Goal: Task Accomplishment & Management: Manage account settings

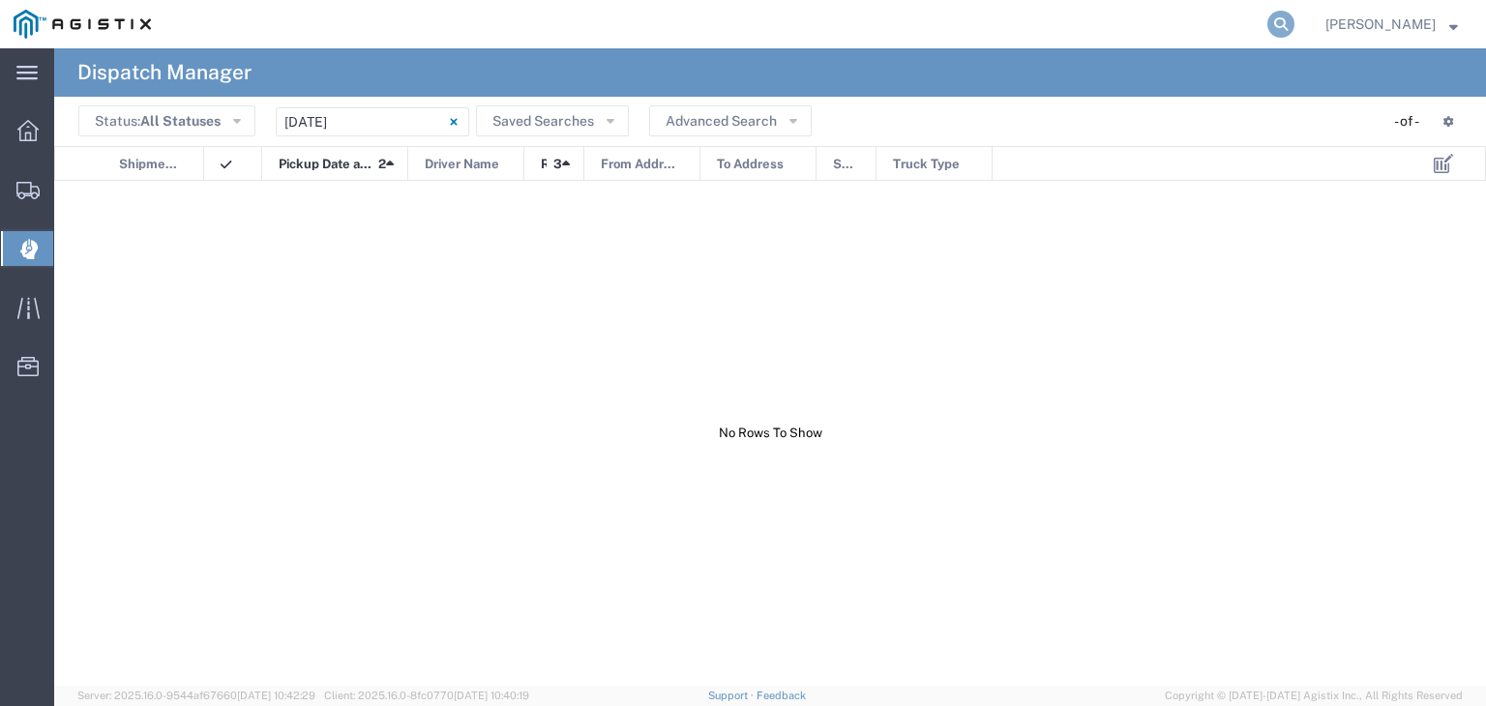
click at [1294, 28] on icon at bounding box center [1280, 24] width 27 height 27
type input "55783632"
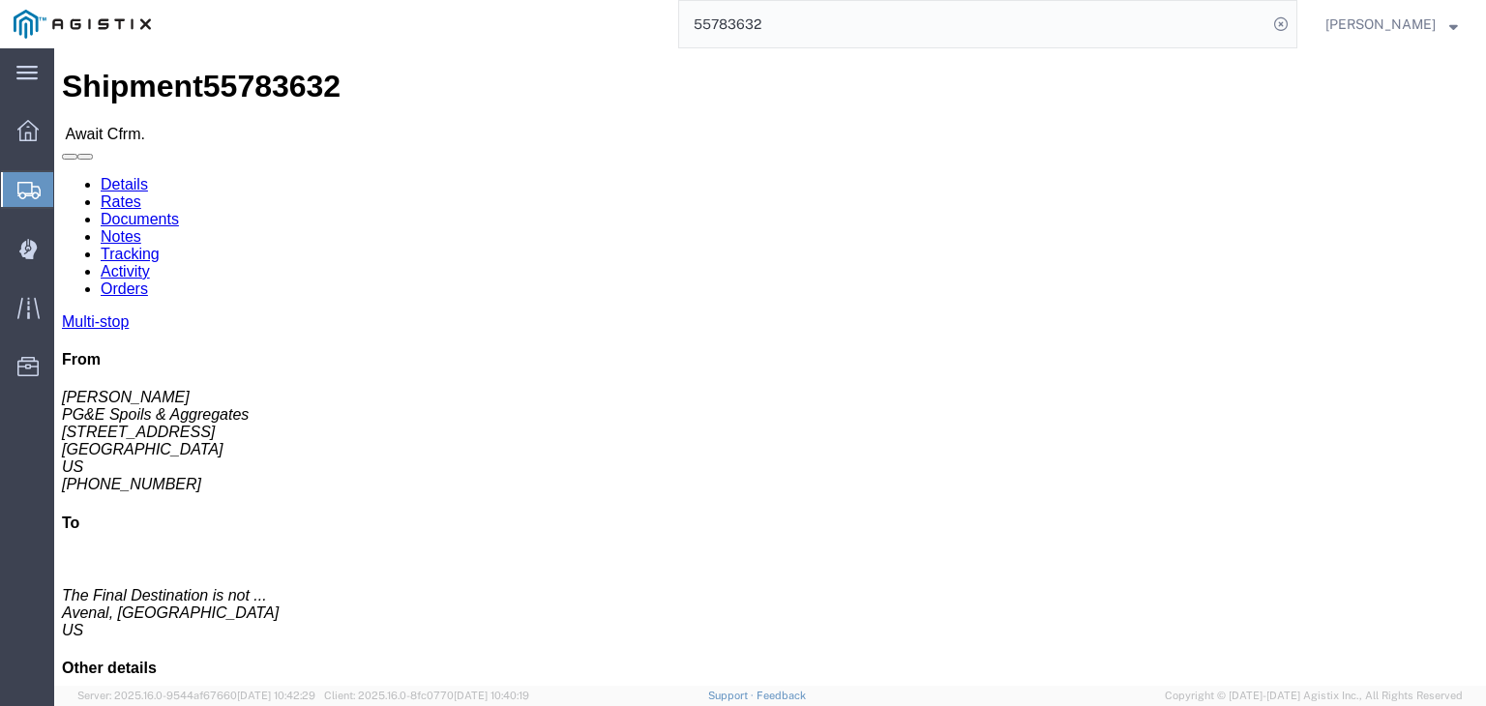
click link "Documents"
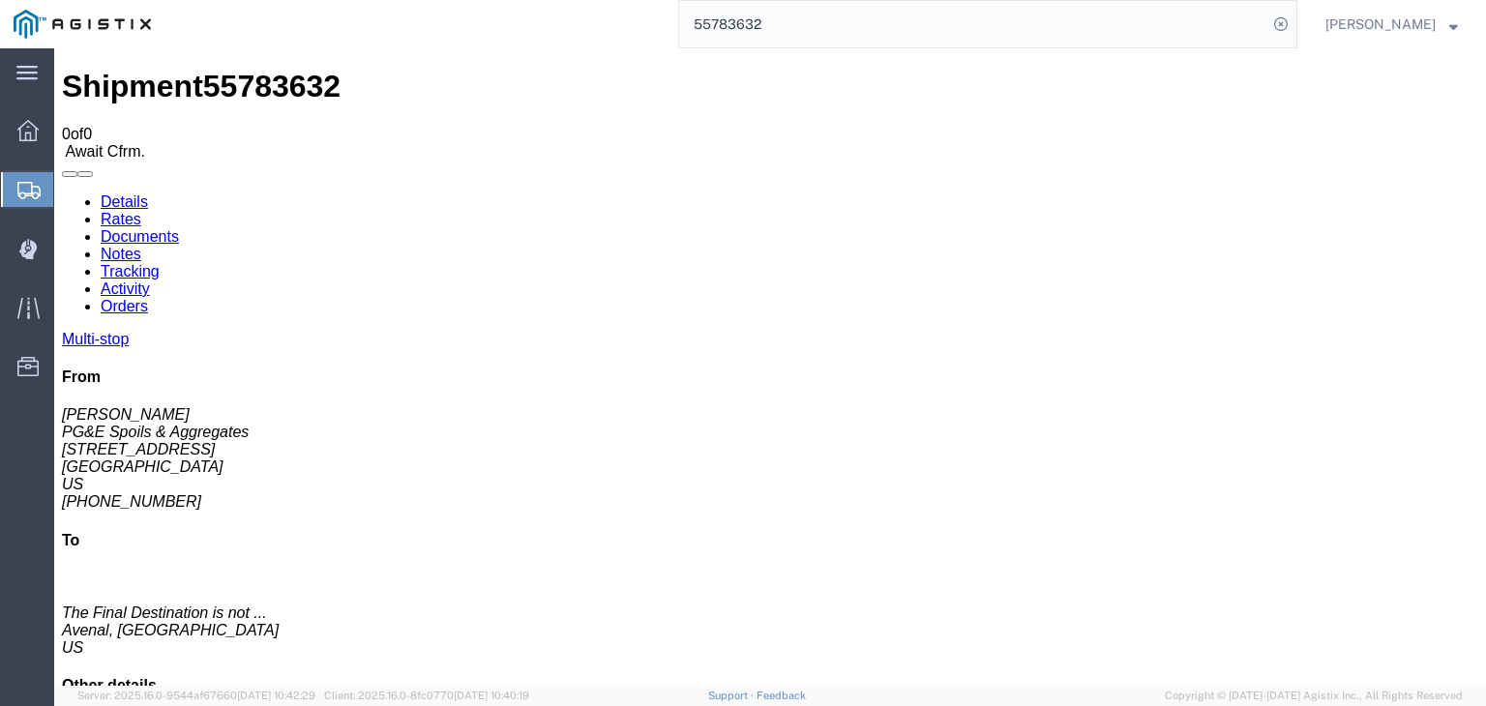
click at [160, 263] on link "Tracking" at bounding box center [130, 271] width 59 height 16
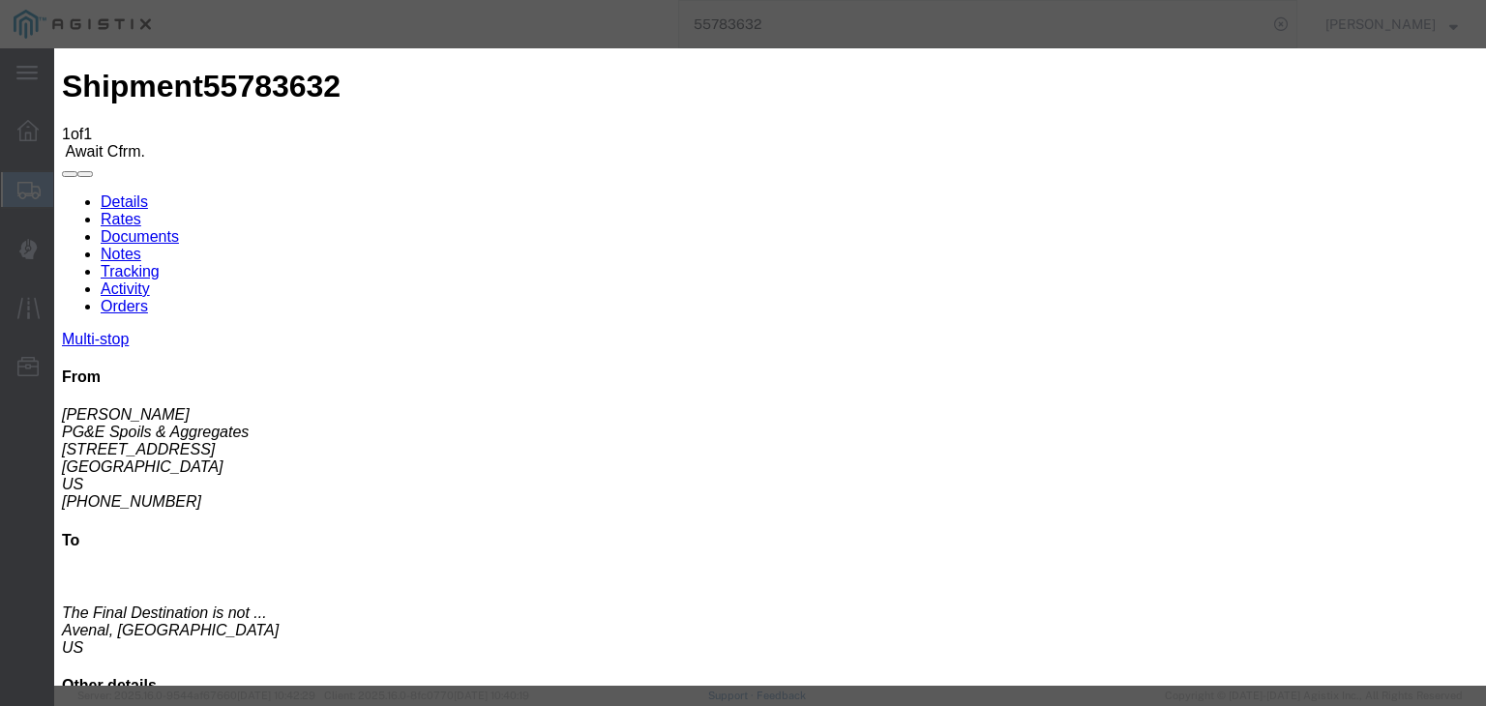
type input "[DATE]"
type input "7:00 AM"
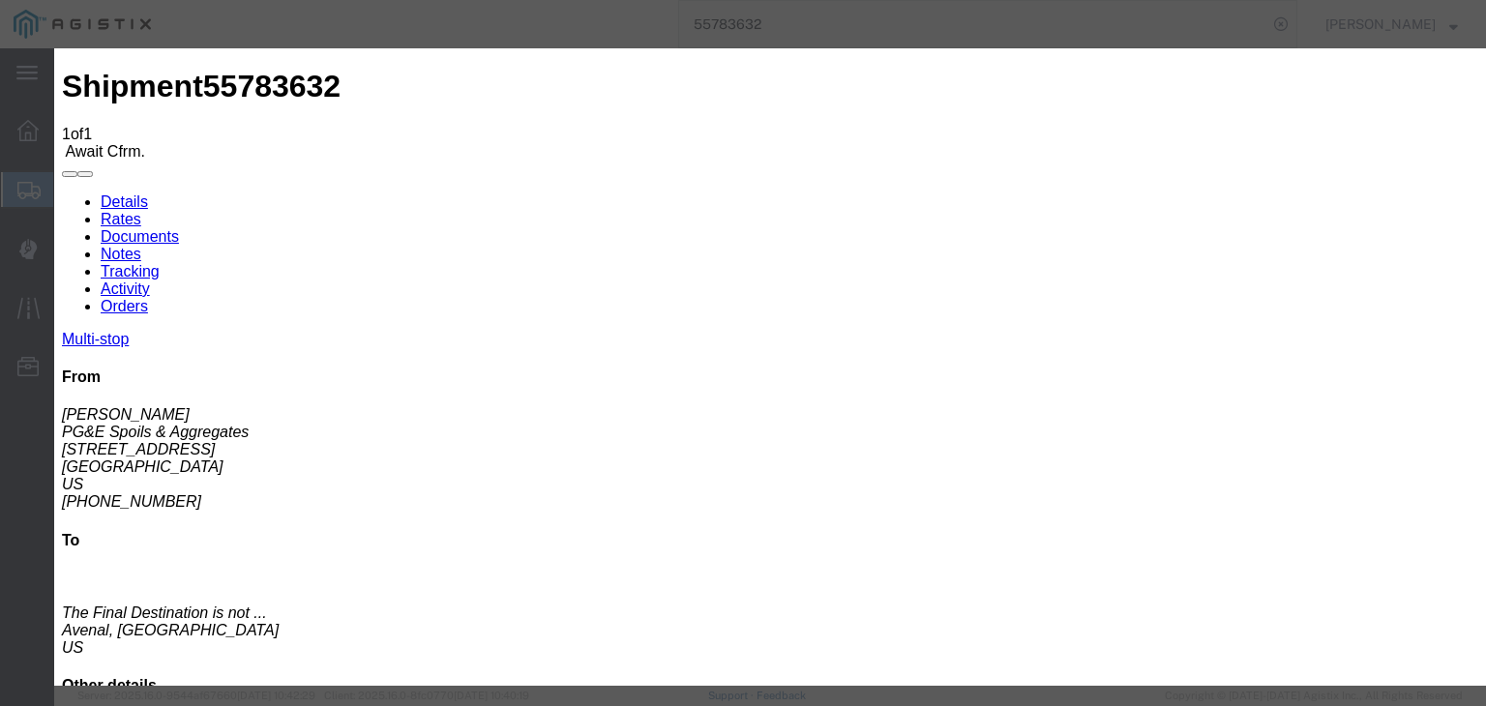
type input "[DATE]"
drag, startPoint x: 656, startPoint y: 245, endPoint x: 618, endPoint y: 223, distance: 43.3
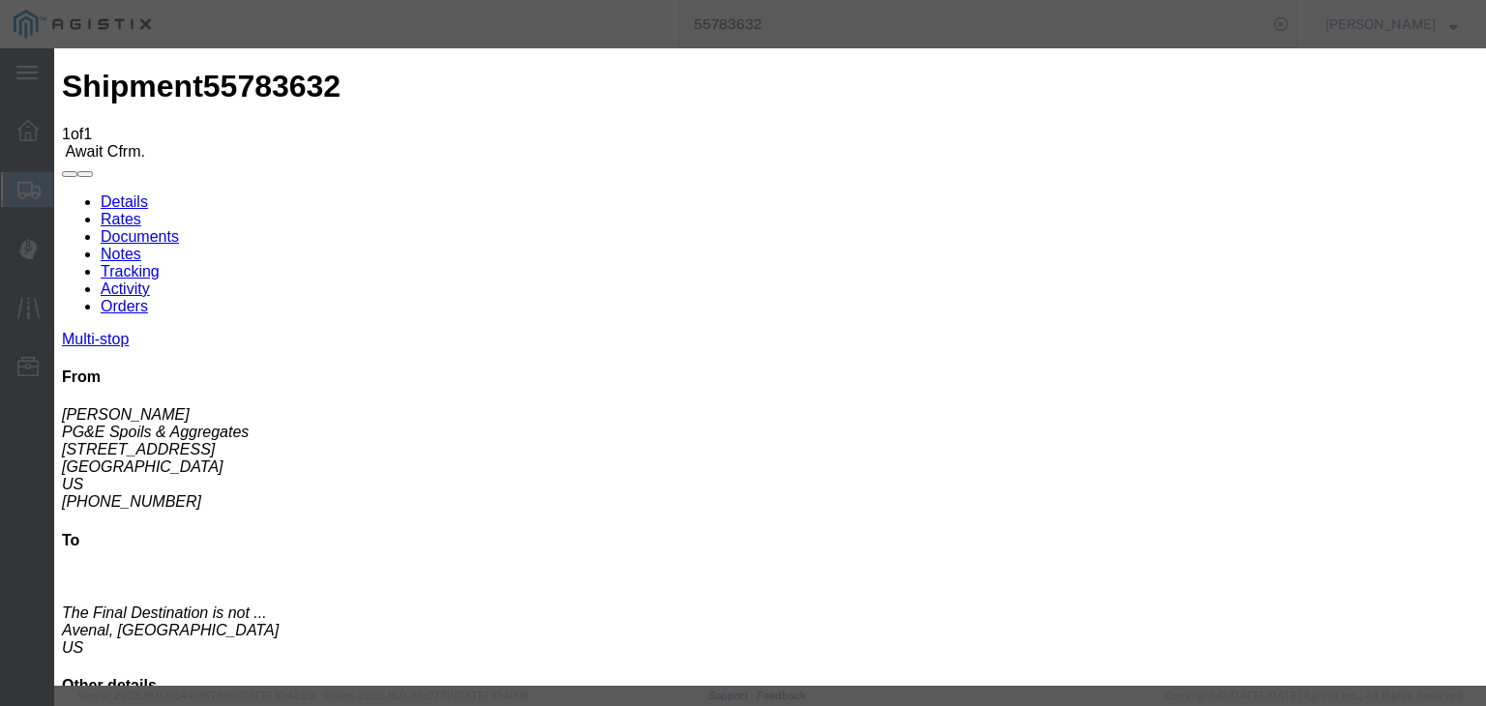
type input "5:00 AM"
select select "ARVPULOC"
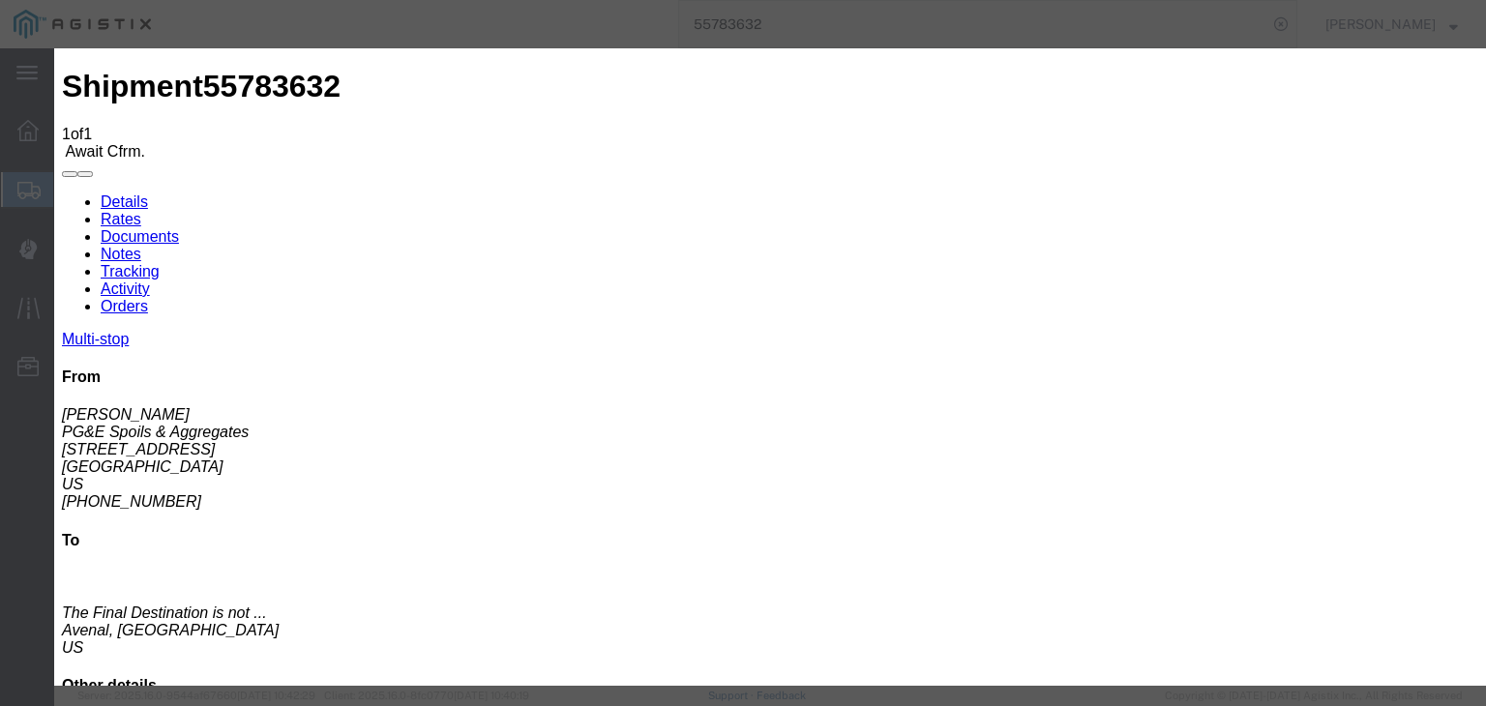
select select "{"pickupDeliveryInfoId": "120832921","pickupOrDelivery": "P","stopNum": "1","lo…"
select select "CA"
type input "[GEOGRAPHIC_DATA]"
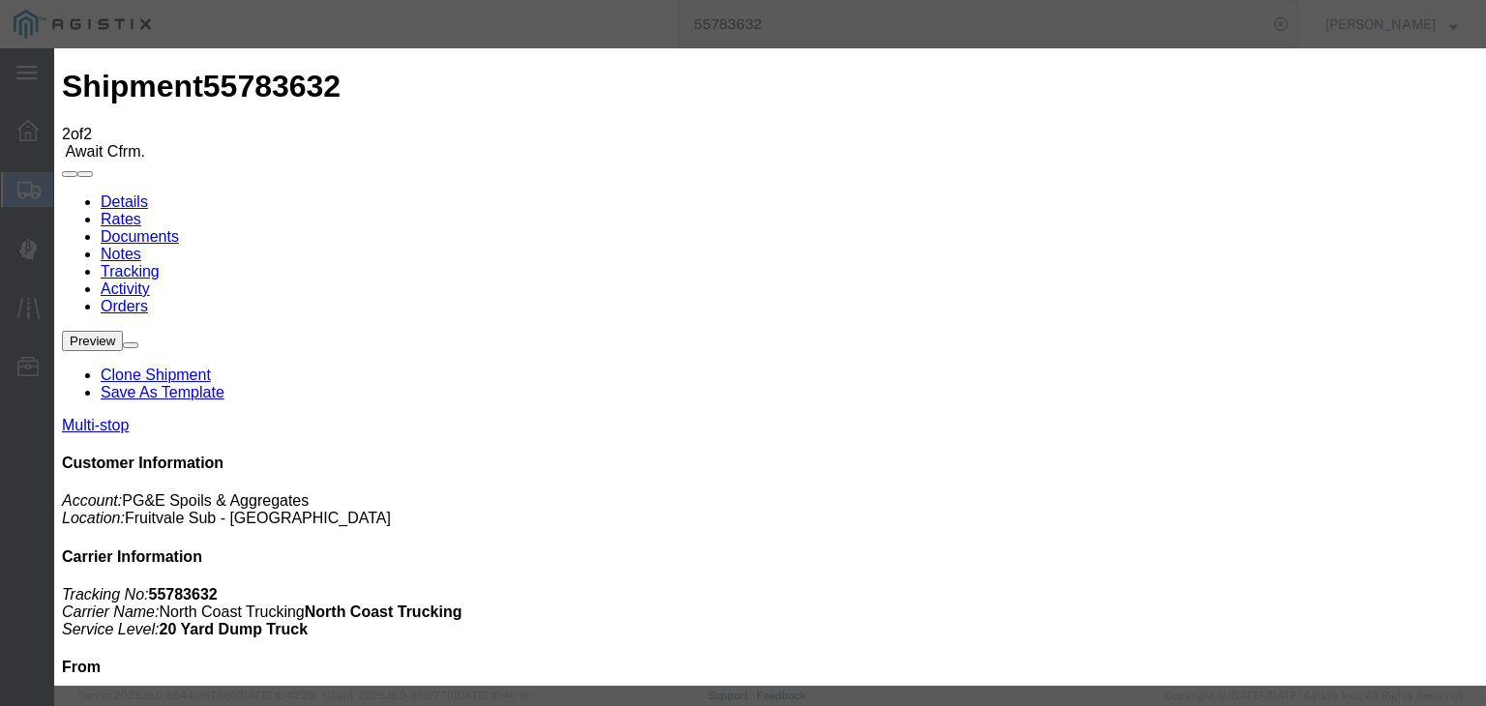
type input "[DATE]"
type input "7:00 AM"
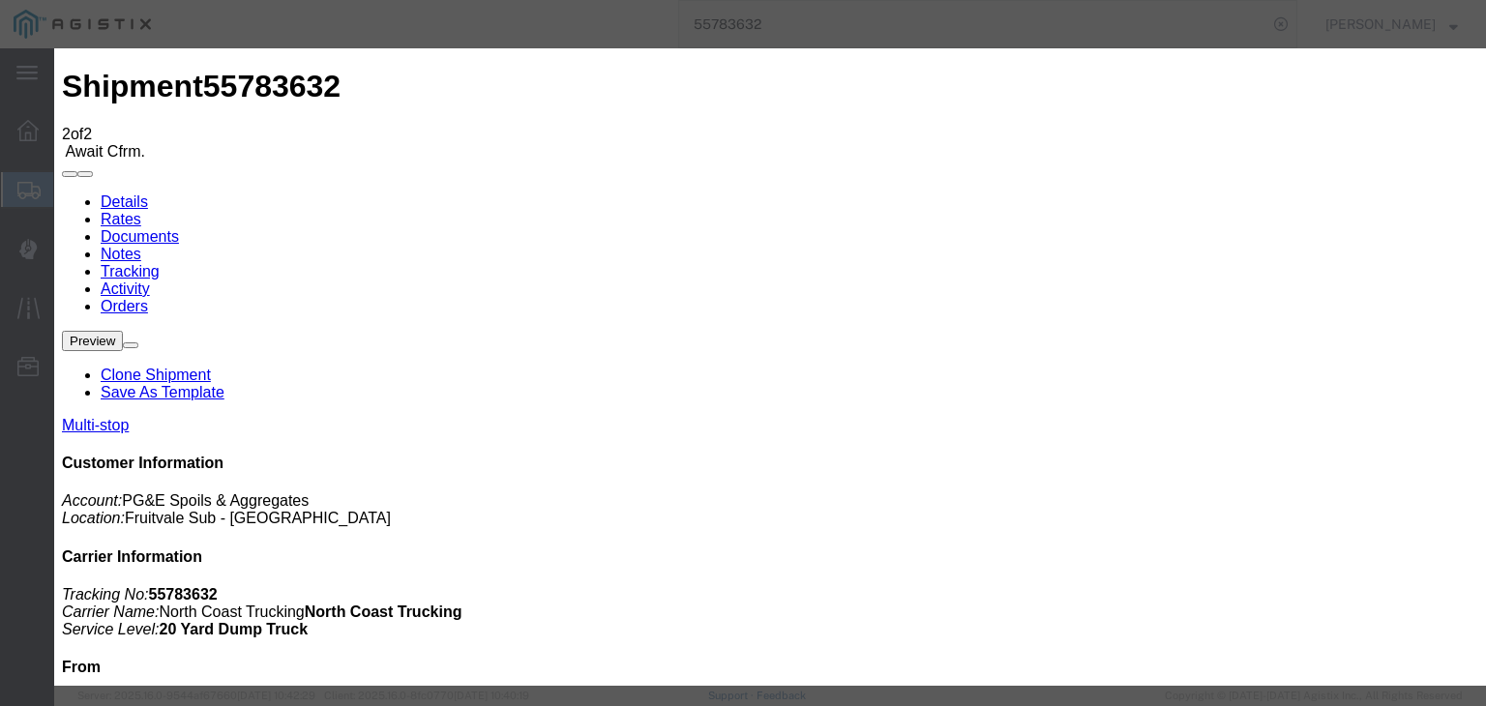
type input "[DATE]"
drag, startPoint x: 683, startPoint y: 268, endPoint x: 658, endPoint y: 247, distance: 32.9
drag, startPoint x: 653, startPoint y: 243, endPoint x: 665, endPoint y: 258, distance: 19.9
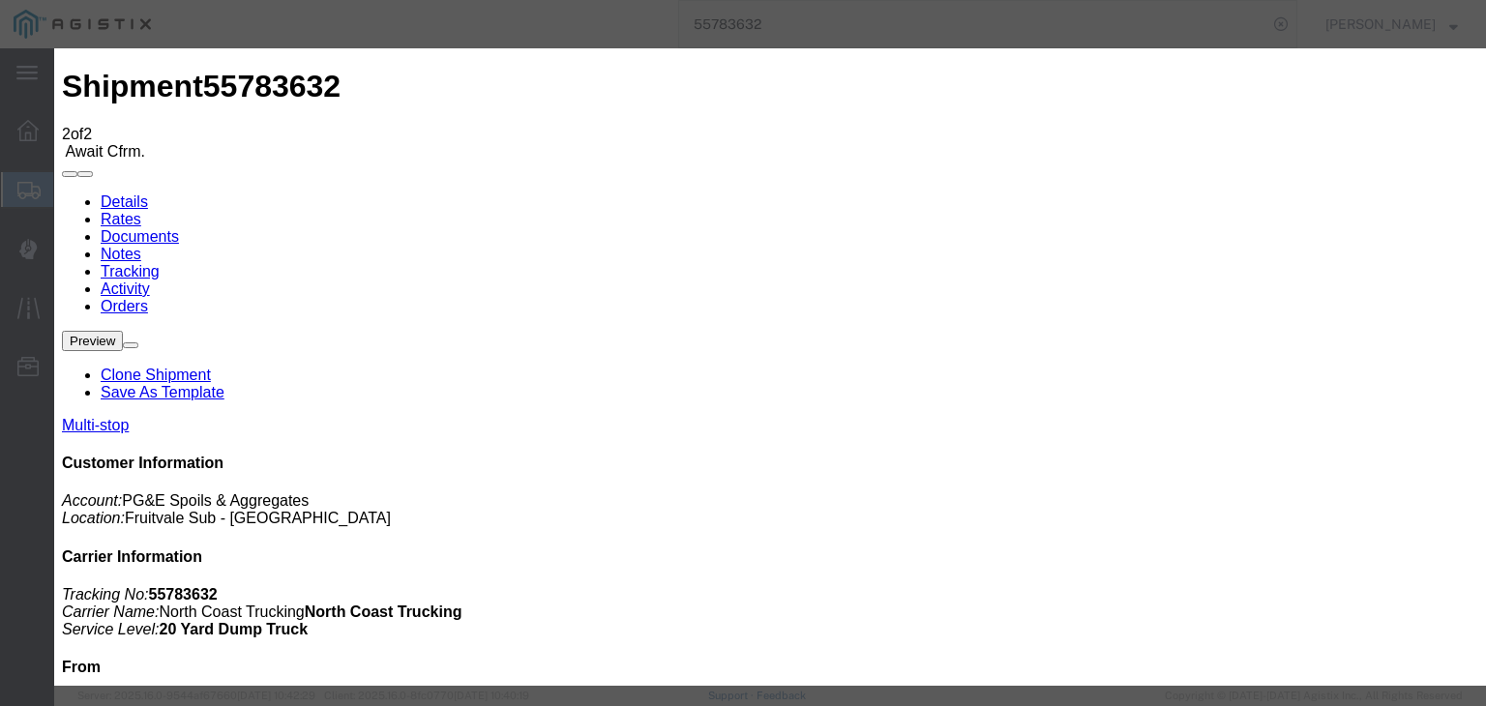
type input "7:20 AM"
drag, startPoint x: 543, startPoint y: 276, endPoint x: 542, endPoint y: 289, distance: 13.6
select select "DPTPULOC"
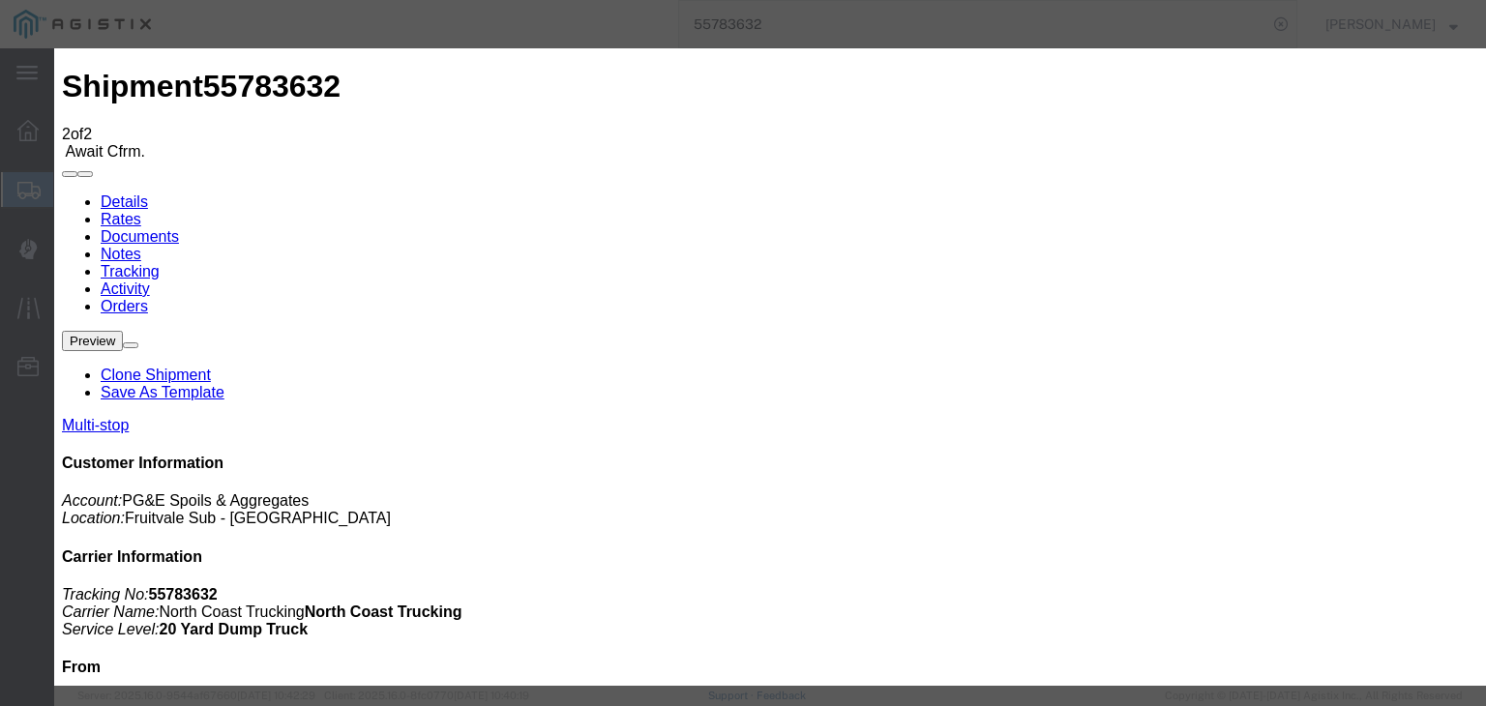
select select "{"pickupDeliveryInfoId": "120832921","pickupOrDelivery": "P","stopNum": "1","lo…"
select select "CA"
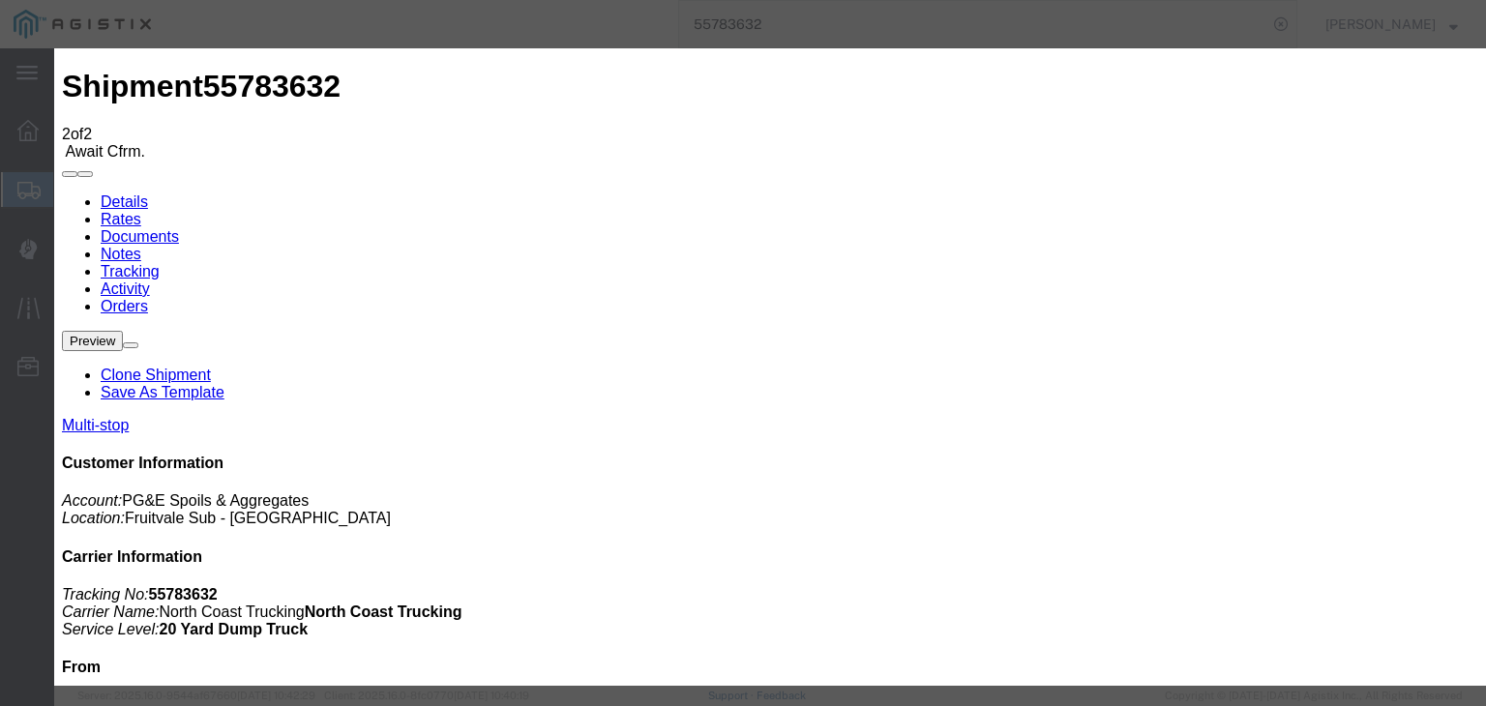
type input "[GEOGRAPHIC_DATA]"
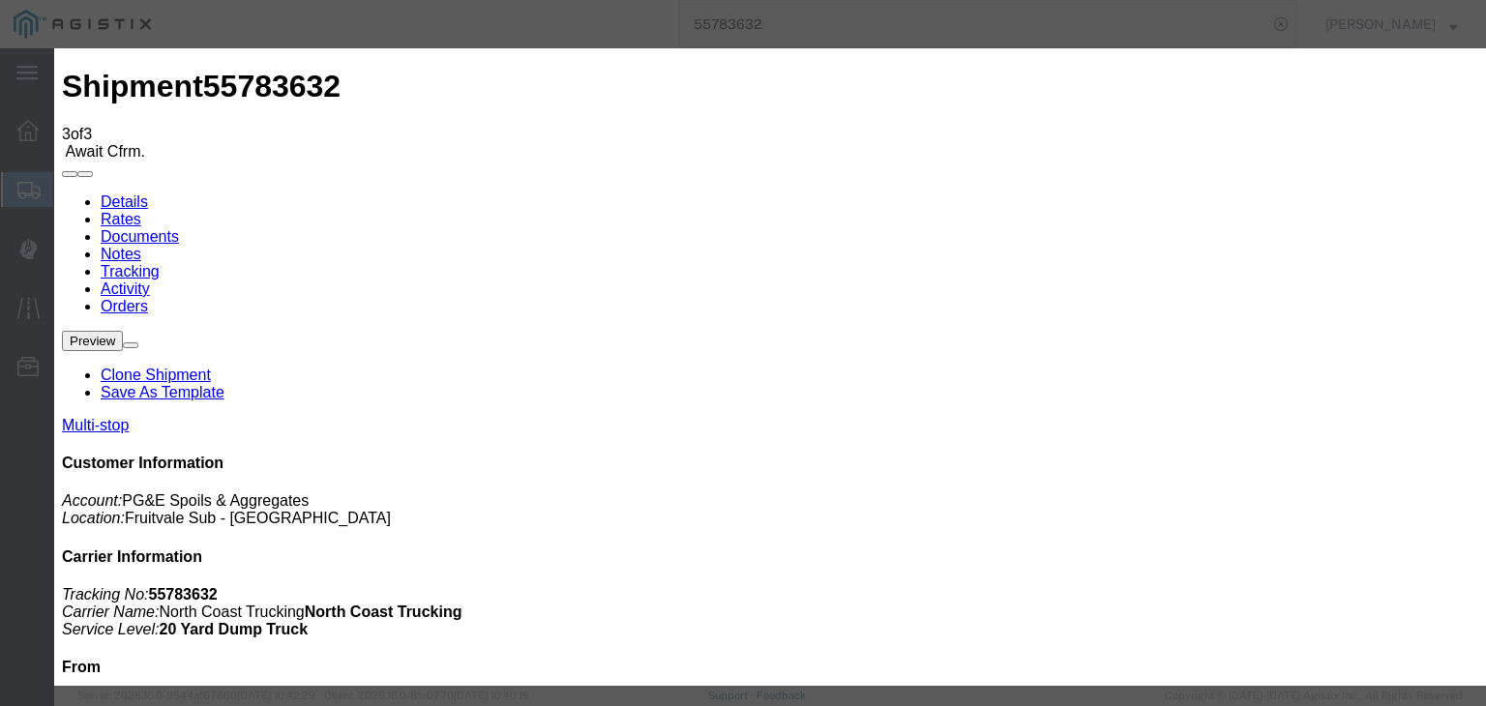
type input "[DATE]"
type input "7:00 AM"
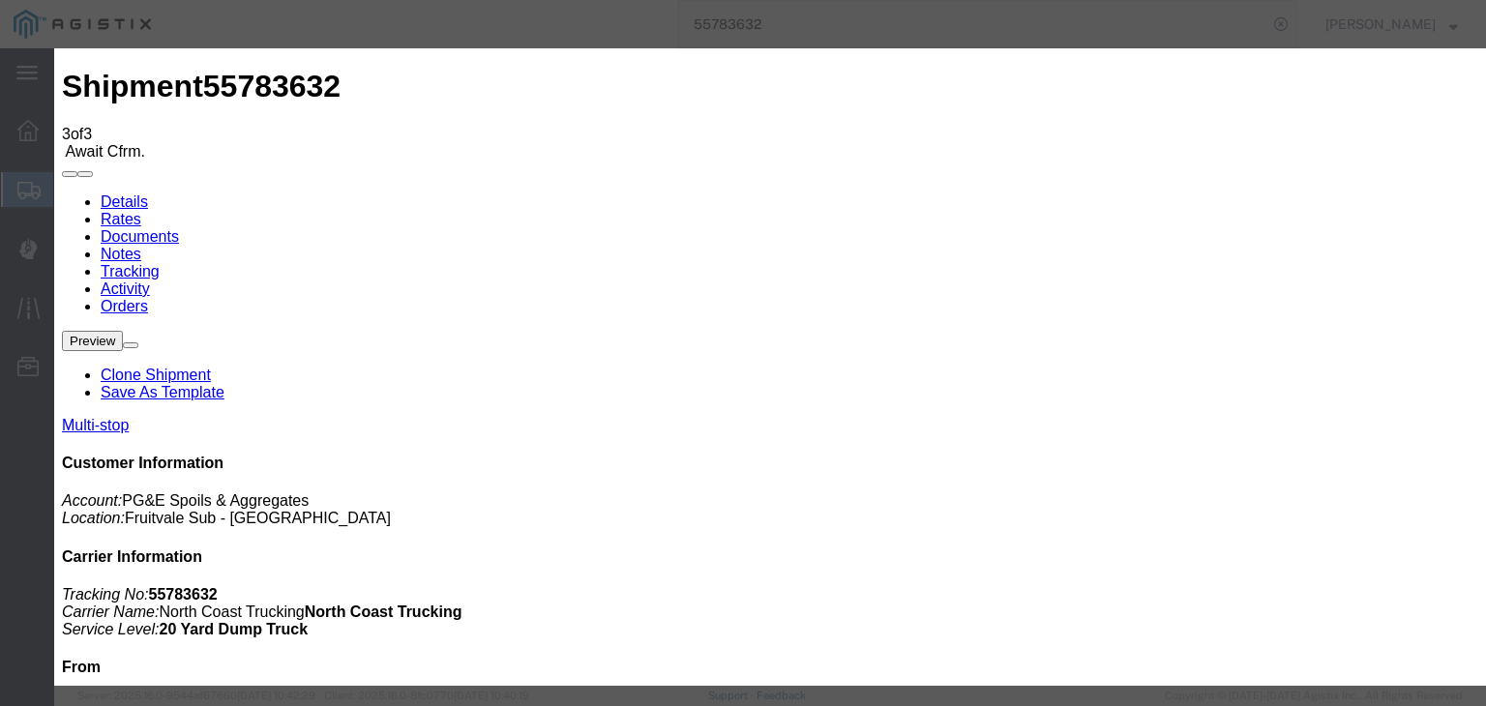
type input "[DATE]"
type input "9:23 AM"
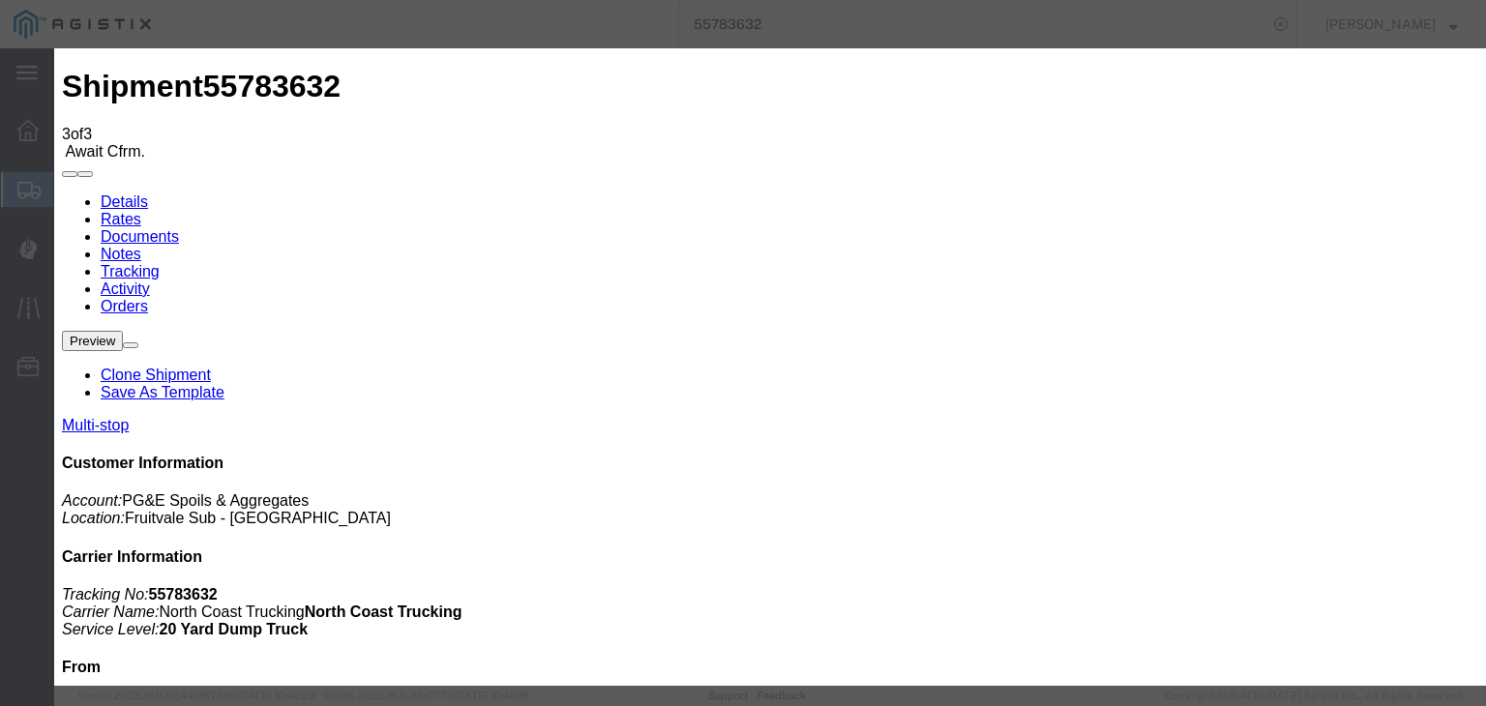
select select "ARVDLVLOC"
select select "{"pickupDeliveryInfoId": "120832922","pickupOrDelivery": "D","stopNum": "2","lo…"
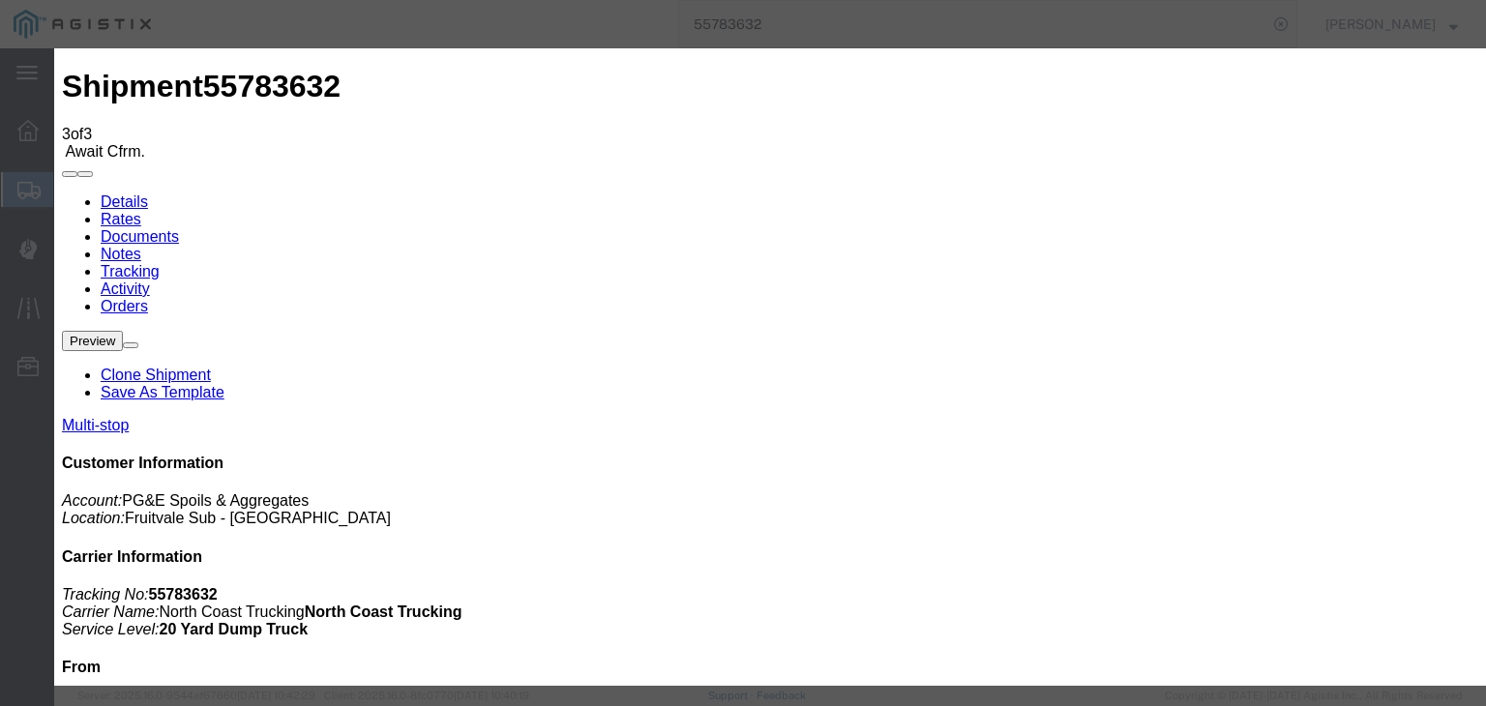
select select "CA"
type input "Avenal"
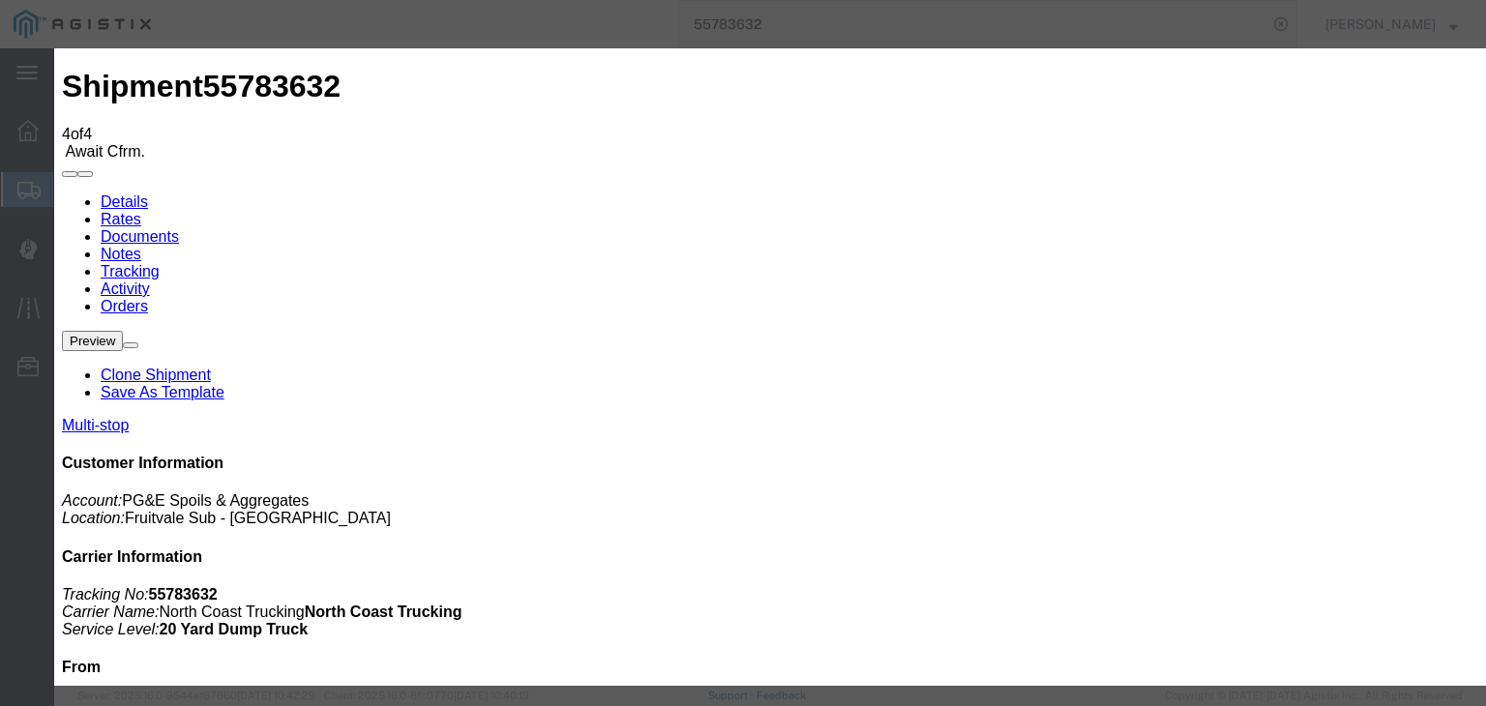
type input "[DATE]"
type input "7:00 AM"
drag, startPoint x: 477, startPoint y: 237, endPoint x: 379, endPoint y: 292, distance: 112.2
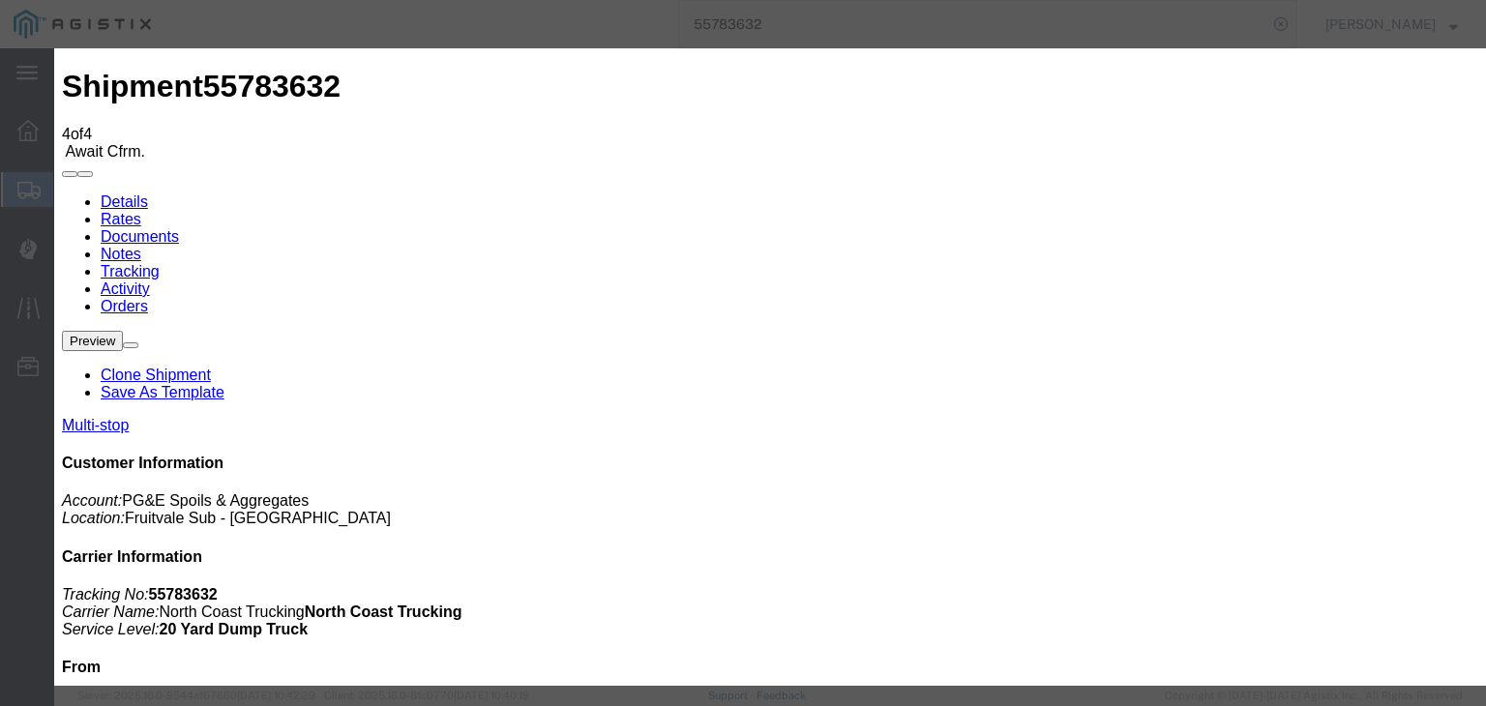
type input "[DATE]"
type input "9:45 AM"
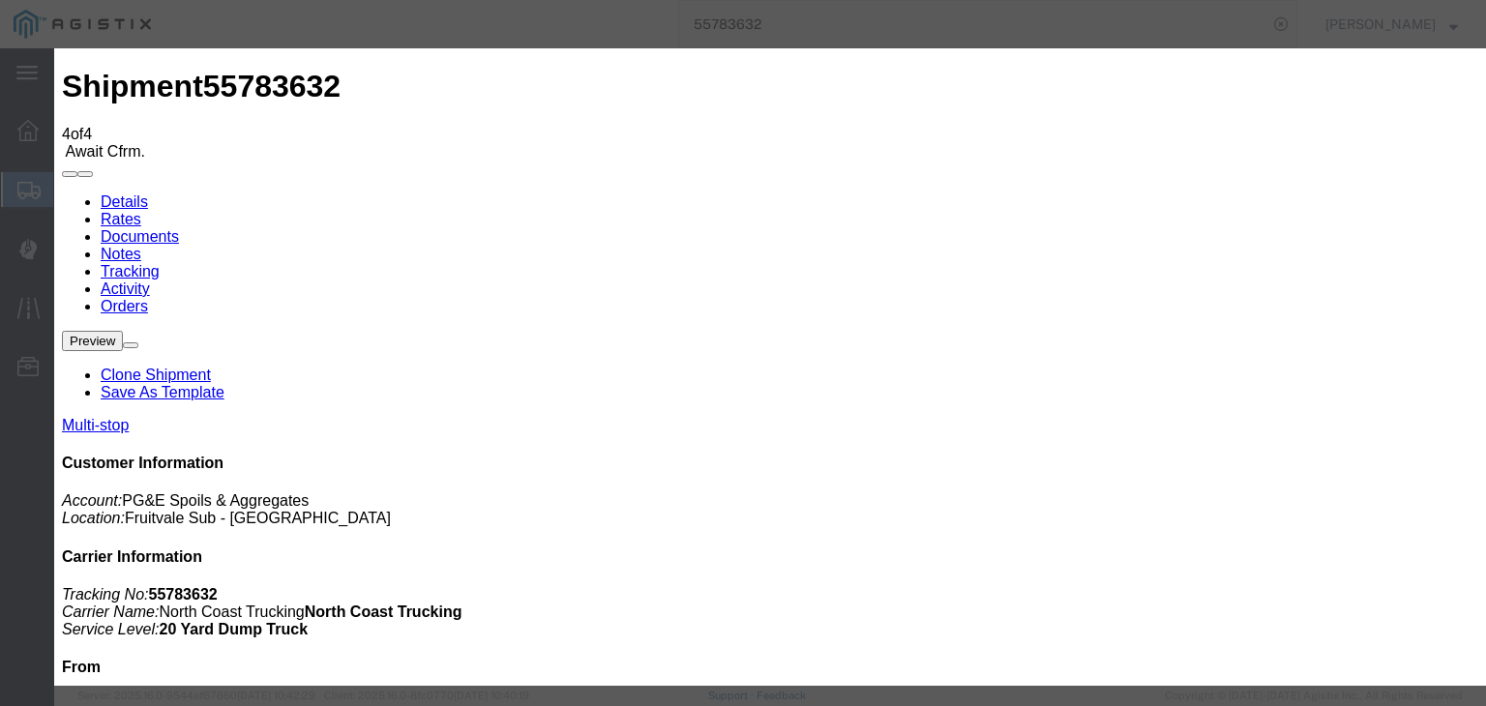
select select "DPTDLVLOC"
select select "{"pickupDeliveryInfoId": "120832922","pickupOrDelivery": "D","stopNum": "2","lo…"
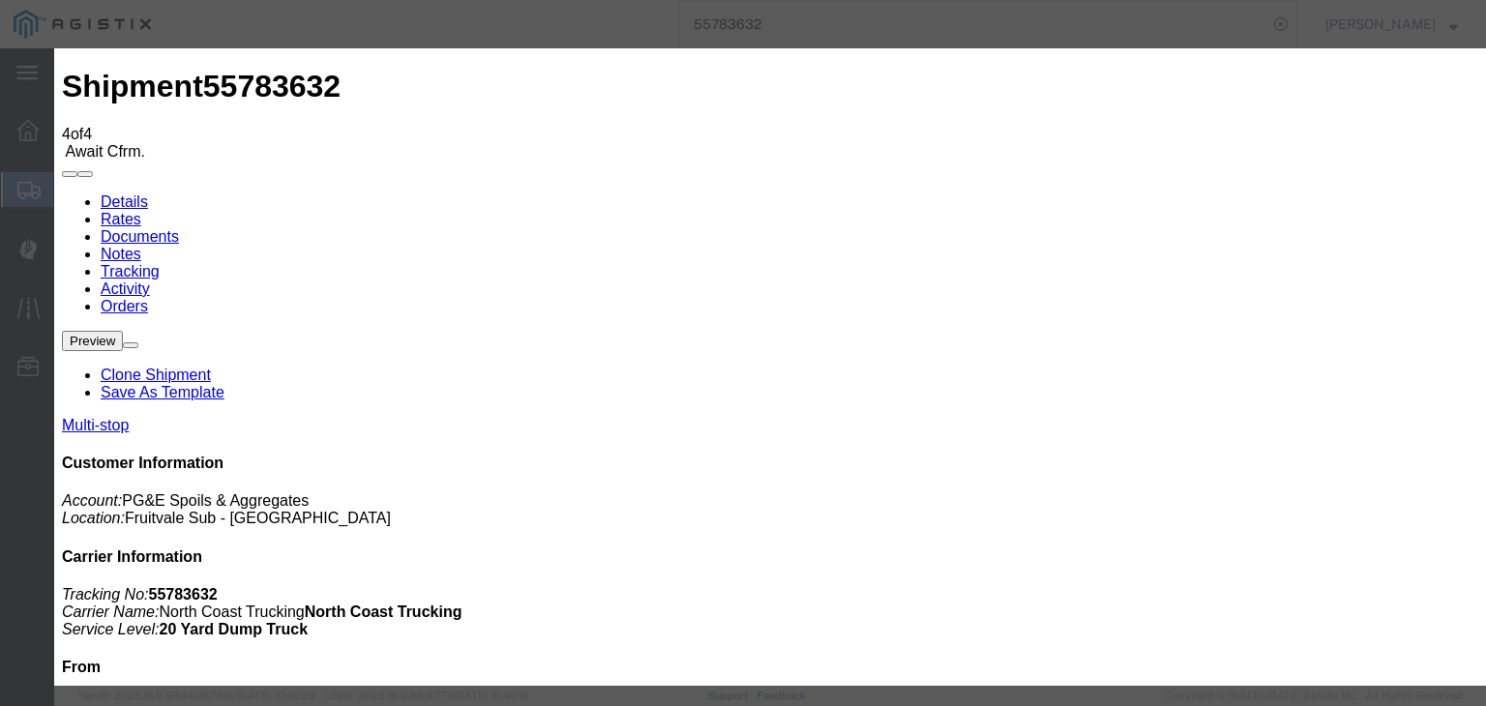
select select "CA"
type input "Avenal"
drag, startPoint x: 1214, startPoint y: 581, endPoint x: 1230, endPoint y: 568, distance: 21.3
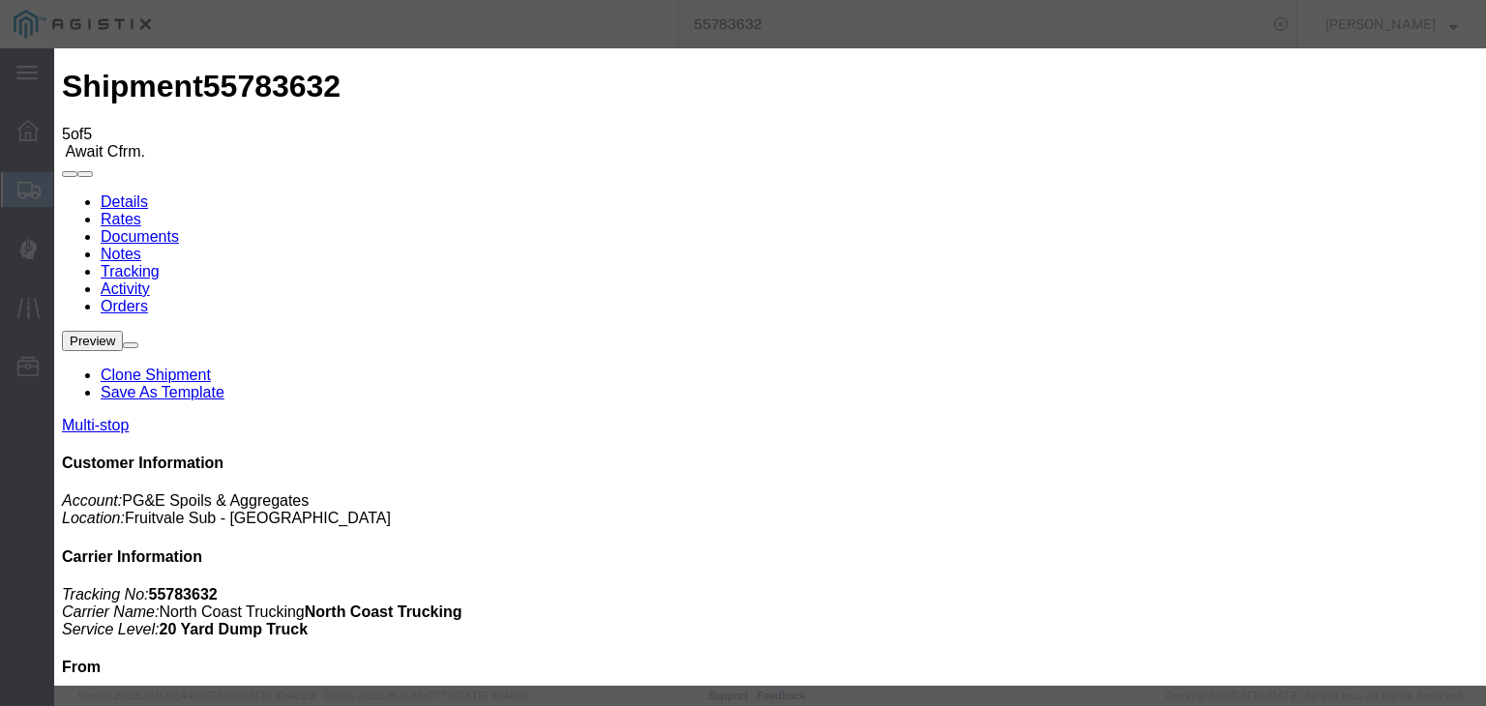
type input "[DATE]"
type input "7:00 AM"
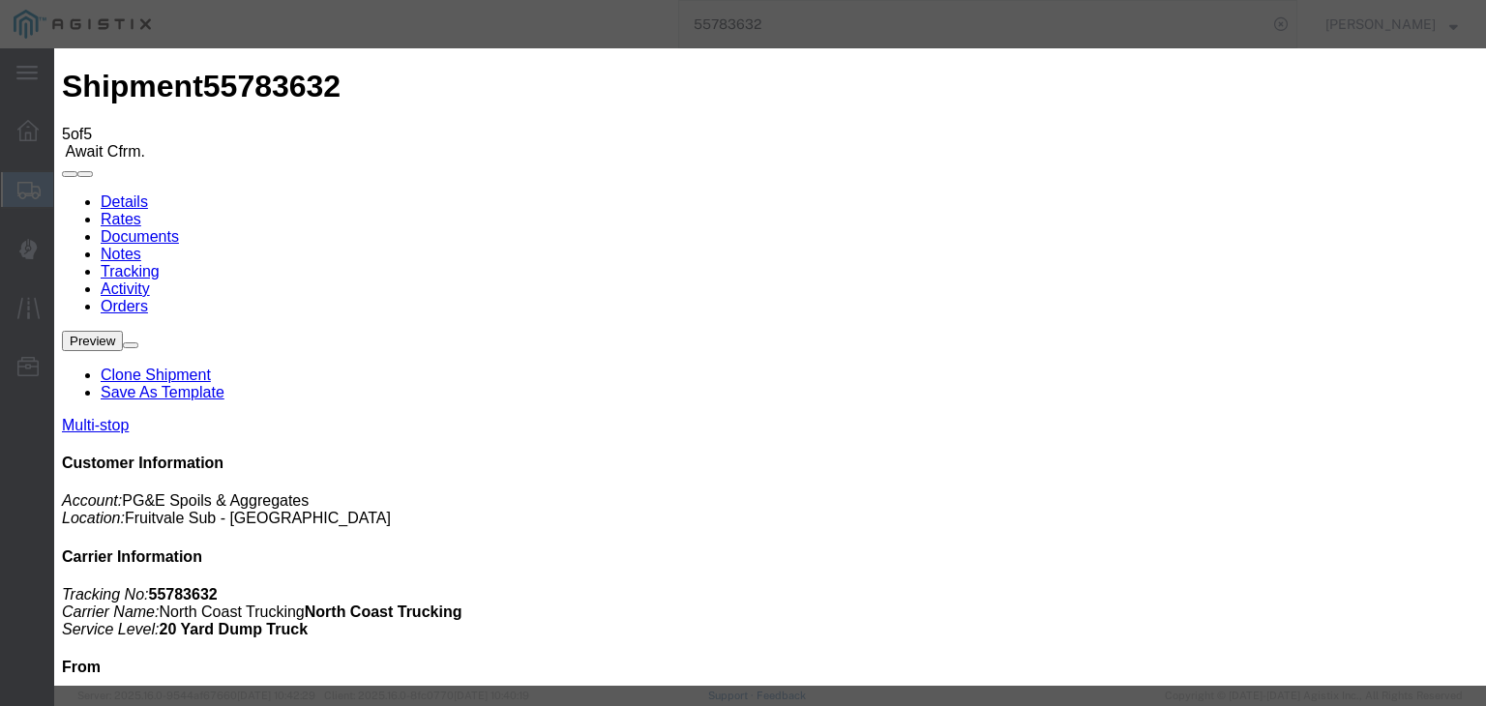
type input "[DATE]"
type input "11:40 AM"
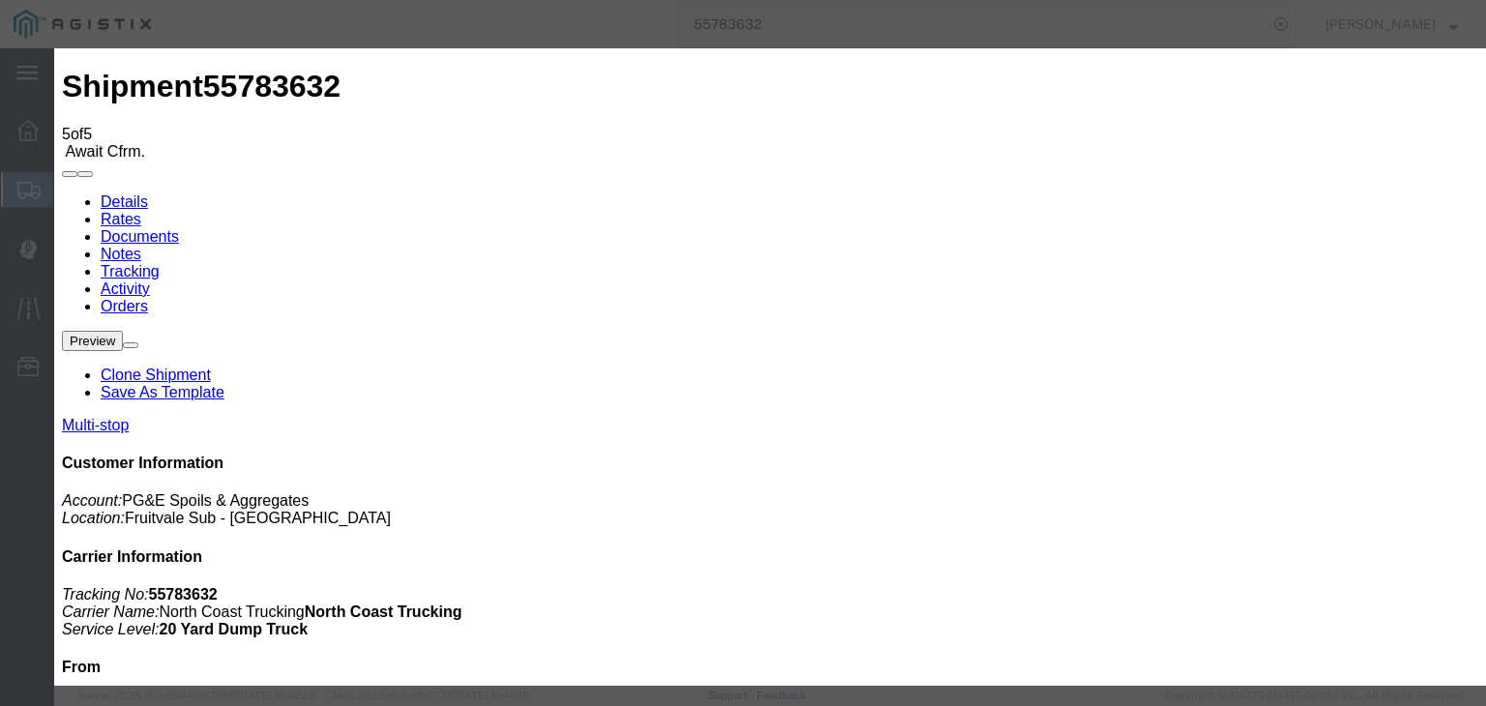
select select "ARVPULOC"
drag, startPoint x: 997, startPoint y: 240, endPoint x: 1010, endPoint y: 256, distance: 20.7
select select "{"pickupDeliveryInfoId": "120832921","pickupOrDelivery": "P","stopNum": "1","lo…"
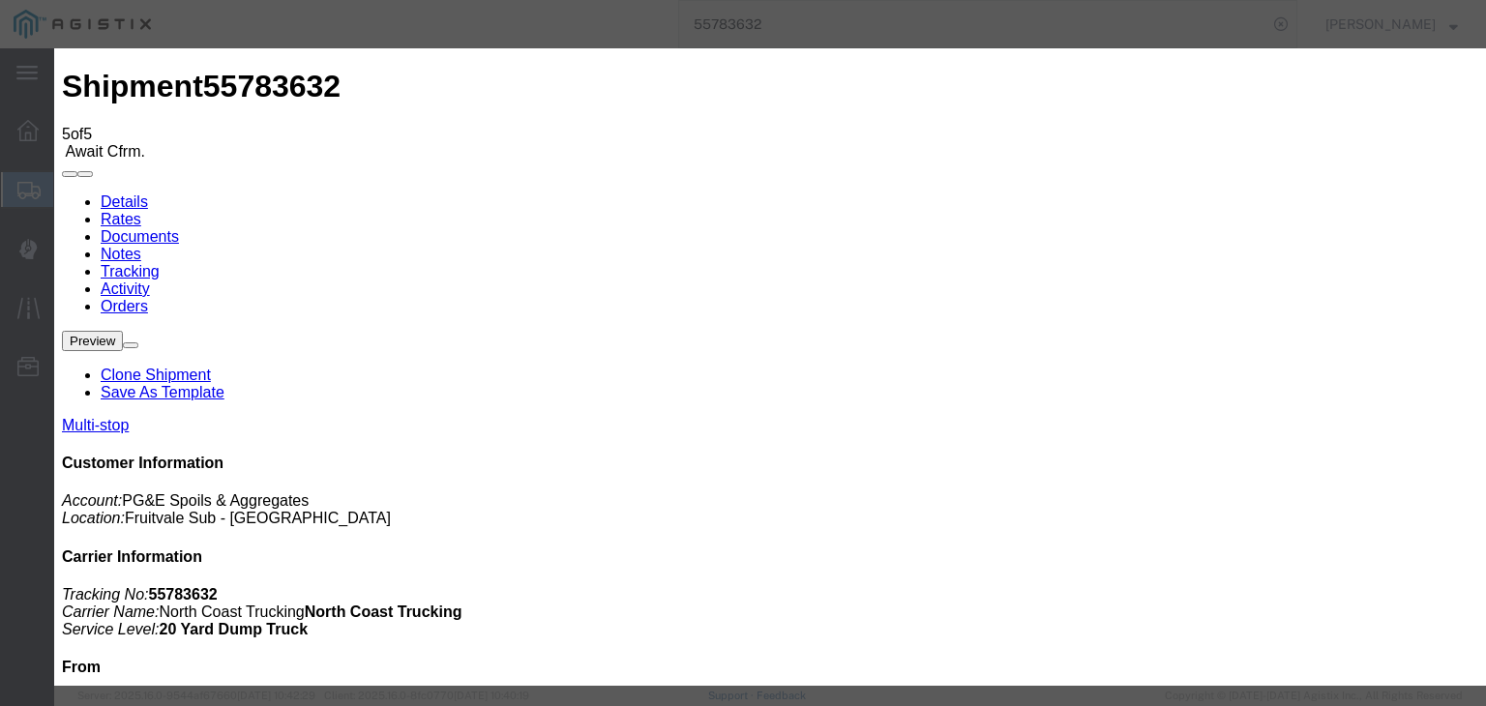
select select "CA"
type input "[GEOGRAPHIC_DATA]"
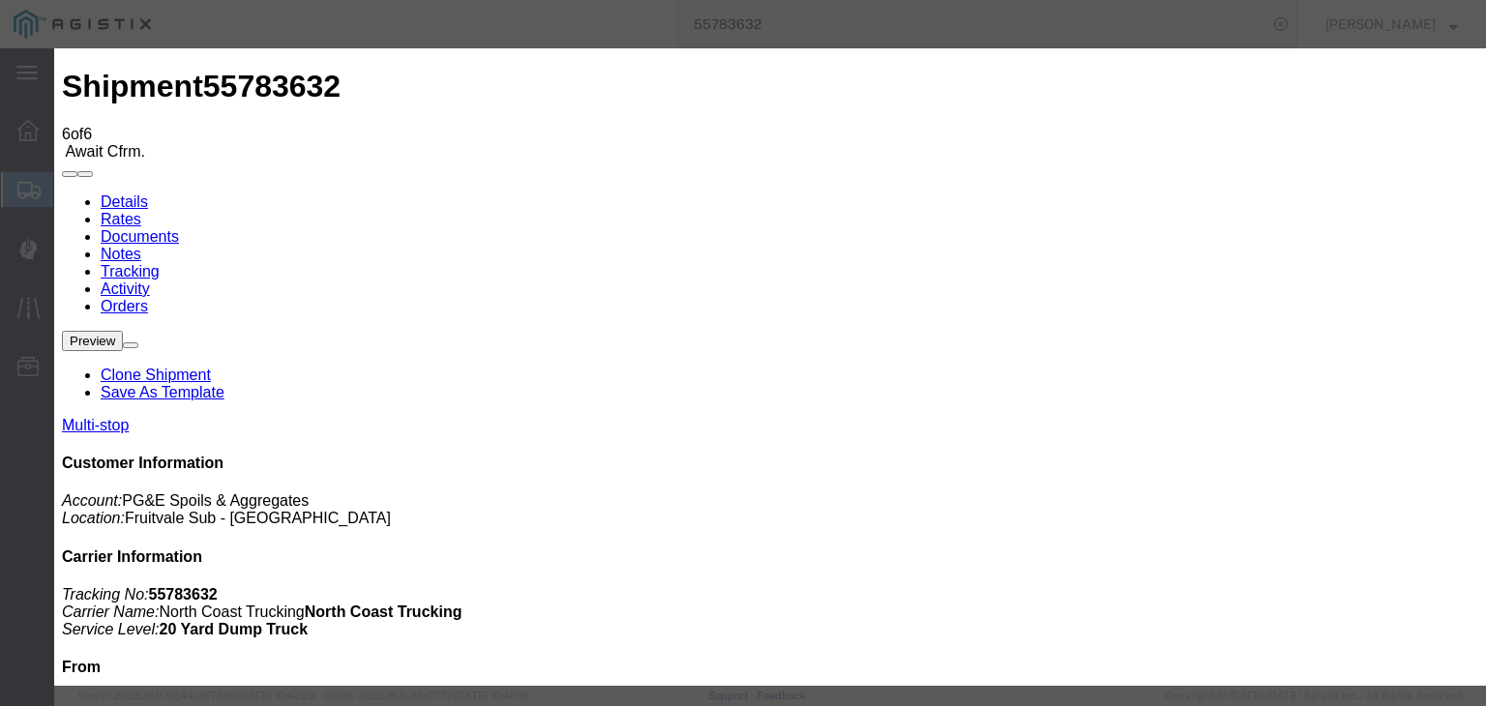
type input "[DATE]"
type input "7:00 AM"
drag, startPoint x: 406, startPoint y: 273, endPoint x: 459, endPoint y: 315, distance: 68.1
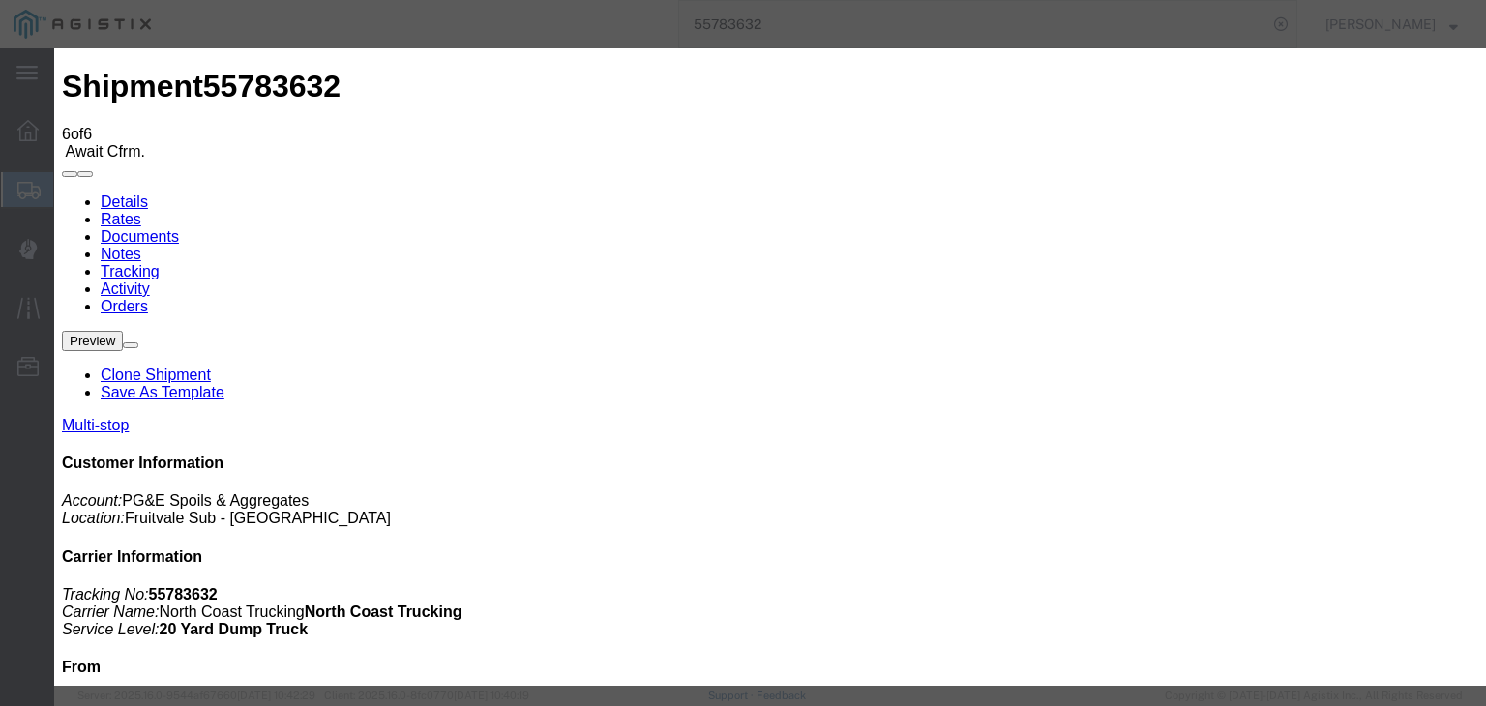
type input "[DATE]"
type input "11:45 AM"
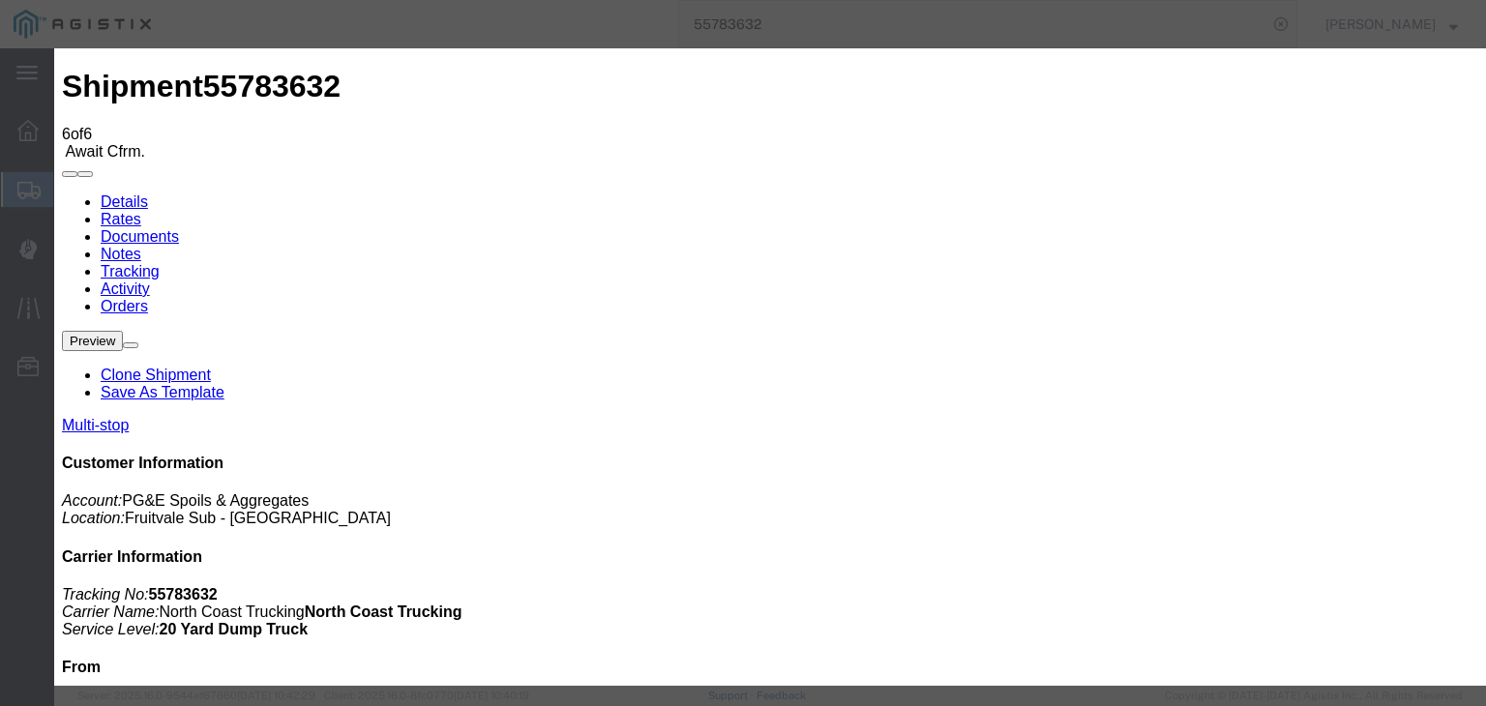
select select "DPTPULOC"
select select "{"pickupDeliveryInfoId": "120832921","pickupOrDelivery": "P","stopNum": "1","lo…"
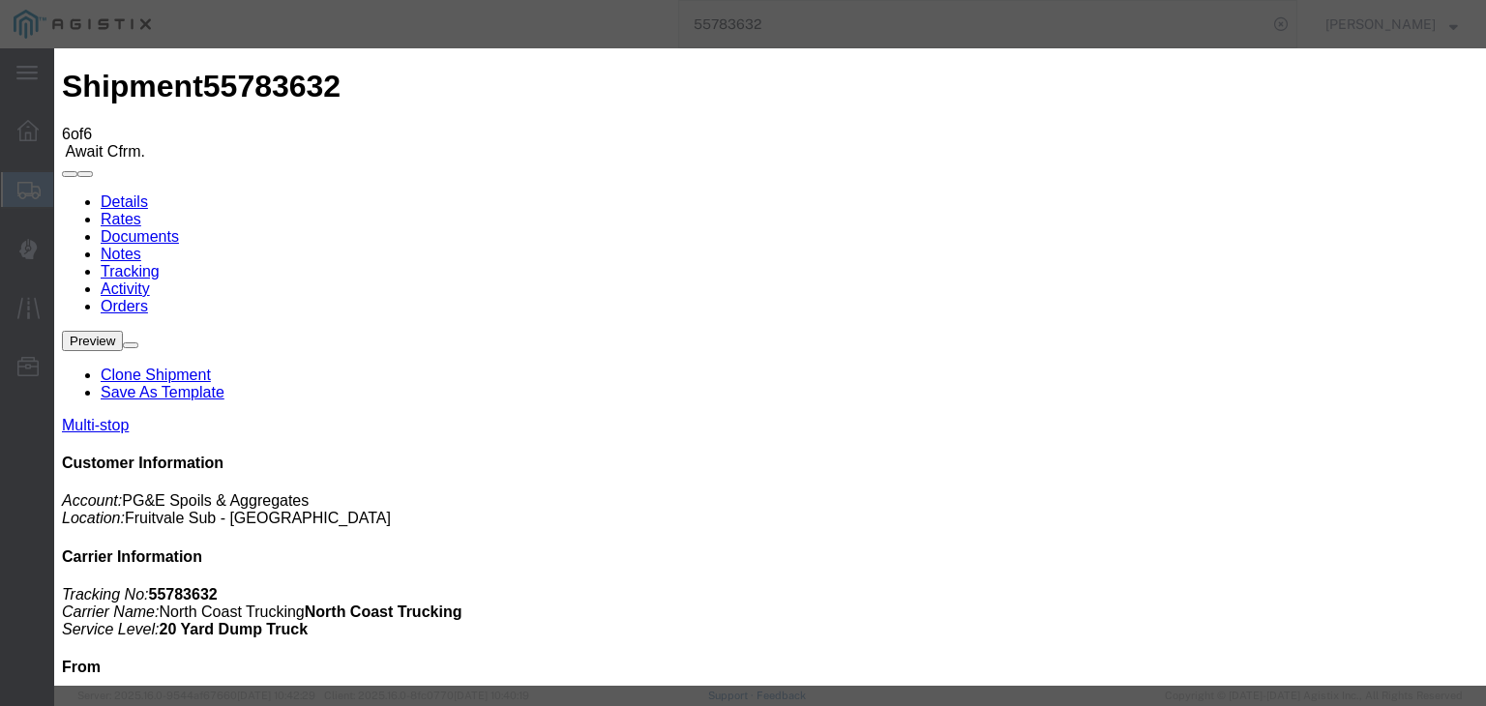
select select "CA"
type input "[GEOGRAPHIC_DATA]"
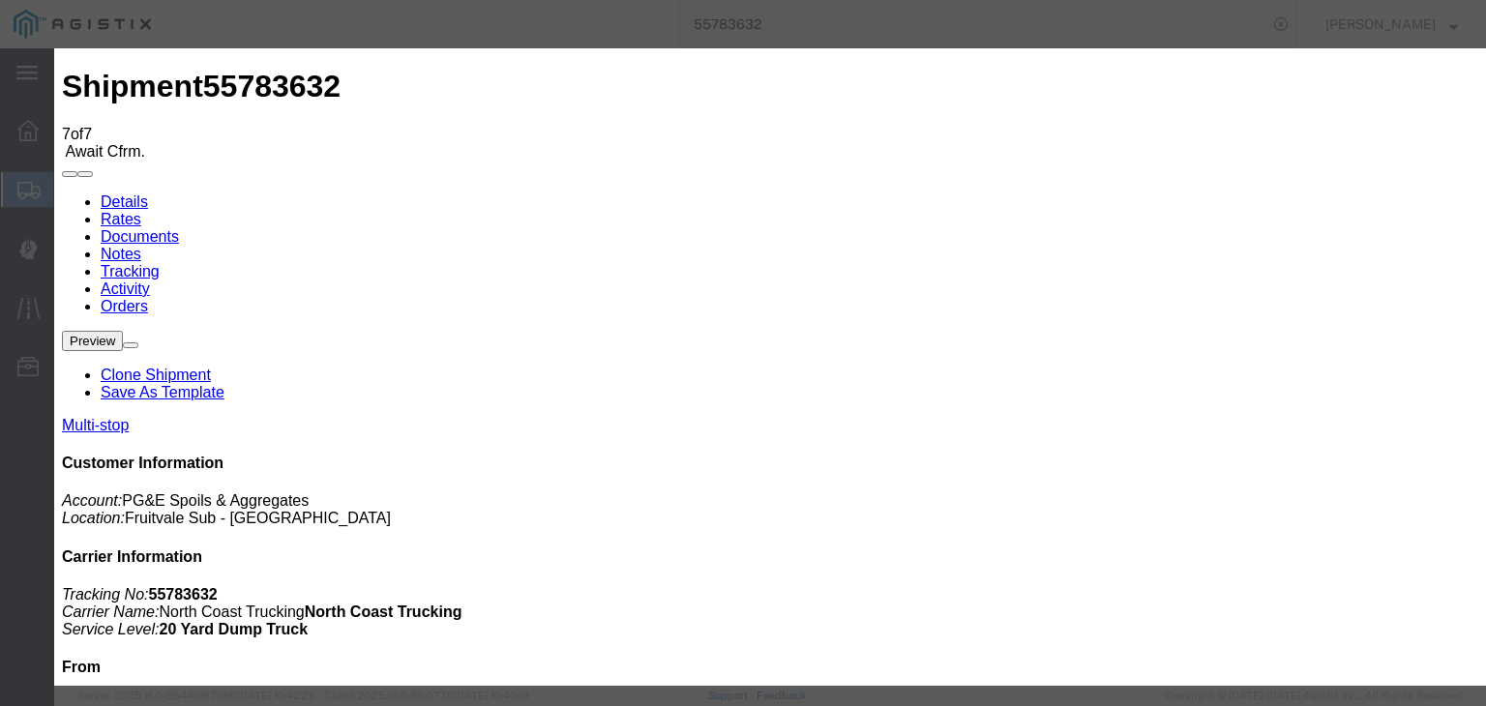
type input "[DATE]"
type input "7:00 AM"
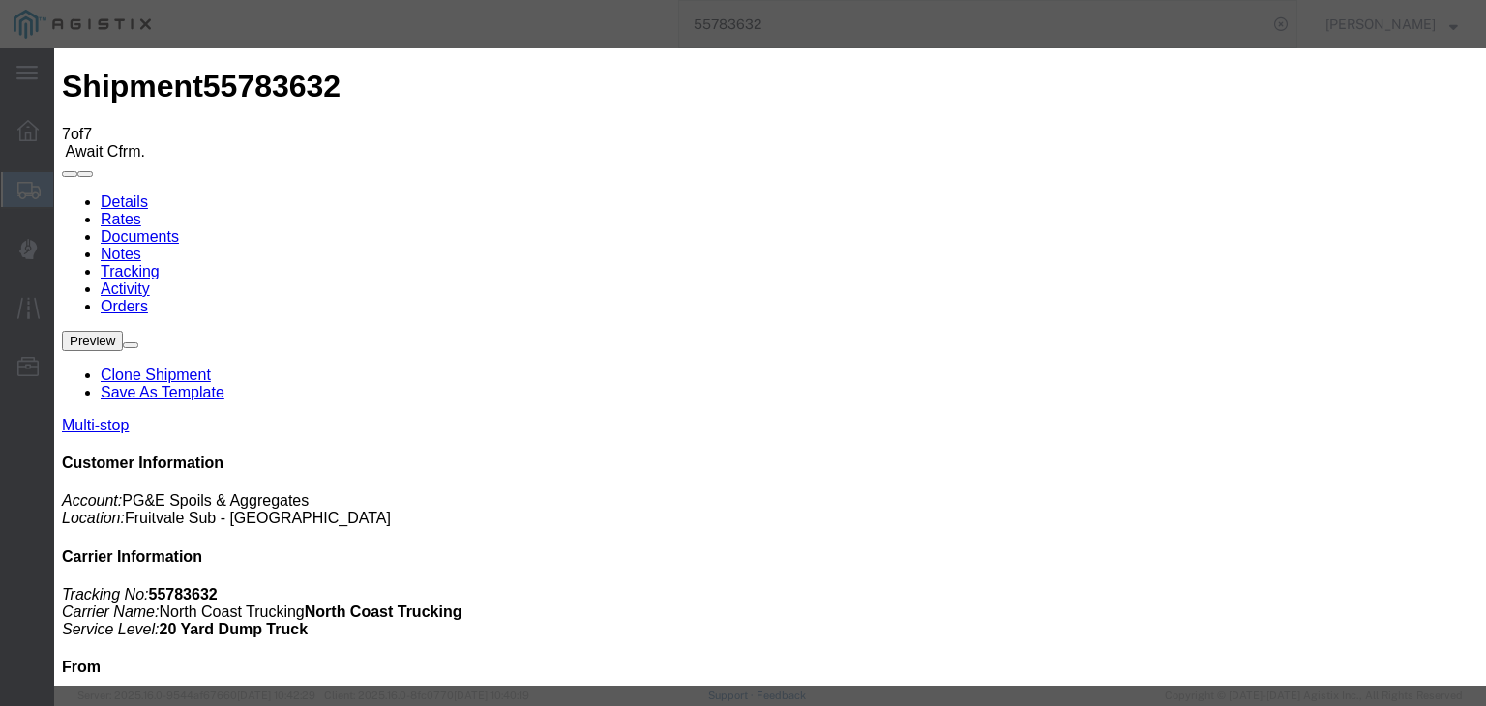
type input "[DATE]"
type input "1:50 PM"
drag, startPoint x: 635, startPoint y: 271, endPoint x: 630, endPoint y: 283, distance: 13.8
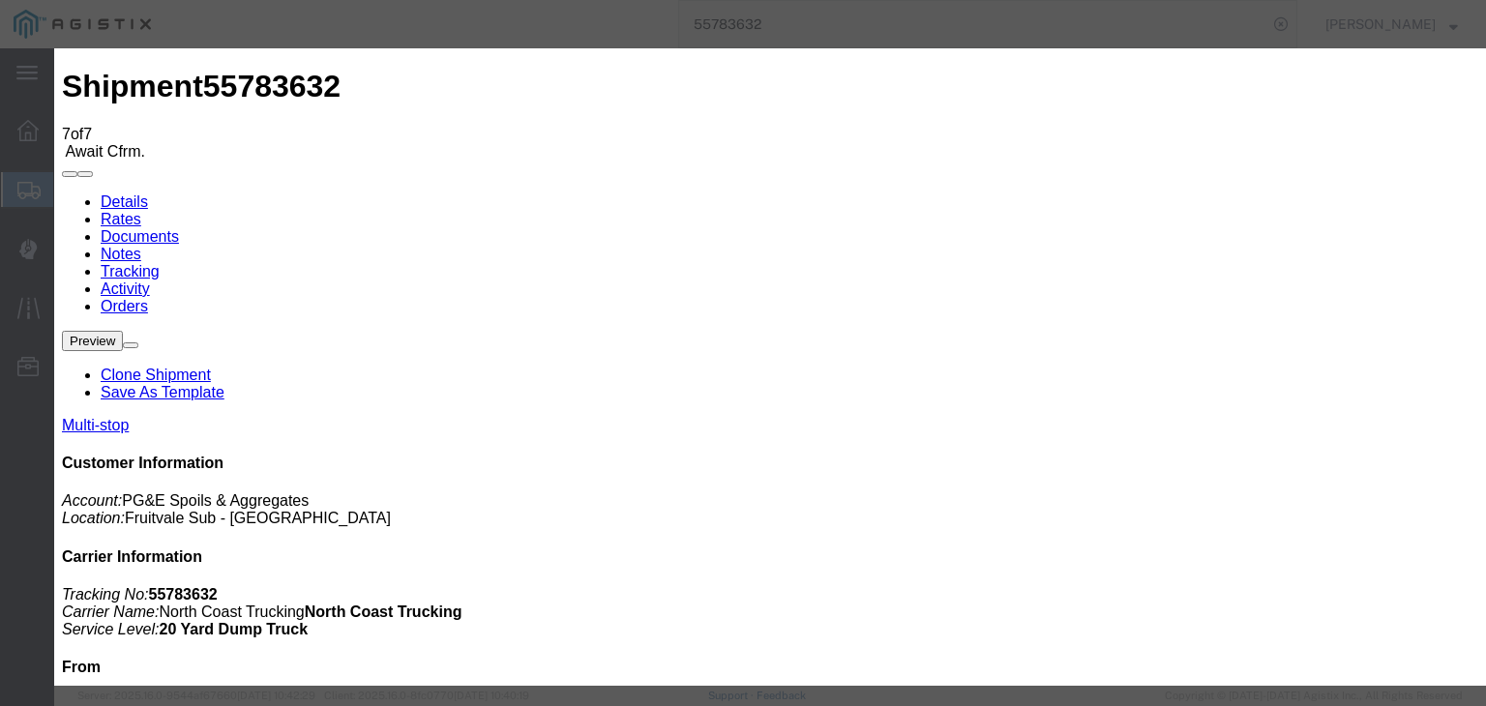
select select "ARVDLVLOC"
select select "{"pickupDeliveryInfoId": "120832922","pickupOrDelivery": "D","stopNum": "2","lo…"
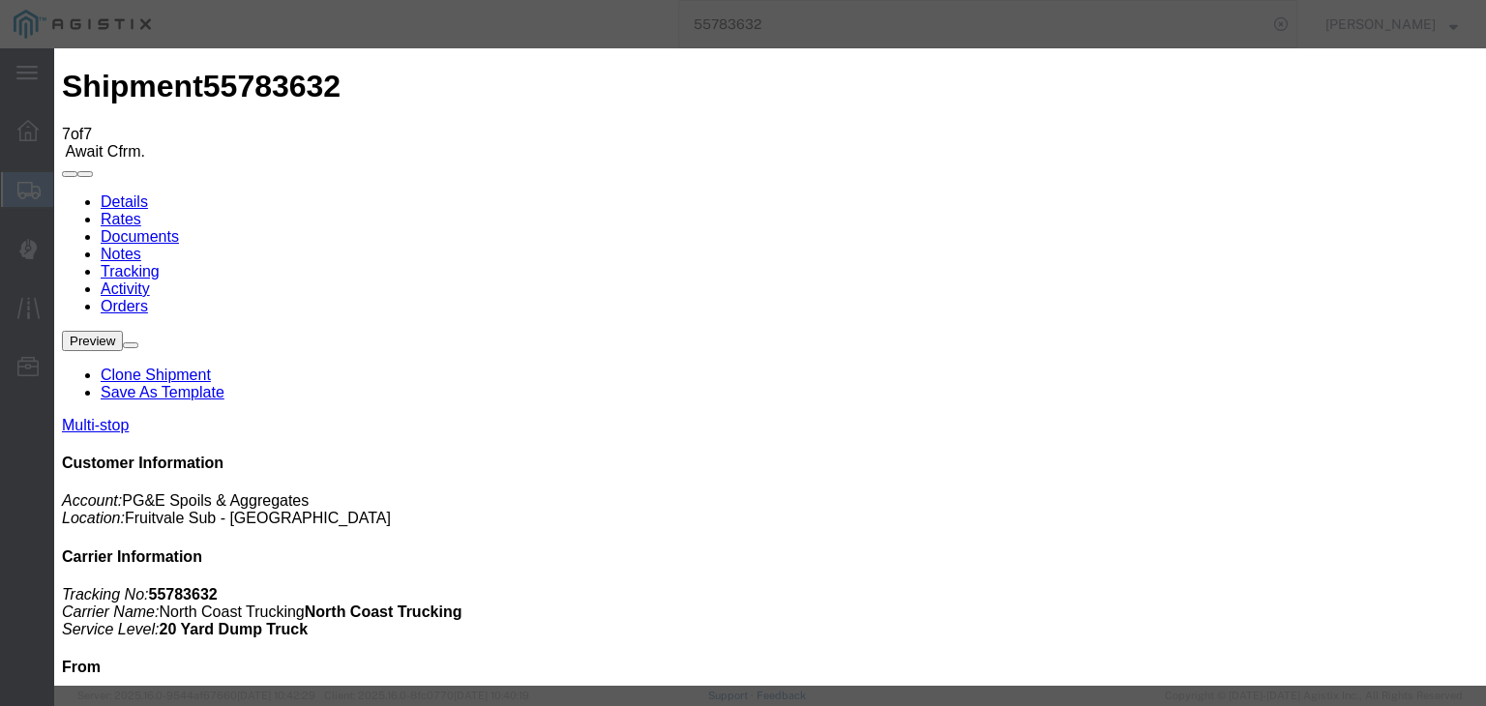
select select "CA"
type input "Avenal"
drag, startPoint x: 1192, startPoint y: 582, endPoint x: 1172, endPoint y: 571, distance: 22.6
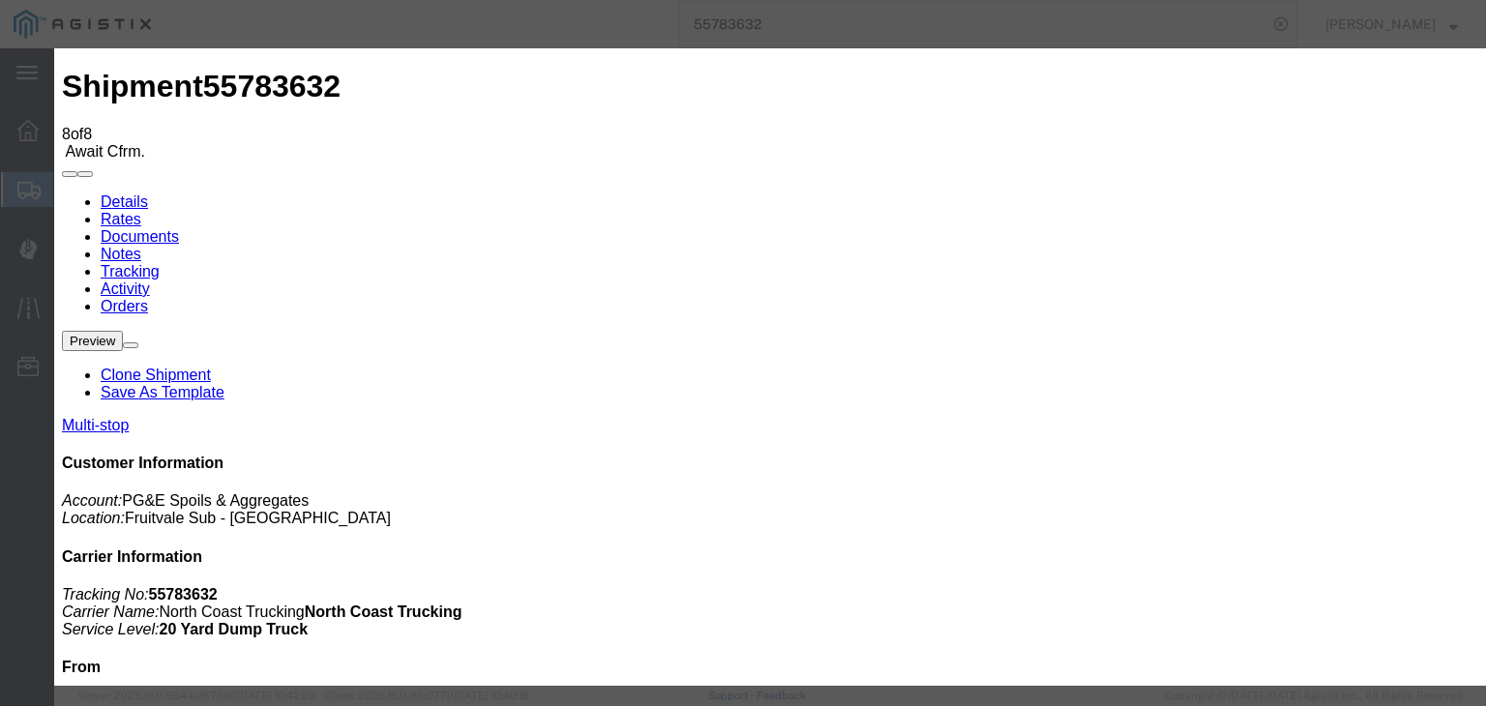
type input "[DATE]"
type input "7:00 AM"
drag, startPoint x: 580, startPoint y: 109, endPoint x: 622, endPoint y: 469, distance: 362.2
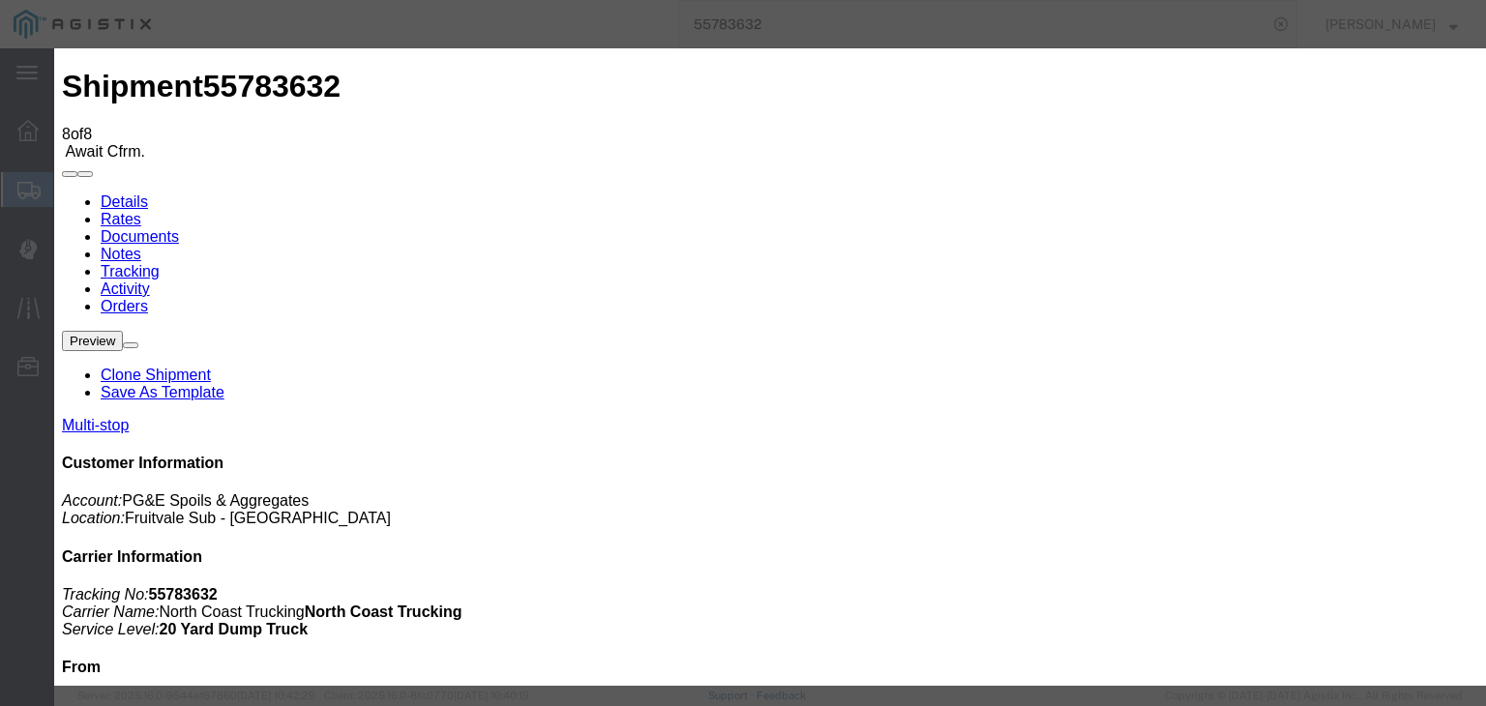
drag, startPoint x: 622, startPoint y: 469, endPoint x: 580, endPoint y: 86, distance: 385.3
type input "[DATE]"
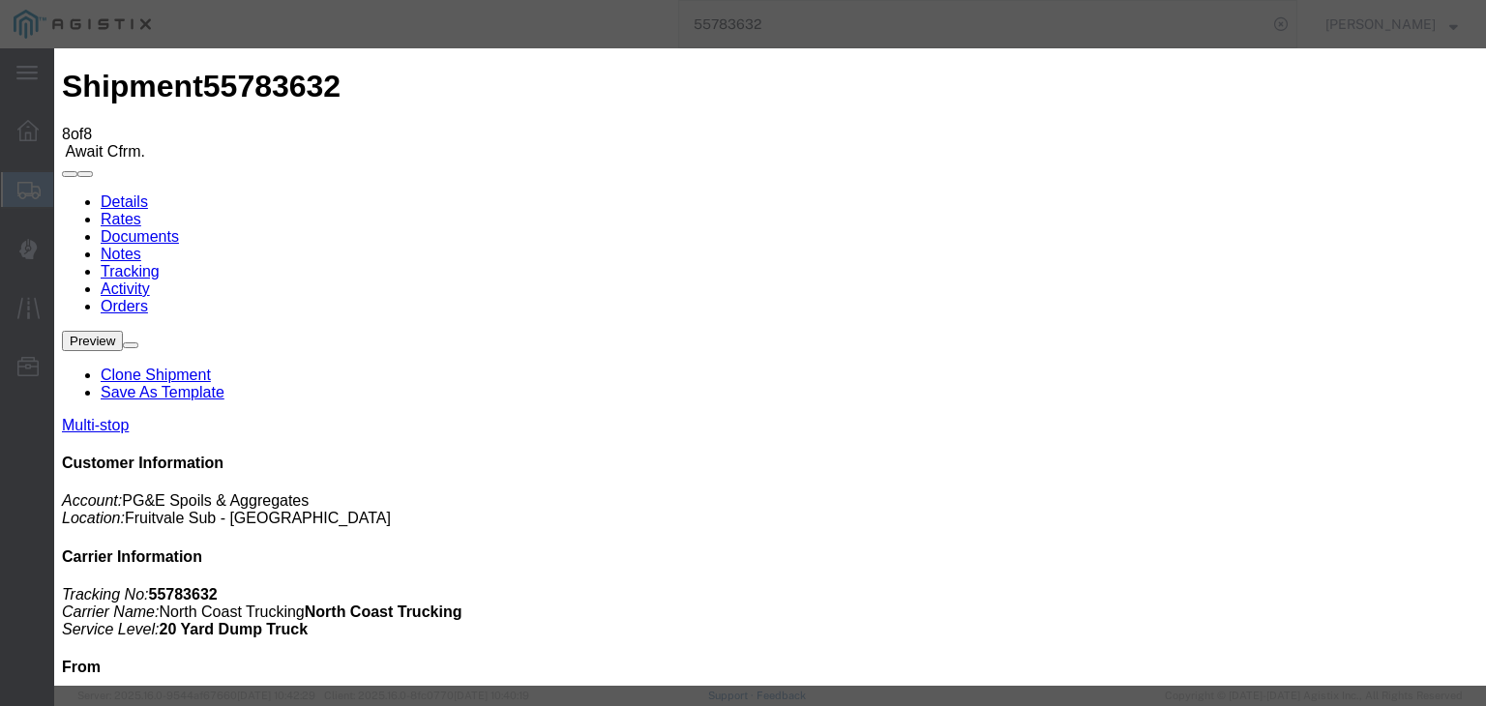
type input "3:15 PM"
drag, startPoint x: 598, startPoint y: 258, endPoint x: 596, endPoint y: 268, distance: 9.9
select select "DPTDLVLOC"
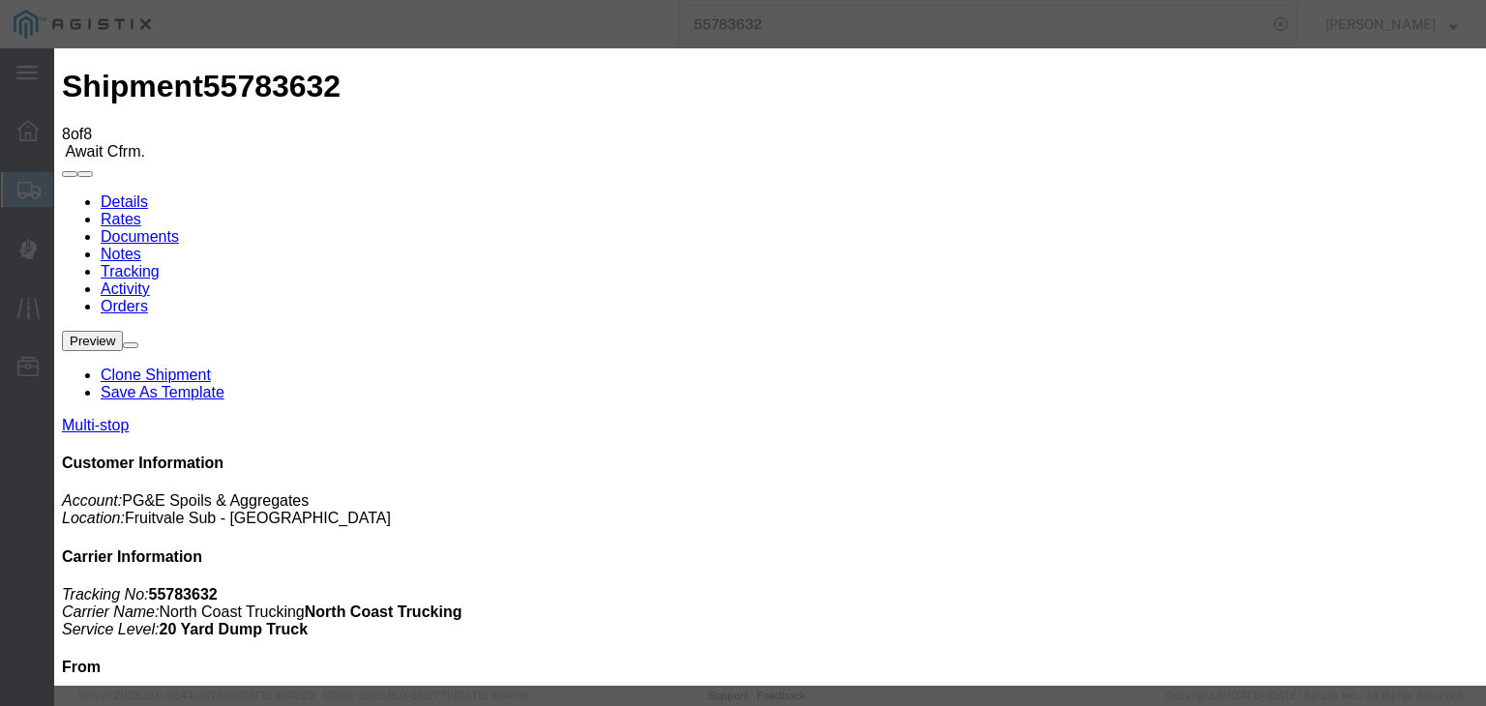
select select "{"pickupDeliveryInfoId": "120832922","pickupOrDelivery": "D","stopNum": "2","lo…"
select select "CA"
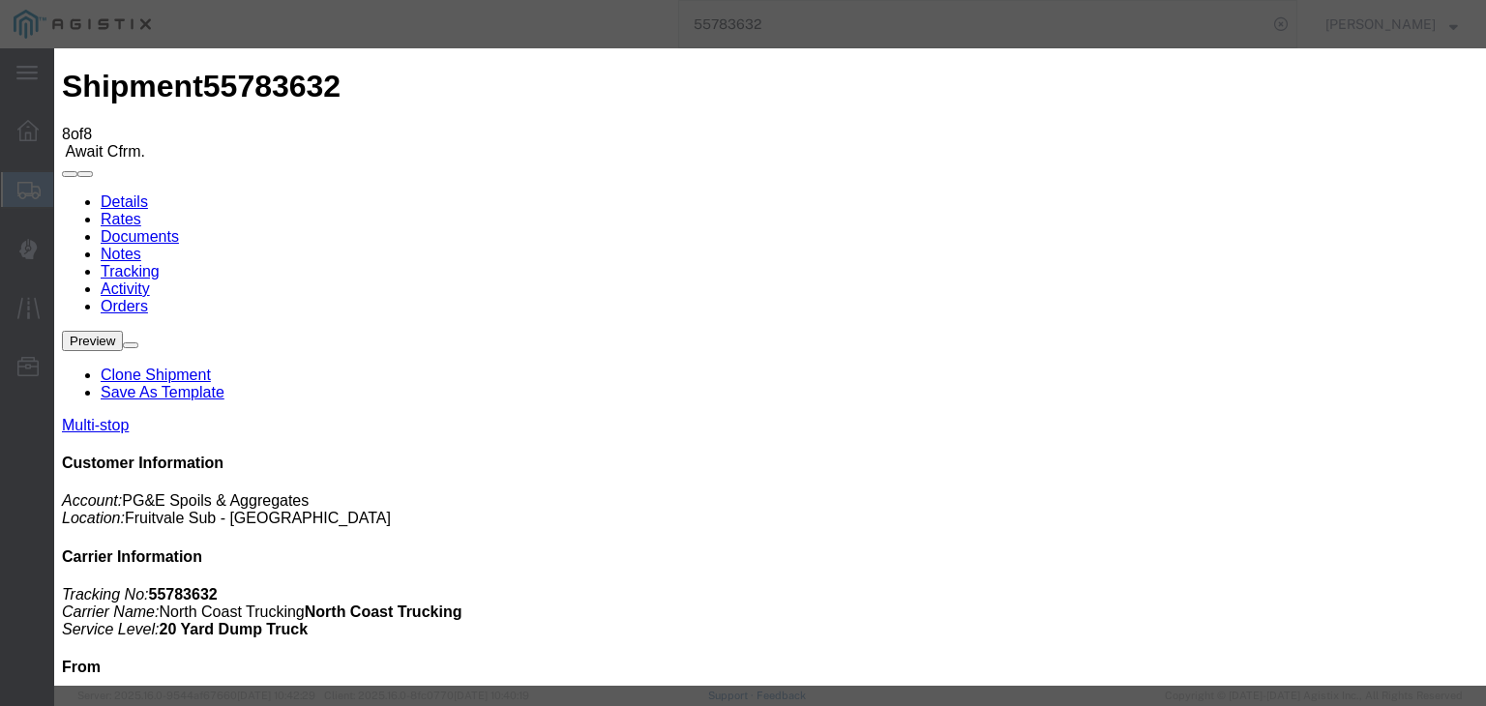
type input "Avenal"
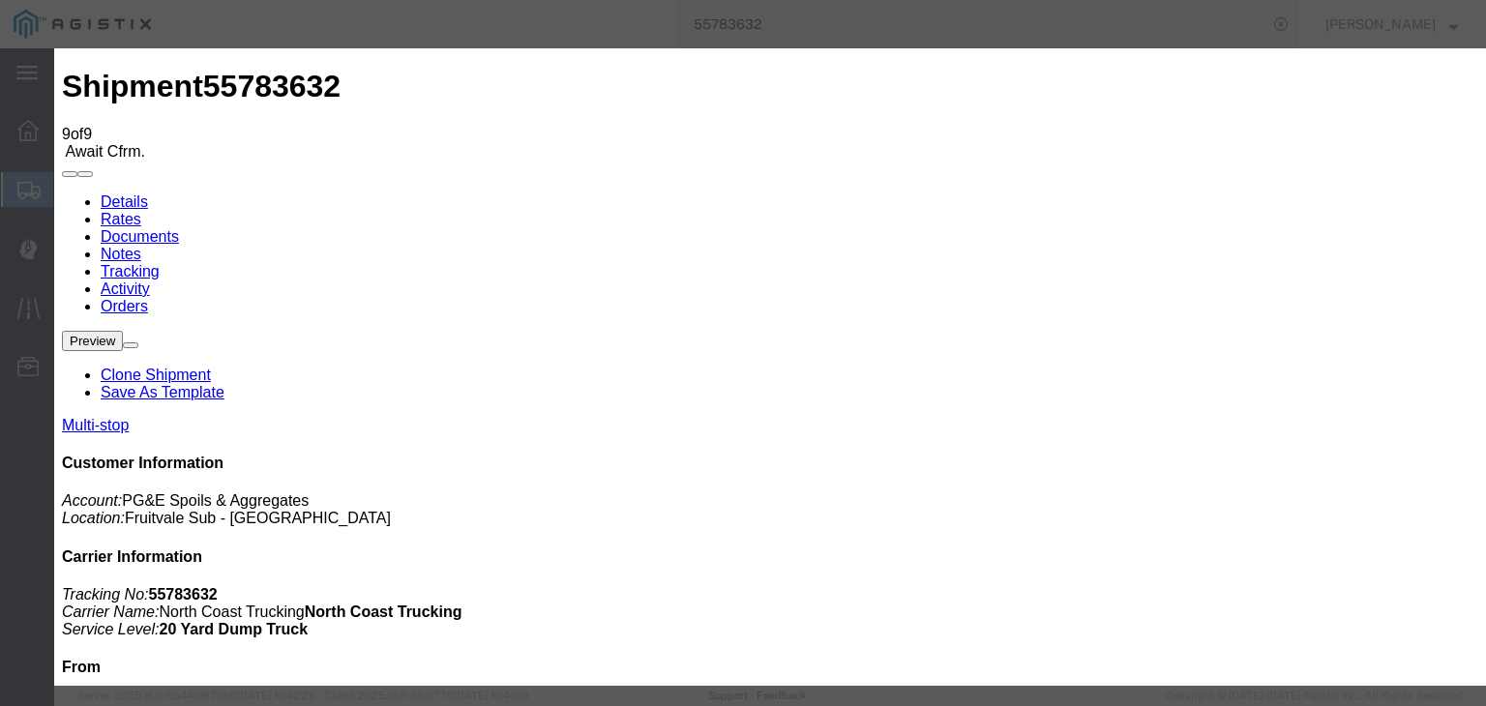
type input "[DATE]"
type input "7:00 AM"
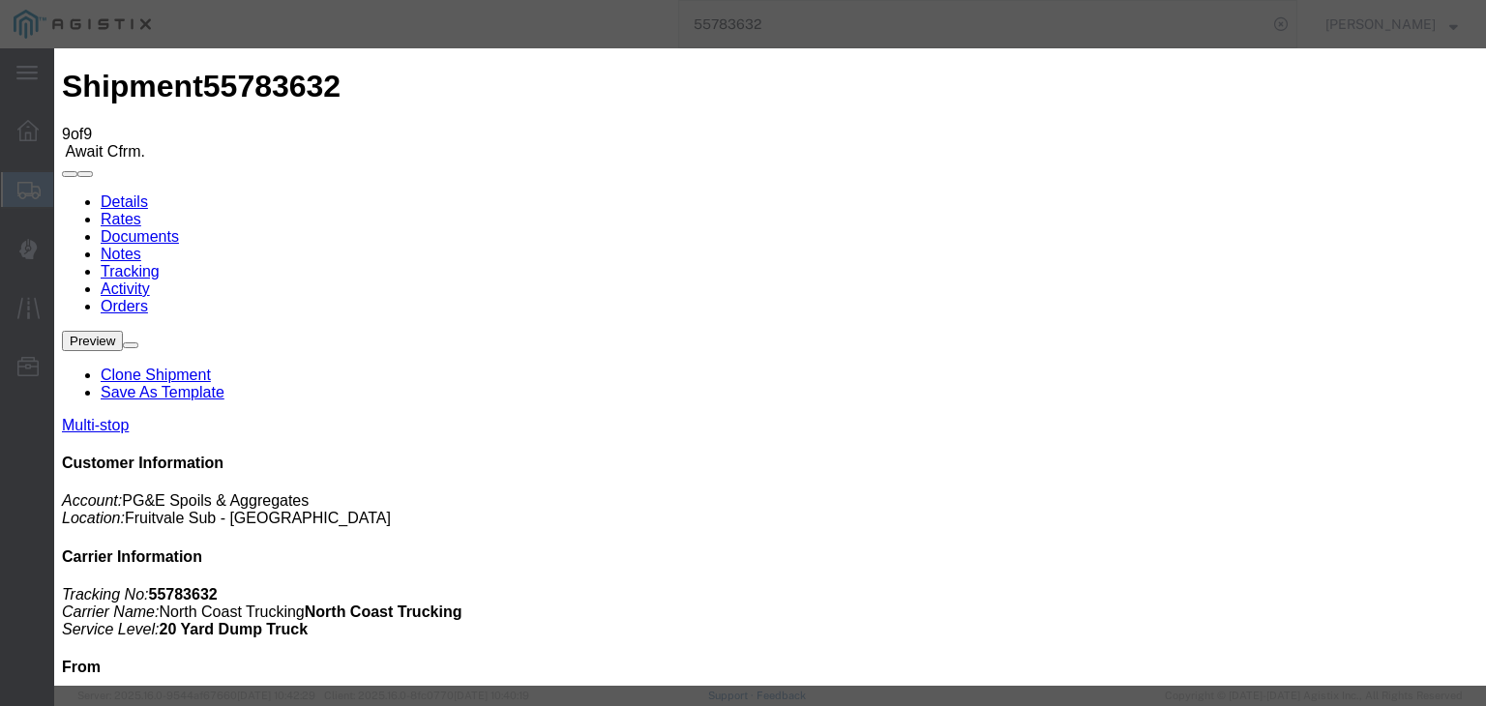
type input "[DATE]"
type input "3:15 PM"
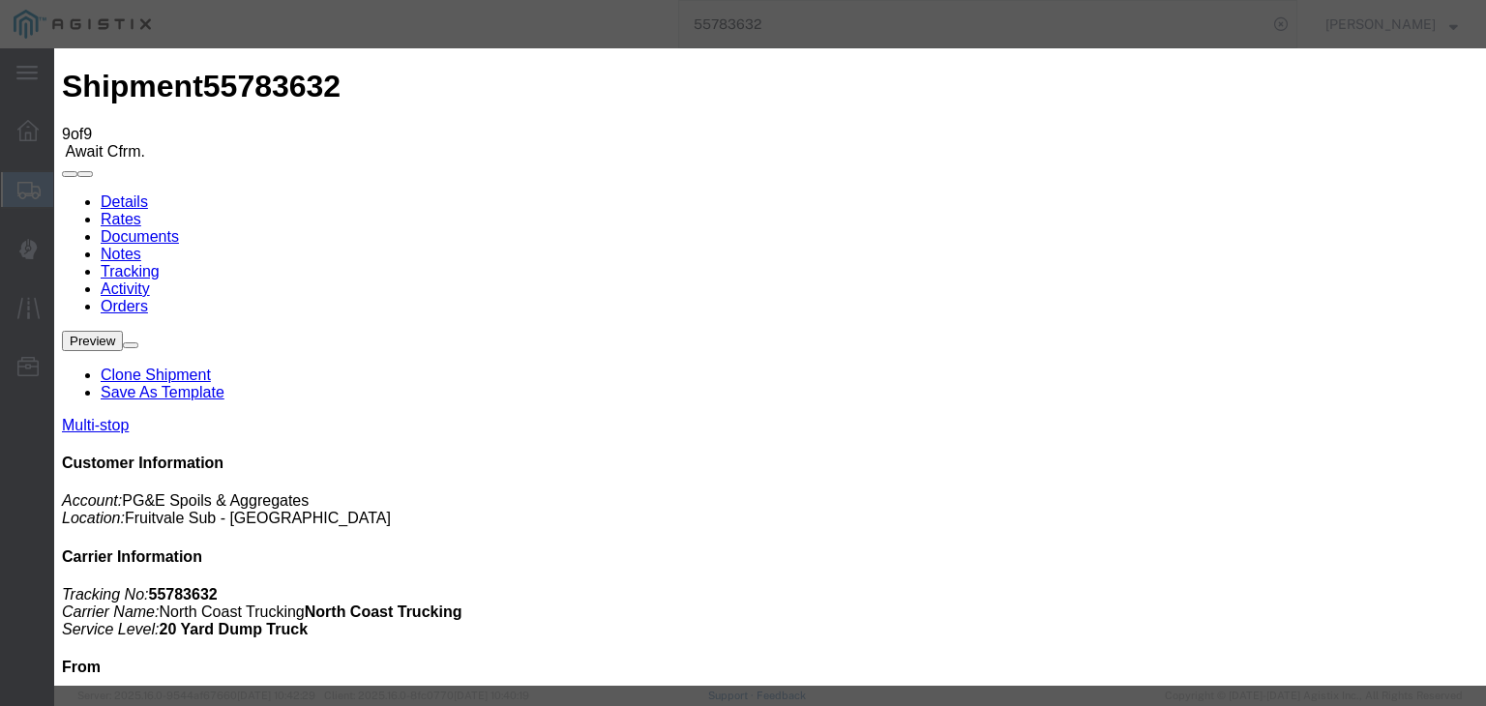
select select "BREAKSTART"
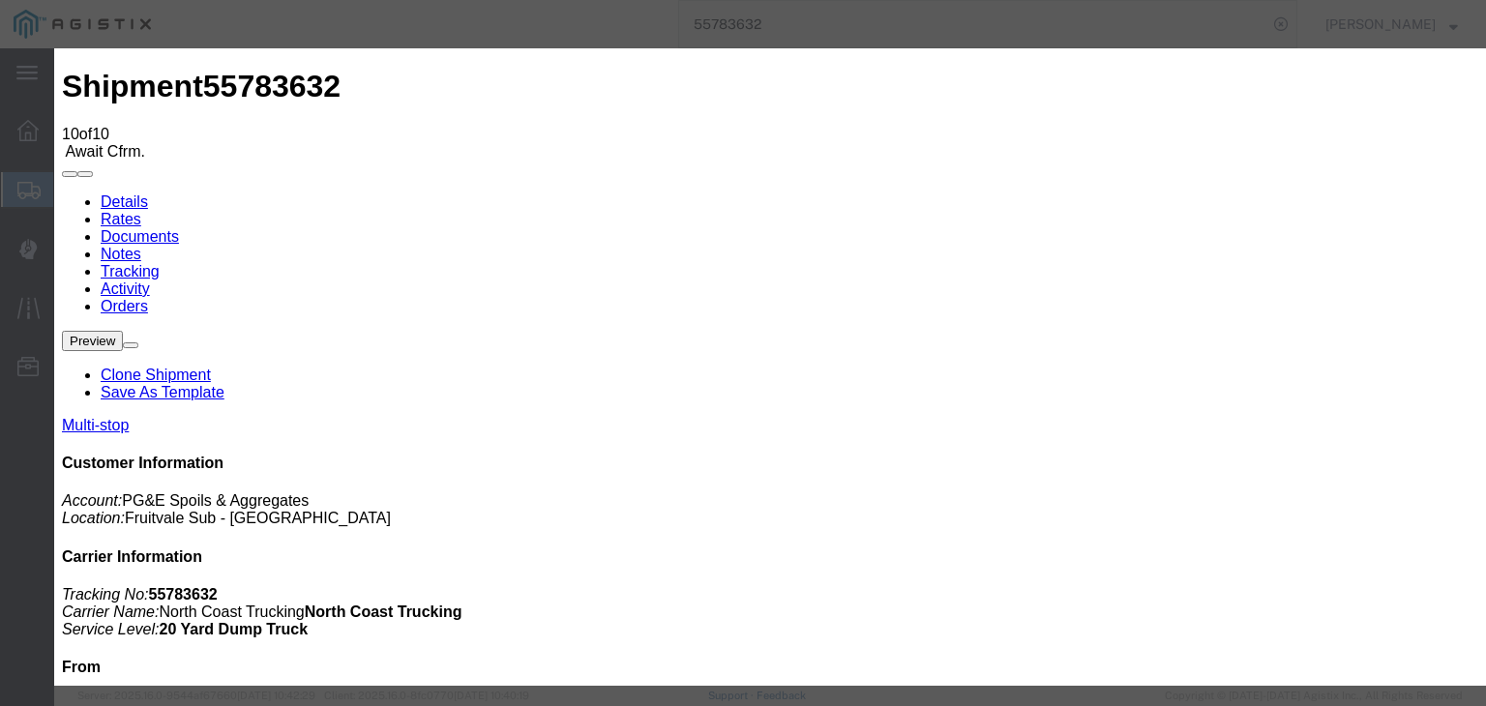
type input "[DATE]"
type input "7:00 AM"
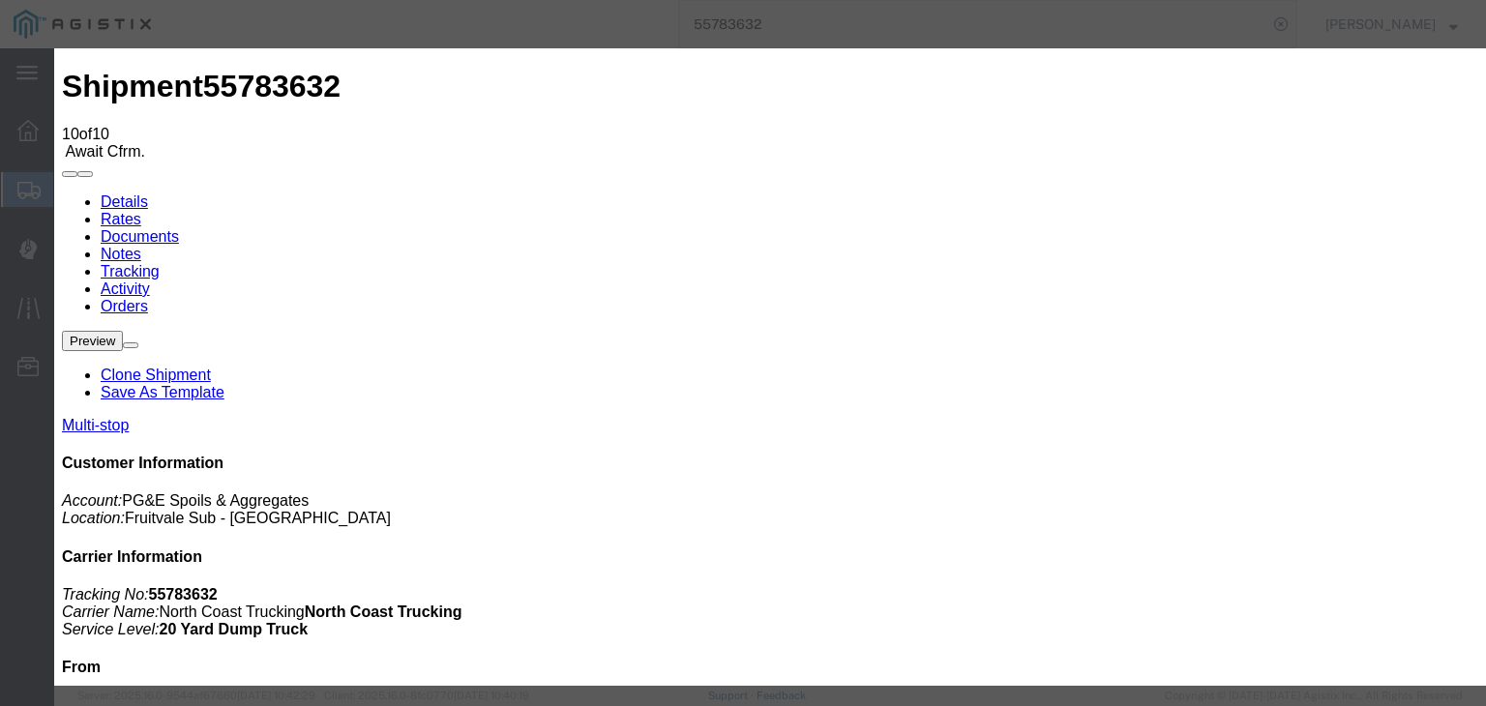
drag, startPoint x: 527, startPoint y: 360, endPoint x: 594, endPoint y: 339, distance: 69.8
type input "[DATE]"
type input "3:45 PM"
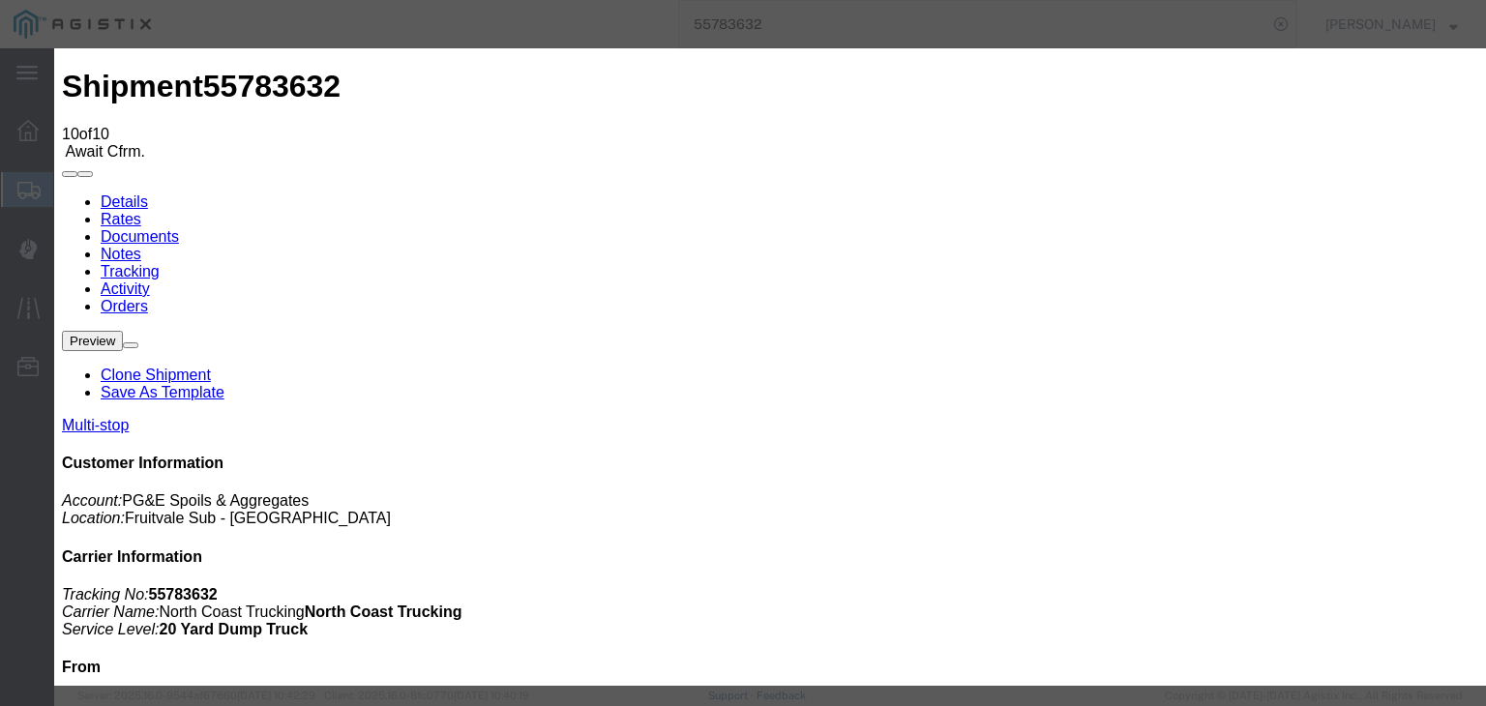
select select "BREAKSTOP"
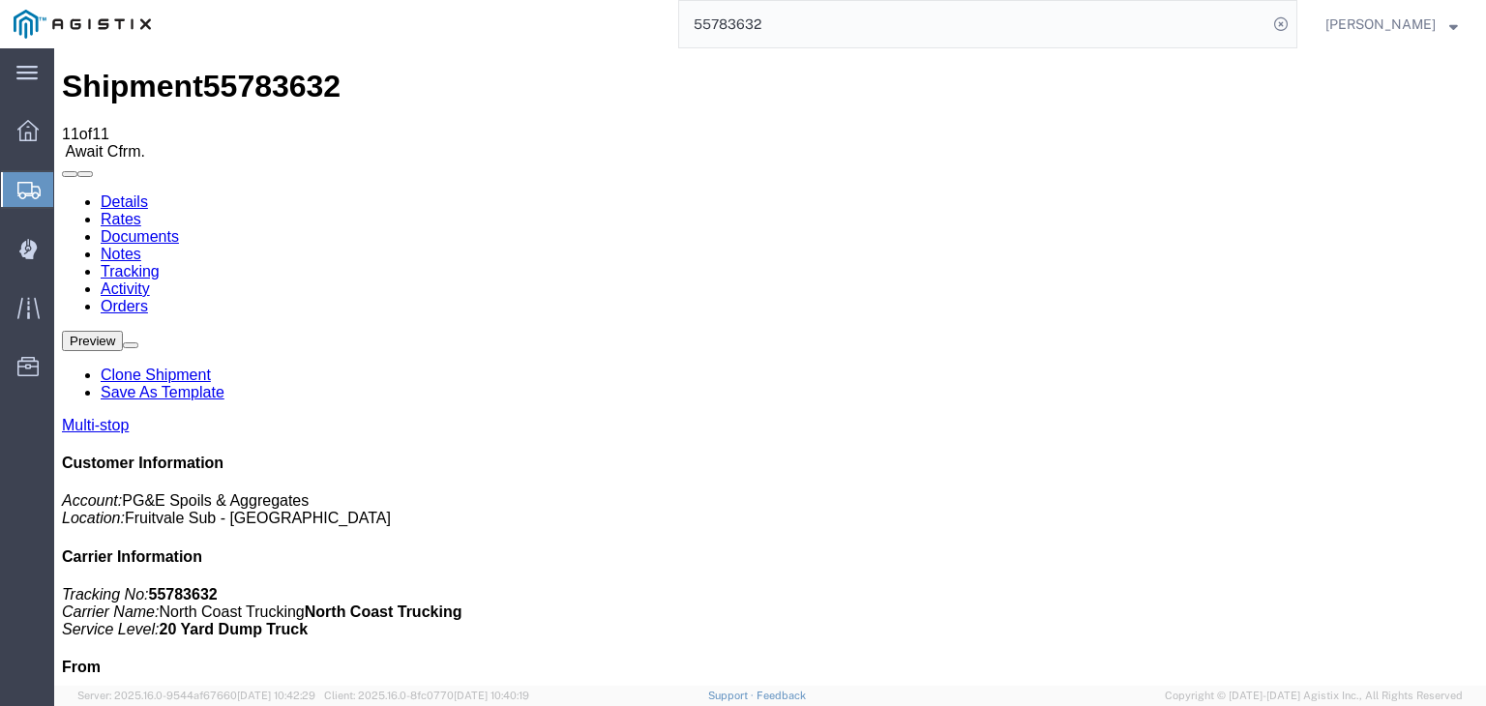
click at [179, 228] on link "Documents" at bounding box center [140, 236] width 78 height 16
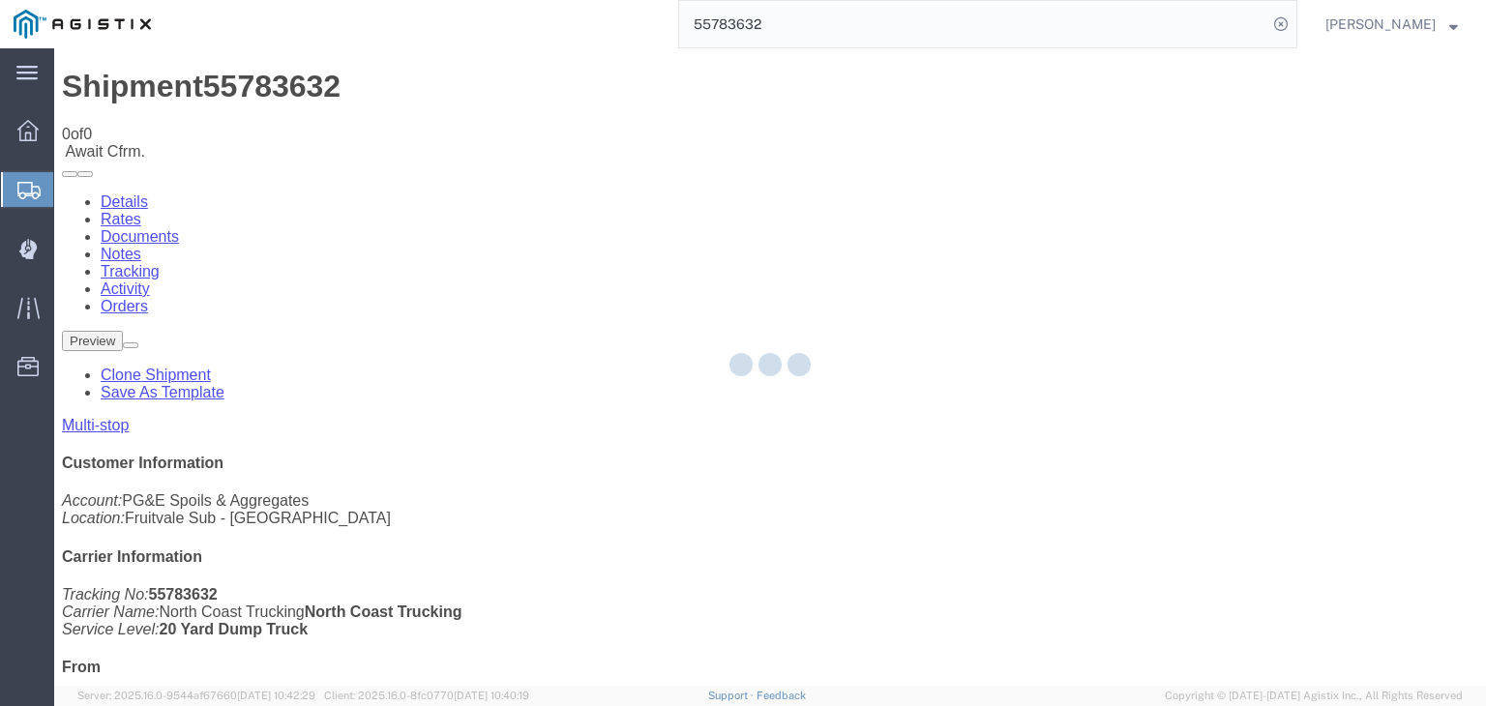
click at [845, 180] on div at bounding box center [769, 366] width 1431 height 637
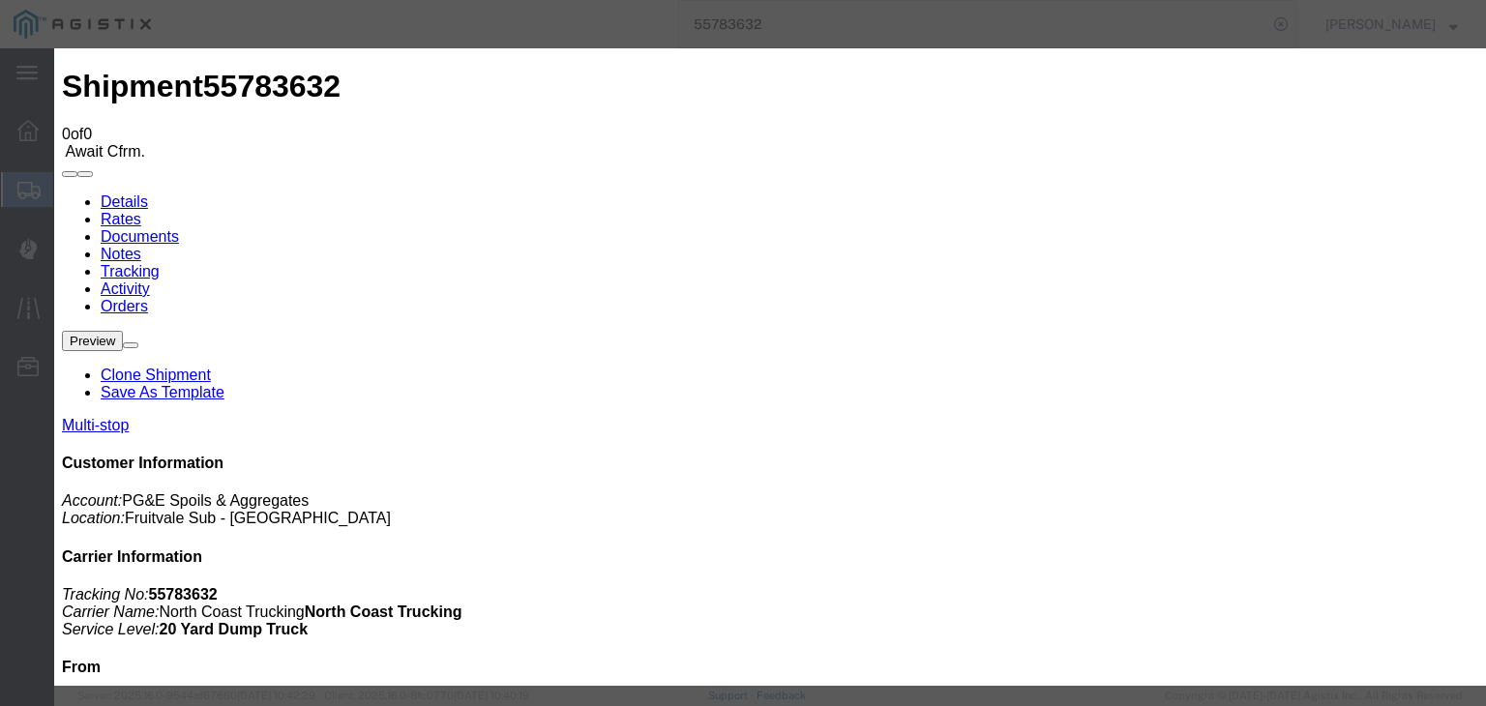
type input "C:\fakepath\[DATE] PGE 3097658-55783632 JEAE.pdf"
drag, startPoint x: 693, startPoint y: 210, endPoint x: 693, endPoint y: 196, distance: 13.6
type input "Freight Bill"
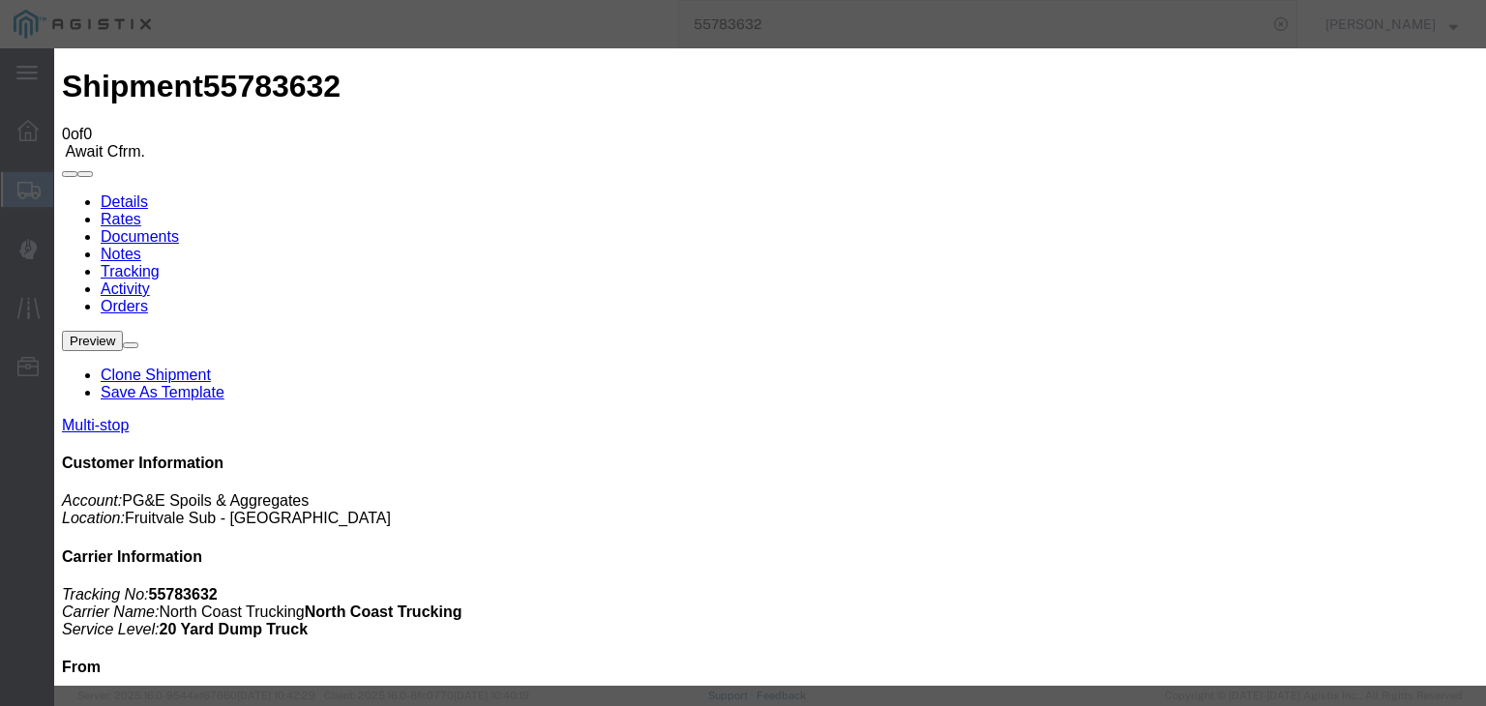
select select
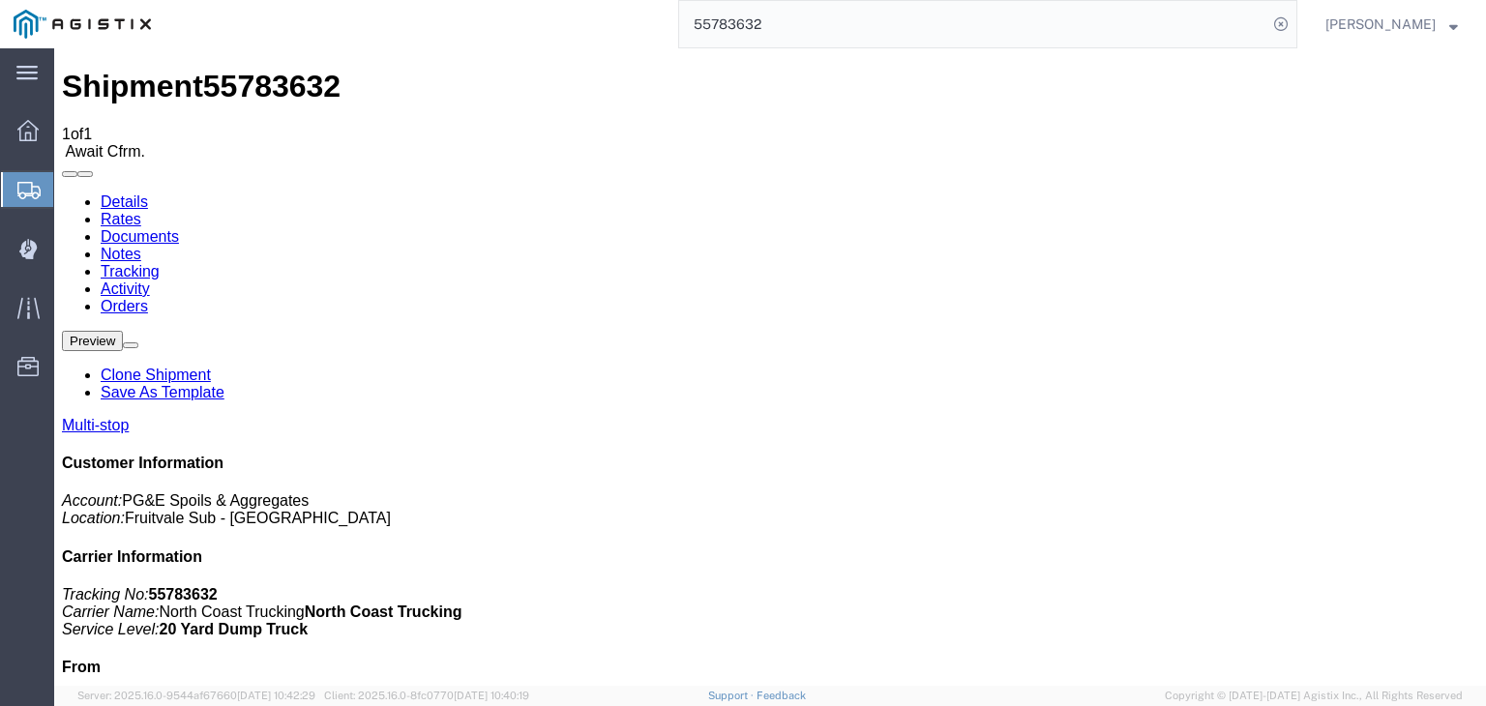
click at [160, 263] on link "Tracking" at bounding box center [130, 271] width 59 height 16
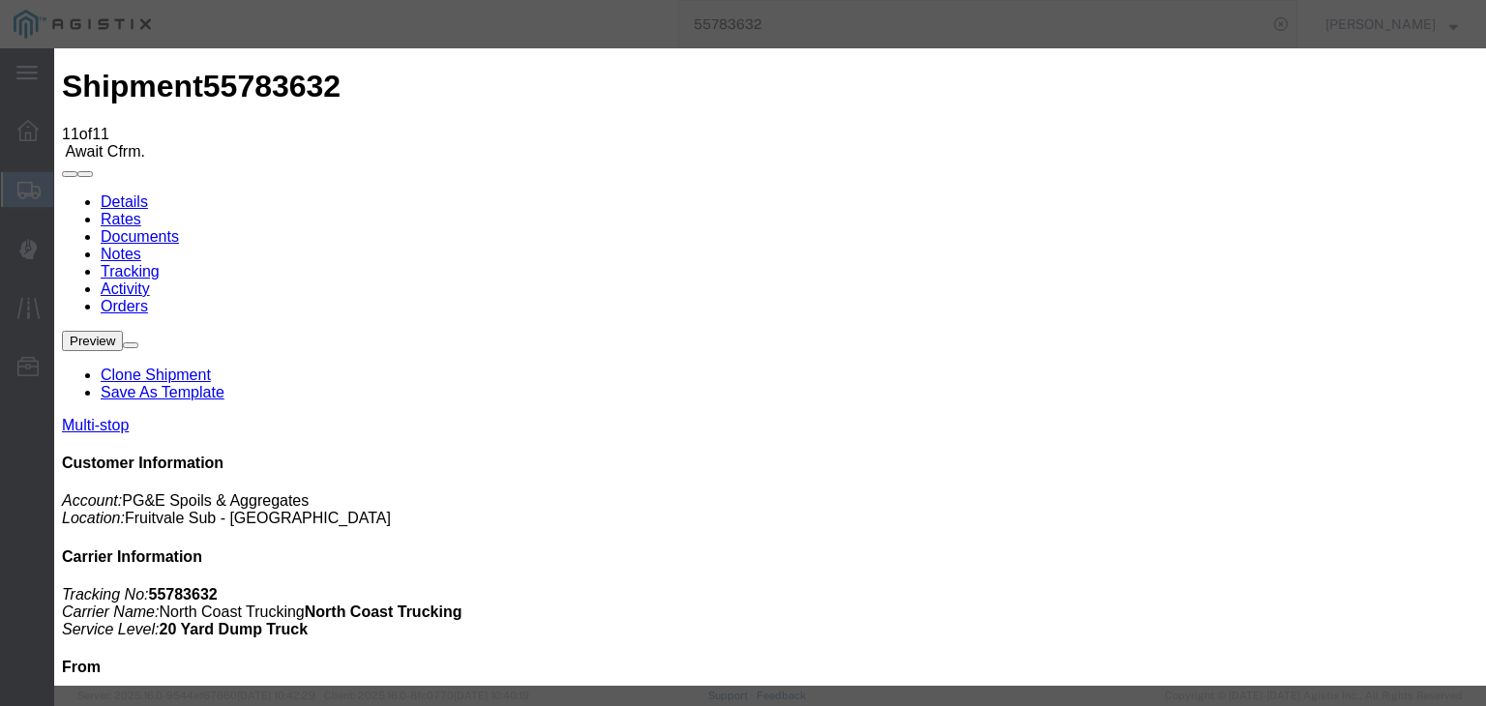
type input "[DATE]"
type input "7:00 AM"
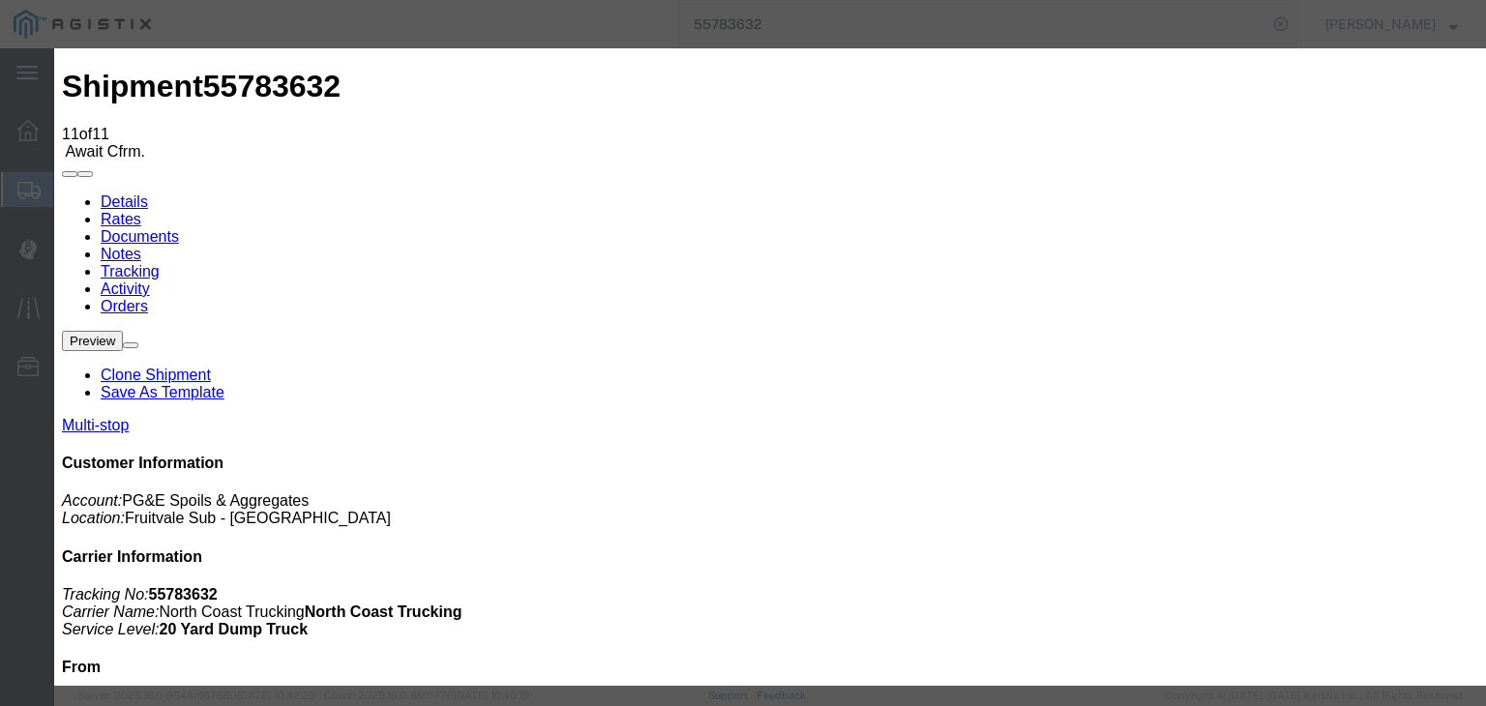
type input "[DATE]"
type input "5:30 PM"
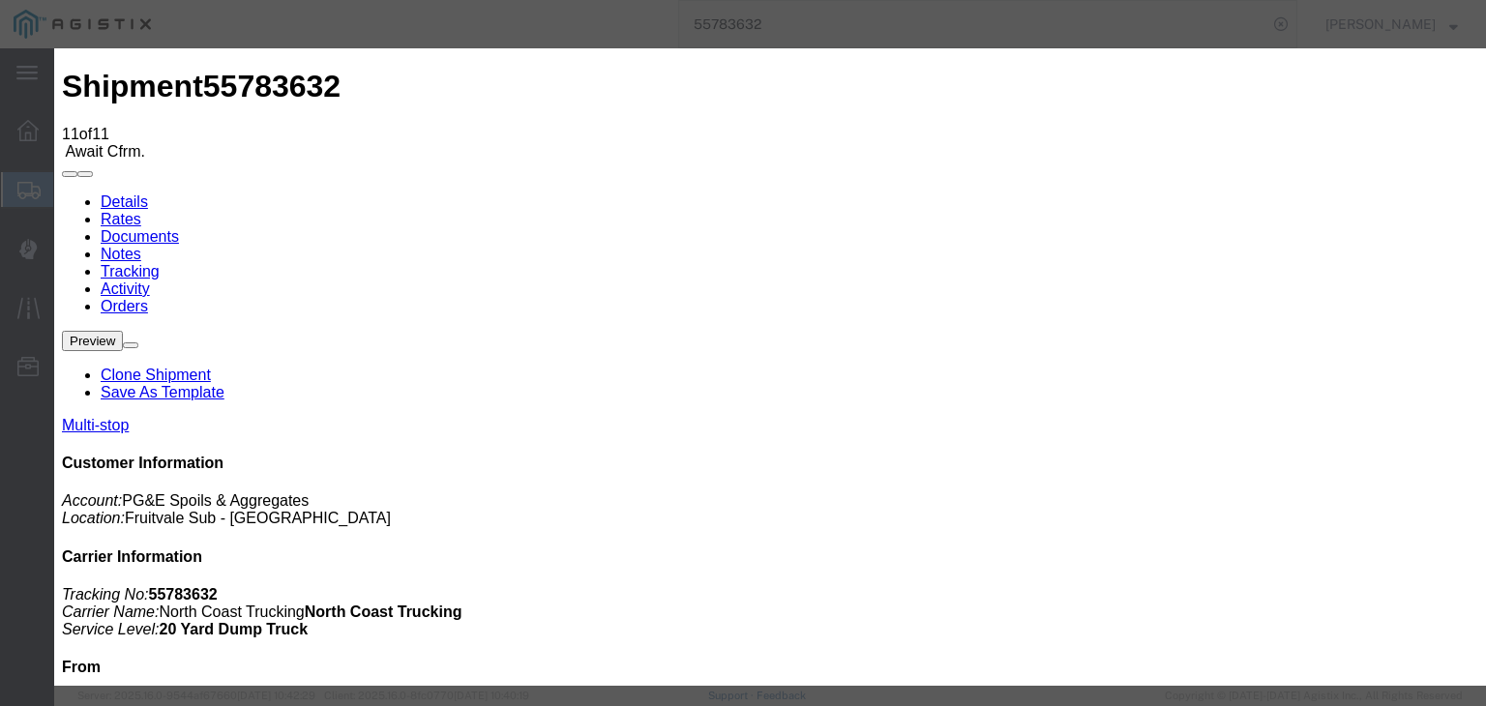
select select "DELIVRED"
select select "{"pickupDeliveryInfoId": "120832921","pickupOrDelivery": "P","stopNum": "1","lo…"
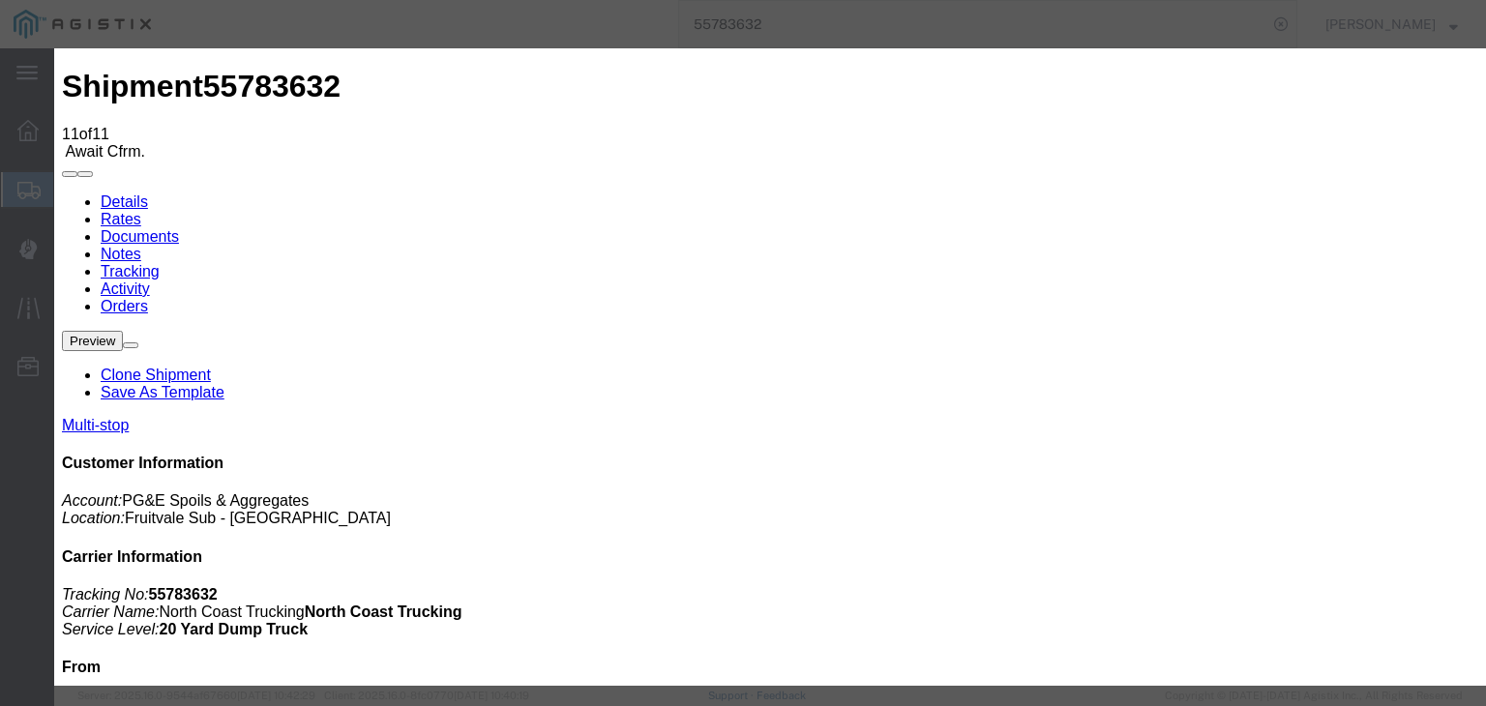
select select "CA"
type input "[GEOGRAPHIC_DATA]"
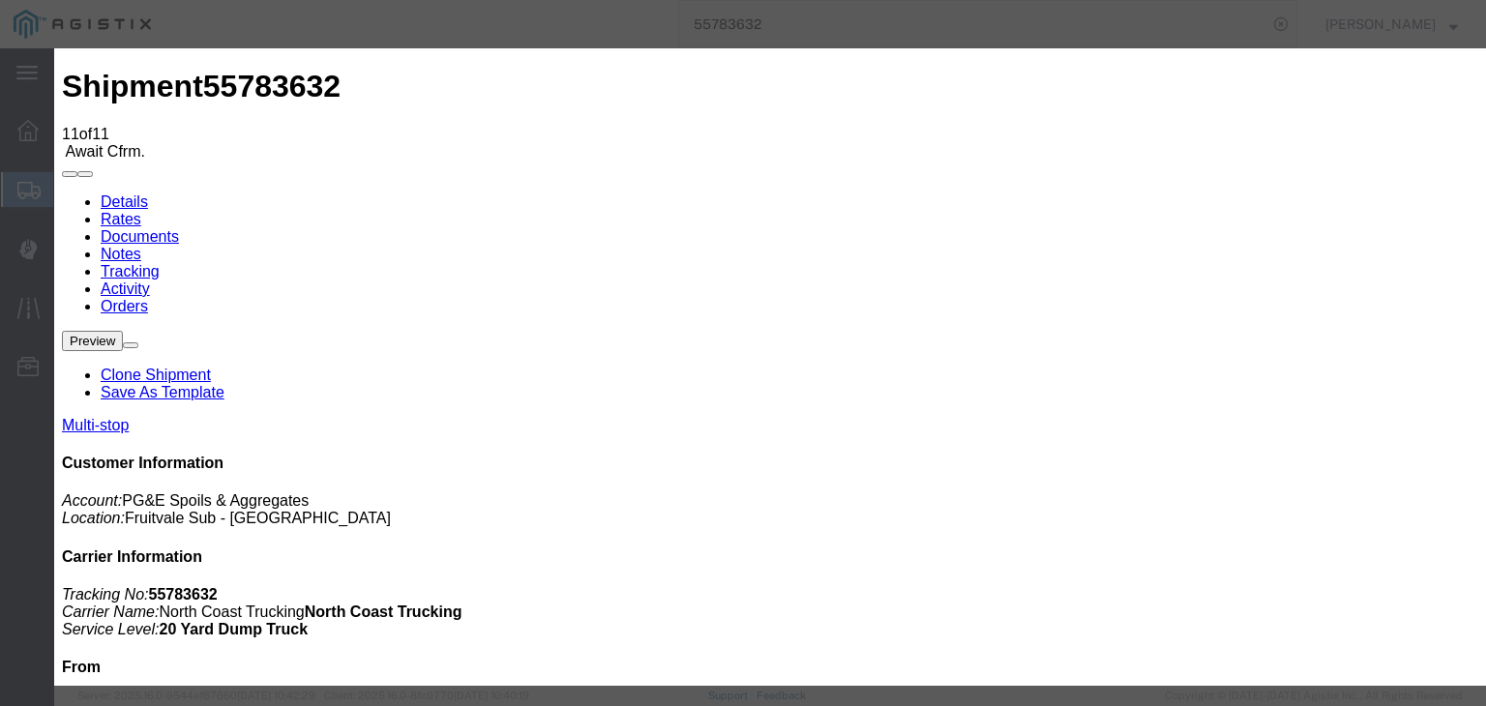
paste textarea "Point of origin: time ends at original starting point empty."
type textarea "Point of origin: time ends at original starting point empty."
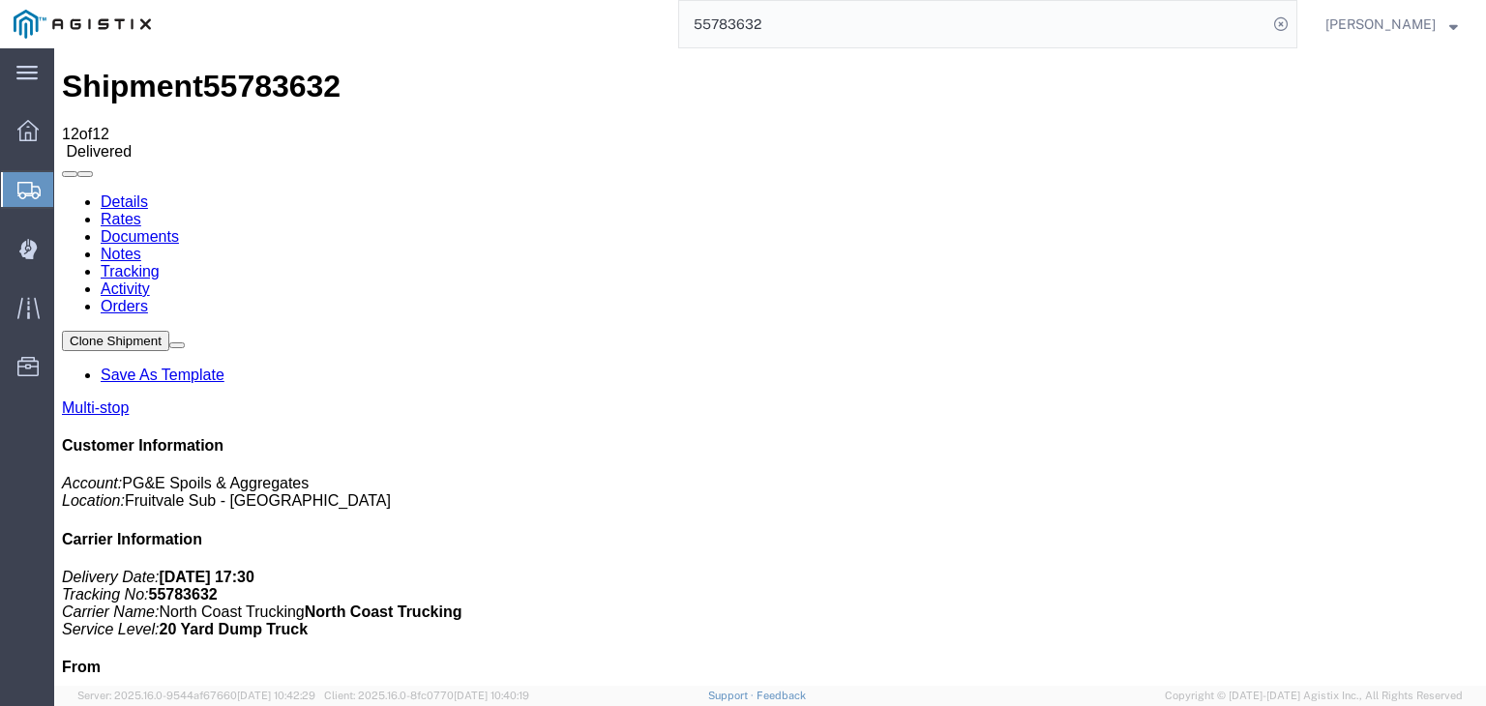
click at [179, 228] on link "Documents" at bounding box center [140, 236] width 78 height 16
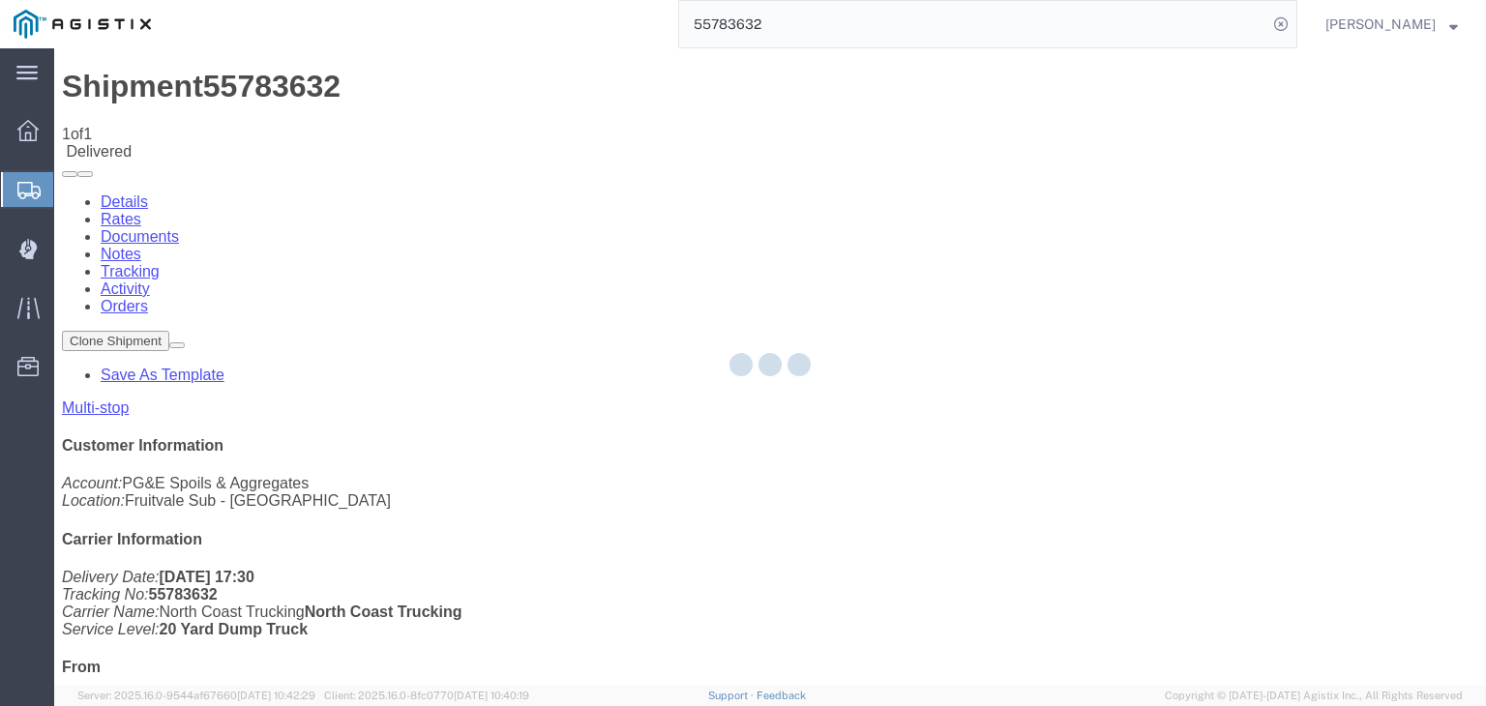
click at [141, 246] on link "Notes" at bounding box center [121, 254] width 41 height 16
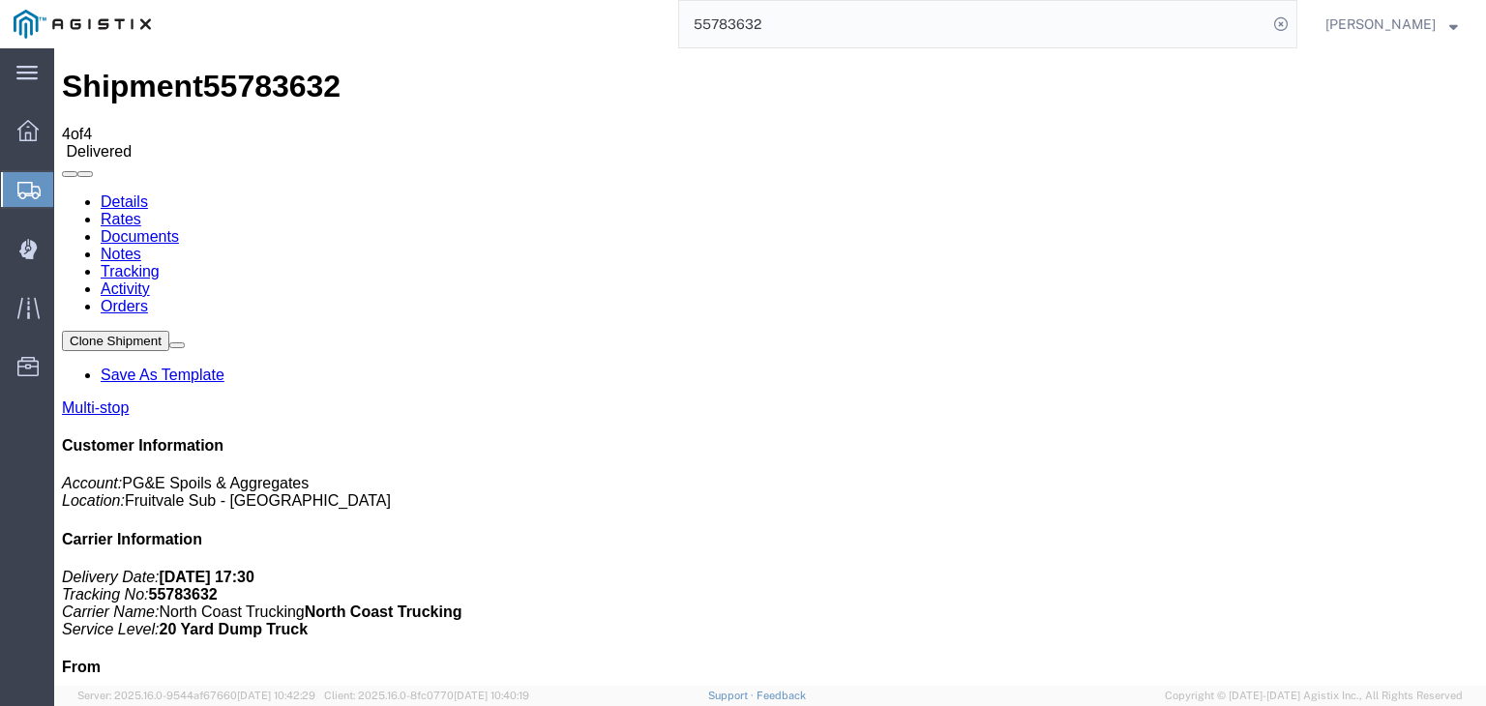
drag, startPoint x: 859, startPoint y: 45, endPoint x: 847, endPoint y: 35, distance: 15.7
click at [859, 45] on input "55783632" at bounding box center [973, 24] width 588 height 46
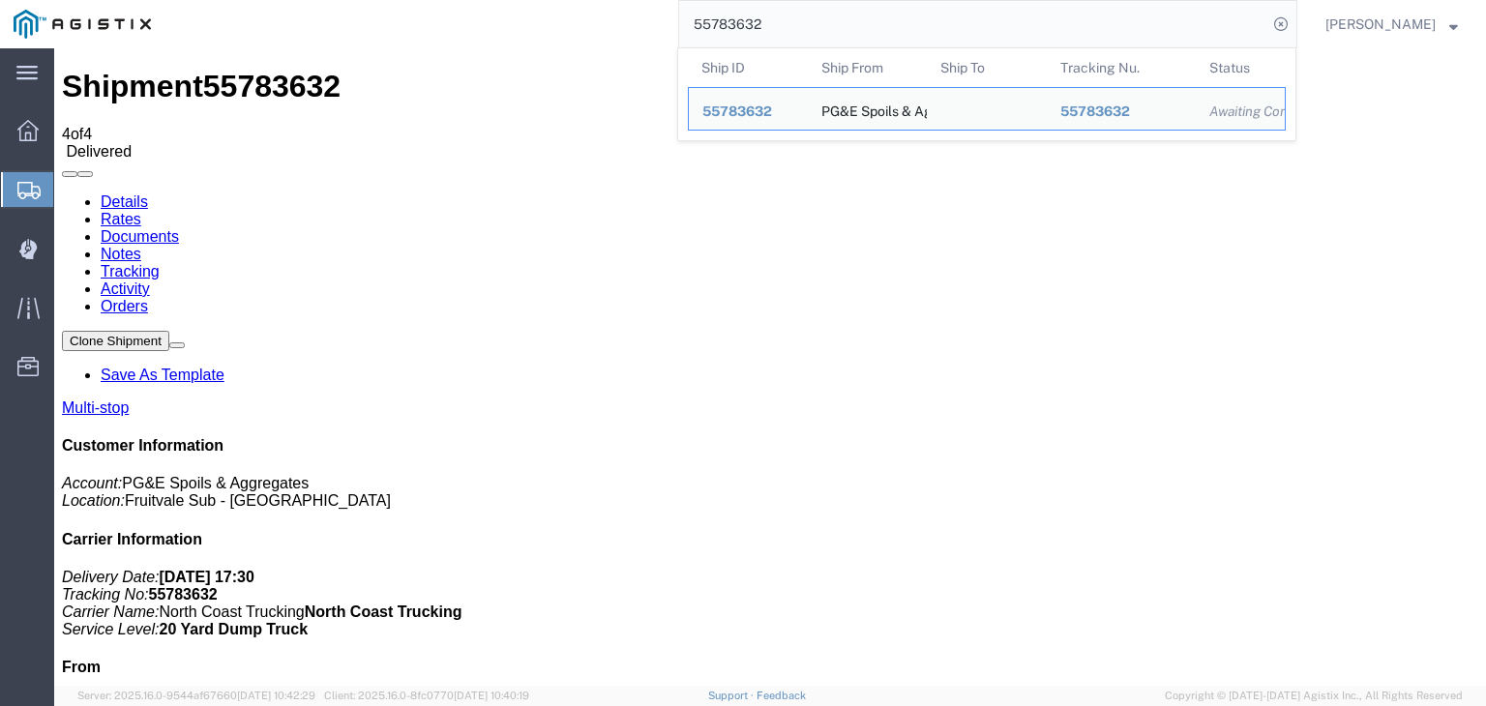
click at [795, 10] on input "55783632" at bounding box center [973, 24] width 588 height 46
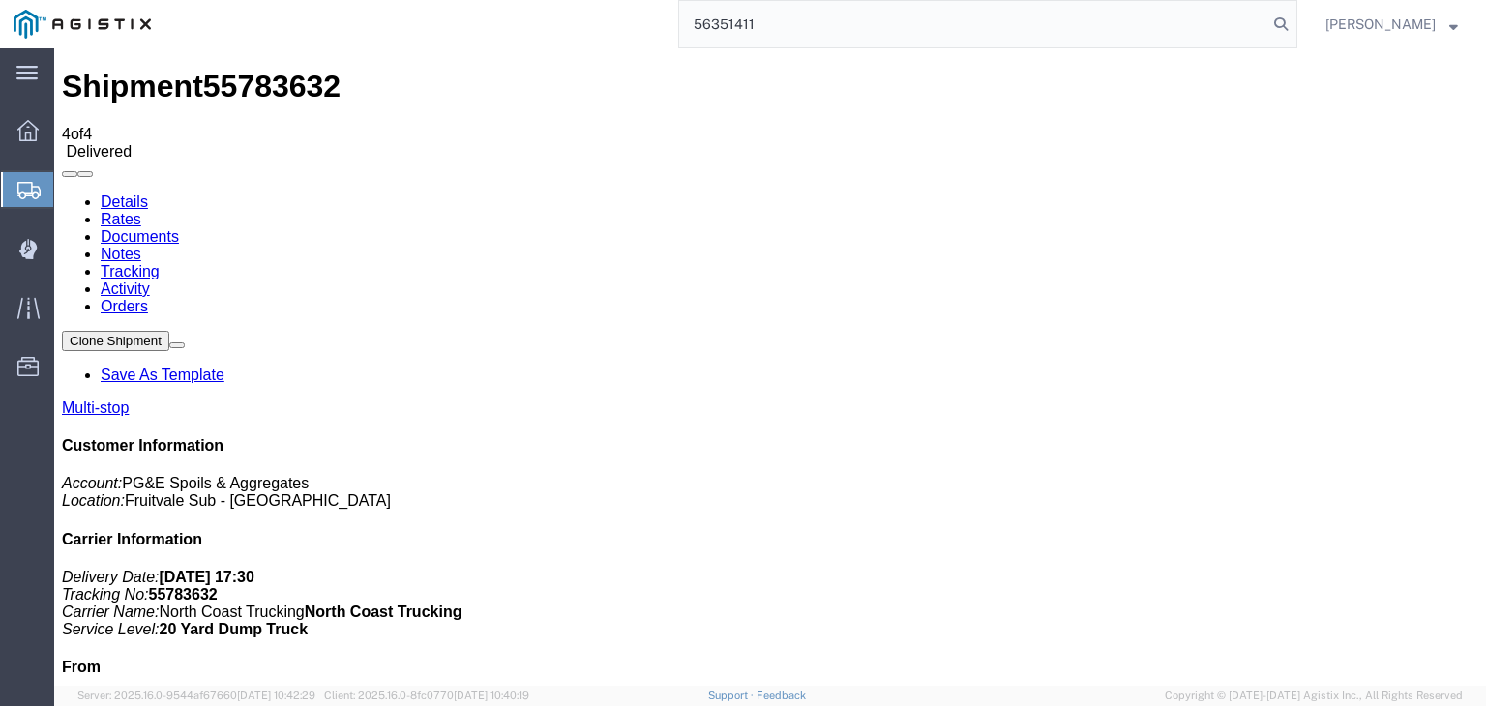
type input "56351411"
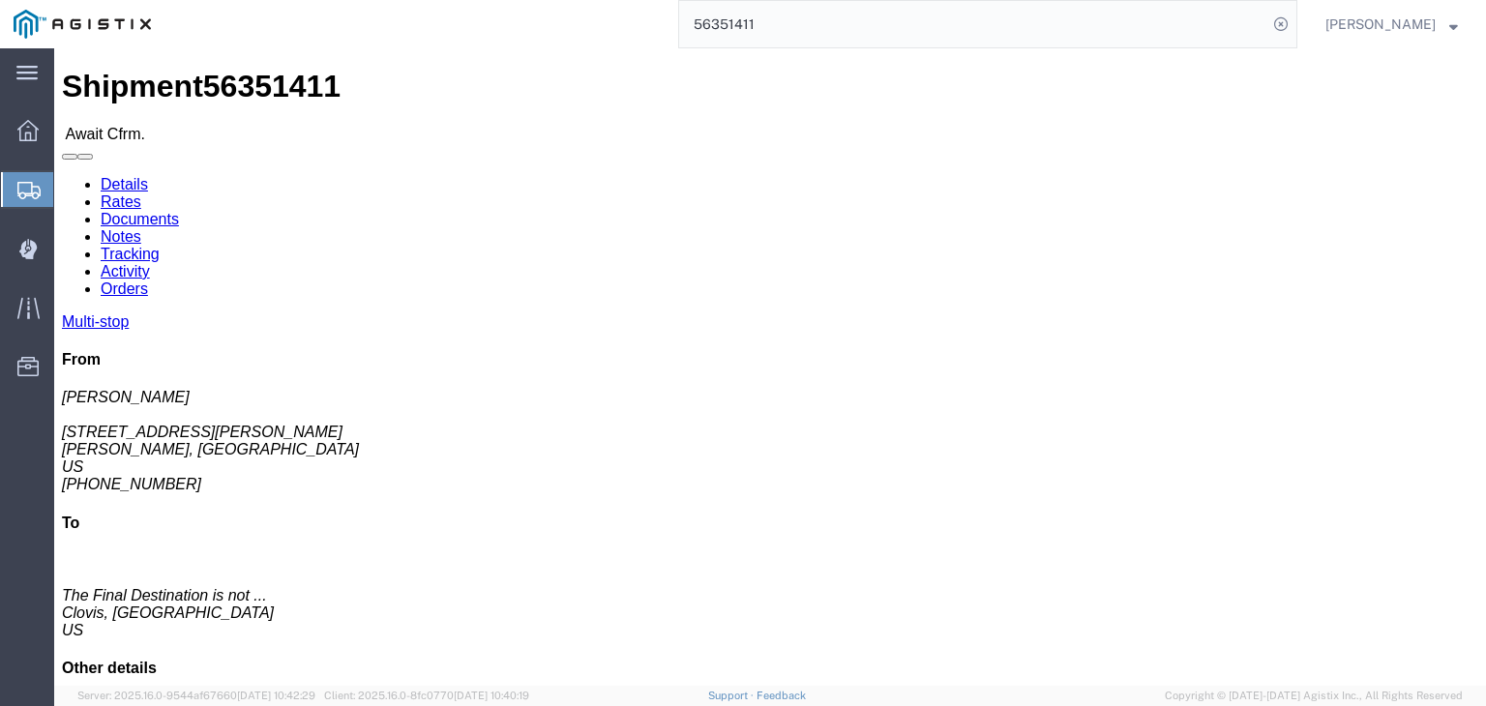
click link "Documents"
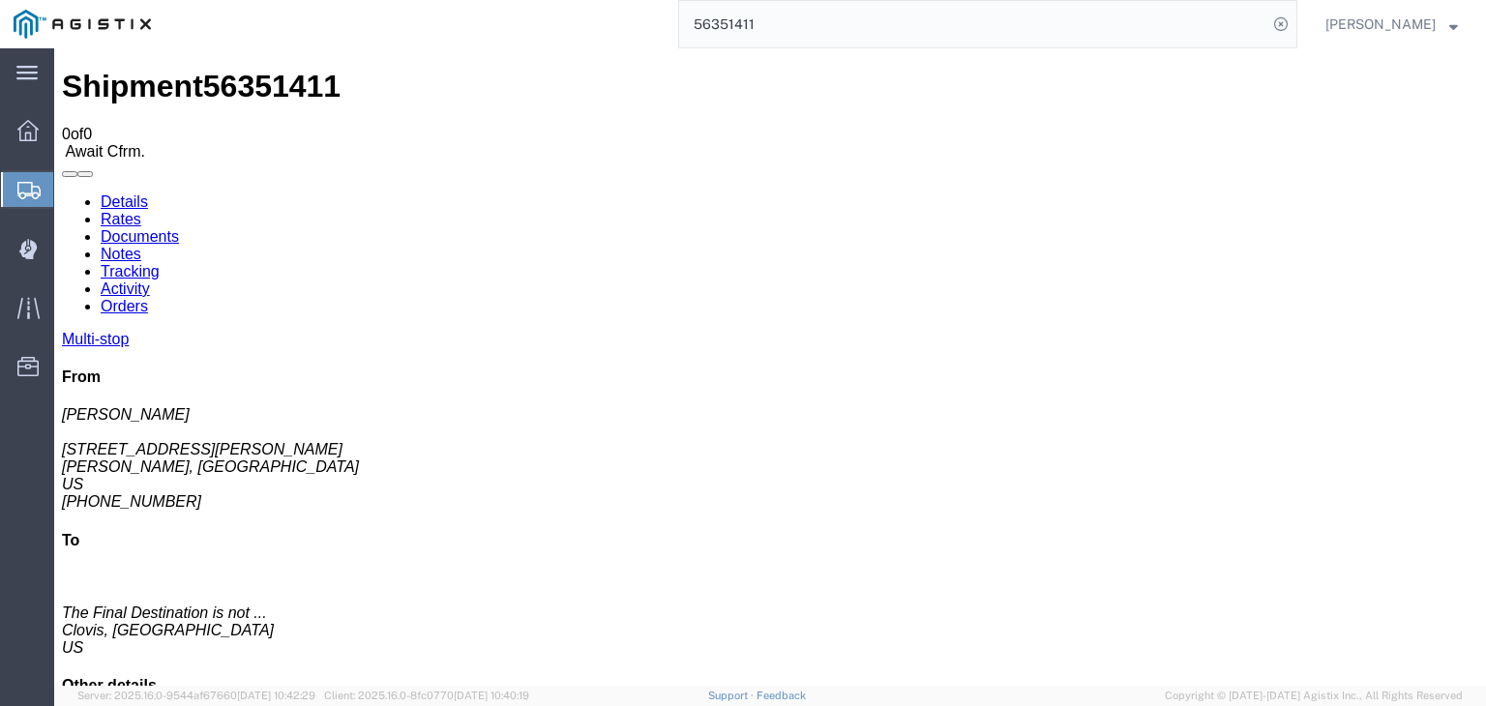
click at [160, 263] on link "Tracking" at bounding box center [130, 271] width 59 height 16
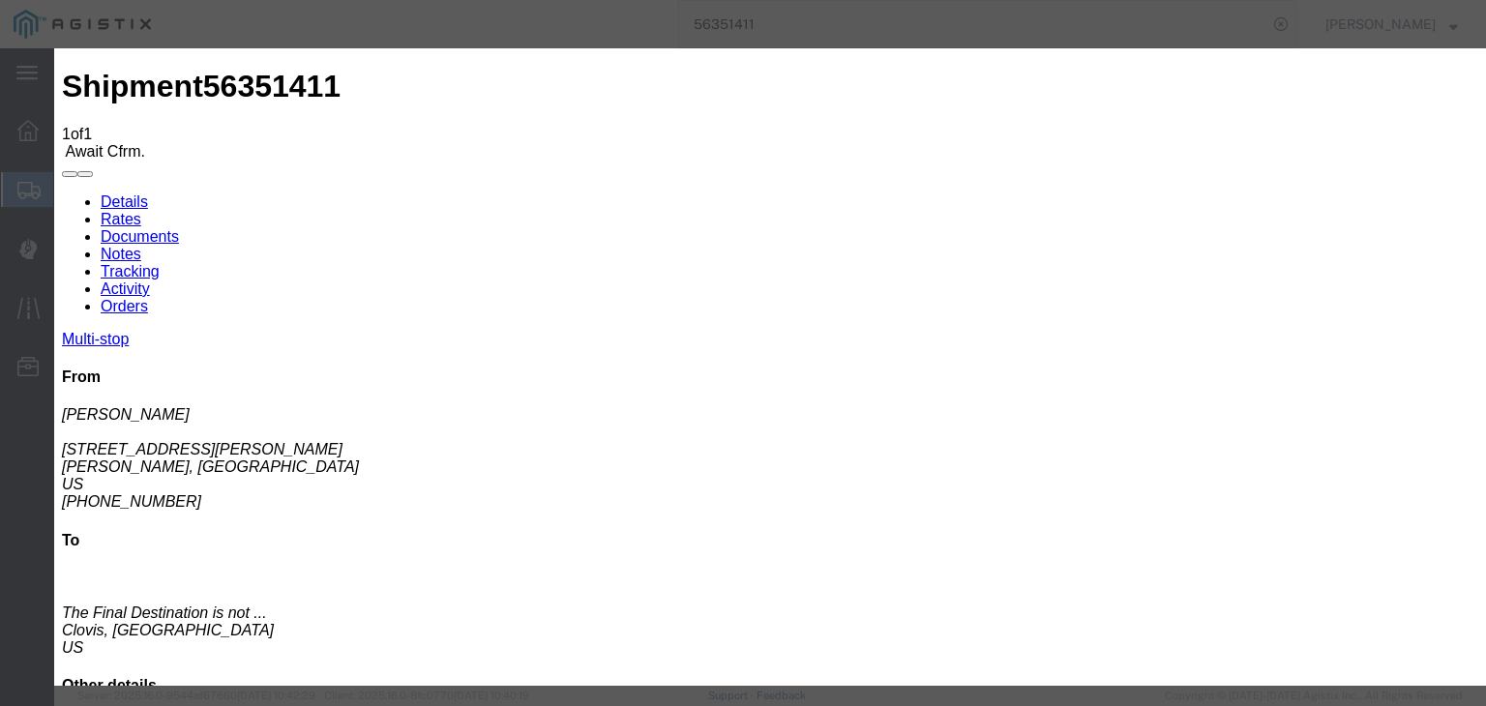
type input "[DATE]"
type input "7:00 AM"
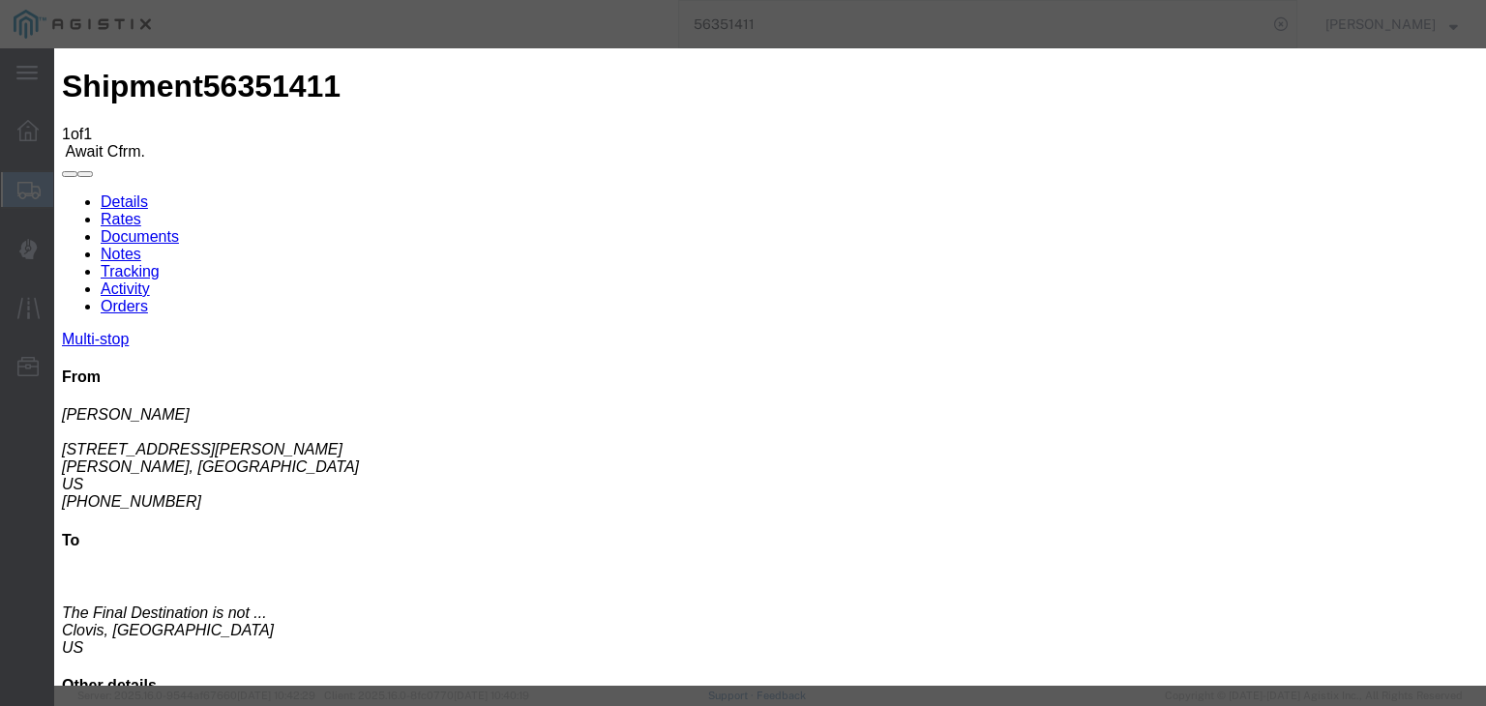
type input "[DATE]"
select select "ARVPULOC"
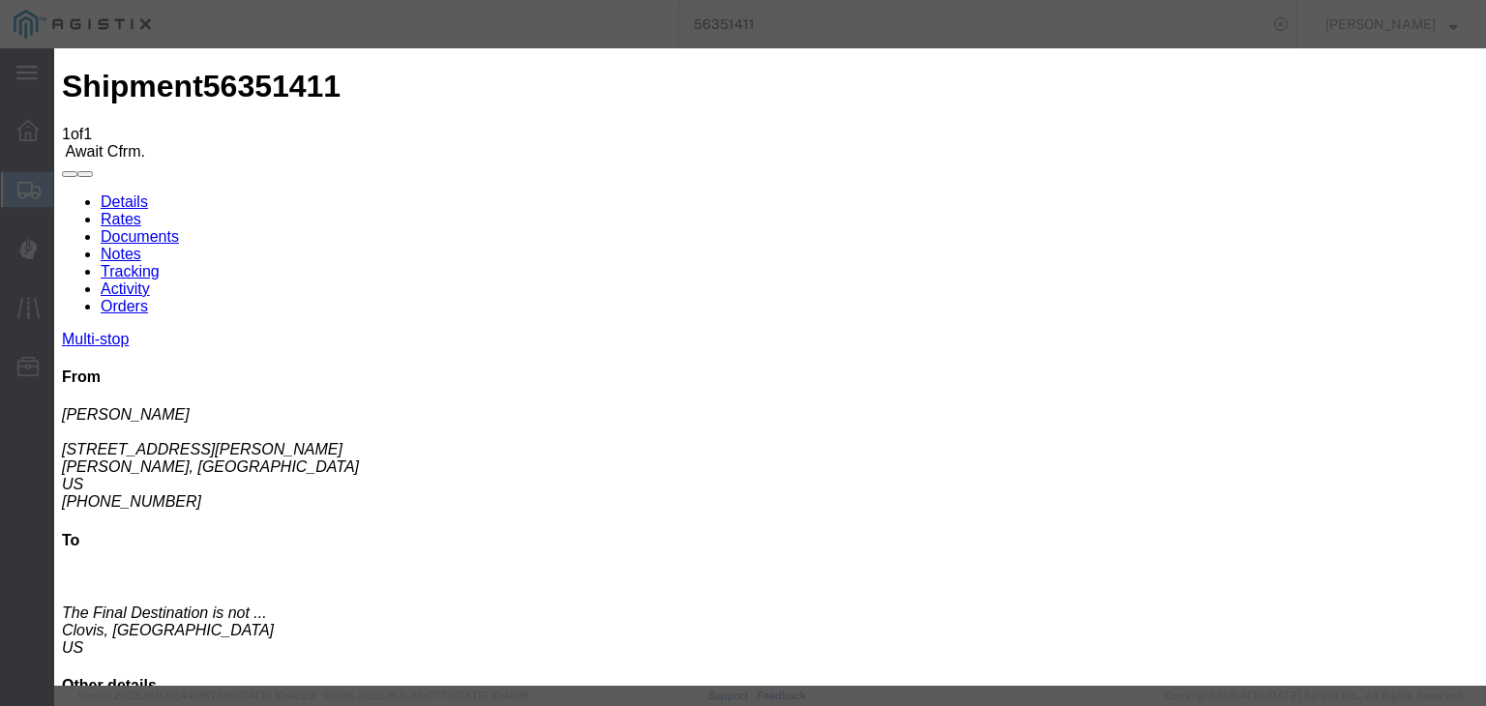
drag, startPoint x: 999, startPoint y: 233, endPoint x: 1006, endPoint y: 253, distance: 21.4
select select "{"pickupDeliveryInfoId": "121985651","pickupOrDelivery": "P","stopNum": "1","lo…"
select select "CA"
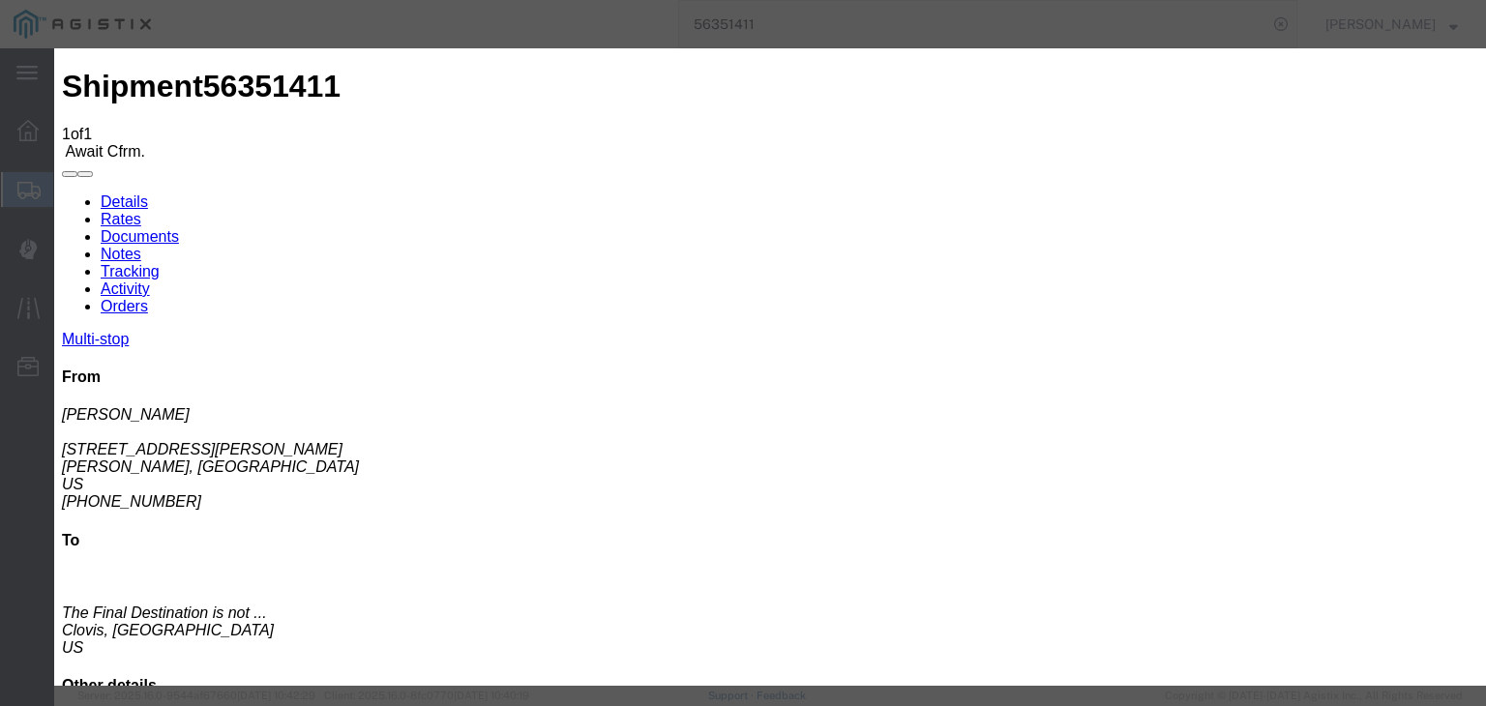
type input "[PERSON_NAME]"
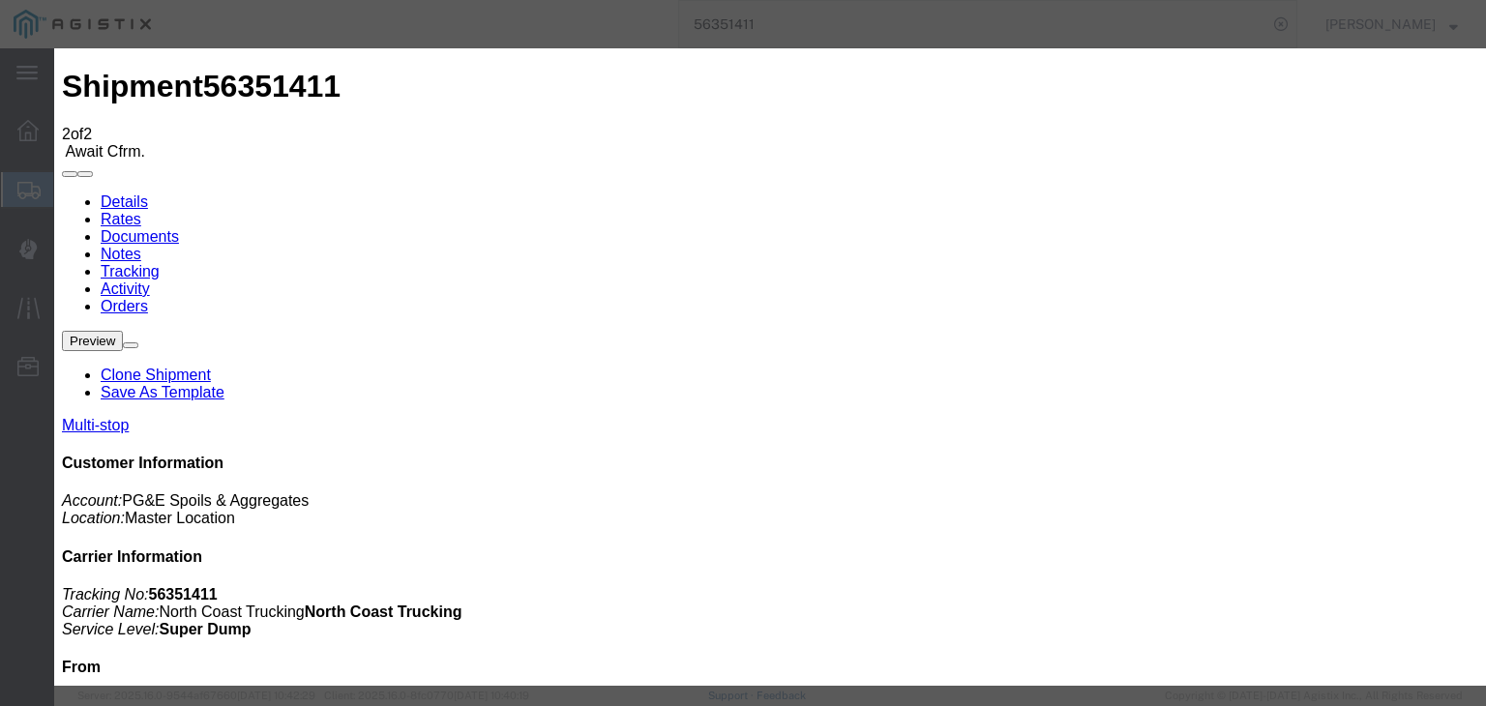
type input "[DATE]"
type input "7:00 AM"
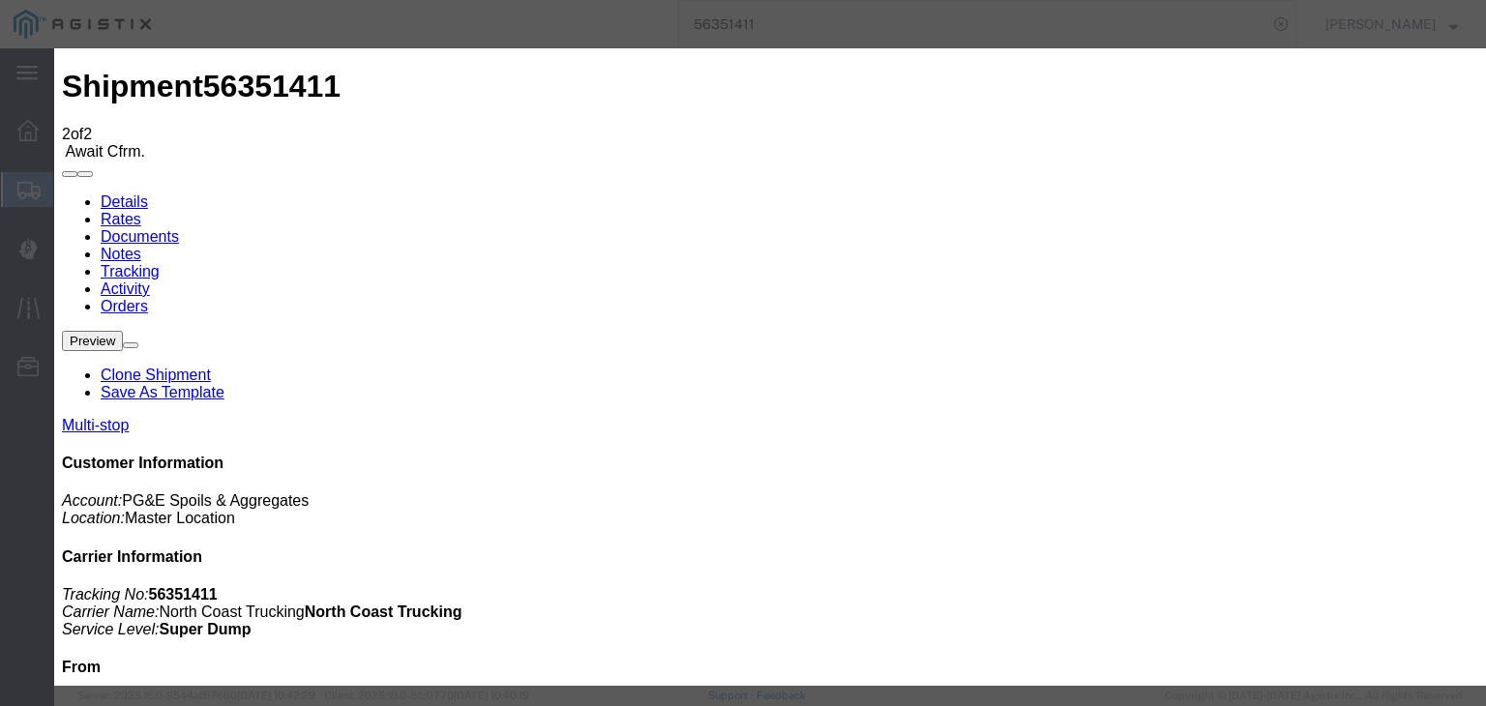
type input "[DATE]"
drag, startPoint x: 623, startPoint y: 244, endPoint x: 633, endPoint y: 242, distance: 9.9
type input "9:00 AM"
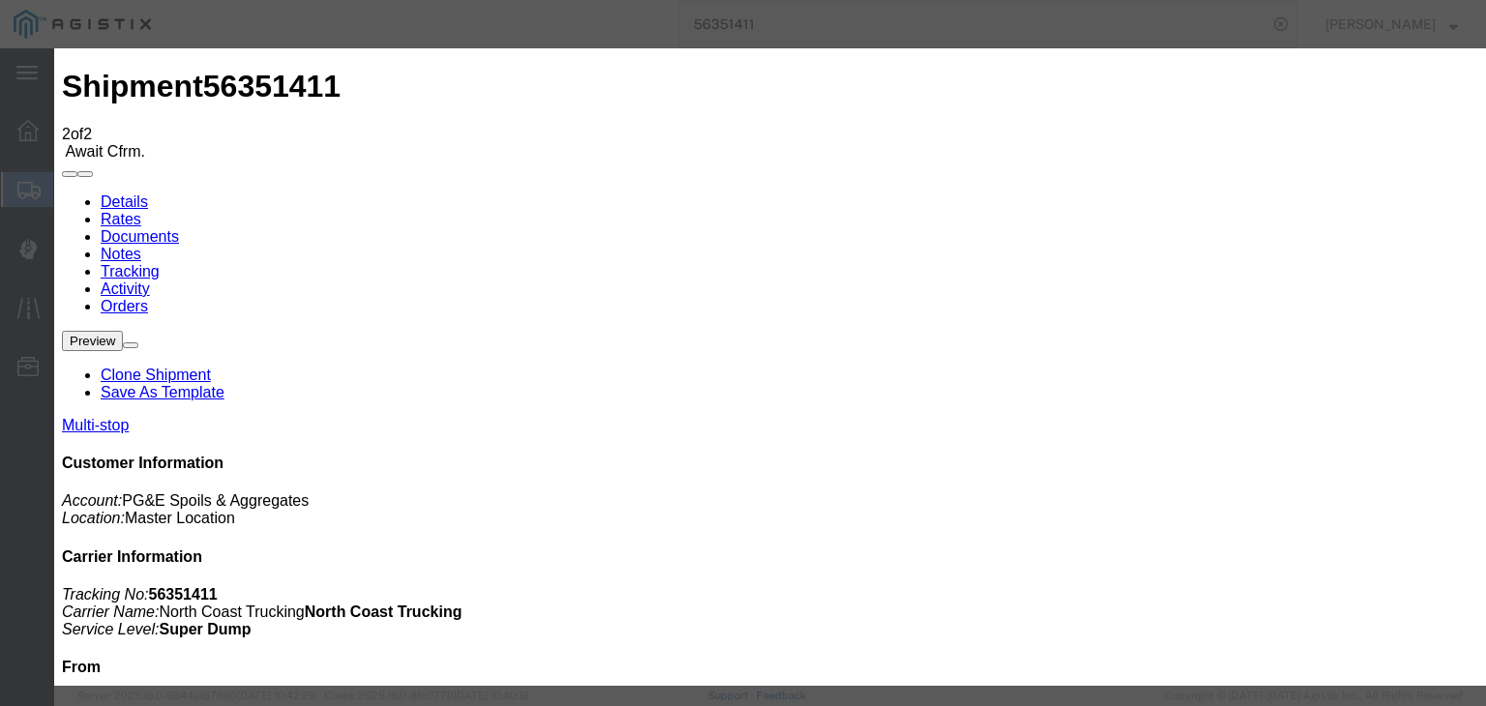
drag, startPoint x: 553, startPoint y: 273, endPoint x: 549, endPoint y: 291, distance: 18.8
select select "DPTPULOC"
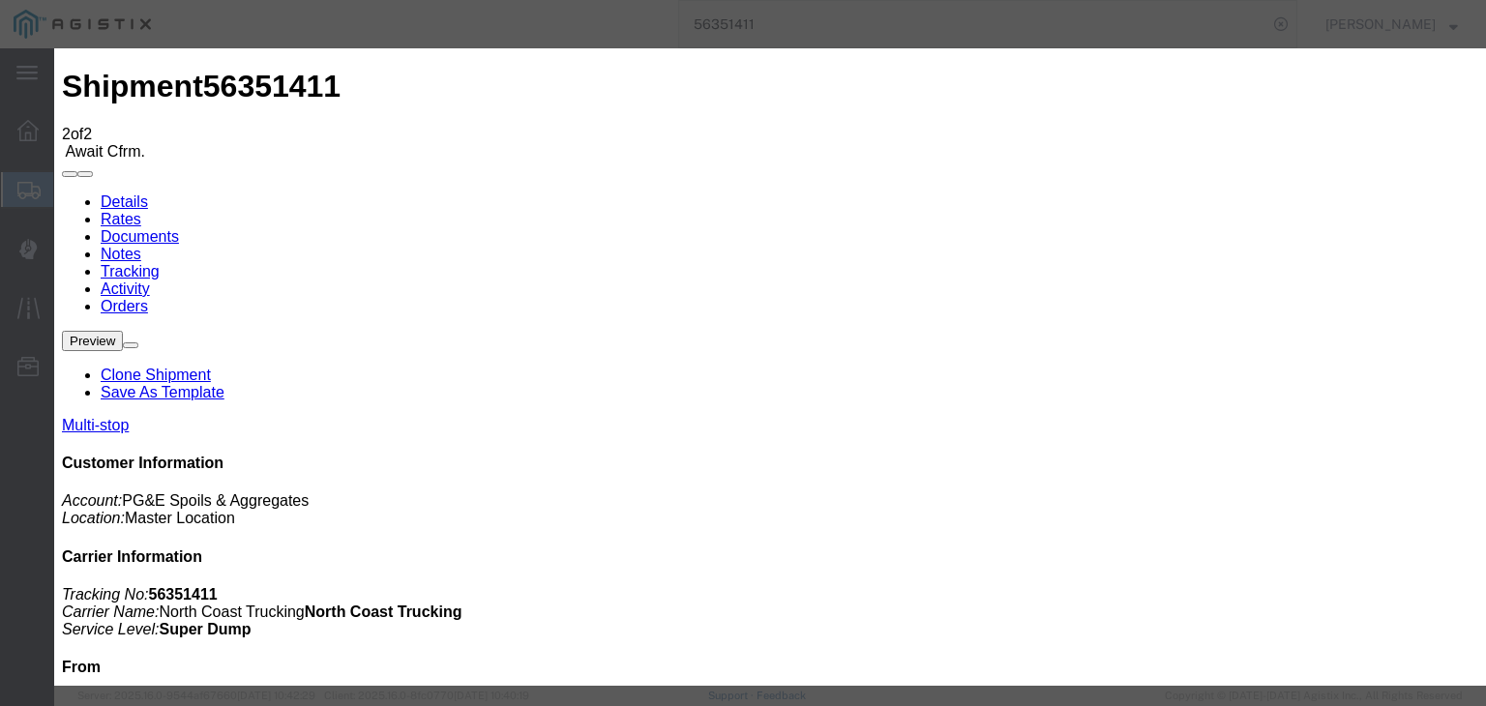
select select "{"pickupDeliveryInfoId": "121985651","pickupOrDelivery": "P","stopNum": "1","lo…"
select select "CA"
type input "[PERSON_NAME]"
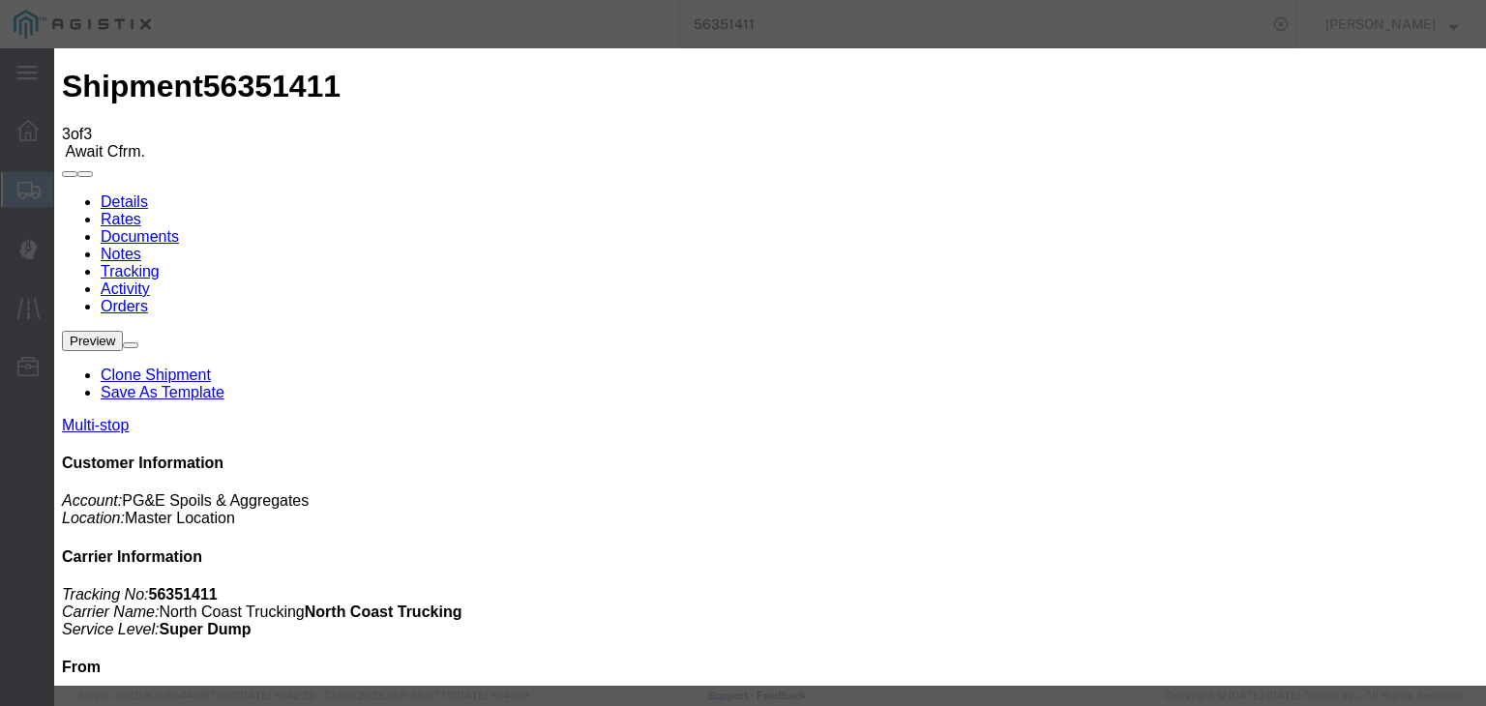
type input "[DATE]"
type input "7:00 AM"
type input "[DATE]"
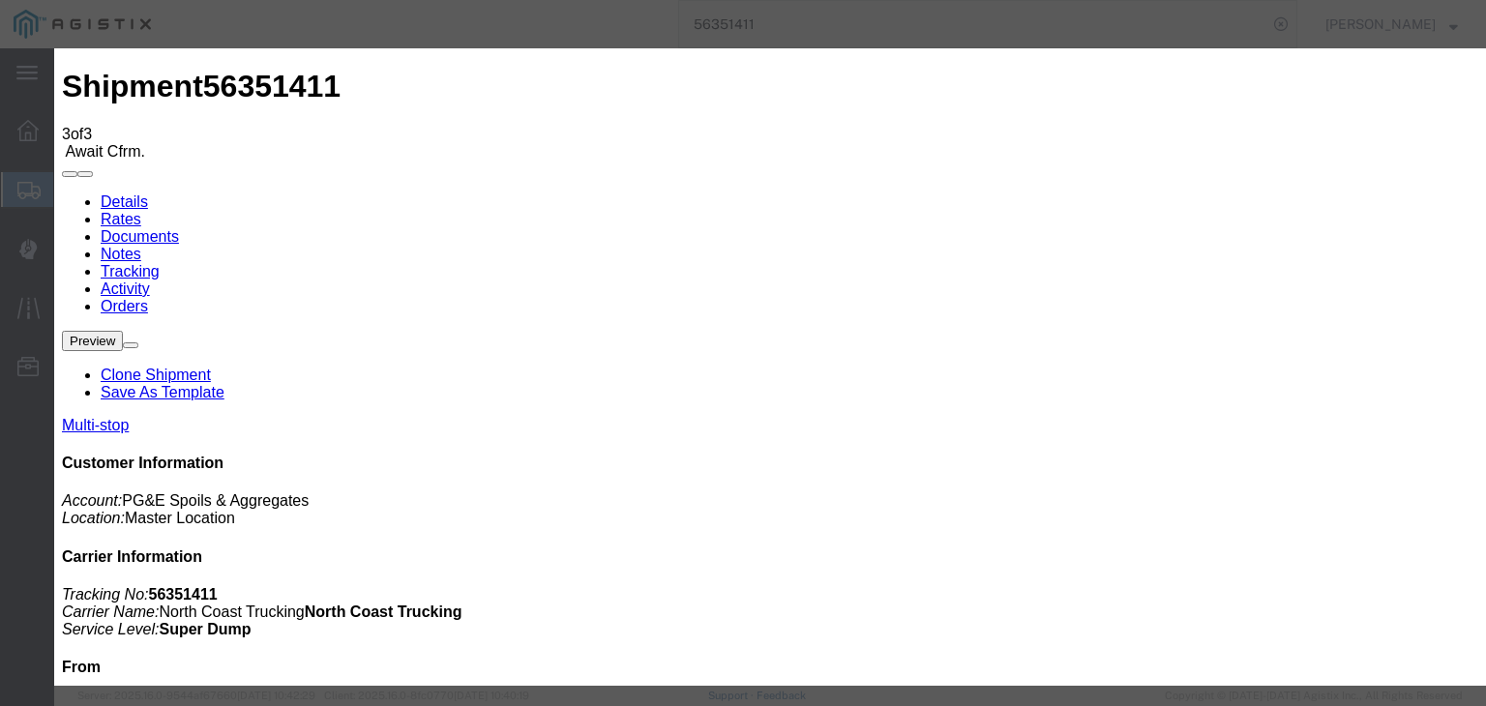
type input "9:35 AM"
drag, startPoint x: 582, startPoint y: 276, endPoint x: 580, endPoint y: 291, distance: 15.6
select select "ARVDLVLOC"
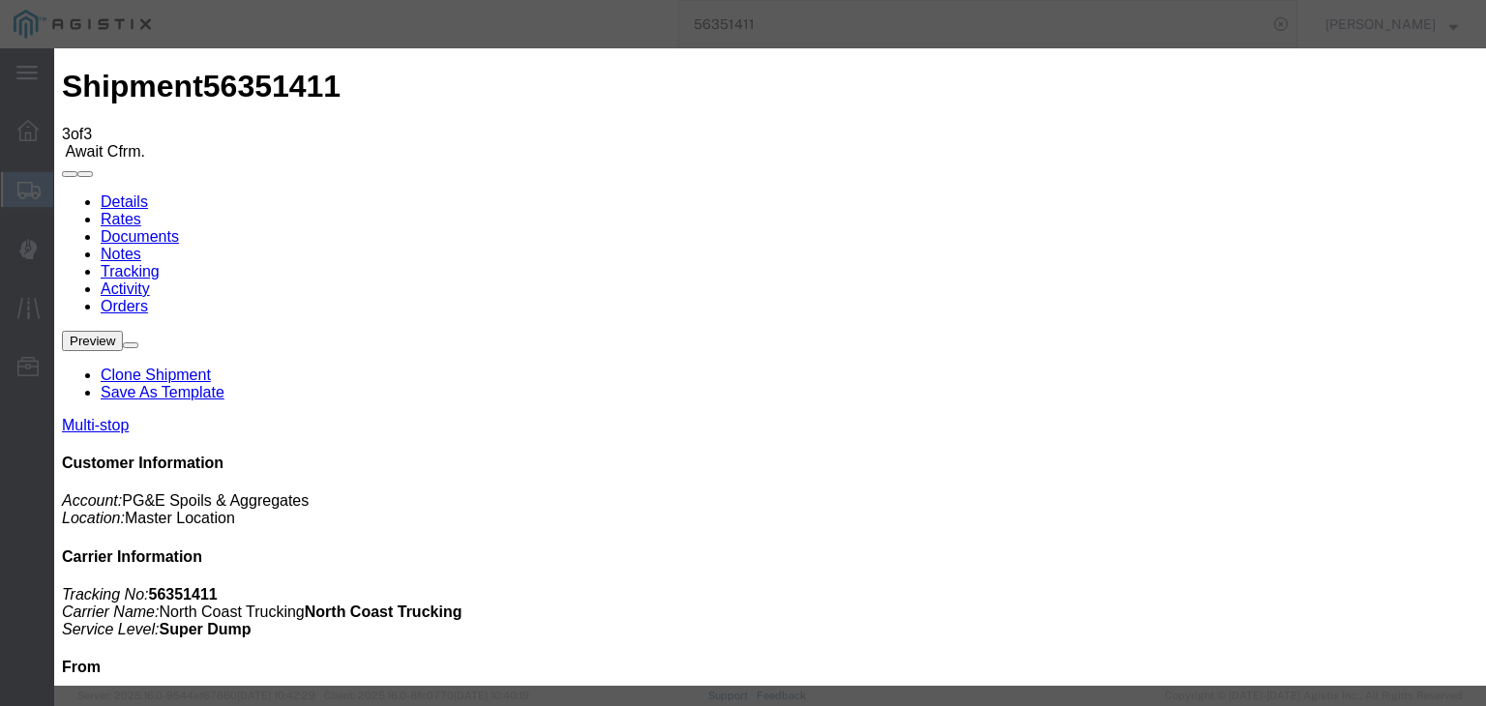
select select "{"pickupDeliveryInfoId": "121985652","pickupOrDelivery": "D","stopNum": "2","lo…"
select select "CA"
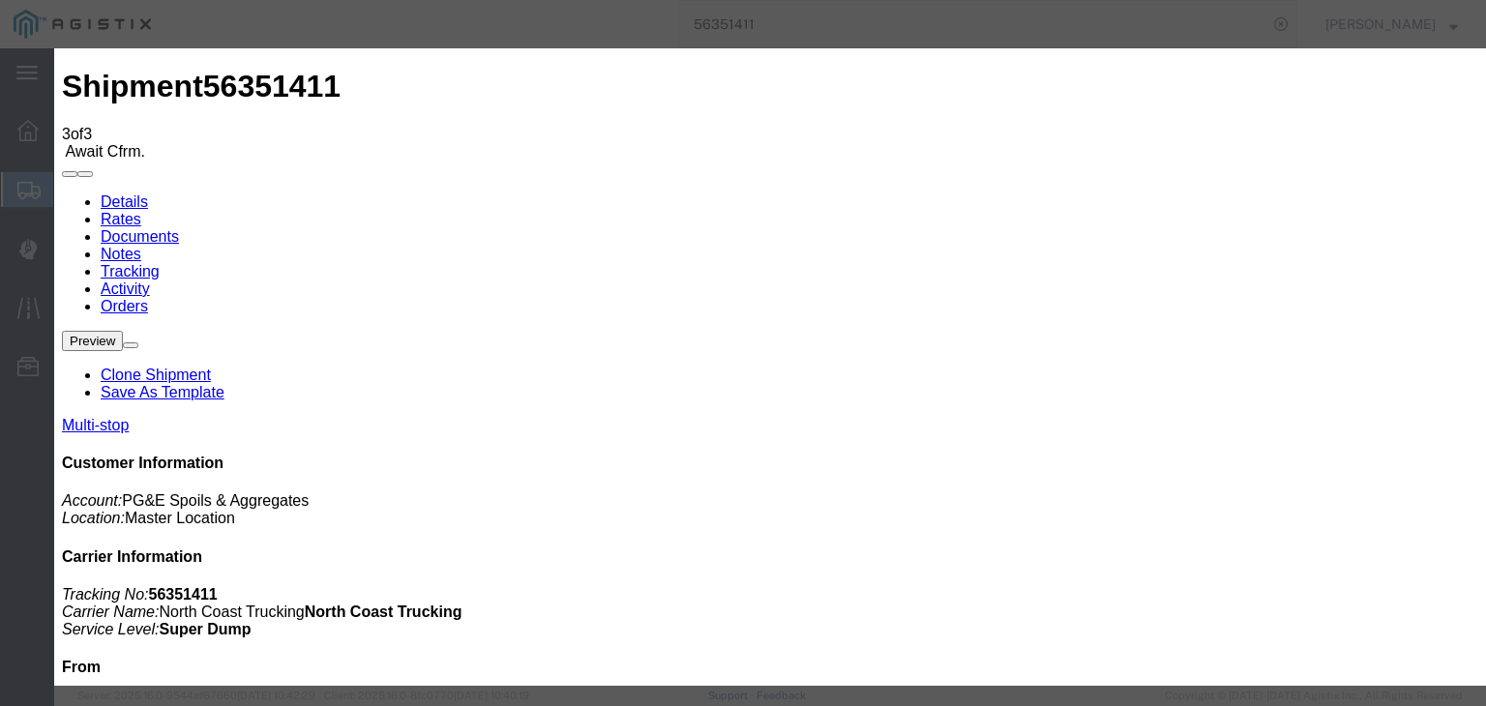
type input "Clovis"
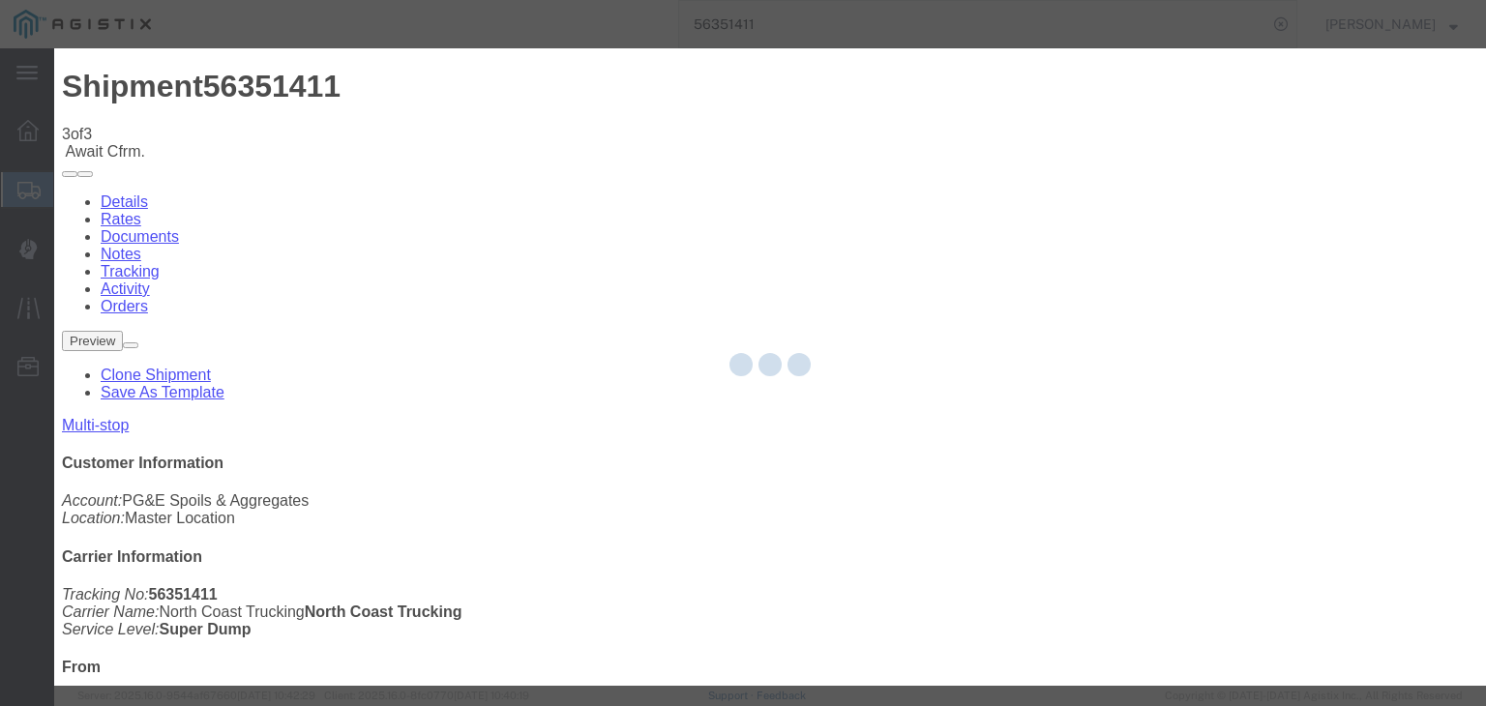
click at [1211, 583] on div at bounding box center [769, 366] width 1431 height 637
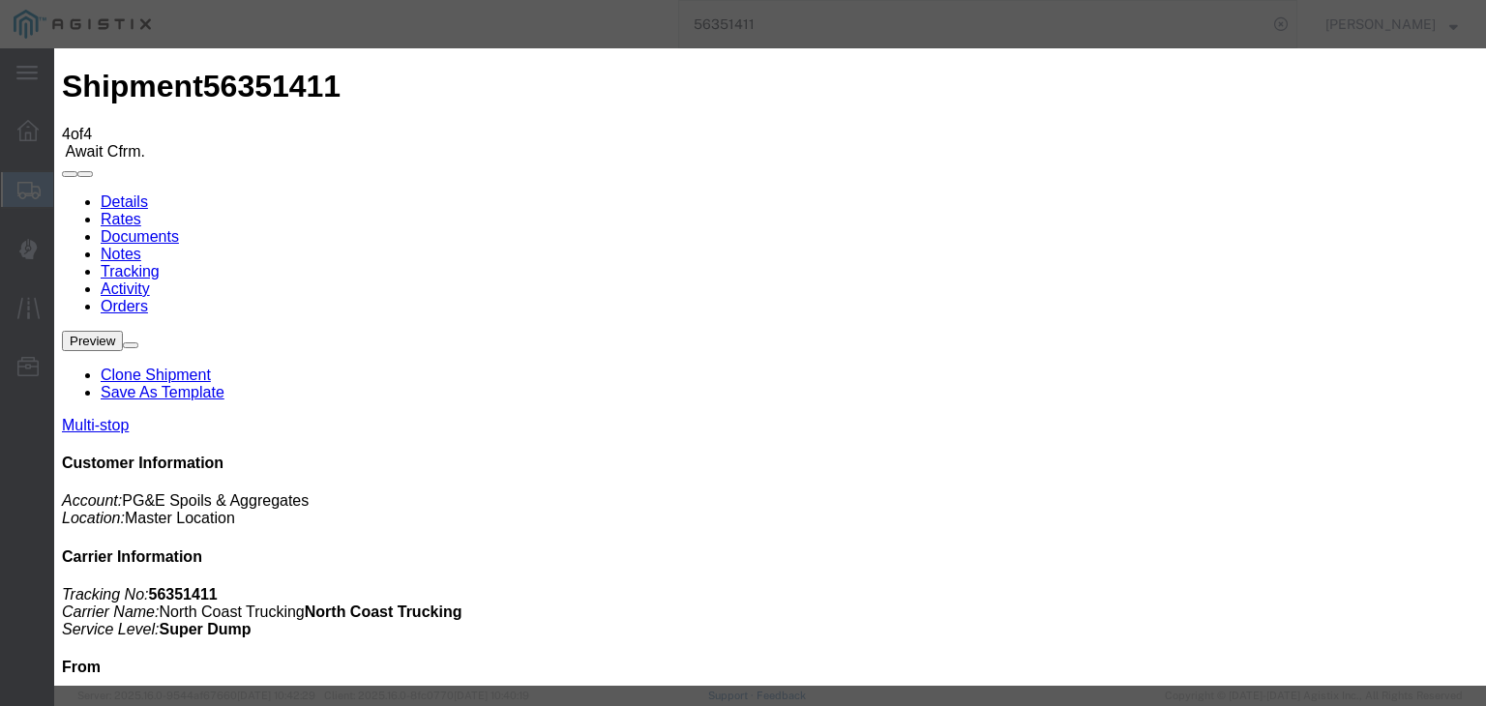
type input "[DATE]"
type input "7:00 AM"
drag, startPoint x: 469, startPoint y: 241, endPoint x: 435, endPoint y: 259, distance: 38.5
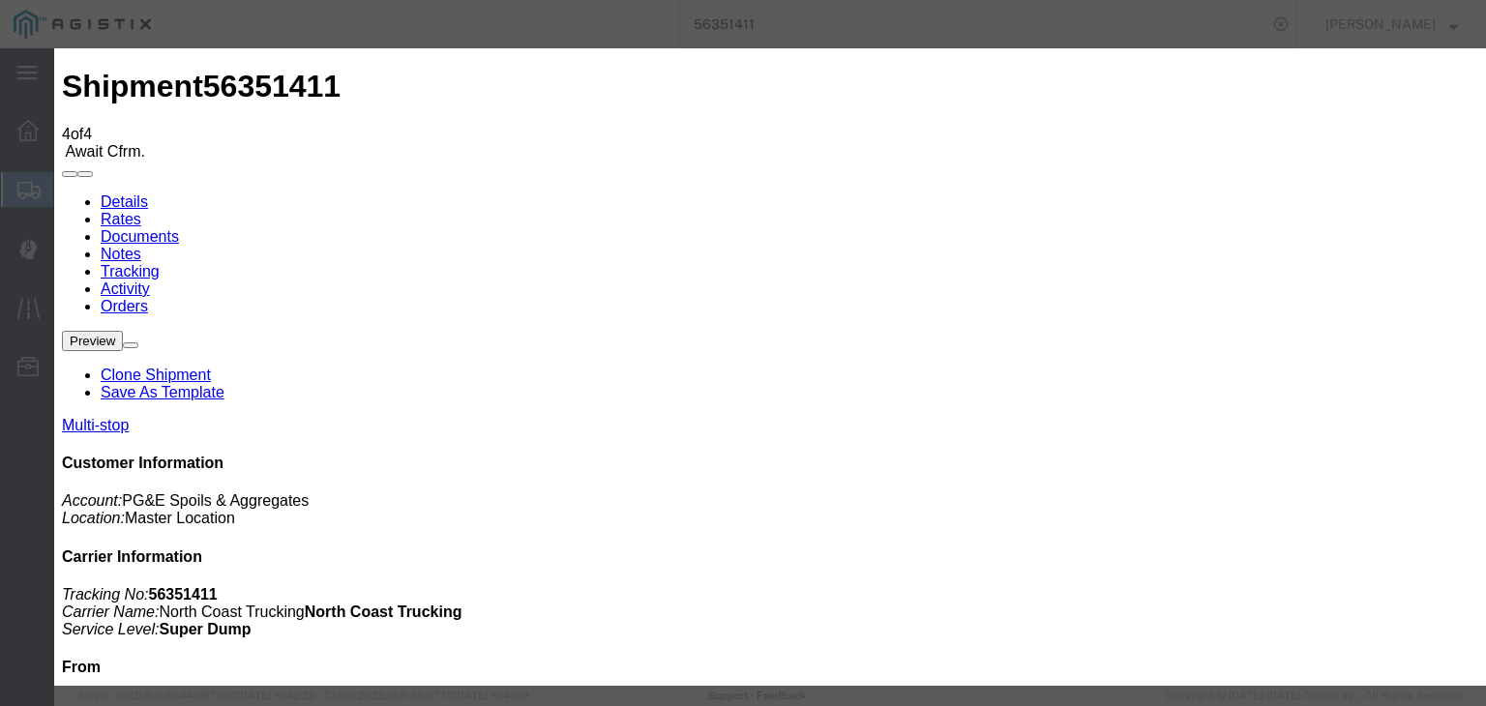
type input "[DATE]"
type input "9:40 AM"
drag, startPoint x: 598, startPoint y: 269, endPoint x: 597, endPoint y: 281, distance: 12.6
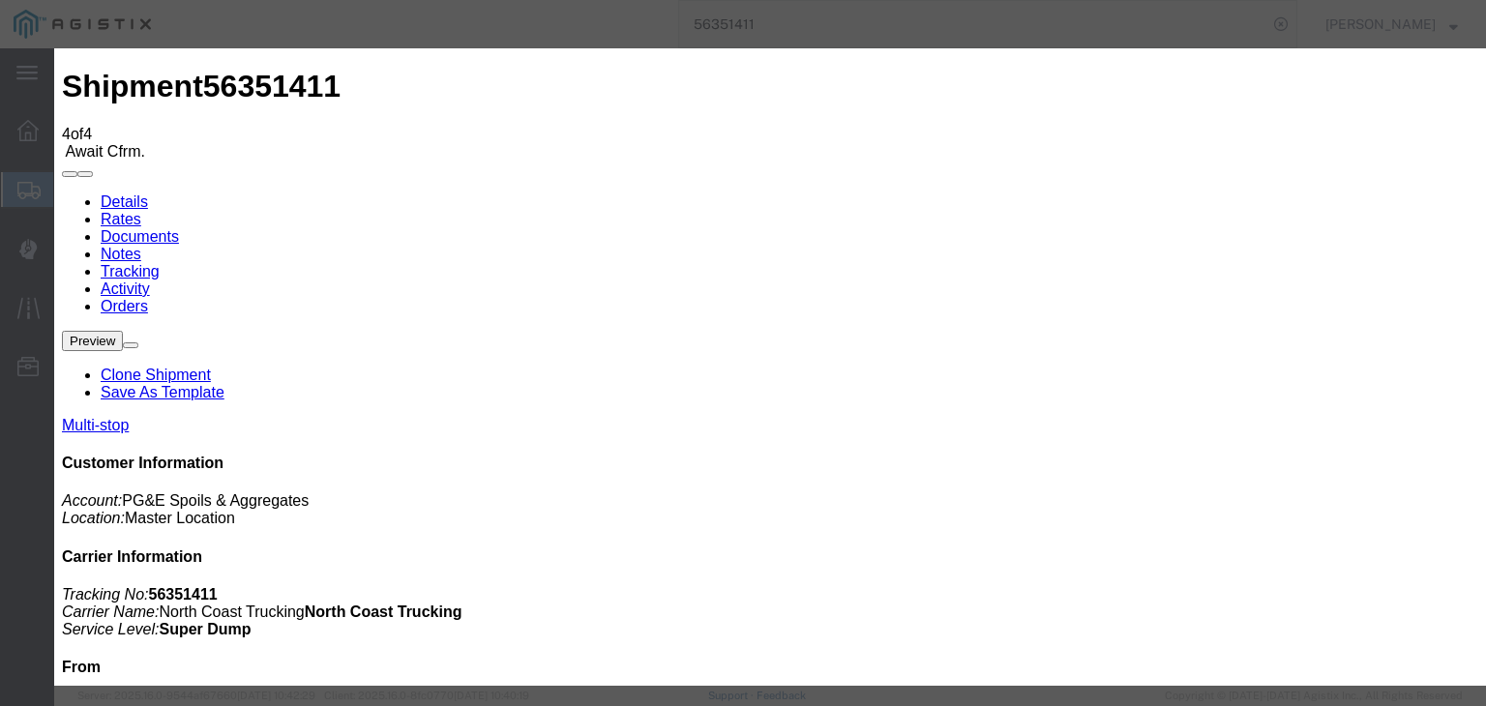
select select "DPTDLVLOC"
select select "{"pickupDeliveryInfoId": "121985652","pickupOrDelivery": "D","stopNum": "2","lo…"
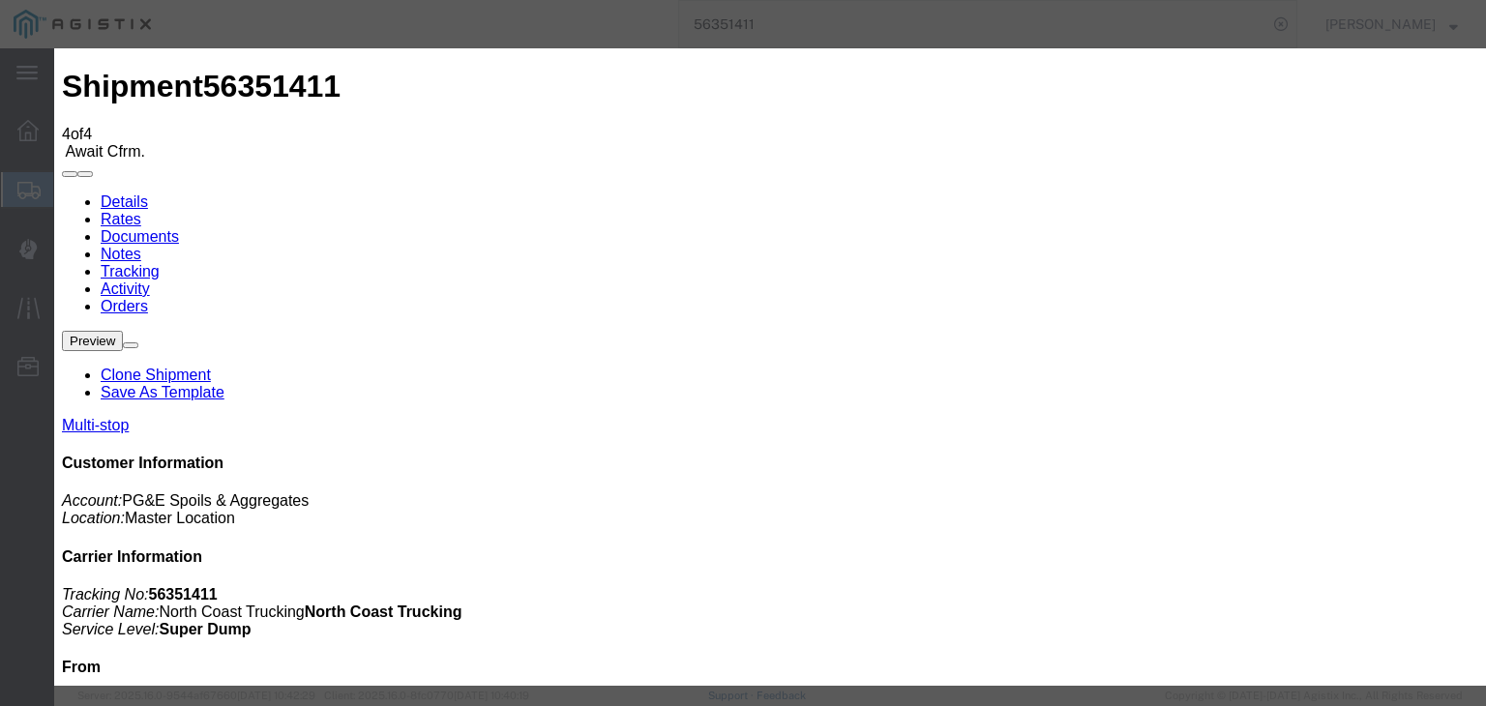
select select "CA"
type input "Clovis"
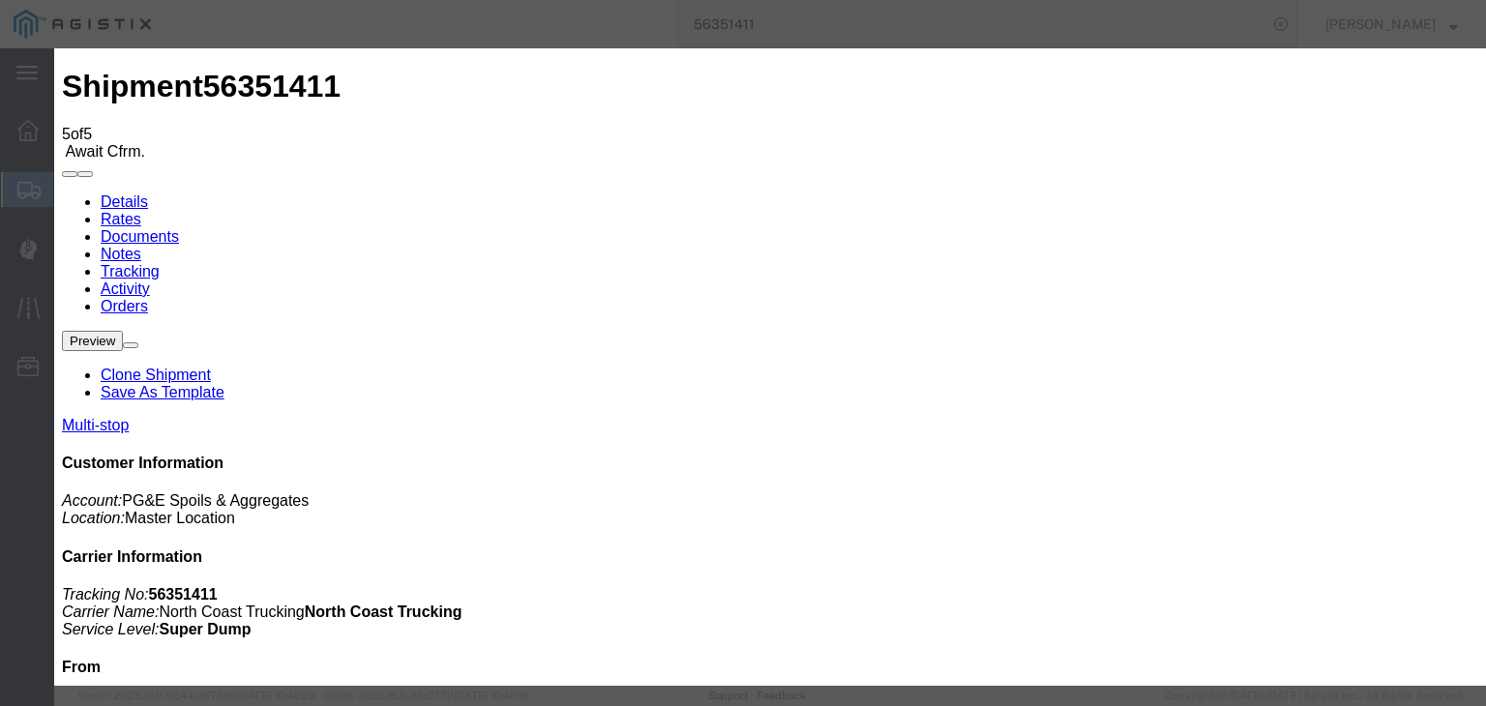
type input "[DATE]"
type input "7:00 AM"
type input "[DATE]"
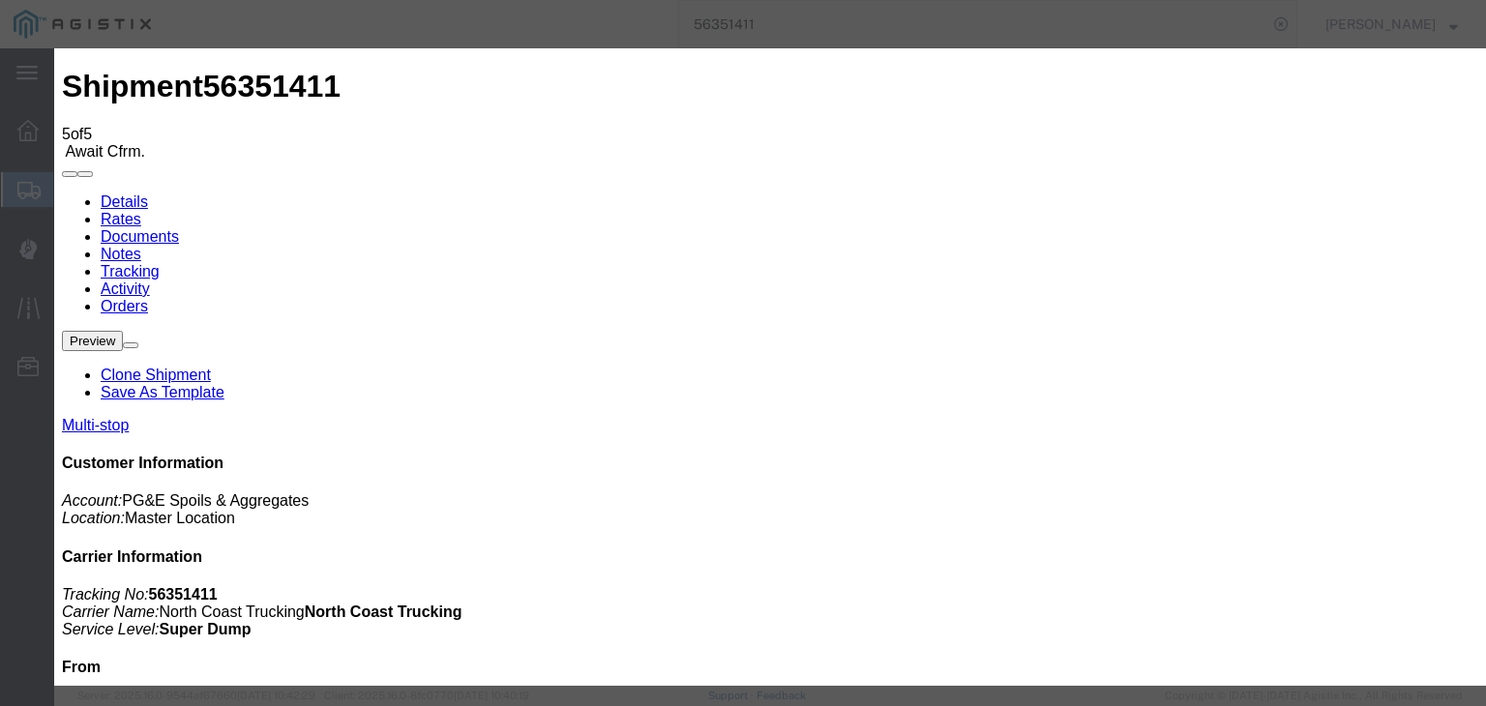
type input "10:10 AM"
drag, startPoint x: 517, startPoint y: 269, endPoint x: 518, endPoint y: 282, distance: 13.6
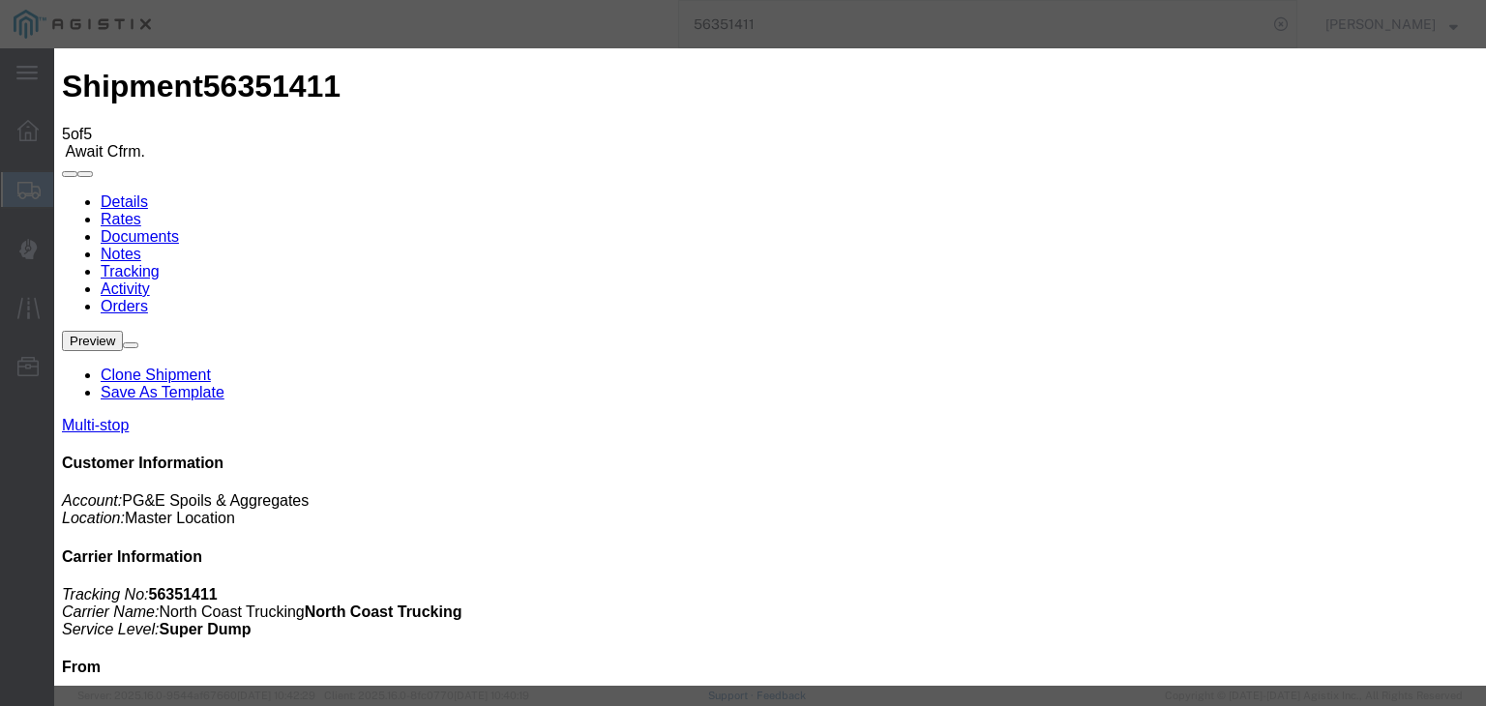
select select "ARVPULOC"
select select "{"pickupDeliveryInfoId": "121985651","pickupOrDelivery": "P","stopNum": "1","lo…"
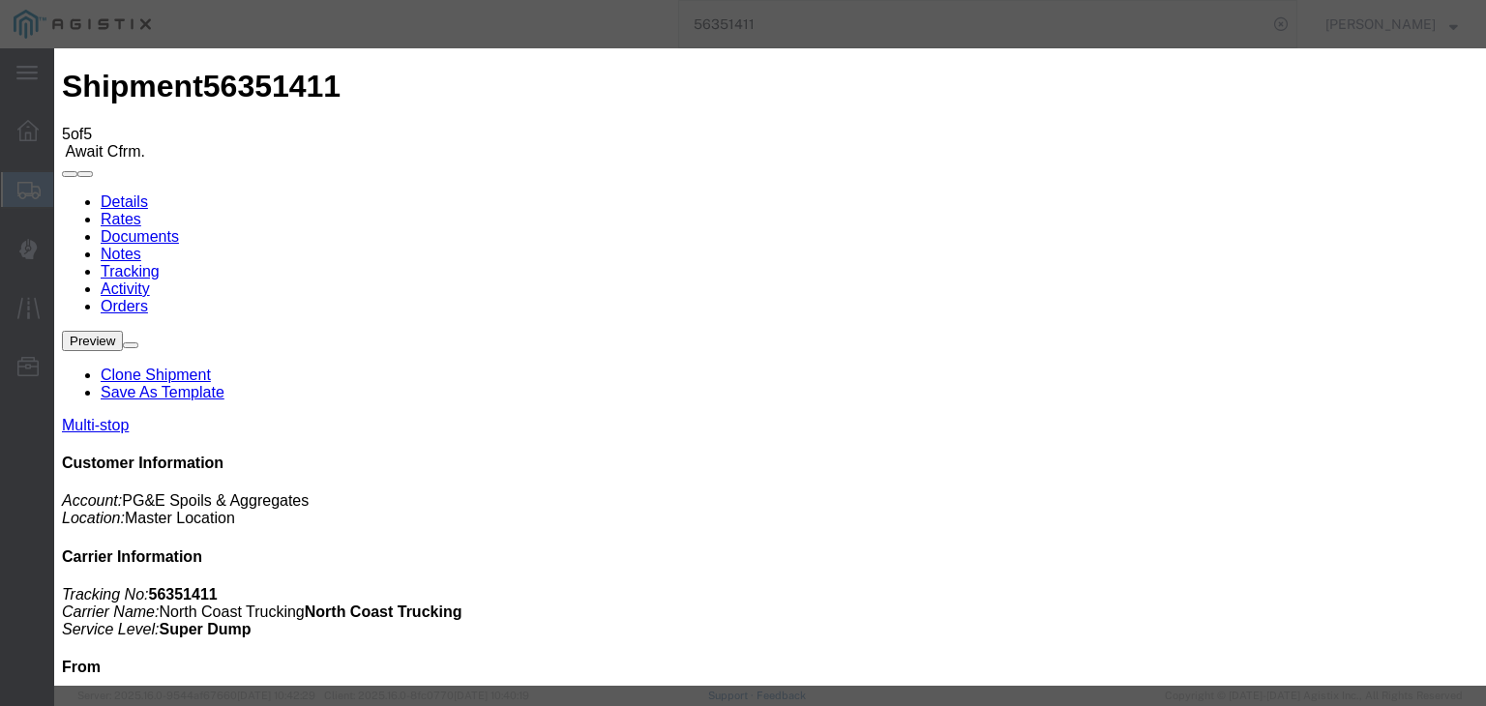
select select "CA"
type input "[PERSON_NAME]"
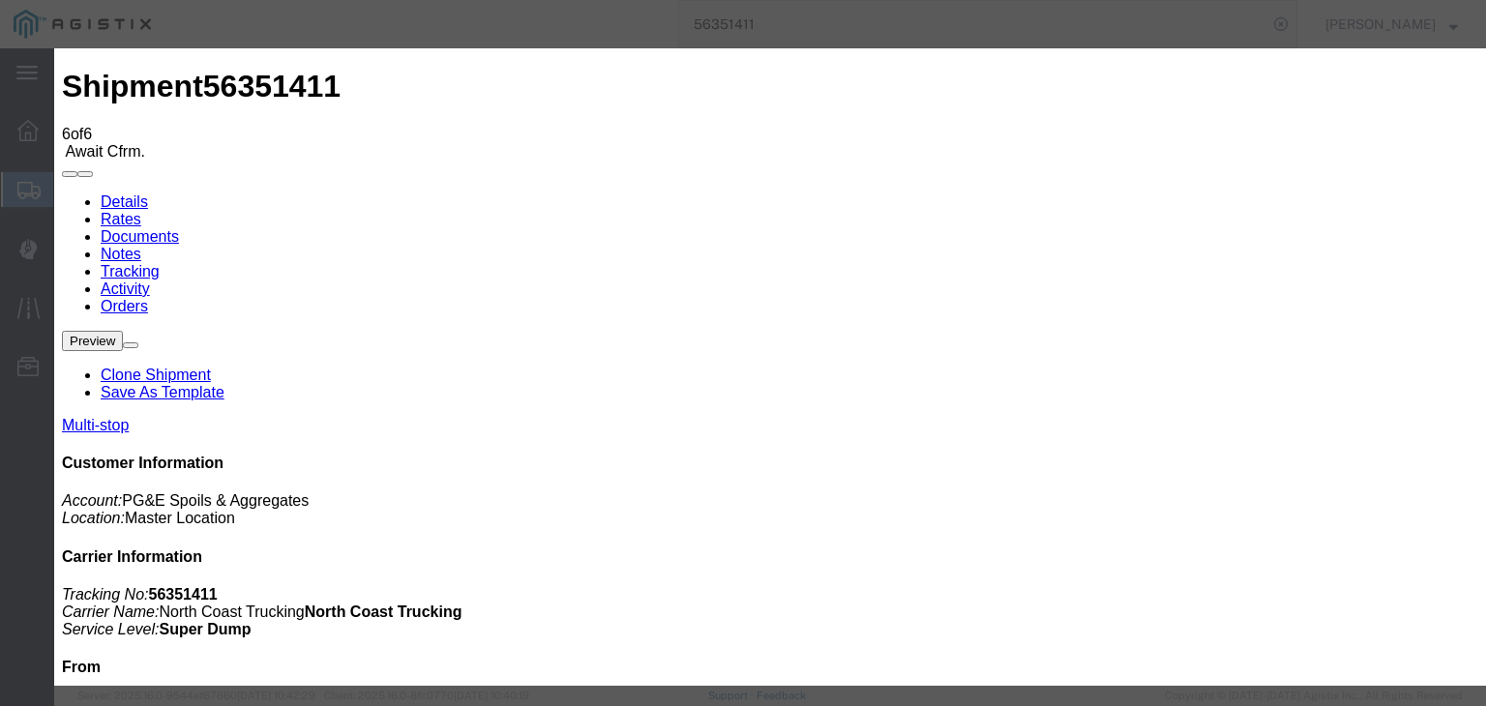
type input "[DATE]"
type input "7:00 AM"
type input "[DATE]"
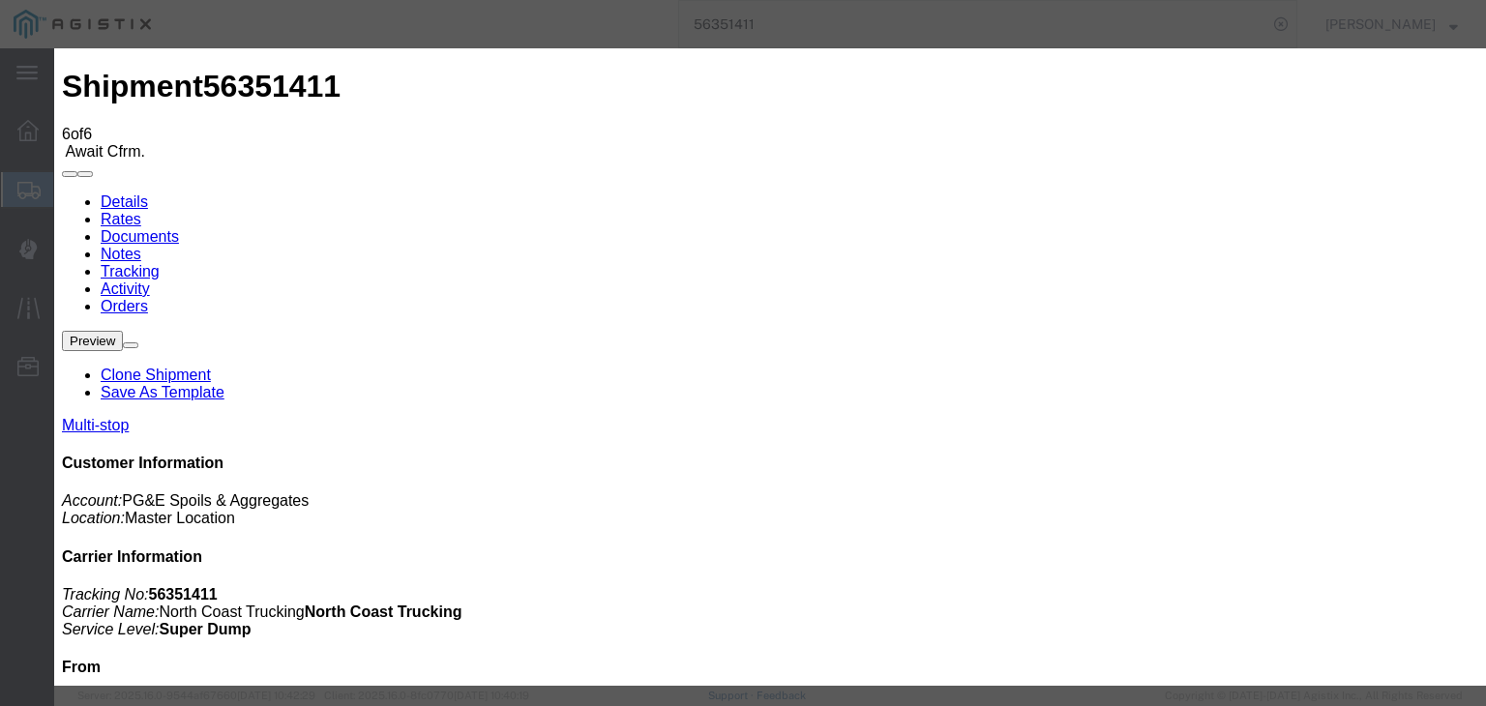
drag, startPoint x: 621, startPoint y: 244, endPoint x: 632, endPoint y: 248, distance: 11.3
type input "10:20 AM"
drag, startPoint x: 441, startPoint y: 273, endPoint x: 447, endPoint y: 287, distance: 15.6
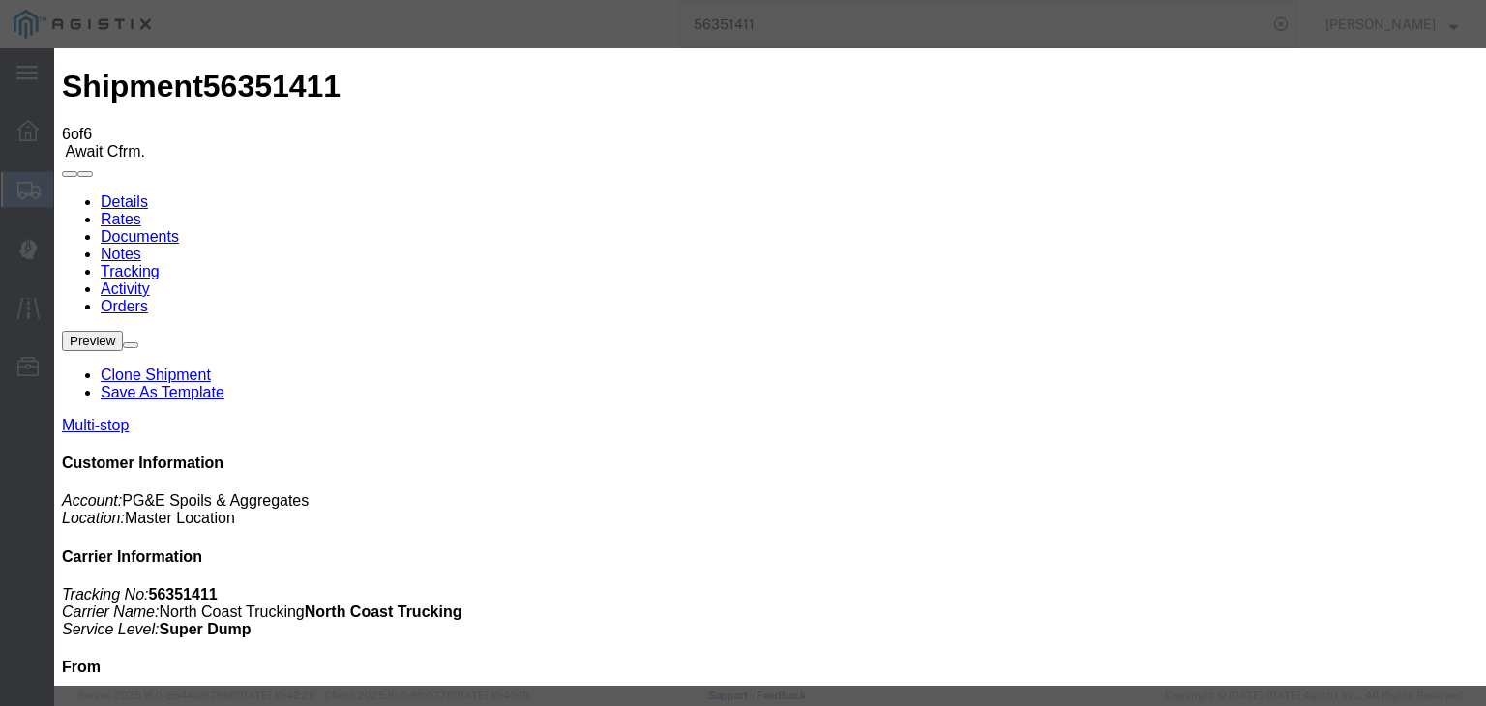
select select "DPTPULOC"
select select "{"pickupDeliveryInfoId": "121985651","pickupOrDelivery": "P","stopNum": "1","lo…"
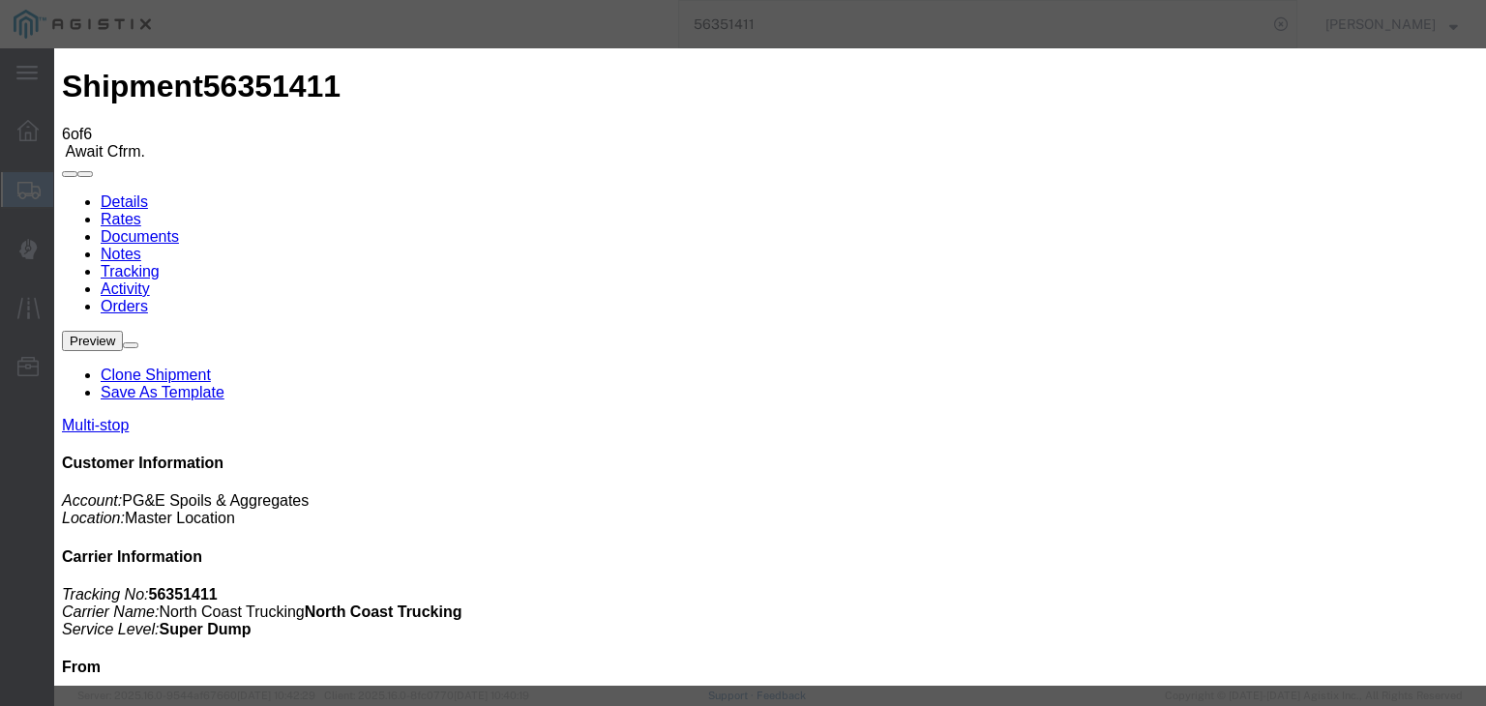
select select "CA"
type input "[PERSON_NAME]"
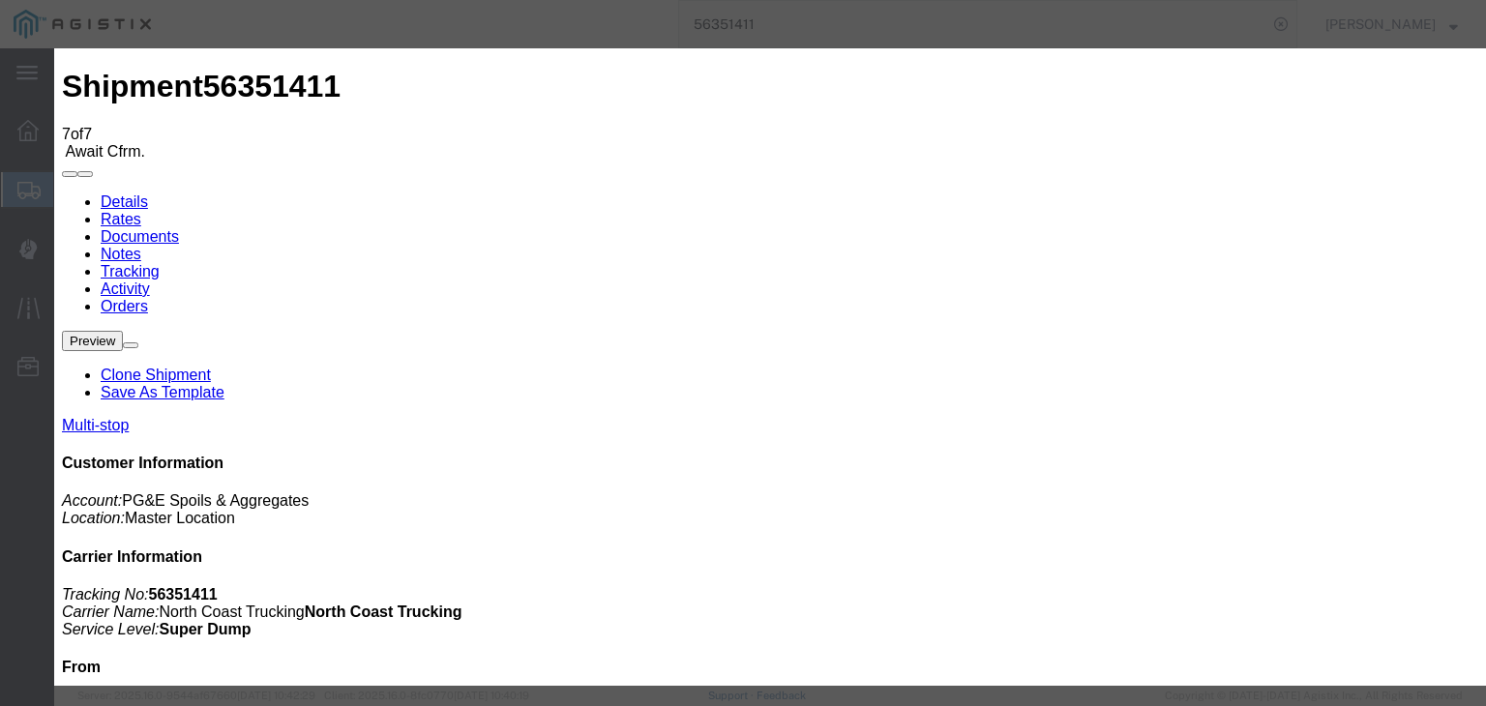
type input "[DATE]"
type input "7:00 AM"
type input "[DATE]"
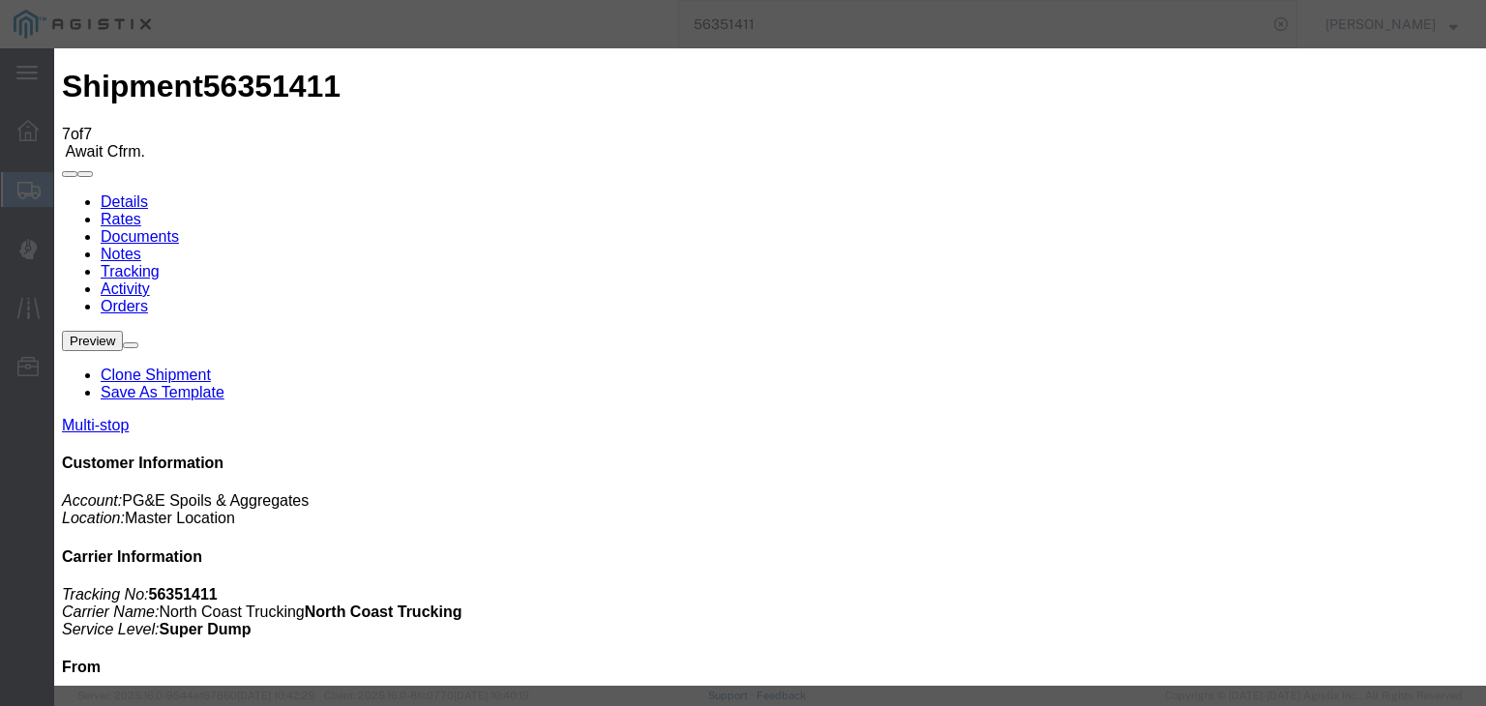
type input "10:50 AM"
drag, startPoint x: 621, startPoint y: 274, endPoint x: 612, endPoint y: 292, distance: 20.3
select select "ARVDLVLOC"
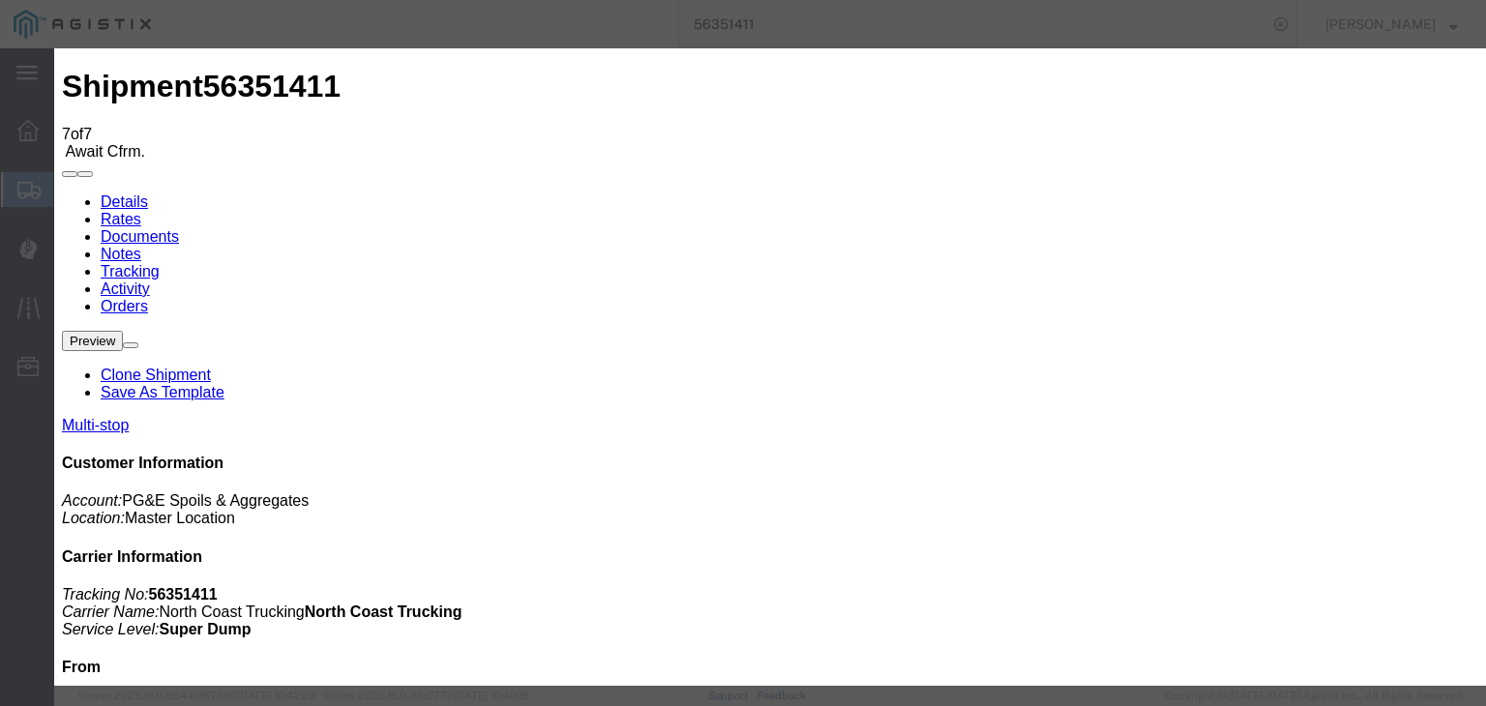
select select "{"pickupDeliveryInfoId": "121985652","pickupOrDelivery": "D","stopNum": "2","lo…"
select select "CA"
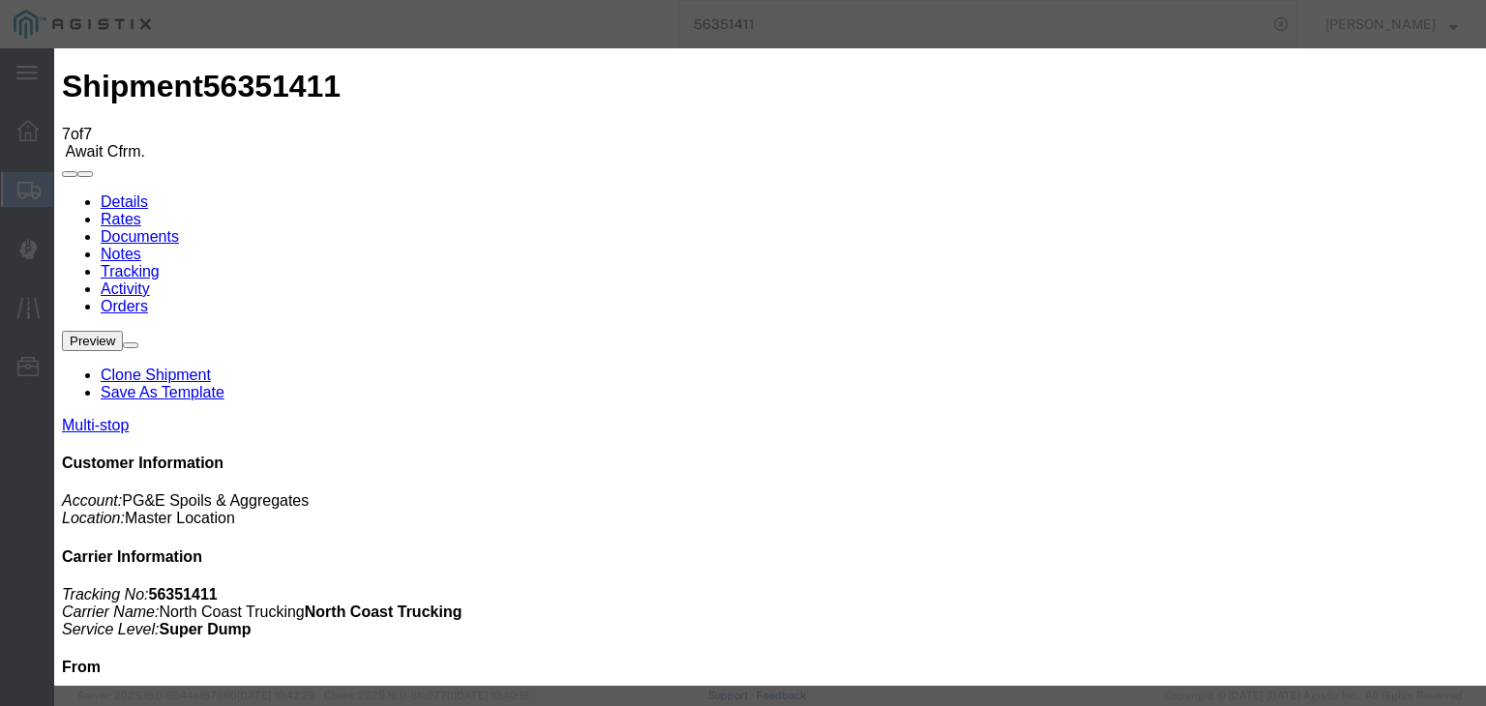
type input "Clovis"
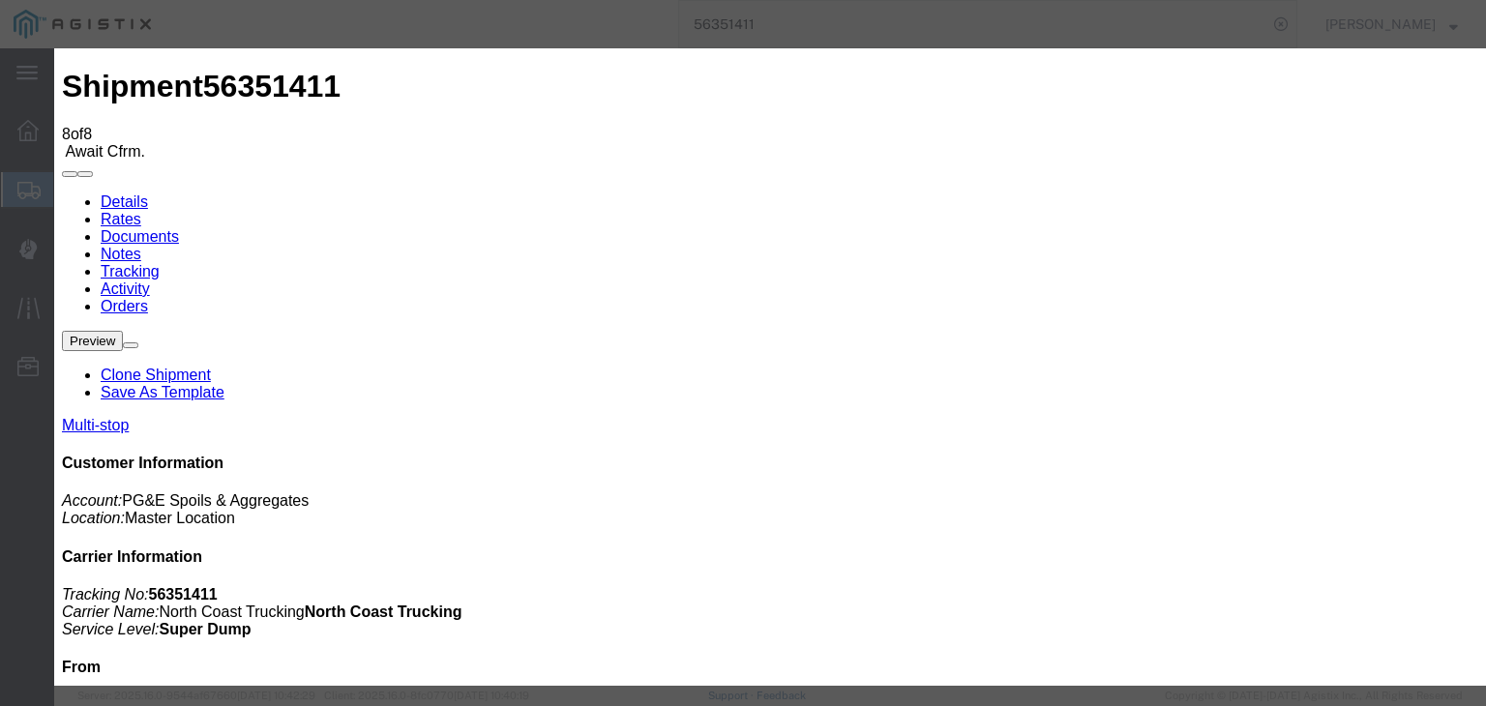
type input "[DATE]"
type input "7:00 AM"
type input "[DATE]"
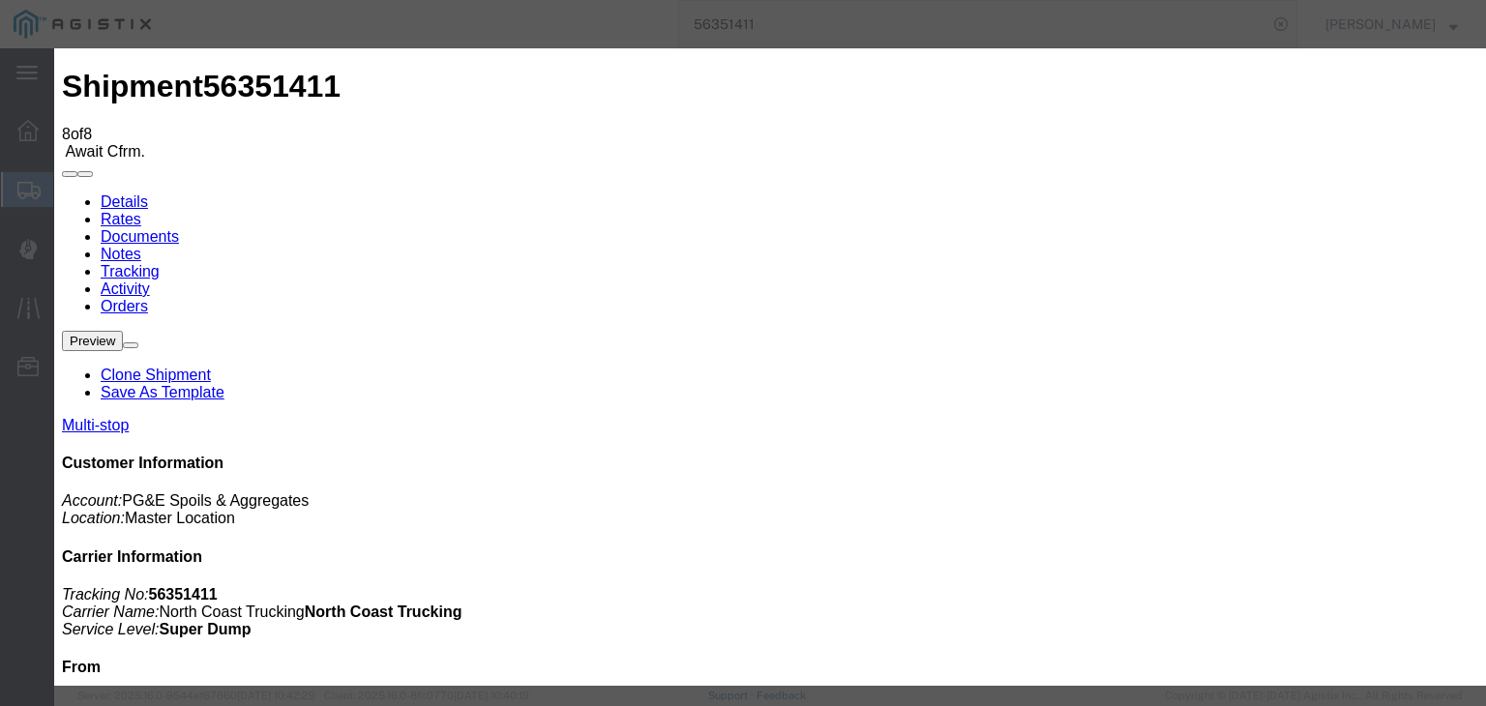
type input "10:55 AM"
select select "DPTDLVLOC"
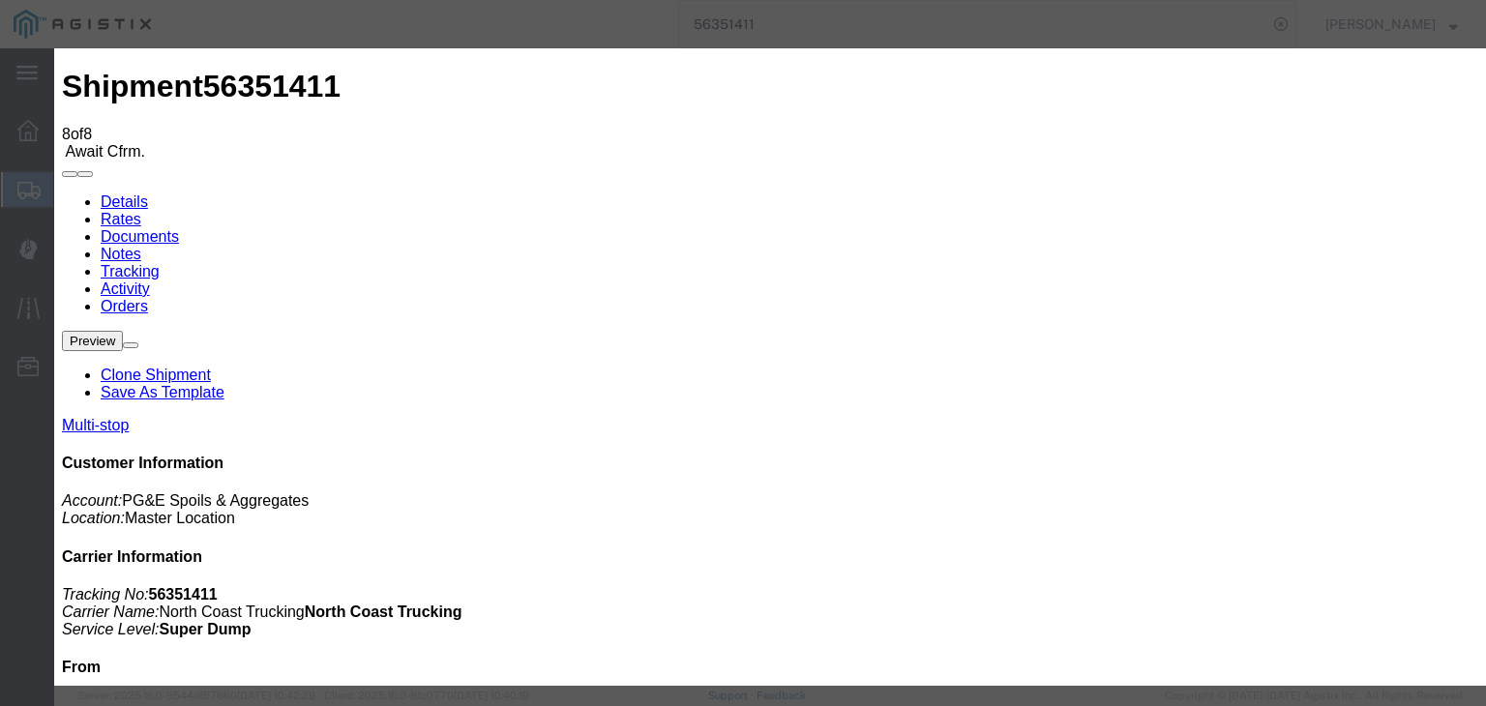
select select "{"pickupDeliveryInfoId": "121985652","pickupOrDelivery": "D","stopNum": "2","lo…"
select select "CA"
type input "Clovis"
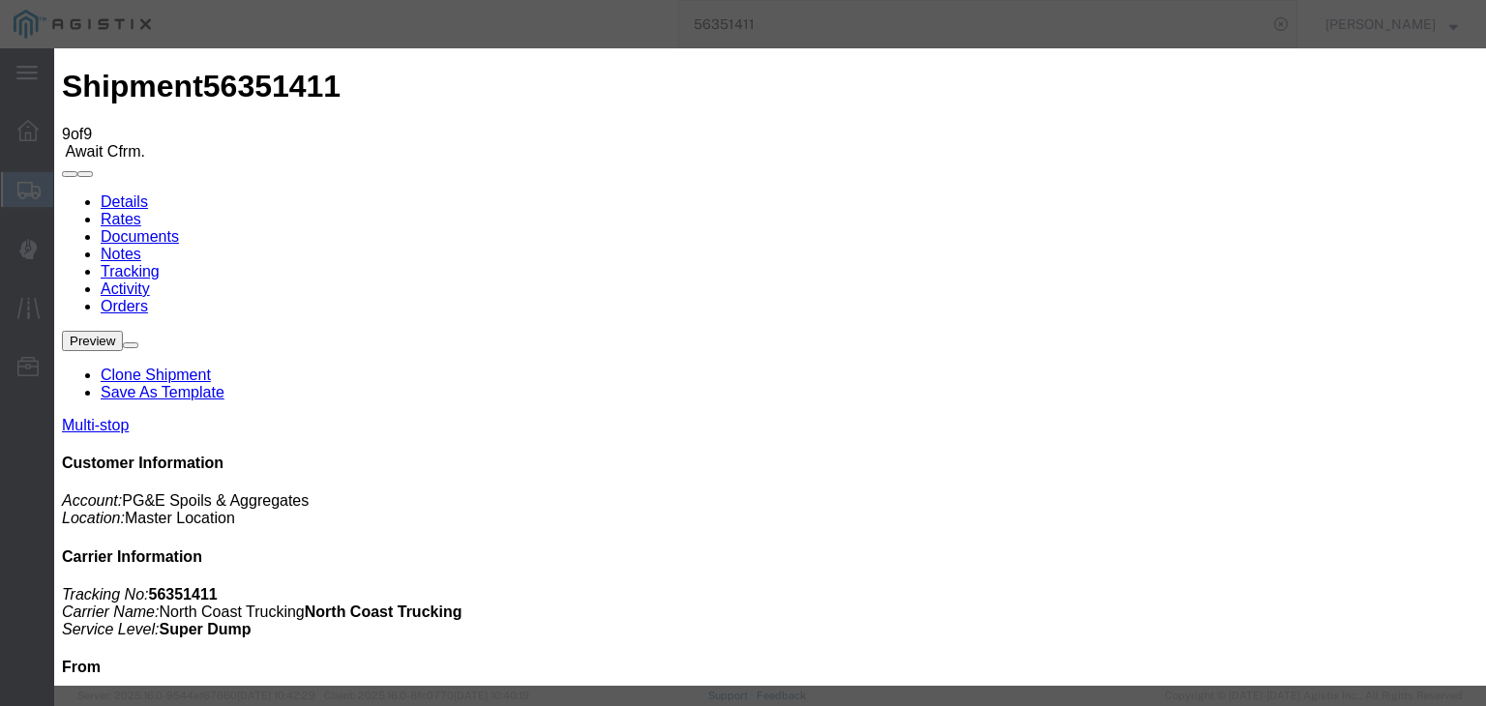
type input "[DATE]"
type input "7:00 AM"
type input "[DATE]"
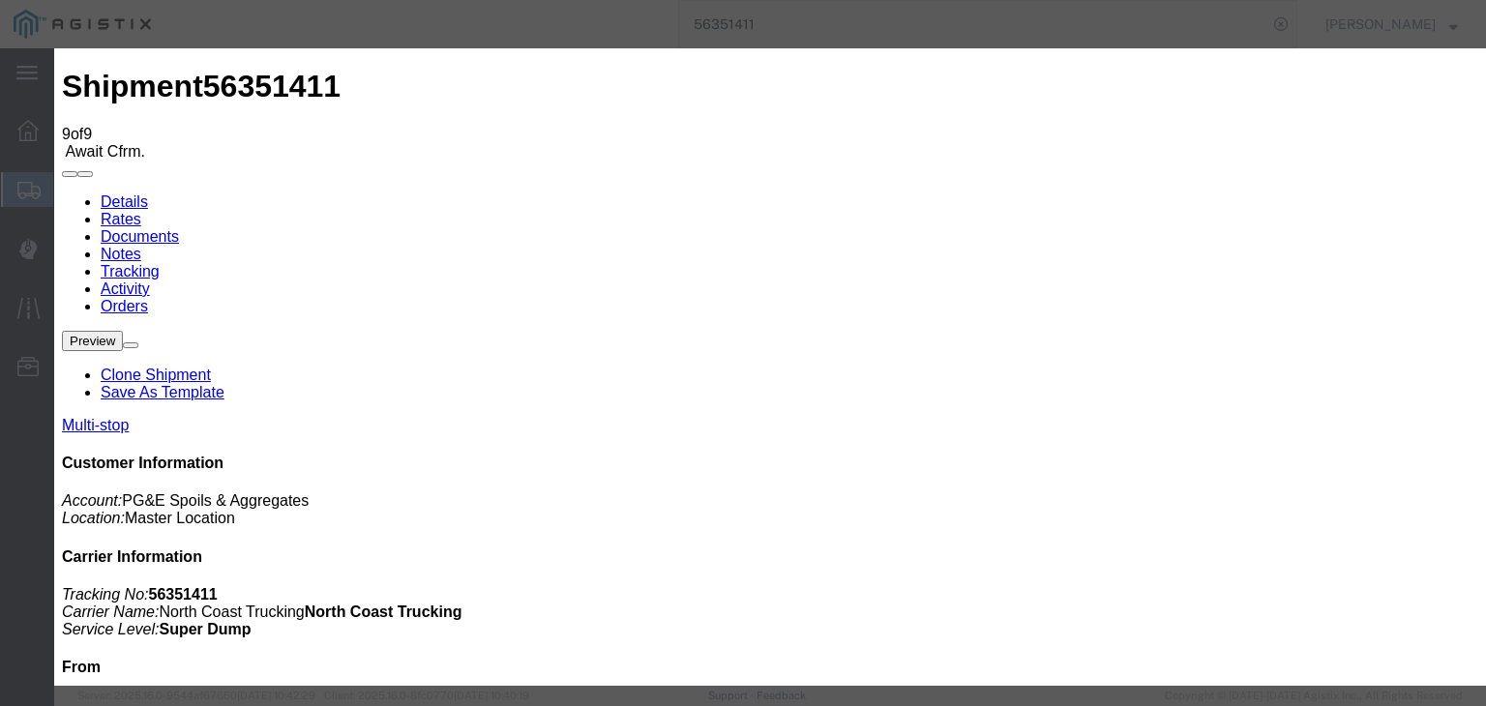
type input "11:25 AM"
select select "ARVPULOC"
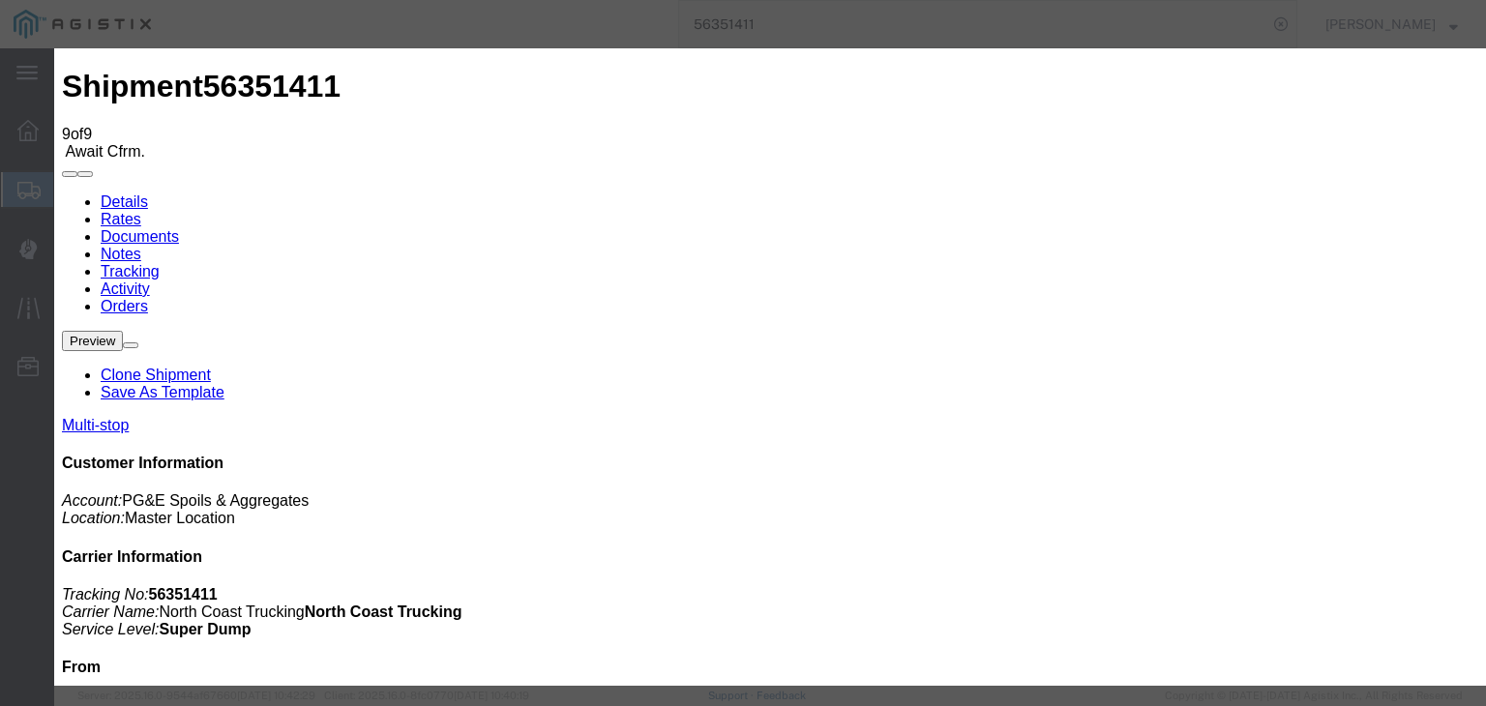
drag, startPoint x: 998, startPoint y: 236, endPoint x: 1011, endPoint y: 256, distance: 23.9
select select "{"pickupDeliveryInfoId": "121985651","pickupOrDelivery": "P","stopNum": "1","lo…"
select select "CA"
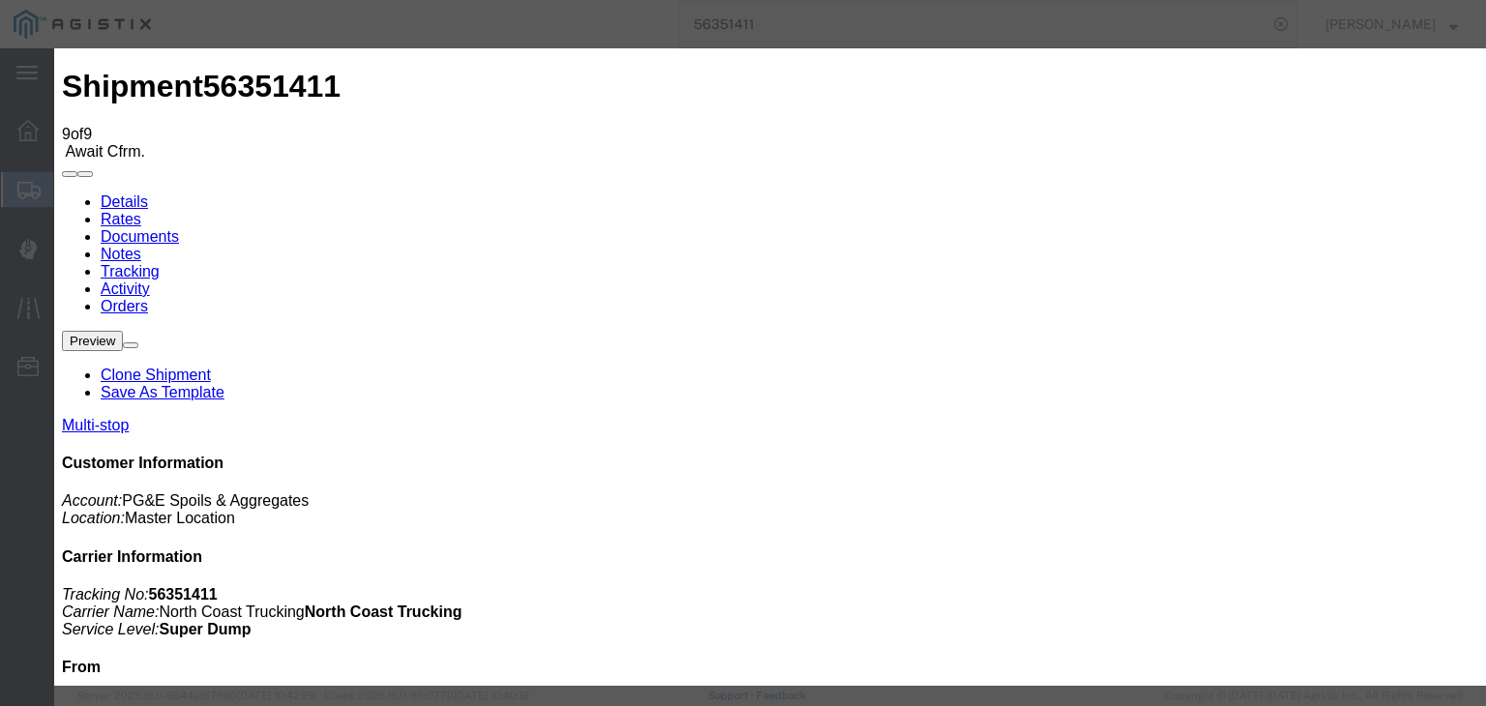
type input "[PERSON_NAME]"
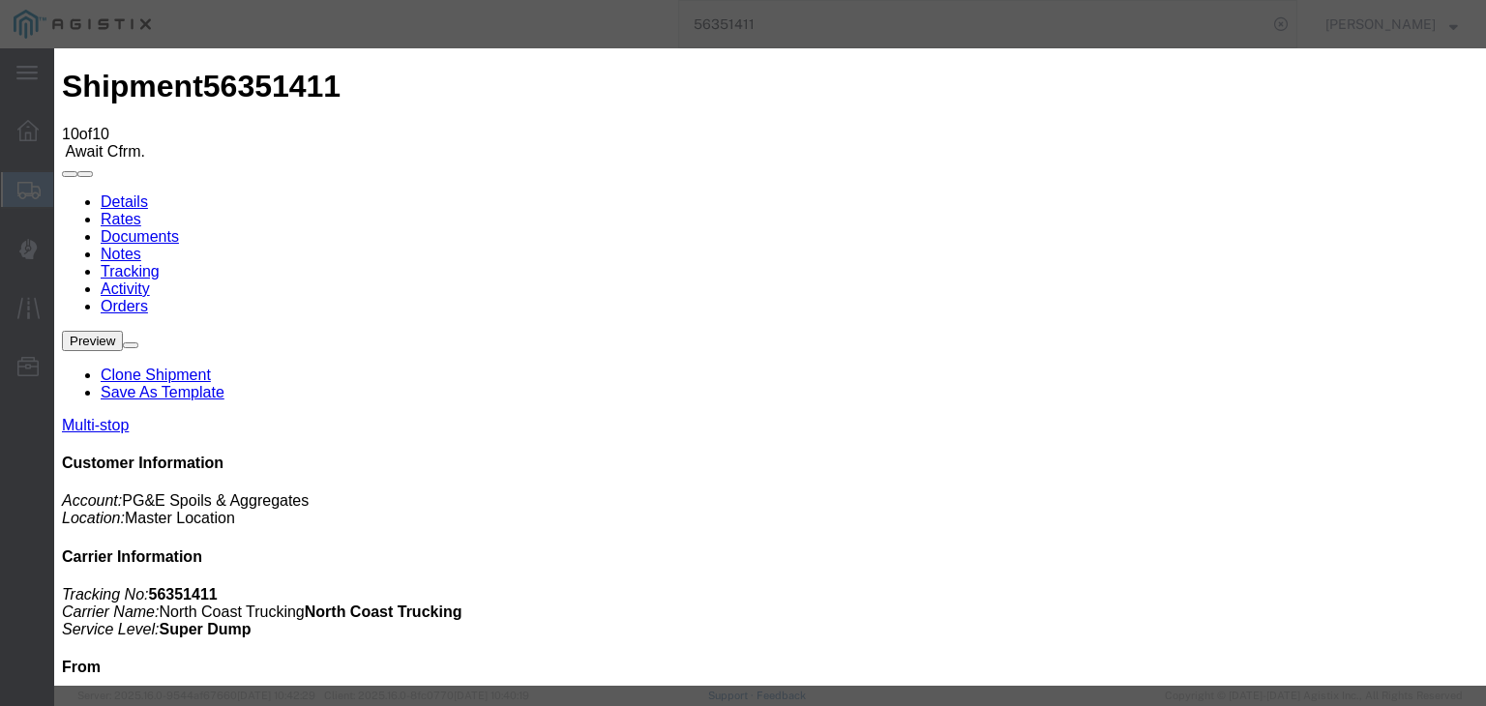
type input "[DATE]"
type input "7:00 AM"
drag, startPoint x: 457, startPoint y: 237, endPoint x: 460, endPoint y: 253, distance: 16.9
drag, startPoint x: 522, startPoint y: 339, endPoint x: 555, endPoint y: 314, distance: 40.8
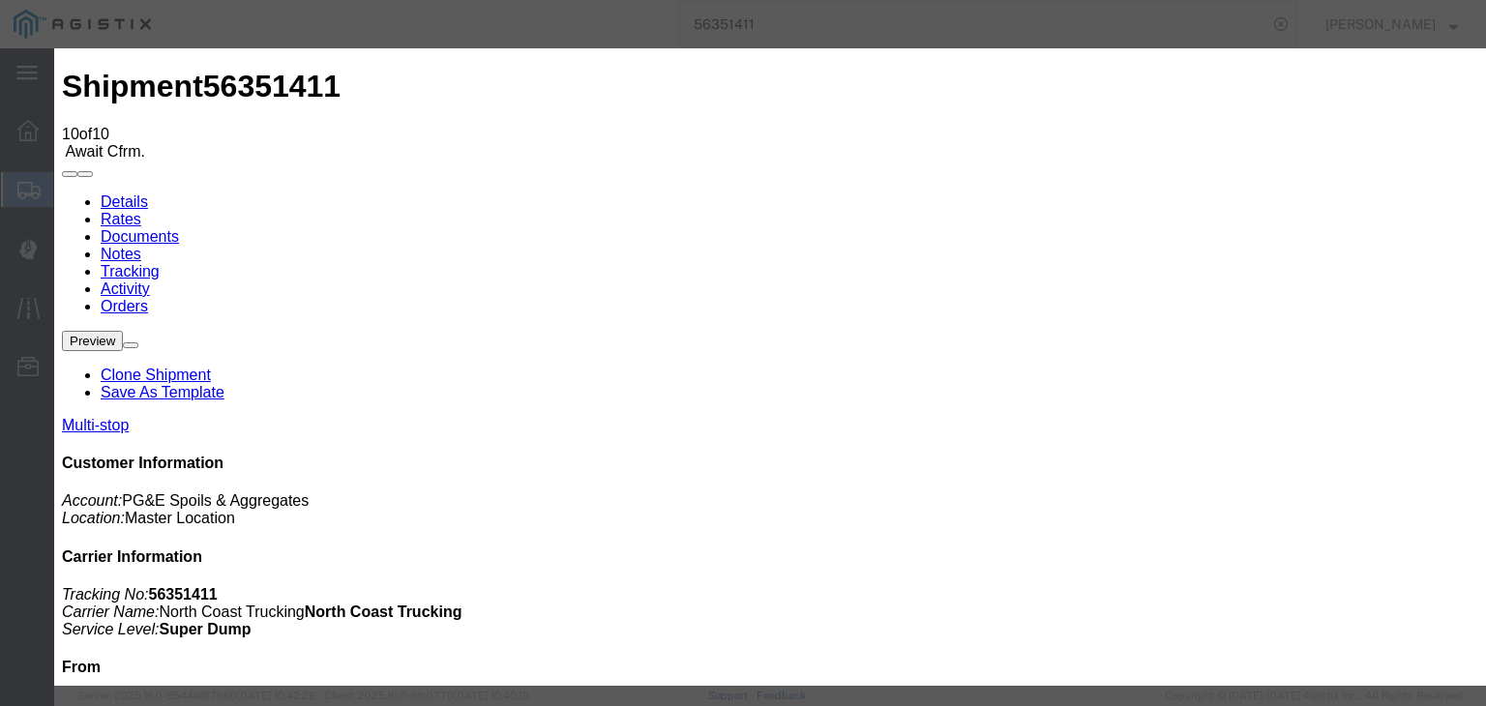
type input "[DATE]"
drag, startPoint x: 631, startPoint y: 240, endPoint x: 646, endPoint y: 251, distance: 19.3
type input "11:38 AM"
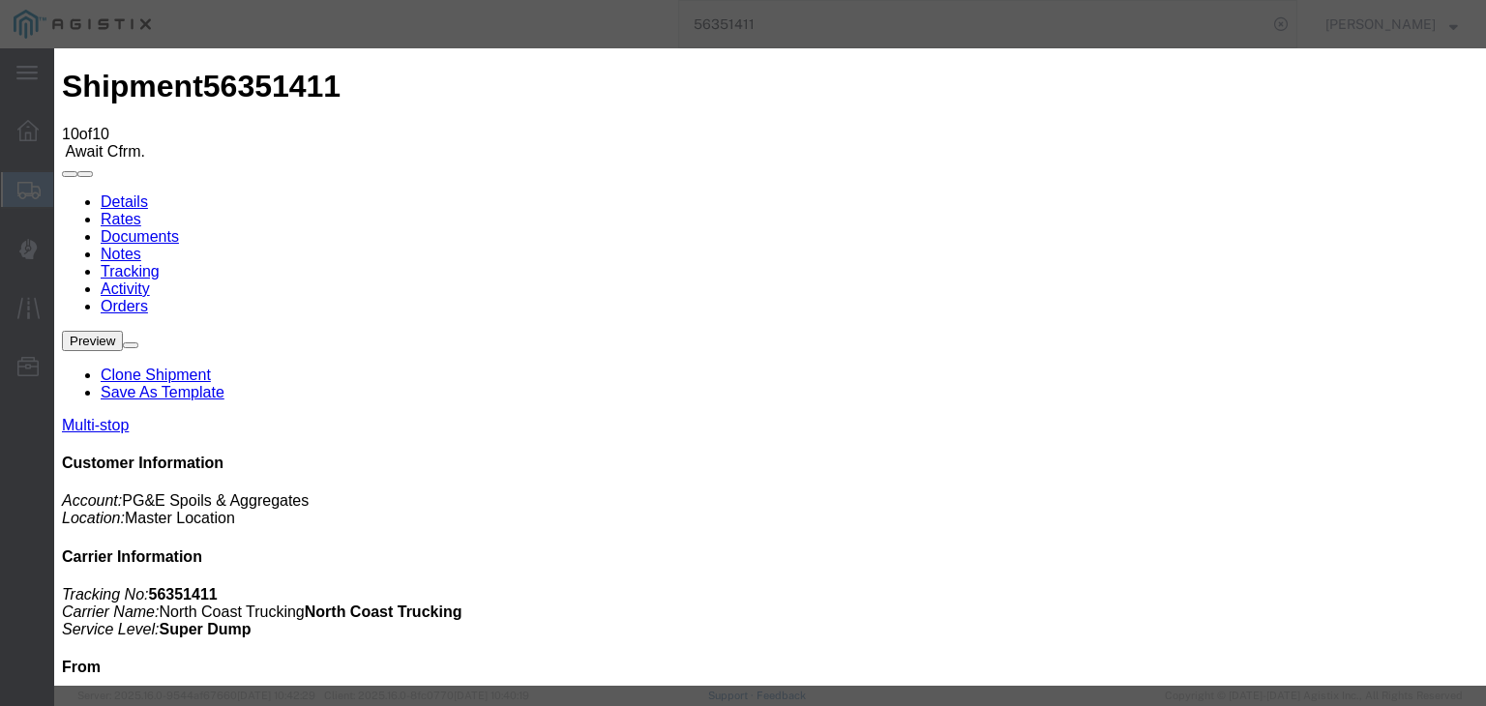
select select "DPTPULOC"
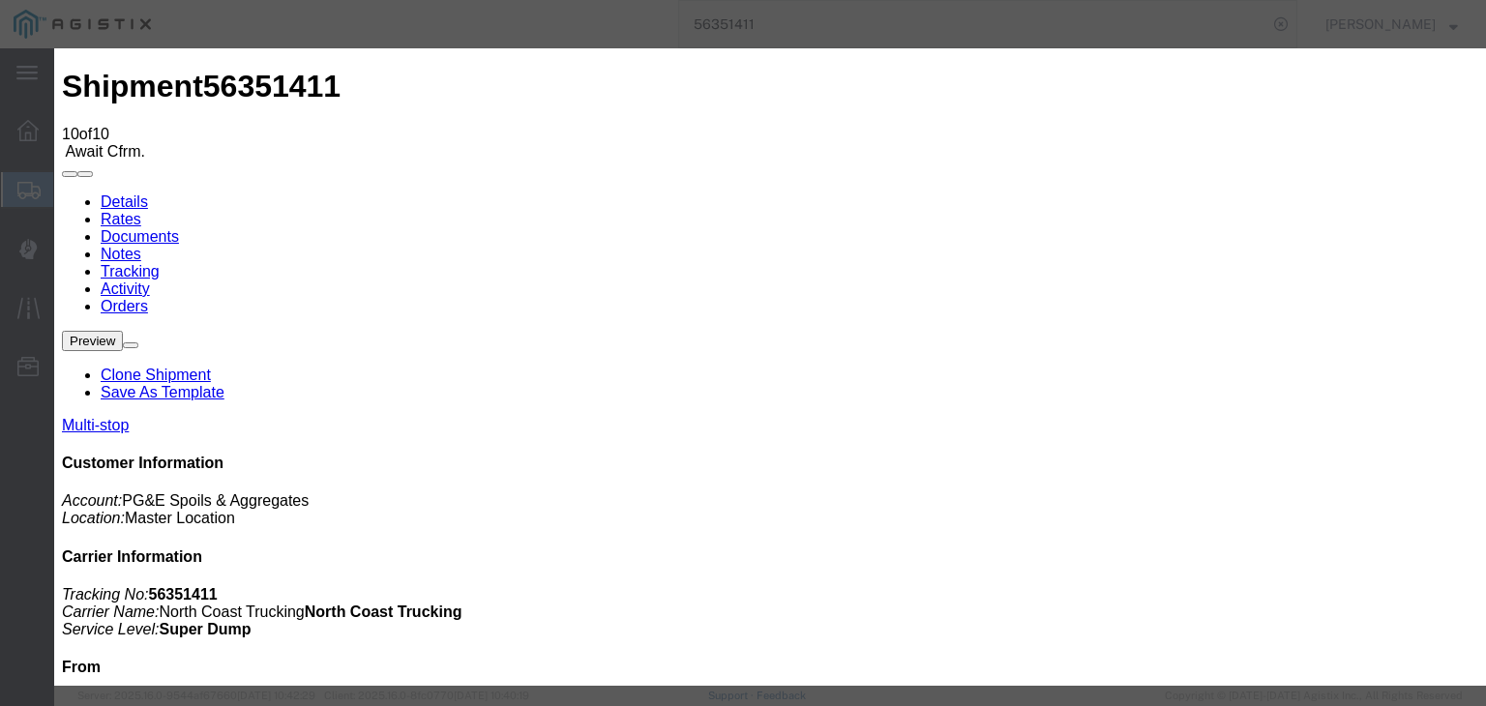
select select "{"pickupDeliveryInfoId": "121985651","pickupOrDelivery": "P","stopNum": "1","lo…"
select select "CA"
type input "[PERSON_NAME]"
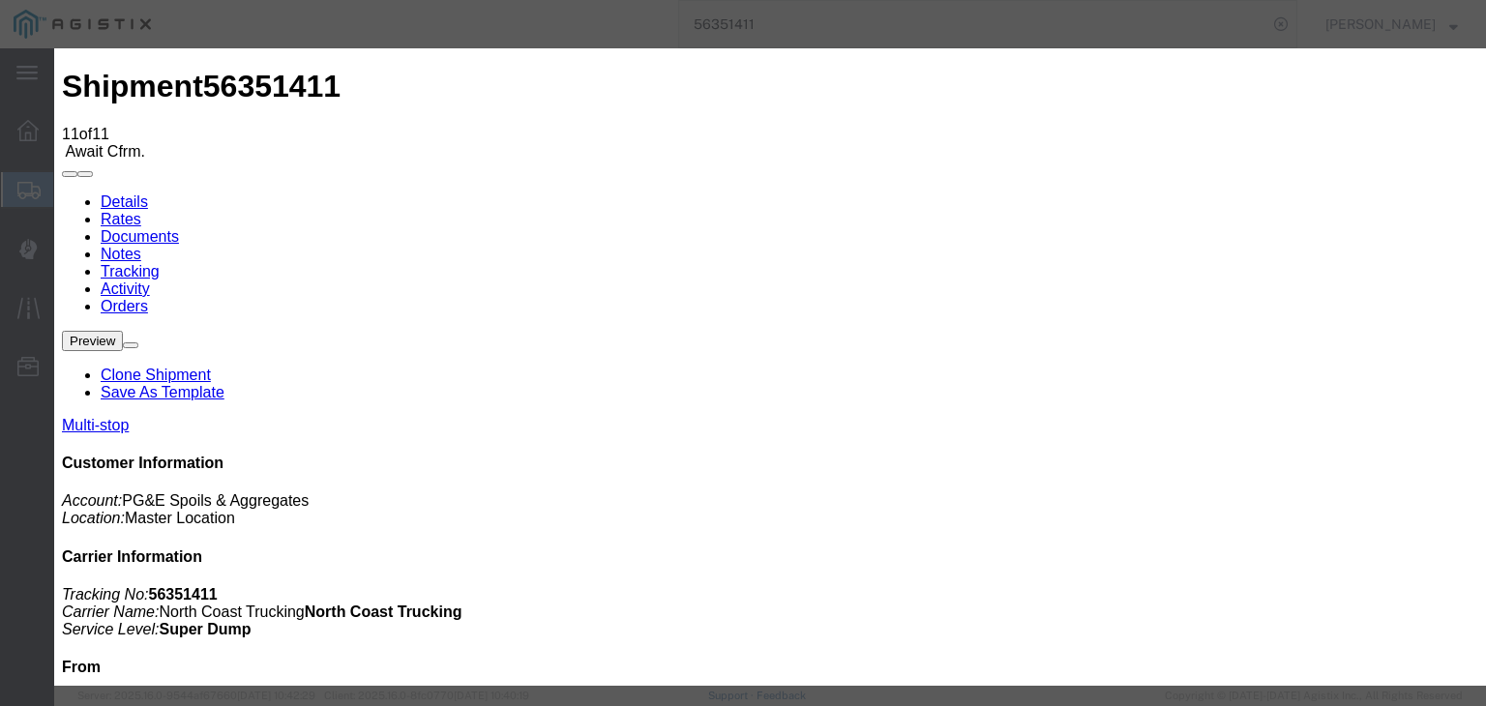
type input "[DATE]"
type input "7:00 AM"
type input "[DATE]"
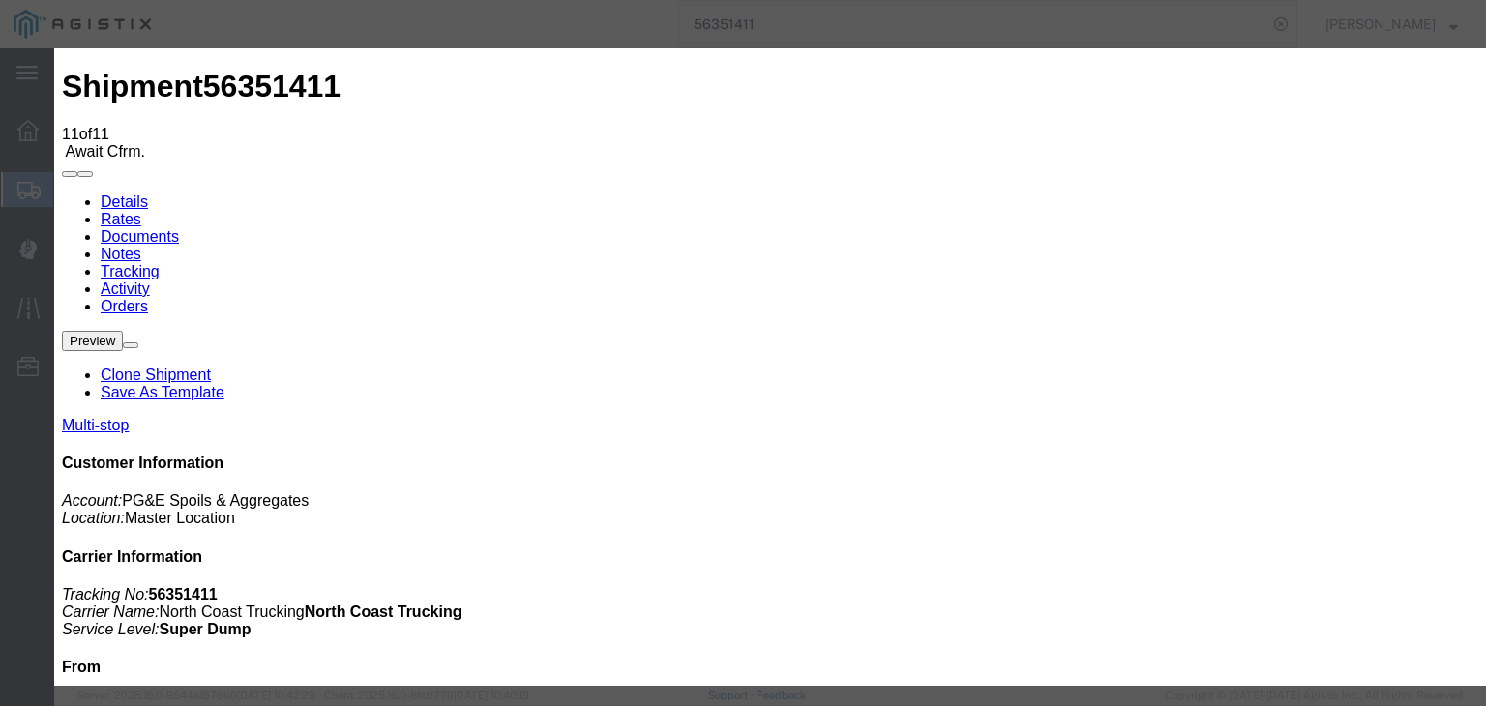
type input "12:10 PM"
select select "ARVDLVLOC"
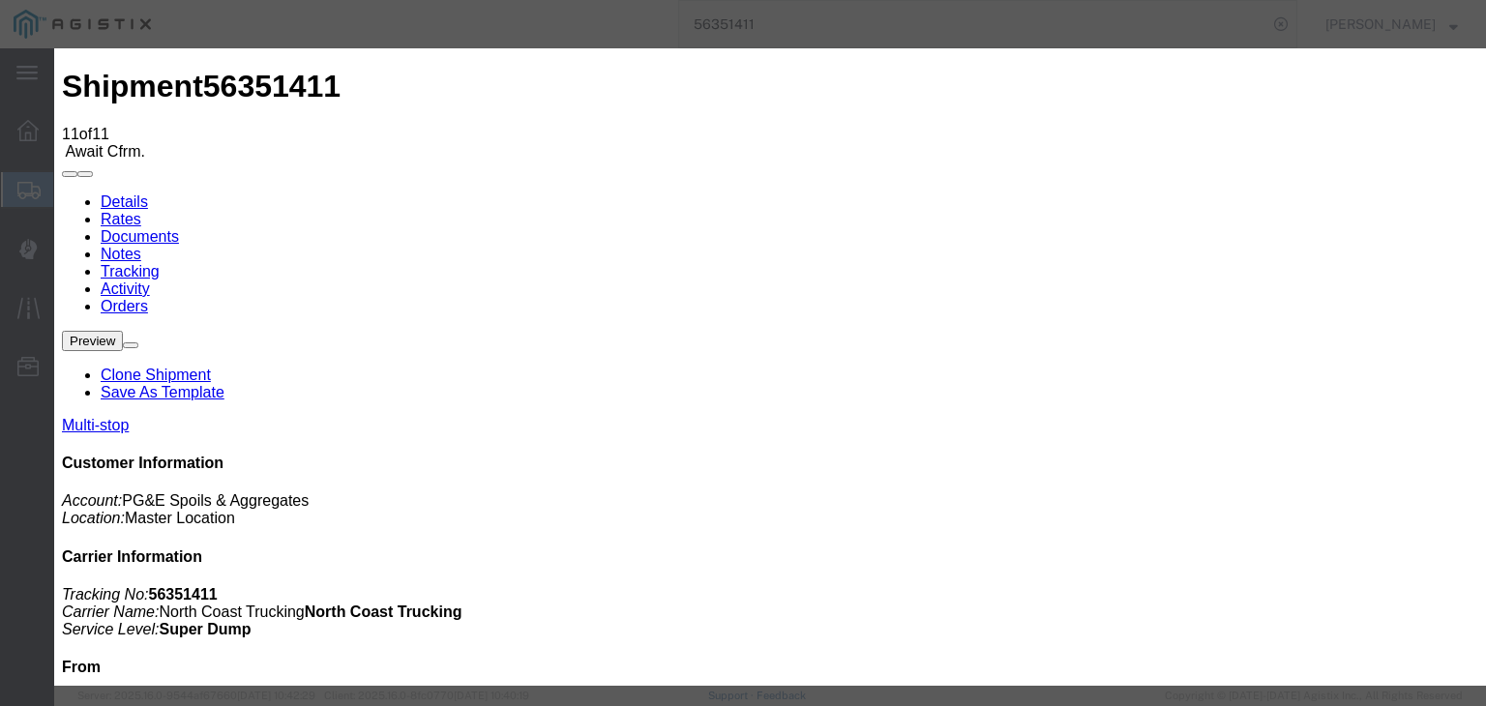
select select "{"pickupDeliveryInfoId": "121985652","pickupOrDelivery": "D","stopNum": "2","lo…"
select select "CA"
type input "Clovis"
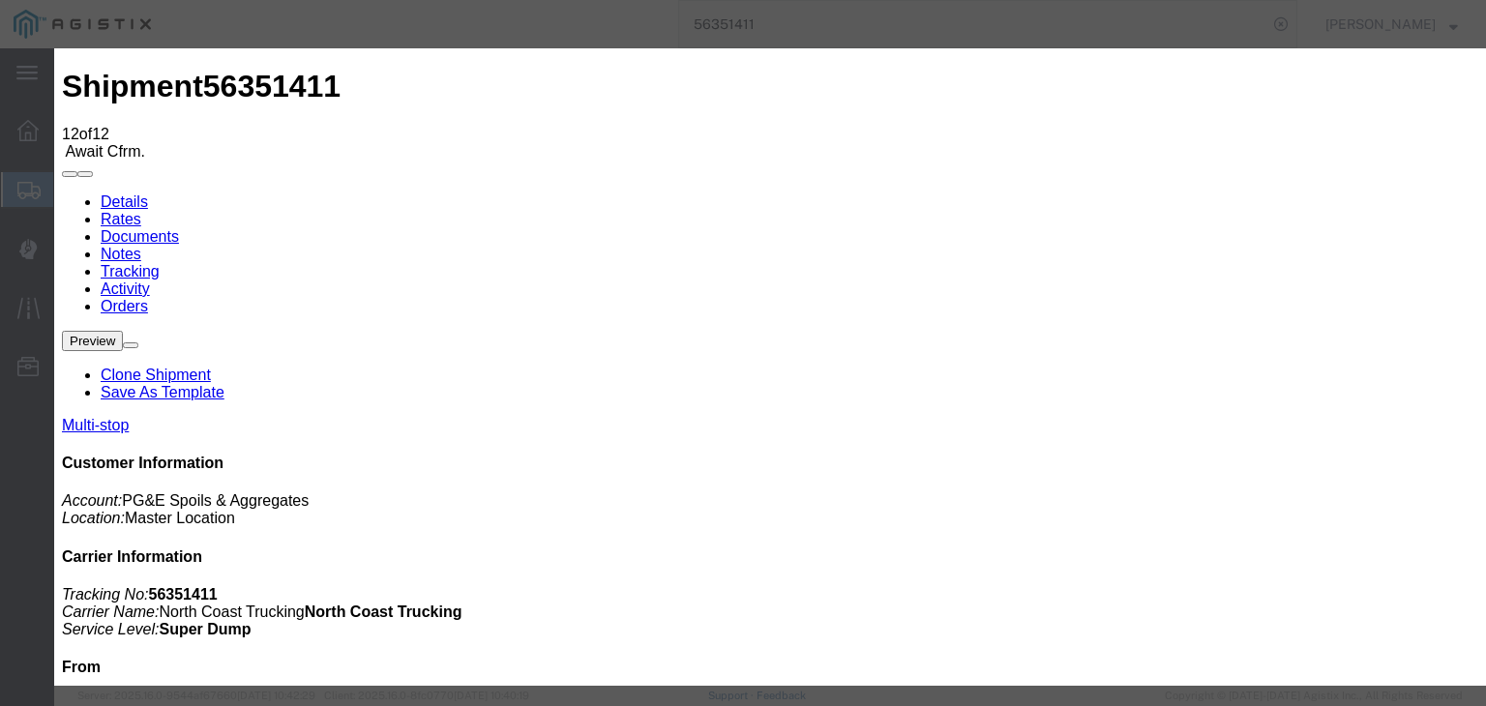
type input "[DATE]"
type input "7:00 AM"
drag, startPoint x: 516, startPoint y: 454, endPoint x: 604, endPoint y: 309, distance: 169.7
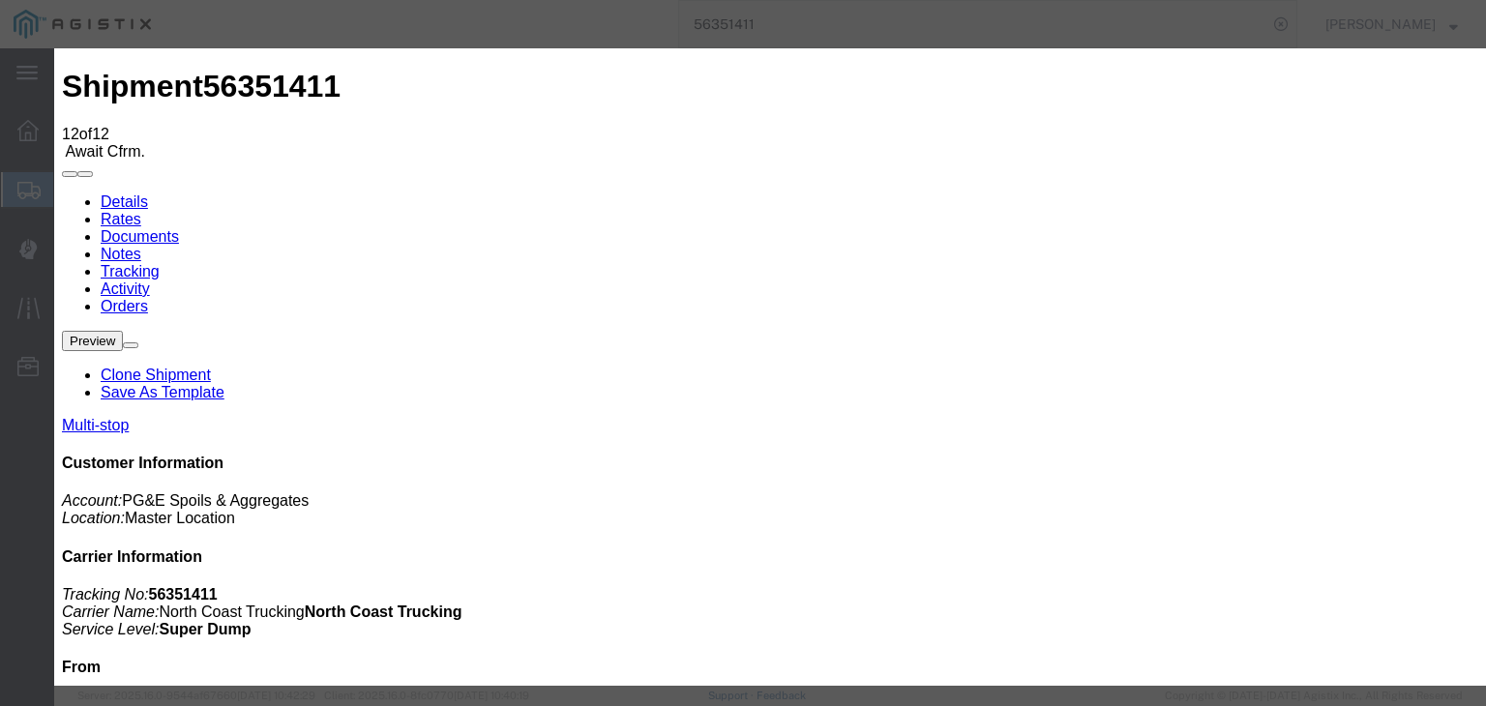
type input "[DATE]"
type input "12:15 PM"
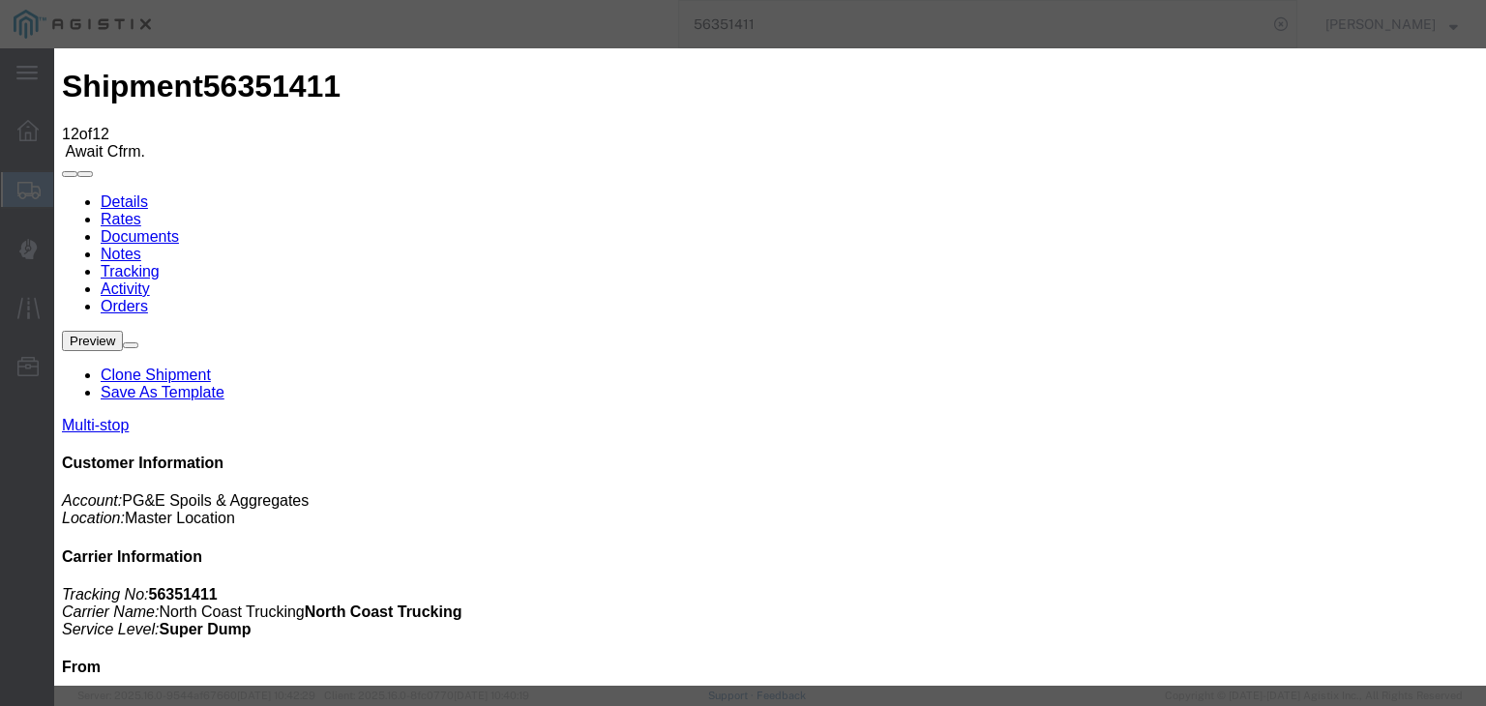
drag, startPoint x: 538, startPoint y: 279, endPoint x: 526, endPoint y: 263, distance: 19.3
select select "DPTDLVLOC"
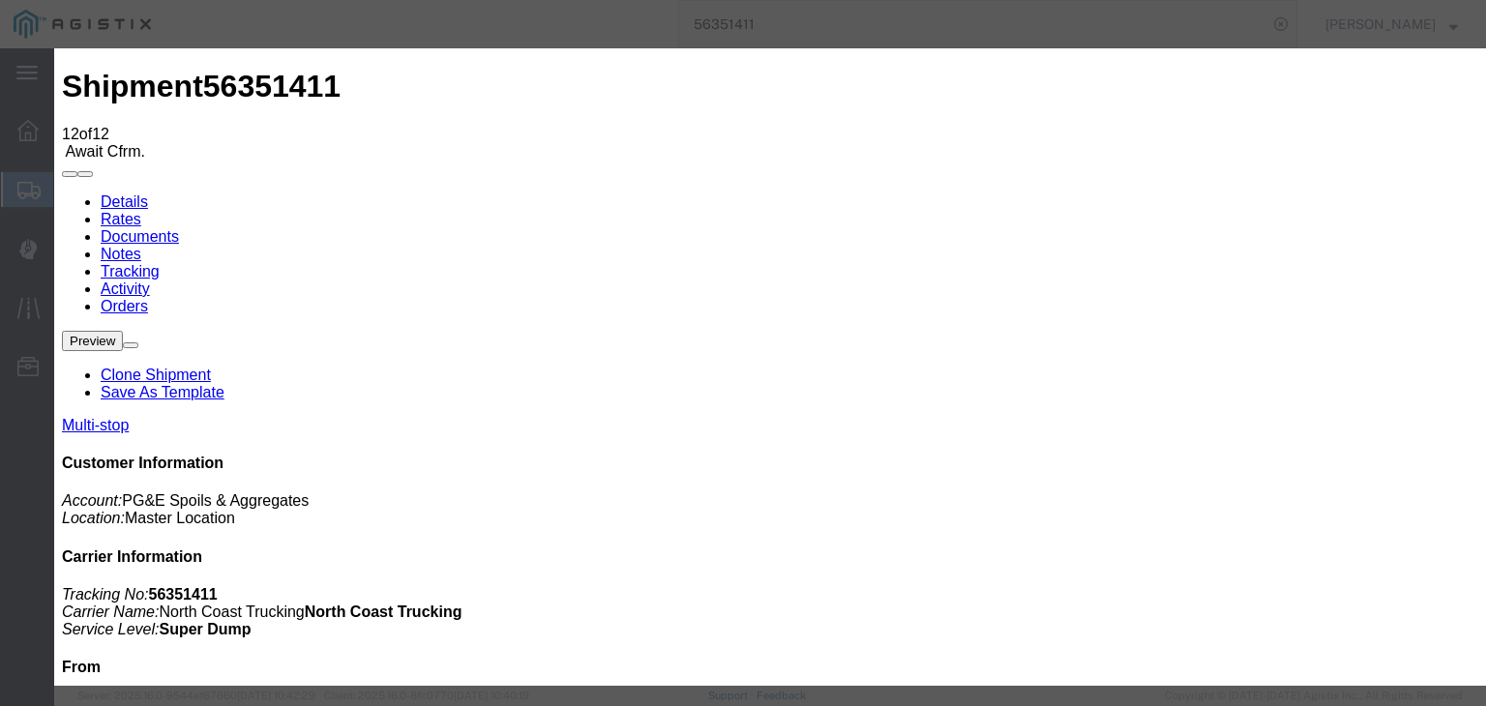
select select "{"pickupDeliveryInfoId": "121985652","pickupOrDelivery": "D","stopNum": "2","lo…"
select select "CA"
type input "Clovis"
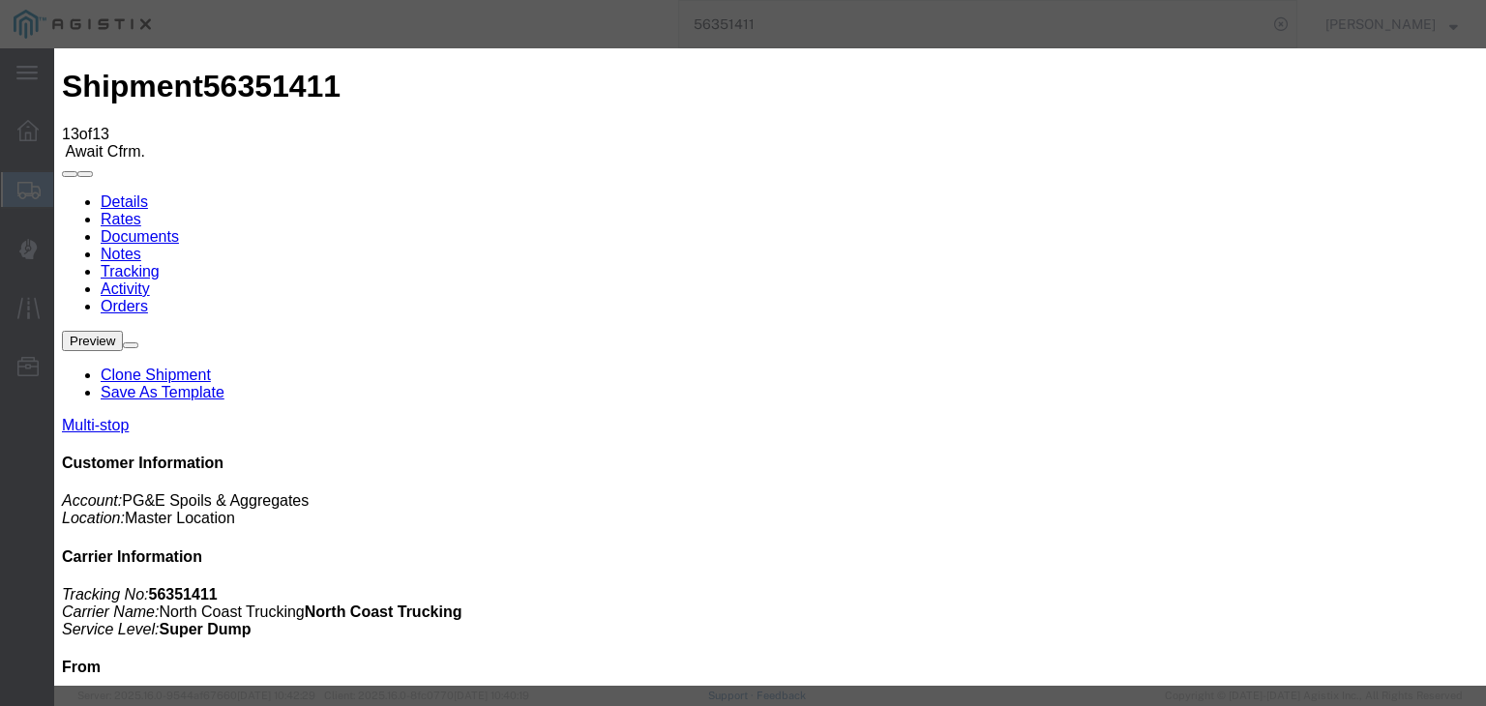
type input "[DATE]"
type input "7:00 AM"
type input "[DATE]"
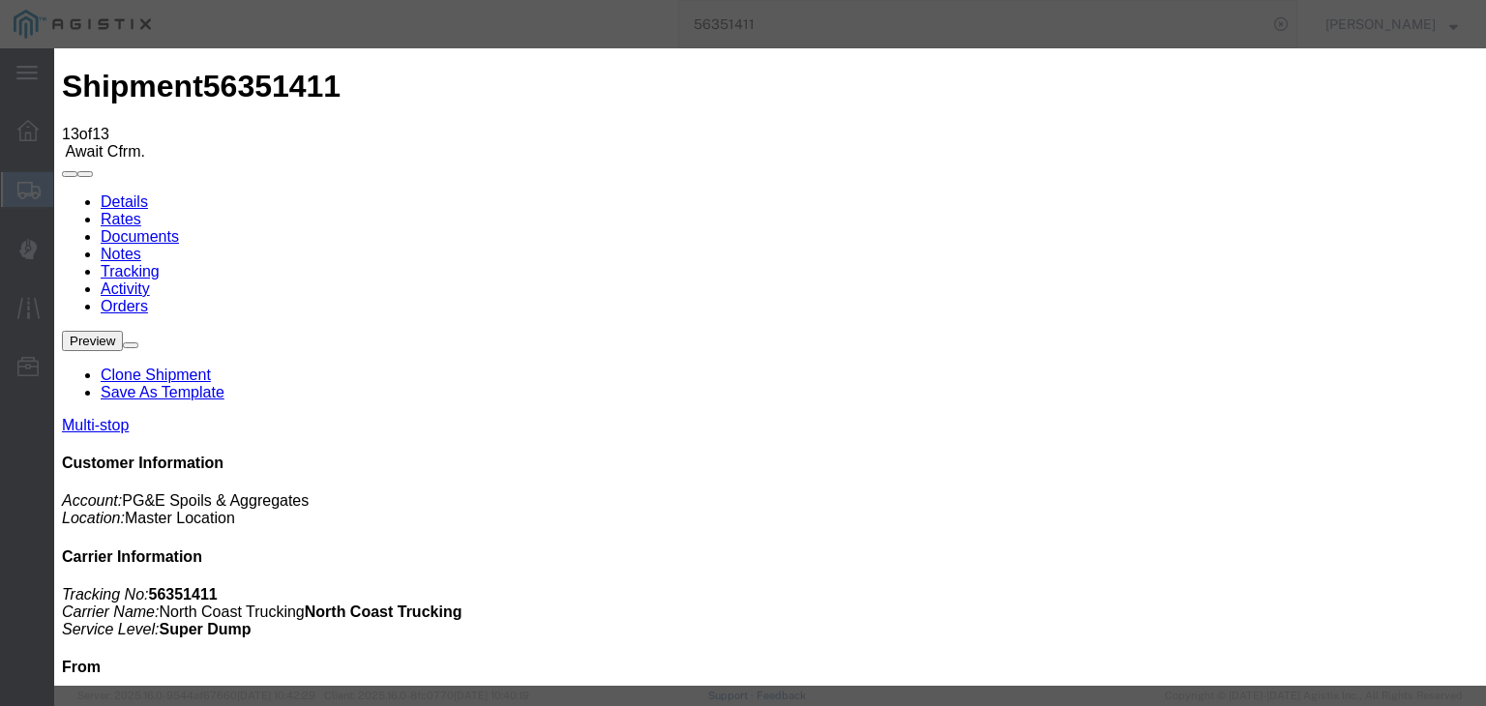
type input "12:50 PM"
select select "ARVPULOC"
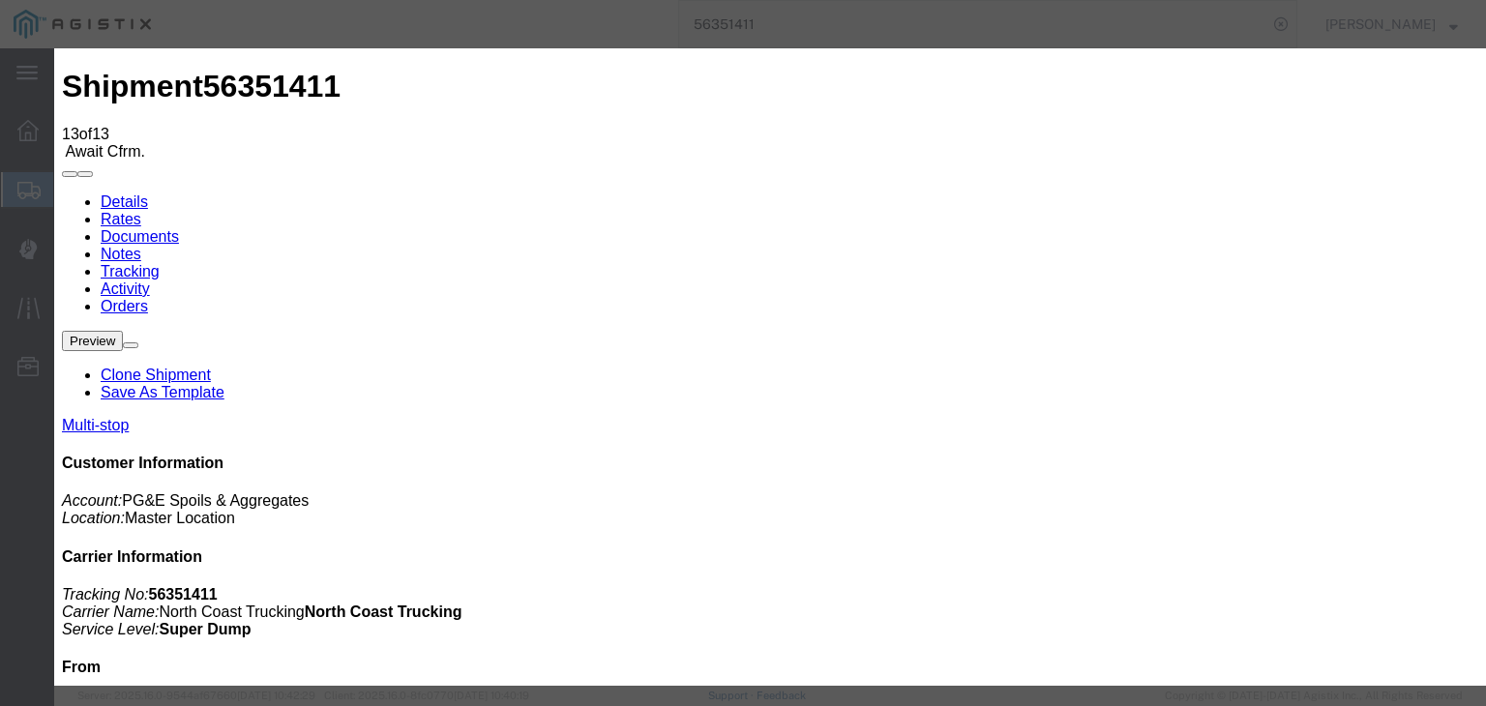
select select "{"pickupDeliveryInfoId": "121985651","pickupOrDelivery": "P","stopNum": "1","lo…"
select select "CA"
type input "[PERSON_NAME]"
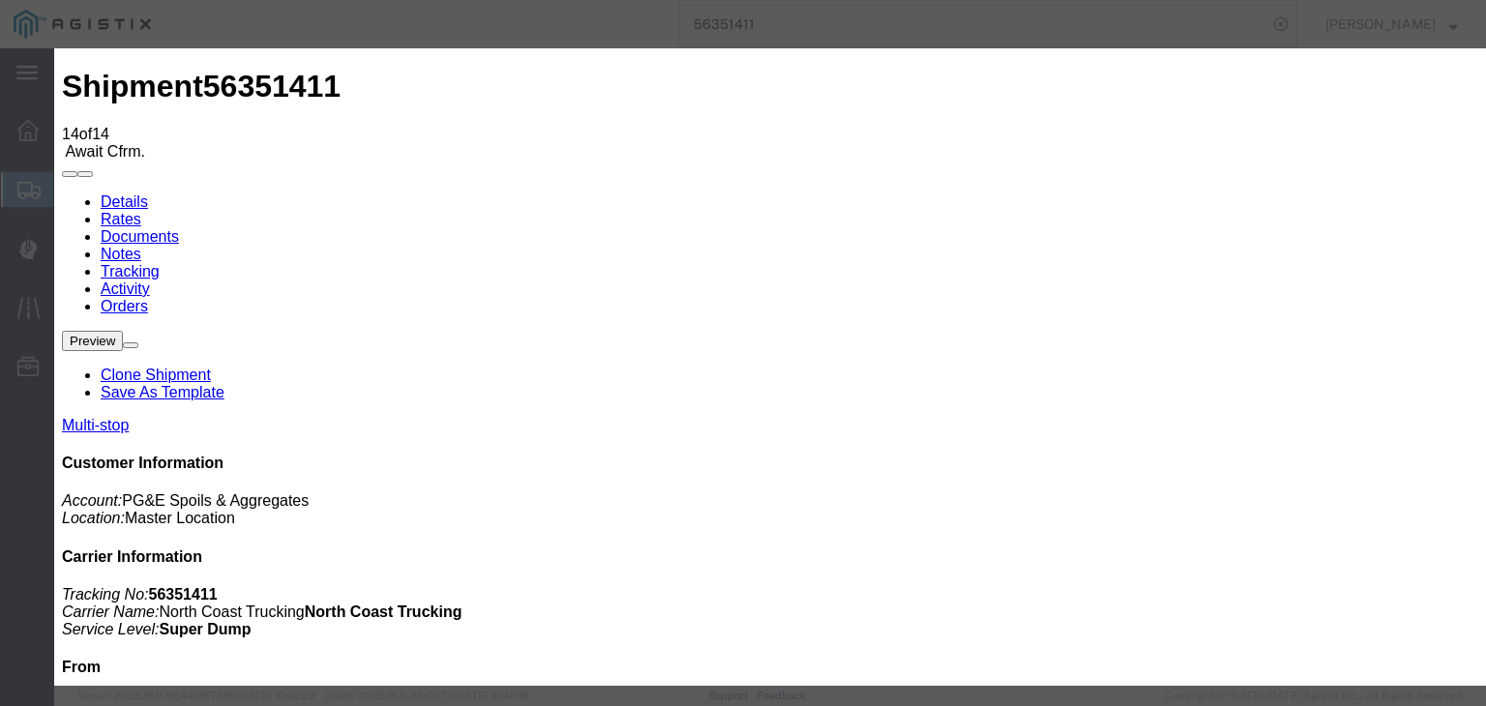
type input "[DATE]"
type input "7:00 AM"
drag, startPoint x: 456, startPoint y: 240, endPoint x: 453, endPoint y: 266, distance: 26.3
drag, startPoint x: 523, startPoint y: 341, endPoint x: 616, endPoint y: 264, distance: 120.9
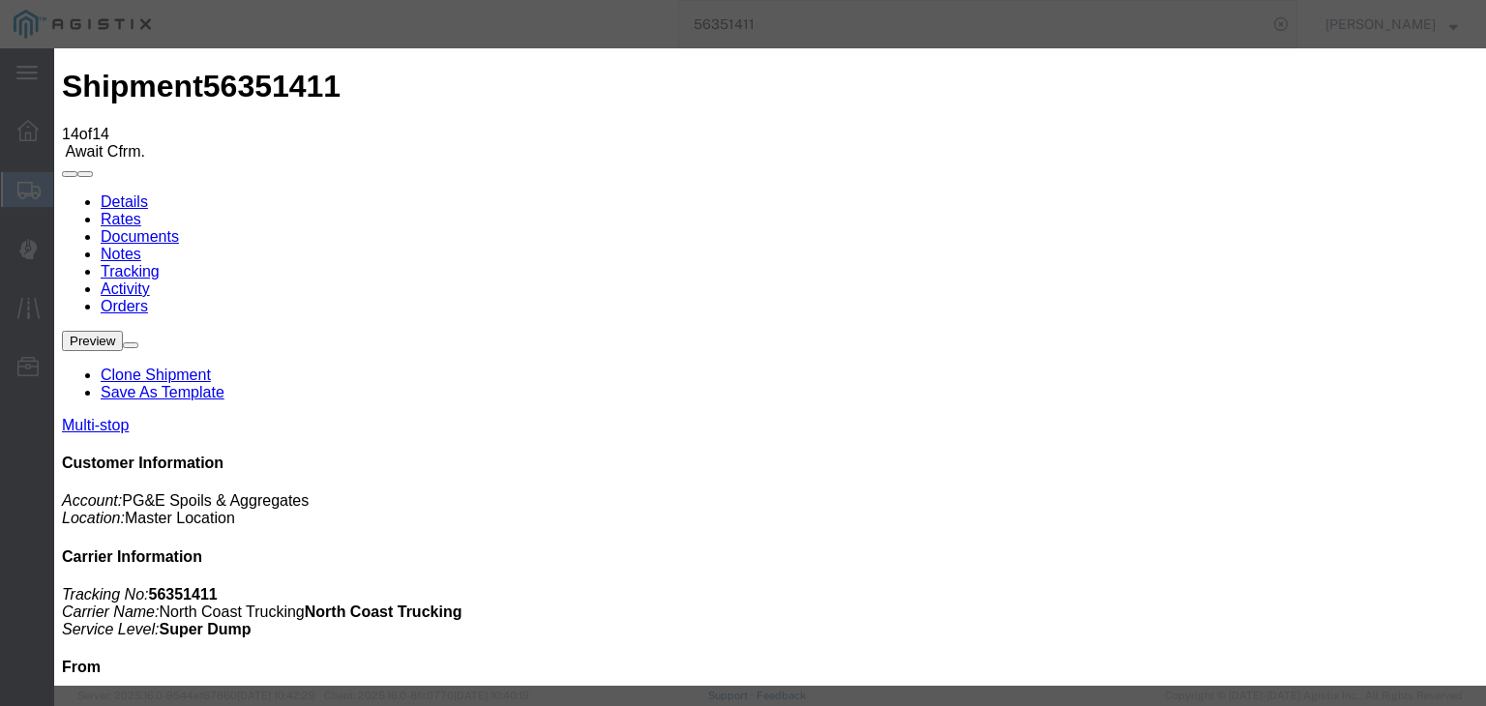
type input "[DATE]"
drag, startPoint x: 638, startPoint y: 98, endPoint x: 735, endPoint y: 231, distance: 164.8
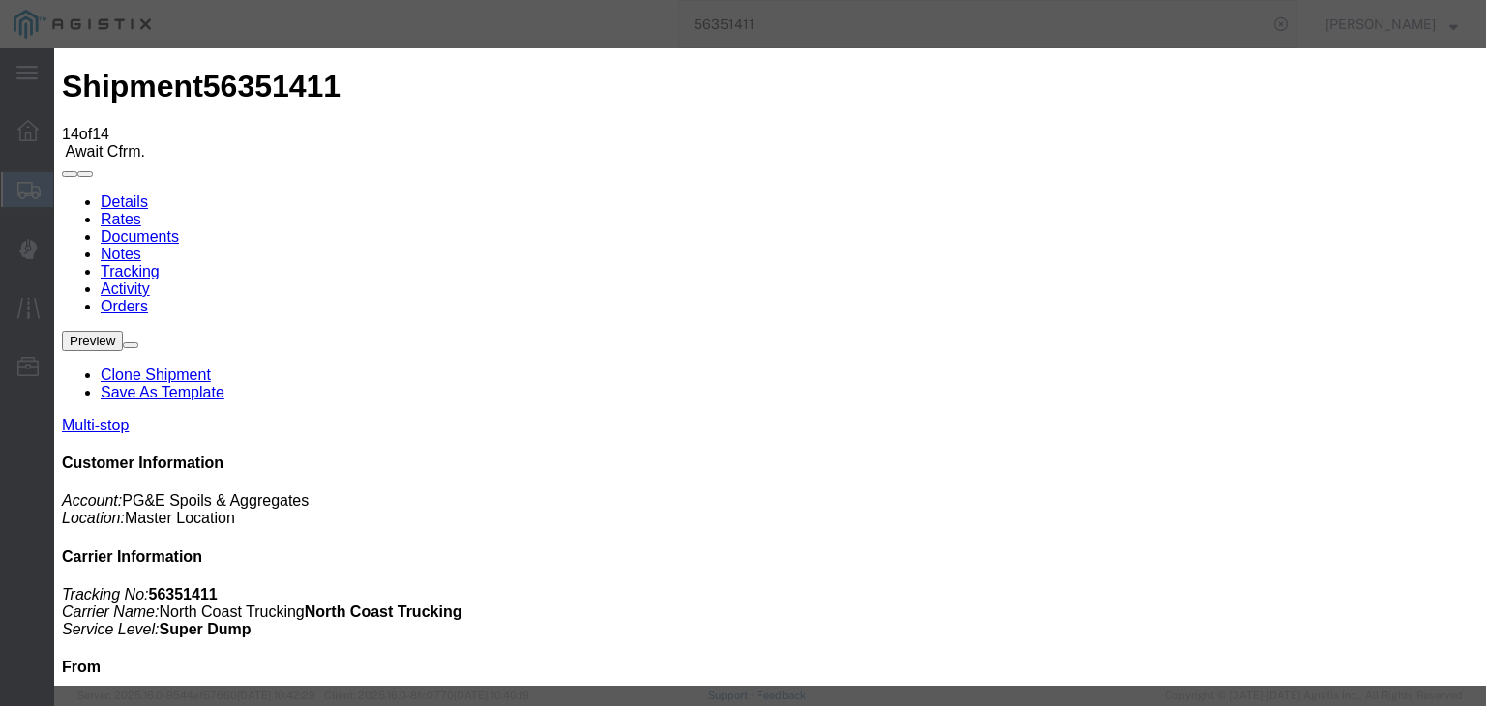
type input "1:40 PM"
drag, startPoint x: 565, startPoint y: 307, endPoint x: 565, endPoint y: 318, distance: 11.6
select select "DPTPULOC"
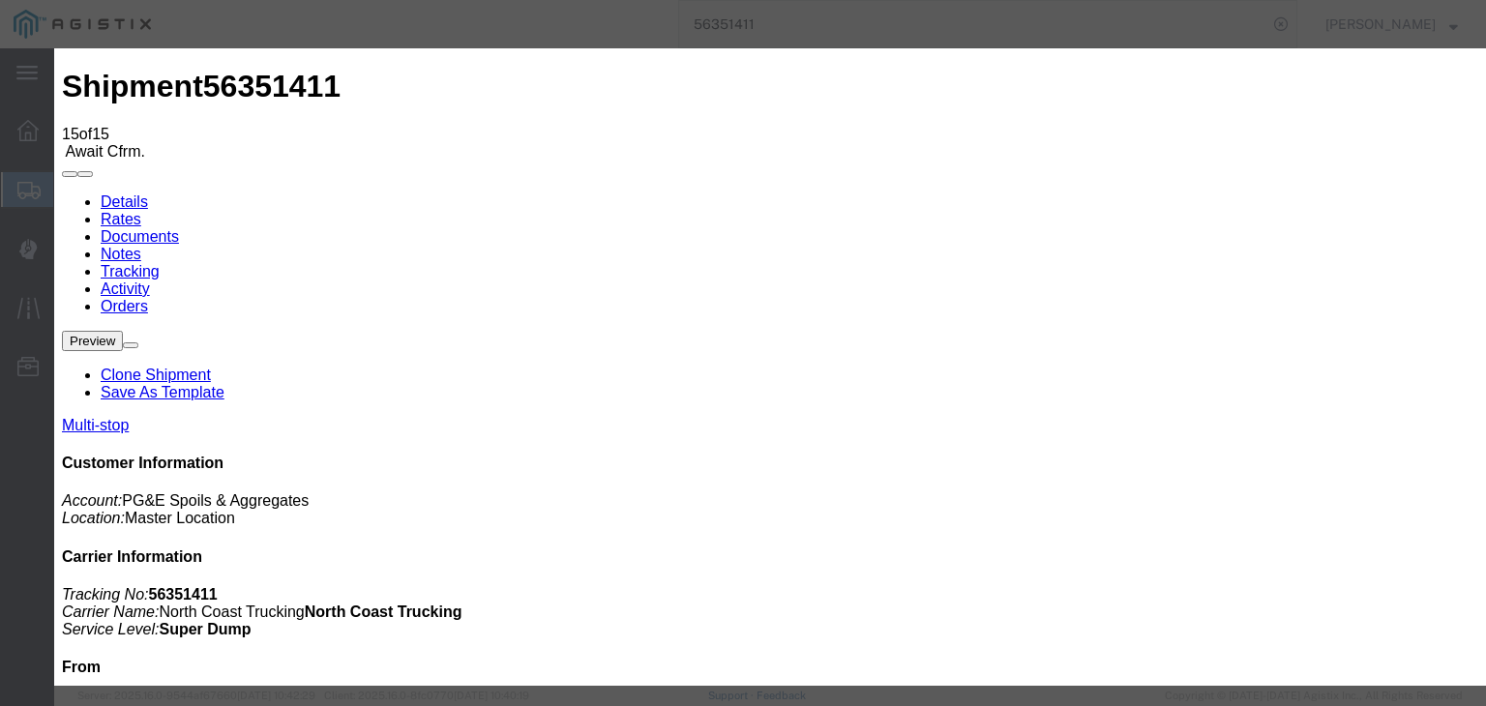
drag, startPoint x: 662, startPoint y: 230, endPoint x: 669, endPoint y: 245, distance: 16.4
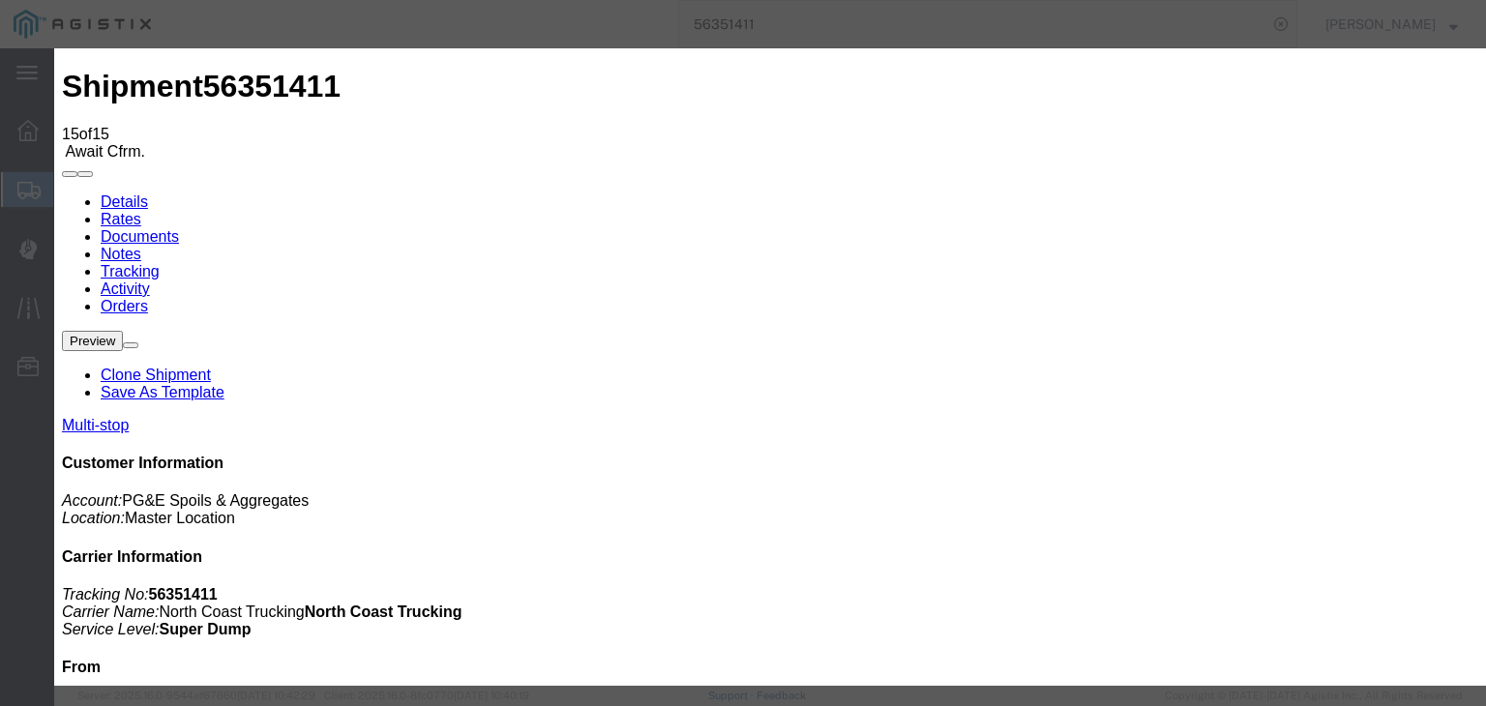
drag, startPoint x: 567, startPoint y: 276, endPoint x: 565, endPoint y: 289, distance: 13.7
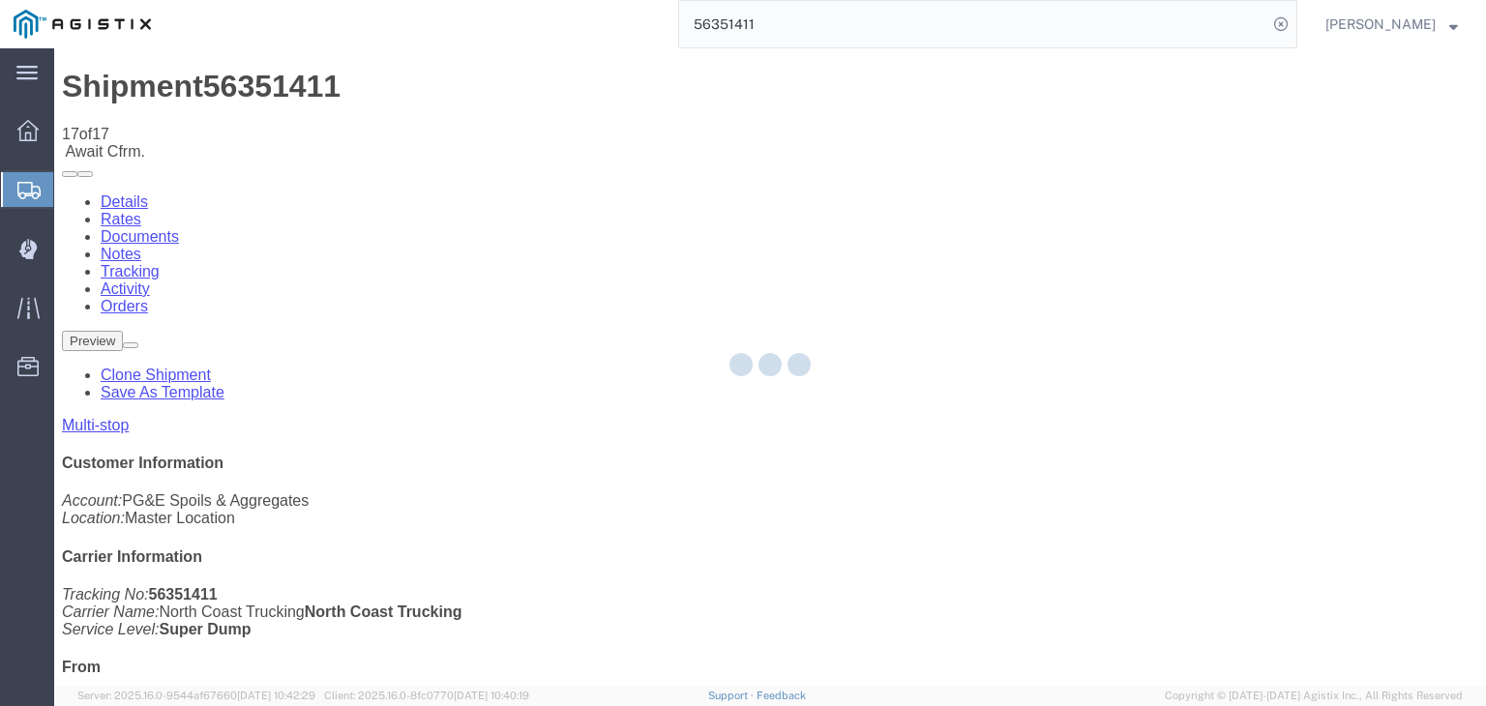
click at [997, 187] on div at bounding box center [769, 366] width 1431 height 637
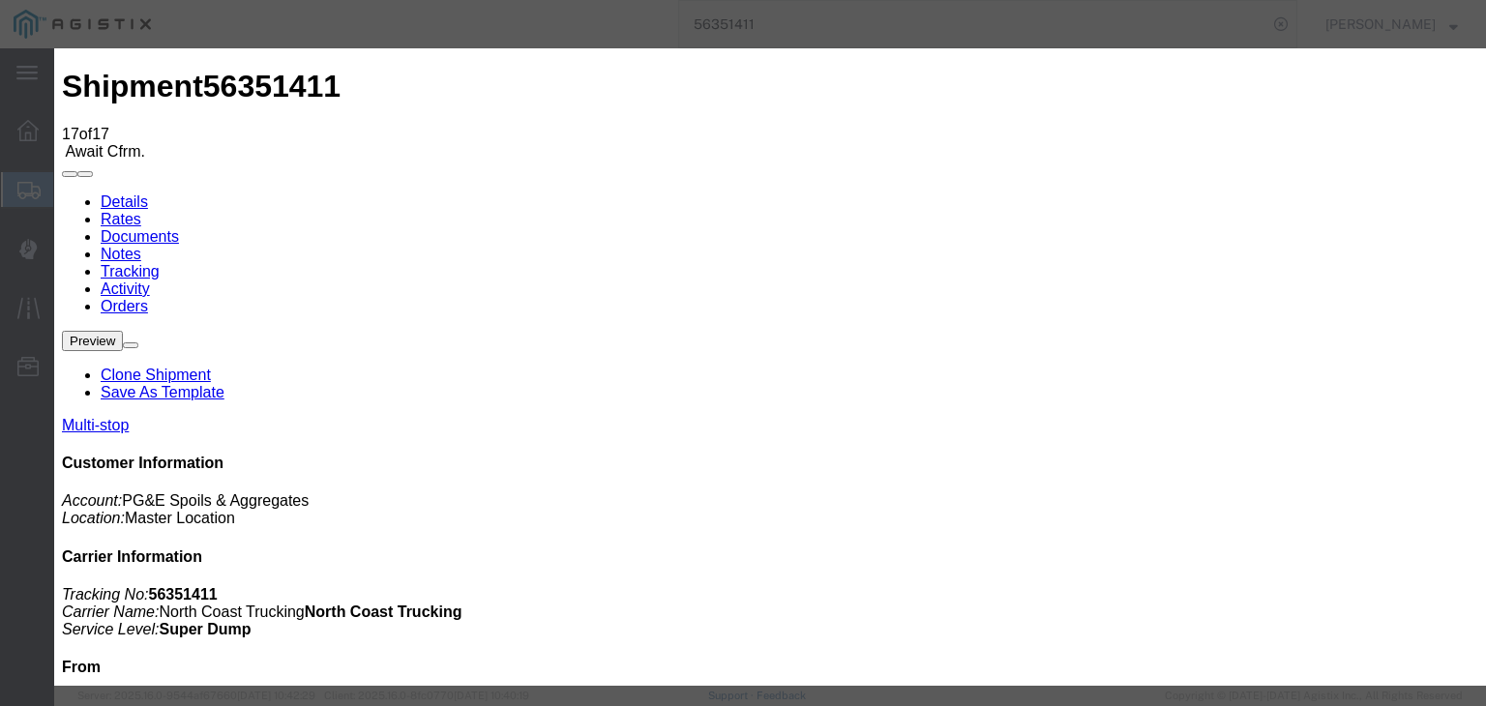
drag, startPoint x: 515, startPoint y: 331, endPoint x: 524, endPoint y: 323, distance: 12.4
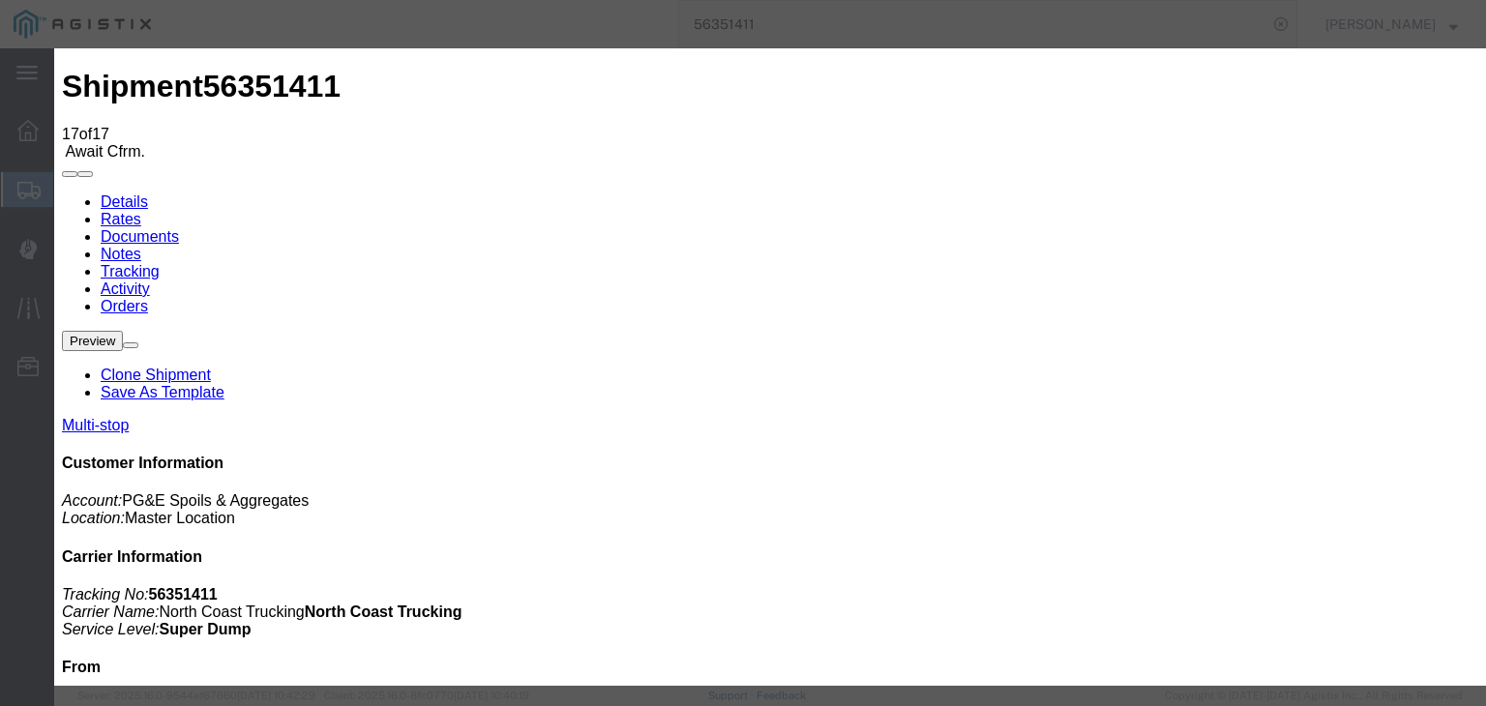
drag, startPoint x: 991, startPoint y: 240, endPoint x: 998, endPoint y: 253, distance: 15.1
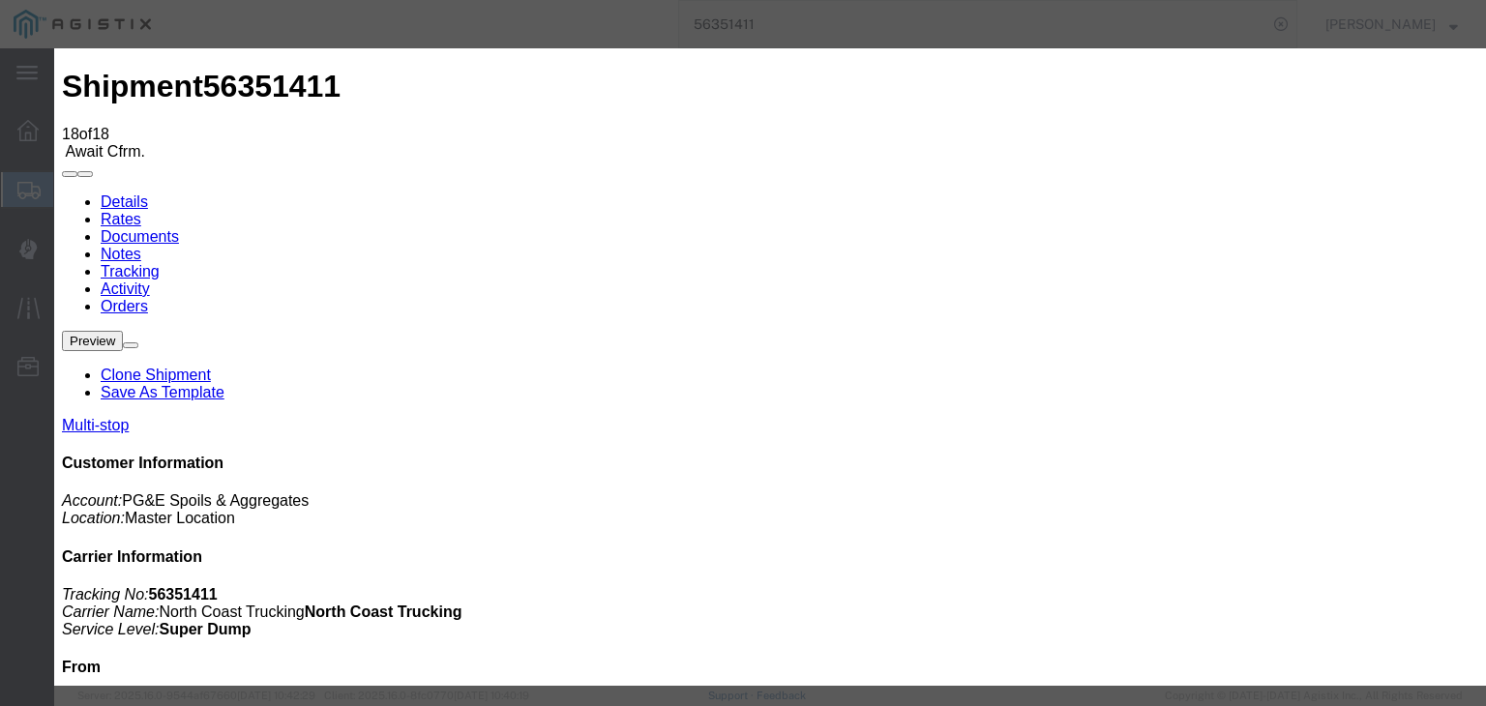
drag, startPoint x: 525, startPoint y: 338, endPoint x: 654, endPoint y: 243, distance: 159.8
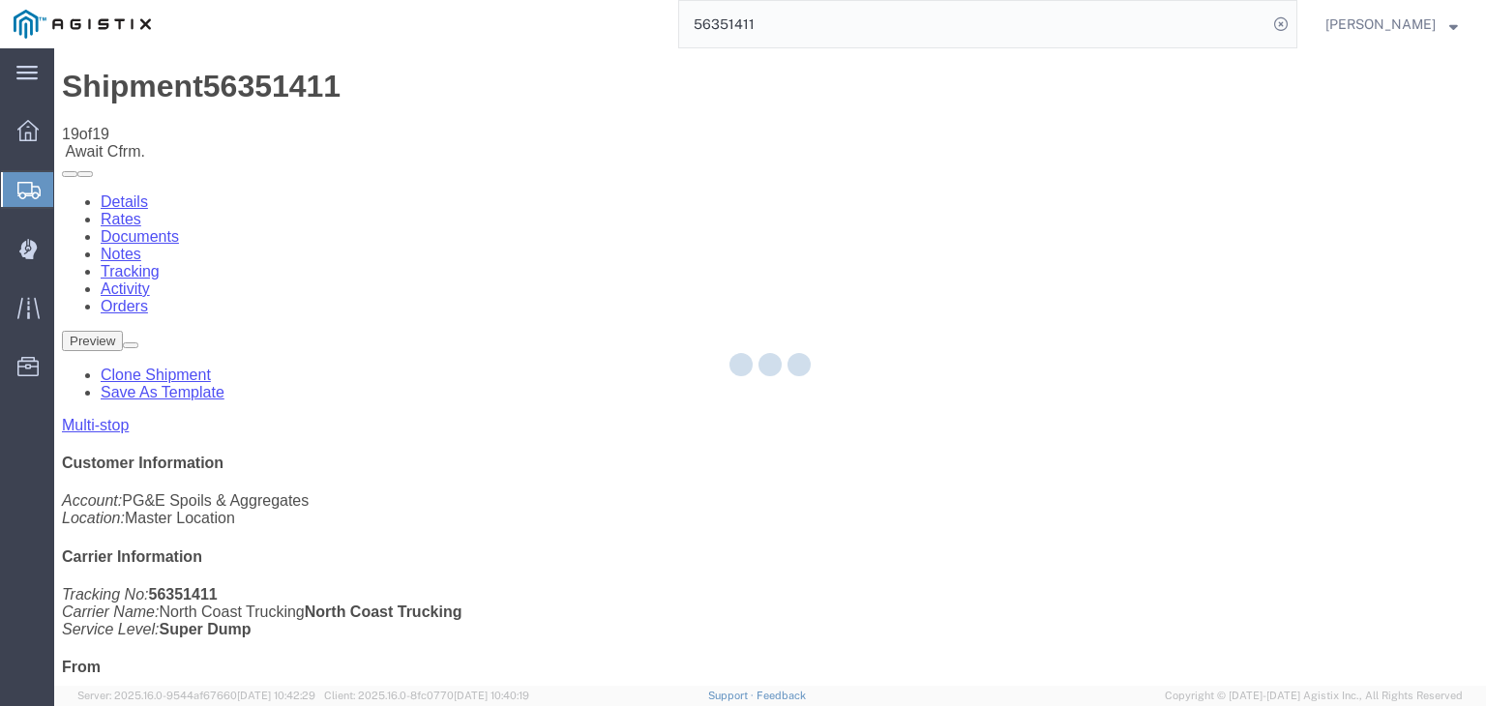
click at [1009, 193] on div at bounding box center [769, 366] width 1431 height 637
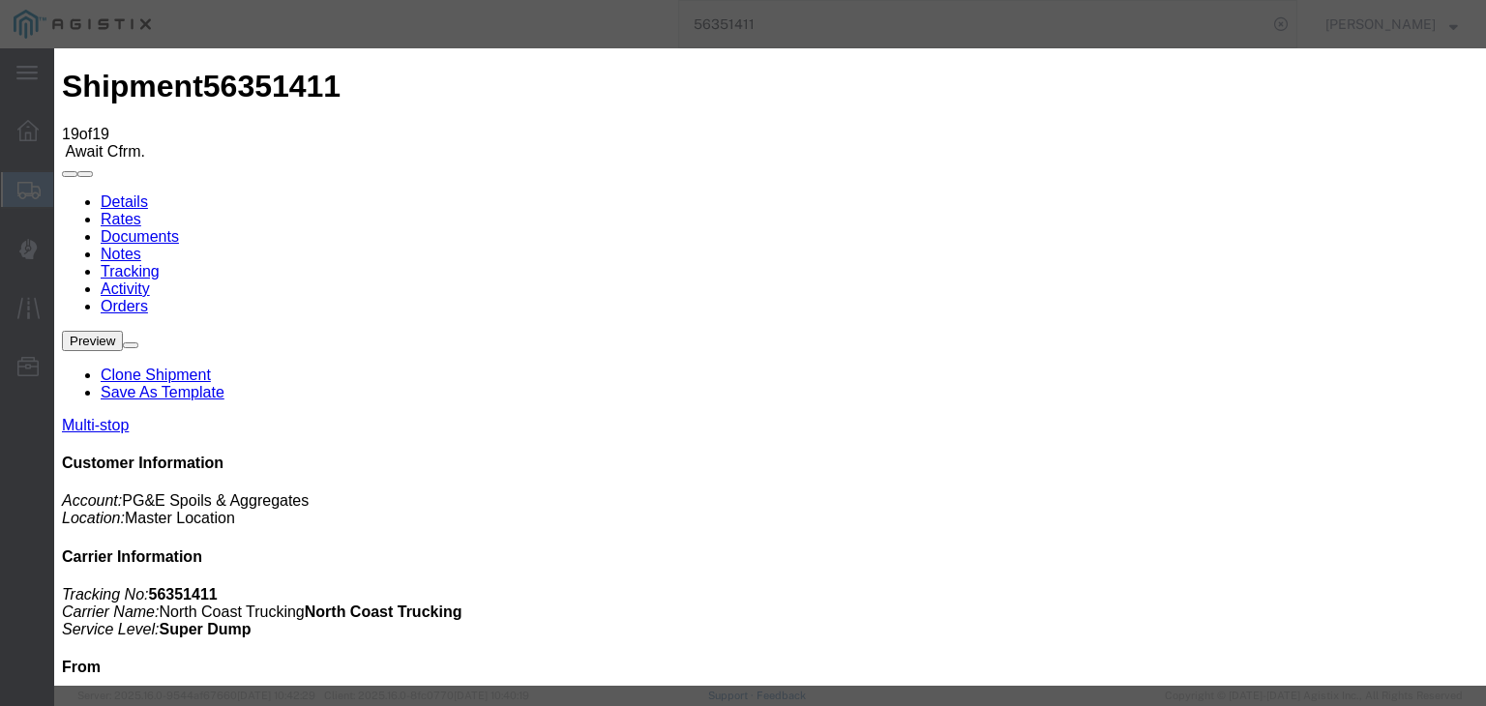
drag, startPoint x: 998, startPoint y: 239, endPoint x: 1001, endPoint y: 252, distance: 13.8
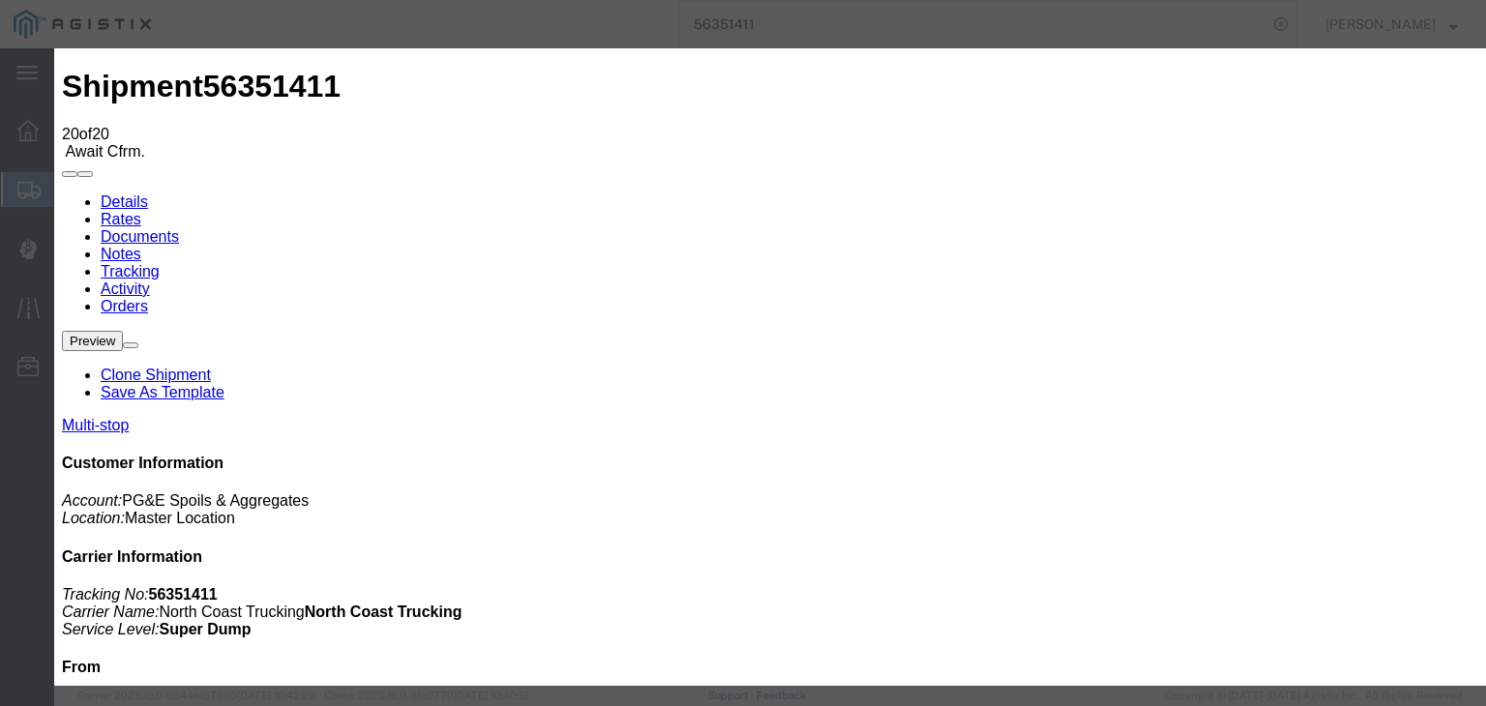
drag, startPoint x: 981, startPoint y: 233, endPoint x: 987, endPoint y: 245, distance: 13.0
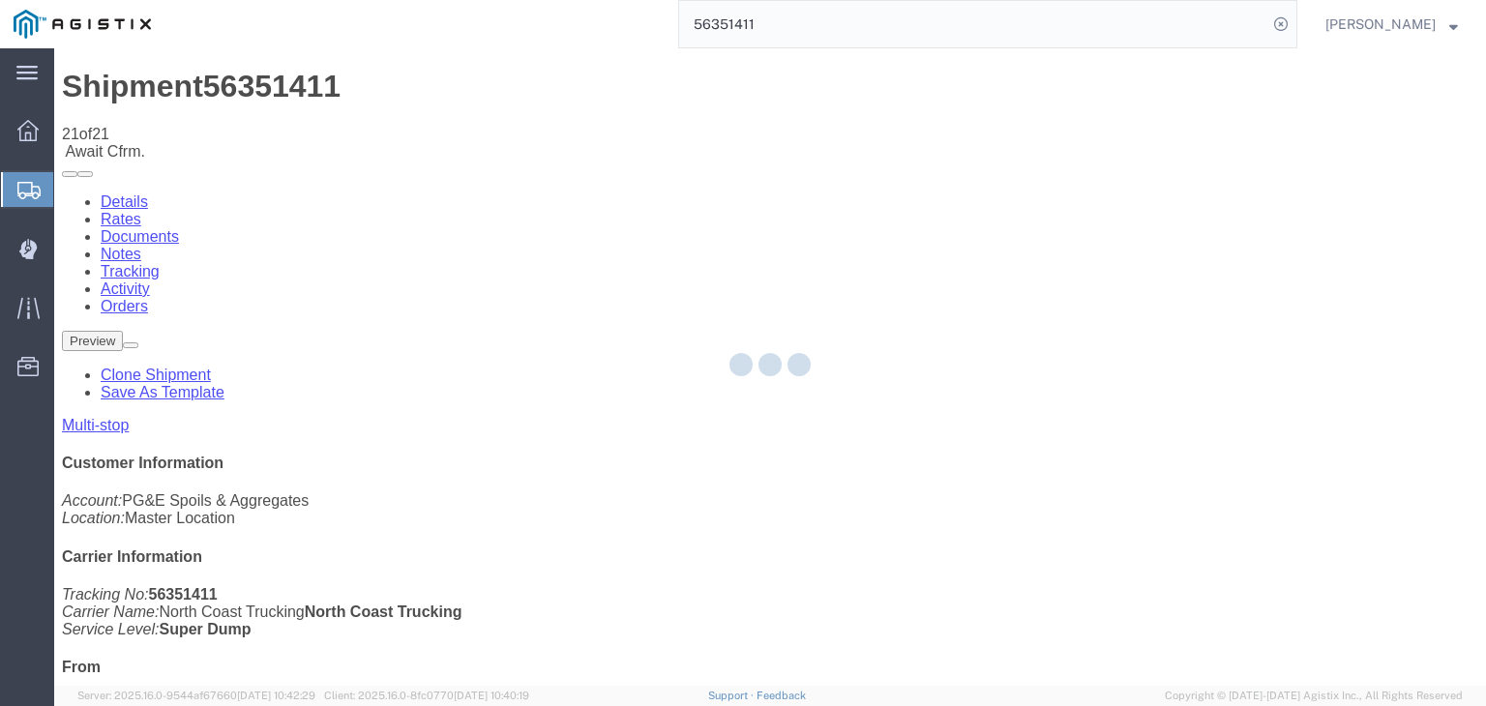
click at [968, 192] on div at bounding box center [769, 366] width 1431 height 637
click at [966, 181] on div at bounding box center [769, 366] width 1431 height 637
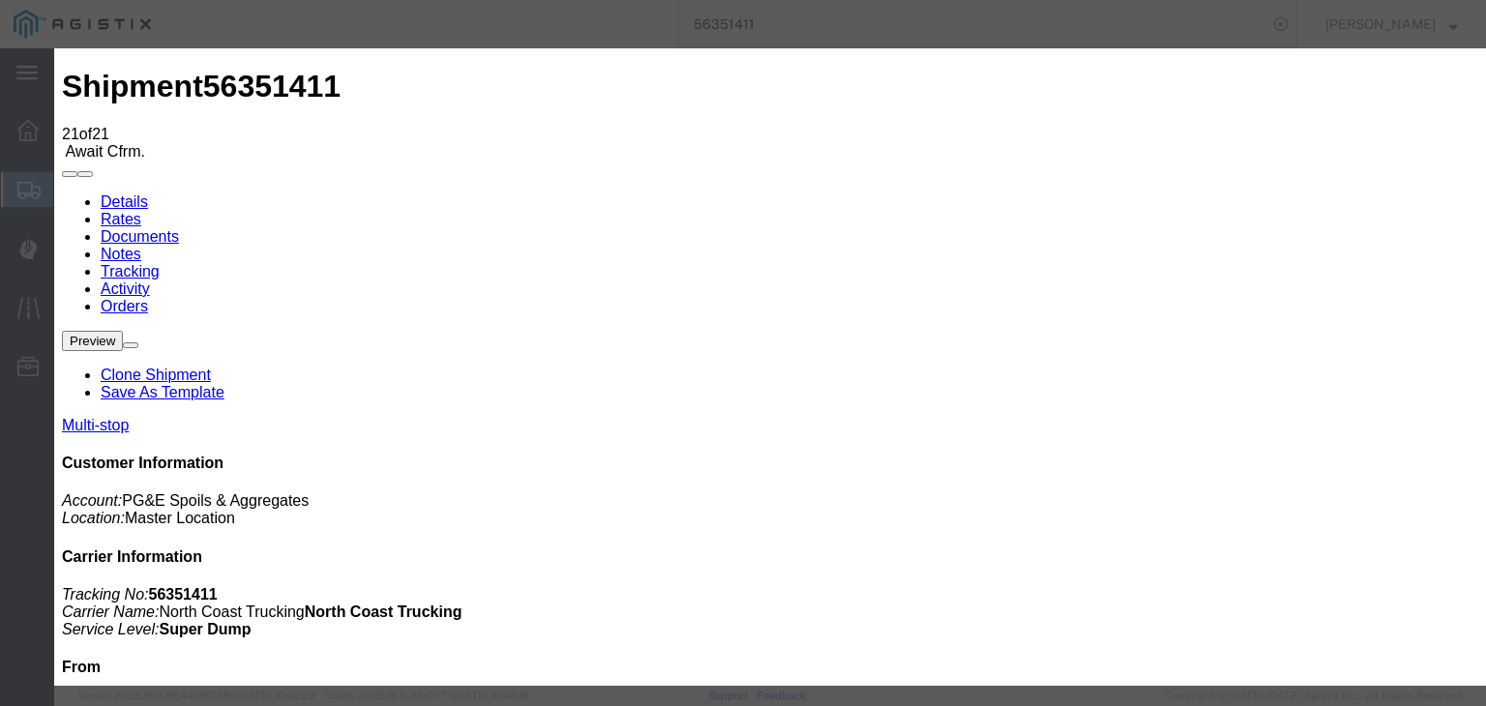
drag, startPoint x: 967, startPoint y: 233, endPoint x: 977, endPoint y: 255, distance: 24.3
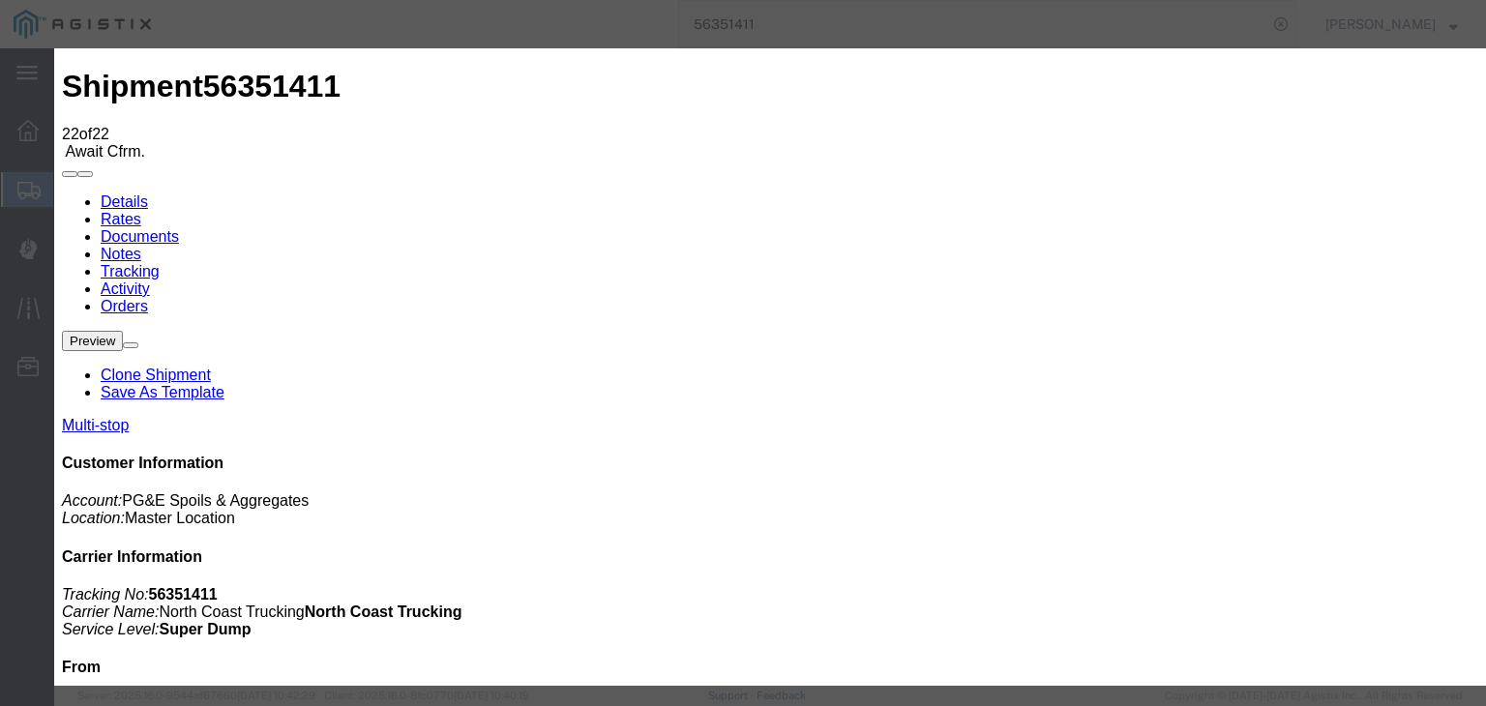
drag, startPoint x: 624, startPoint y: 253, endPoint x: 631, endPoint y: 245, distance: 11.0
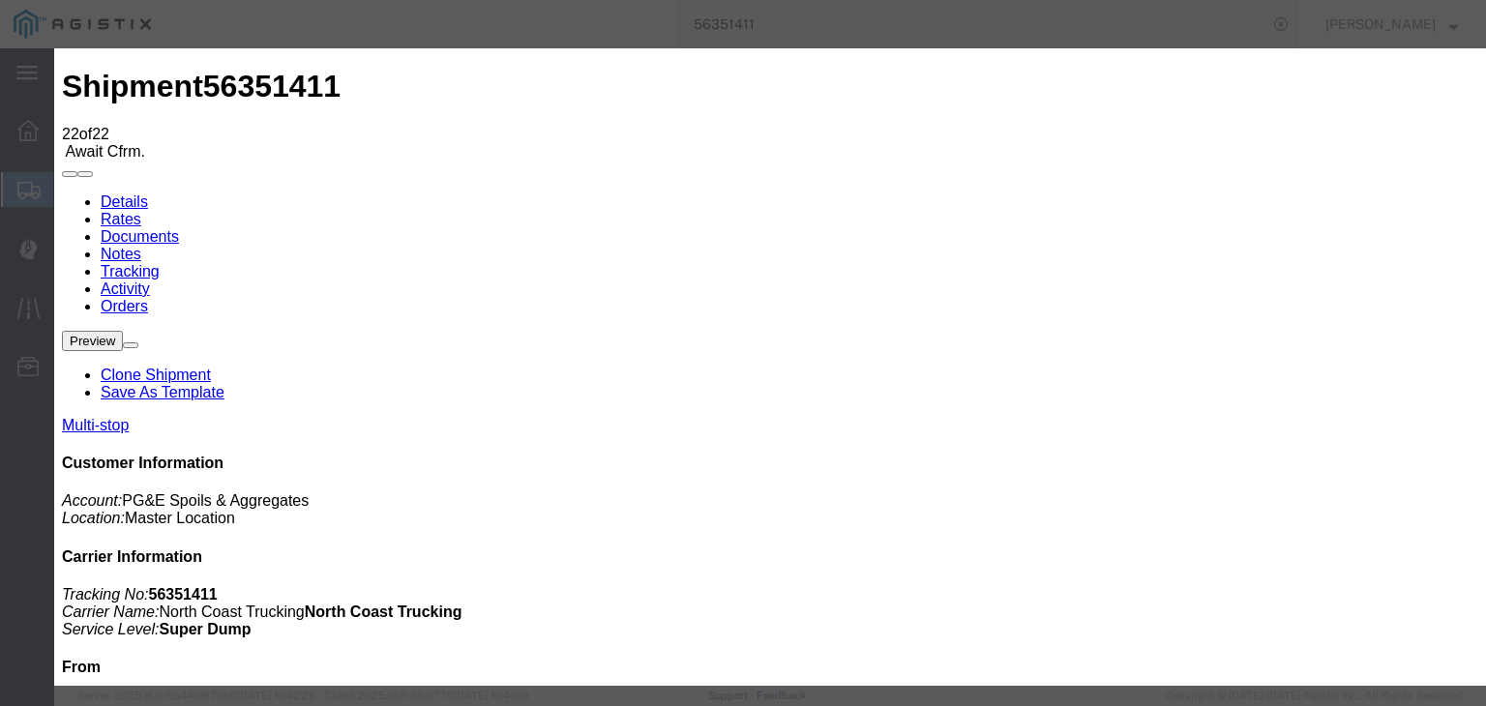
drag, startPoint x: 991, startPoint y: 238, endPoint x: 999, endPoint y: 255, distance: 19.1
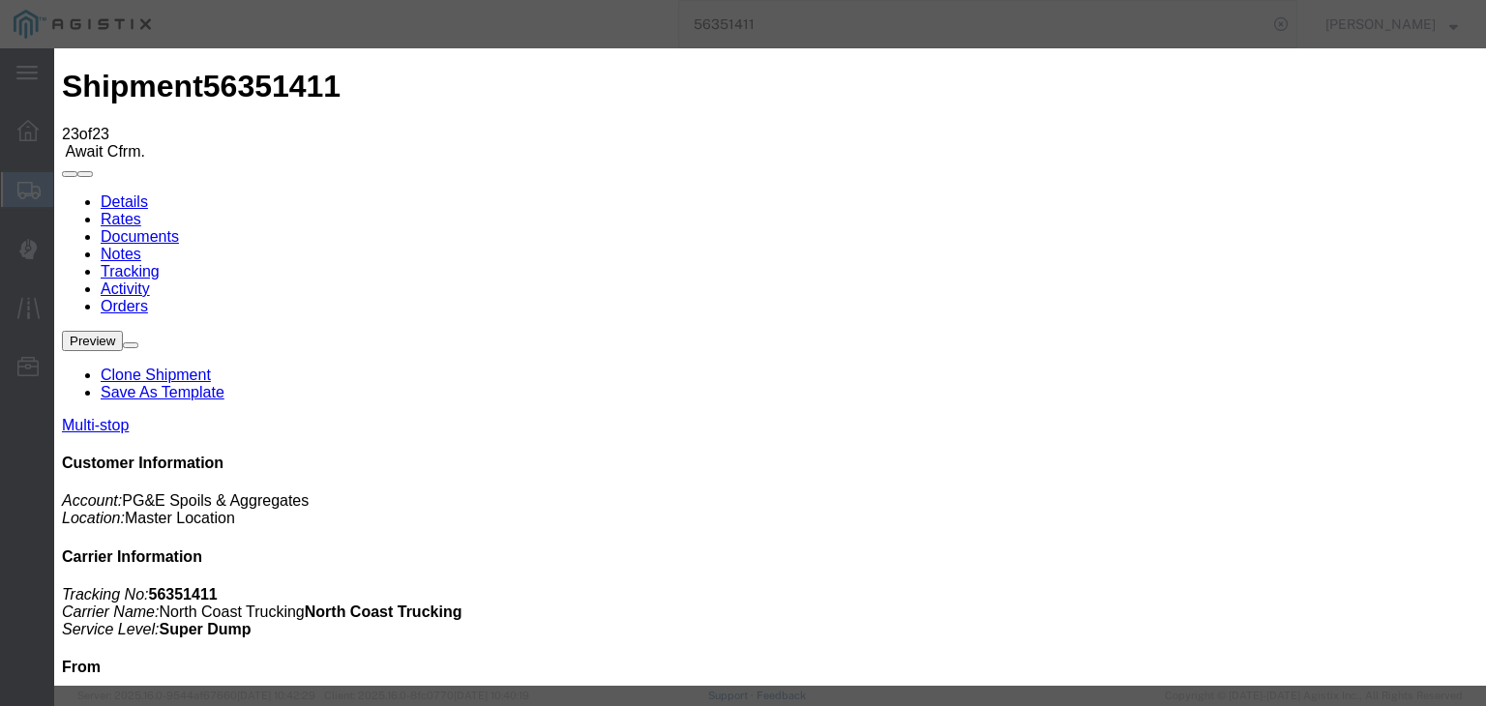
drag, startPoint x: 1203, startPoint y: 593, endPoint x: 1197, endPoint y: 583, distance: 11.3
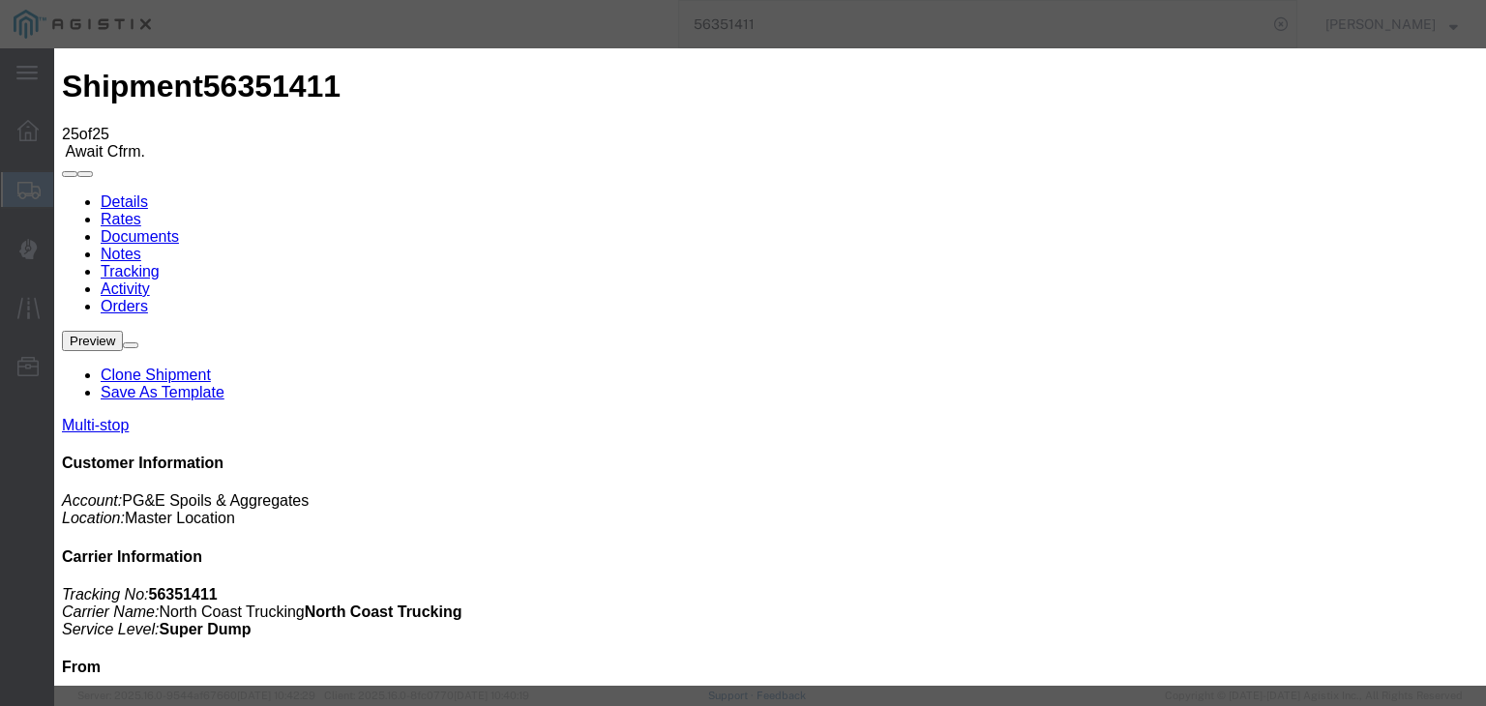
drag, startPoint x: 515, startPoint y: 334, endPoint x: 581, endPoint y: 291, distance: 79.2
drag, startPoint x: 615, startPoint y: 271, endPoint x: 603, endPoint y: 291, distance: 23.9
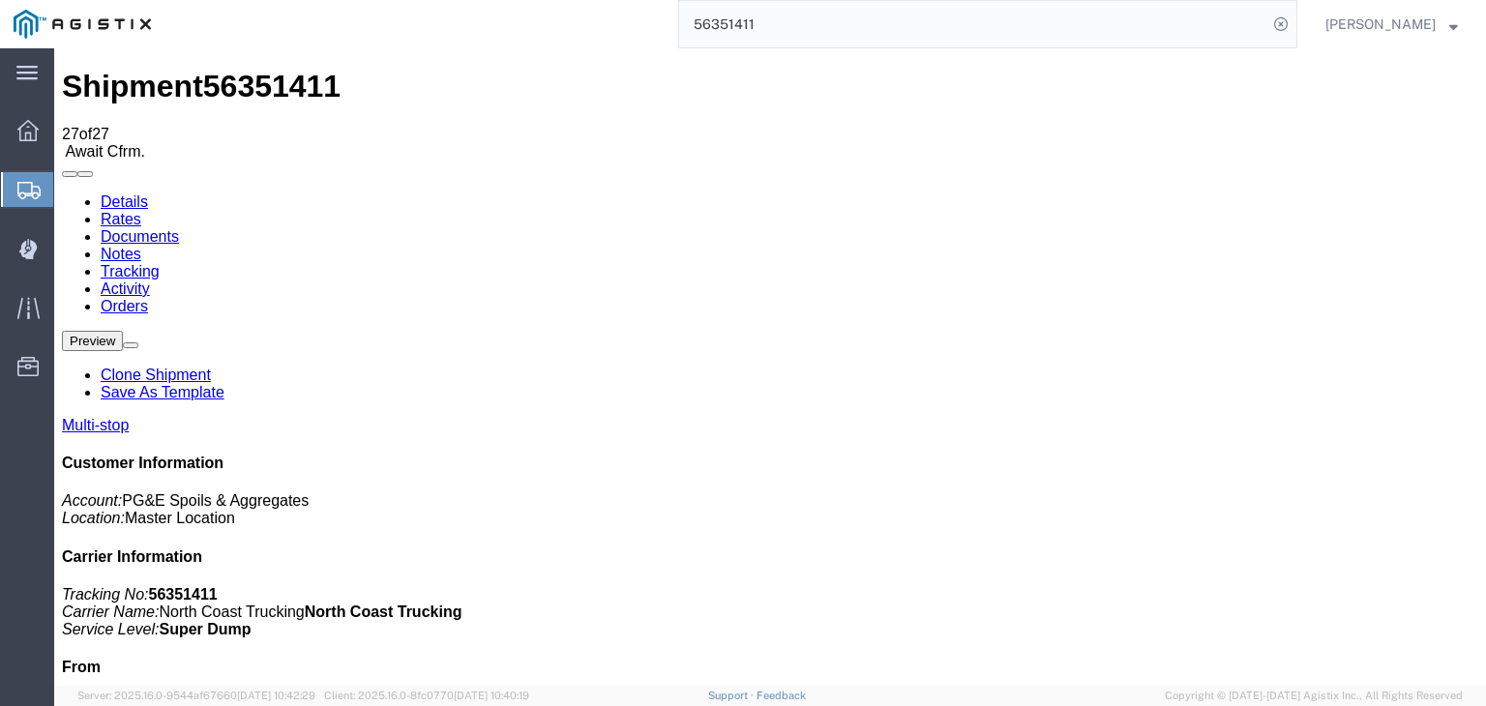
click at [179, 228] on link "Documents" at bounding box center [140, 236] width 78 height 16
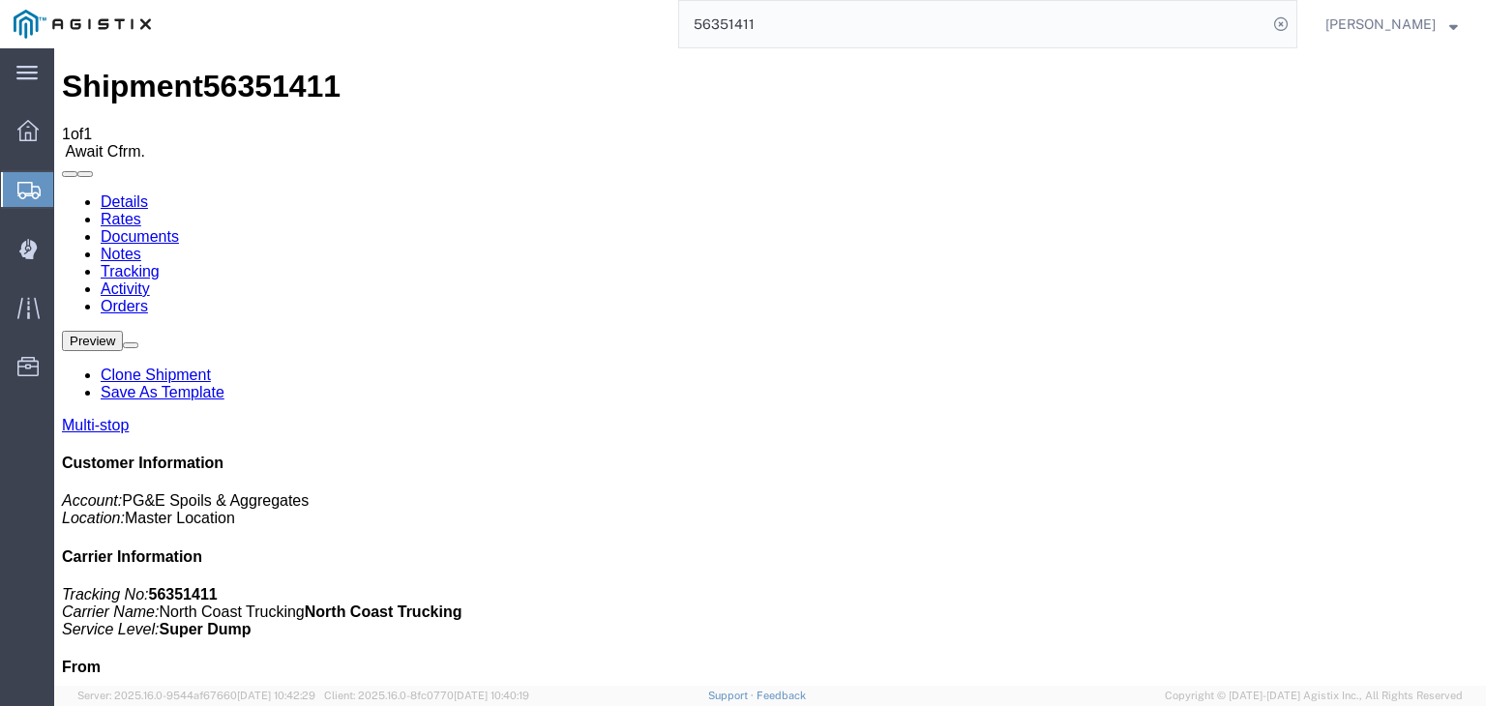
click at [160, 263] on link "Tracking" at bounding box center [130, 271] width 59 height 16
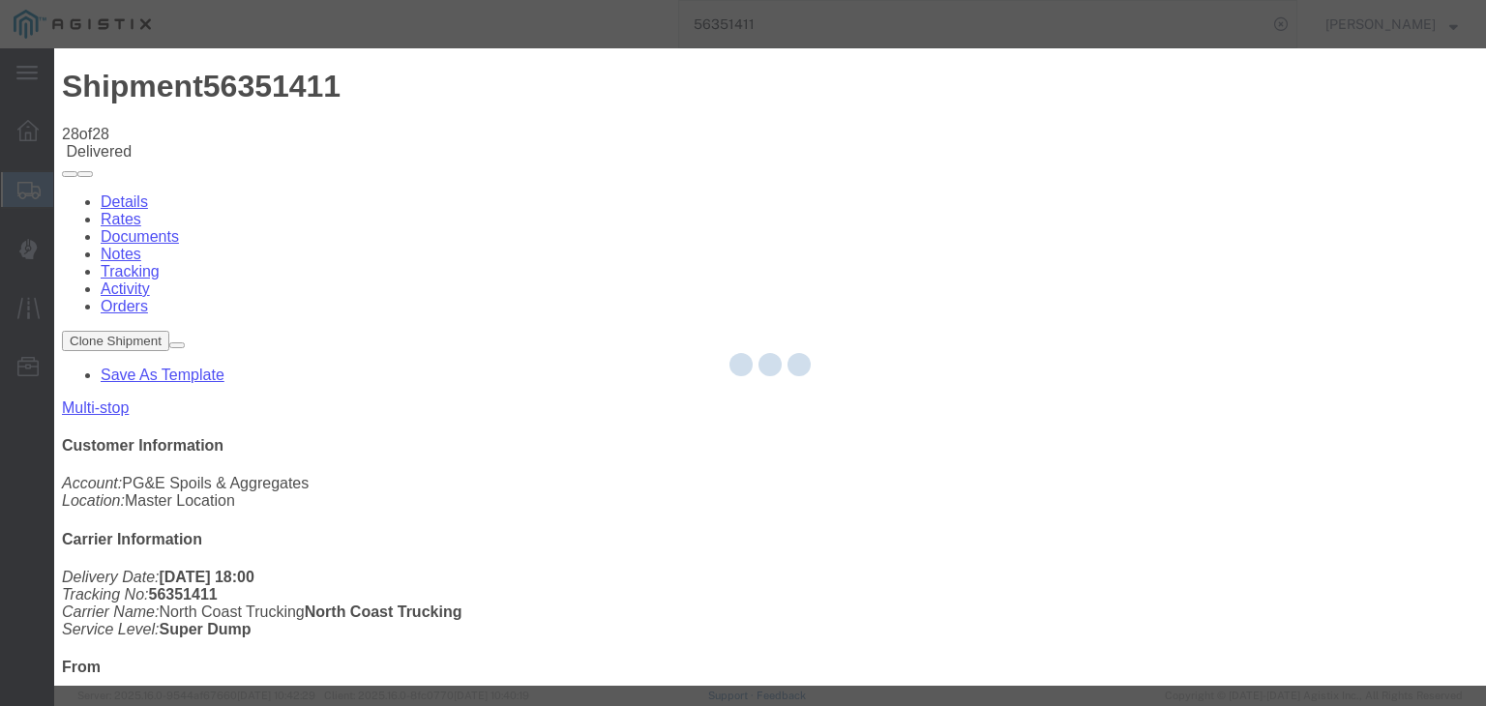
click at [1018, 495] on div at bounding box center [769, 366] width 1431 height 637
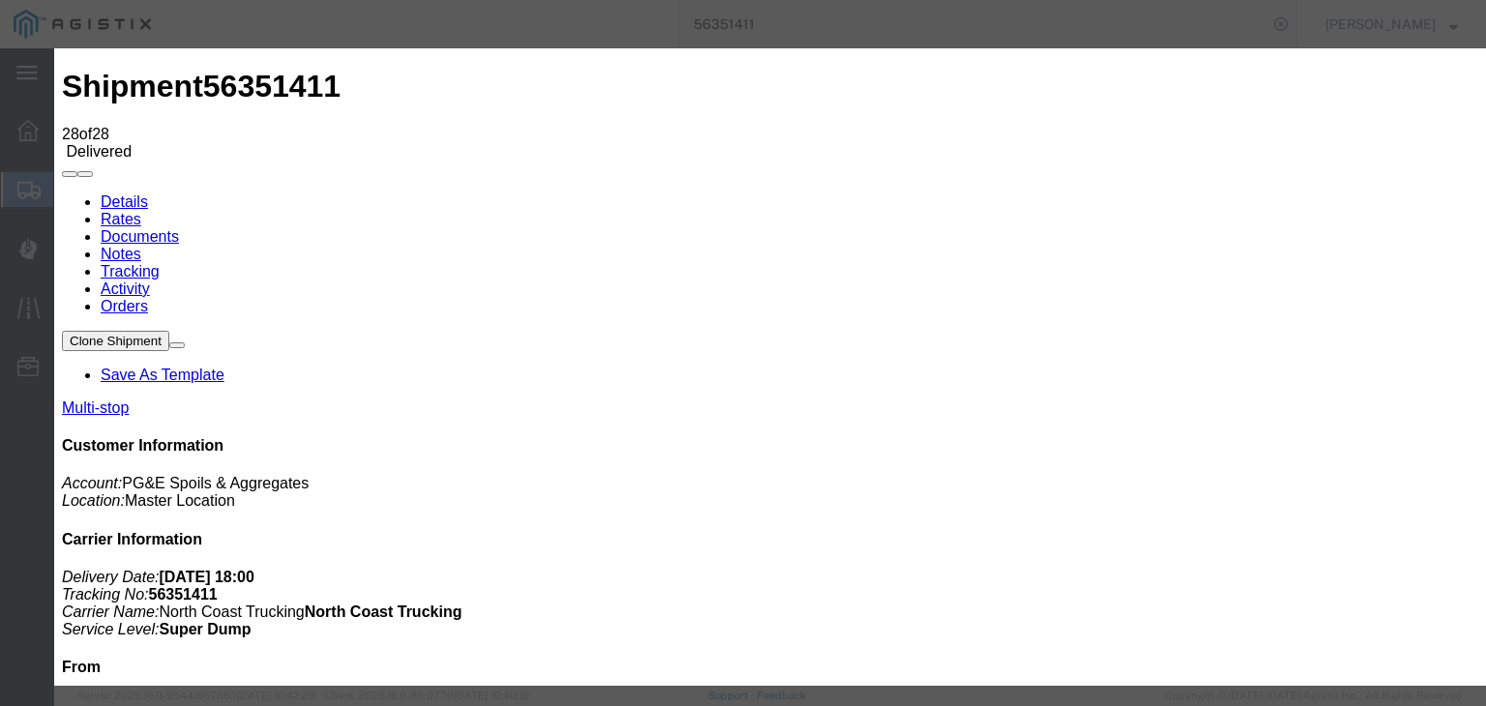
paste textarea "Point of origin: time ends at original starting point empty."
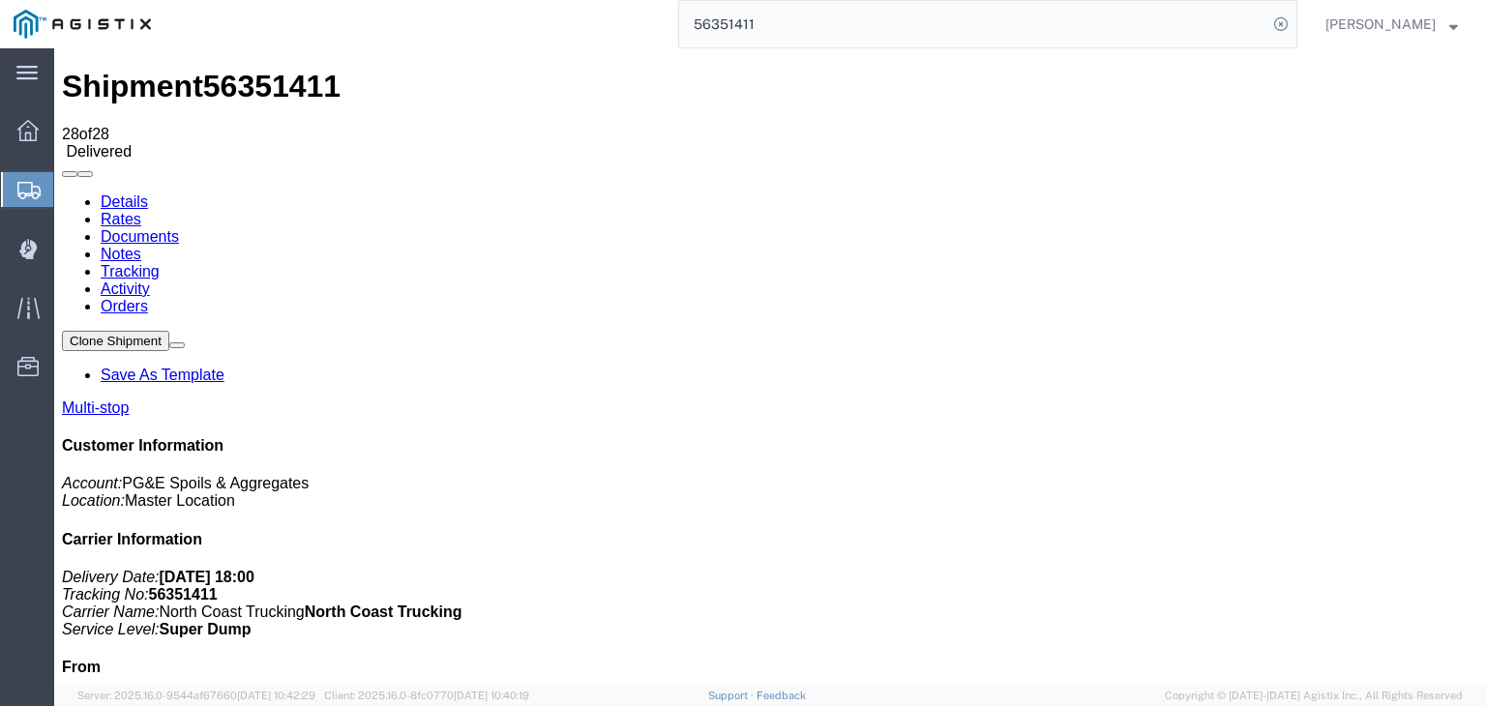
click at [141, 246] on link "Notes" at bounding box center [121, 254] width 41 height 16
click at [179, 228] on link "Documents" at bounding box center [140, 236] width 78 height 16
click at [141, 246] on link "Notes" at bounding box center [121, 254] width 41 height 16
click at [160, 263] on link "Tracking" at bounding box center [130, 271] width 59 height 16
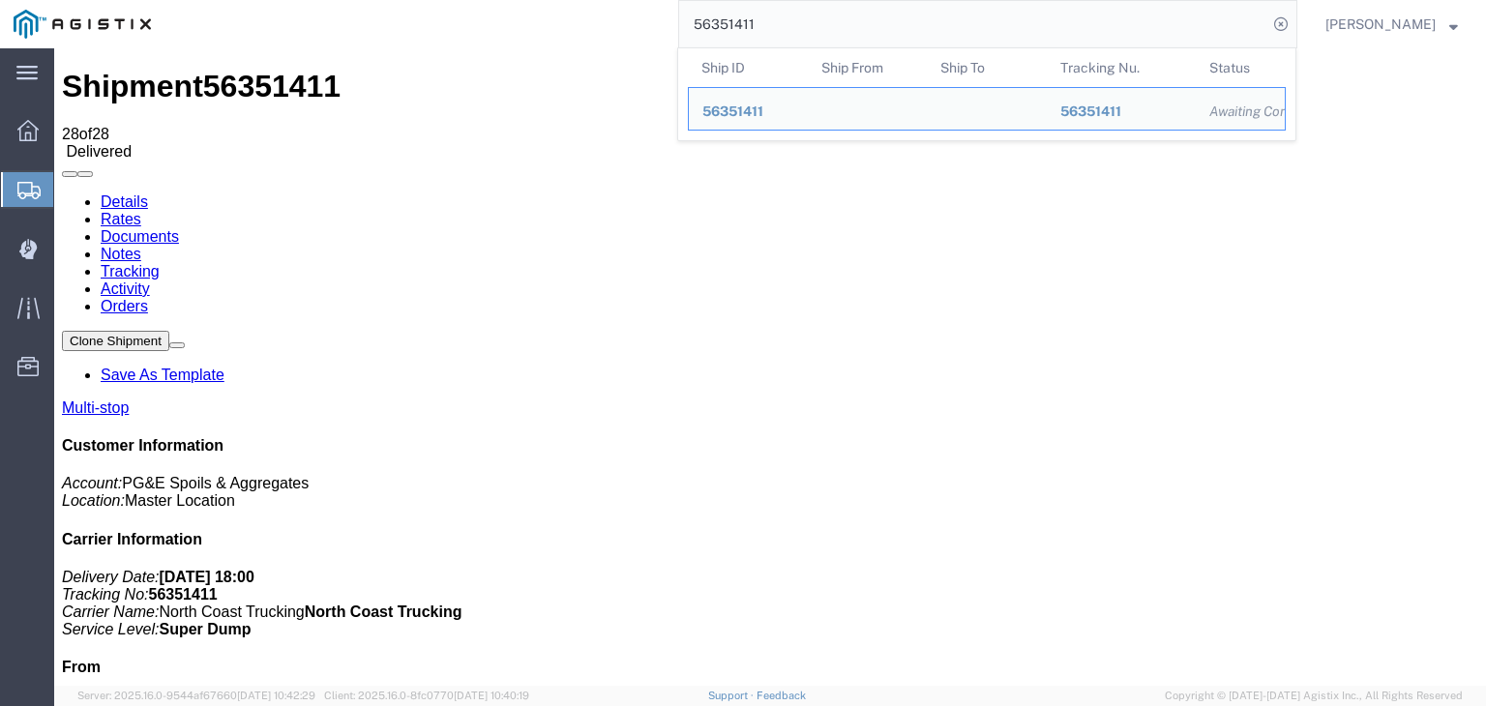
click at [921, 11] on input "56351411" at bounding box center [973, 24] width 588 height 46
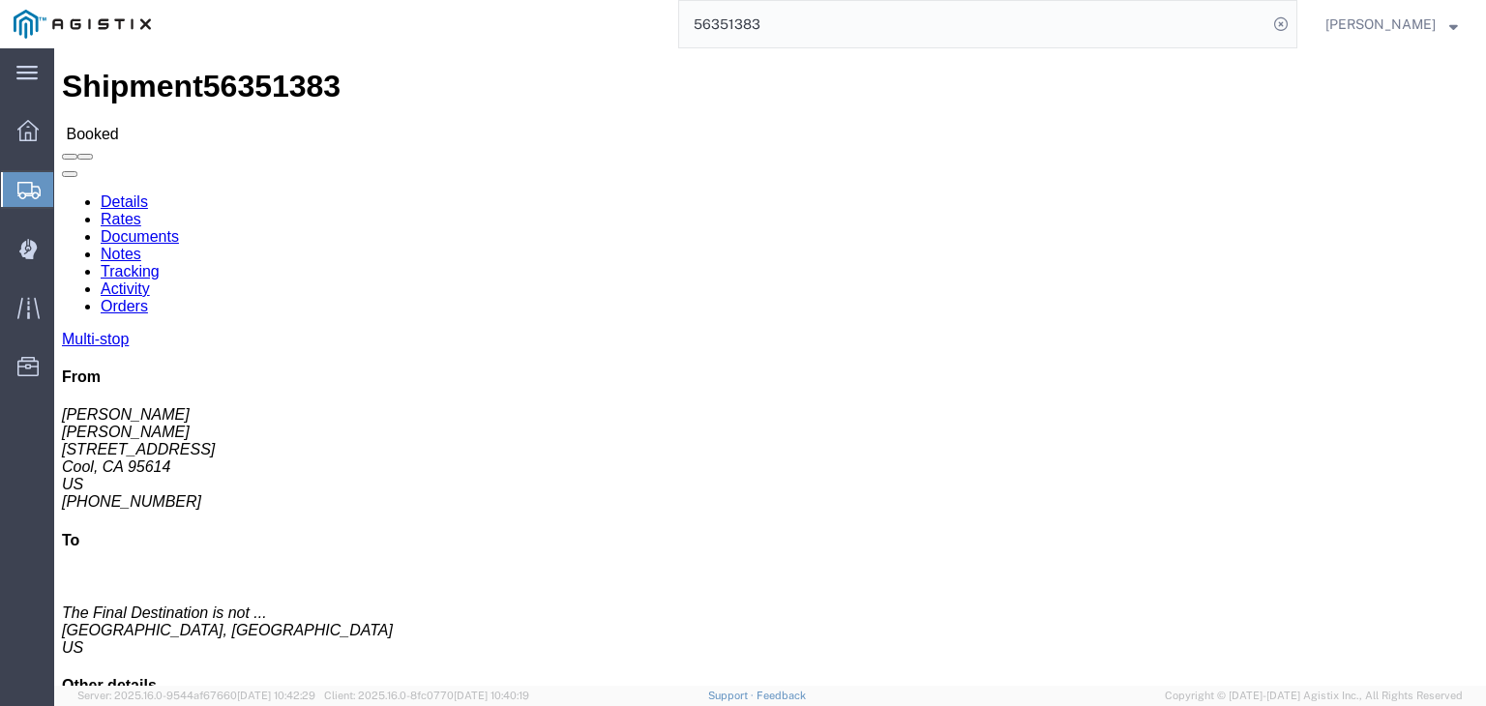
click link "Documents"
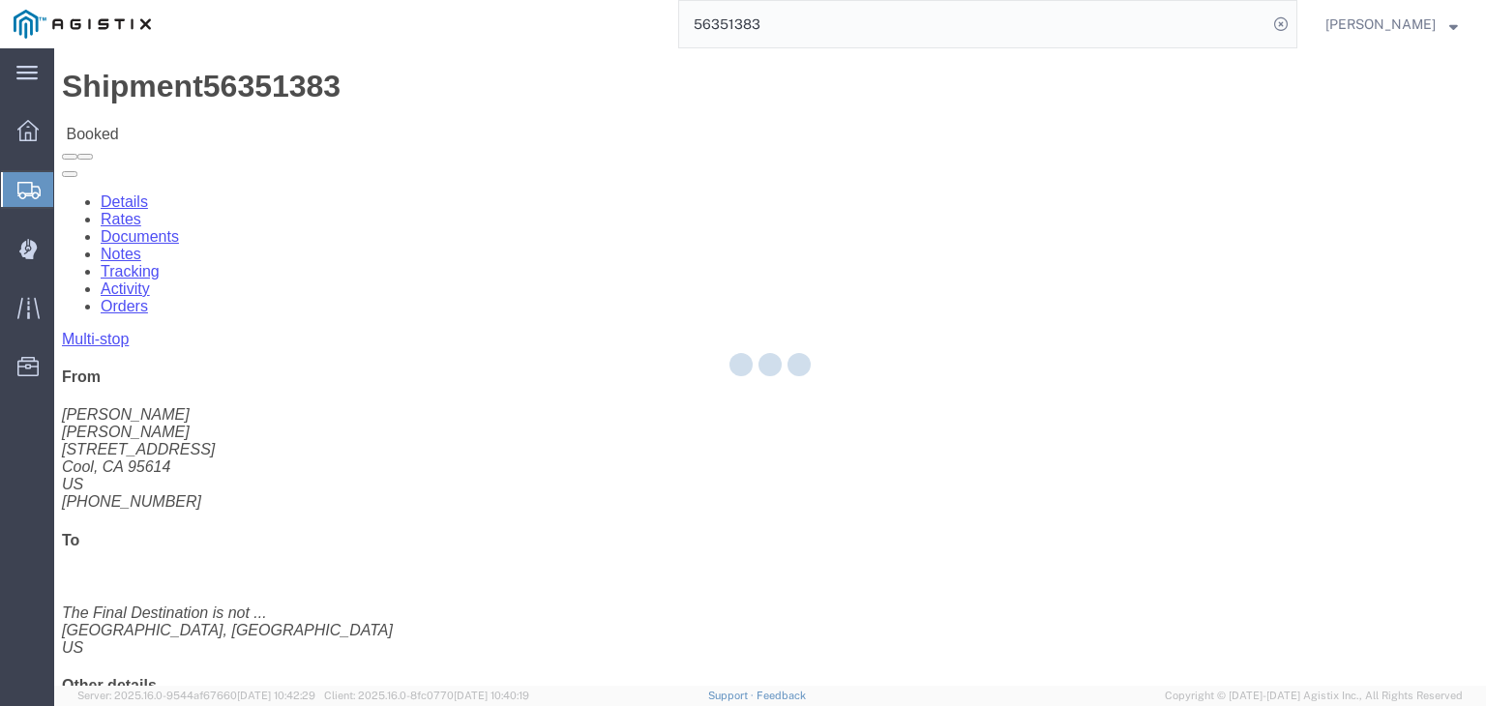
click at [429, 122] on div at bounding box center [769, 366] width 1431 height 637
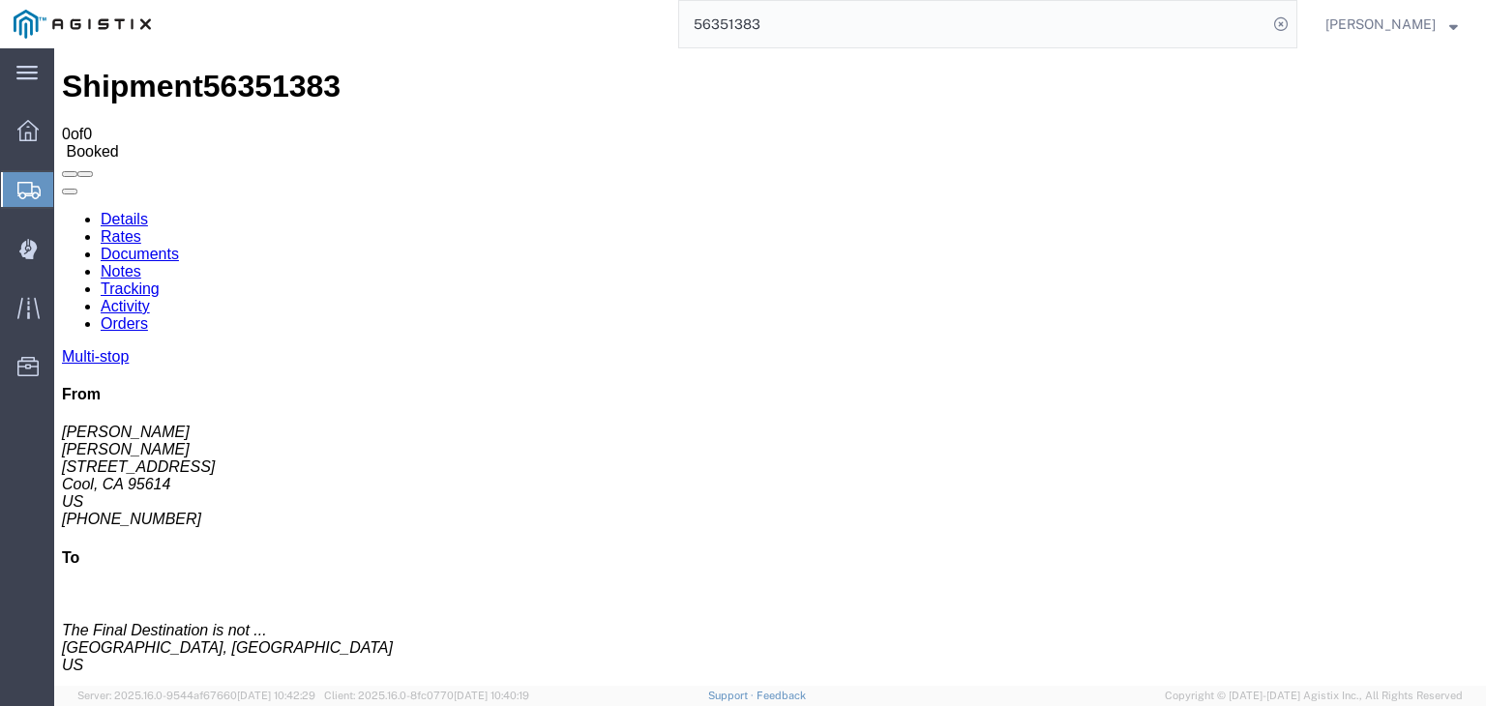
click at [160, 280] on link "Tracking" at bounding box center [130, 288] width 59 height 16
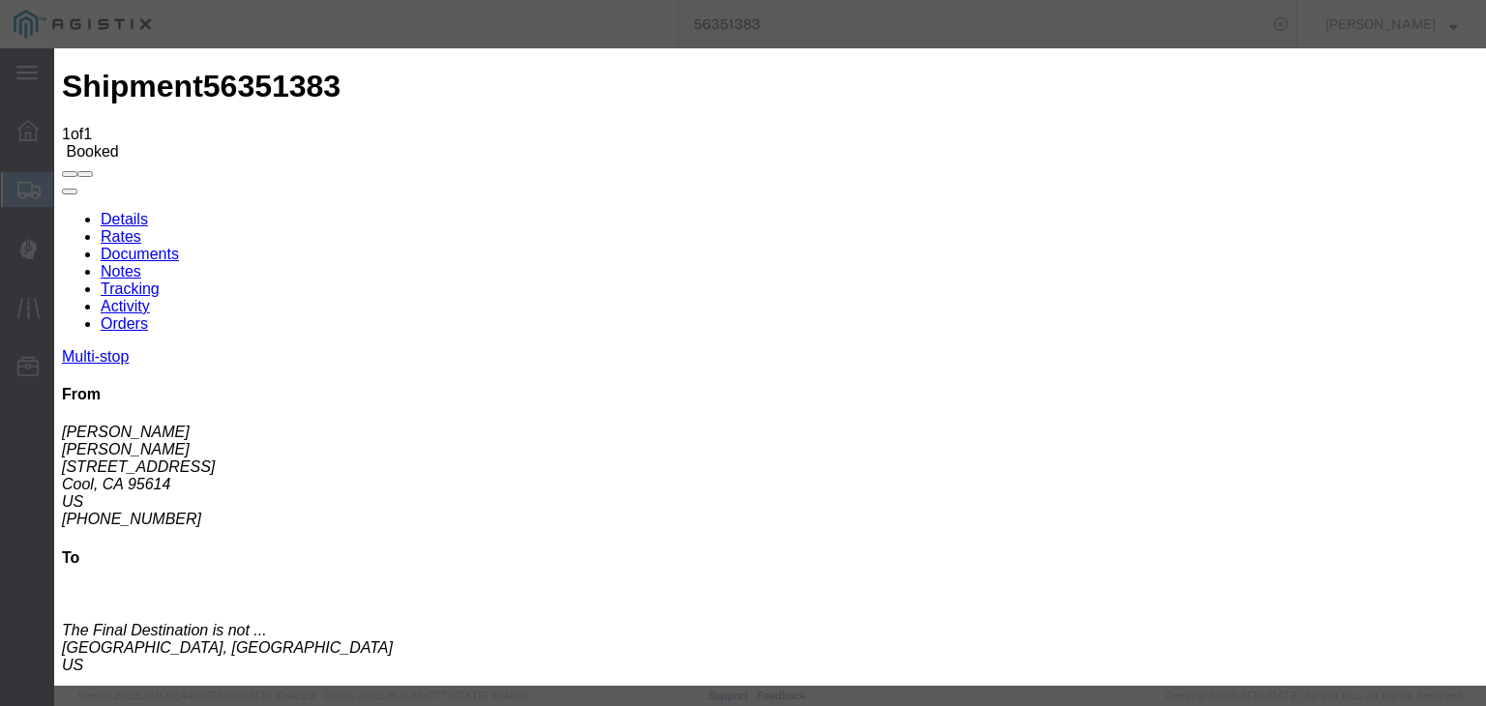
drag, startPoint x: 463, startPoint y: 280, endPoint x: 468, endPoint y: 292, distance: 13.5
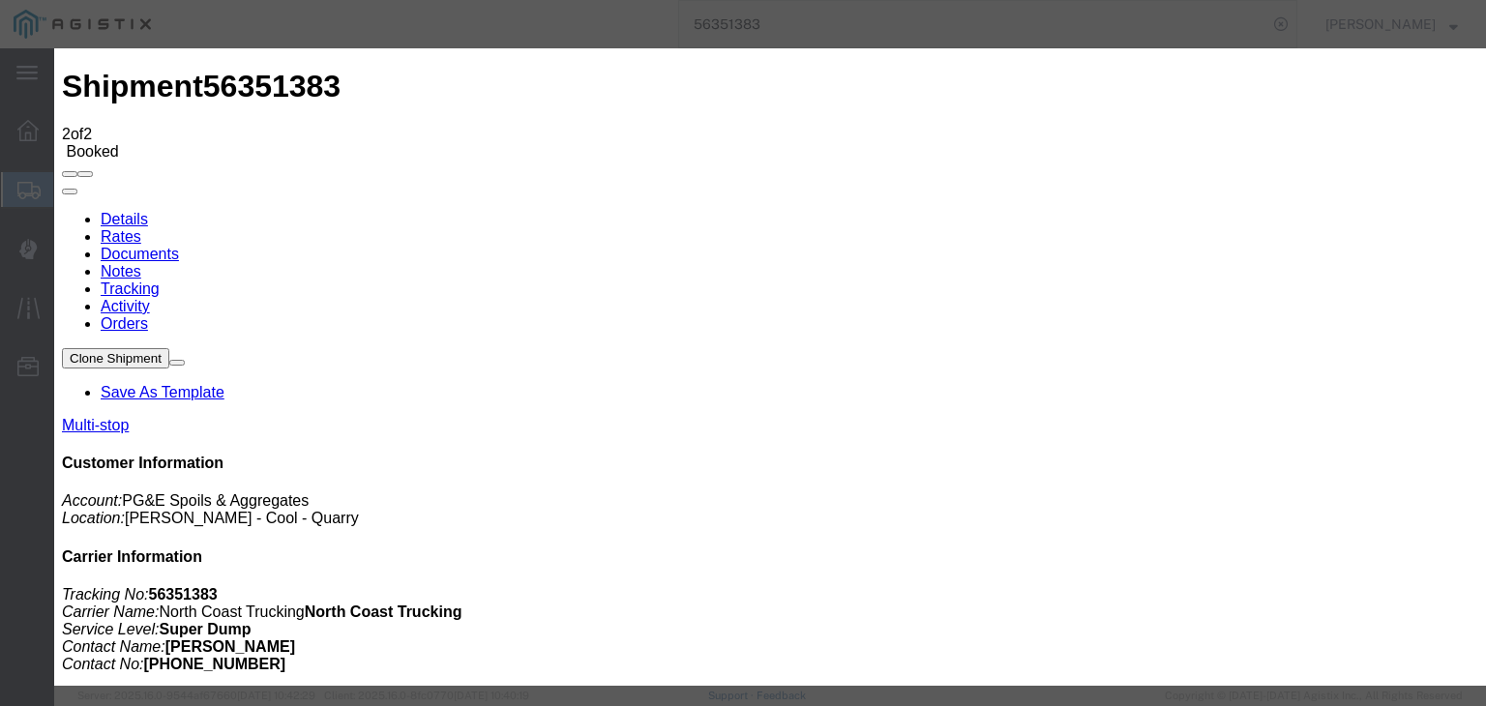
drag, startPoint x: 516, startPoint y: 338, endPoint x: 652, endPoint y: 280, distance: 147.8
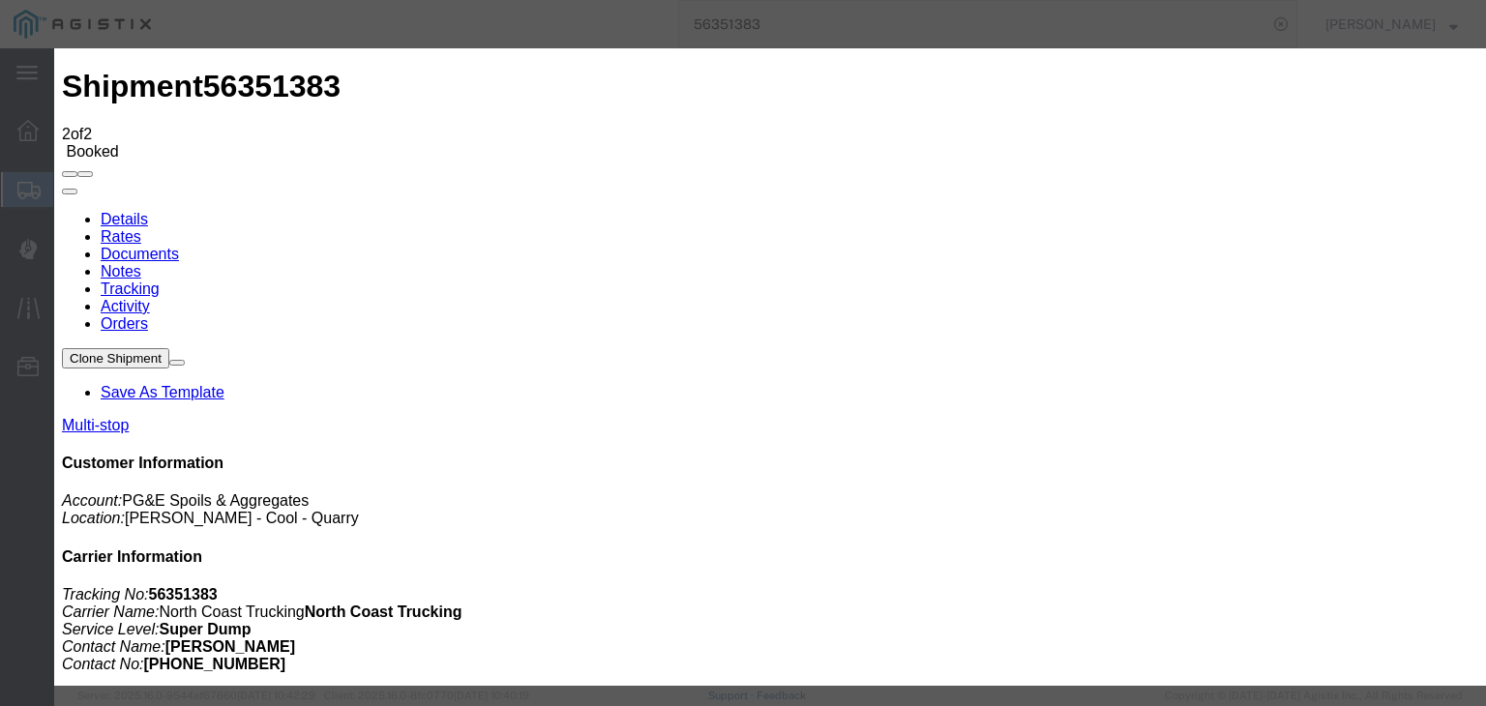
drag, startPoint x: 507, startPoint y: 277, endPoint x: 507, endPoint y: 291, distance: 14.5
drag, startPoint x: 1063, startPoint y: 244, endPoint x: 1063, endPoint y: 256, distance: 12.6
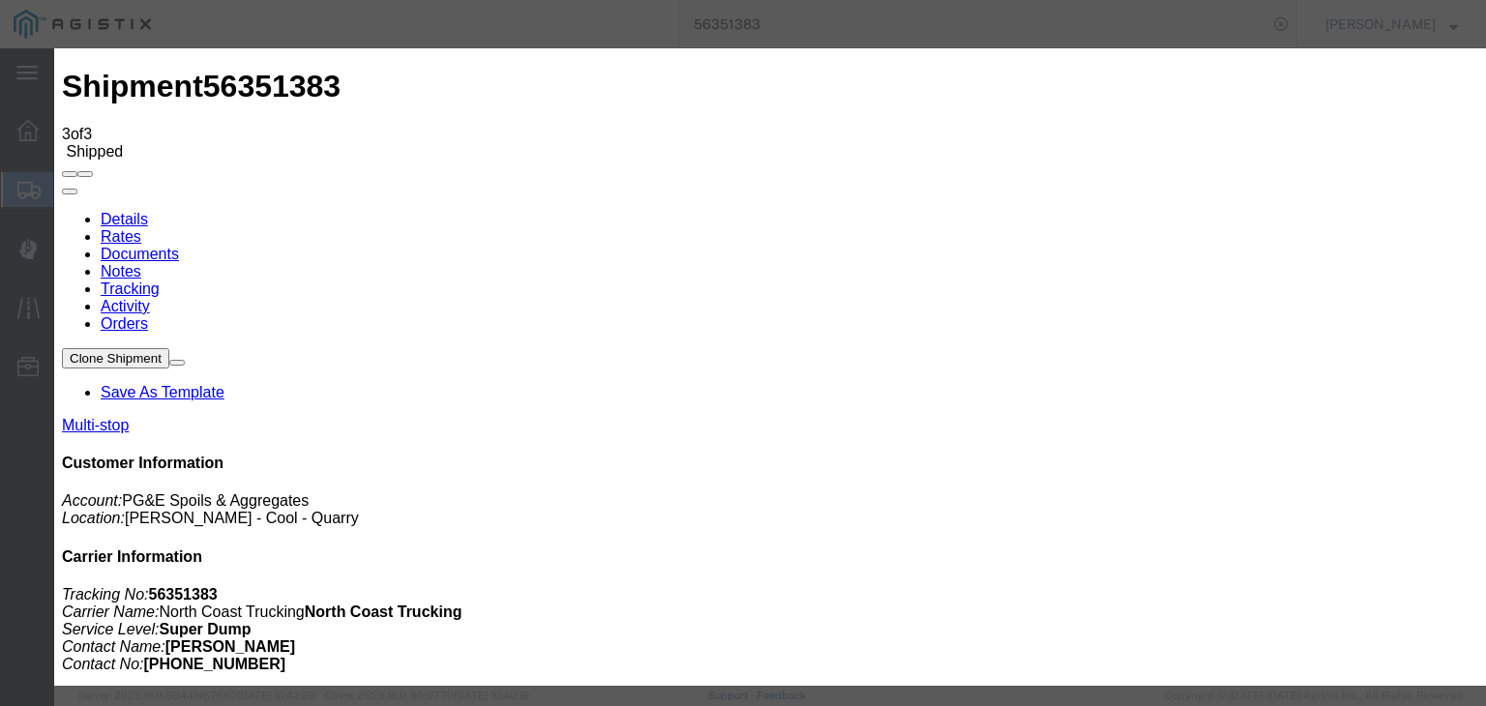
drag, startPoint x: 1023, startPoint y: 240, endPoint x: 1034, endPoint y: 256, distance: 19.6
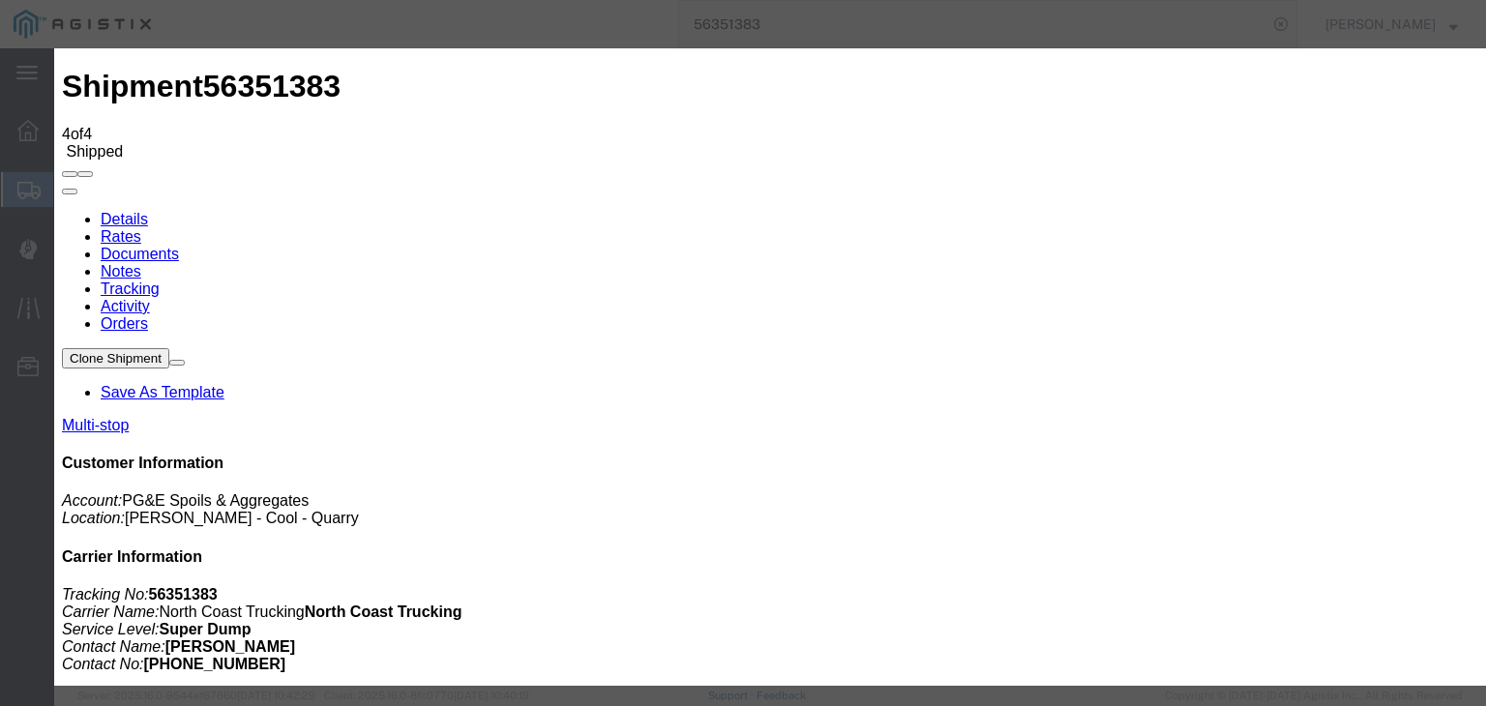
drag, startPoint x: 625, startPoint y: 245, endPoint x: 650, endPoint y: 247, distance: 25.2
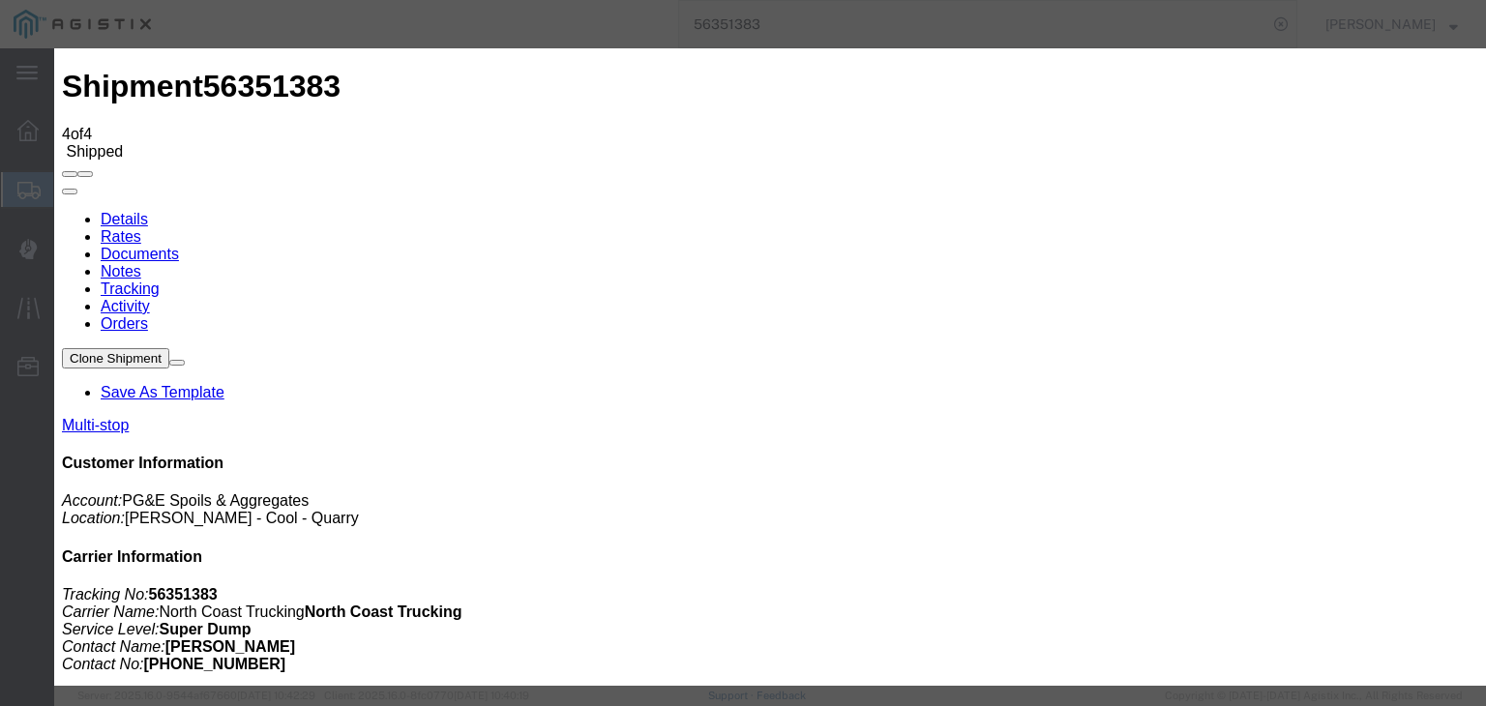
drag, startPoint x: 530, startPoint y: 280, endPoint x: 533, endPoint y: 291, distance: 12.0
drag, startPoint x: 974, startPoint y: 231, endPoint x: 982, endPoint y: 241, distance: 12.4
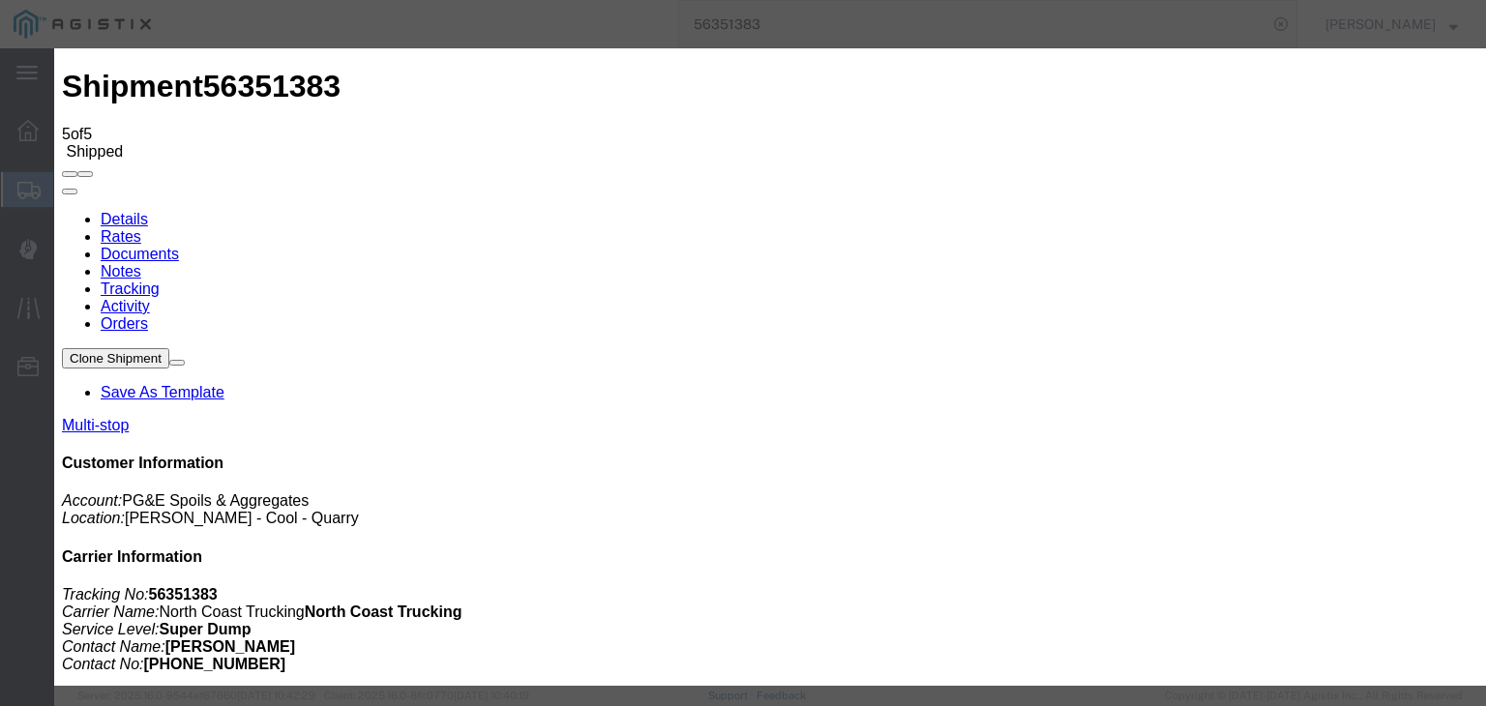
drag, startPoint x: 538, startPoint y: 279, endPoint x: 538, endPoint y: 291, distance: 12.6
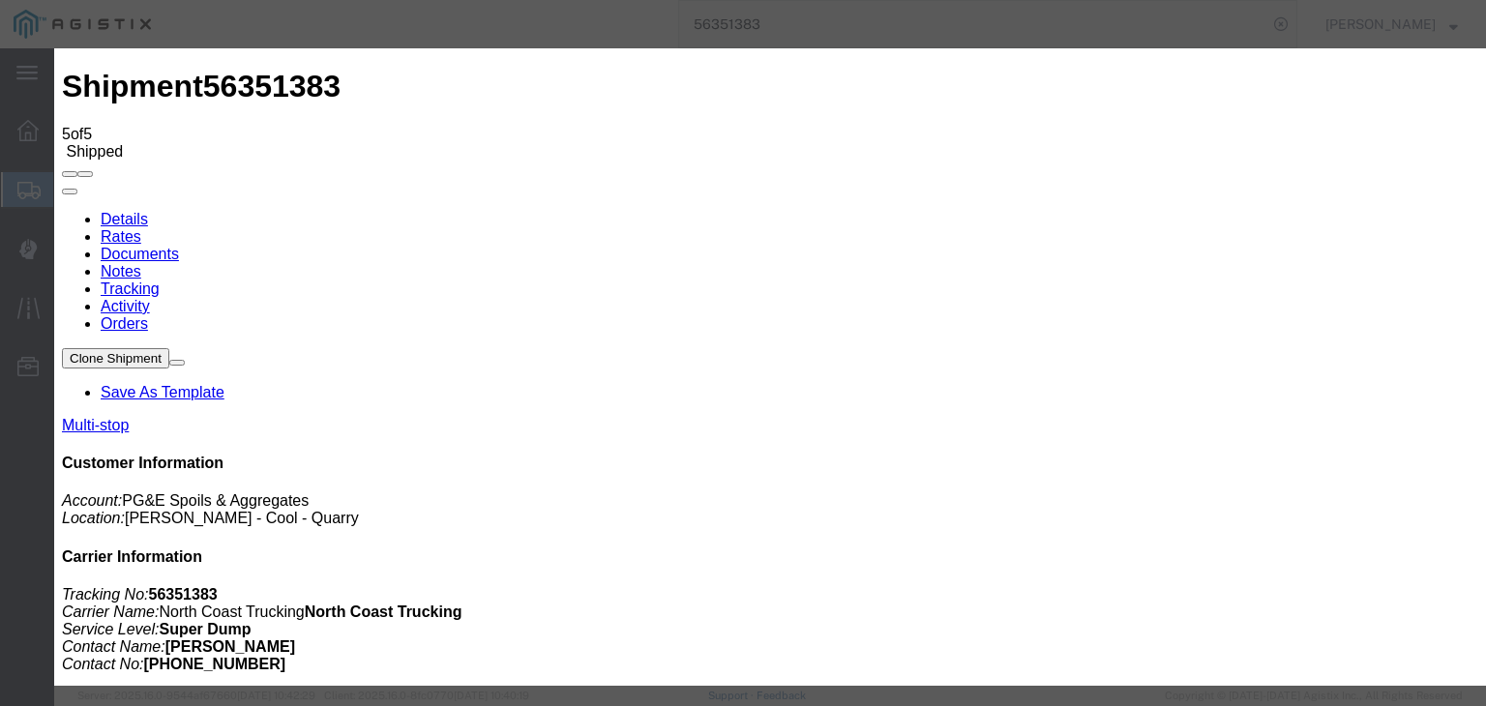
drag, startPoint x: 1000, startPoint y: 240, endPoint x: 1010, endPoint y: 256, distance: 19.1
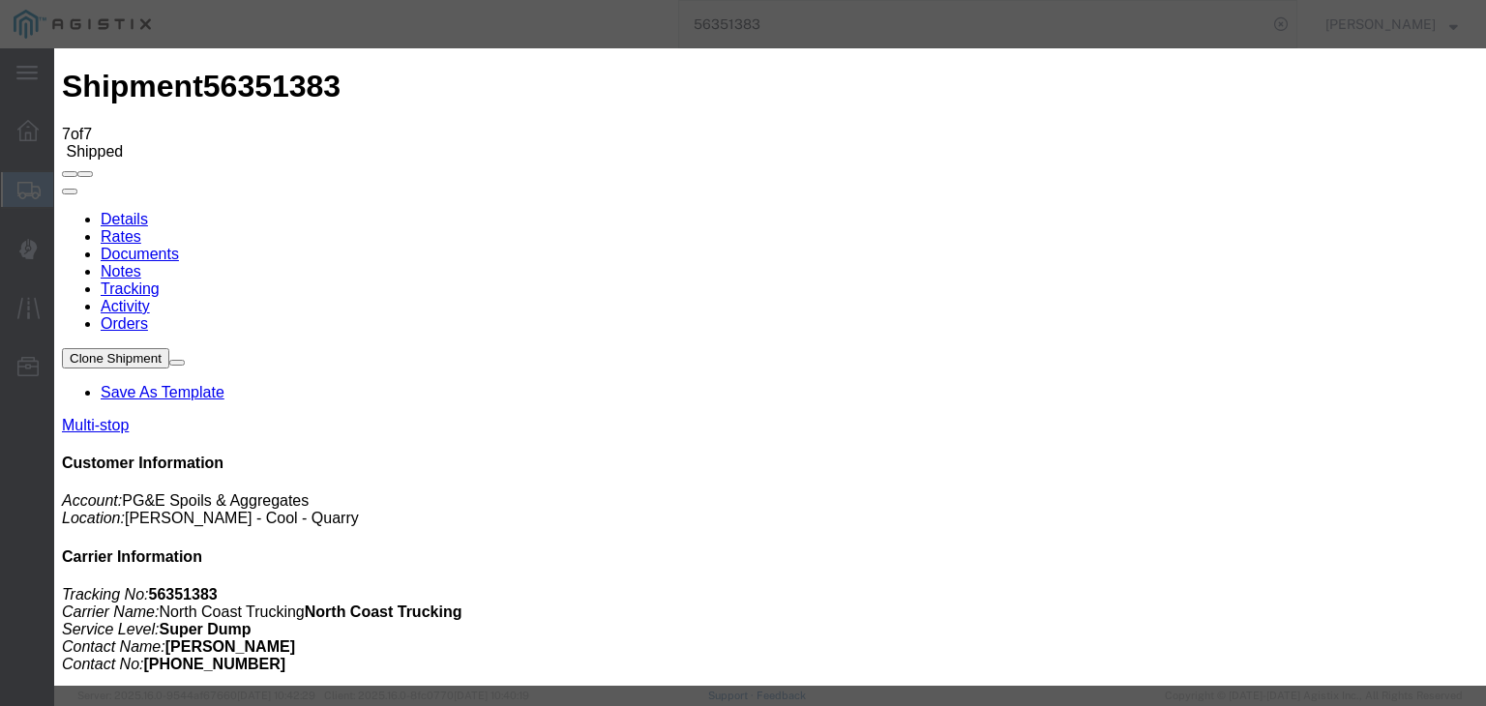
drag, startPoint x: 1004, startPoint y: 241, endPoint x: 1014, endPoint y: 254, distance: 16.6
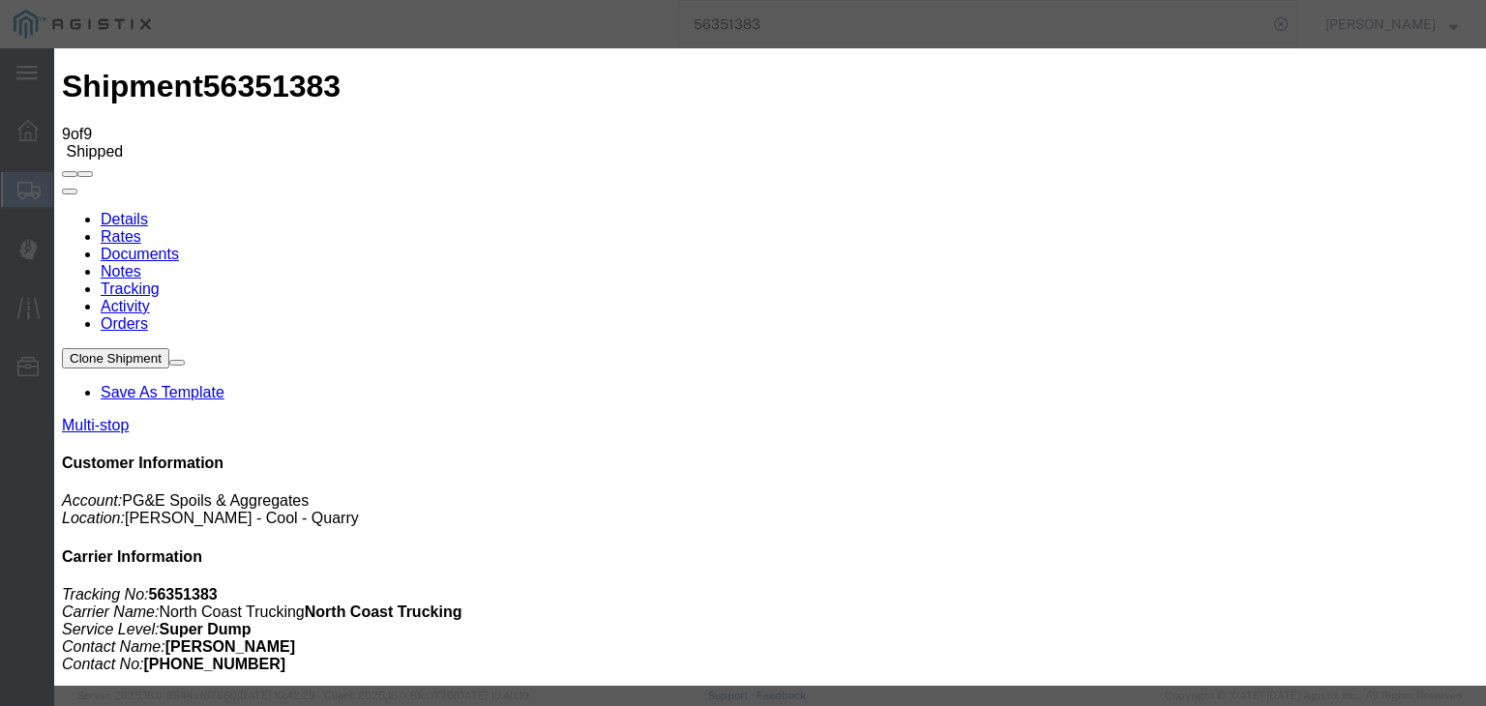
drag, startPoint x: 988, startPoint y: 235, endPoint x: 987, endPoint y: 245, distance: 9.7
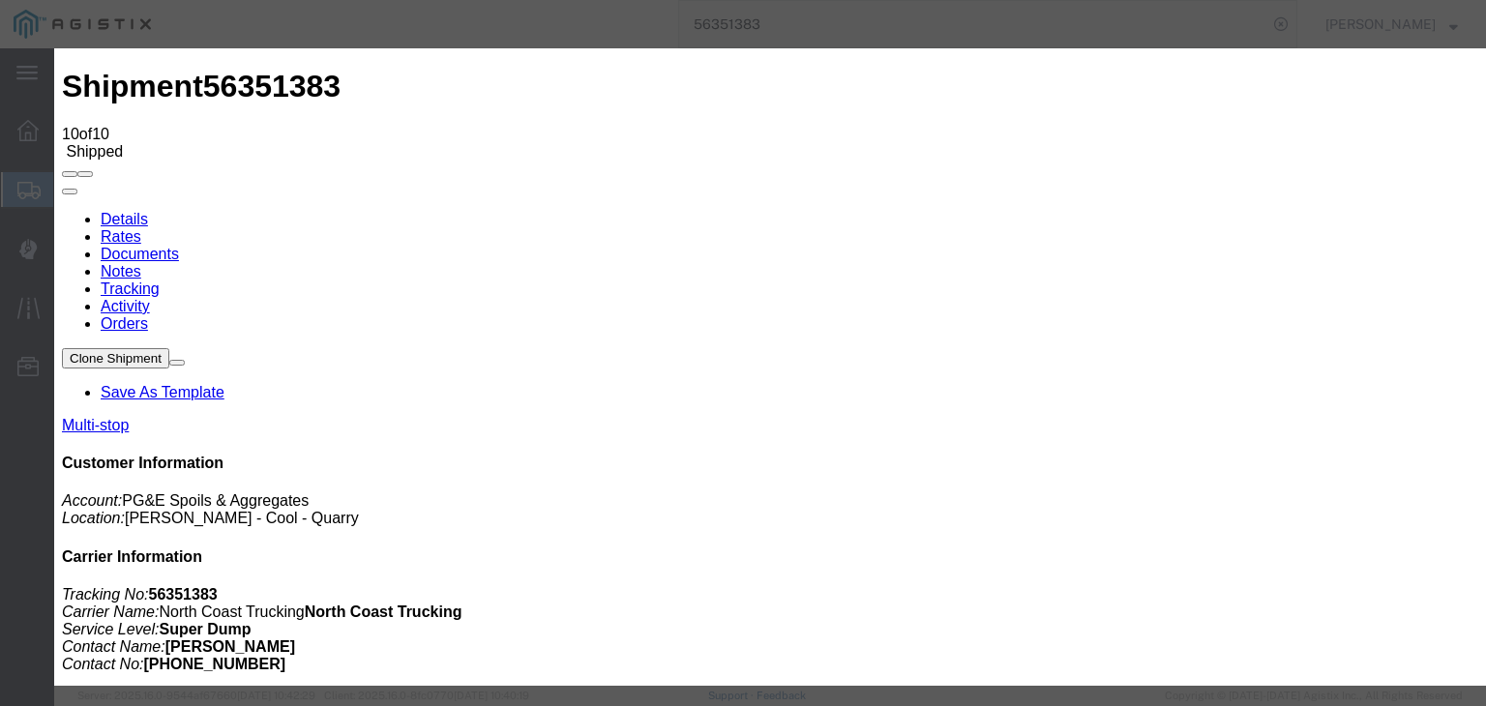
drag, startPoint x: 515, startPoint y: 339, endPoint x: 560, endPoint y: 317, distance: 50.6
drag, startPoint x: 579, startPoint y: 270, endPoint x: 577, endPoint y: 283, distance: 13.7
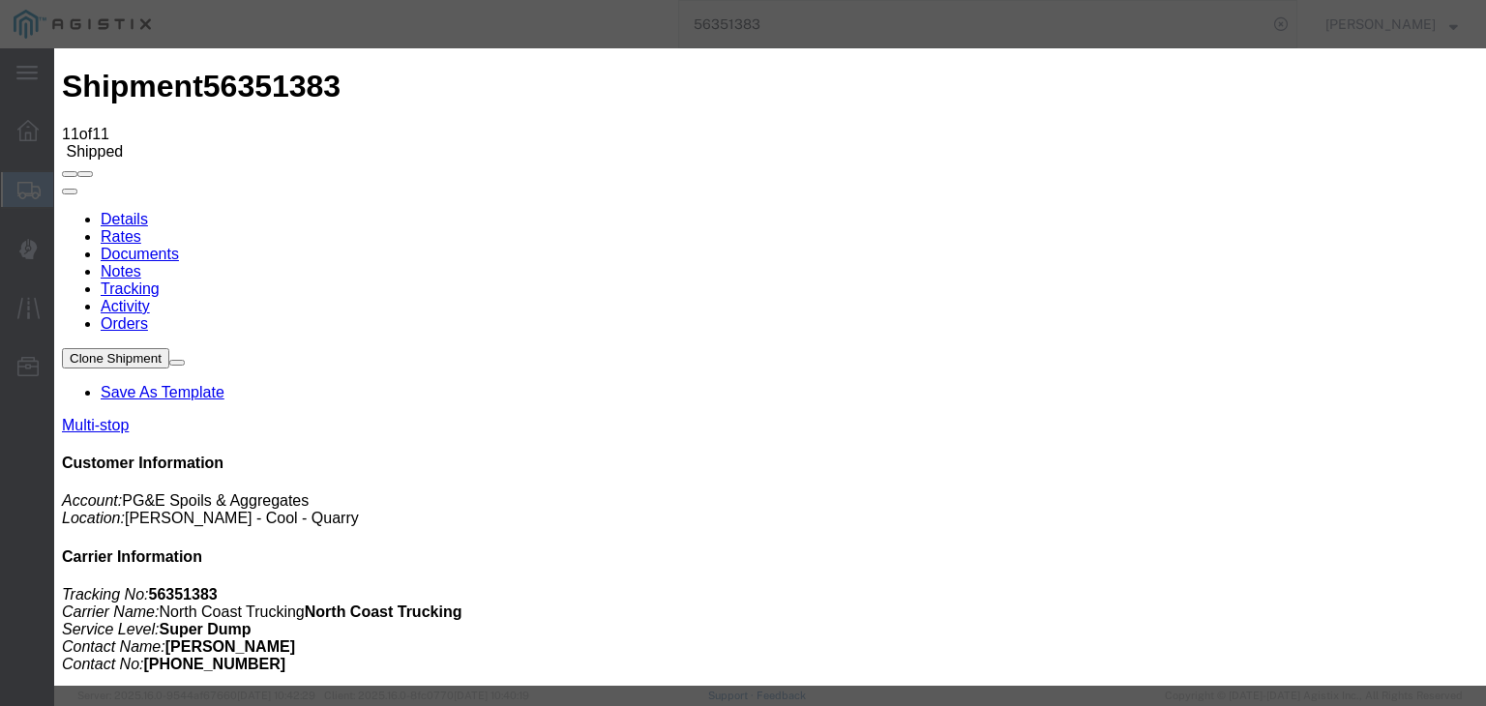
drag, startPoint x: 518, startPoint y: 334, endPoint x: 594, endPoint y: 295, distance: 84.8
drag, startPoint x: 607, startPoint y: 278, endPoint x: 606, endPoint y: 287, distance: 9.7
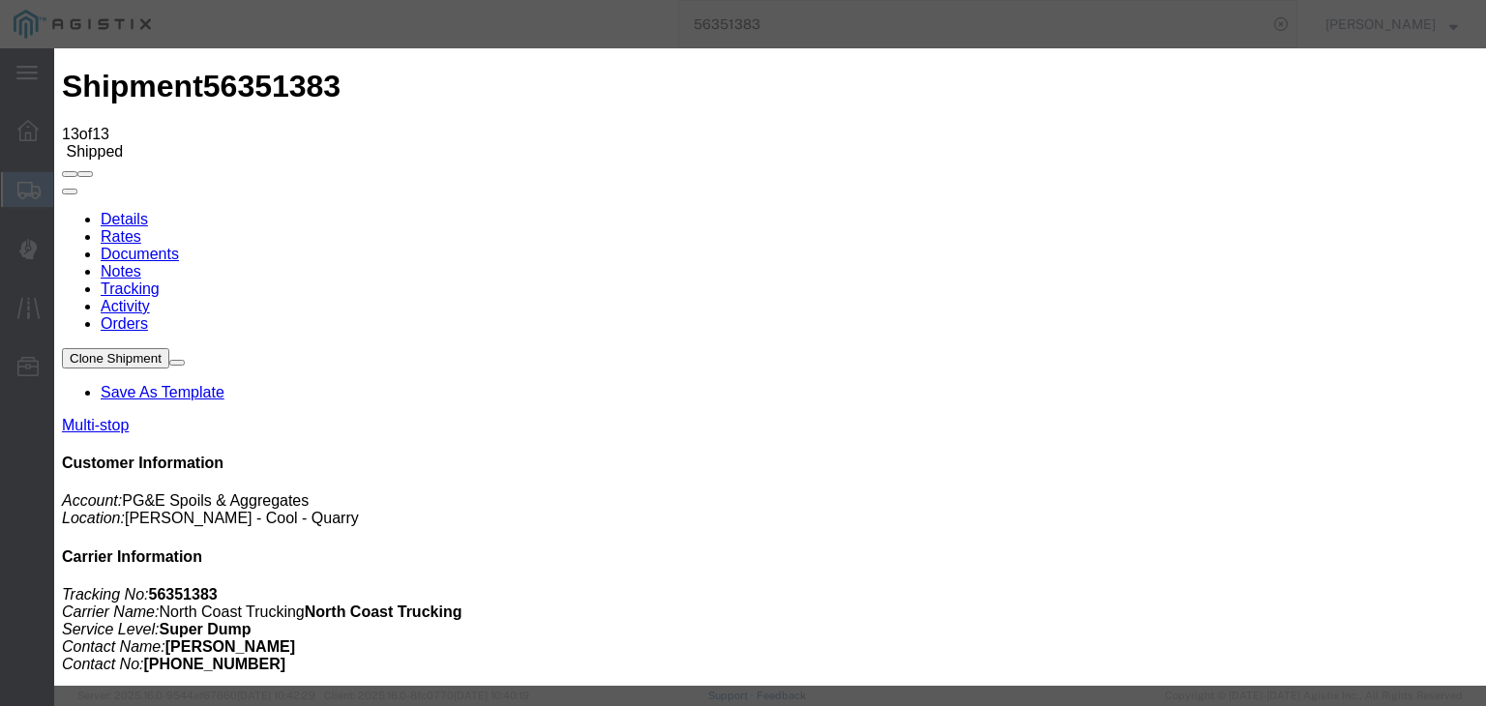
drag, startPoint x: 591, startPoint y: 280, endPoint x: 585, endPoint y: 289, distance: 11.3
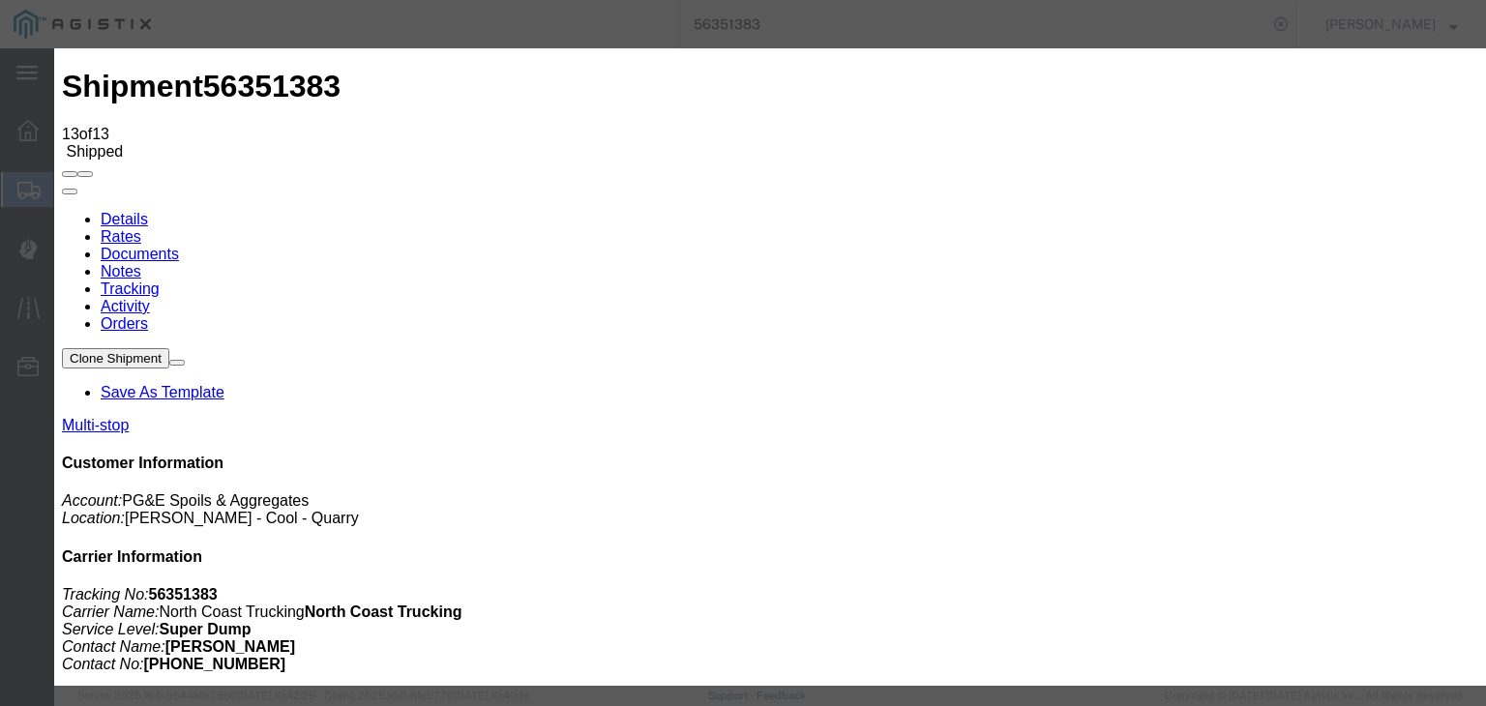
drag, startPoint x: 1044, startPoint y: 241, endPoint x: 1048, endPoint y: 254, distance: 14.4
drag, startPoint x: 1021, startPoint y: 245, endPoint x: 1015, endPoint y: 253, distance: 11.0
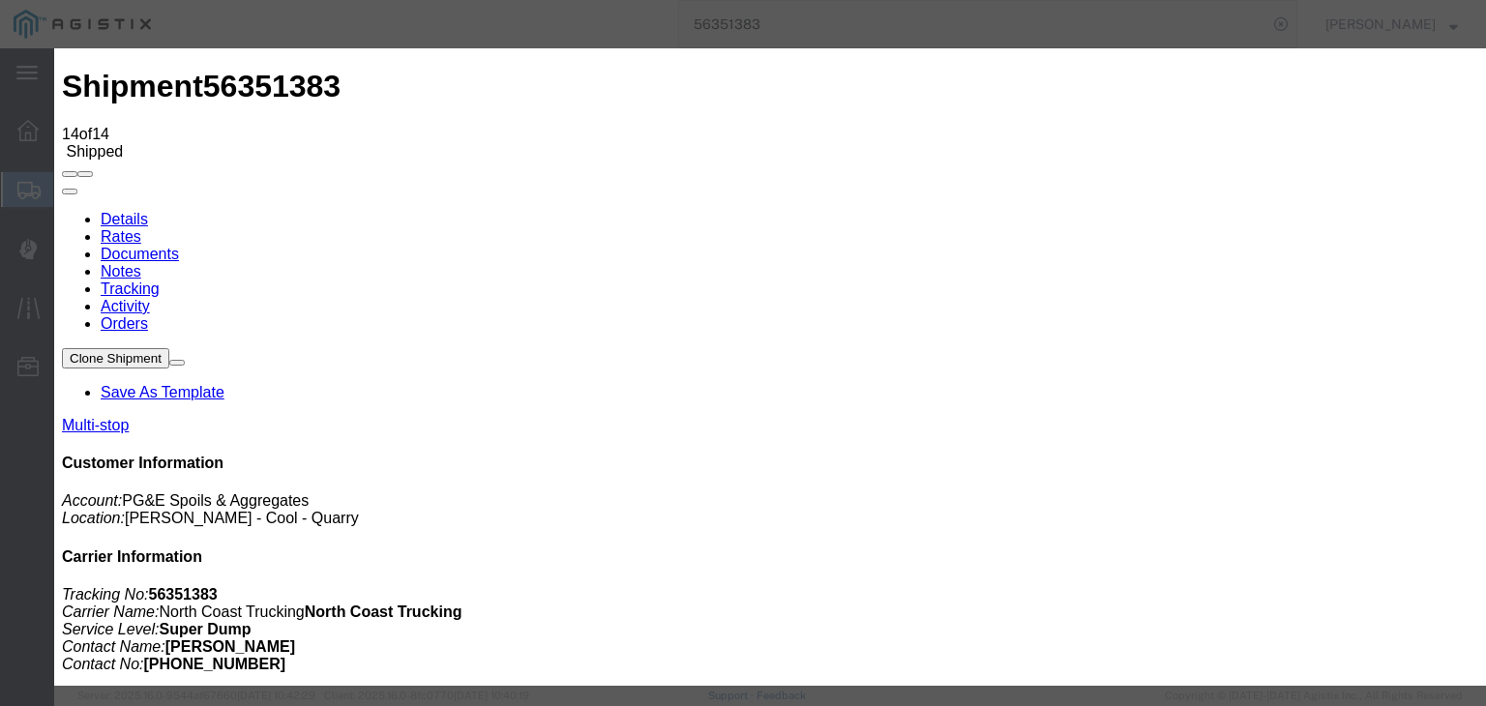
drag, startPoint x: 519, startPoint y: 336, endPoint x: 527, endPoint y: 327, distance: 11.6
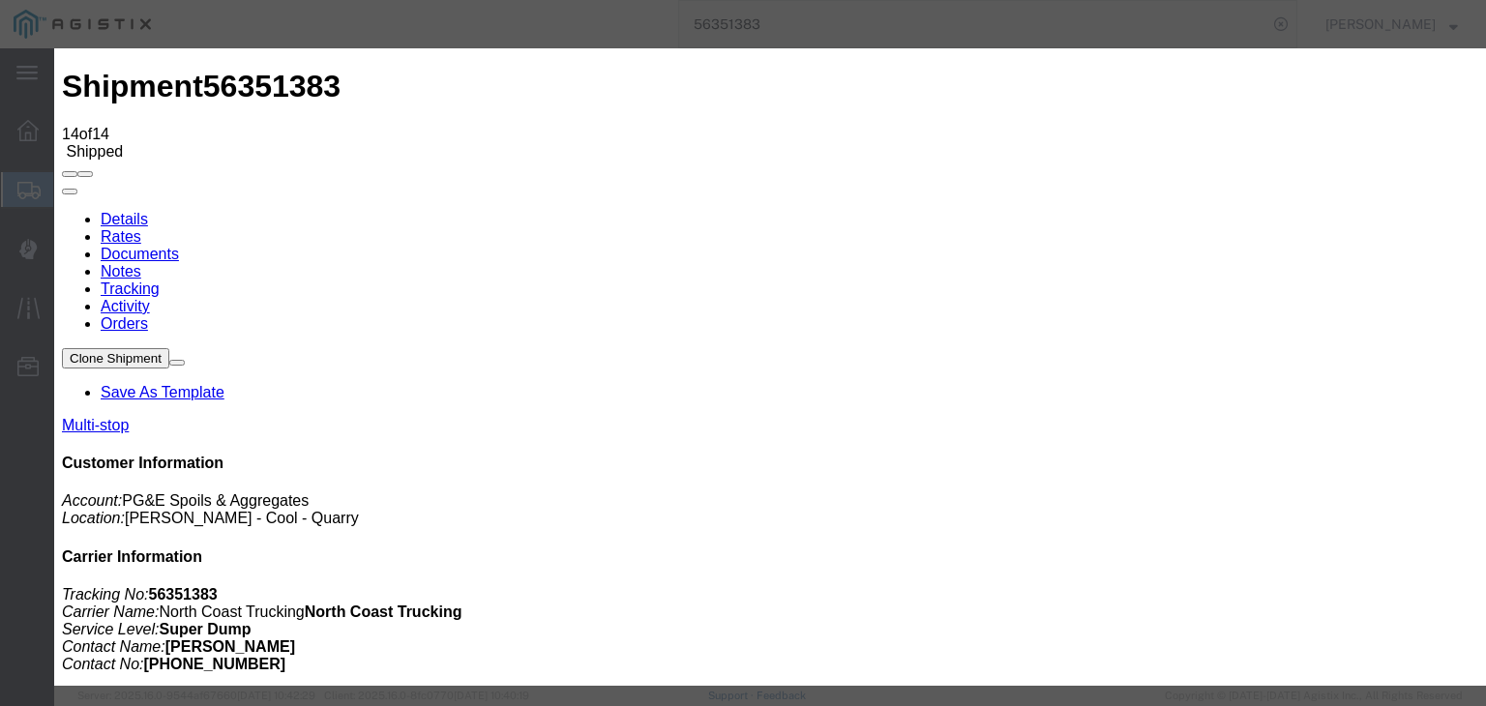
drag, startPoint x: 584, startPoint y: 280, endPoint x: 583, endPoint y: 290, distance: 10.7
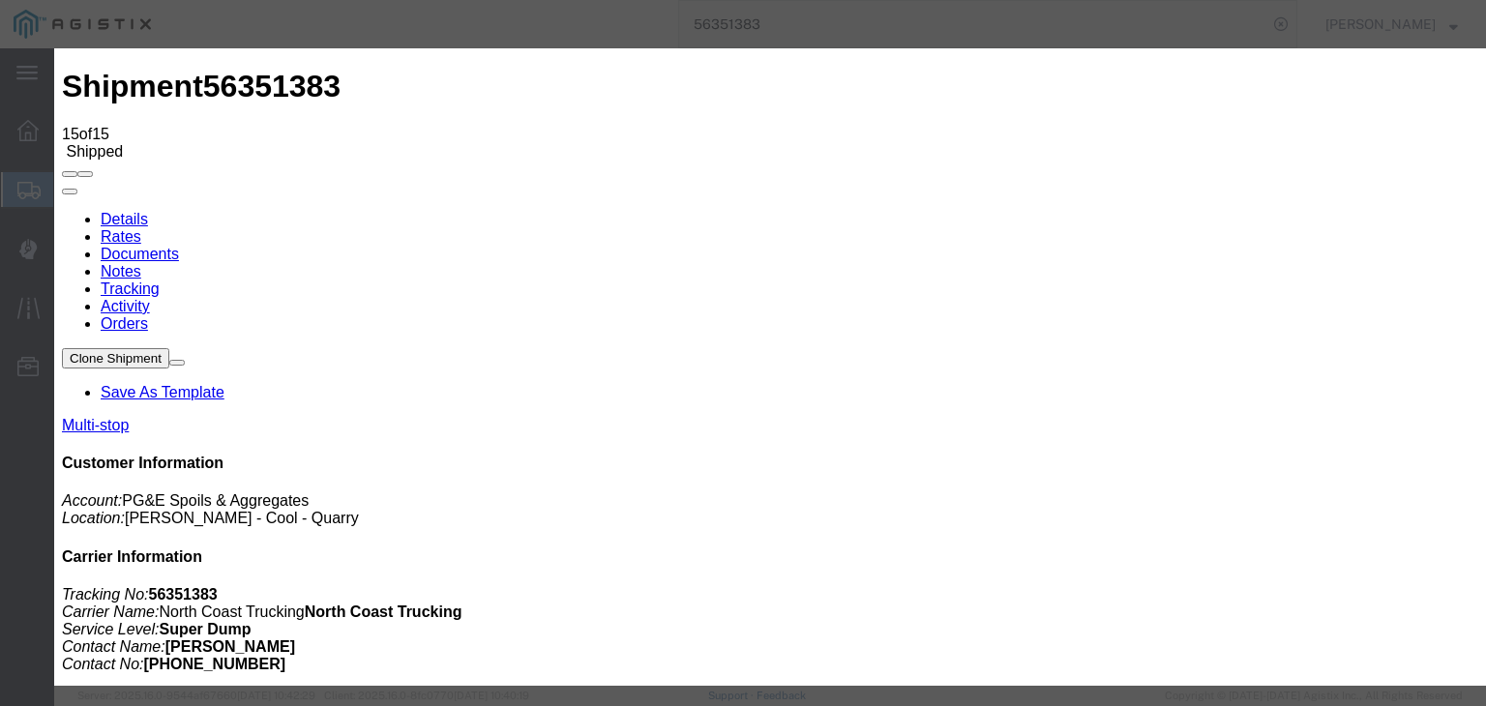
drag, startPoint x: 512, startPoint y: 338, endPoint x: 551, endPoint y: 315, distance: 45.5
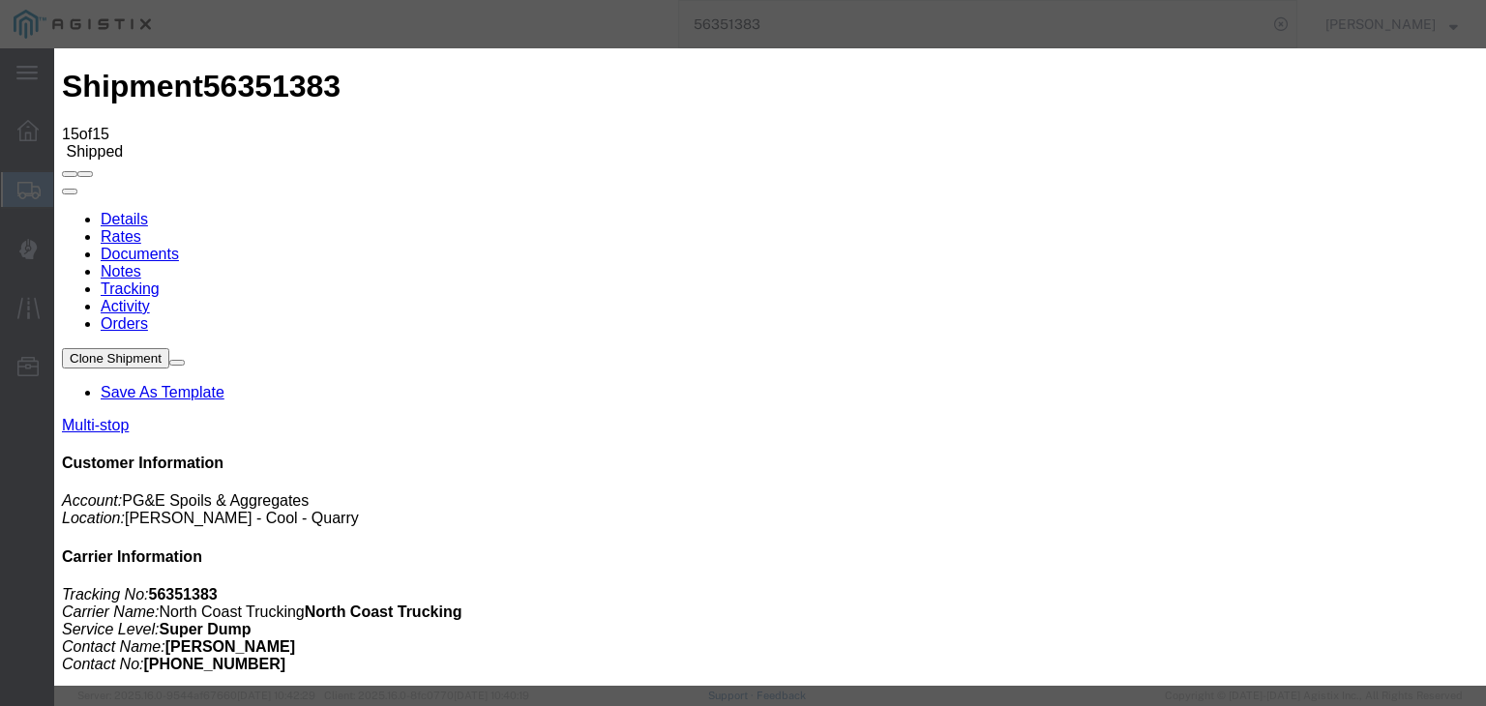
drag, startPoint x: 576, startPoint y: 271, endPoint x: 577, endPoint y: 286, distance: 15.5
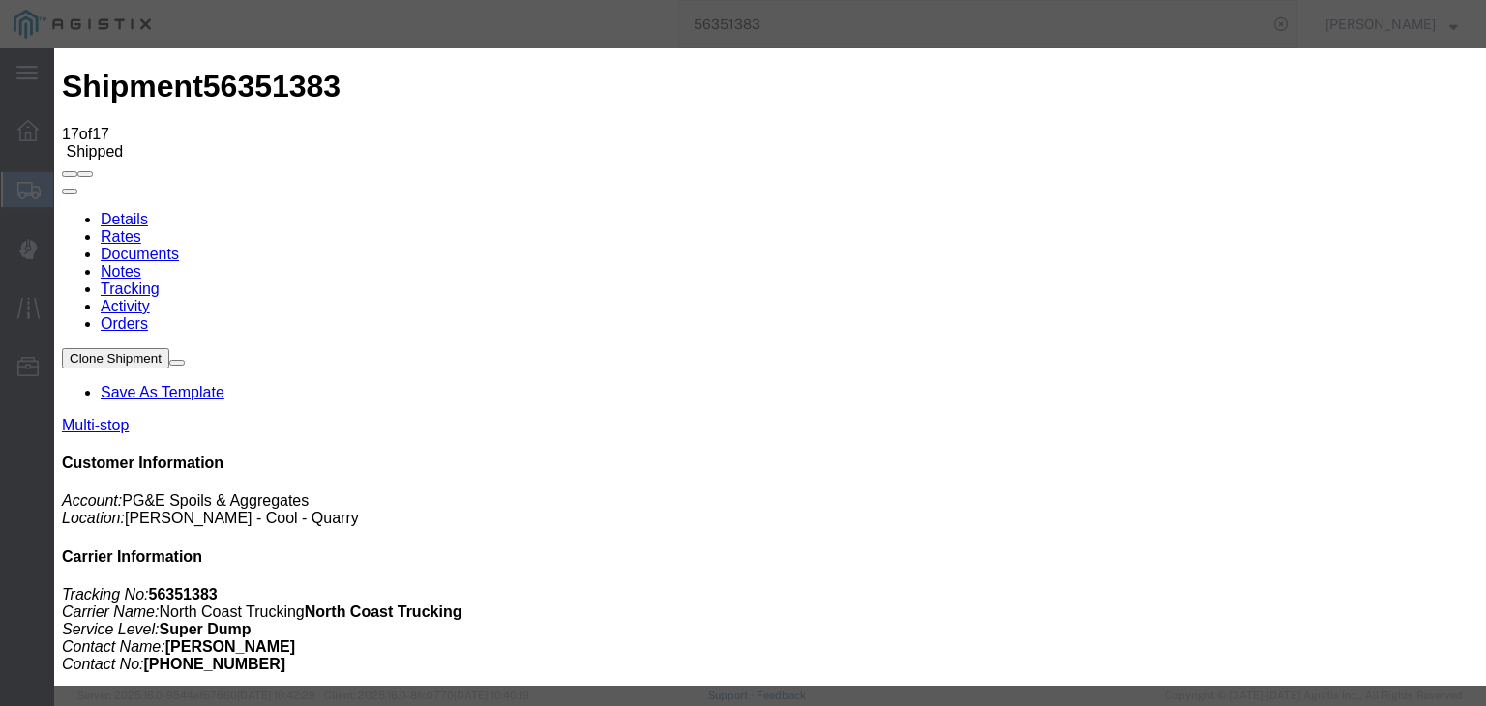
drag, startPoint x: 530, startPoint y: 286, endPoint x: 526, endPoint y: 275, distance: 12.2
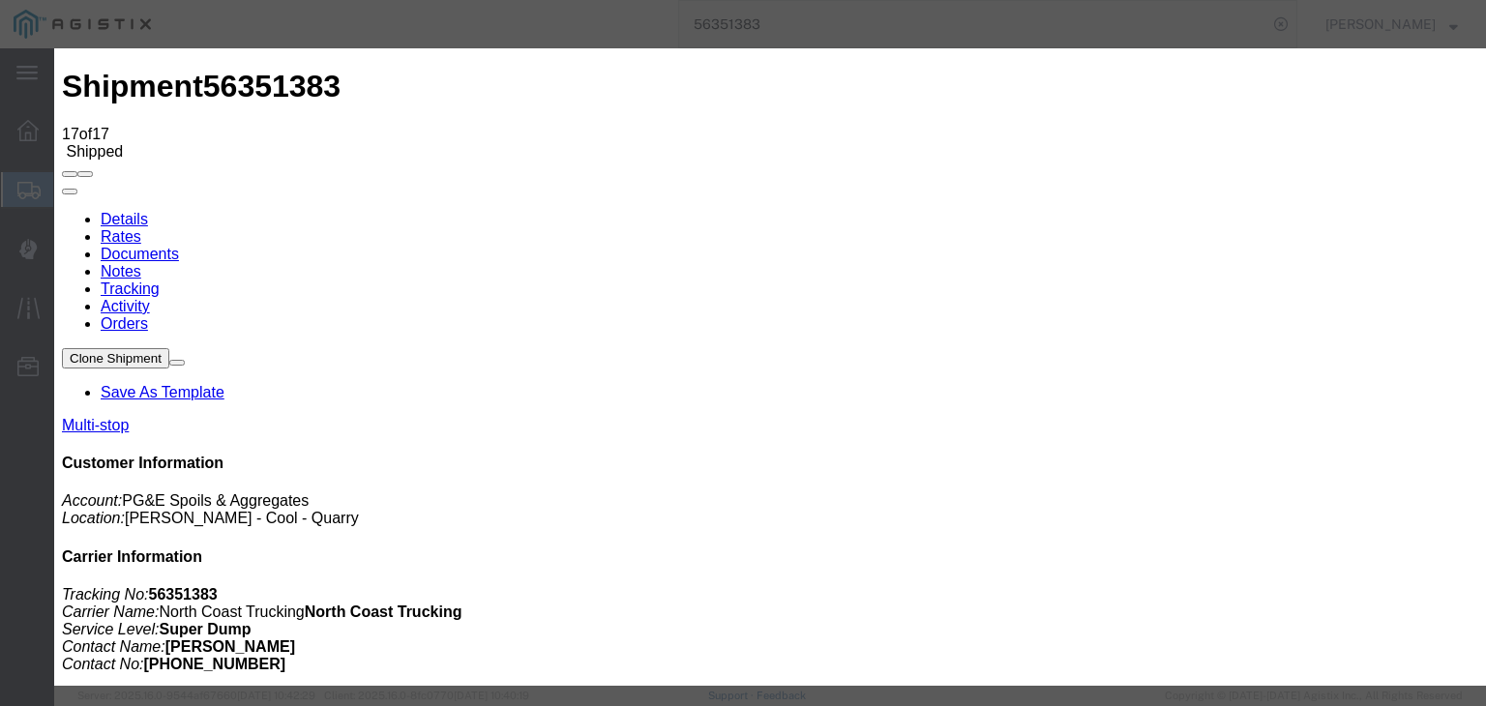
drag, startPoint x: 1203, startPoint y: 577, endPoint x: 1207, endPoint y: 559, distance: 18.8
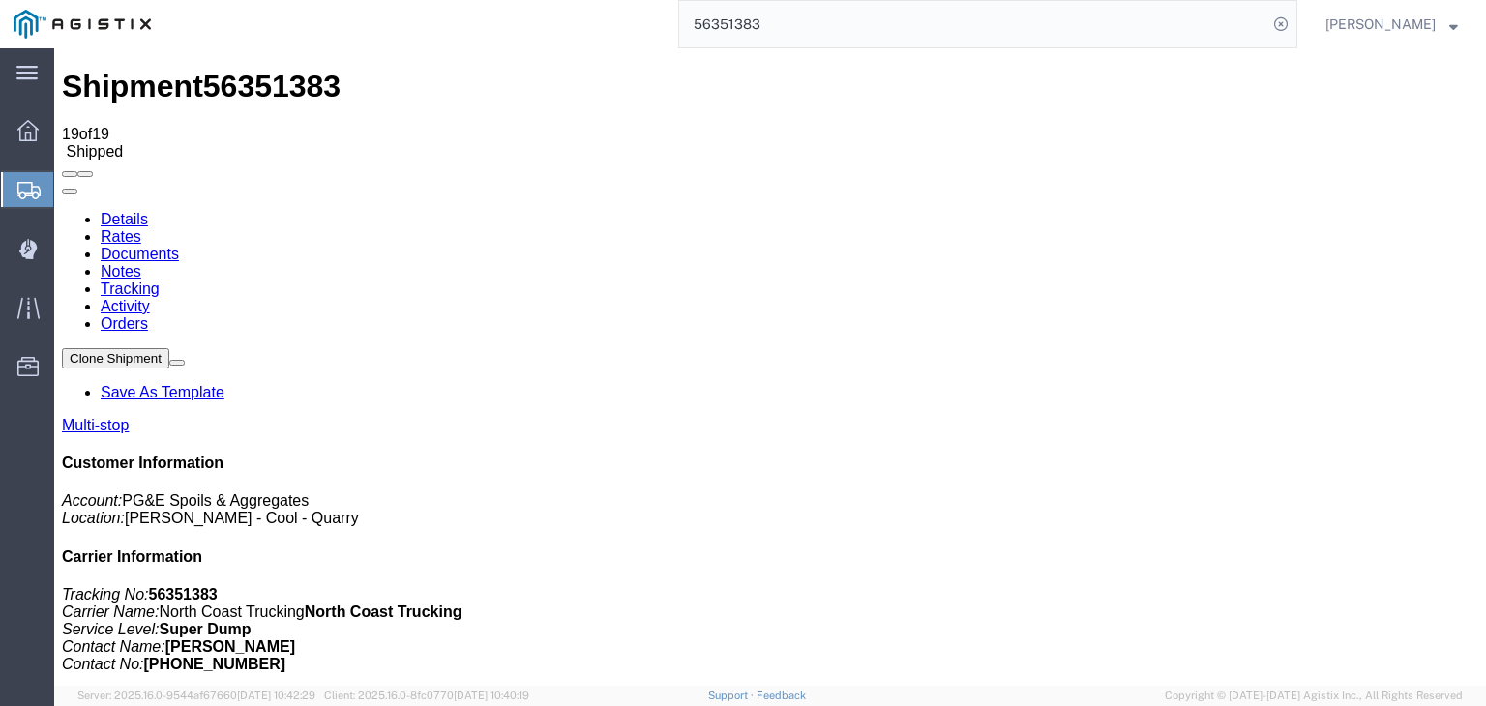
click at [179, 246] on link "Documents" at bounding box center [140, 254] width 78 height 16
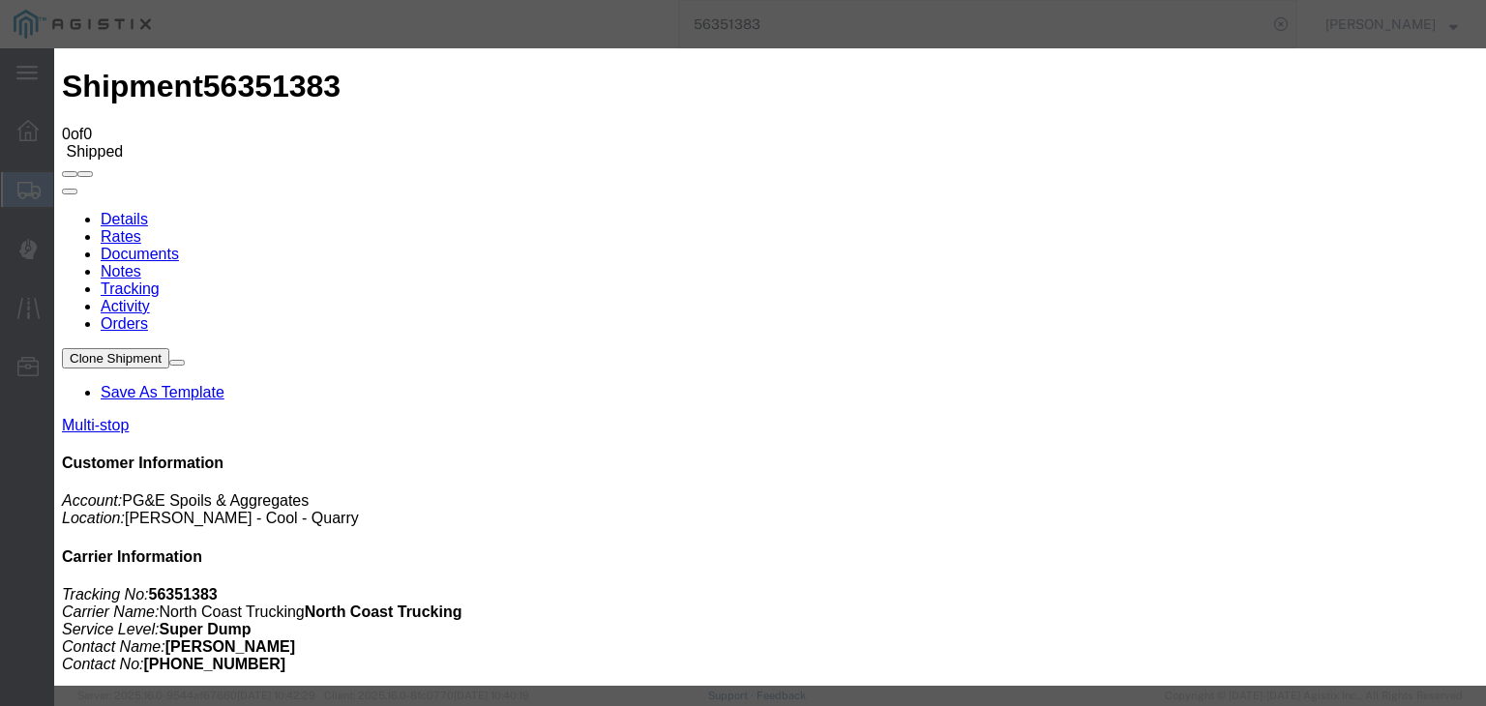
paste input "Freight Bill and Weight Ticket"
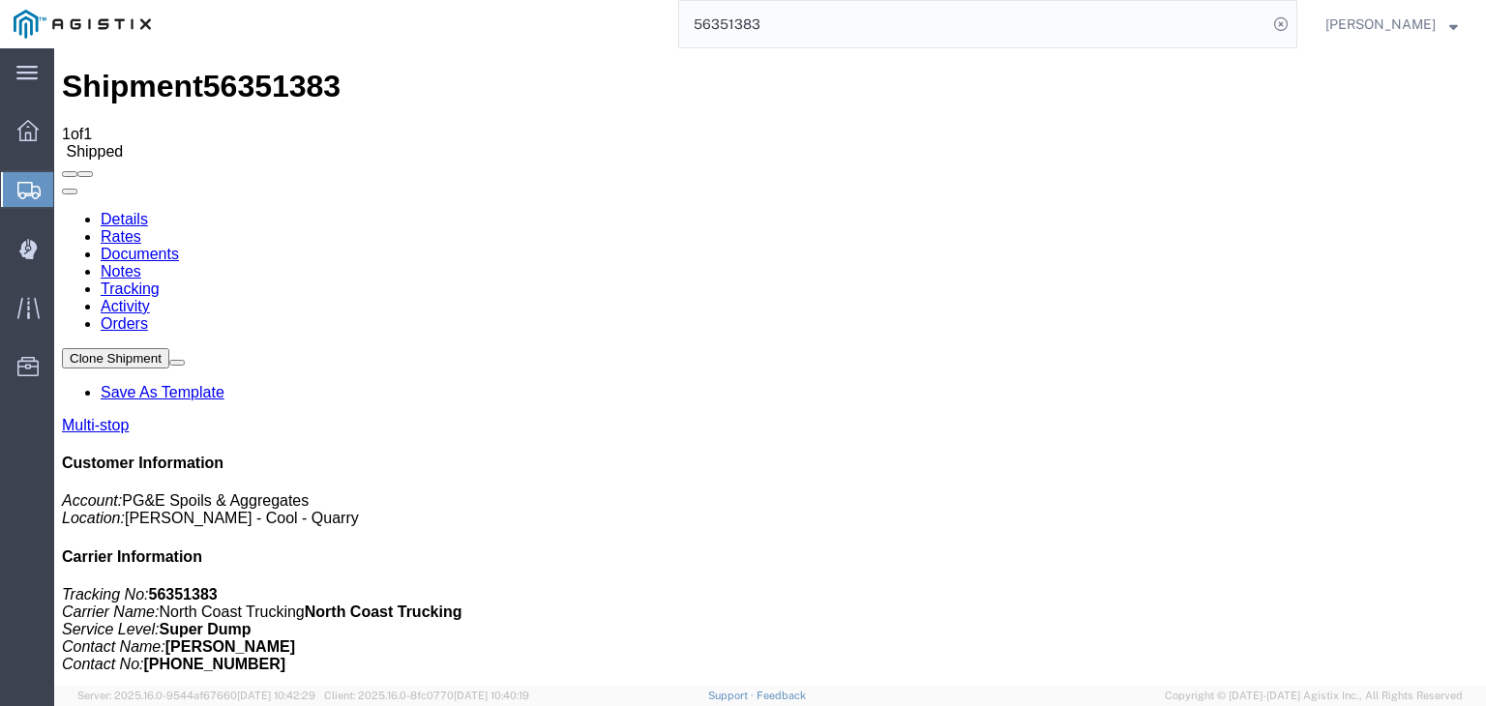
click at [160, 280] on link "Tracking" at bounding box center [130, 288] width 59 height 16
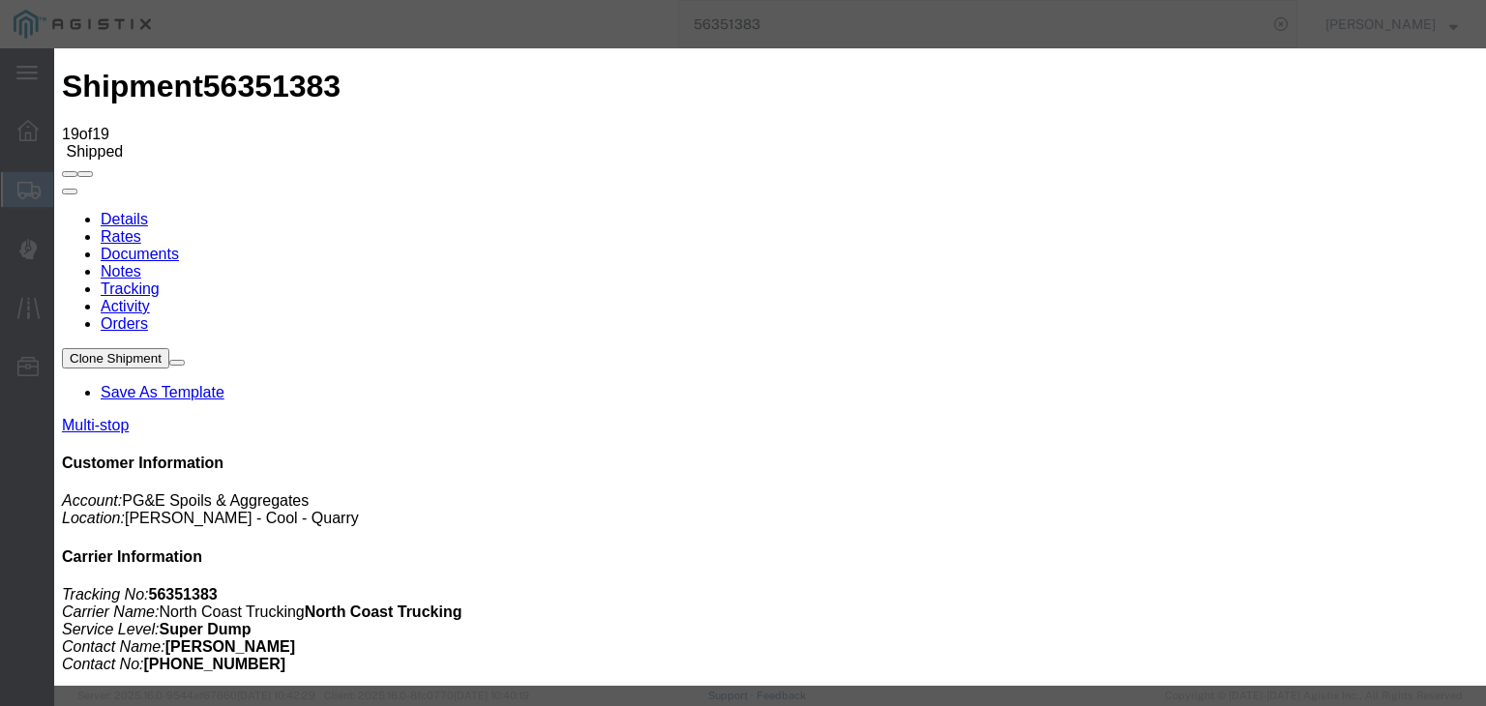
drag, startPoint x: 1065, startPoint y: 233, endPoint x: 1071, endPoint y: 246, distance: 13.8
drag, startPoint x: 1116, startPoint y: 485, endPoint x: 1099, endPoint y: 538, distance: 56.0
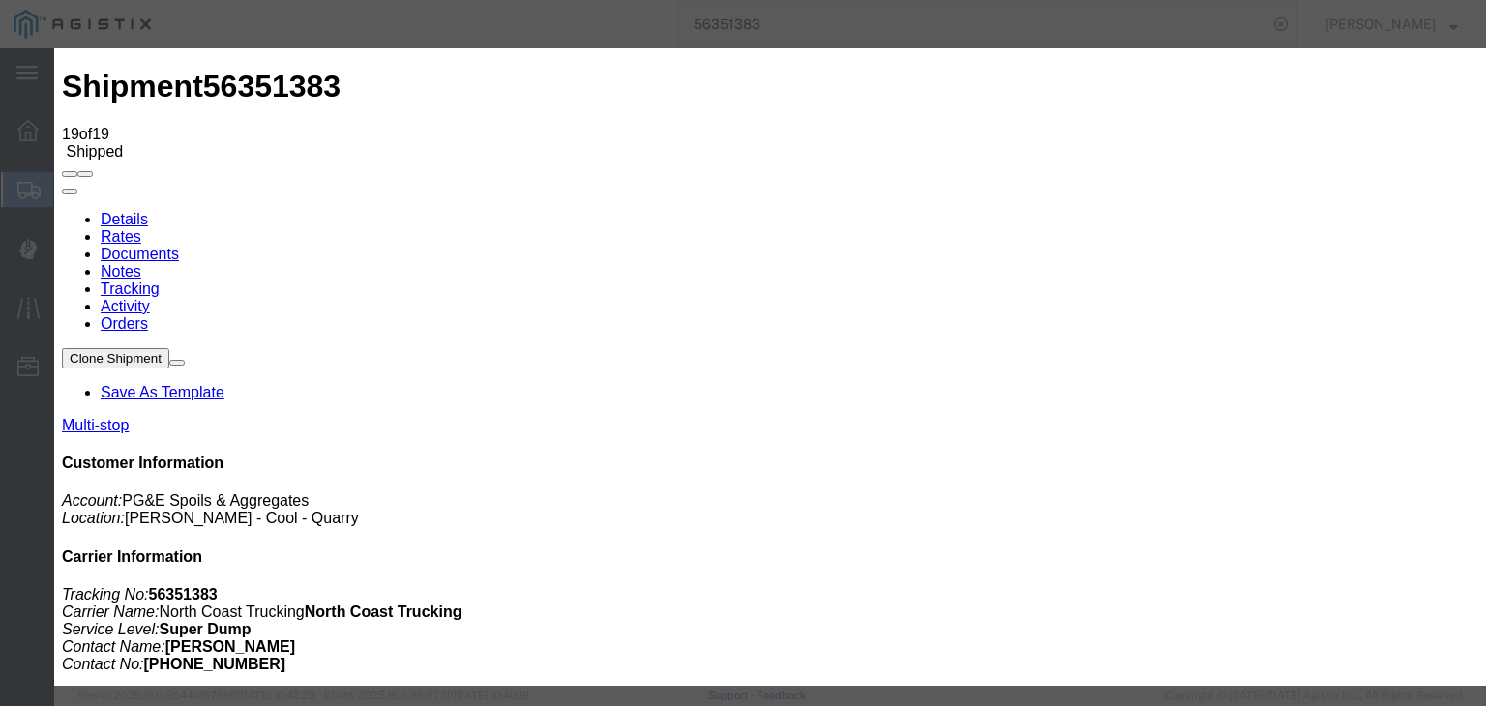
paste textarea "Point of origin: time ends at original starting point empty."
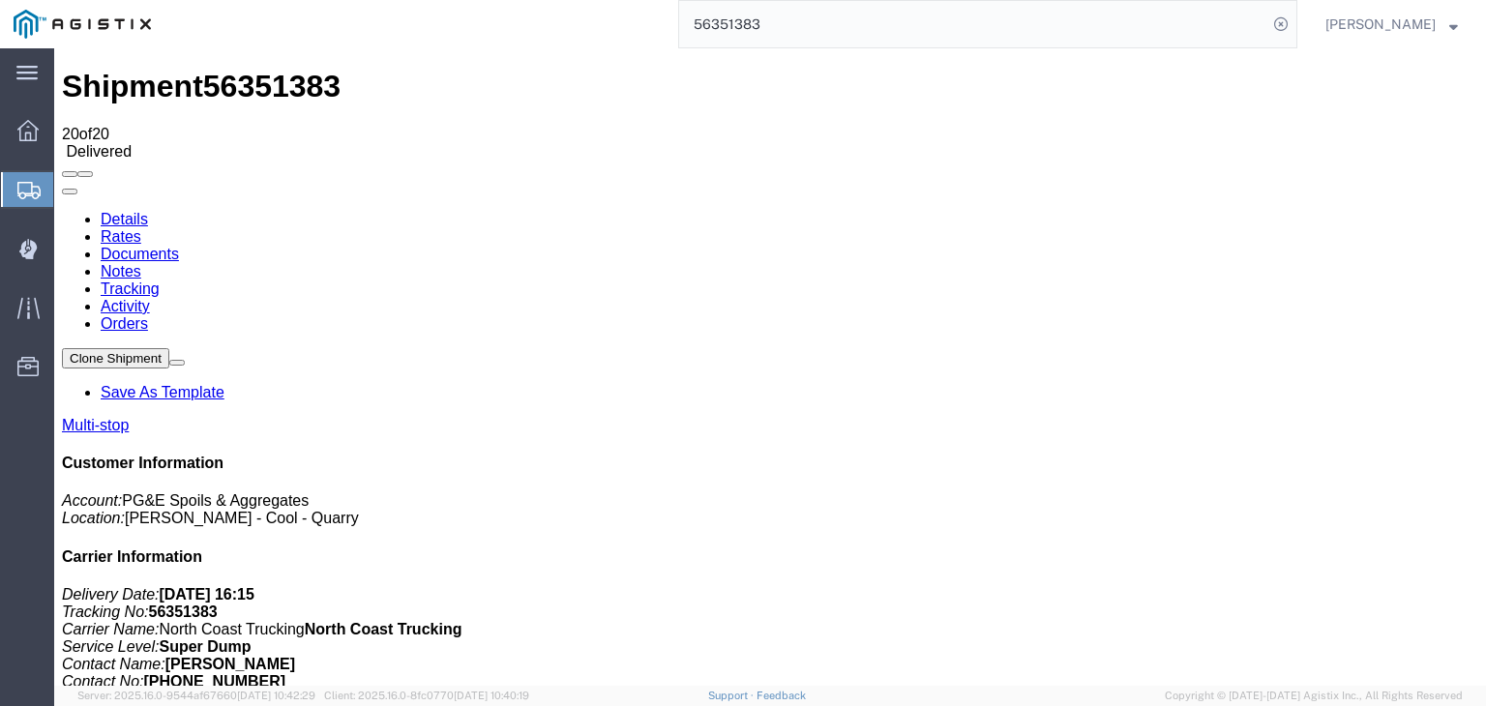
click at [141, 263] on link "Notes" at bounding box center [121, 271] width 41 height 16
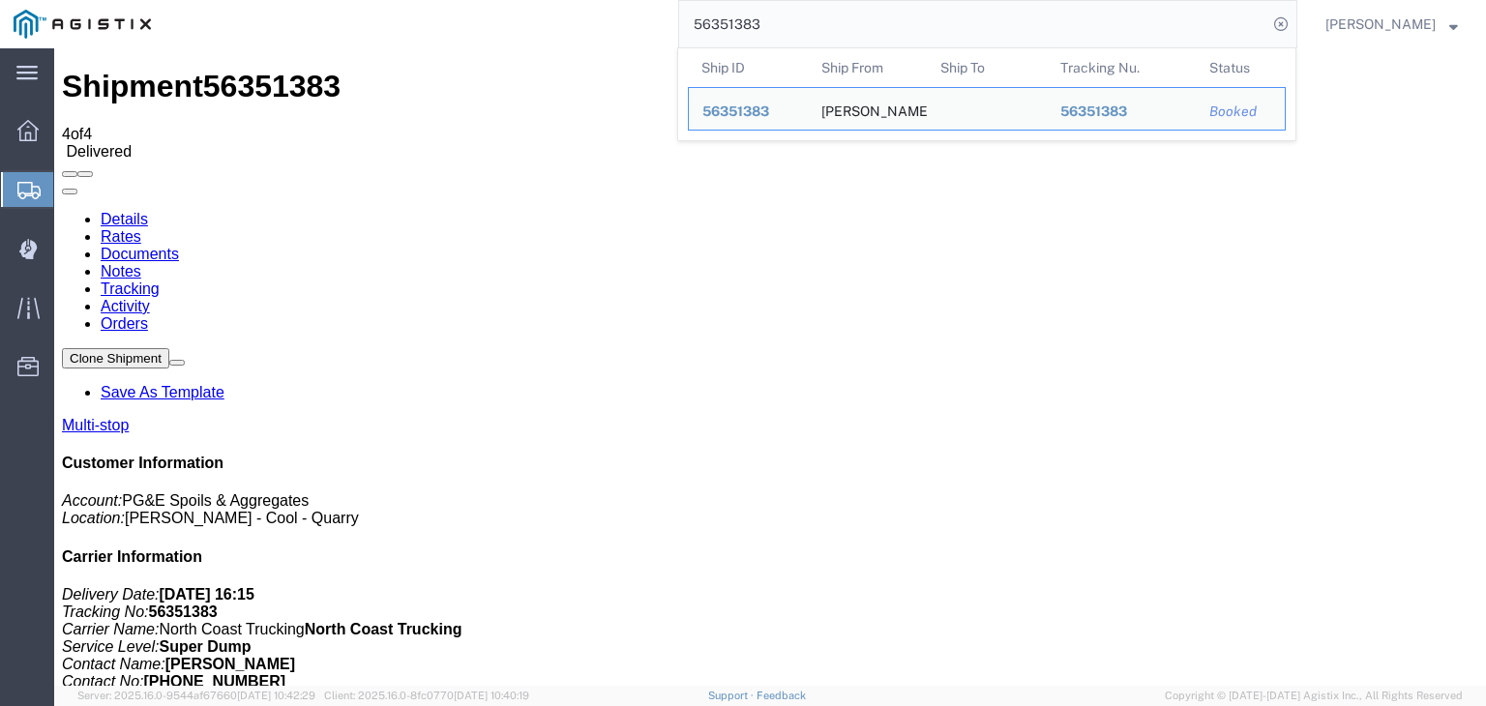
drag, startPoint x: 790, startPoint y: 28, endPoint x: 684, endPoint y: 13, distance: 107.5
click at [684, 13] on div "56351383 Ship ID Ship From Ship To Tracking Nu. Status Ship ID 56351383 Ship Fr…" at bounding box center [730, 24] width 1133 height 48
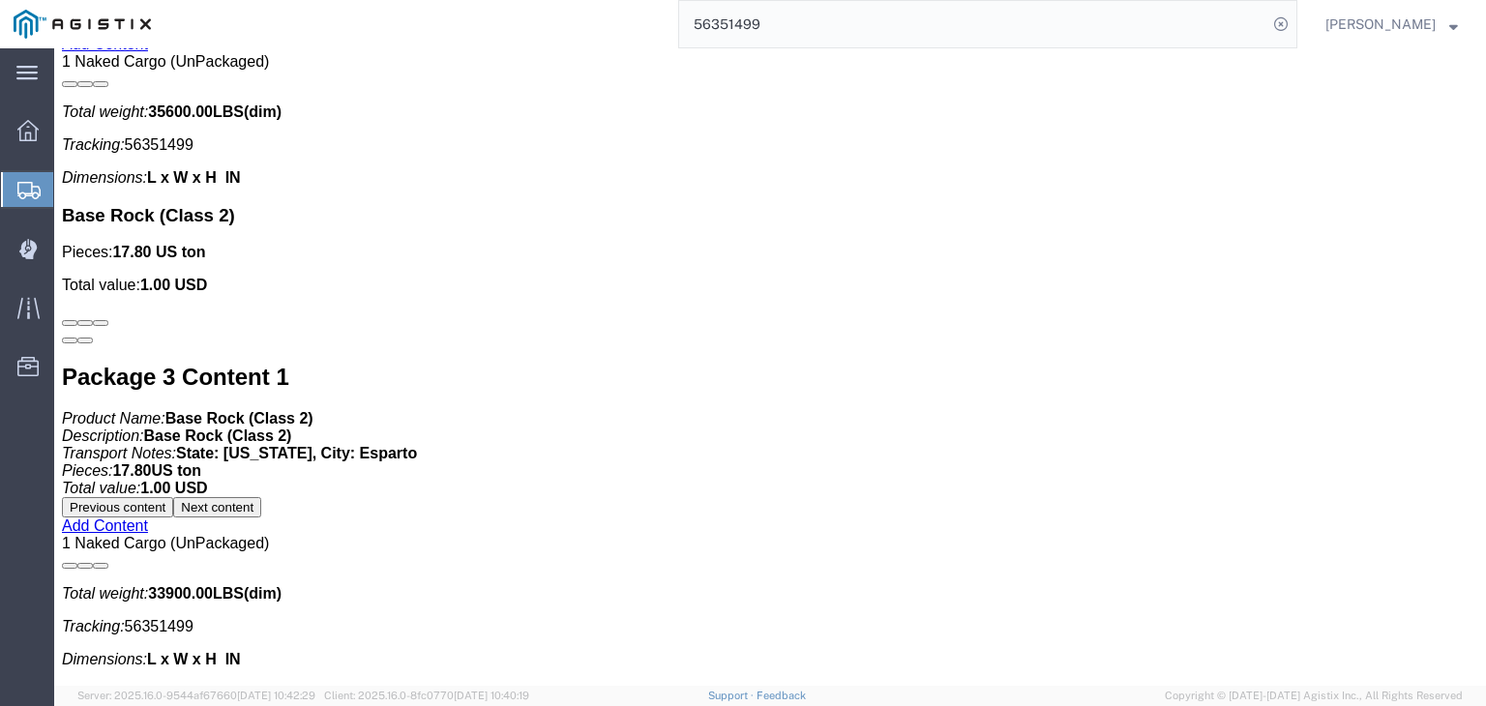
scroll to position [5382, 0]
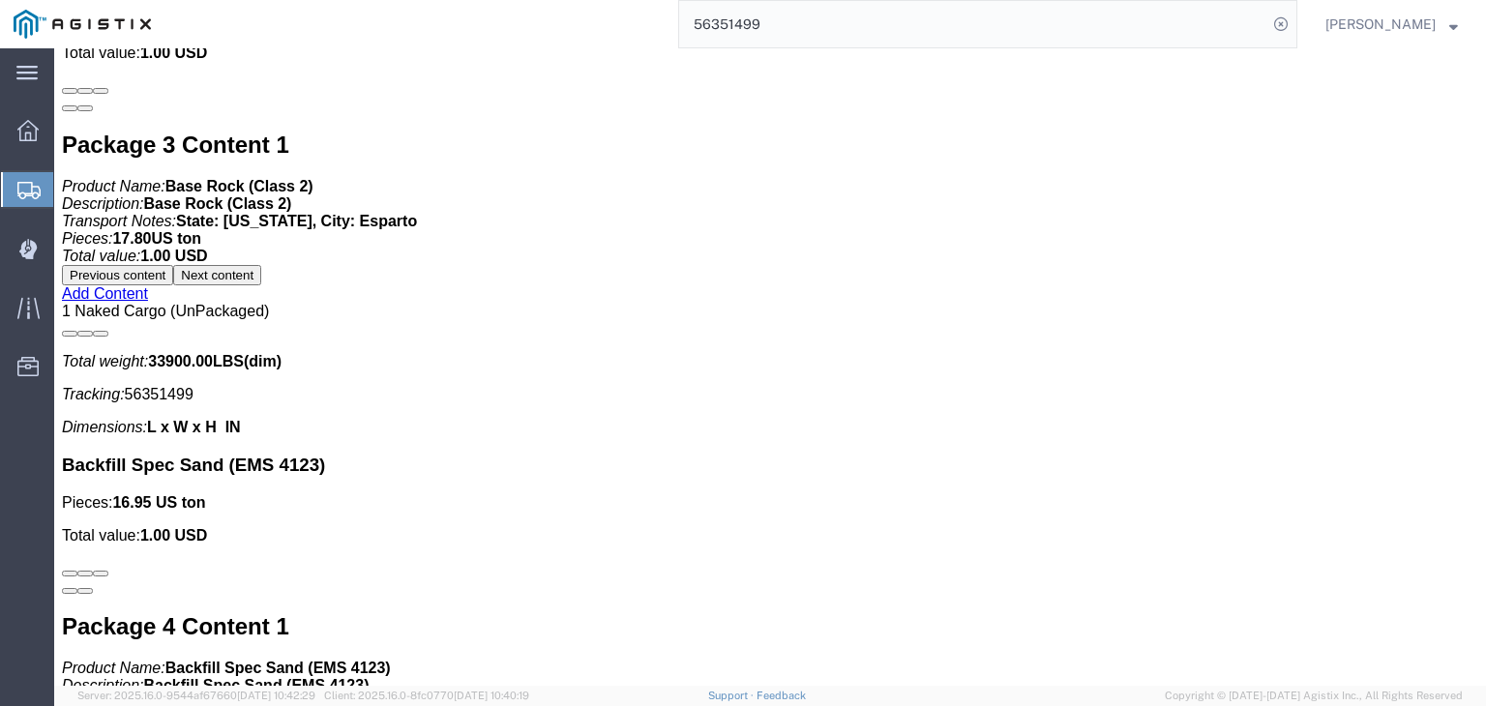
click link "Tracking"
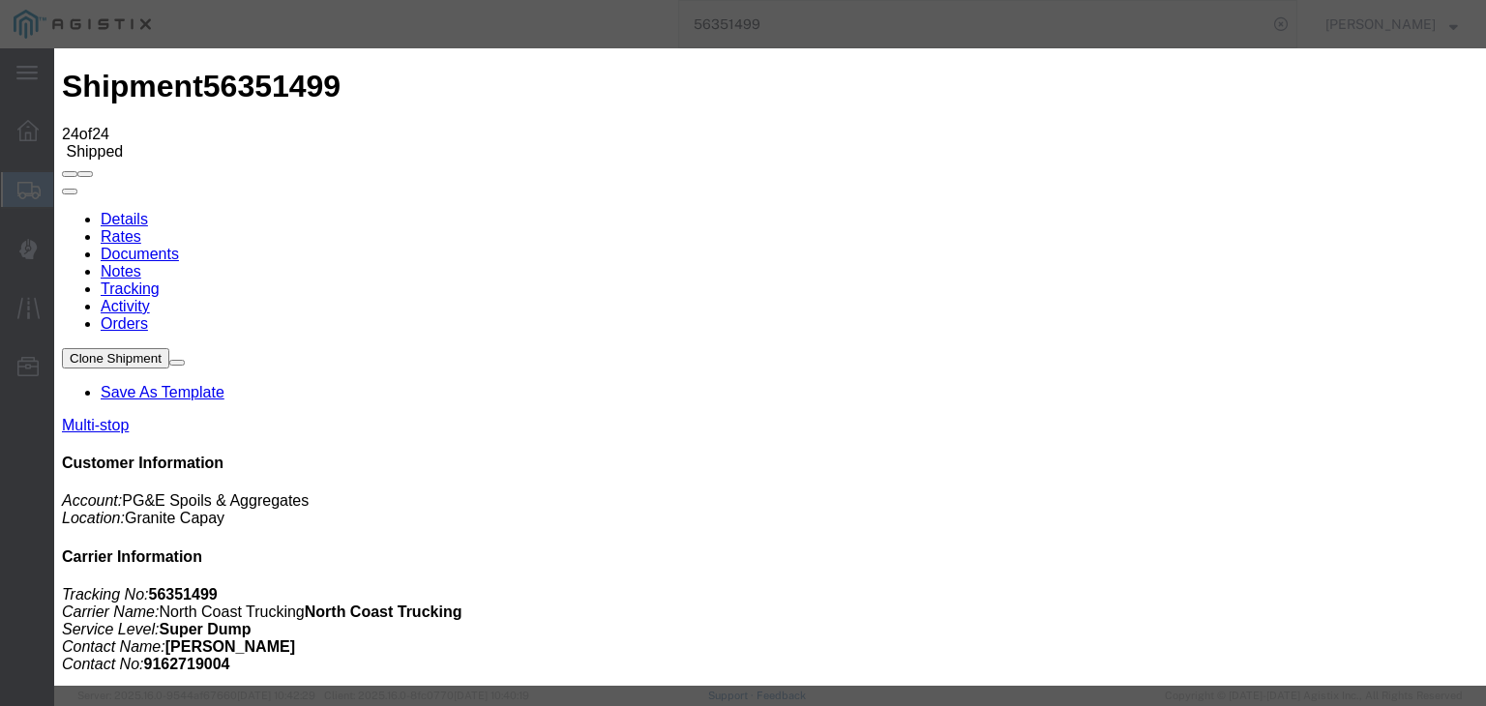
drag, startPoint x: 580, startPoint y: 282, endPoint x: 578, endPoint y: 292, distance: 9.9
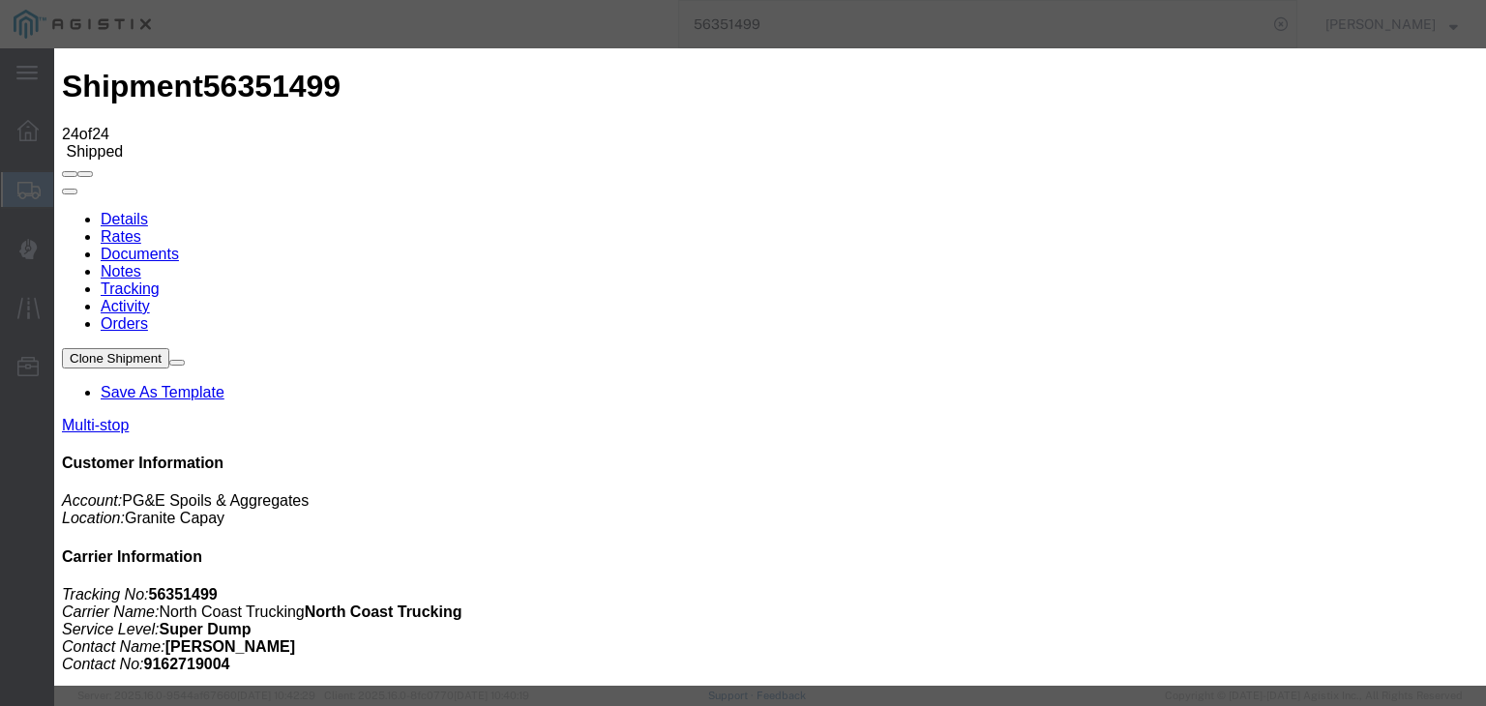
drag, startPoint x: 984, startPoint y: 245, endPoint x: 998, endPoint y: 256, distance: 18.6
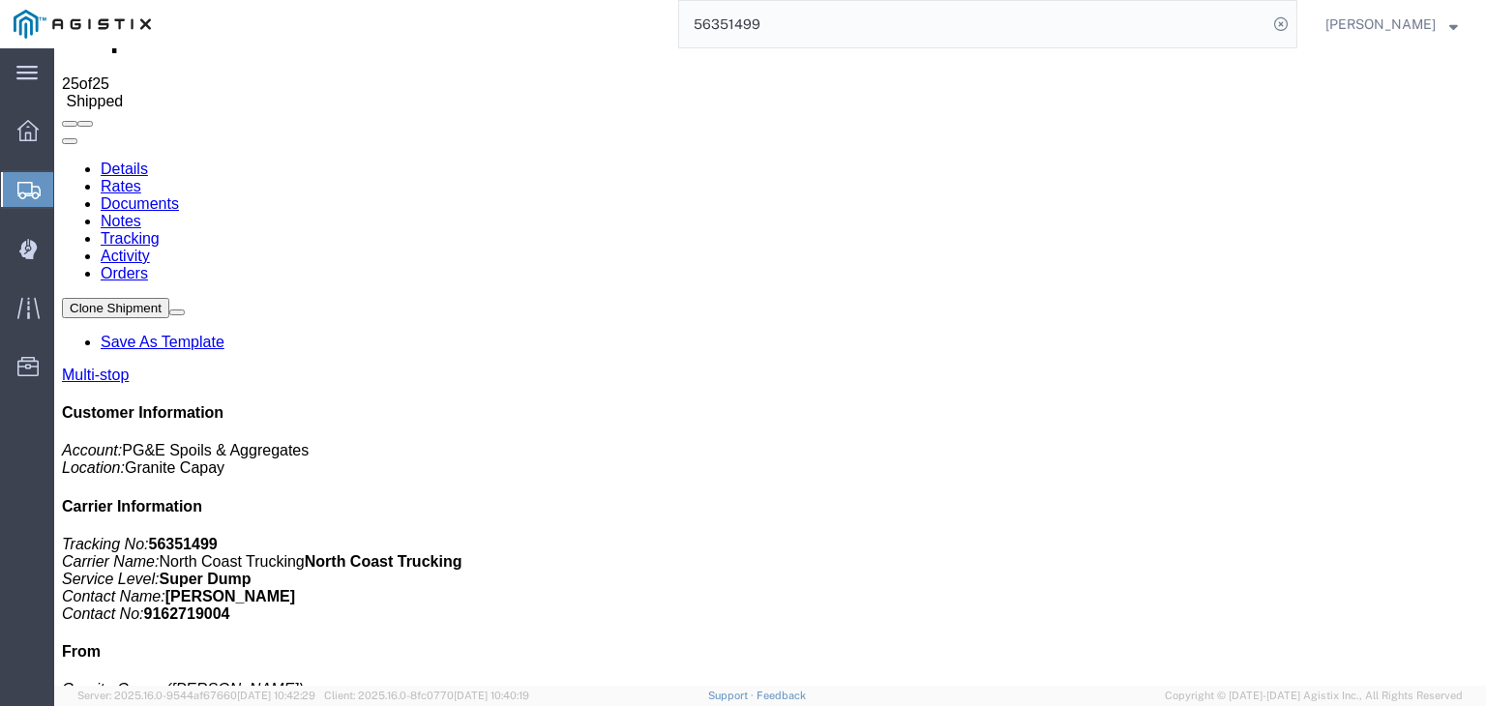
scroll to position [387, 0]
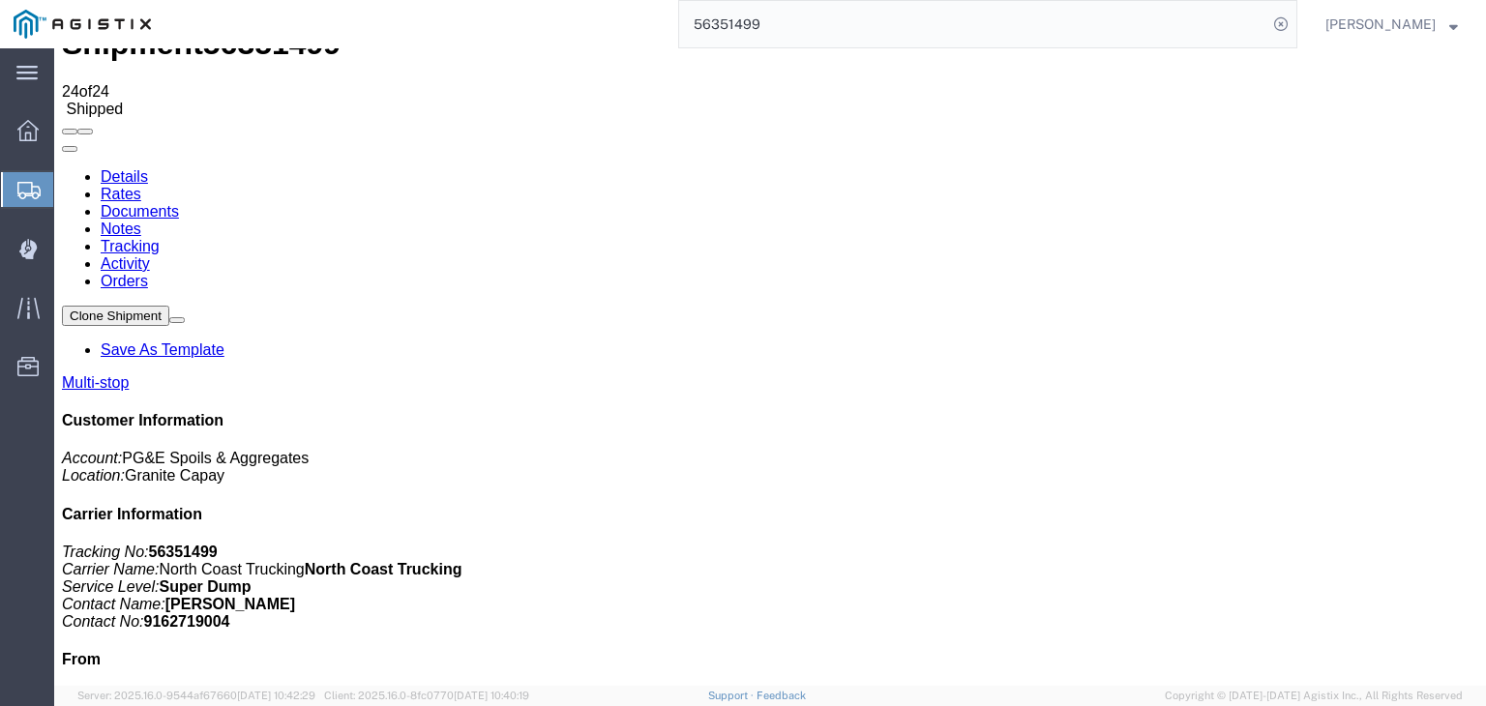
scroll to position [0, 0]
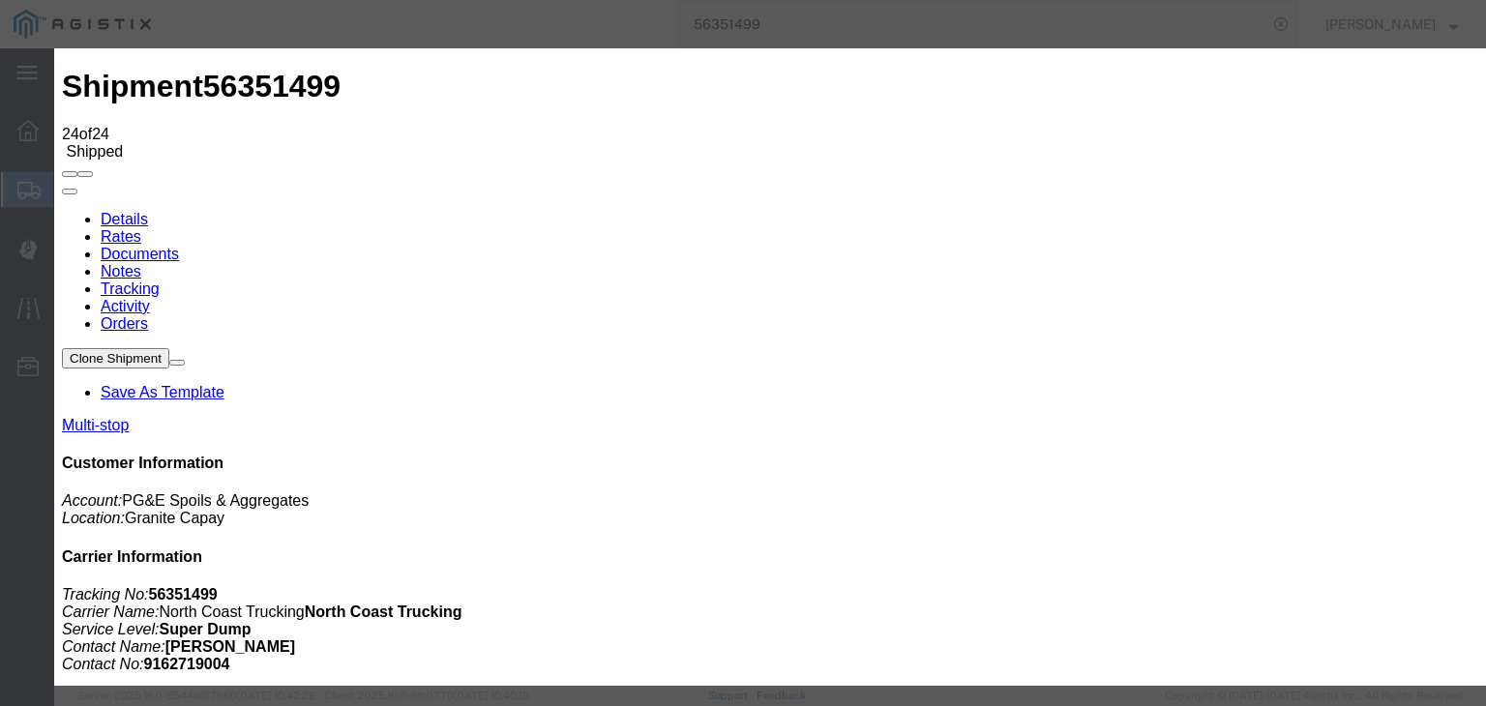
drag, startPoint x: 515, startPoint y: 334, endPoint x: 647, endPoint y: 270, distance: 147.1
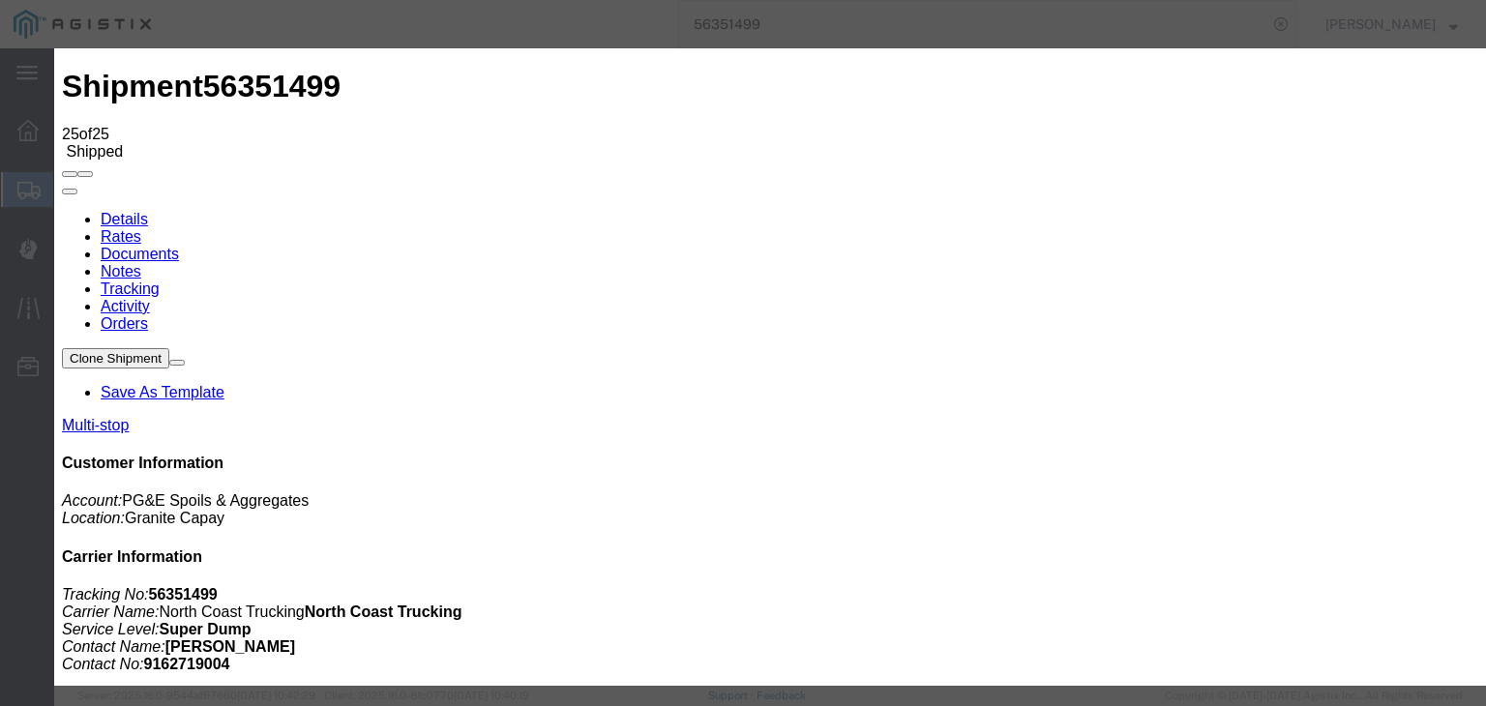
drag, startPoint x: 484, startPoint y: 276, endPoint x: 490, endPoint y: 292, distance: 17.8
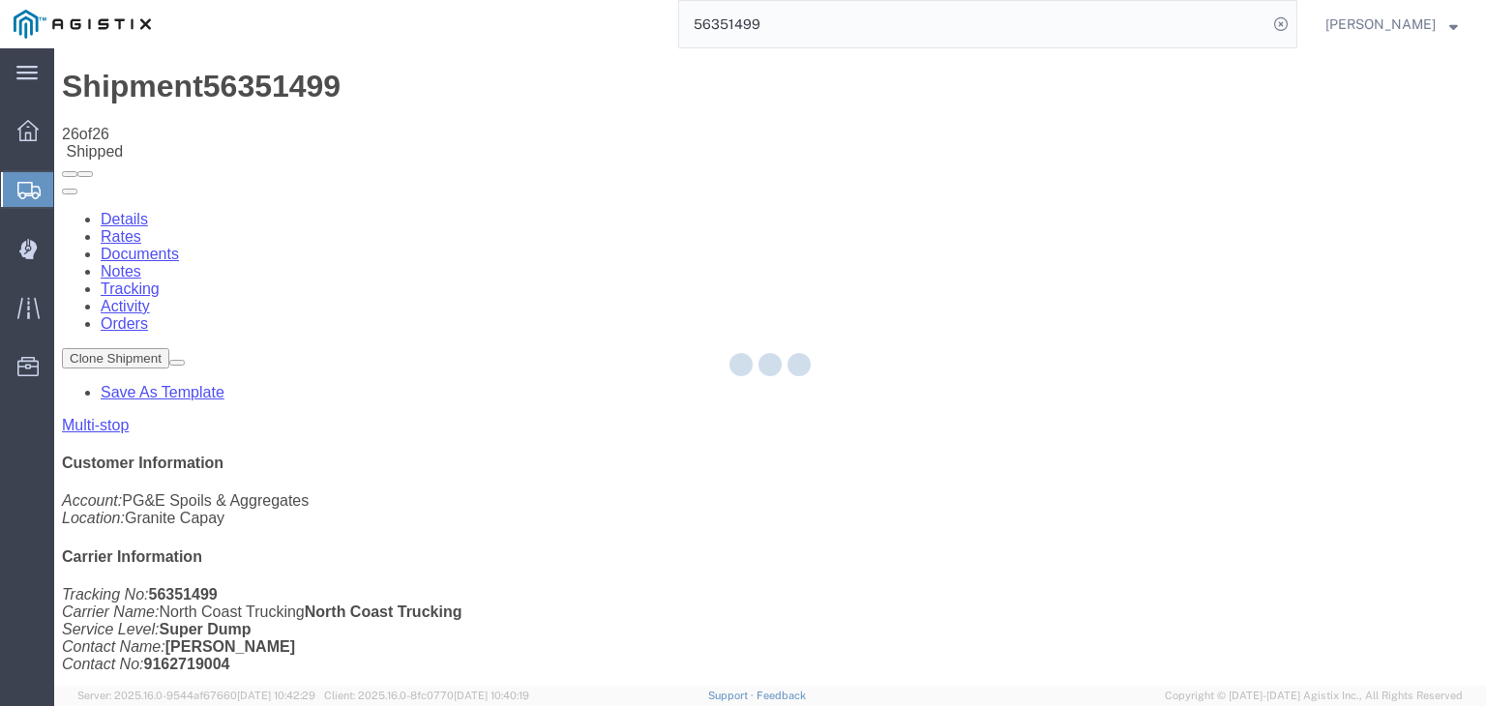
click at [987, 186] on div at bounding box center [769, 366] width 1431 height 637
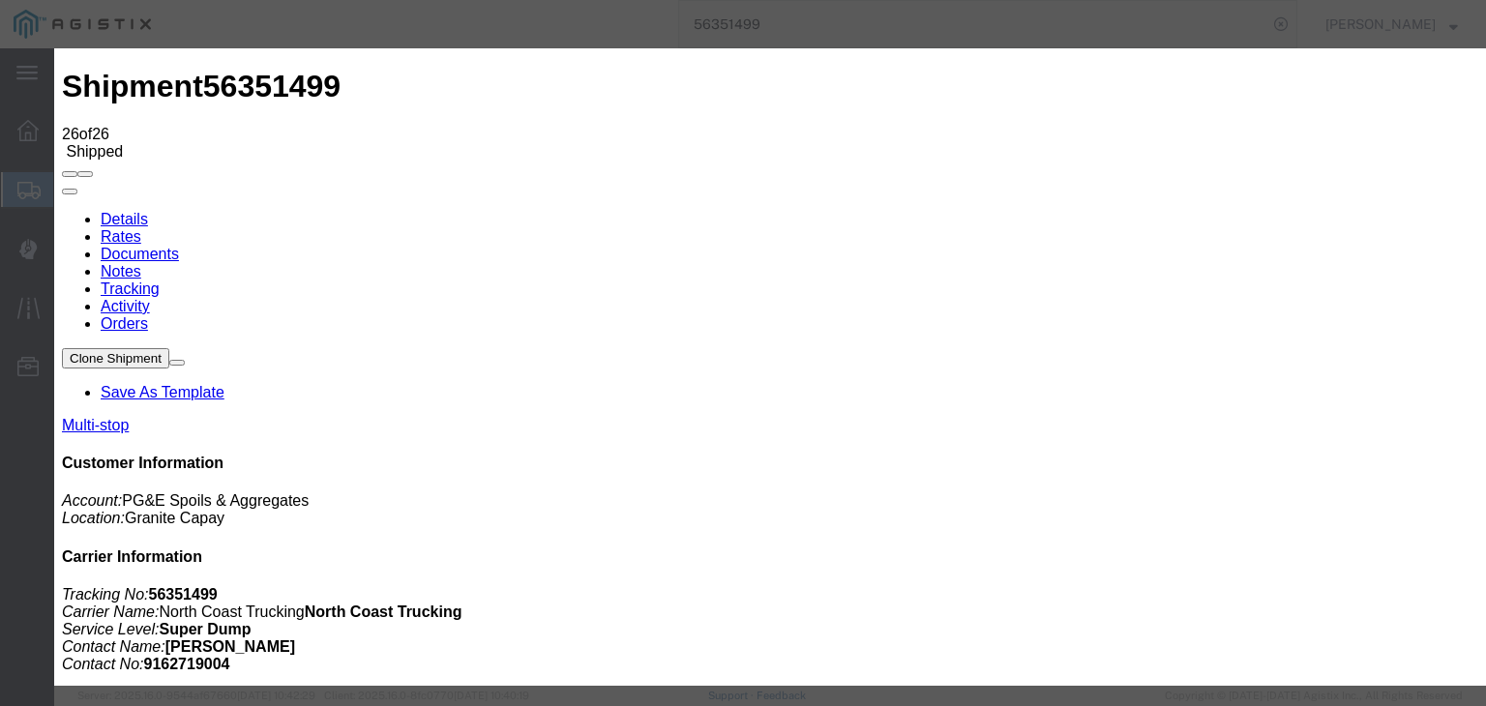
drag, startPoint x: 1207, startPoint y: 584, endPoint x: 1164, endPoint y: 572, distance: 45.3
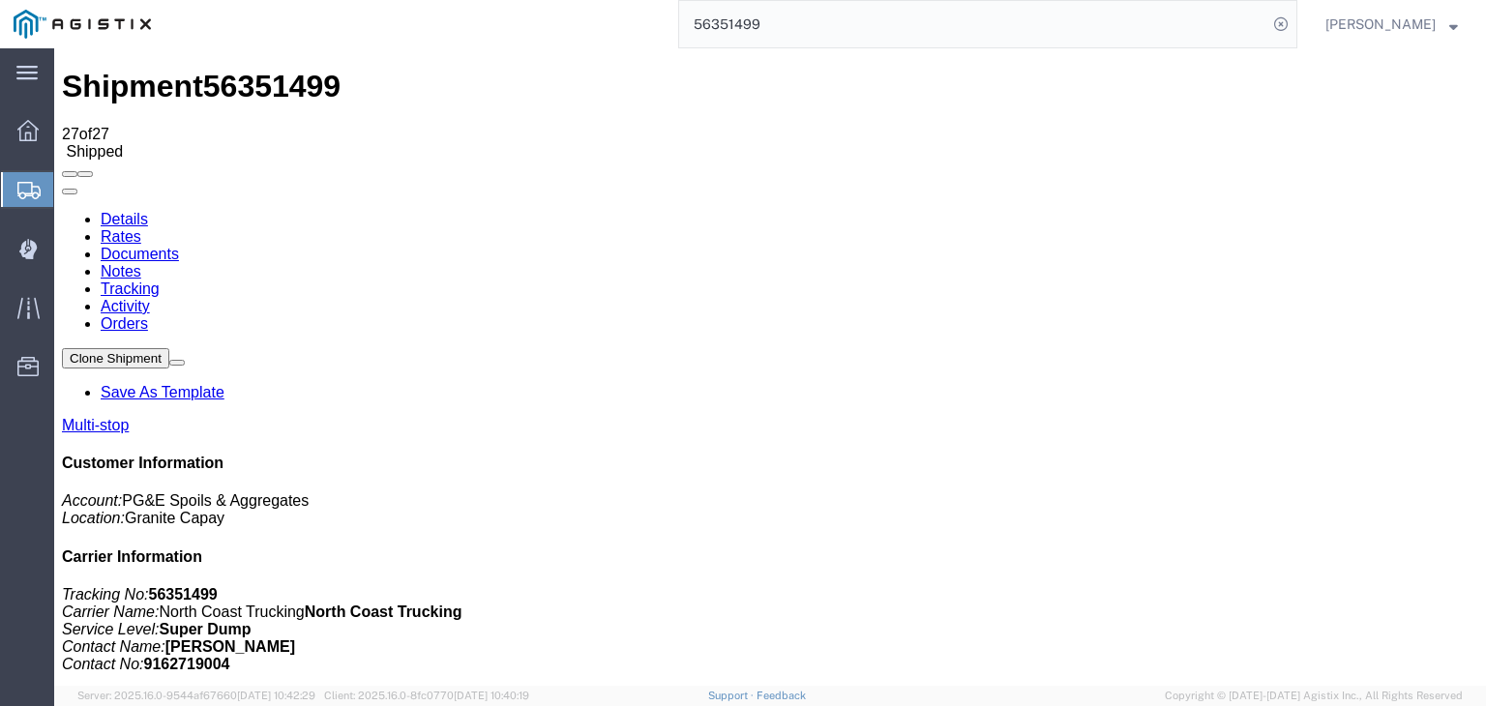
click at [179, 246] on link "Documents" at bounding box center [140, 254] width 78 height 16
click at [160, 280] on link "Tracking" at bounding box center [130, 288] width 59 height 16
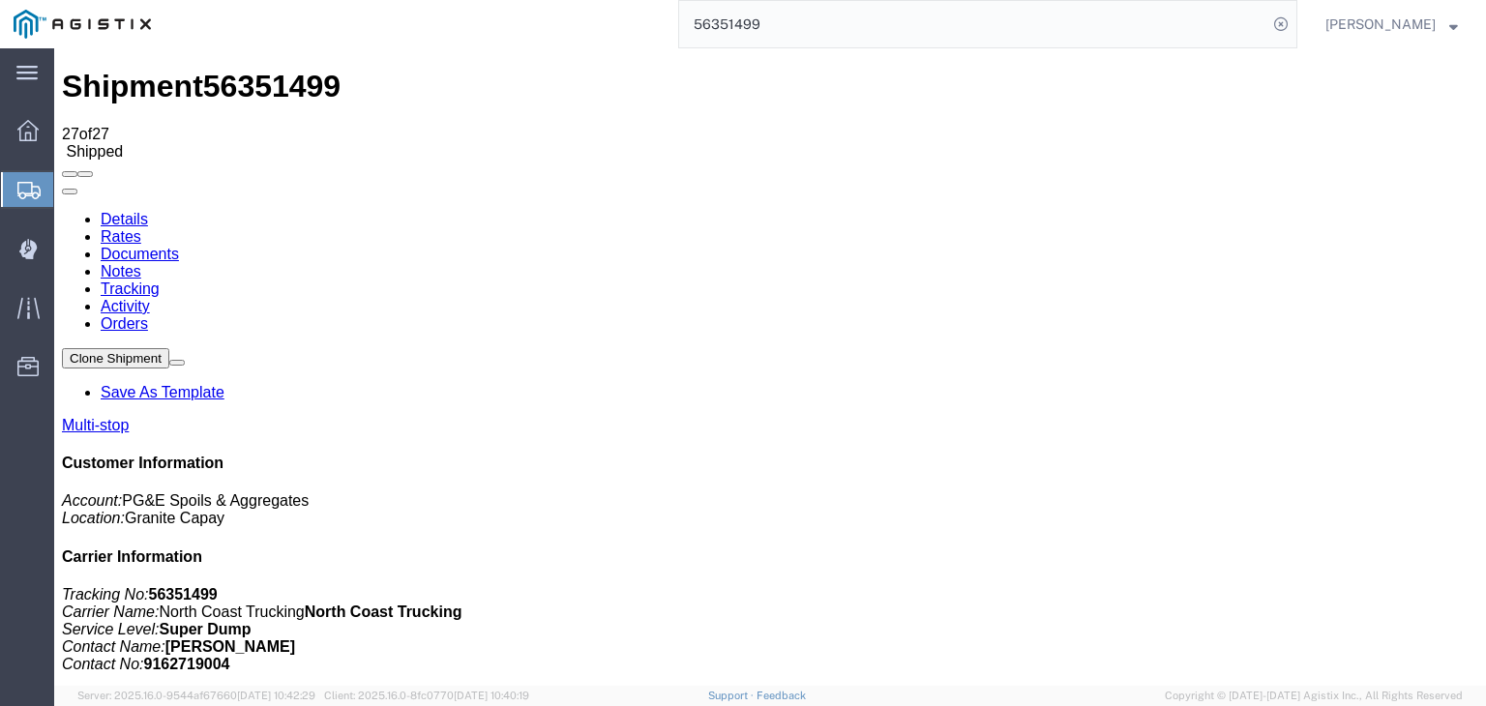
click at [179, 246] on link "Documents" at bounding box center [140, 254] width 78 height 16
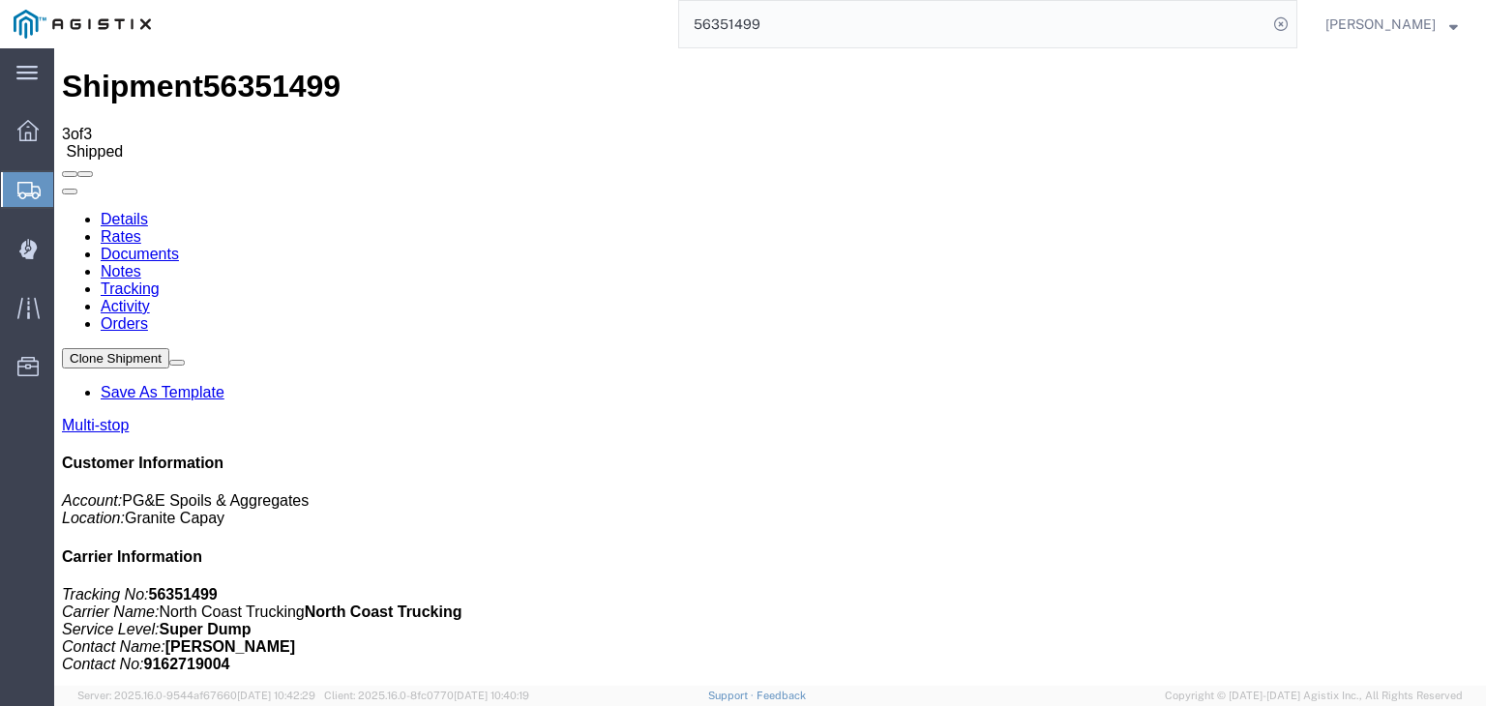
click at [160, 280] on link "Tracking" at bounding box center [130, 288] width 59 height 16
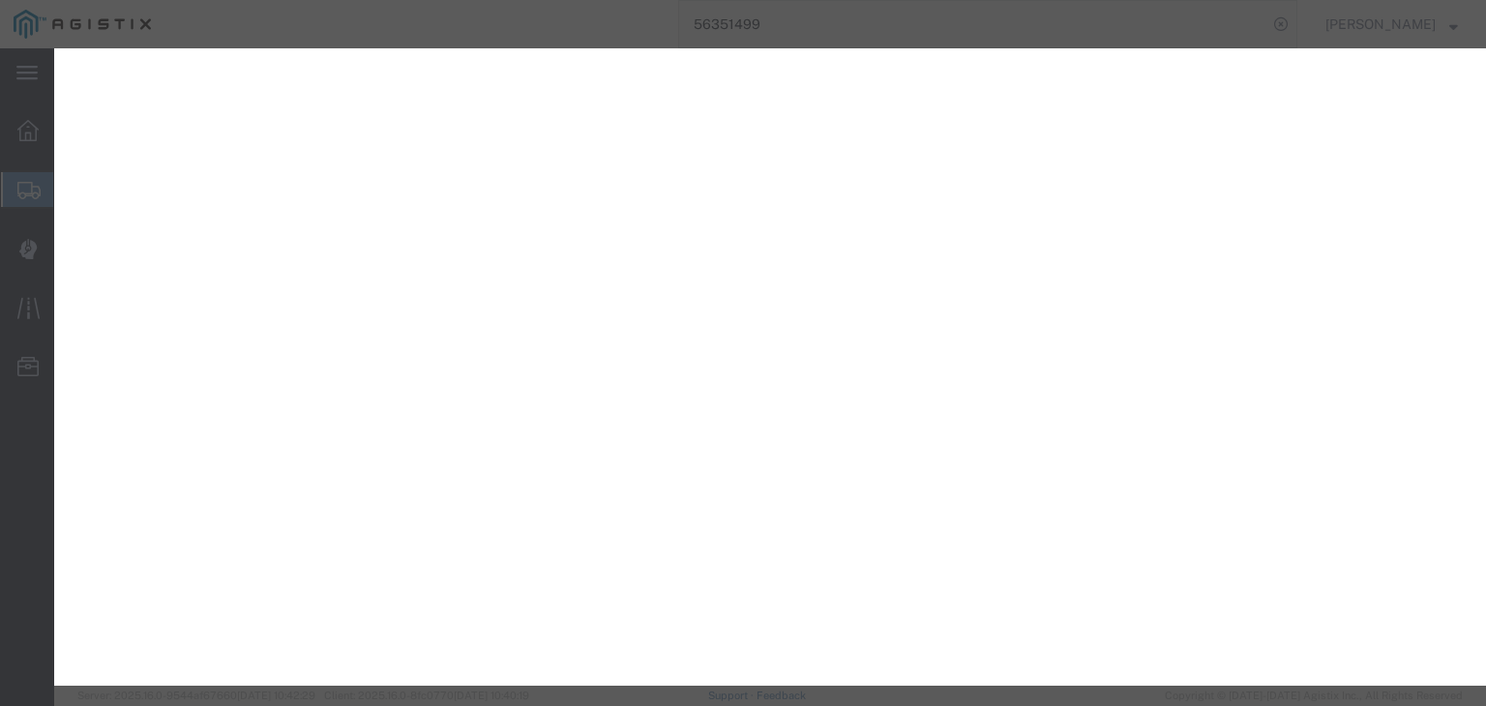
select select "DELIVRED"
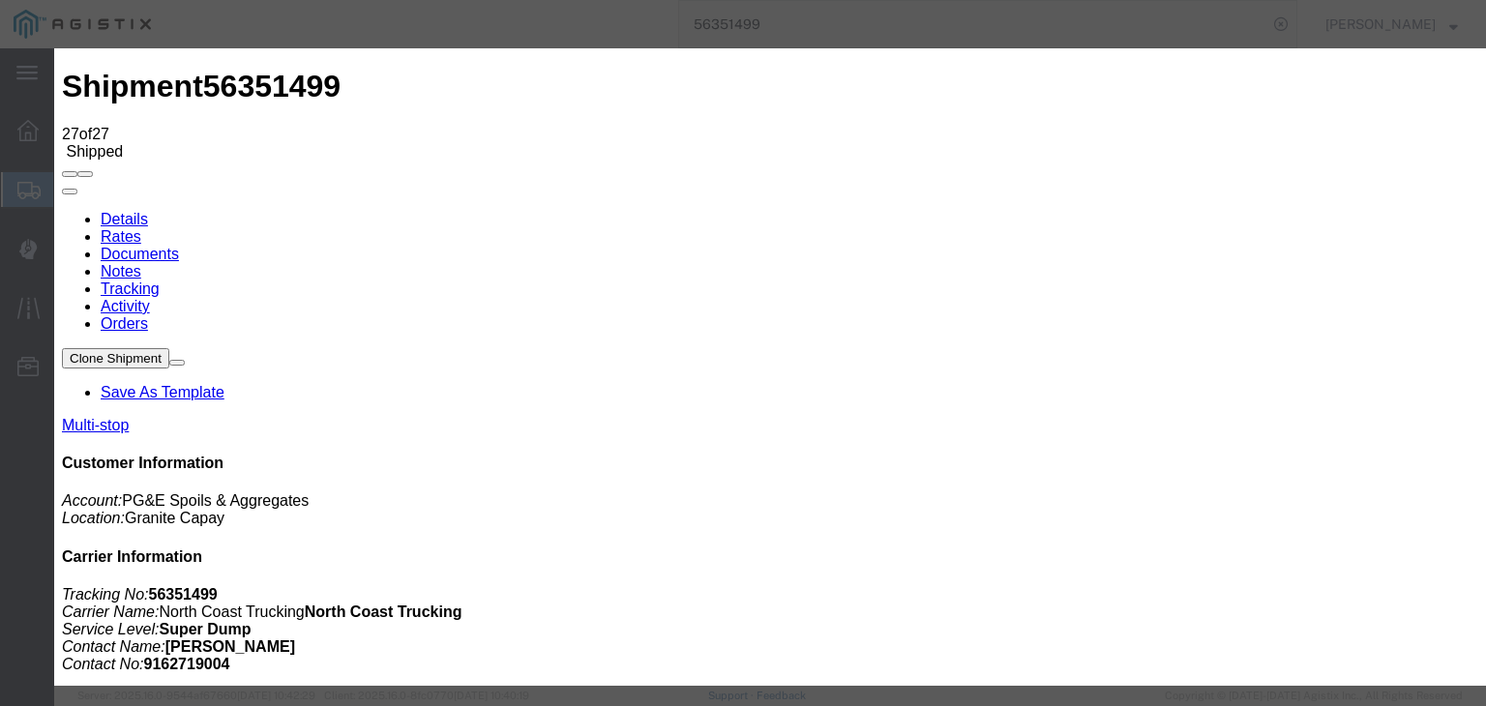
drag, startPoint x: 1008, startPoint y: 231, endPoint x: 1017, endPoint y: 239, distance: 11.6
select select "{"pickupDeliveryInfoId": "121985832","pickupOrDelivery": "P","stopNum": "1","lo…"
select select "CA"
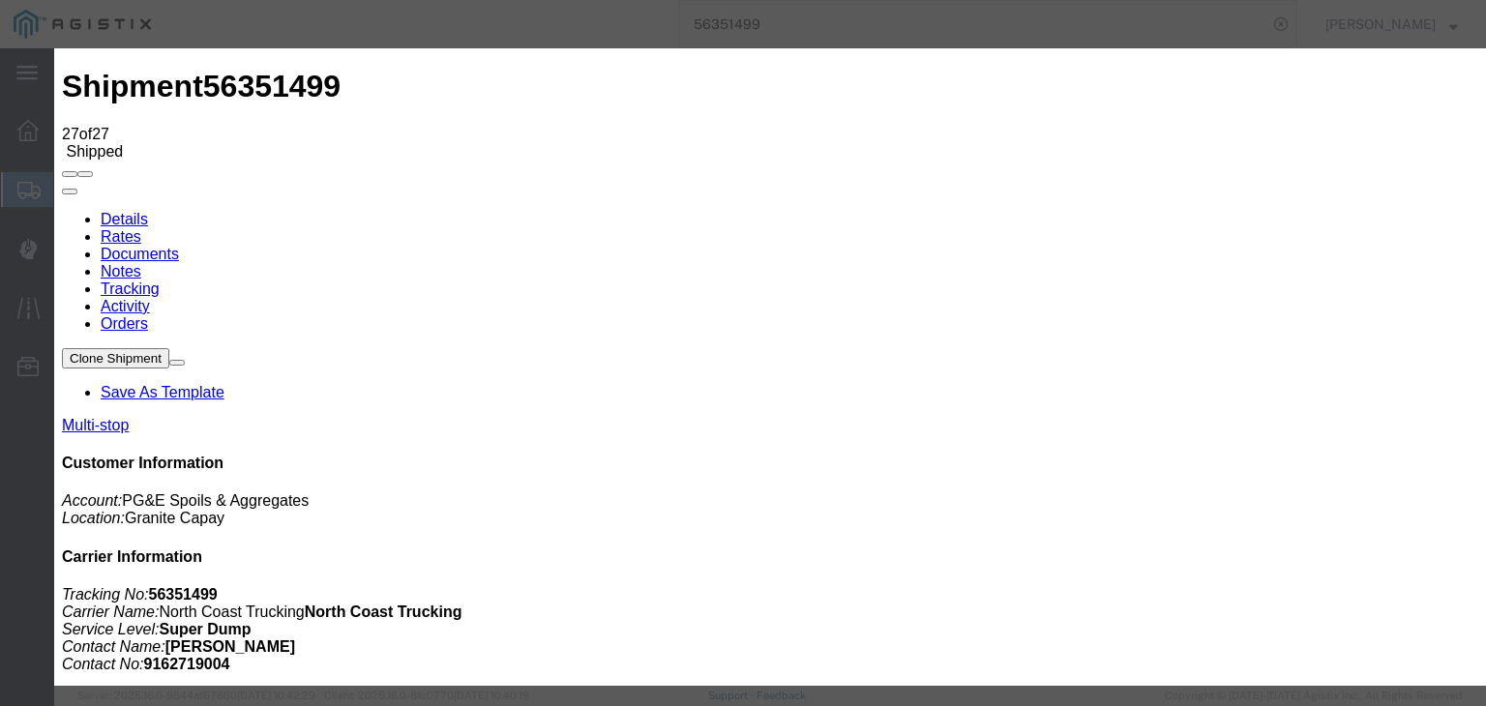
type input "Esparto"
paste textarea "Point of origin: time ends at original starting point empty."
type textarea "Point of origin: time ends at original starting point empty."
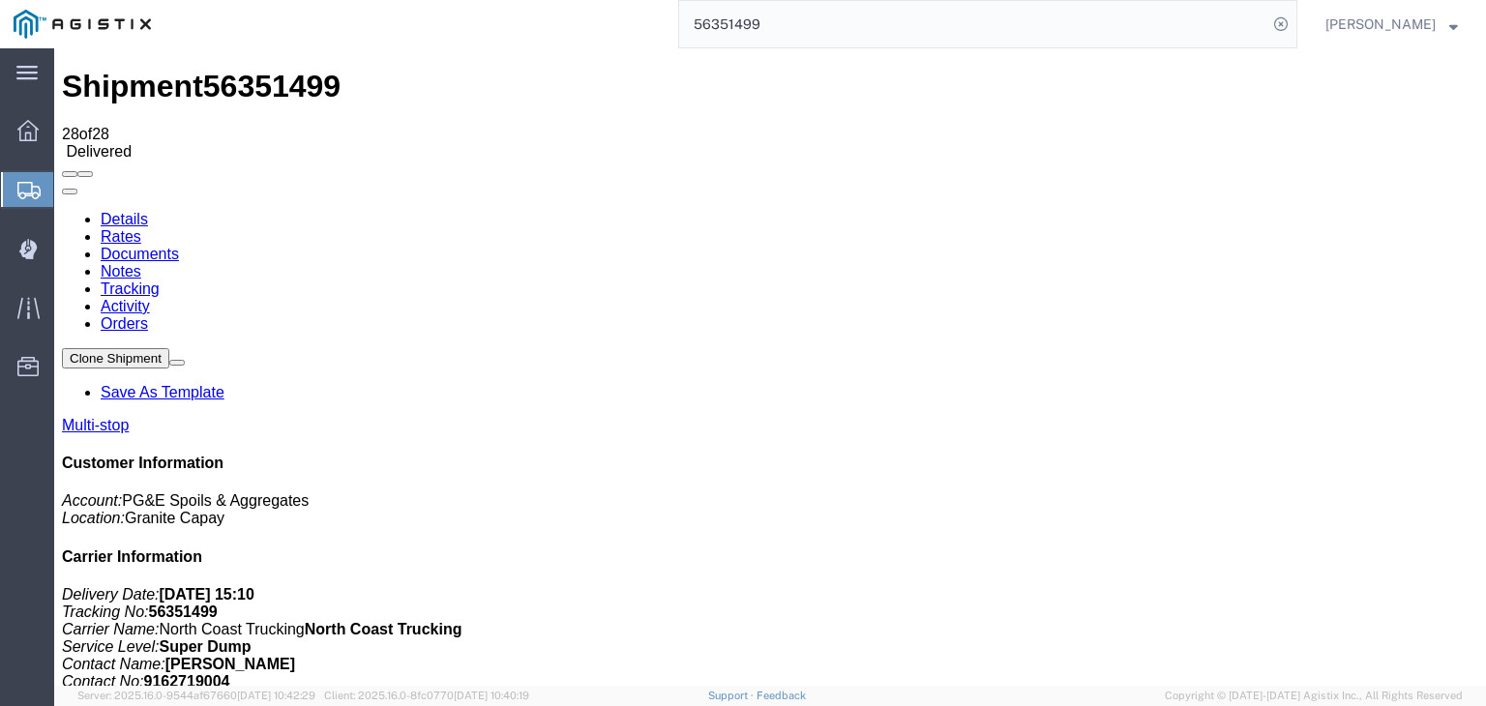
click at [179, 246] on link "Documents" at bounding box center [140, 254] width 78 height 16
click at [160, 280] on link "Tracking" at bounding box center [130, 288] width 59 height 16
click at [141, 263] on link "Notes" at bounding box center [121, 271] width 41 height 16
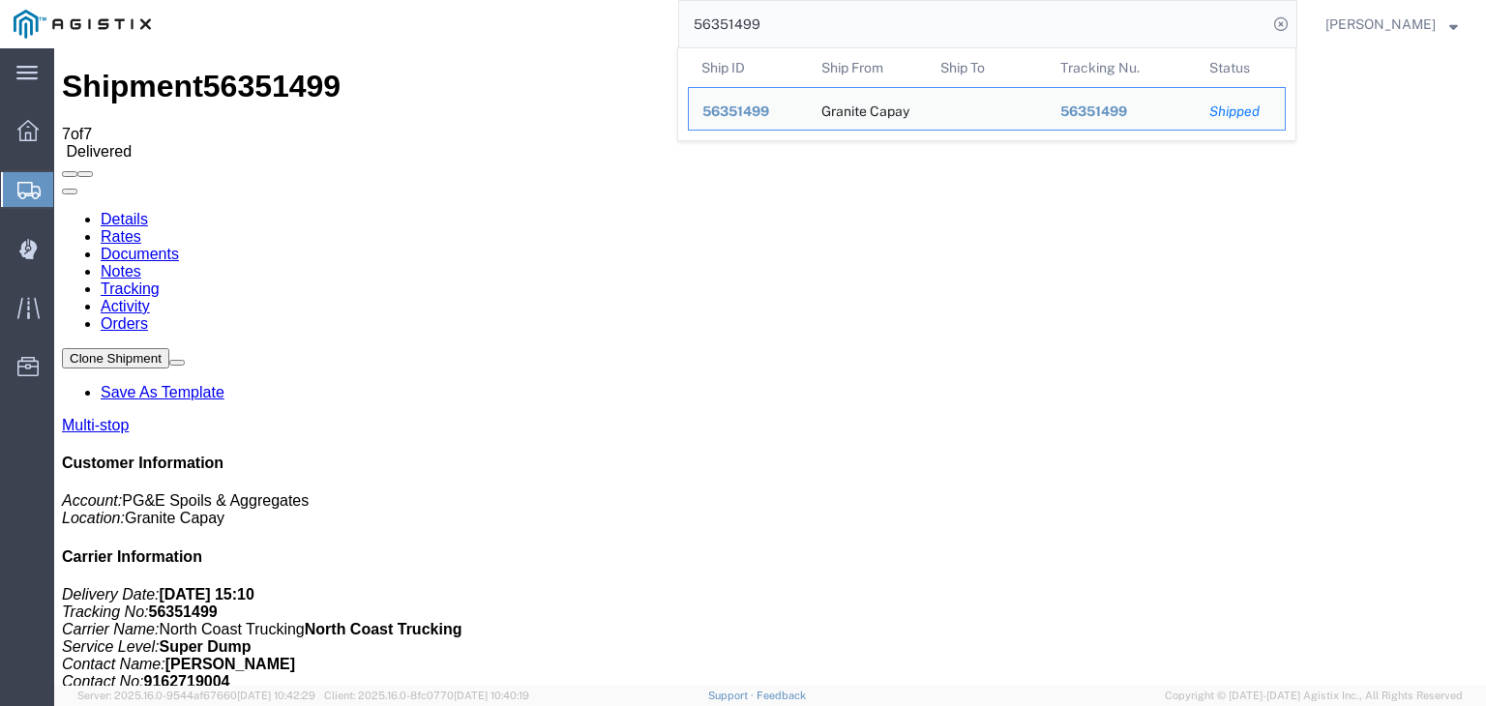
click at [803, 16] on input "56351499" at bounding box center [973, 24] width 588 height 46
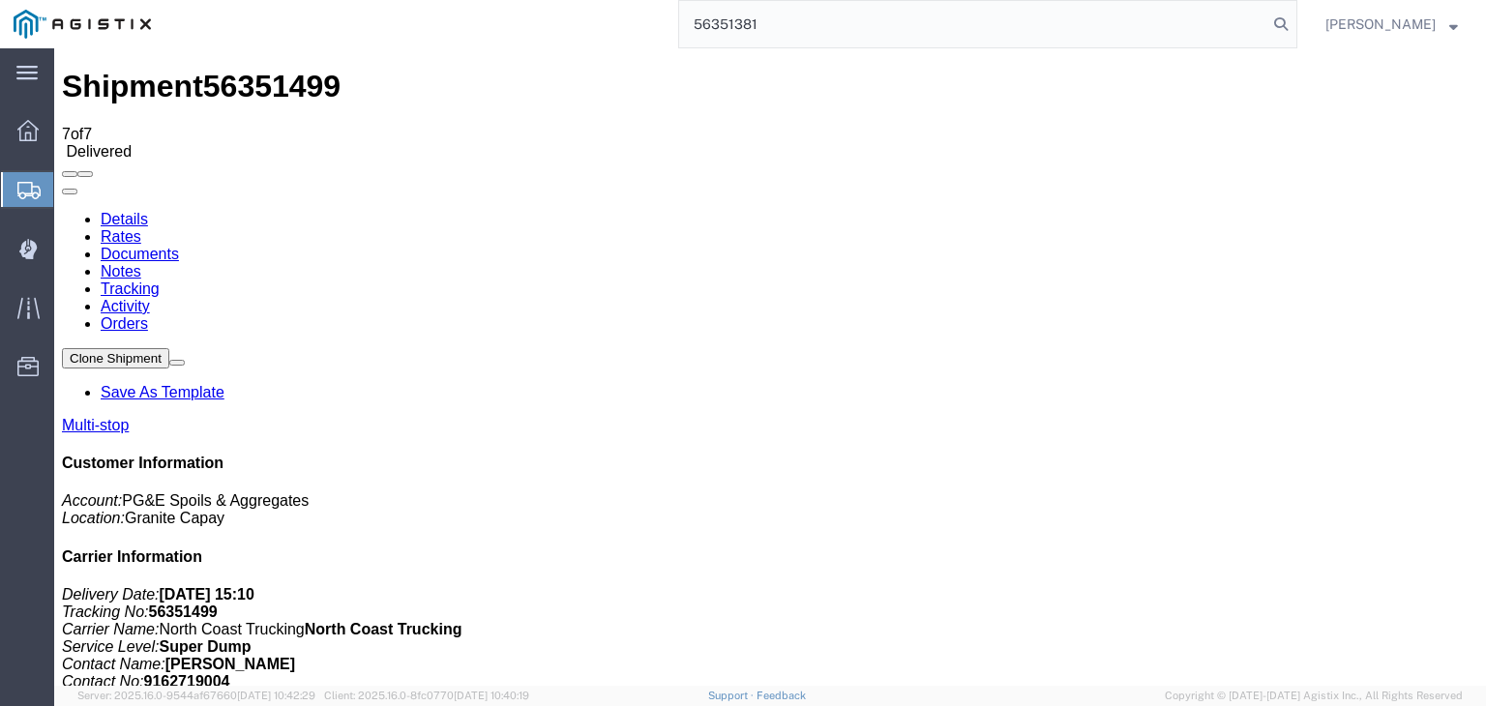
type input "56351381"
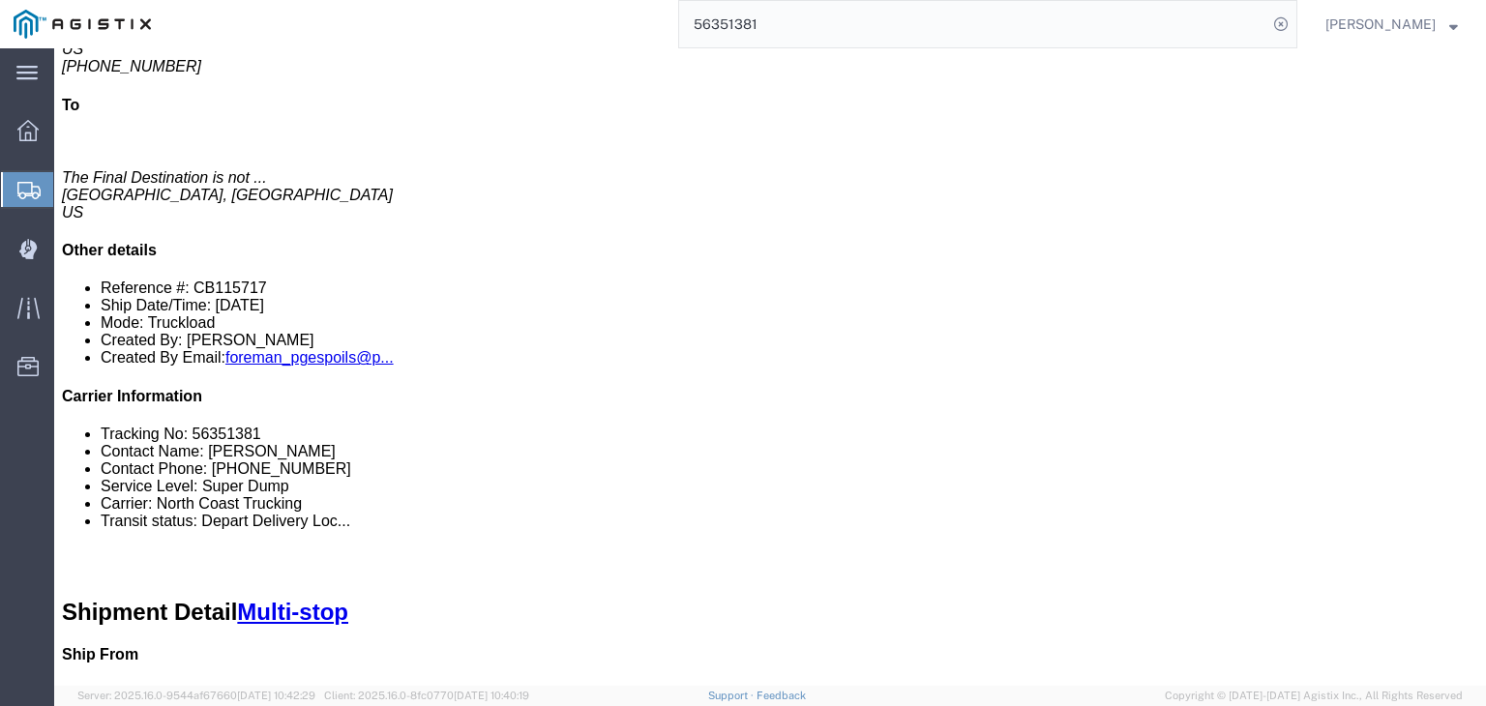
scroll to position [290, 0]
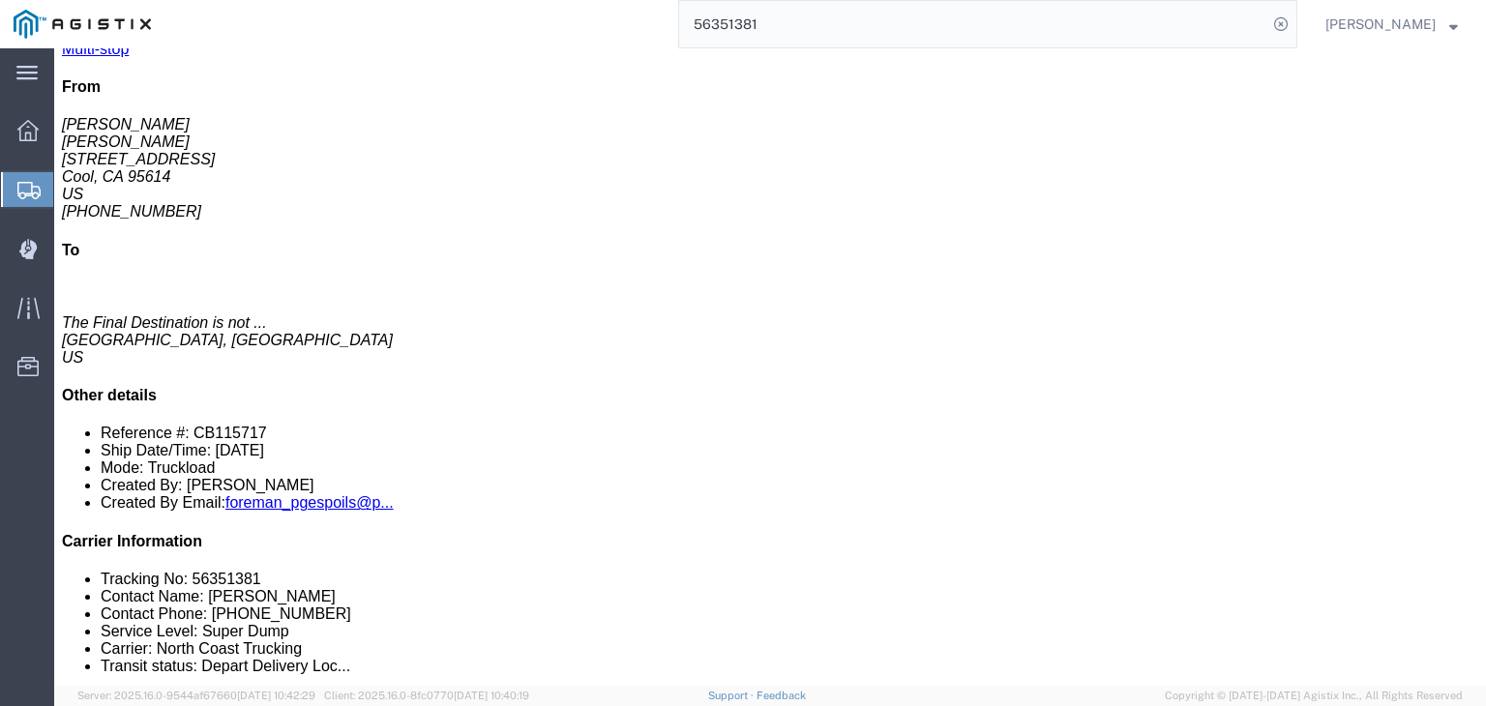
click link "Documents"
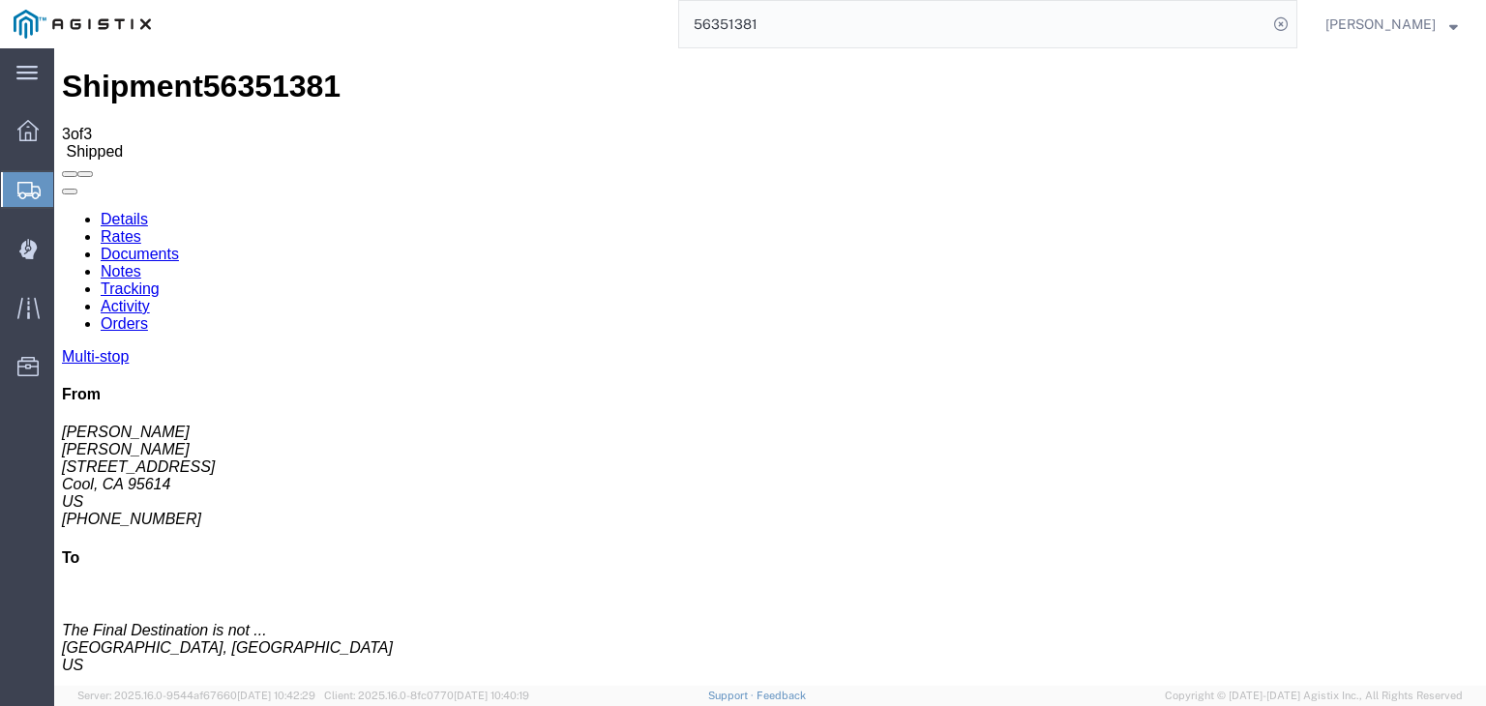
checkbox input "true"
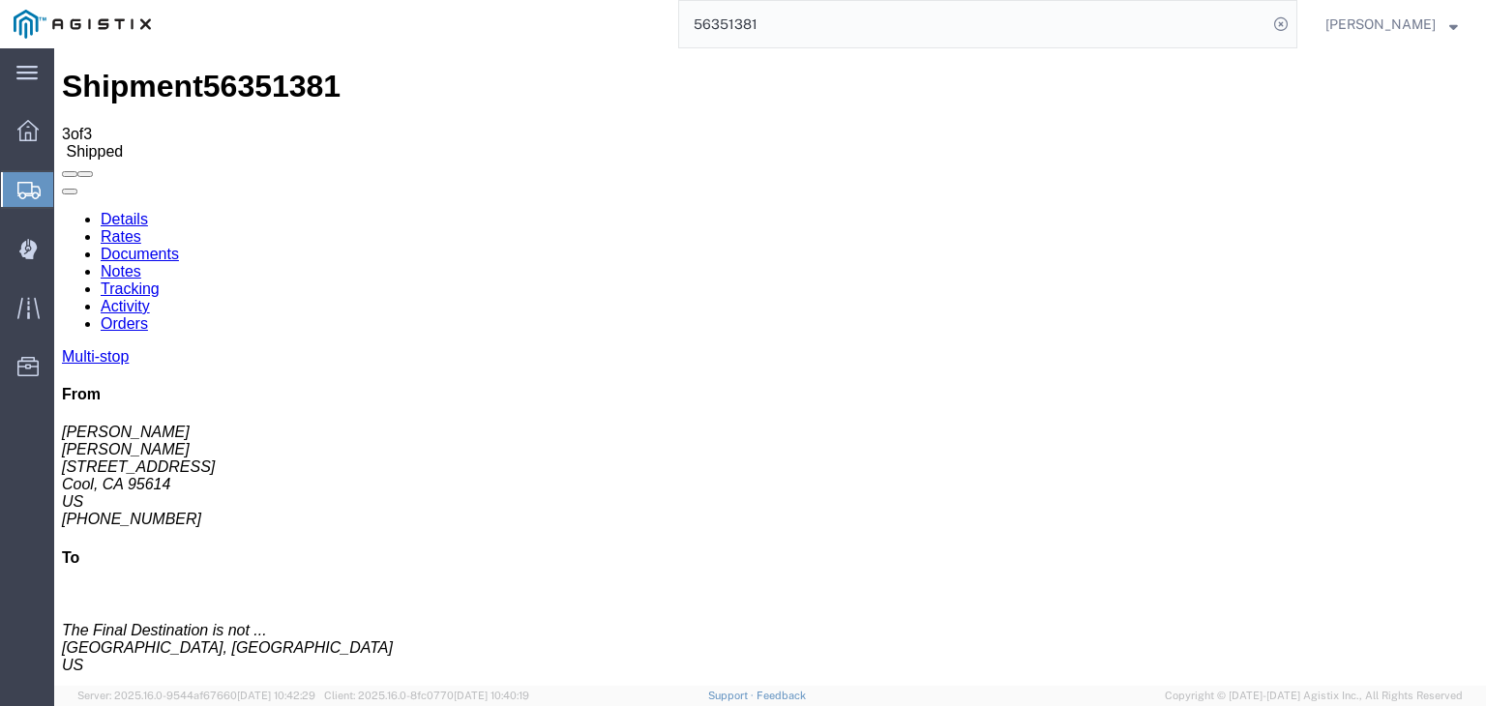
checkbox input "true"
click at [160, 280] on link "Tracking" at bounding box center [130, 288] width 59 height 16
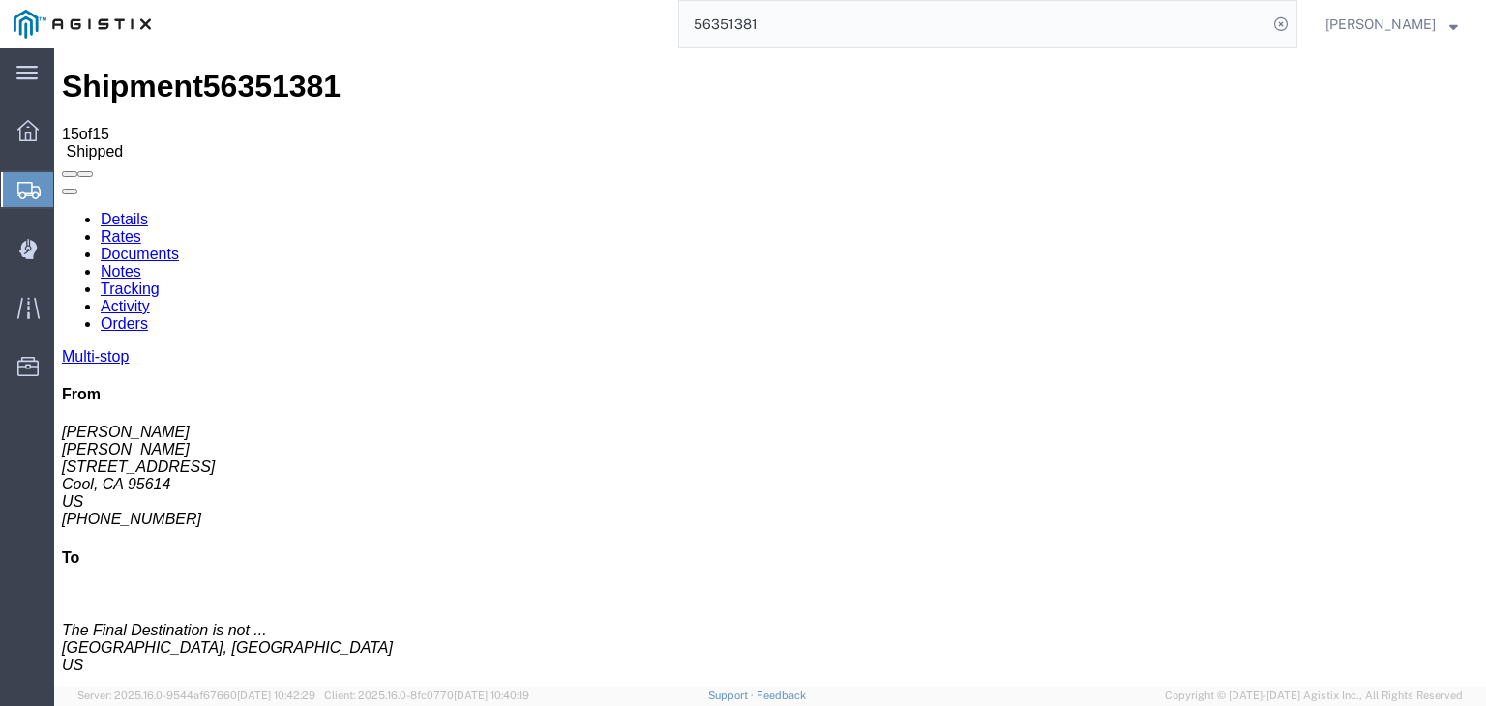
click at [179, 246] on link "Documents" at bounding box center [140, 254] width 78 height 16
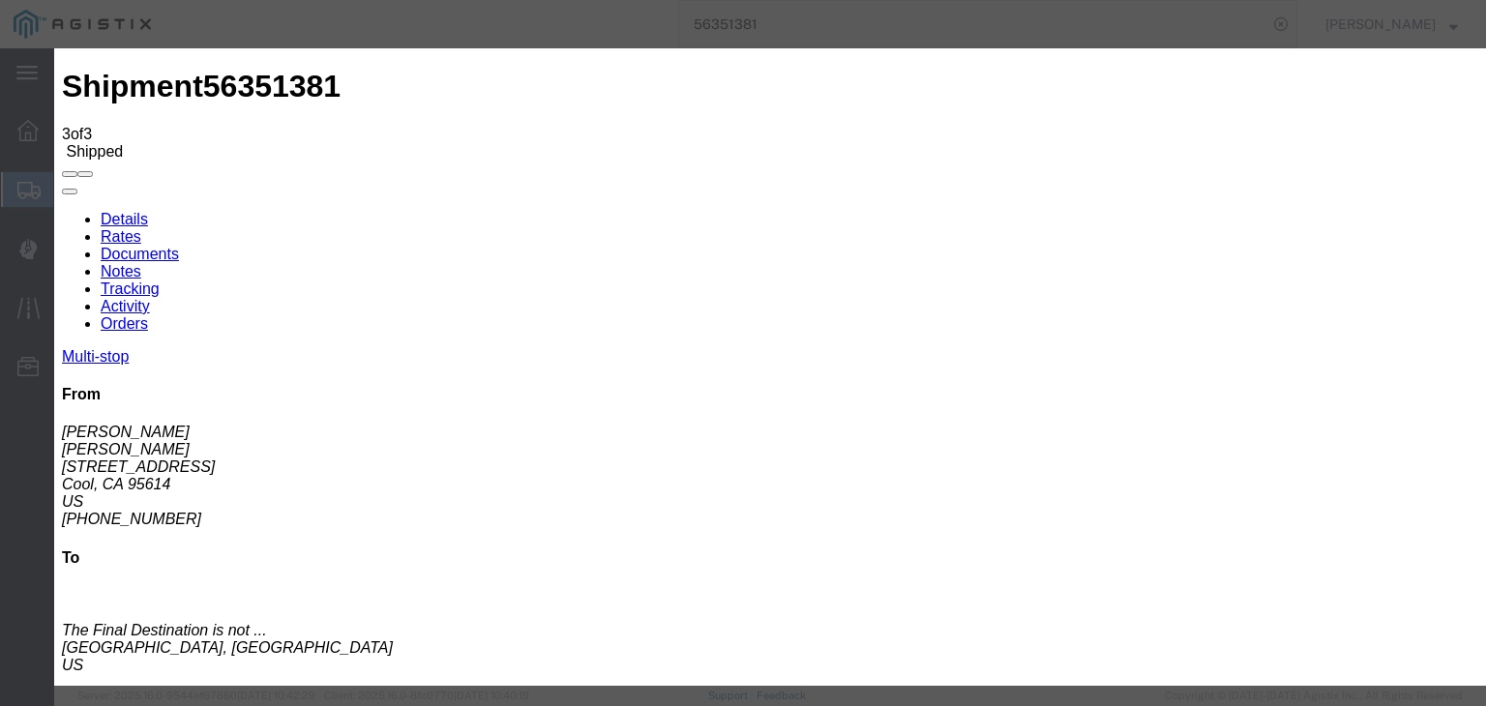
type input "C:\fakepath\07.31.25 PGE 121352-56351381 Robert.pdf"
type input "Freight Bill and Weight Ticket"
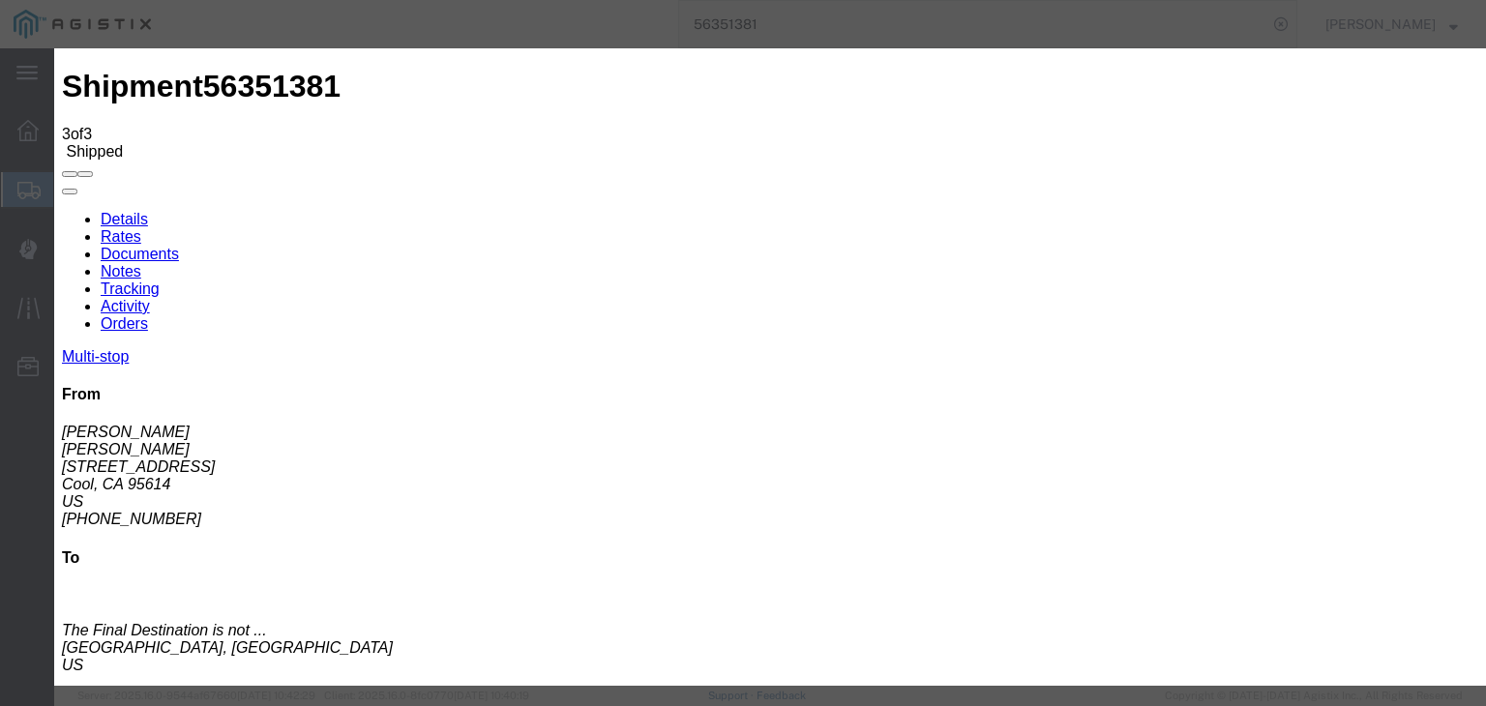
select select
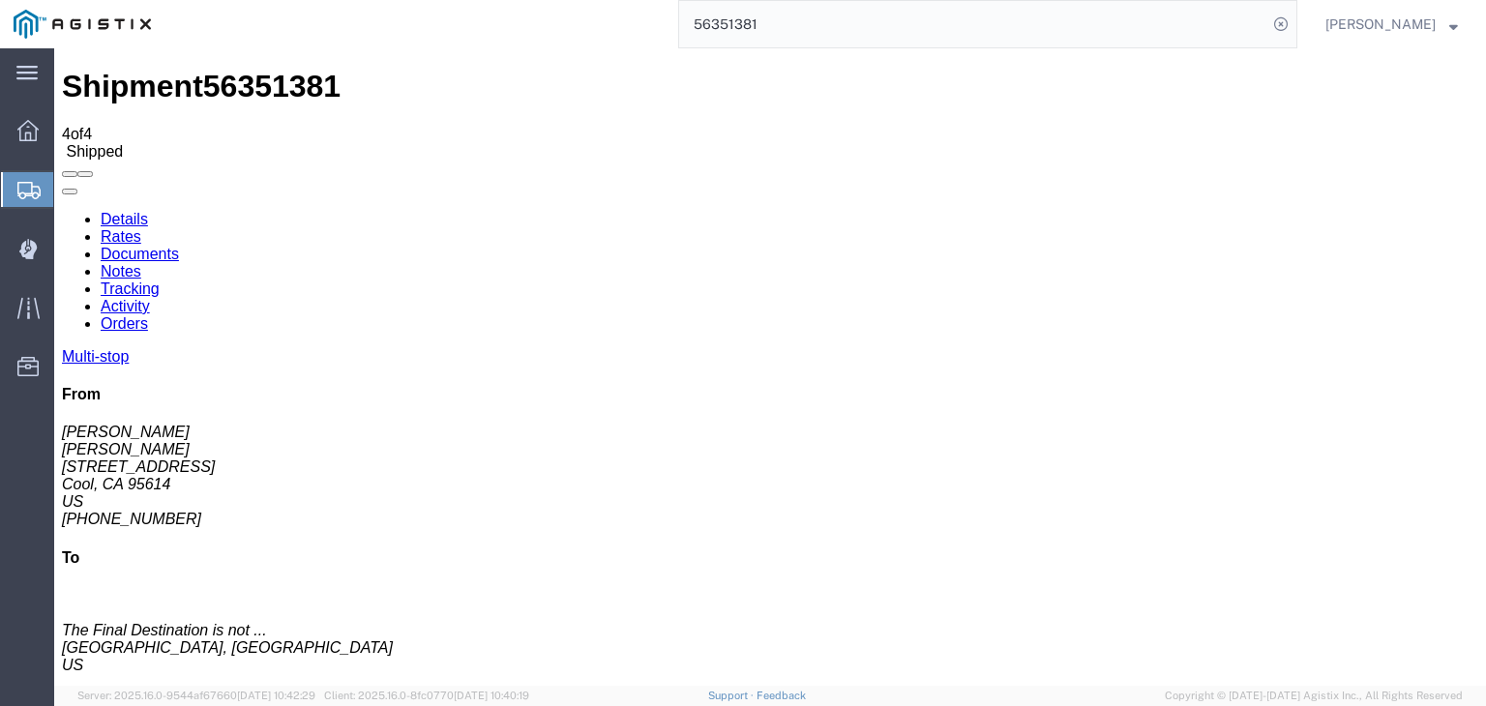
click at [160, 280] on link "Tracking" at bounding box center [130, 288] width 59 height 16
click at [179, 246] on link "Documents" at bounding box center [140, 254] width 78 height 16
click at [160, 280] on link "Tracking" at bounding box center [130, 288] width 59 height 16
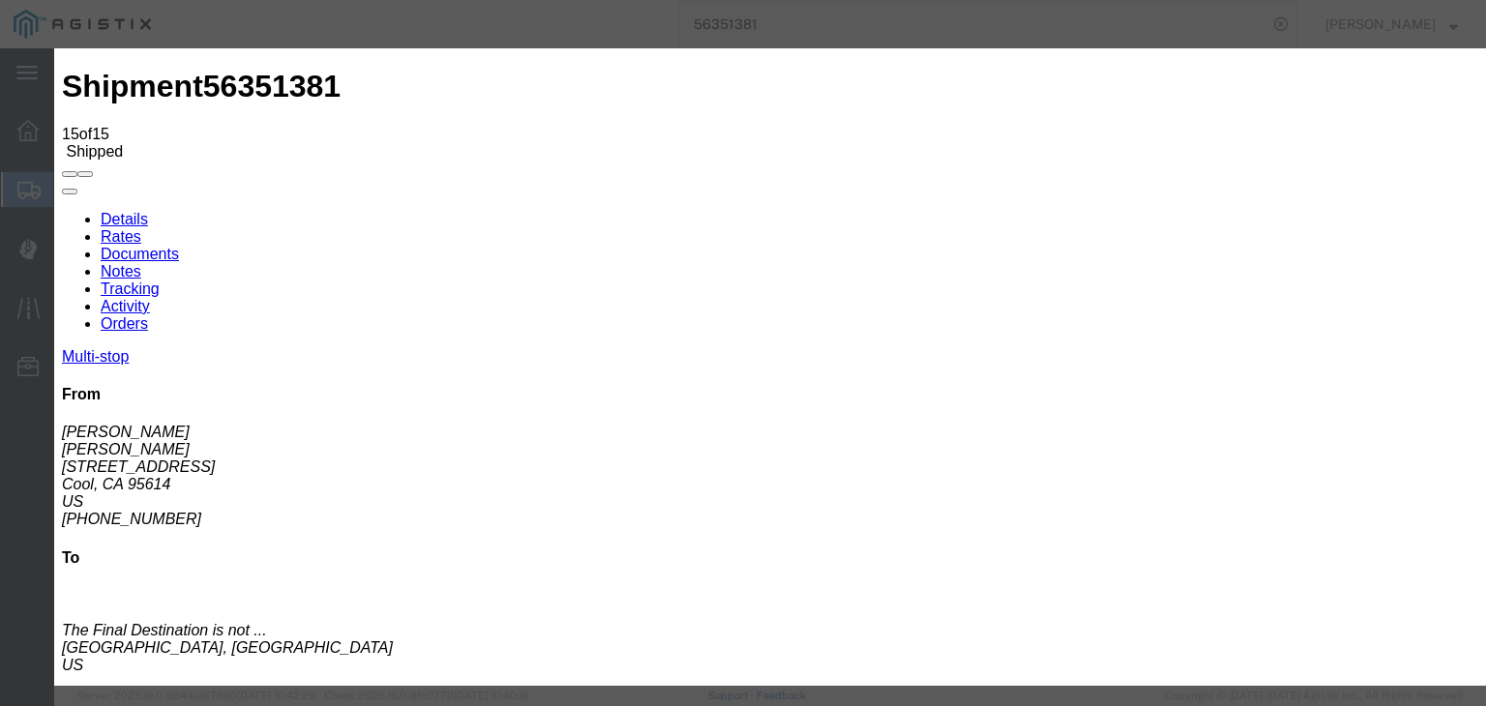
type input "[DATE]"
type input "8:00 AM"
drag, startPoint x: 515, startPoint y: 328, endPoint x: 575, endPoint y: 289, distance: 71.4
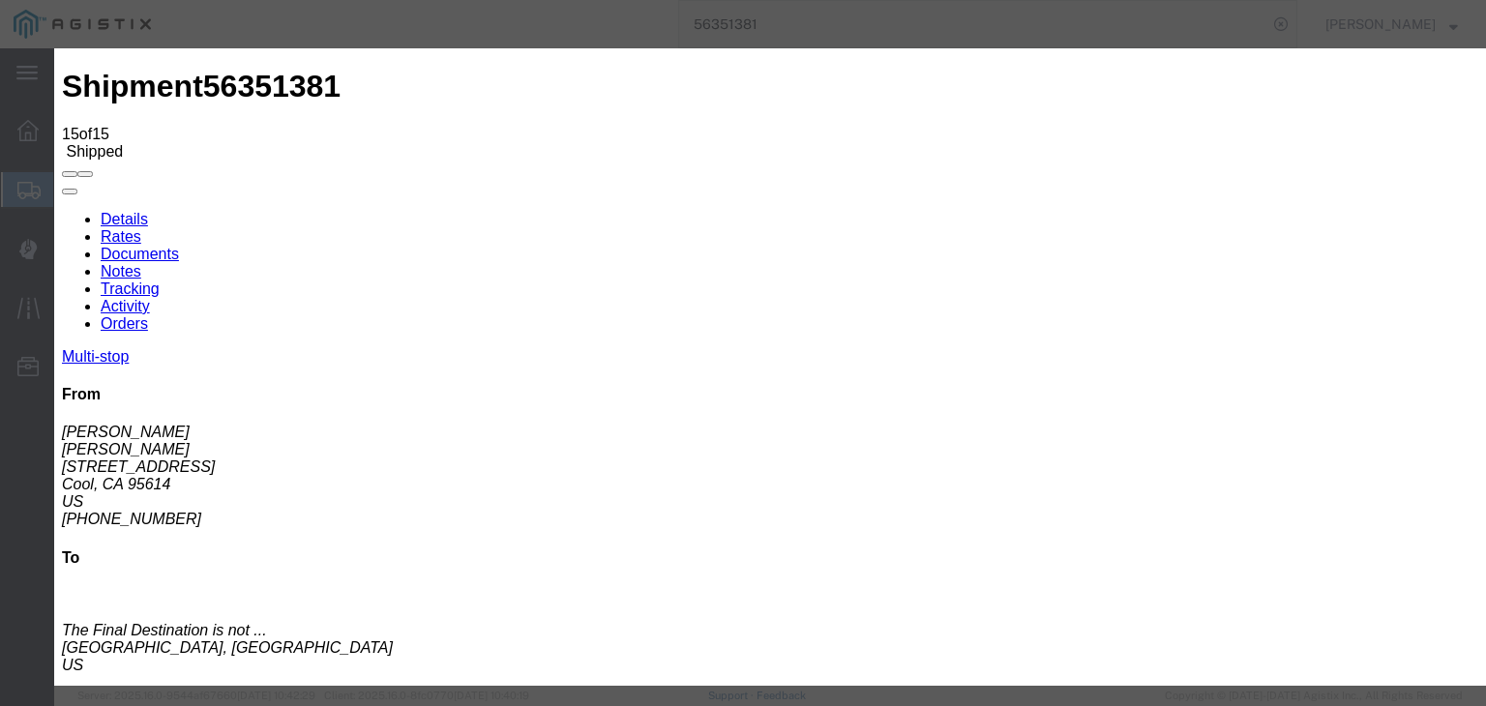
type input "[DATE]"
type input "5:00 PM"
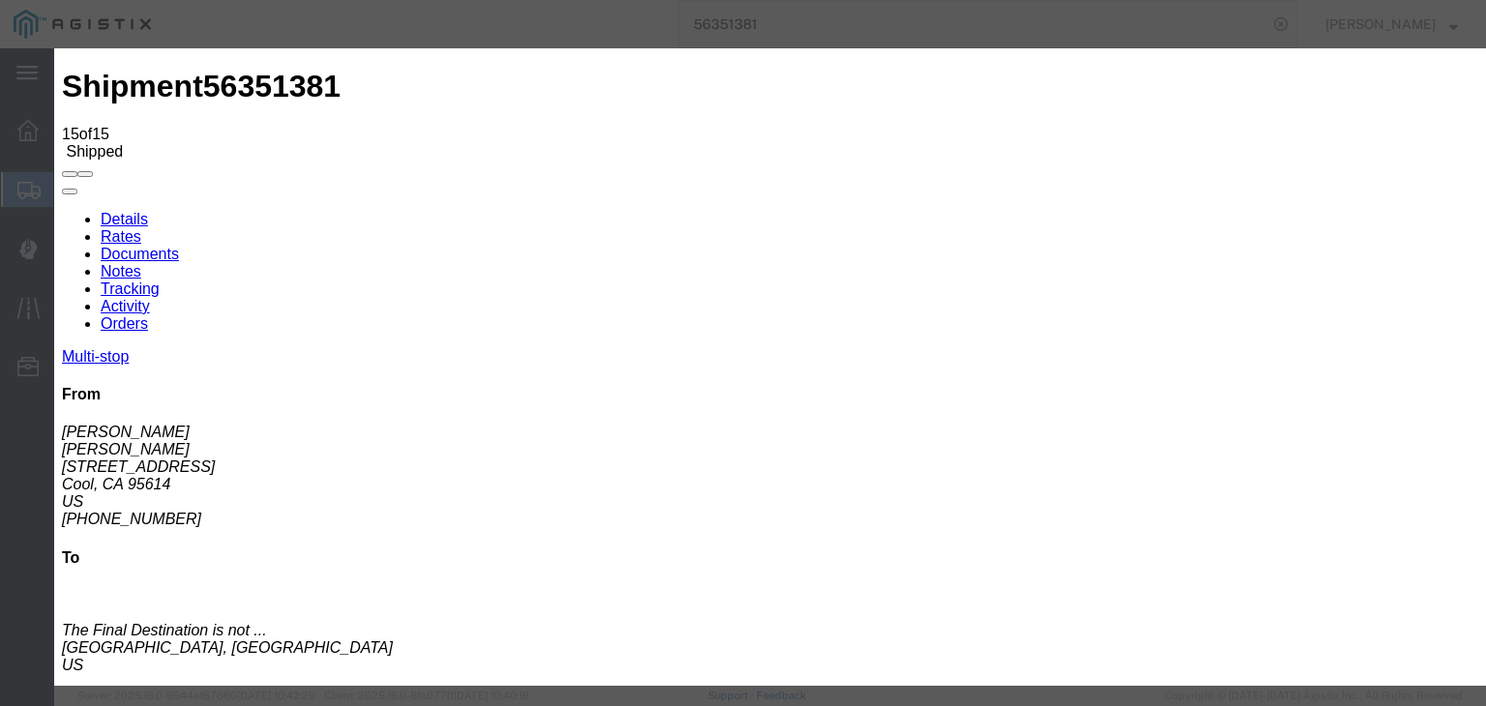
select select "DELIVRED"
select select "{"pickupDeliveryInfoId": "121985588","pickupOrDelivery": "P","stopNum": "1","lo…"
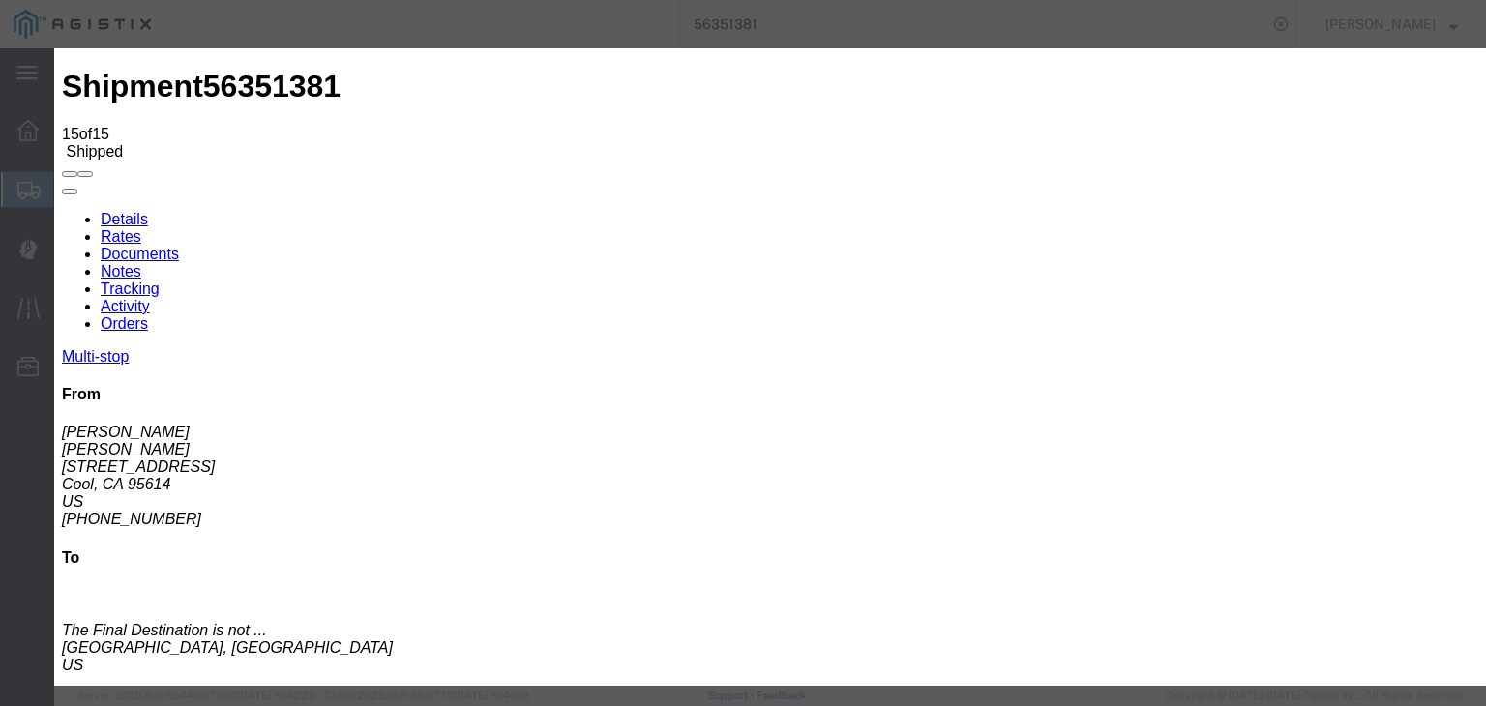
select select "CA"
type input "Cool"
paste textarea "Point of origin: time ends at original starting point empty."
type textarea "Point of origin: time ends at original starting point empty."
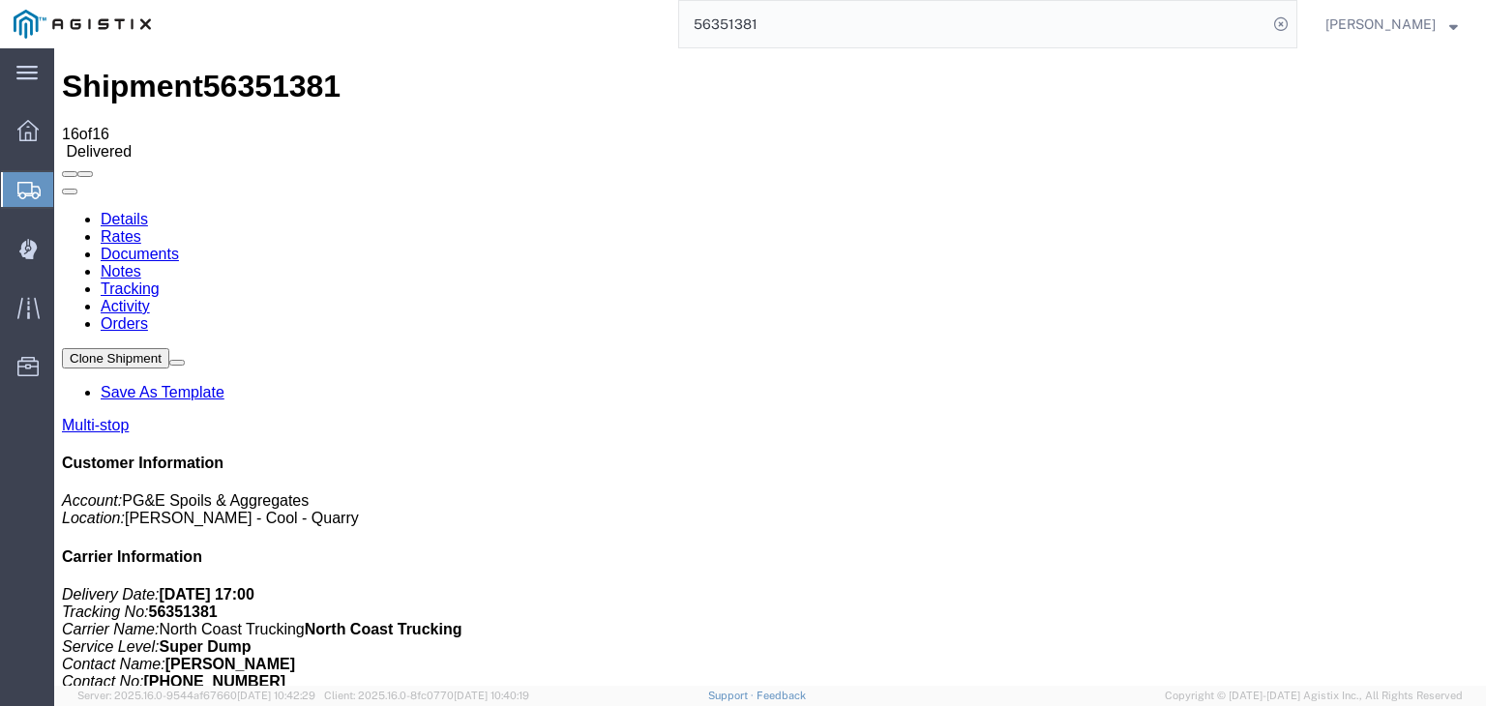
click at [141, 263] on link "Notes" at bounding box center [121, 271] width 41 height 16
click at [160, 280] on link "Tracking" at bounding box center [130, 288] width 59 height 16
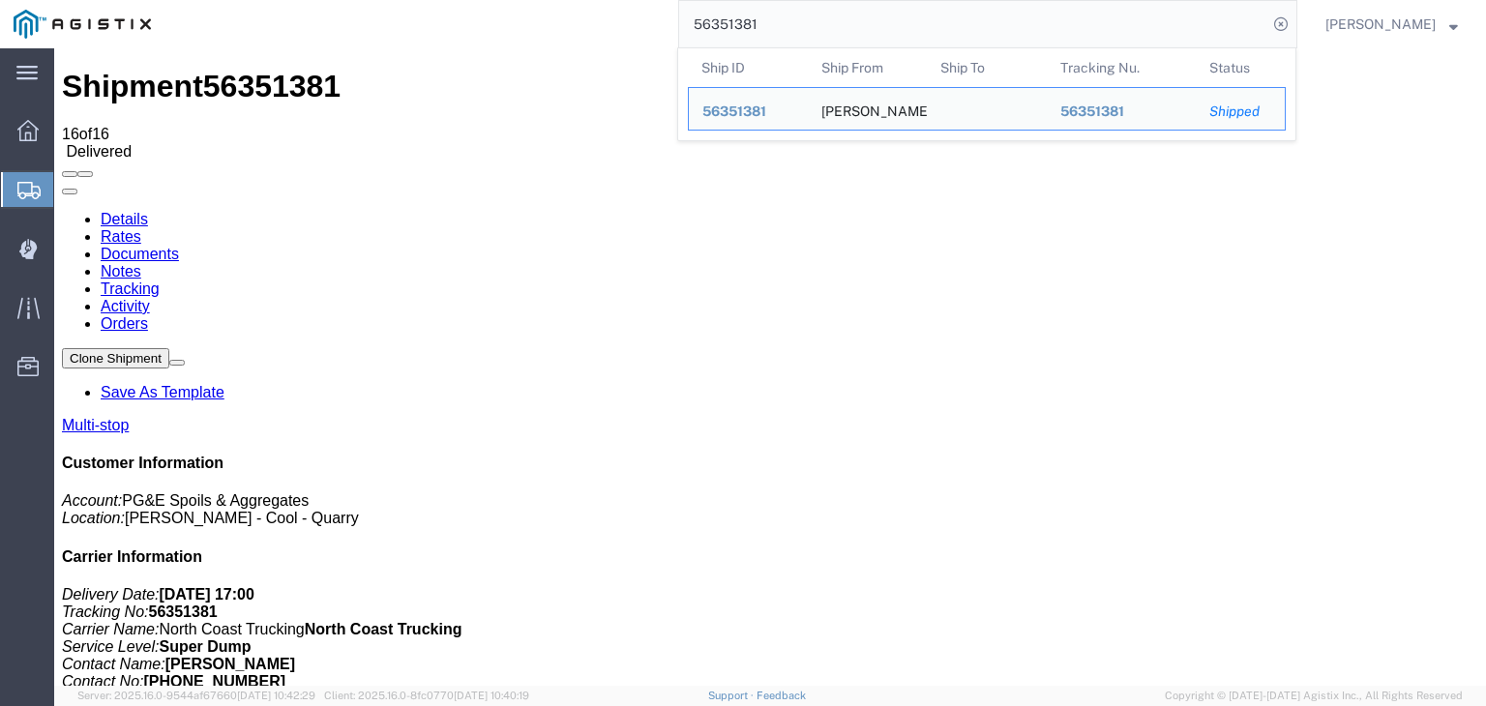
drag, startPoint x: 766, startPoint y: 33, endPoint x: 647, endPoint y: 32, distance: 119.0
click at [647, 32] on div "56351381 Ship ID Ship From Ship To Tracking Nu. Status Ship ID 56351381 Ship Fr…" at bounding box center [730, 24] width 1133 height 48
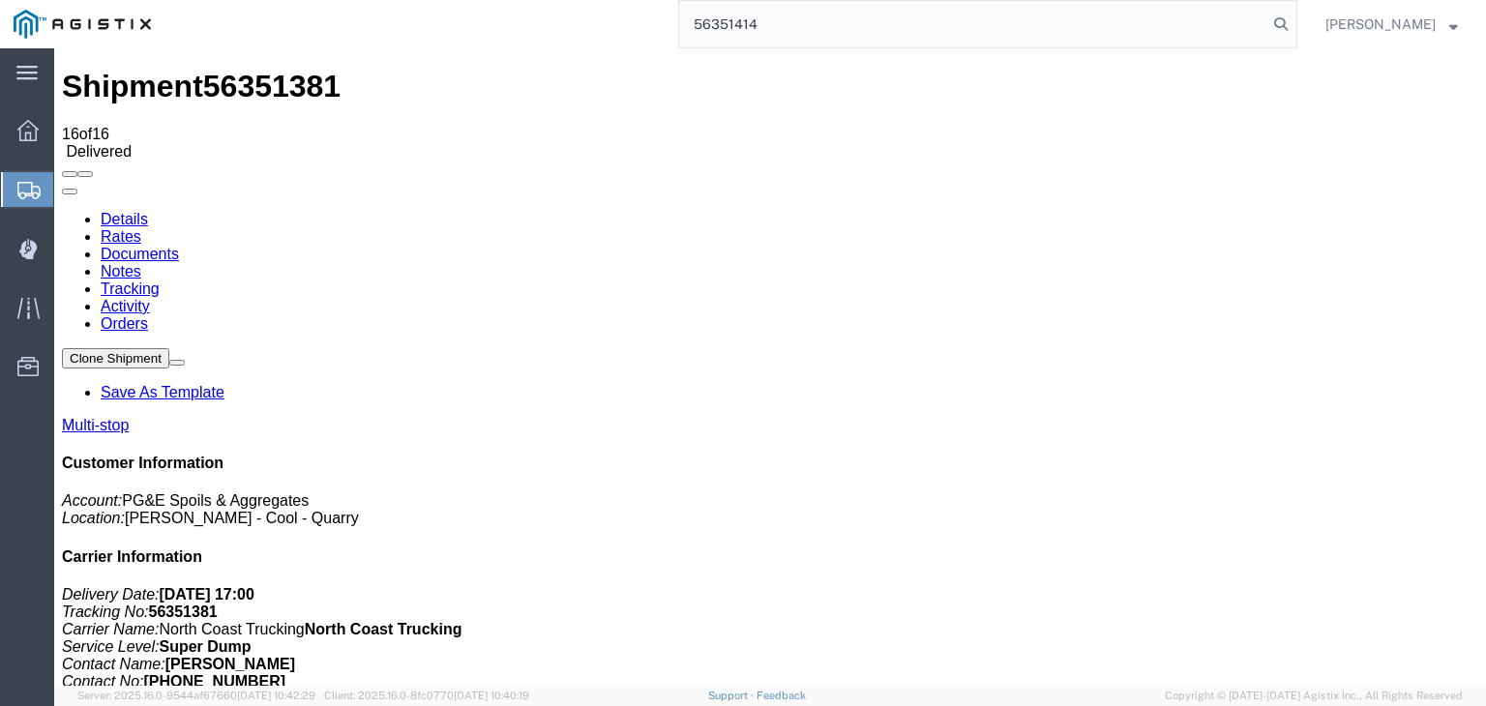
type input "56351414"
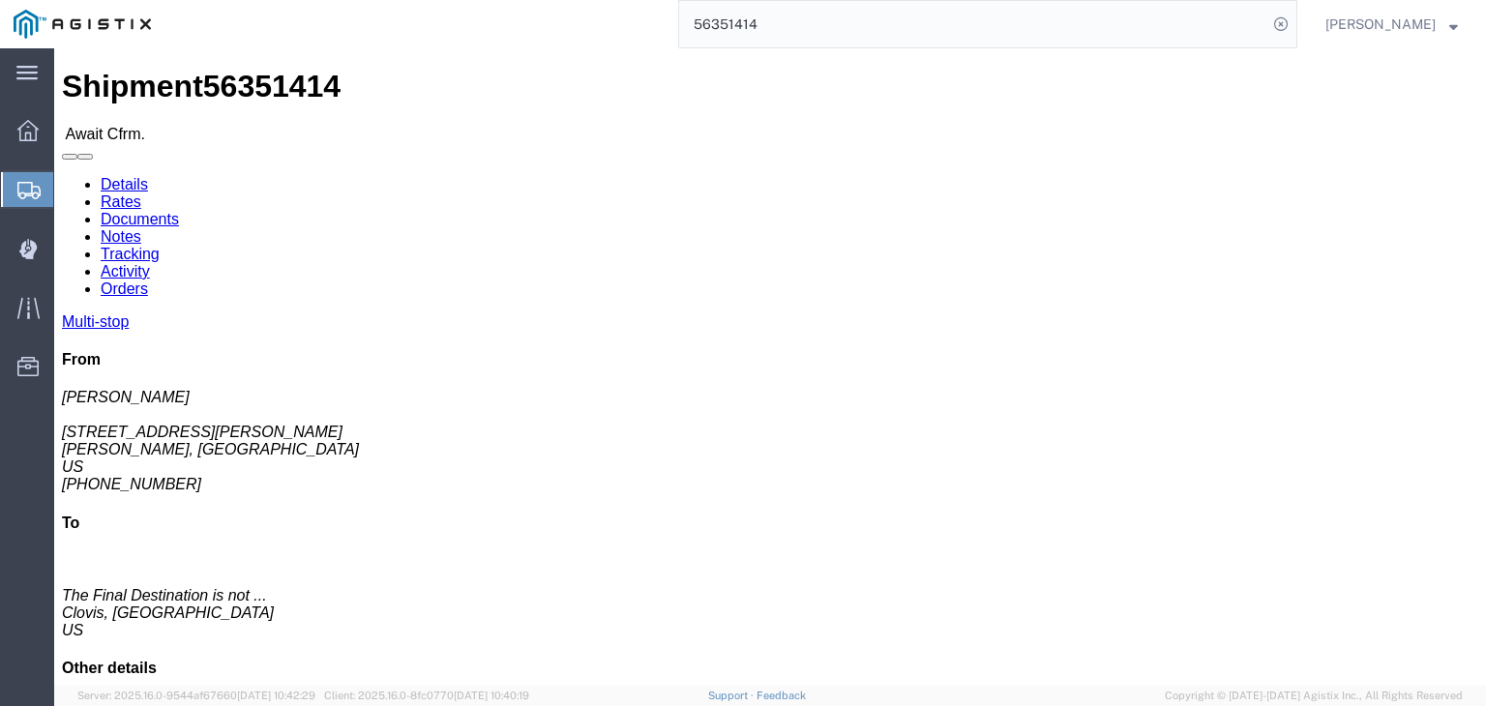
click link "Documents"
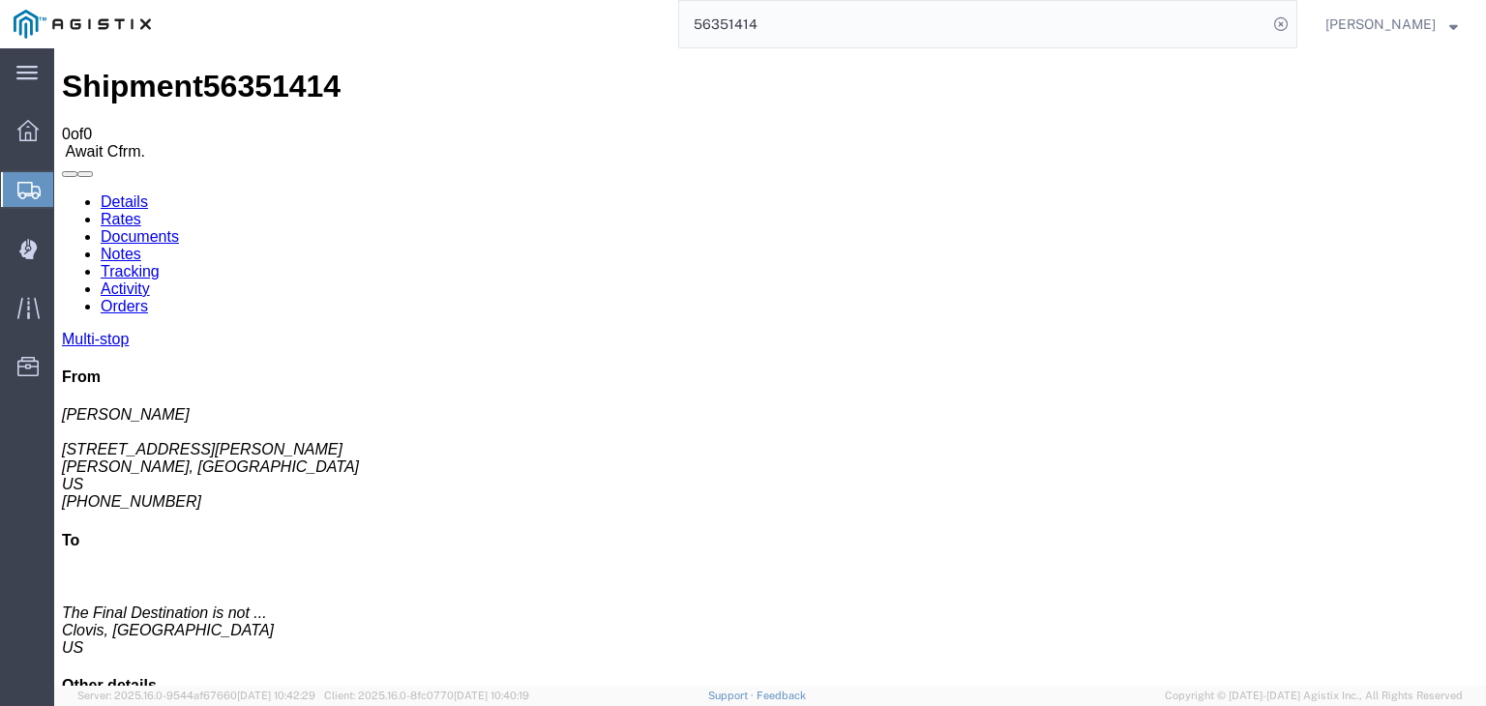
click at [160, 263] on link "Tracking" at bounding box center [130, 271] width 59 height 16
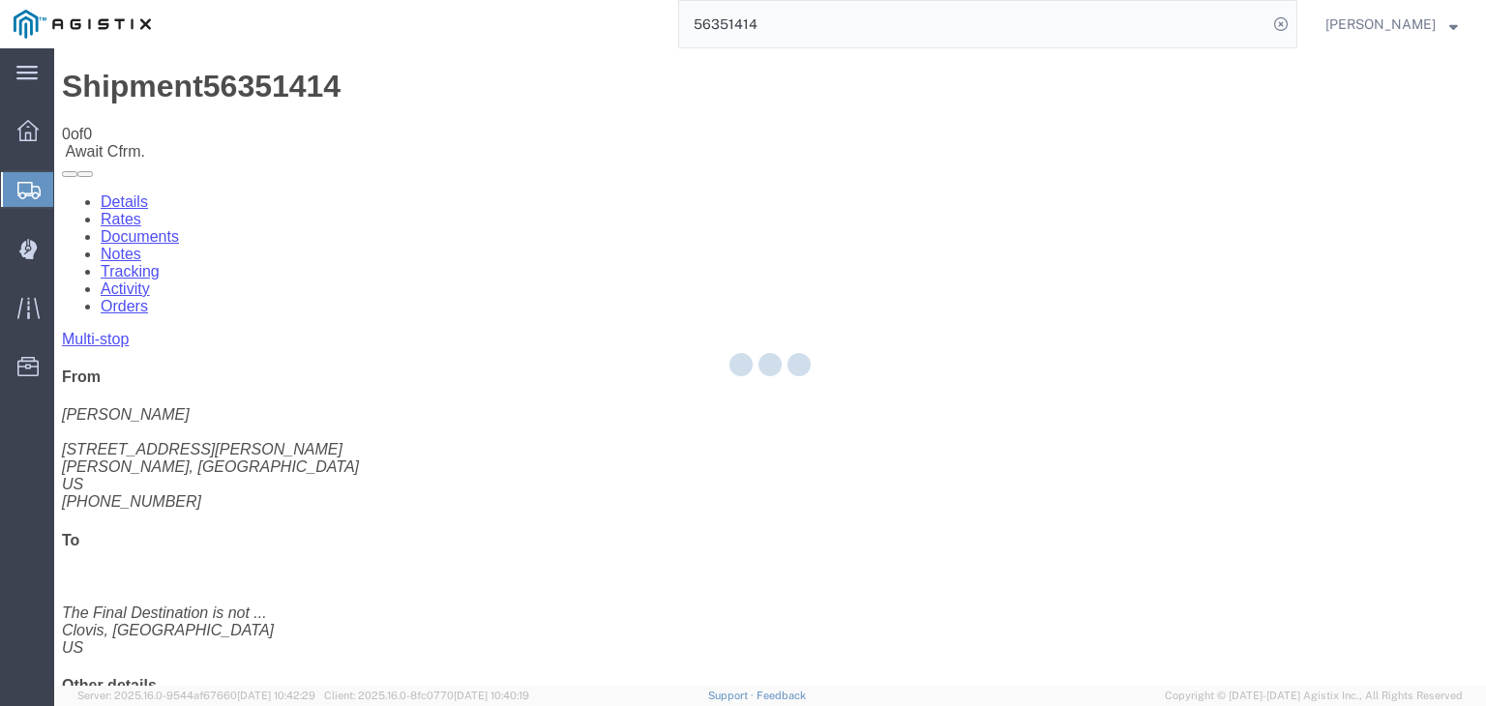
click at [124, 117] on div at bounding box center [769, 366] width 1431 height 637
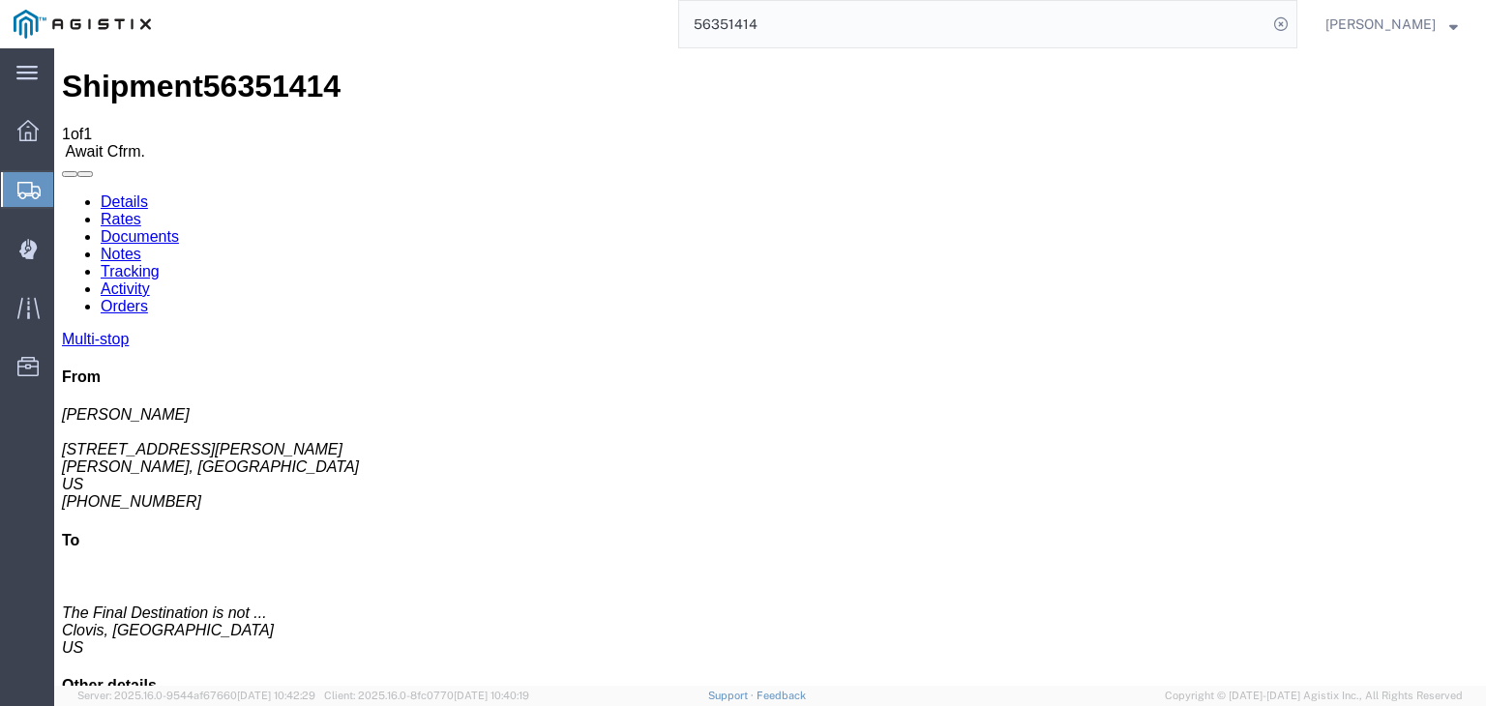
click at [120, 193] on link "Details" at bounding box center [124, 201] width 47 height 16
click div "Shipment 56351414 1 of 1 Await Cfrm."
click link "Tracking"
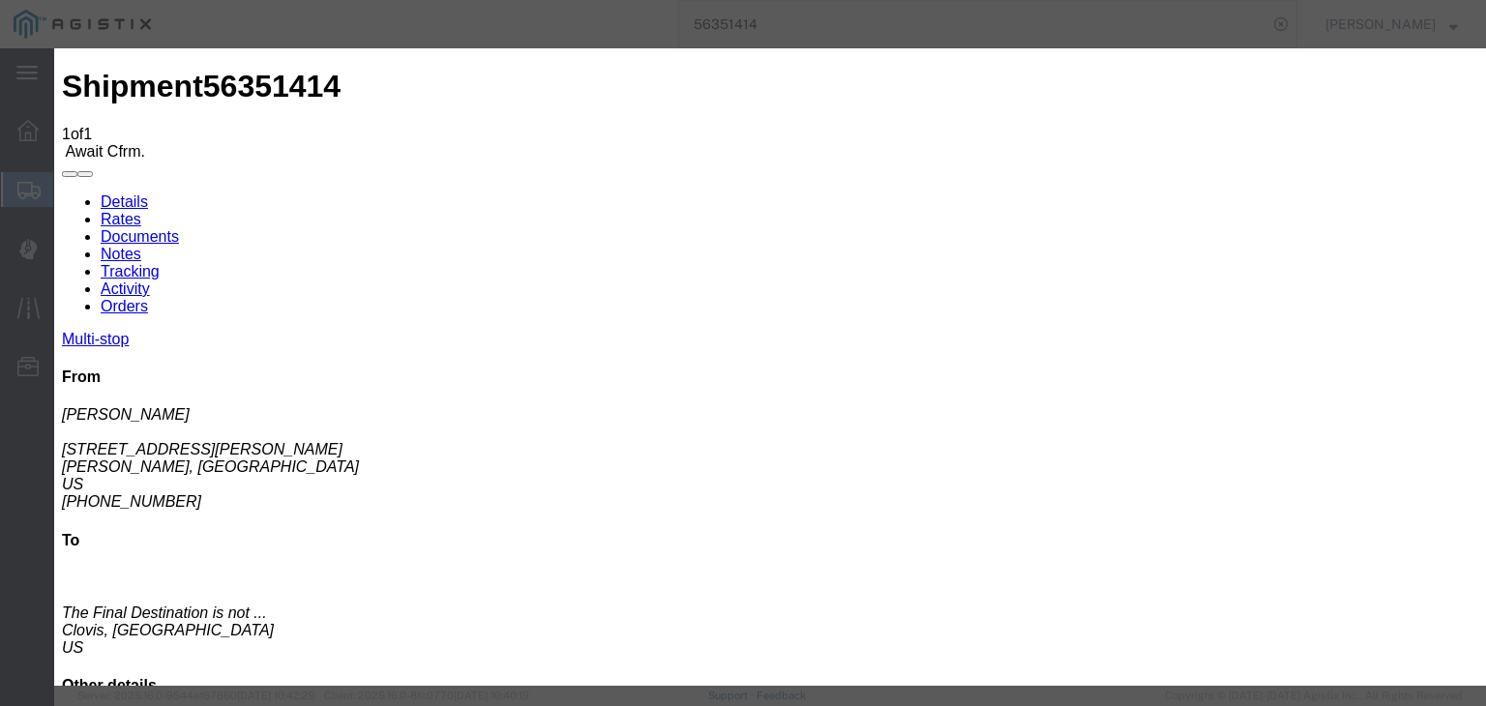
type input "[DATE]"
type input "8:00 AM"
type input "[DATE]"
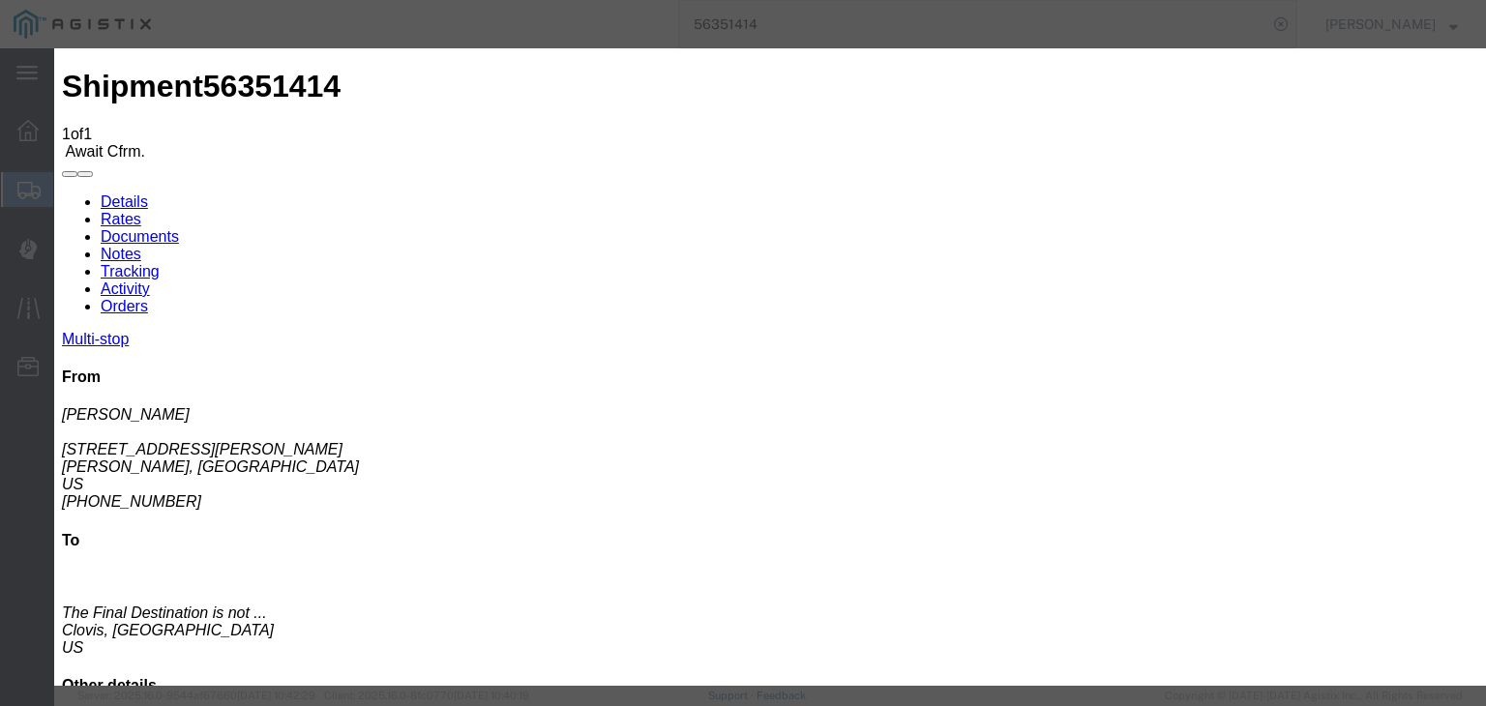
type input "7:00 AM"
select select "ARVPULOC"
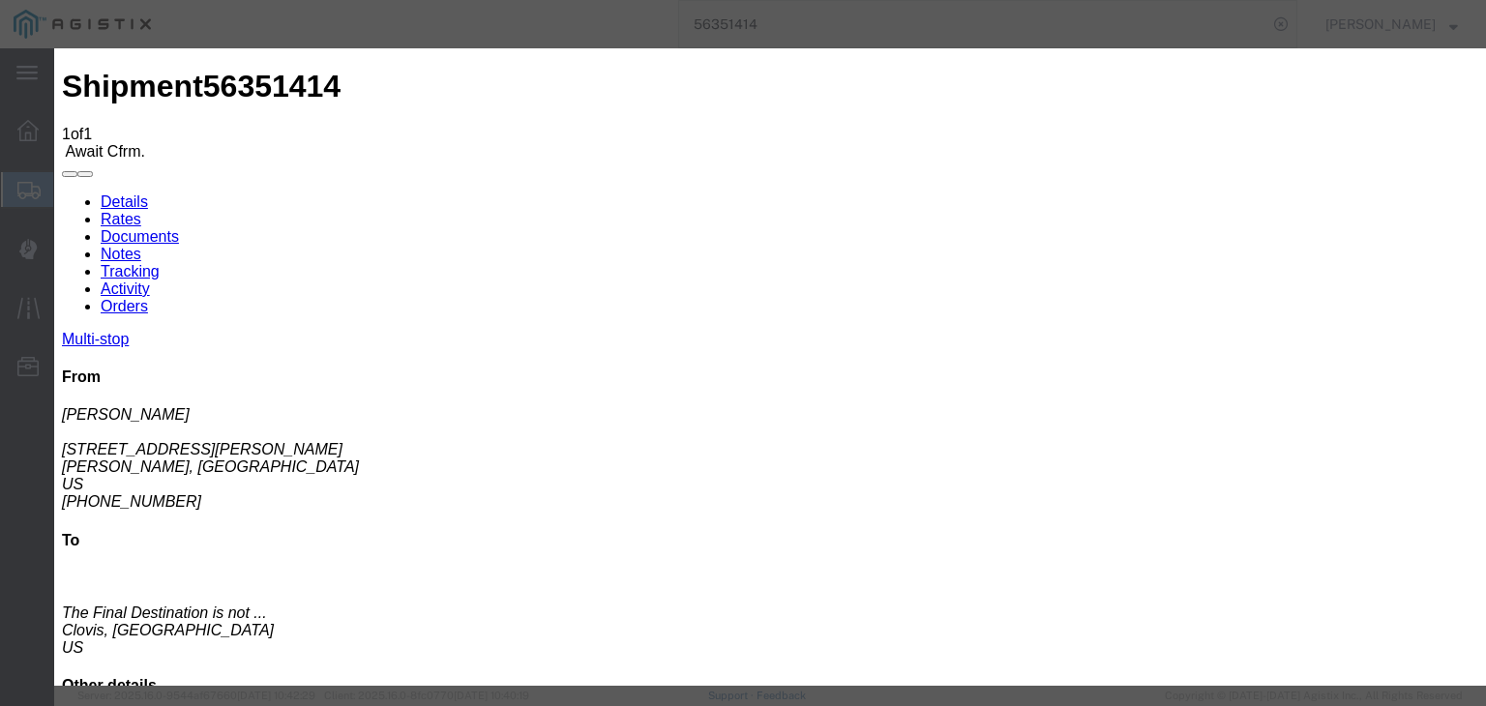
select select "{"pickupDeliveryInfoId": "121985658","pickupOrDelivery": "P","stopNum": "1","lo…"
select select "CA"
type input "[PERSON_NAME]"
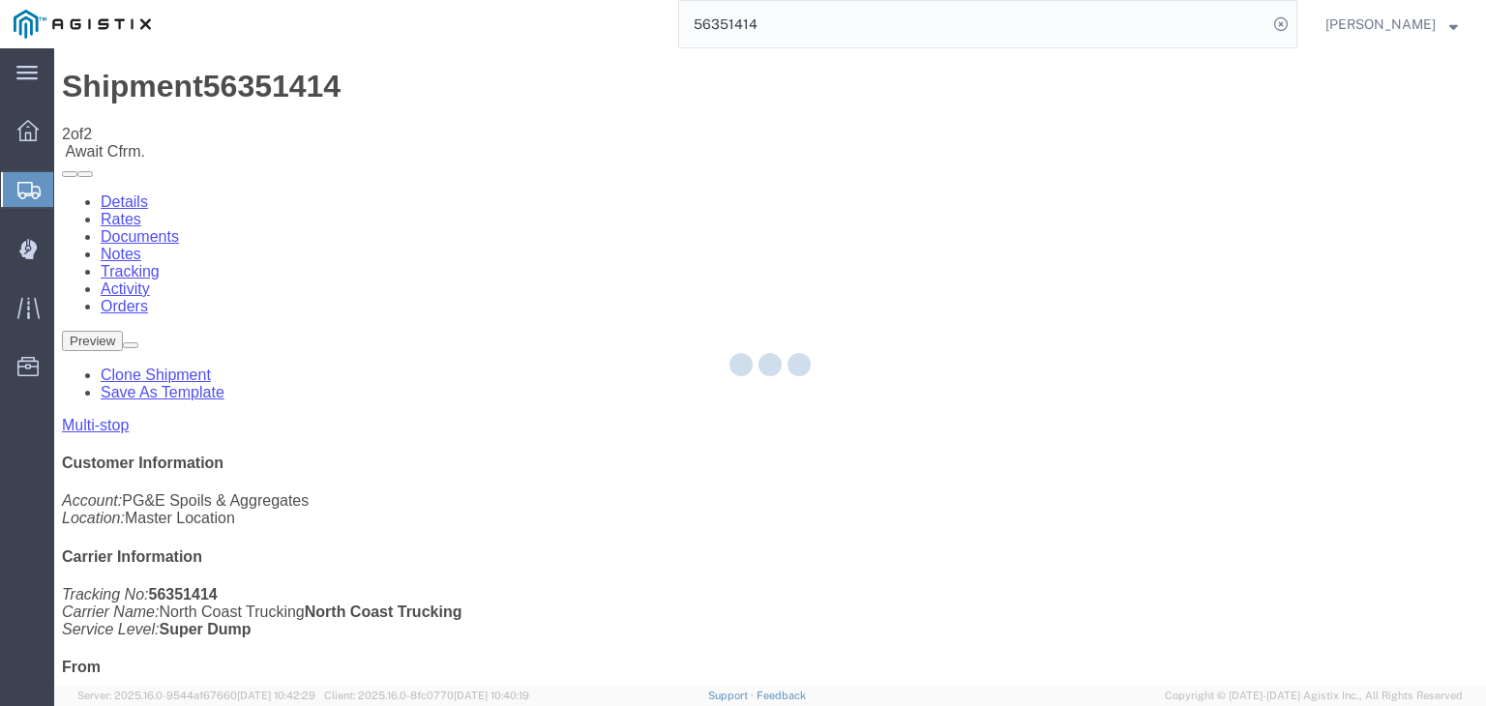
click at [1008, 183] on div at bounding box center [769, 366] width 1431 height 637
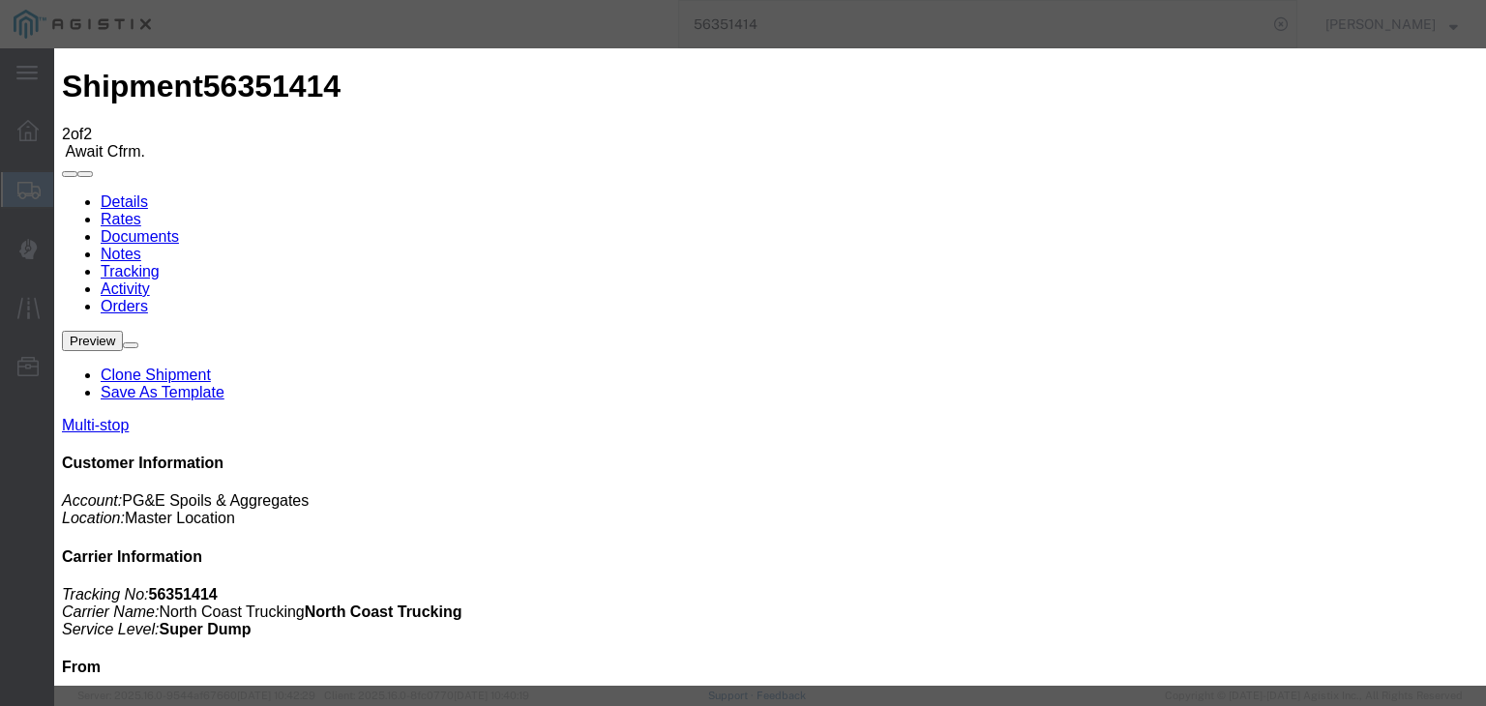
type input "[DATE]"
type input "8:00 AM"
type input "[DATE]"
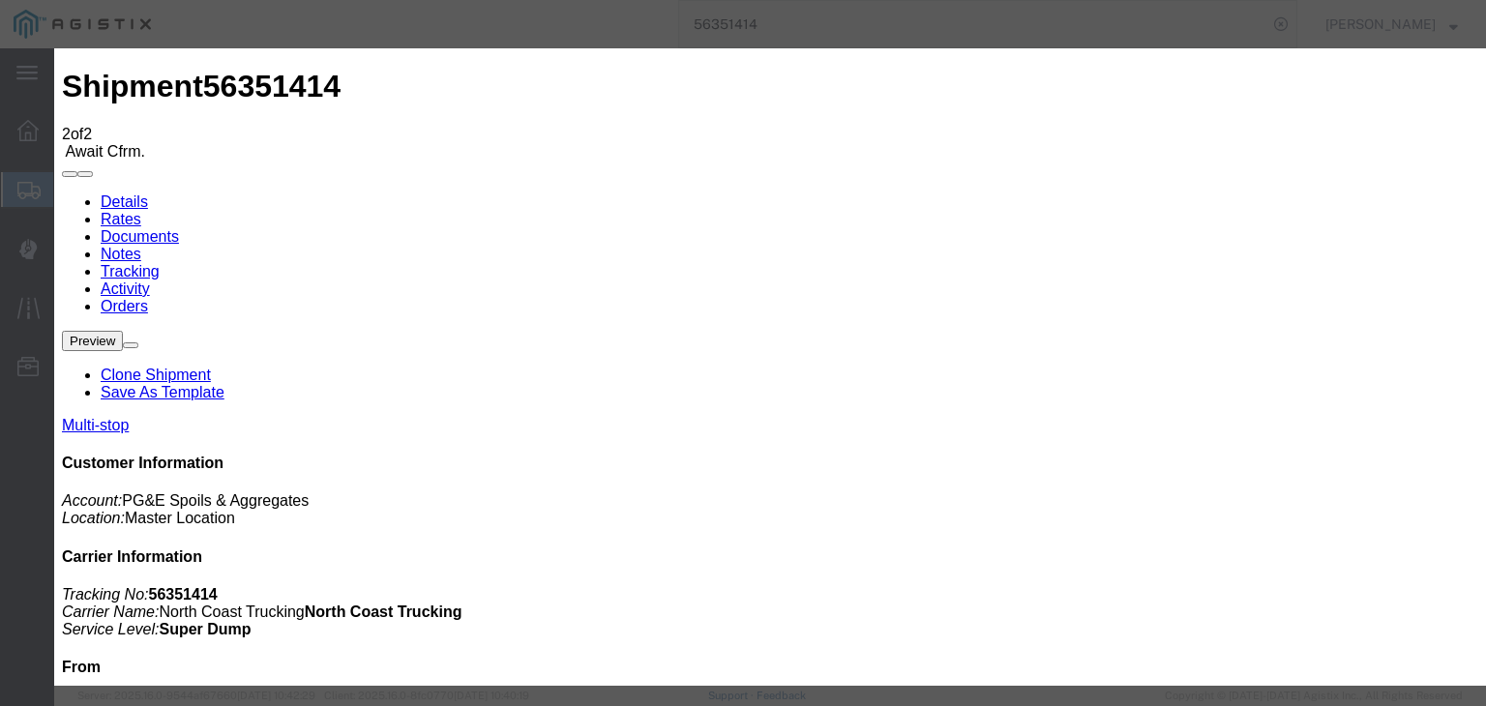
type input "8:48 AM"
select select "DPTPULOC"
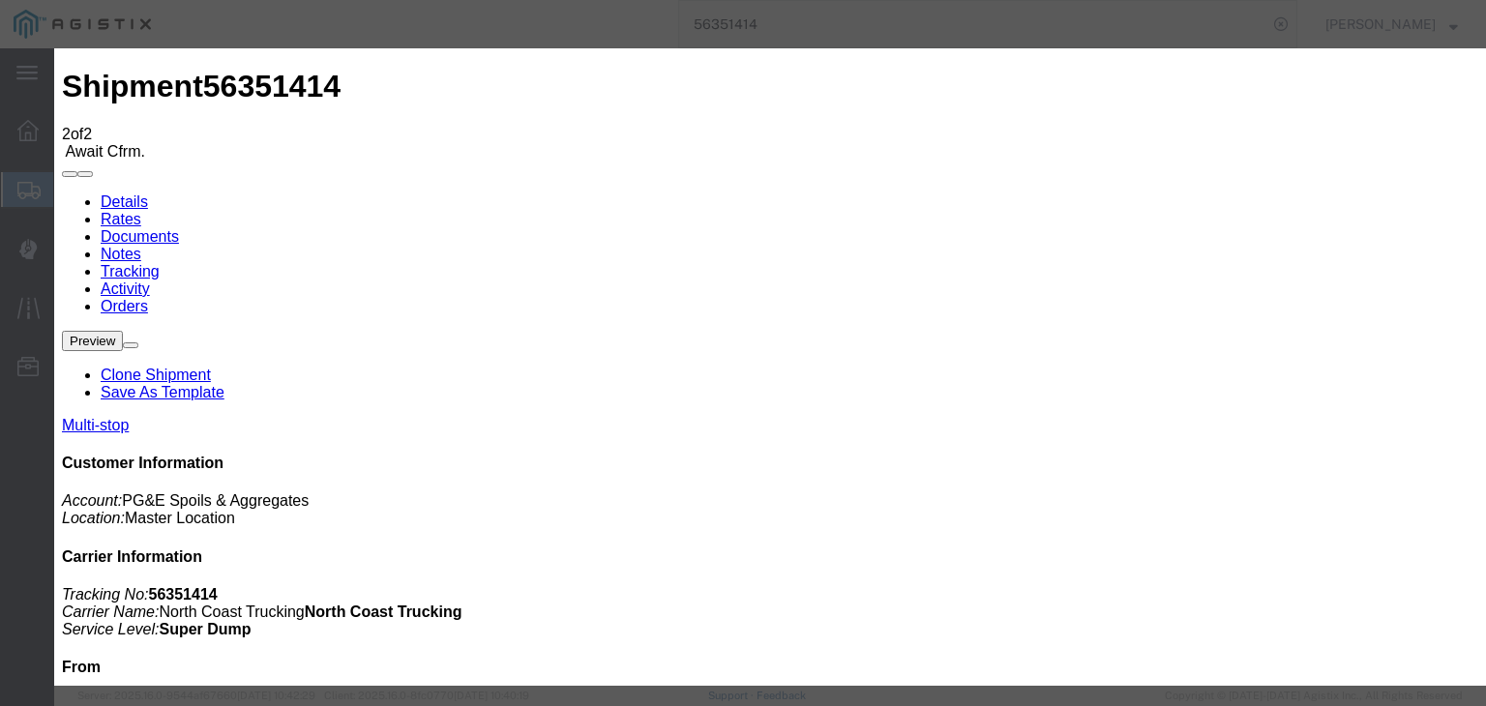
select select "{"pickupDeliveryInfoId": "121985658","pickupOrDelivery": "P","stopNum": "1","lo…"
select select "CA"
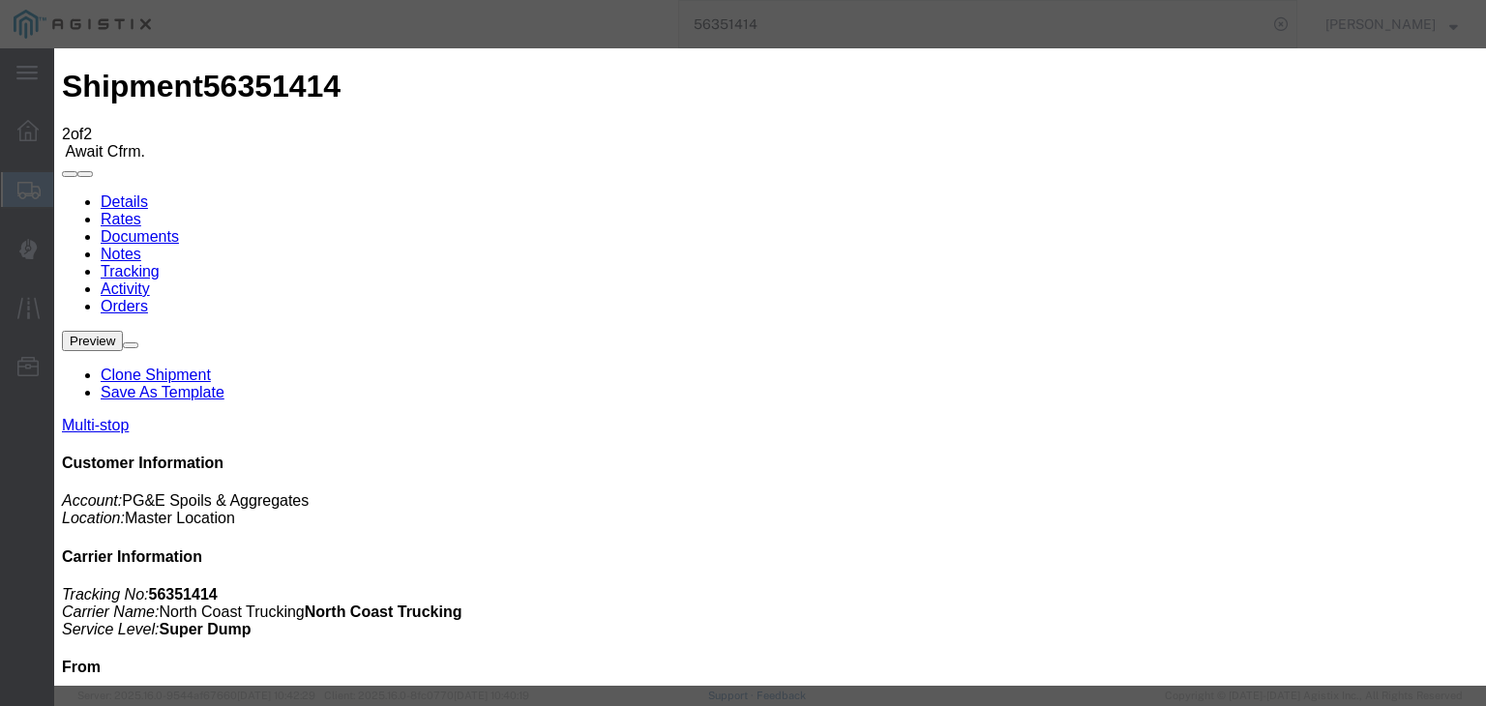
type input "[PERSON_NAME]"
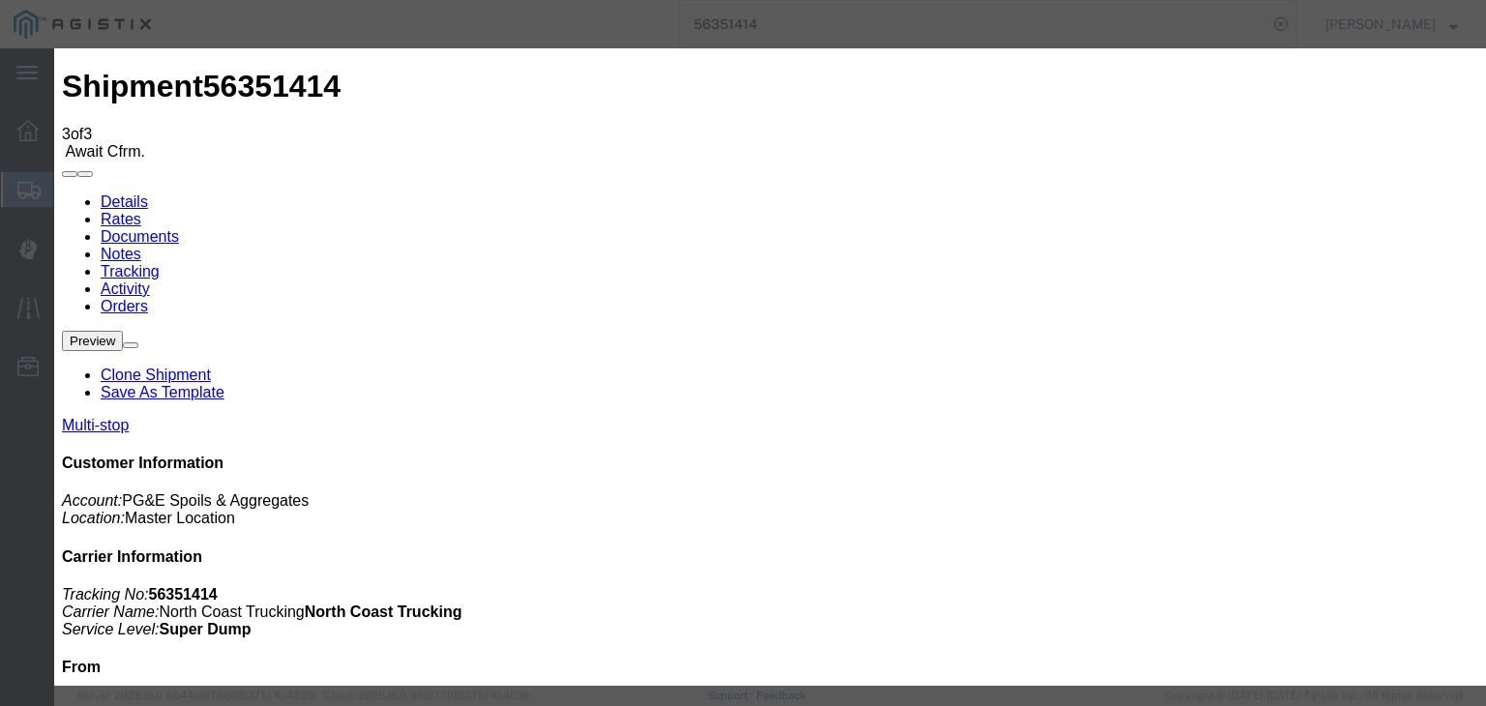
type input "[DATE]"
type input "8:00 AM"
type input "[DATE]"
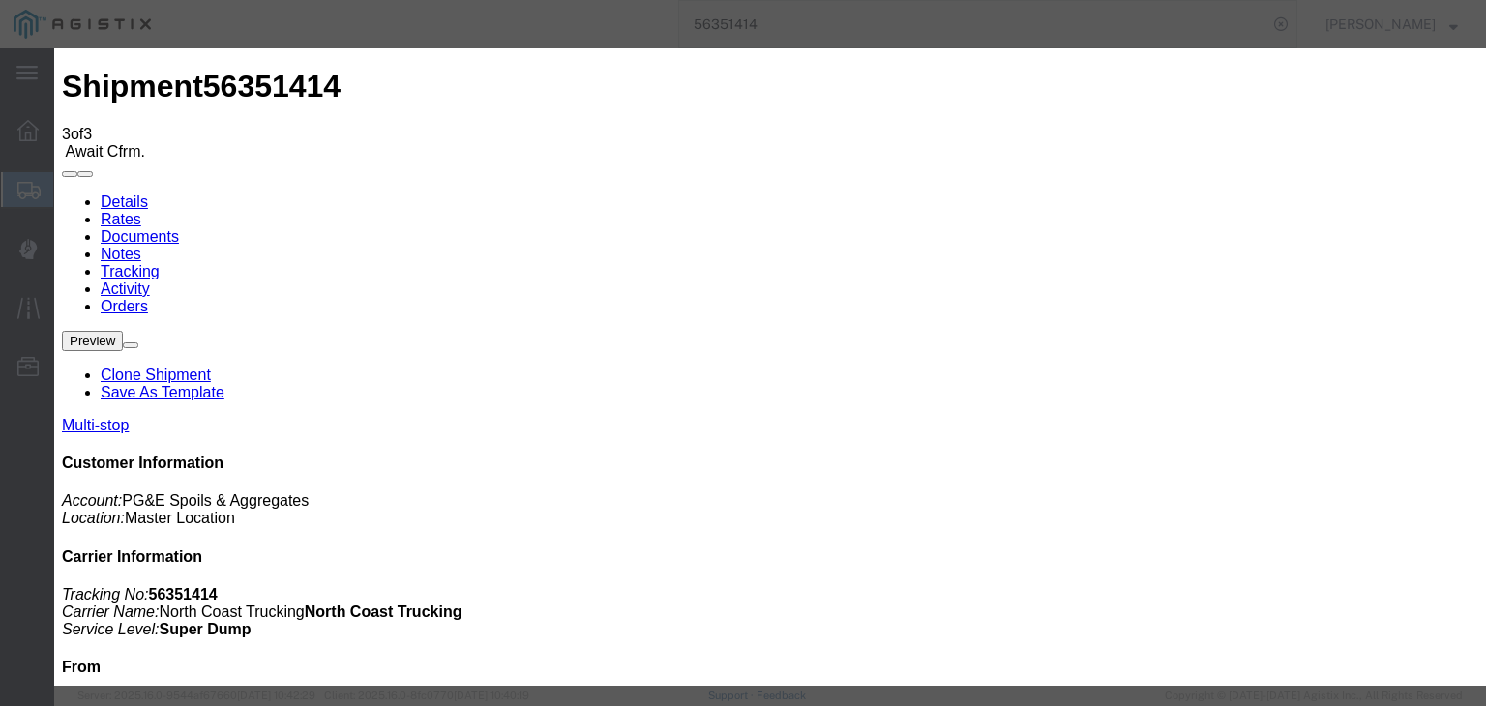
type input "9:23 AM"
select select "ARVDLVLOC"
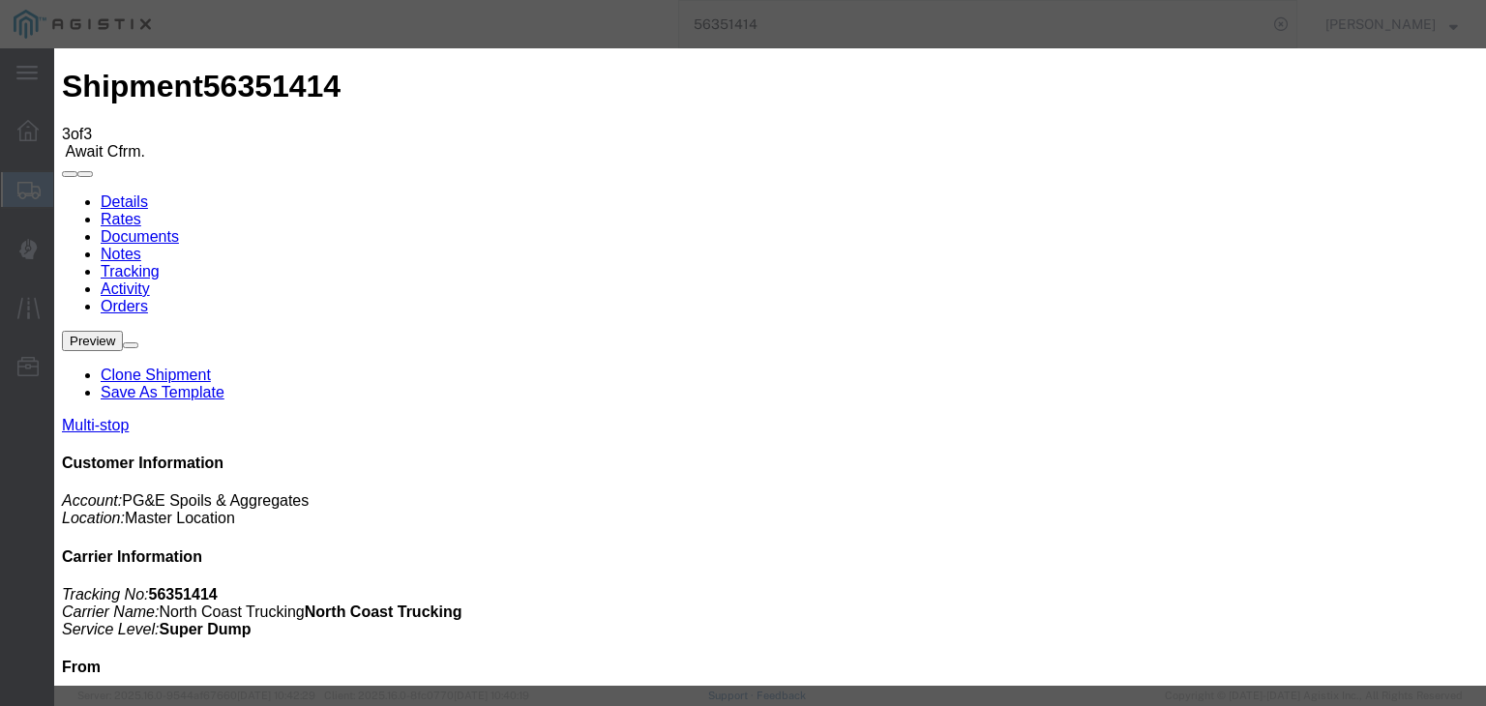
select select "{"pickupDeliveryInfoId": "121985659","pickupOrDelivery": "D","stopNum": "2","lo…"
select select "CA"
type input "Clovis"
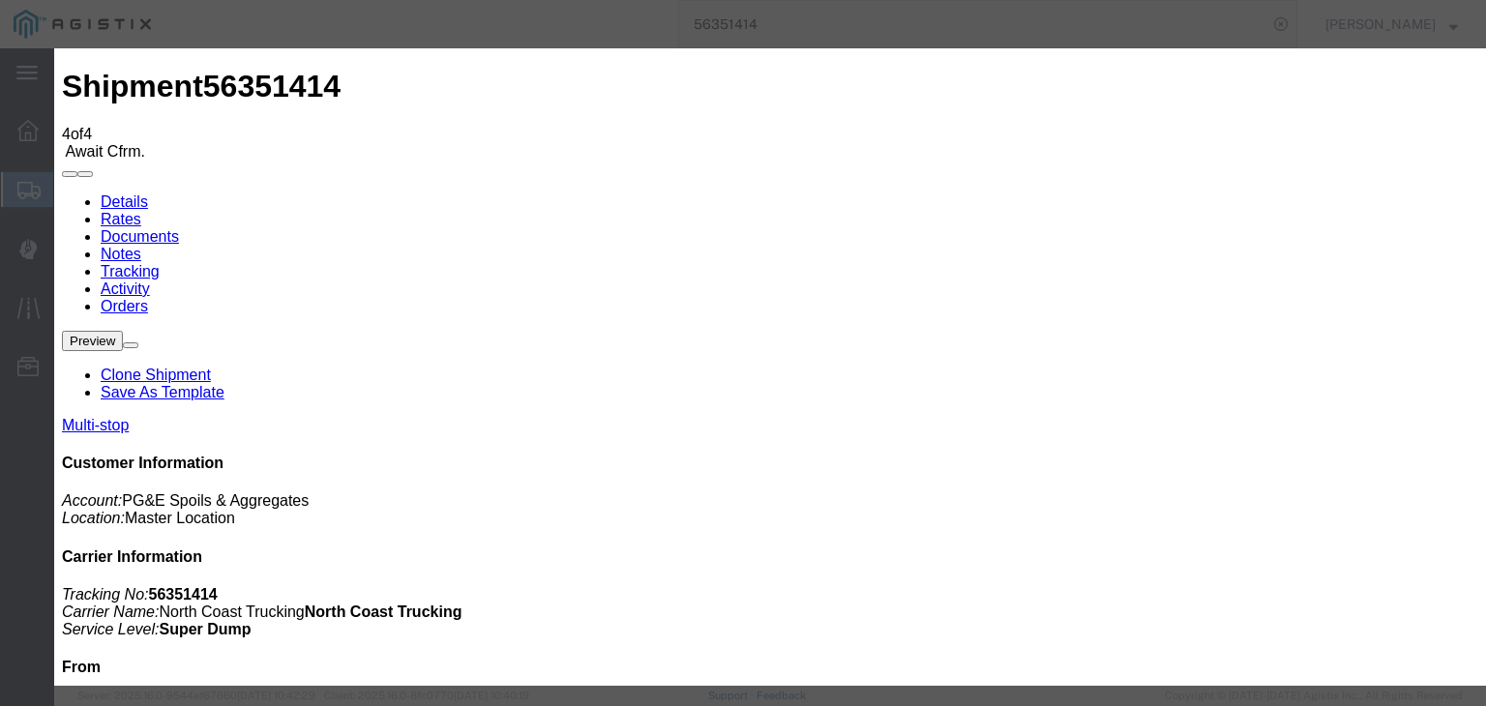
type input "[DATE]"
type input "8:00 AM"
type input "[DATE]"
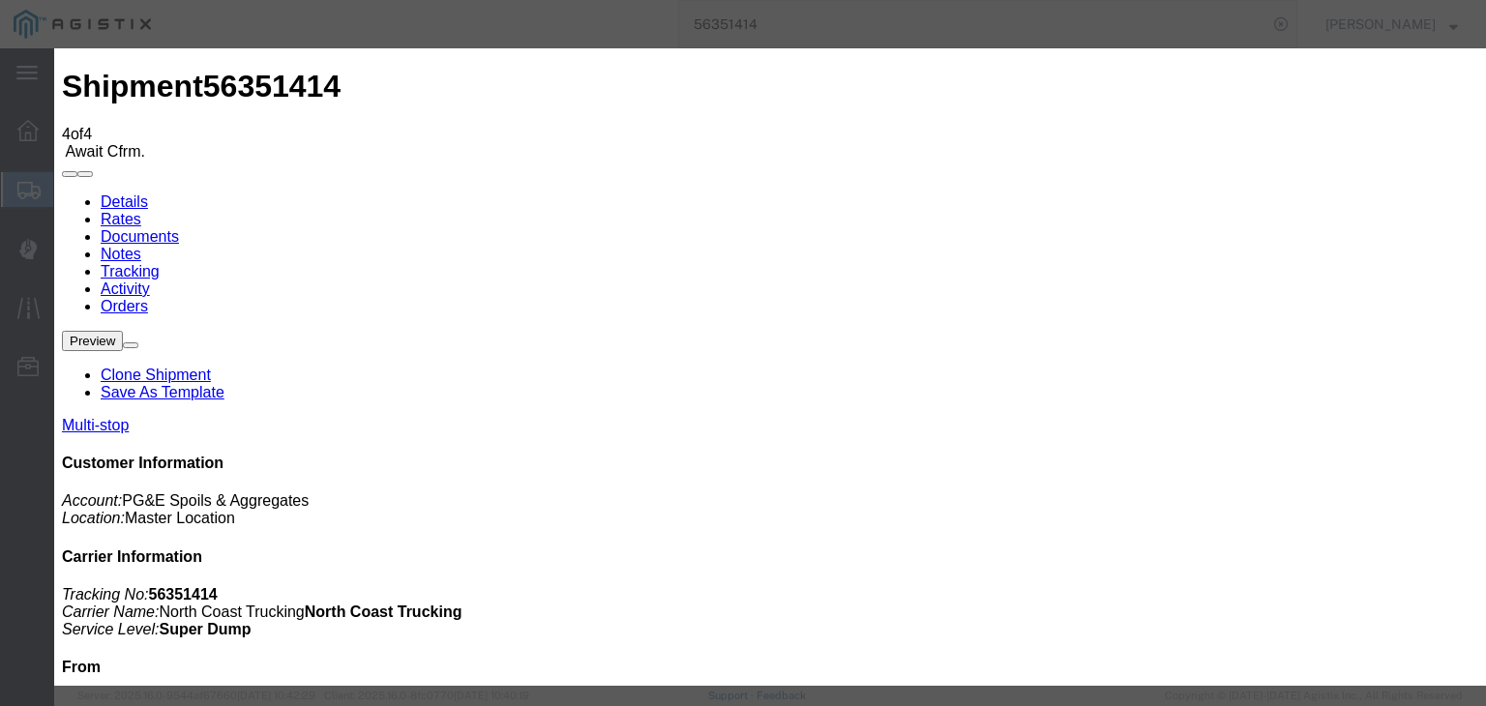
type input "9:28 AM"
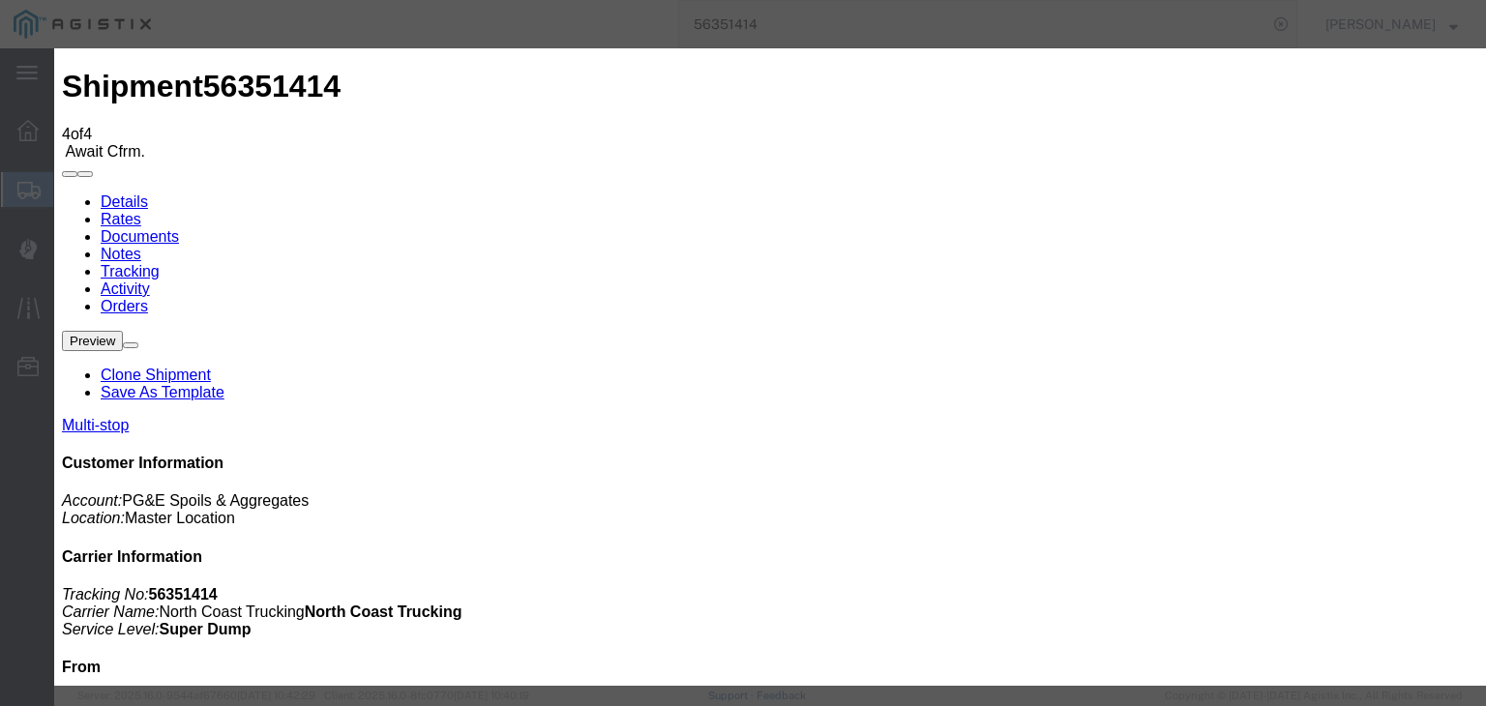
select select "DPTDLVLOC"
select select "{"pickupDeliveryInfoId": "121985659","pickupOrDelivery": "D","stopNum": "2","lo…"
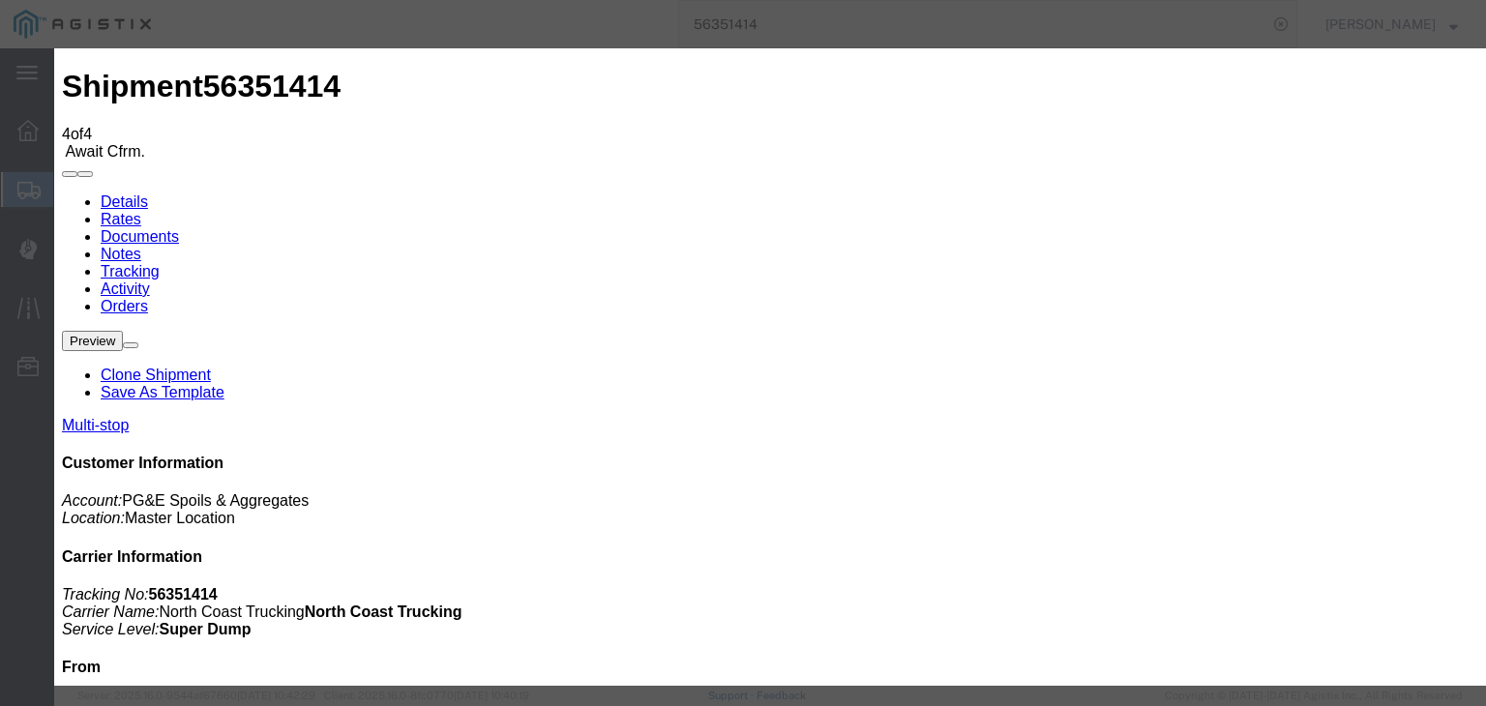
select select "CA"
type input "Clovis"
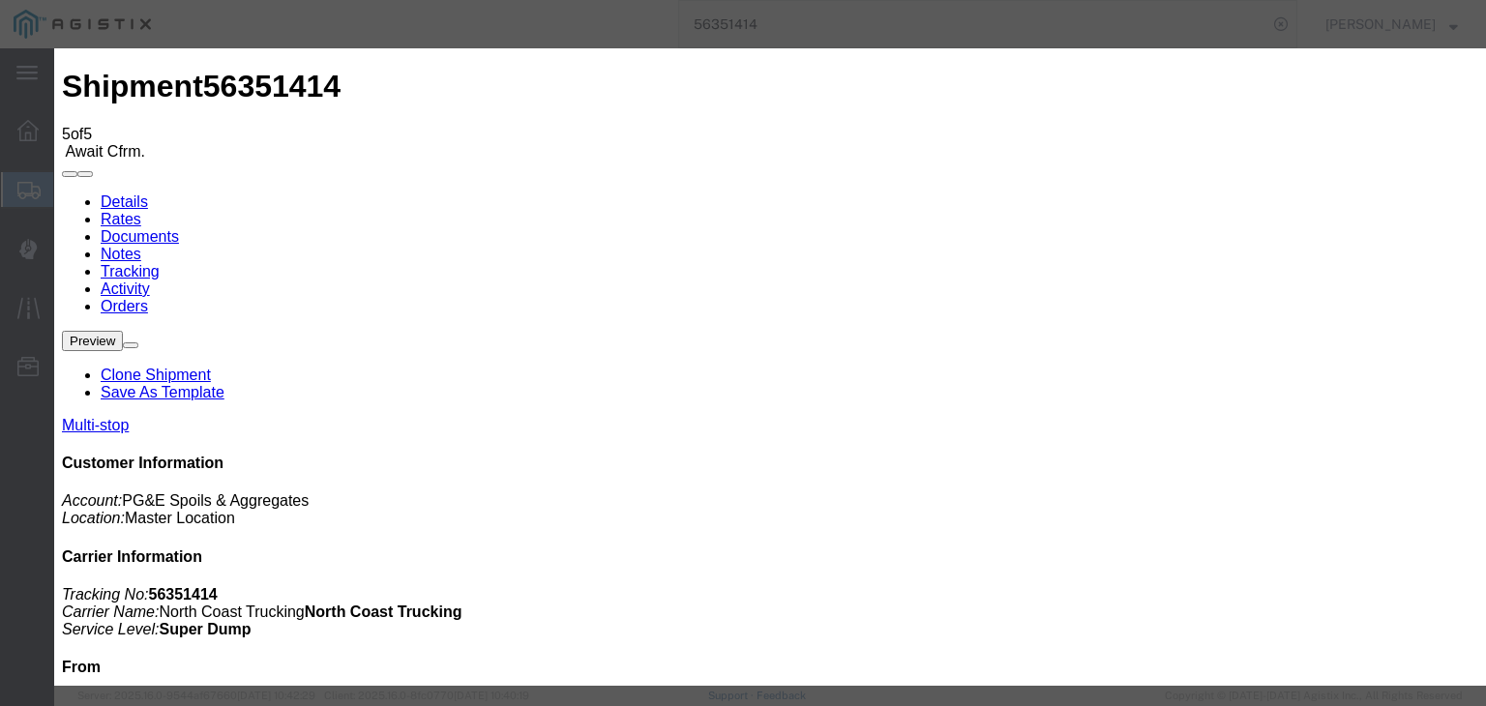
type input "[DATE]"
type input "8:00 AM"
type input "[DATE]"
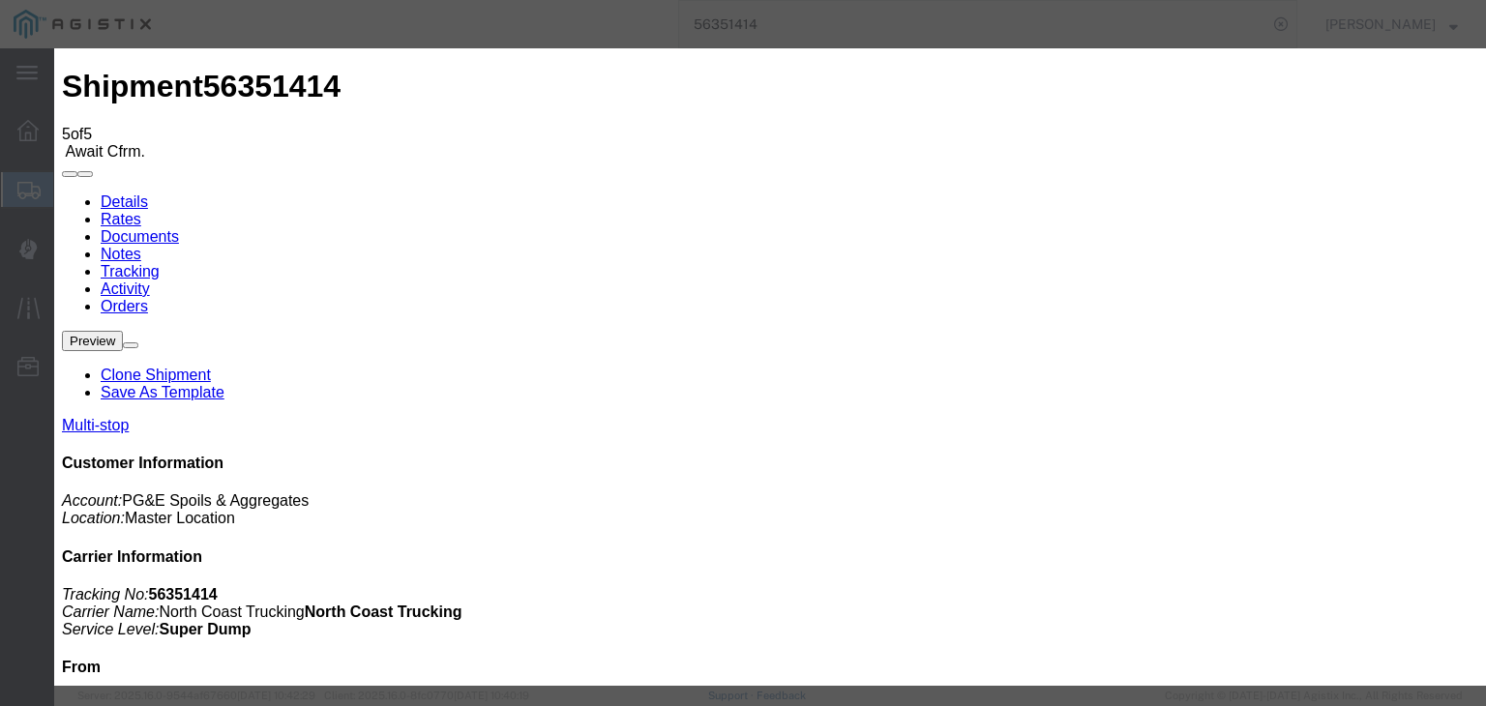
type input "9:56 AM"
select select "ARVPULOC"
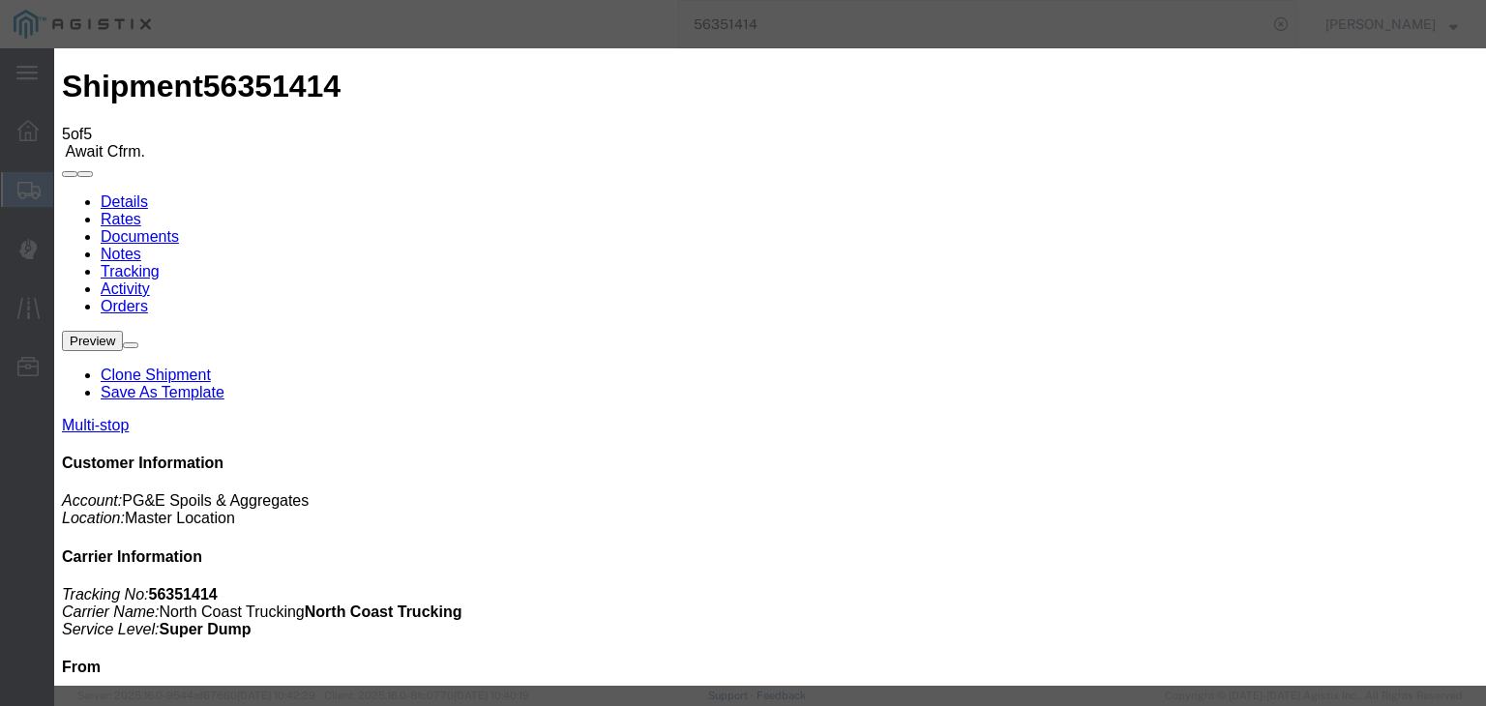
drag, startPoint x: 993, startPoint y: 241, endPoint x: 997, endPoint y: 255, distance: 15.0
select select "{"pickupDeliveryInfoId": "121985658","pickupOrDelivery": "P","stopNum": "1","lo…"
select select "CA"
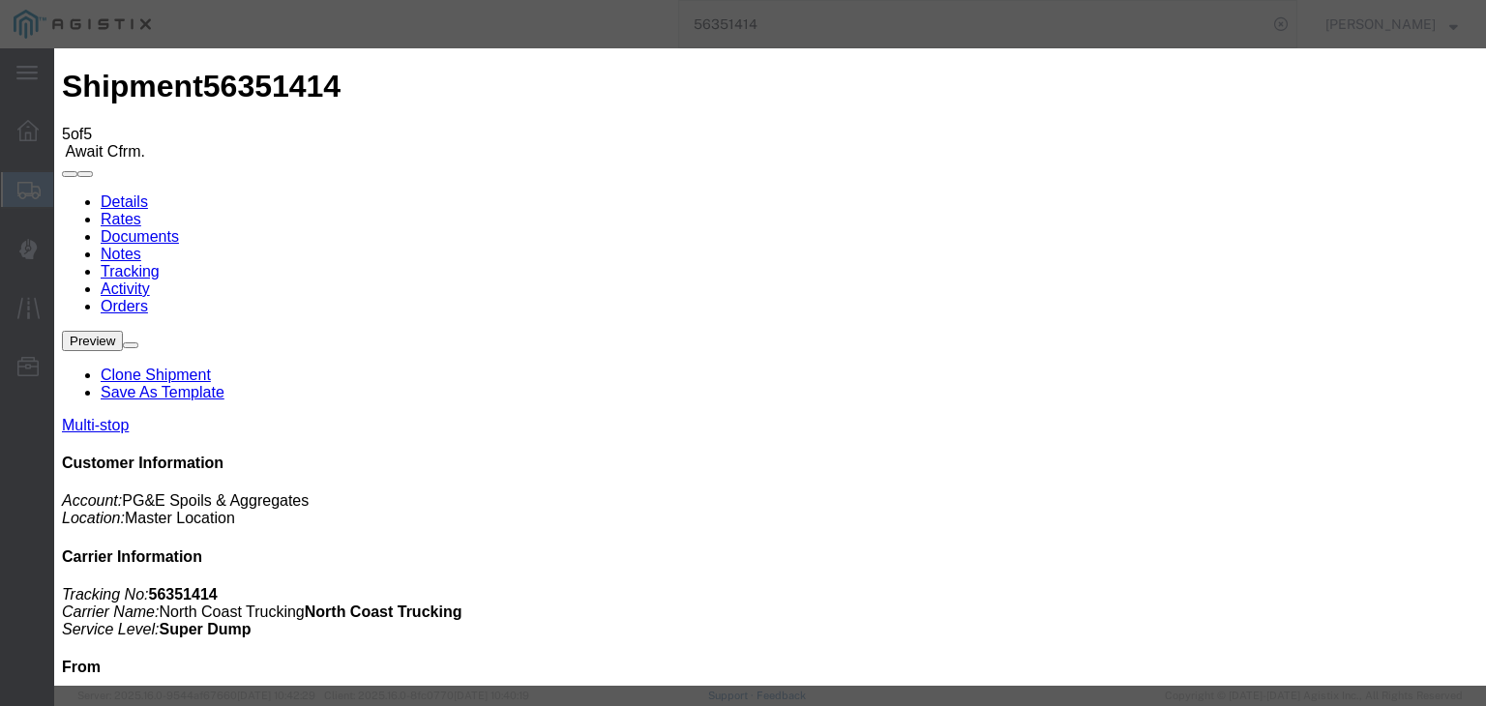
type input "[PERSON_NAME]"
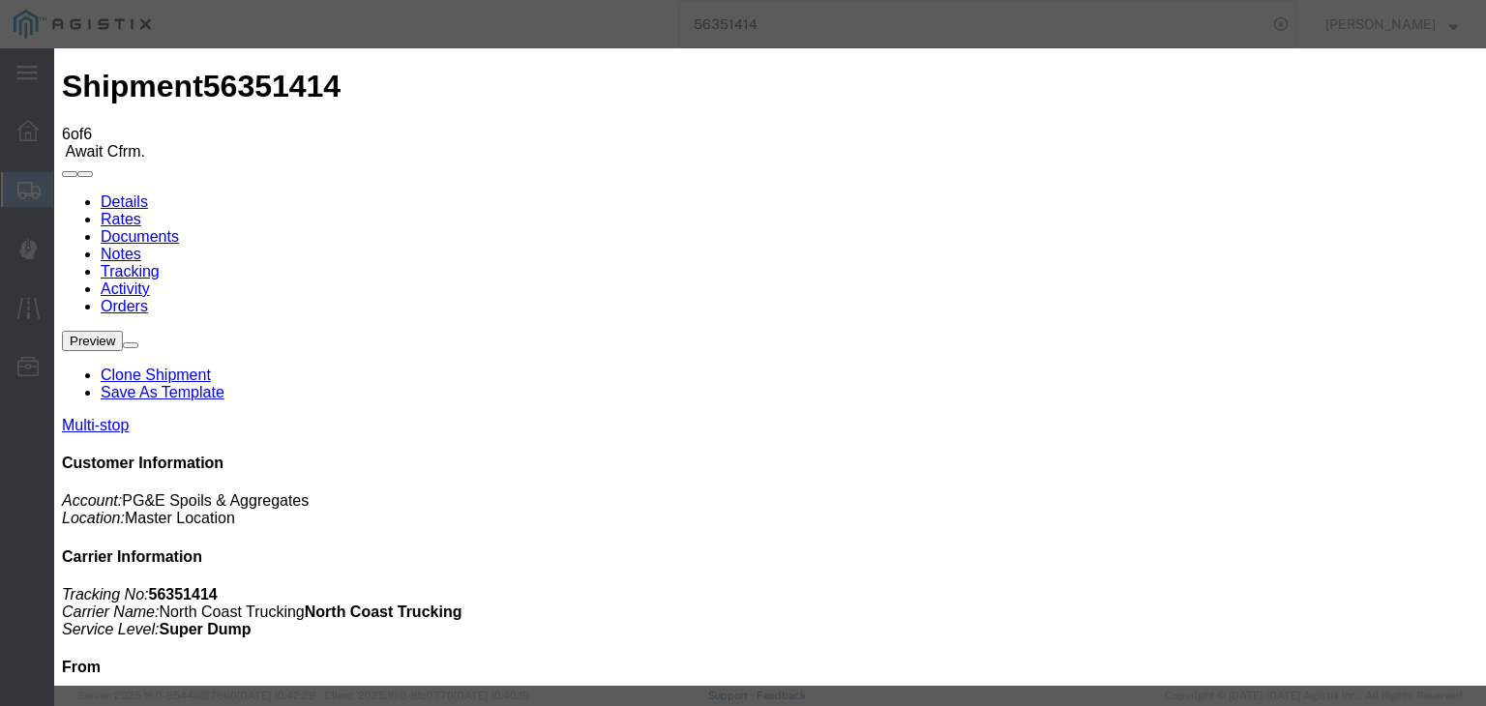
type input "[DATE]"
type input "9:00 AM"
type input "[DATE]"
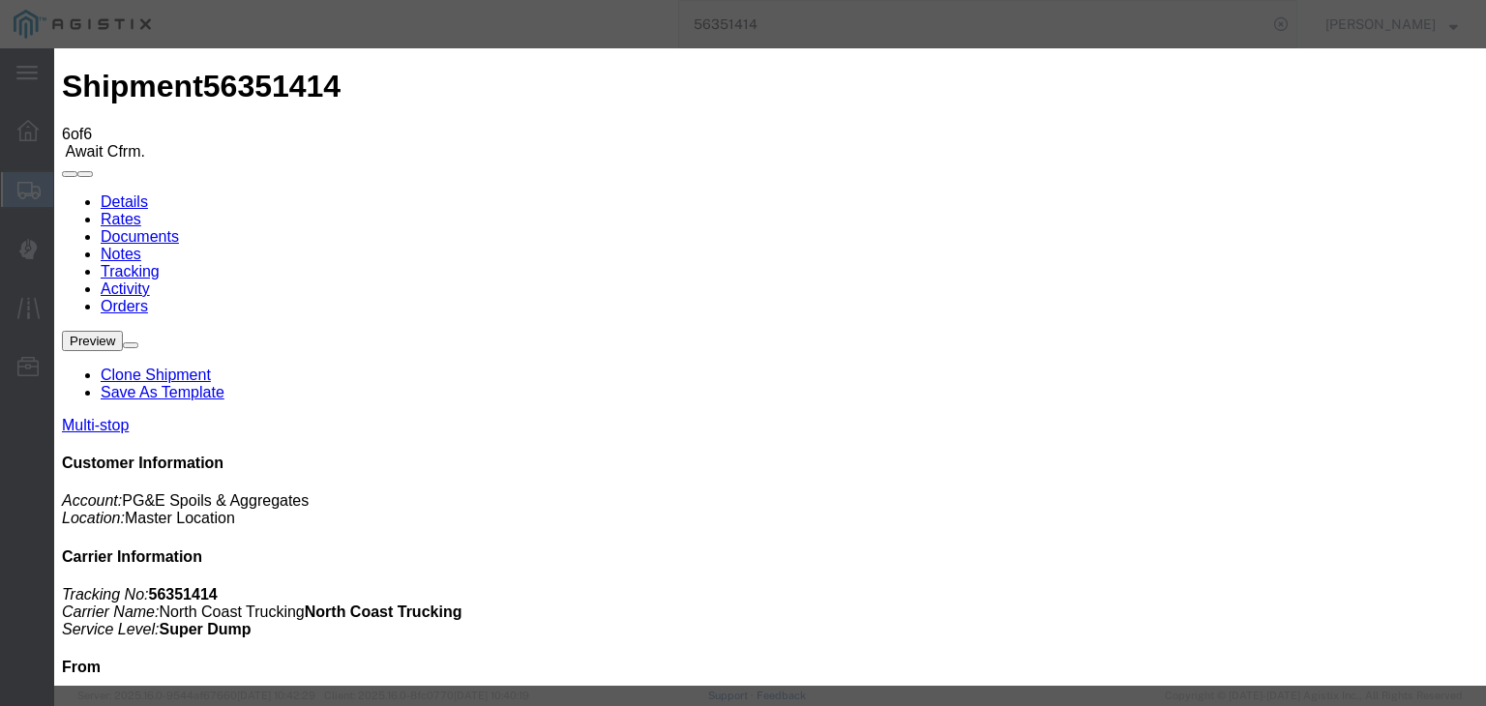
type input "10:08 AM"
select select "DPTPULOC"
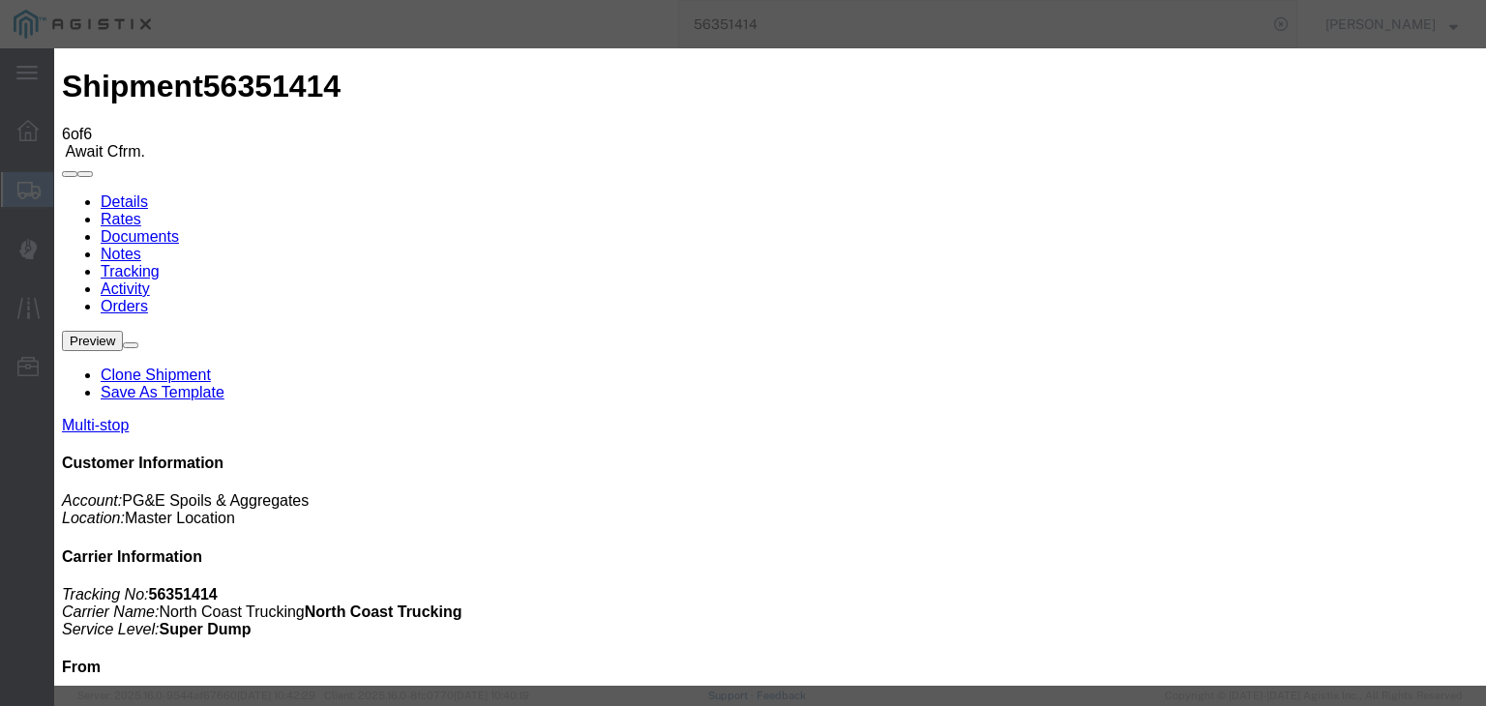
drag, startPoint x: 995, startPoint y: 241, endPoint x: 999, endPoint y: 254, distance: 14.1
select select "{"pickupDeliveryInfoId": "121985658","pickupOrDelivery": "P","stopNum": "1","lo…"
select select "CA"
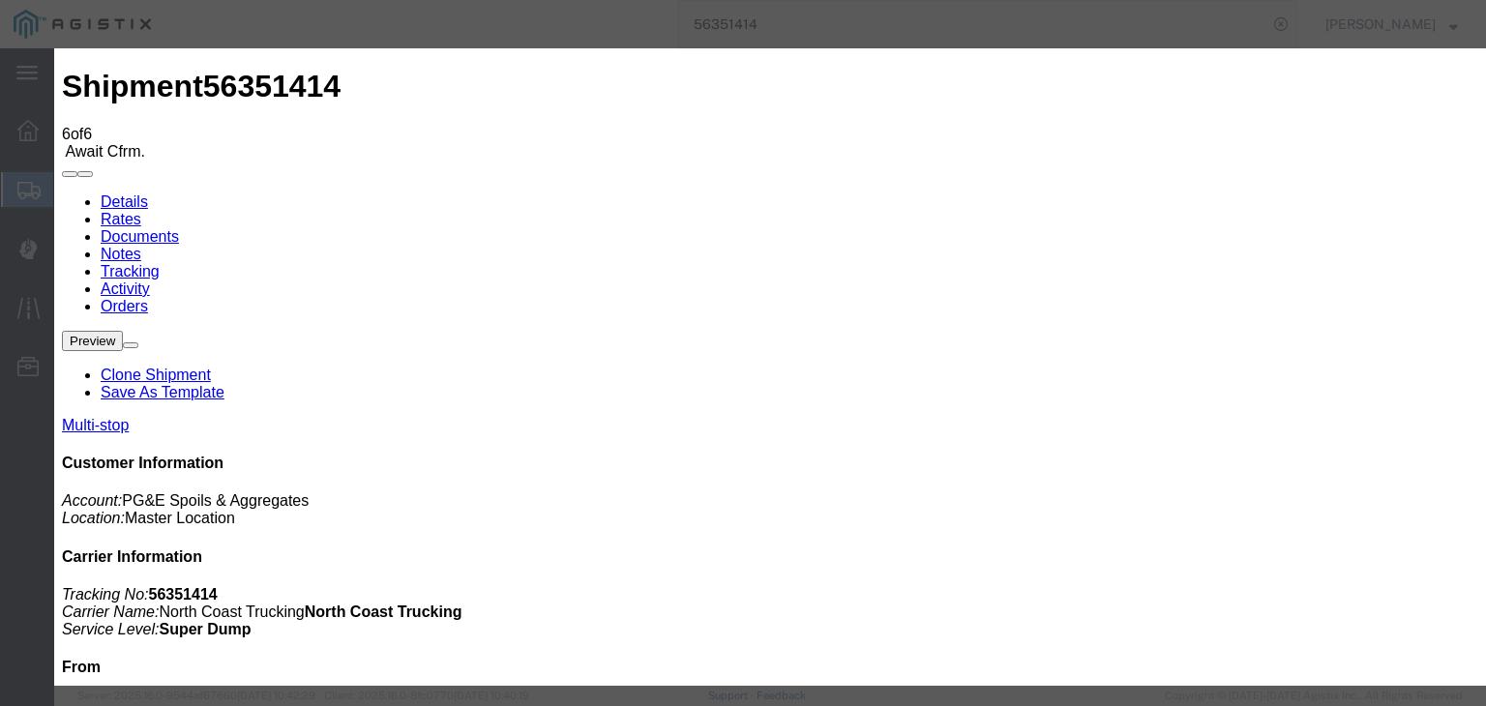
type input "[PERSON_NAME]"
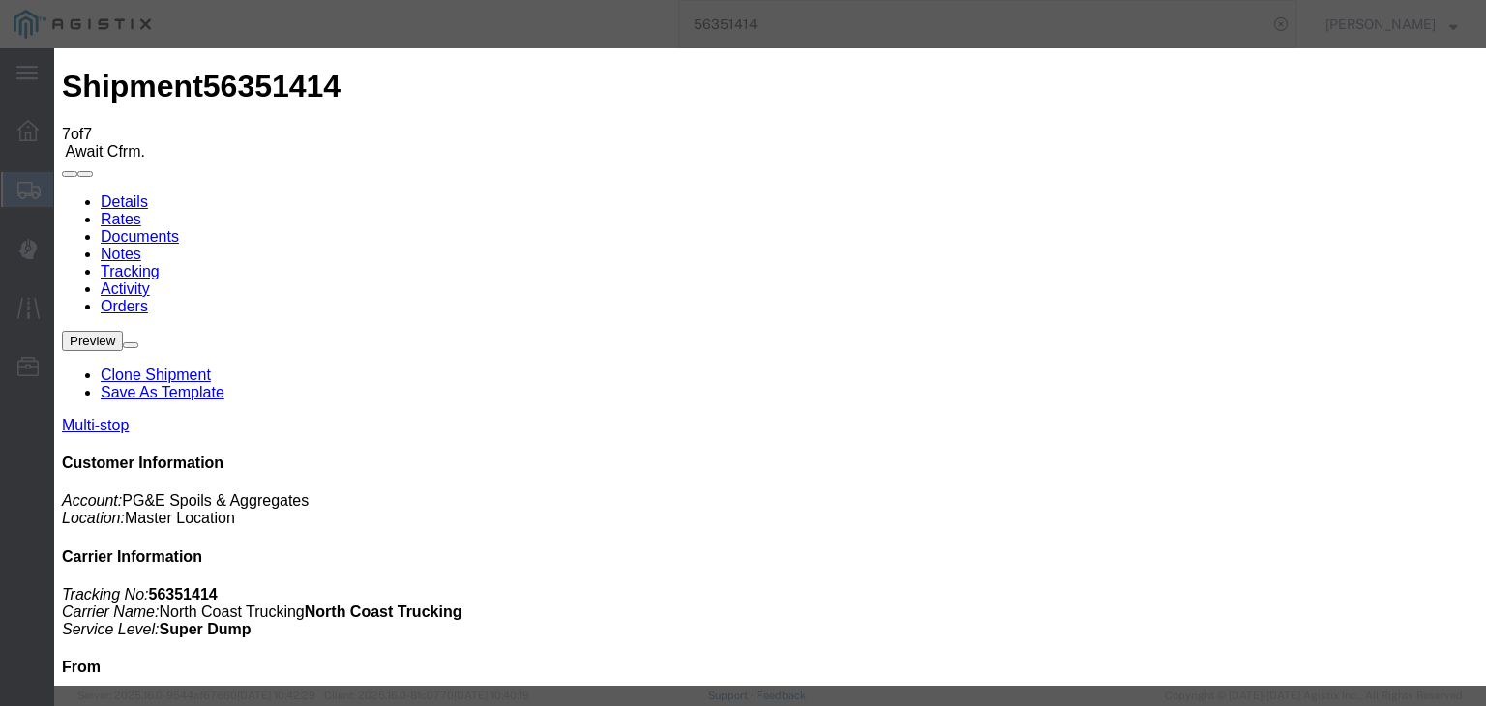
type input "[DATE]"
type input "9:00 AM"
type input "[DATE]"
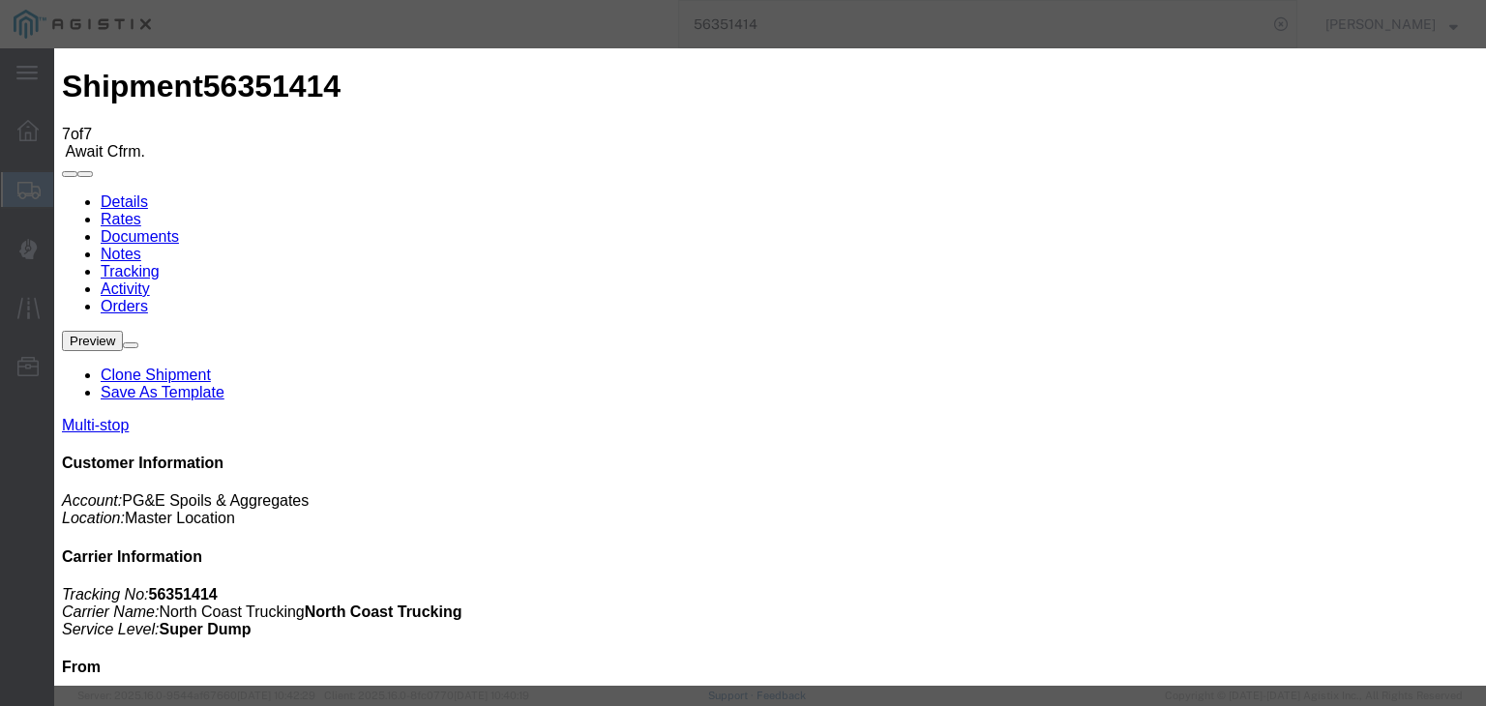
type input "10:44 AM"
select select "ARVDLVLOC"
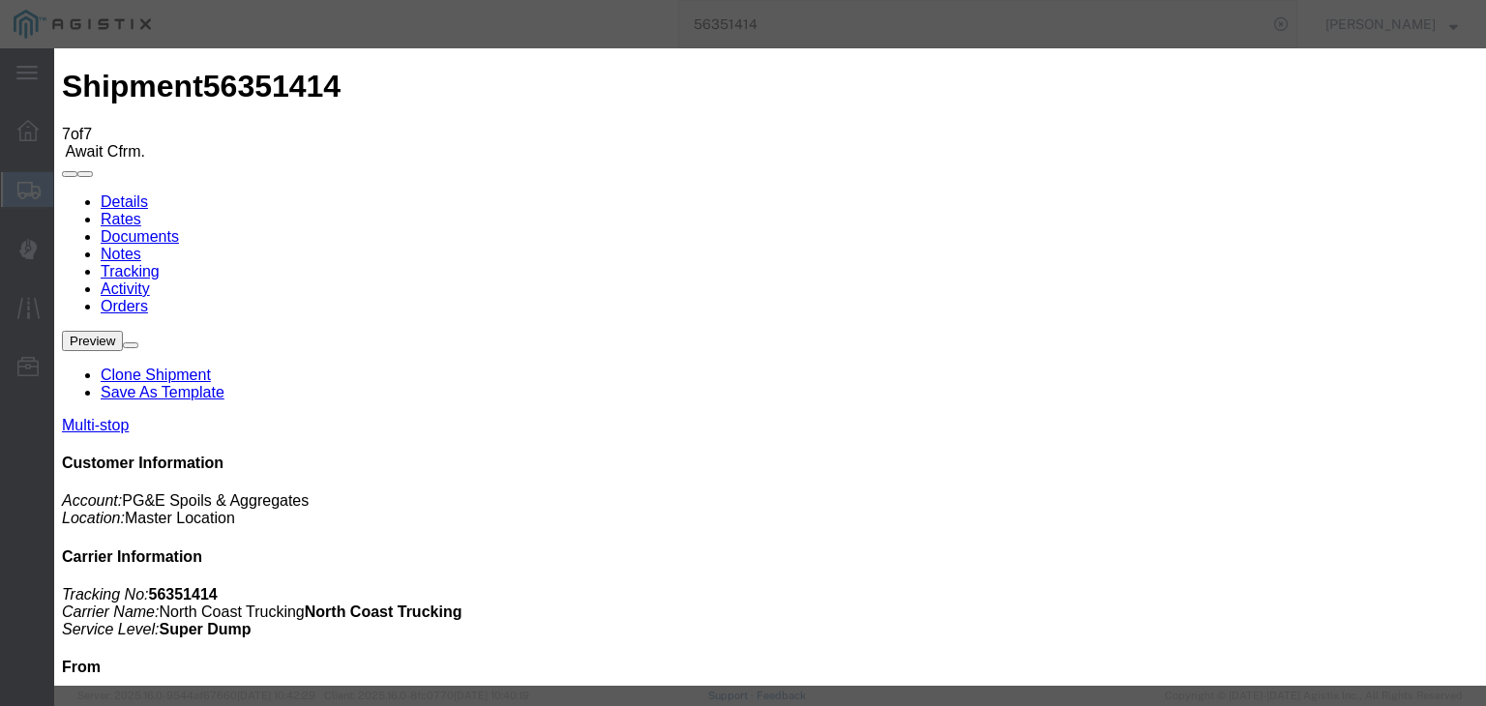
select select "{"pickupDeliveryInfoId": "121985659","pickupOrDelivery": "D","stopNum": "2","lo…"
select select "CA"
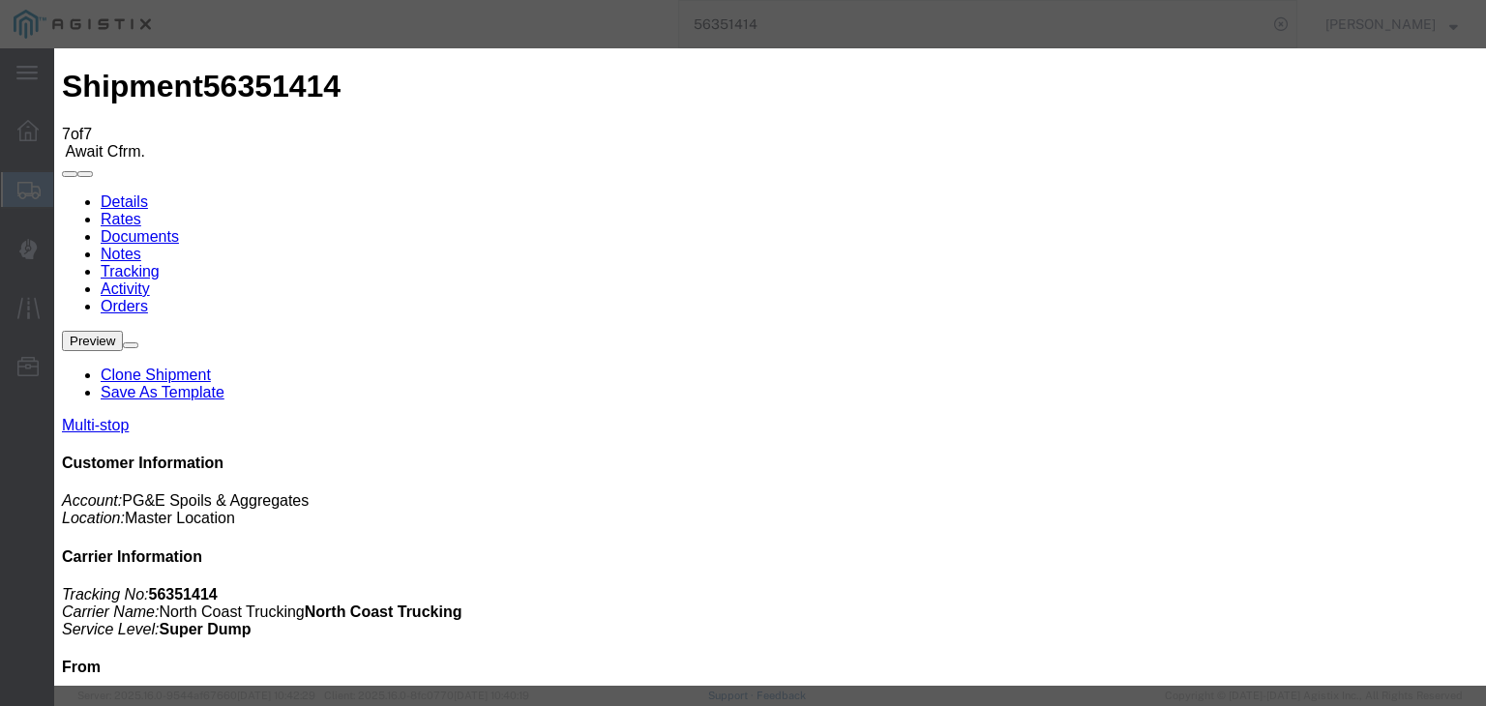
type input "Clovis"
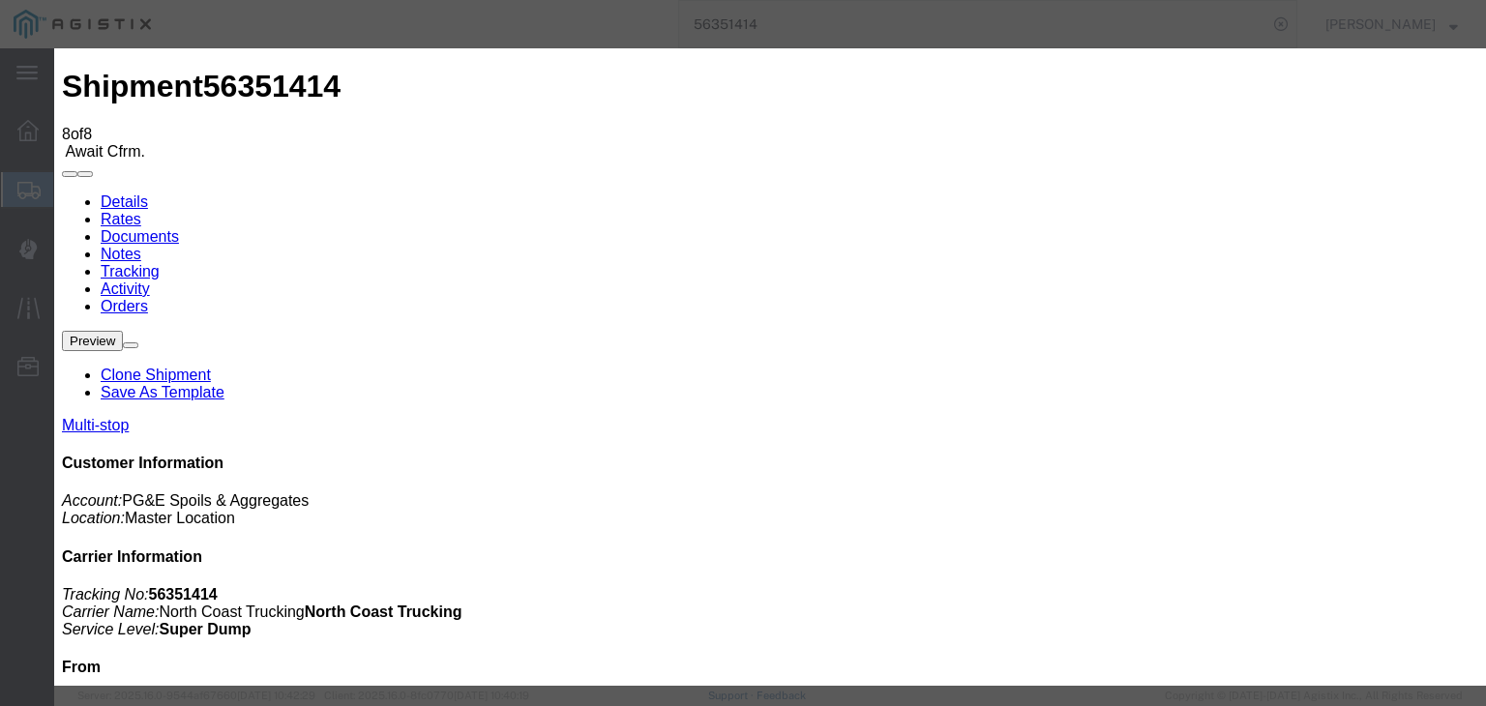
type input "[DATE]"
type input "9:00 AM"
type input "[DATE]"
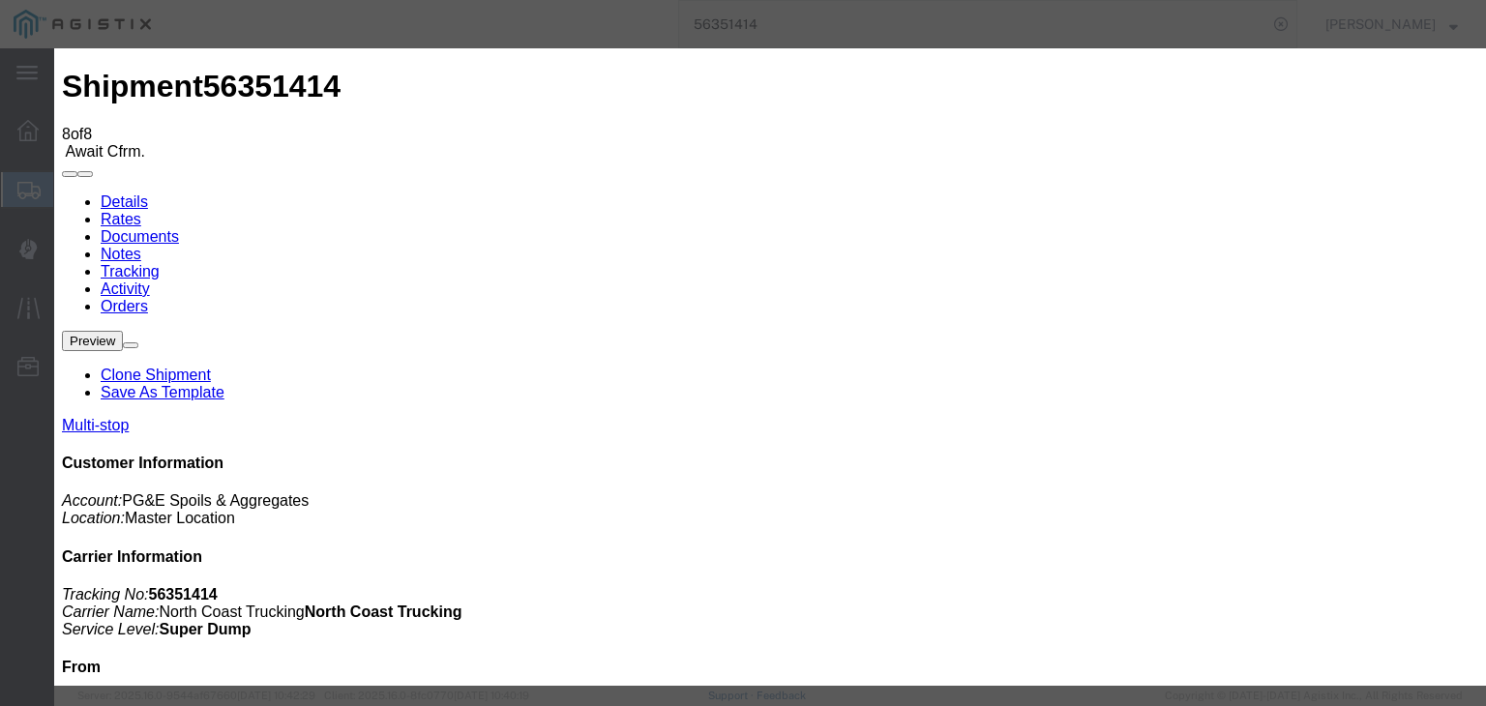
type input "10:50 AM"
select select "DPTDLVLOC"
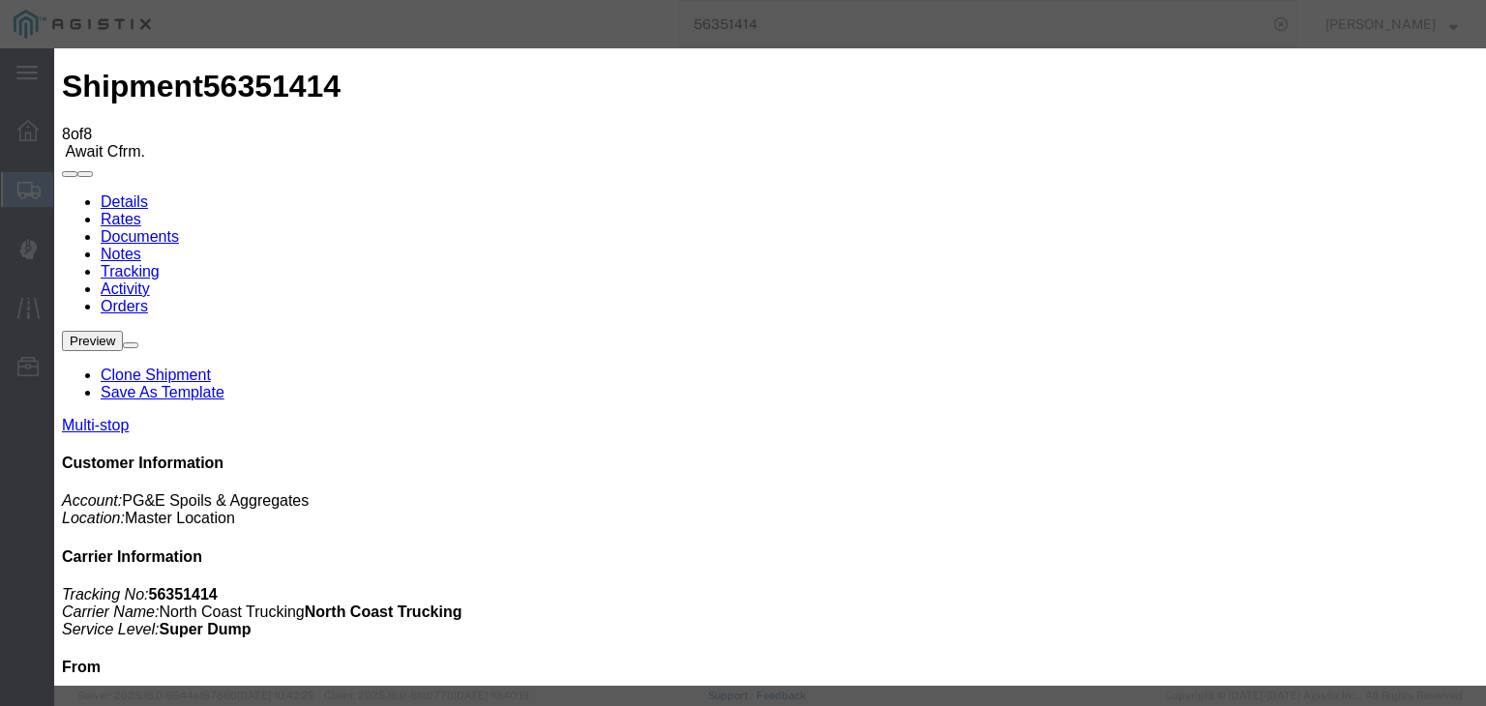
select select "{"pickupDeliveryInfoId": "121985659","pickupOrDelivery": "D","stopNum": "2","lo…"
select select "CA"
type input "Clovis"
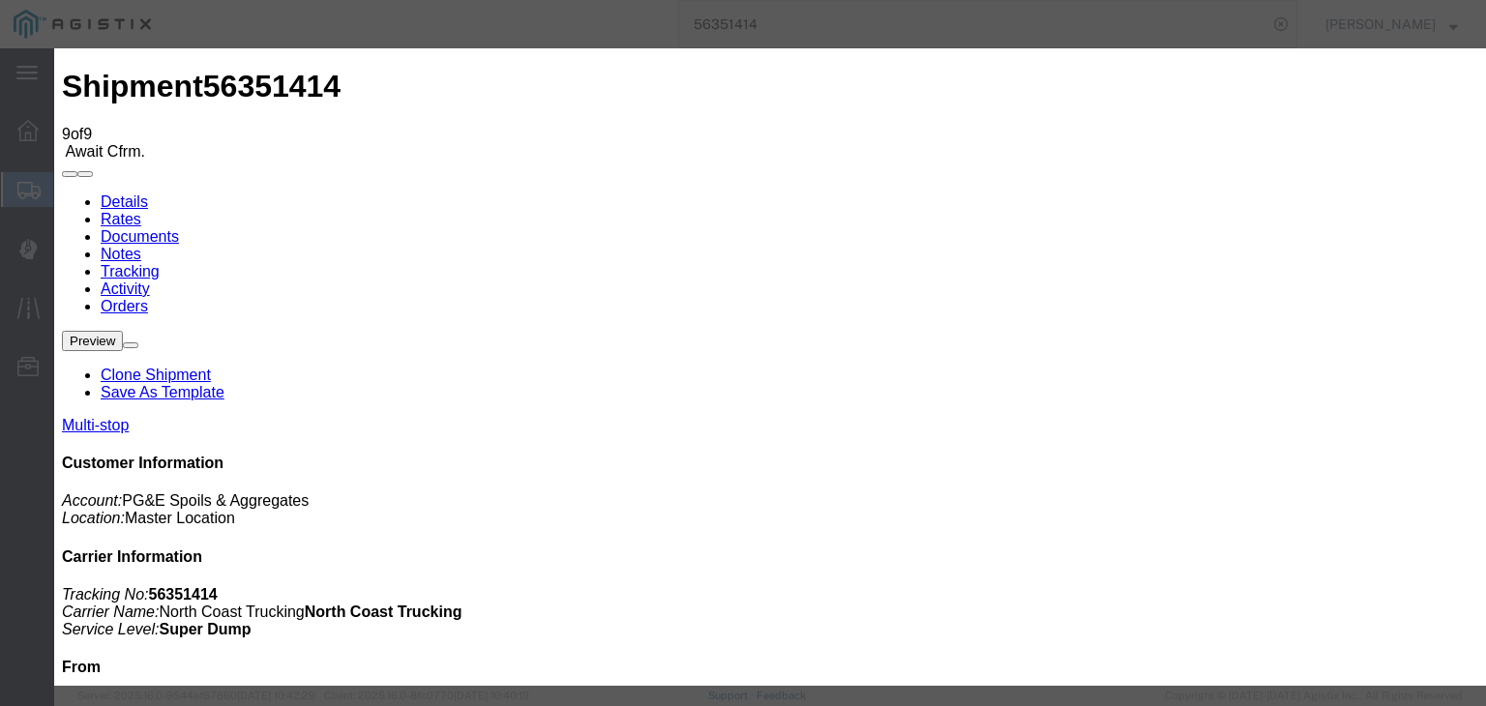
type input "[DATE]"
type input "9:00 AM"
type input "[DATE]"
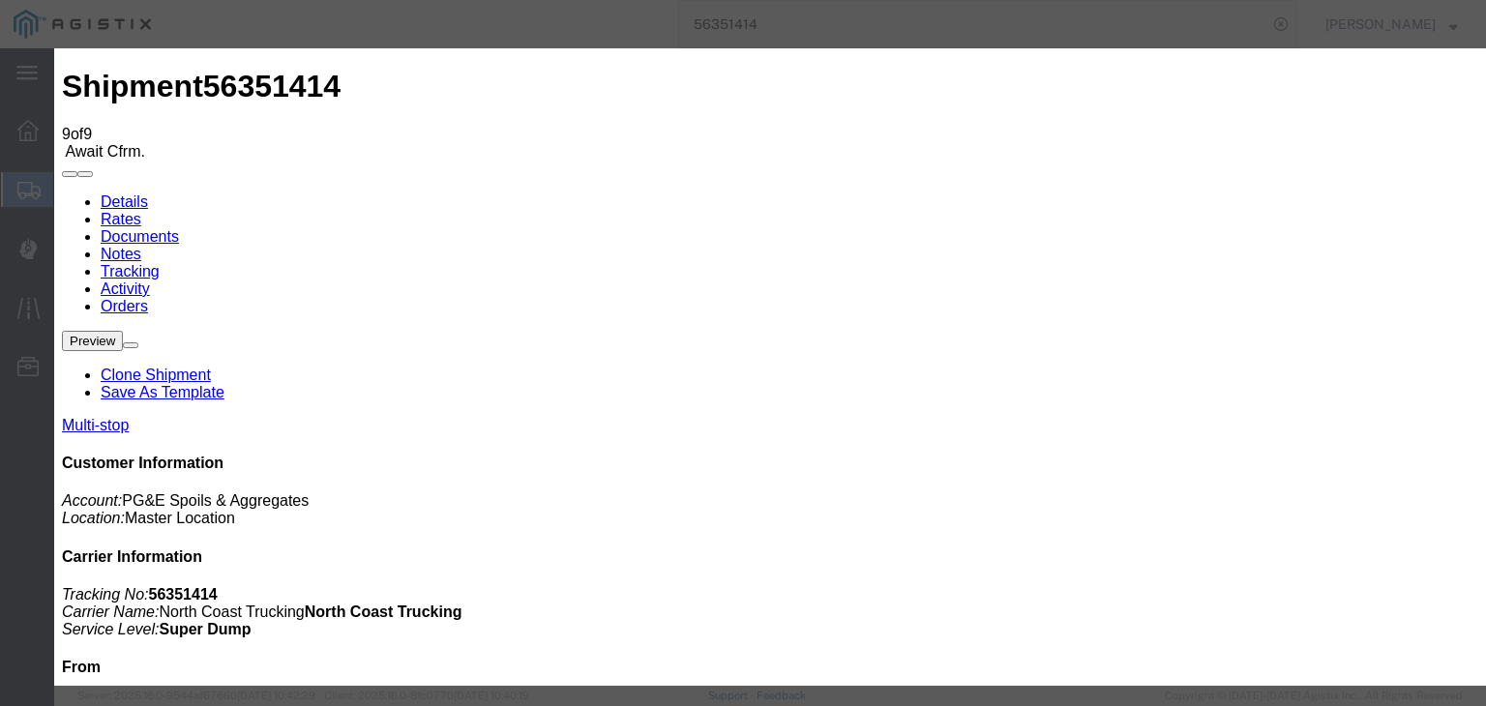
type input "11:15 AM"
select select "ARVPULOC"
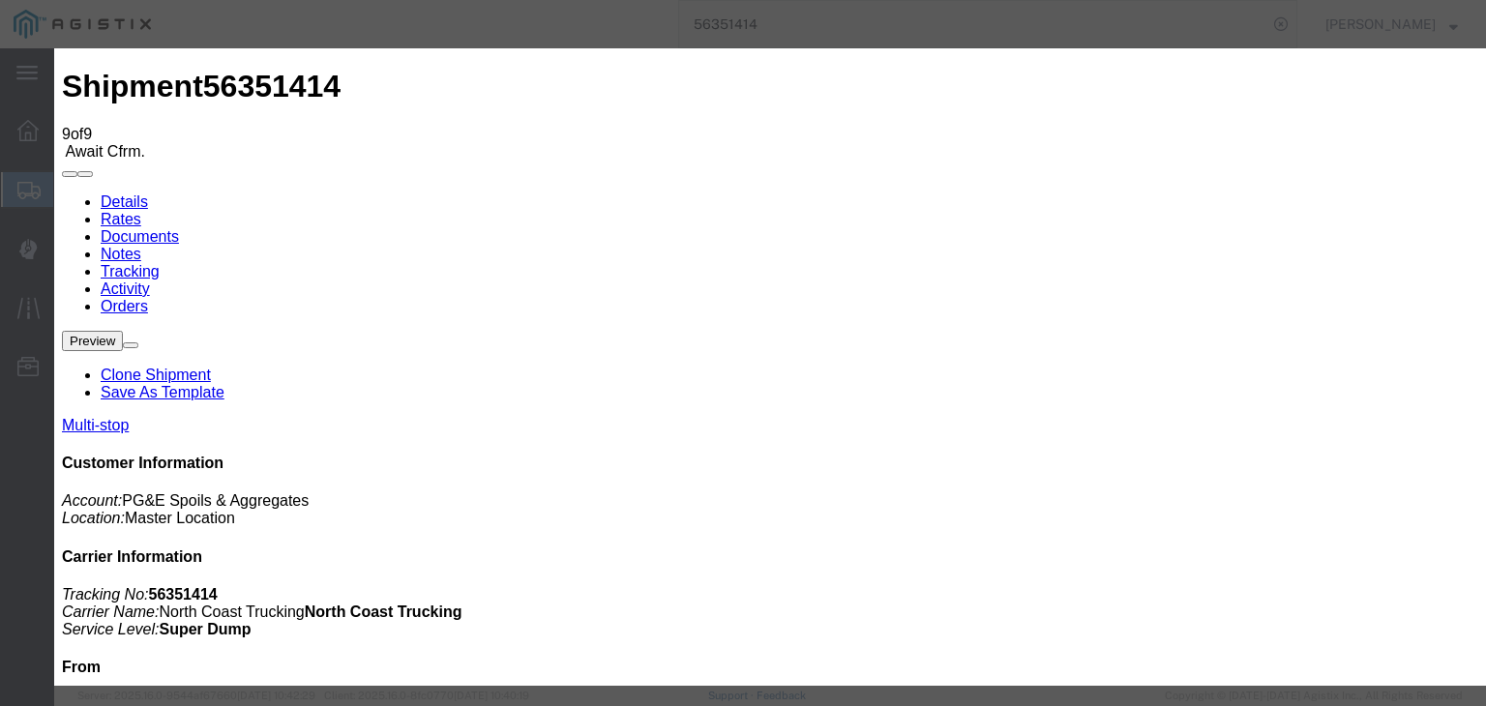
select select "{"pickupDeliveryInfoId": "121985658","pickupOrDelivery": "P","stopNum": "1","lo…"
select select "CA"
type input "[PERSON_NAME]"
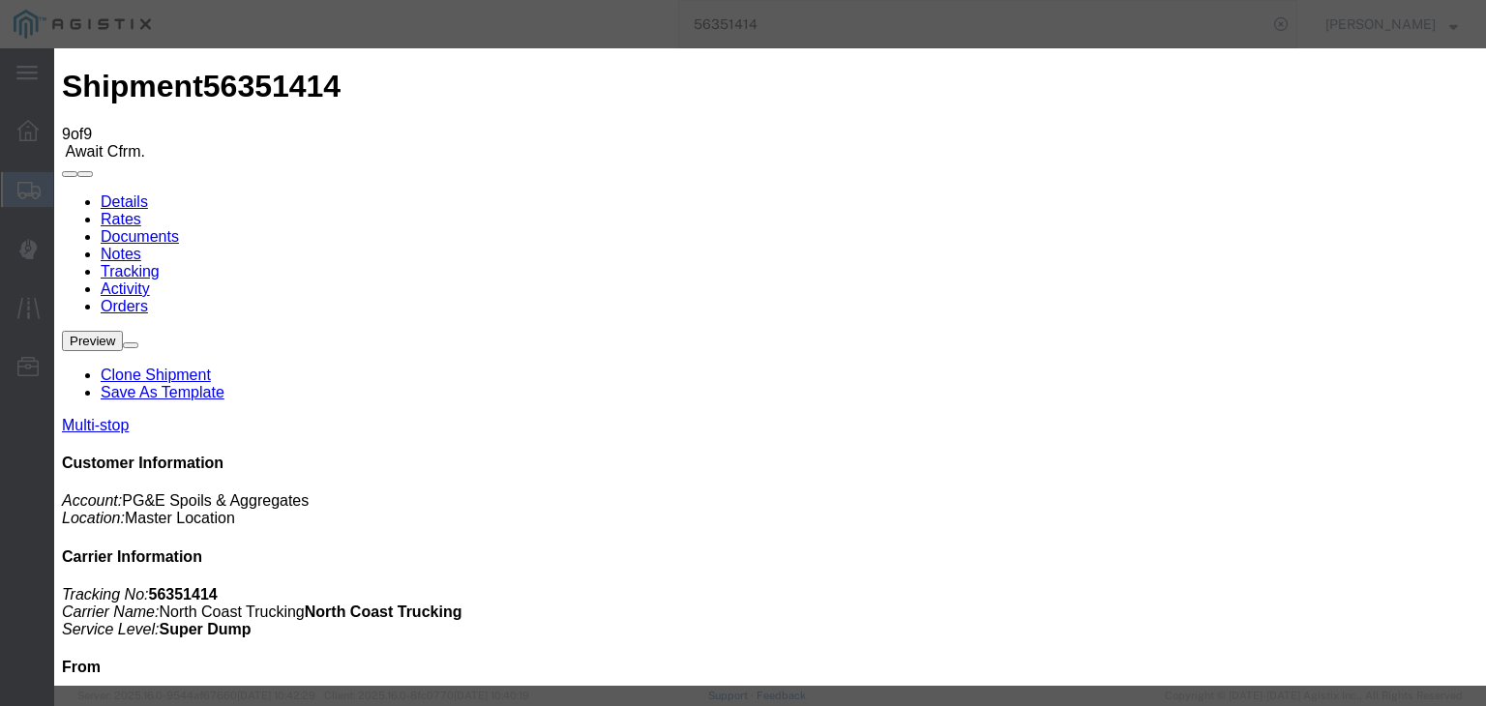
drag, startPoint x: 1199, startPoint y: 585, endPoint x: 1171, endPoint y: 565, distance: 34.6
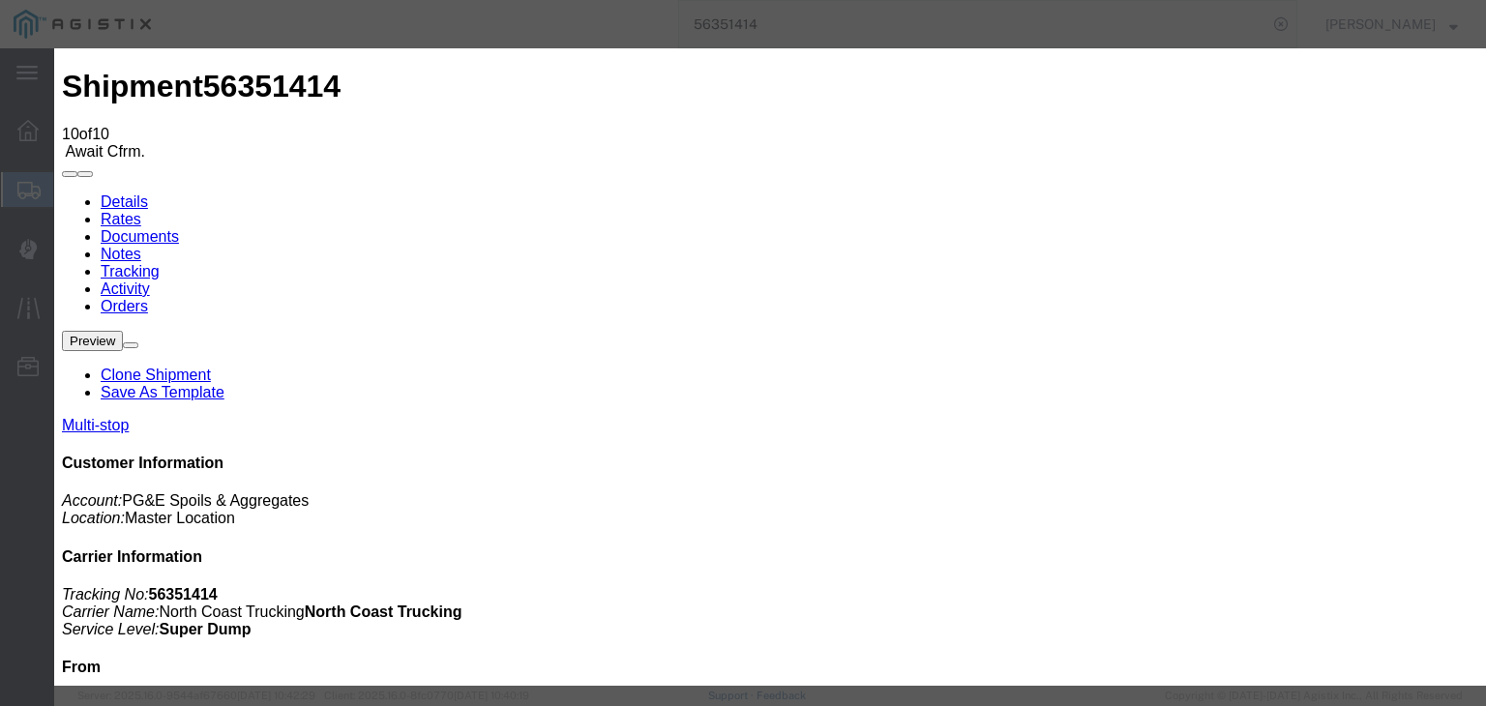
type input "[DATE]"
type input "9:00 AM"
type input "[DATE]"
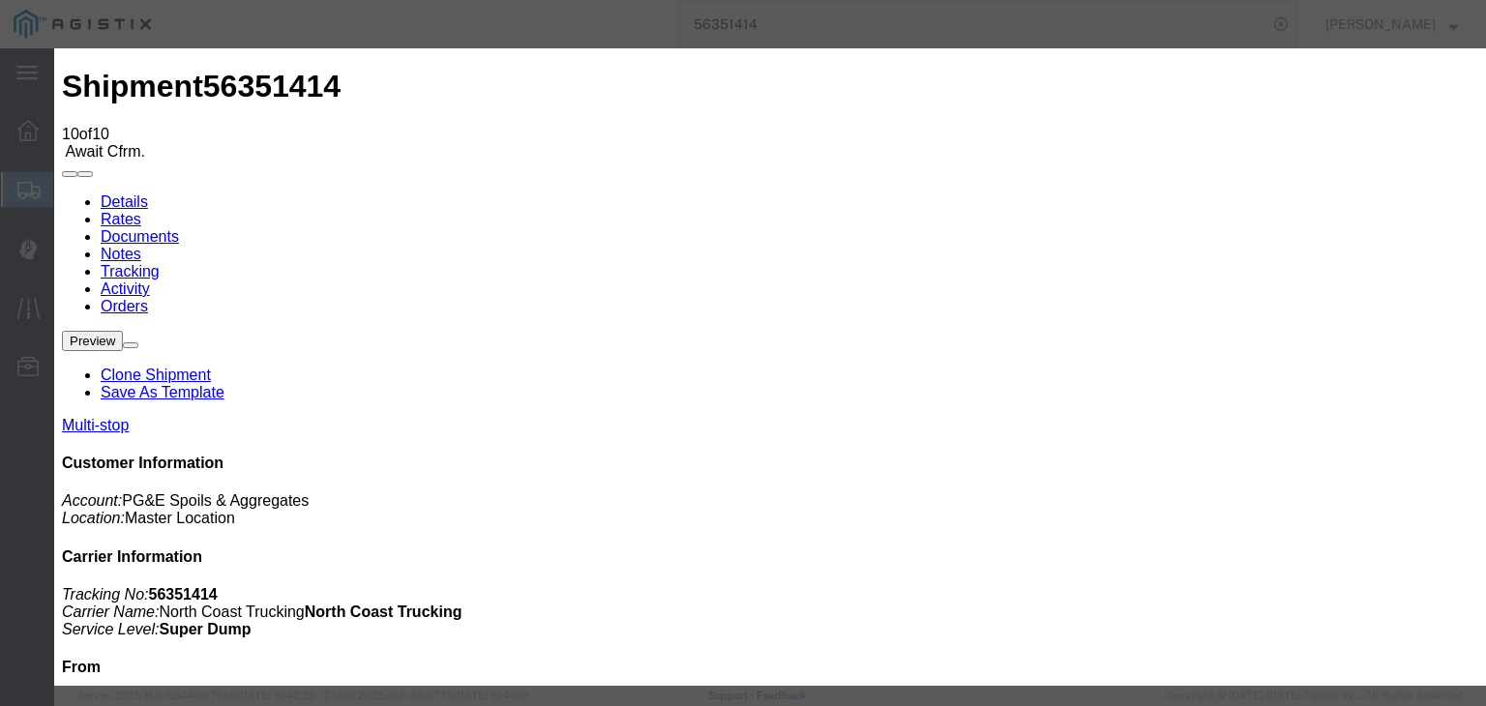
drag, startPoint x: 655, startPoint y: 98, endPoint x: 662, endPoint y: 140, distance: 43.1
type input "11:21 AM"
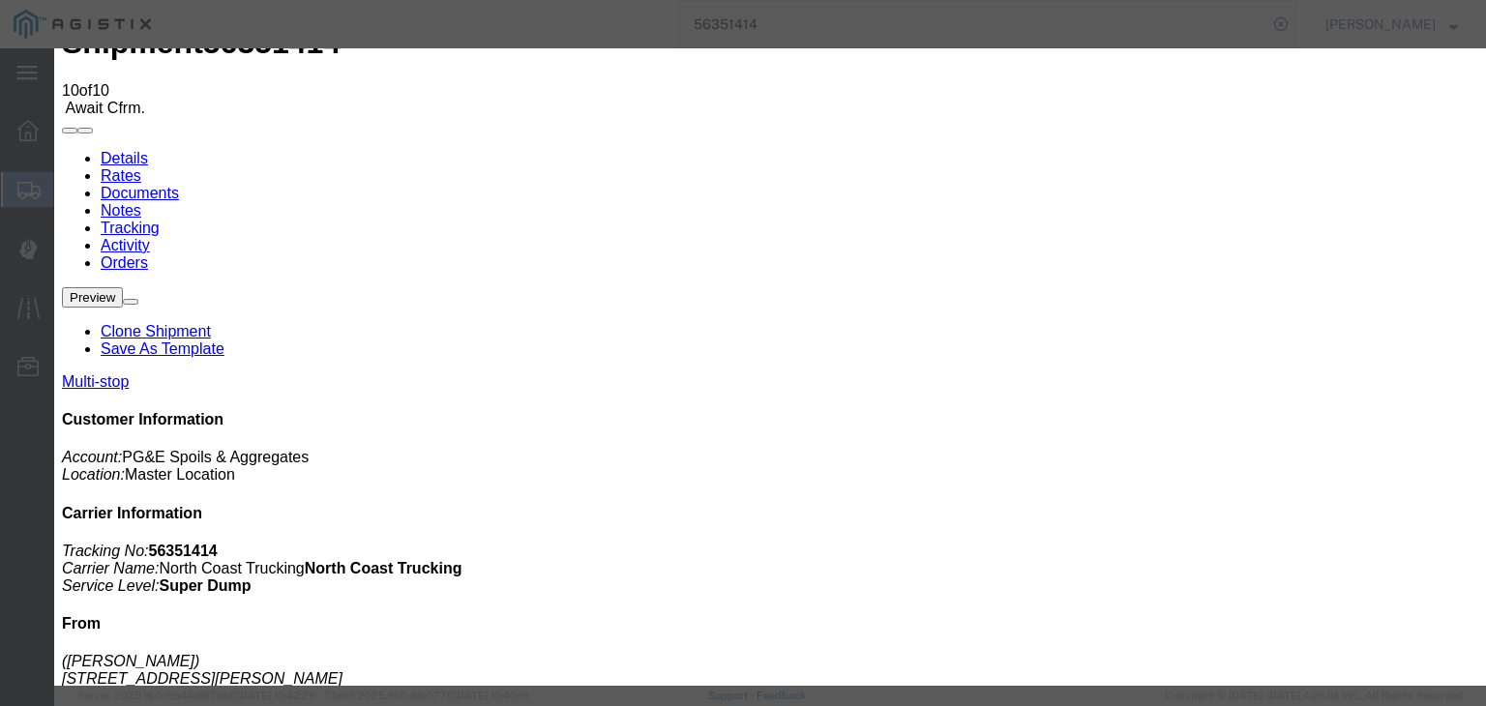
scroll to position [86, 0]
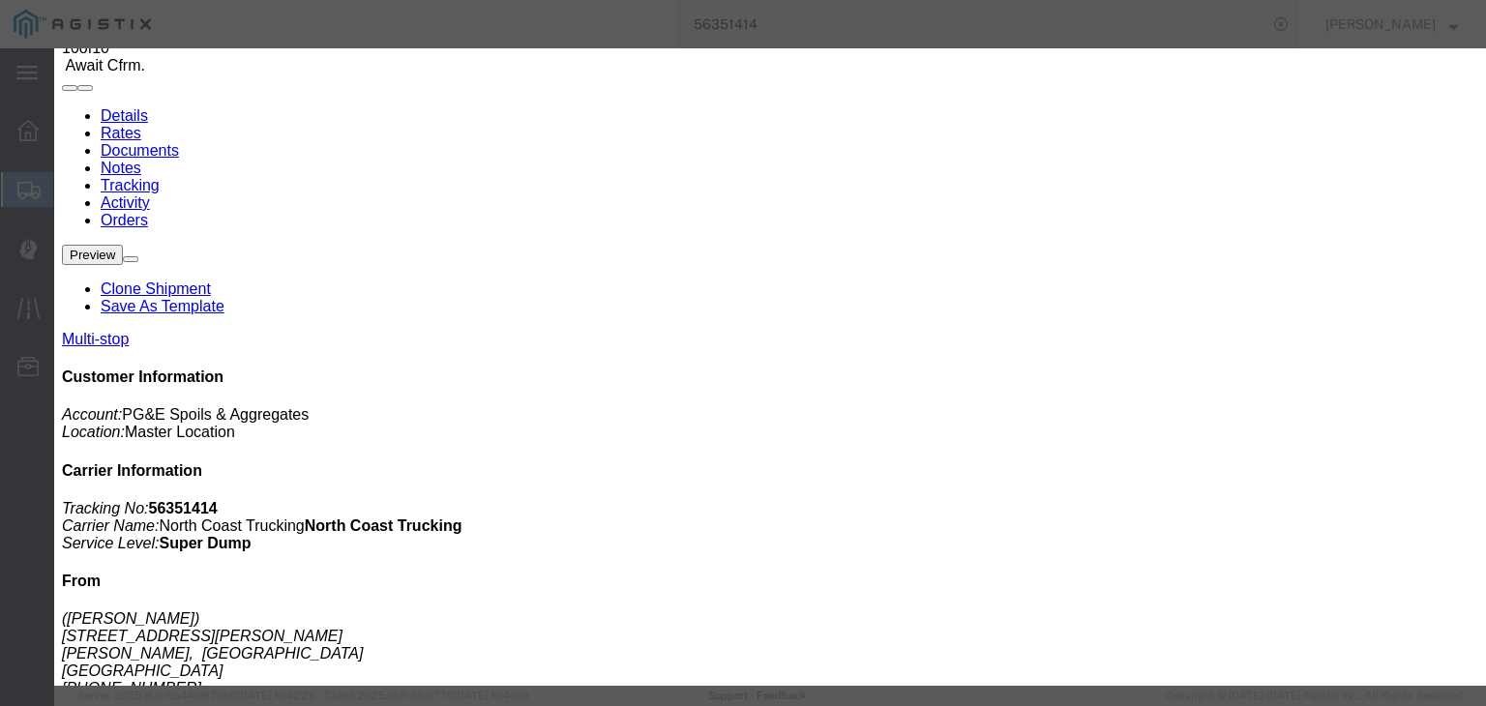
drag, startPoint x: 511, startPoint y: 323, endPoint x: 515, endPoint y: 344, distance: 21.6
select select "DPTPULOC"
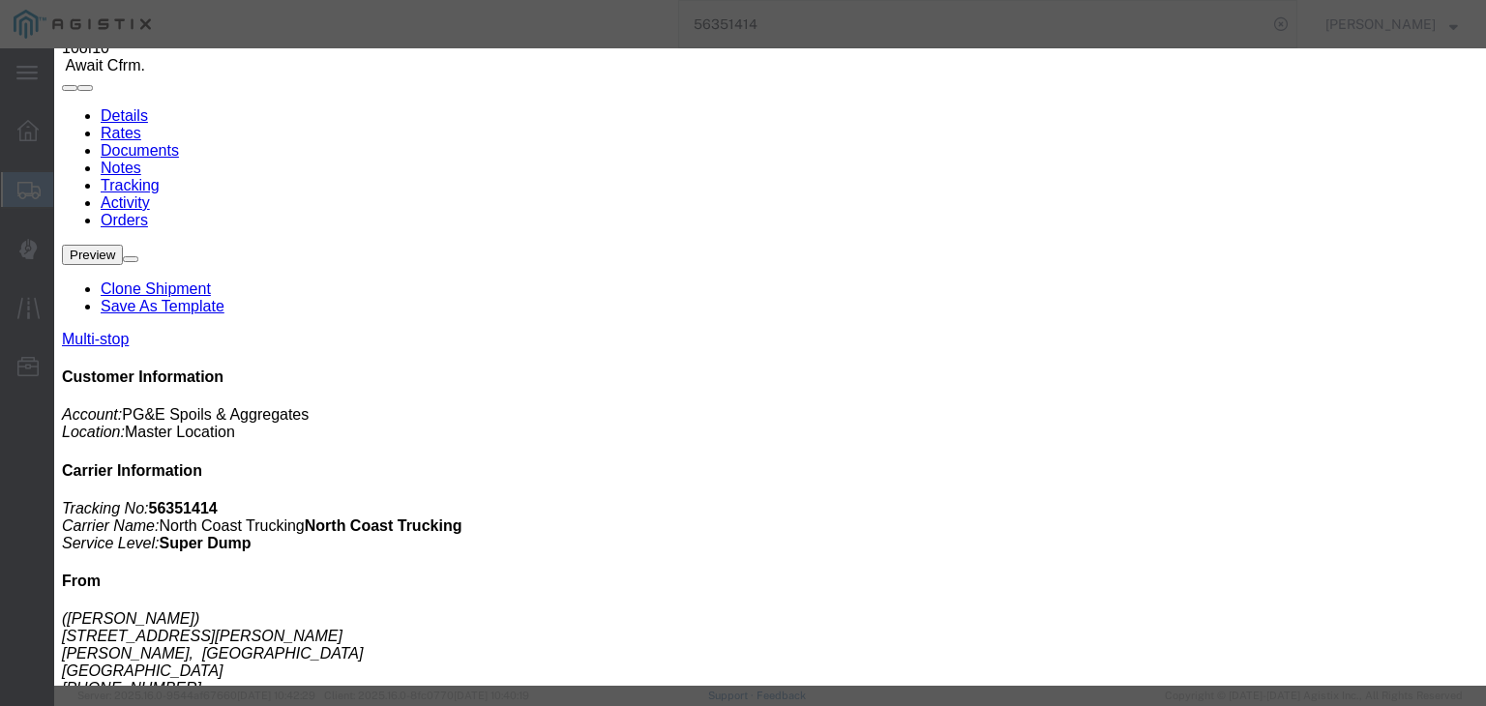
select select "{"pickupDeliveryInfoId": "121985658","pickupOrDelivery": "P","stopNum": "1","lo…"
select select "CA"
type input "[PERSON_NAME]"
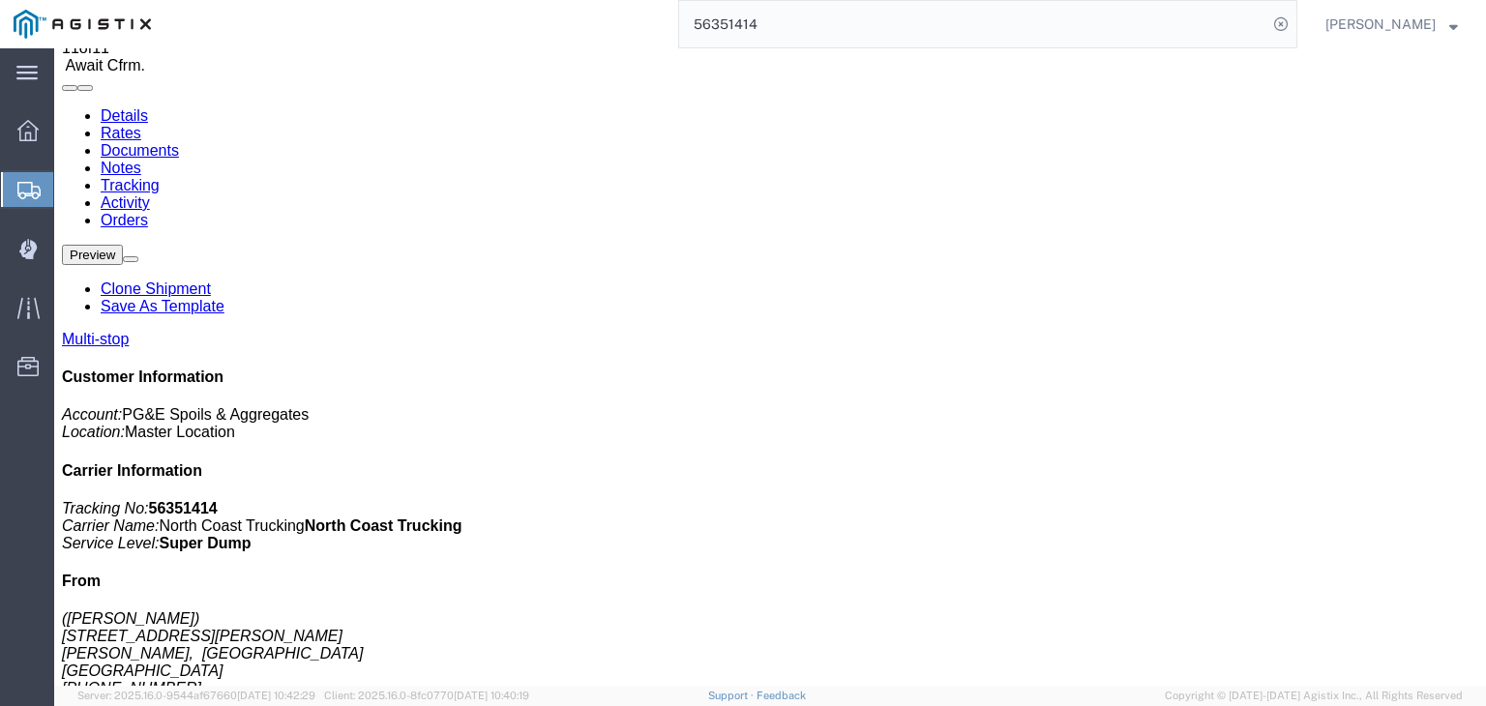
scroll to position [0, 0]
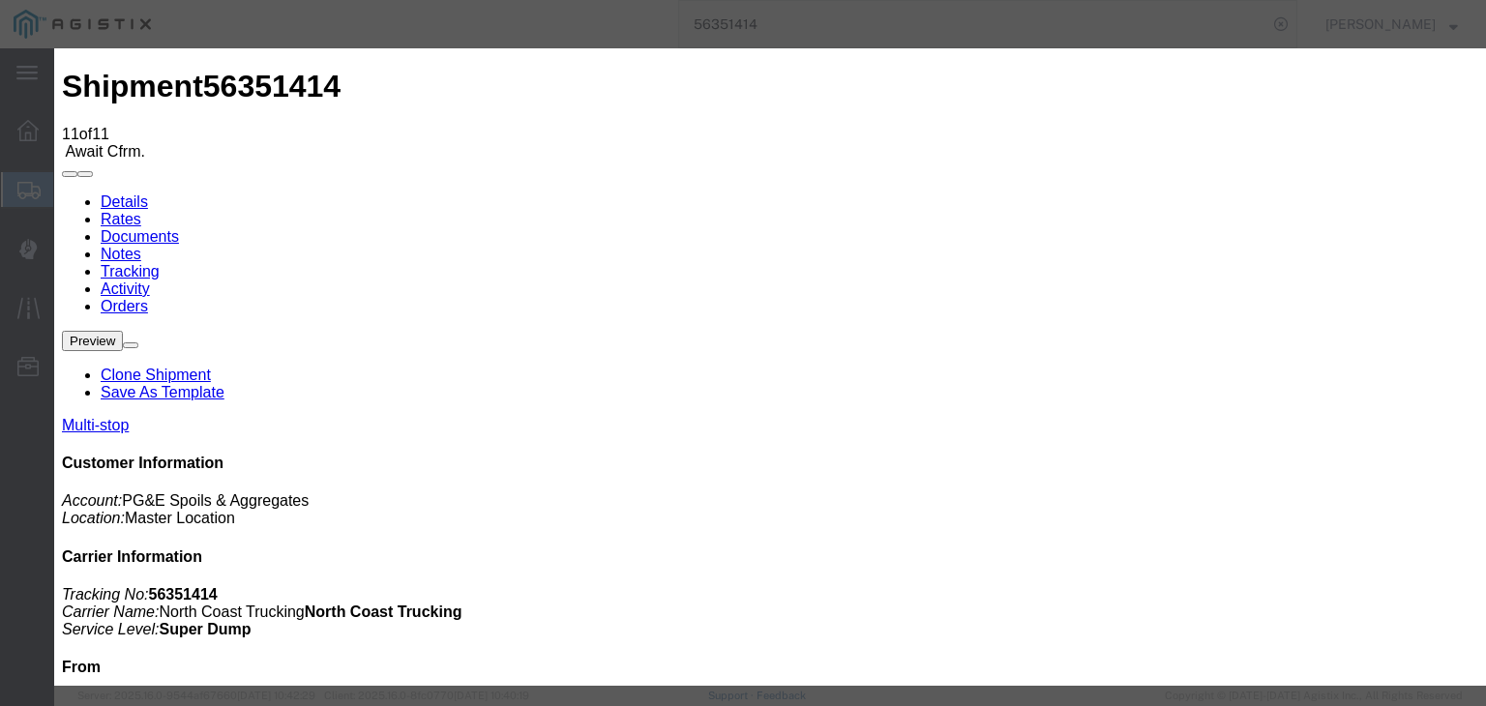
type input "[DATE]"
type input "9:00 AM"
type input "[DATE]"
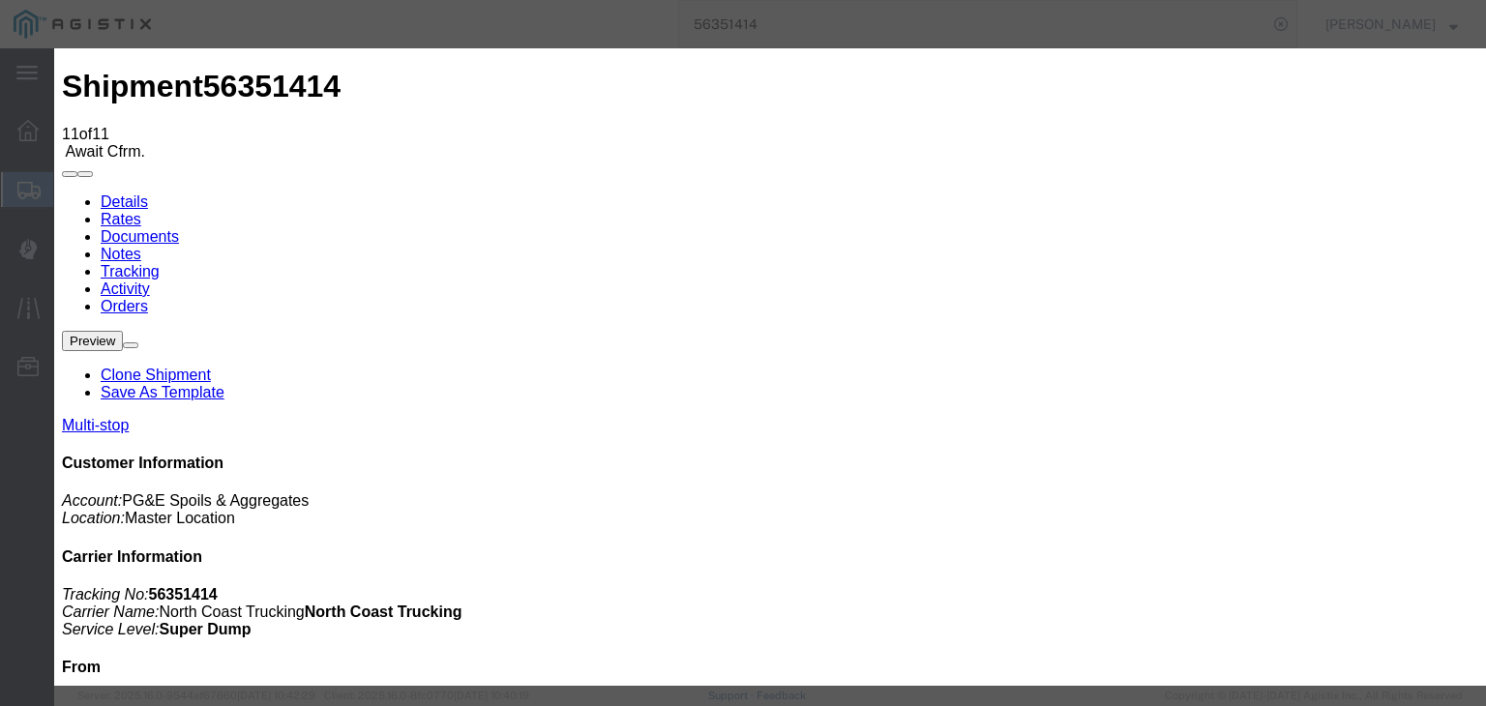
type input "11:56 AM"
select select "ARVDLVLOC"
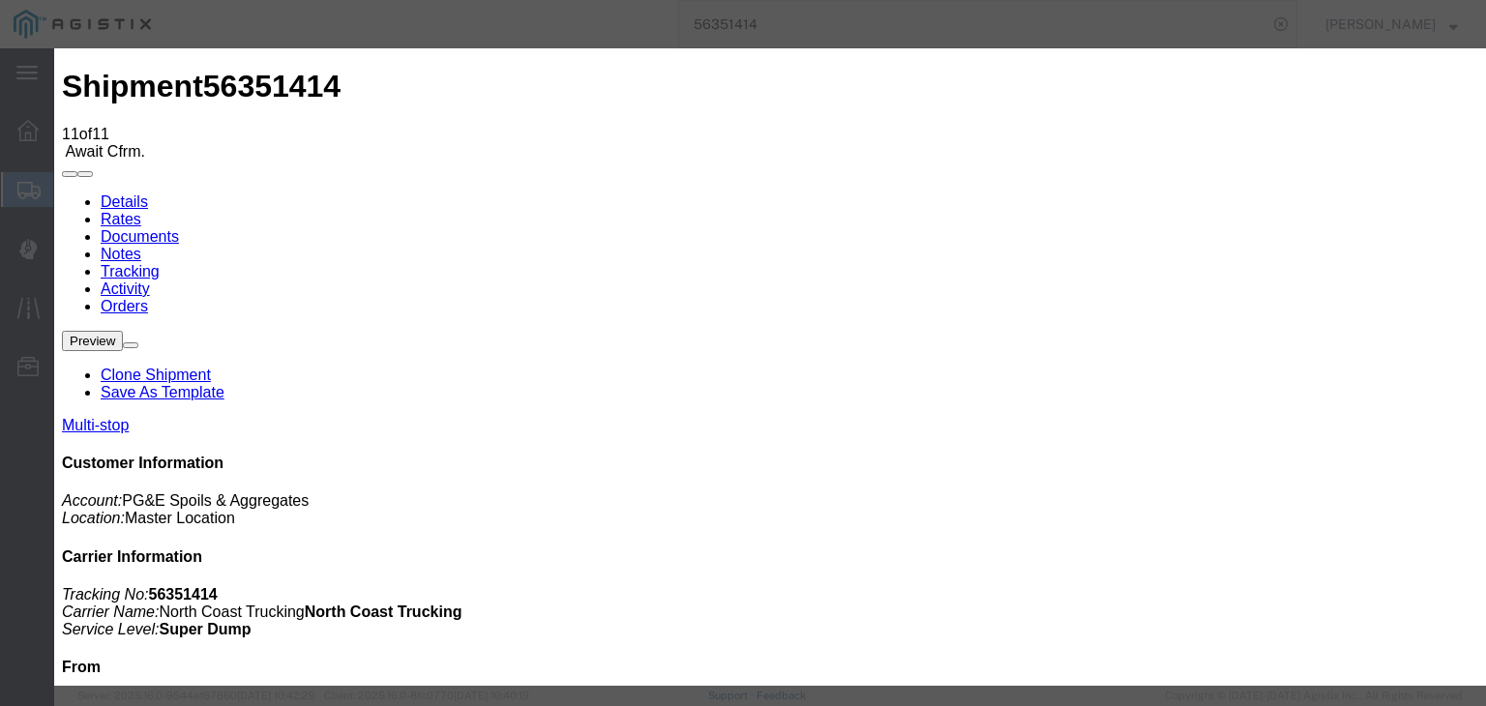
select select "{"pickupDeliveryInfoId": "121985659","pickupOrDelivery": "D","stopNum": "2","lo…"
select select "CA"
type input "Clovis"
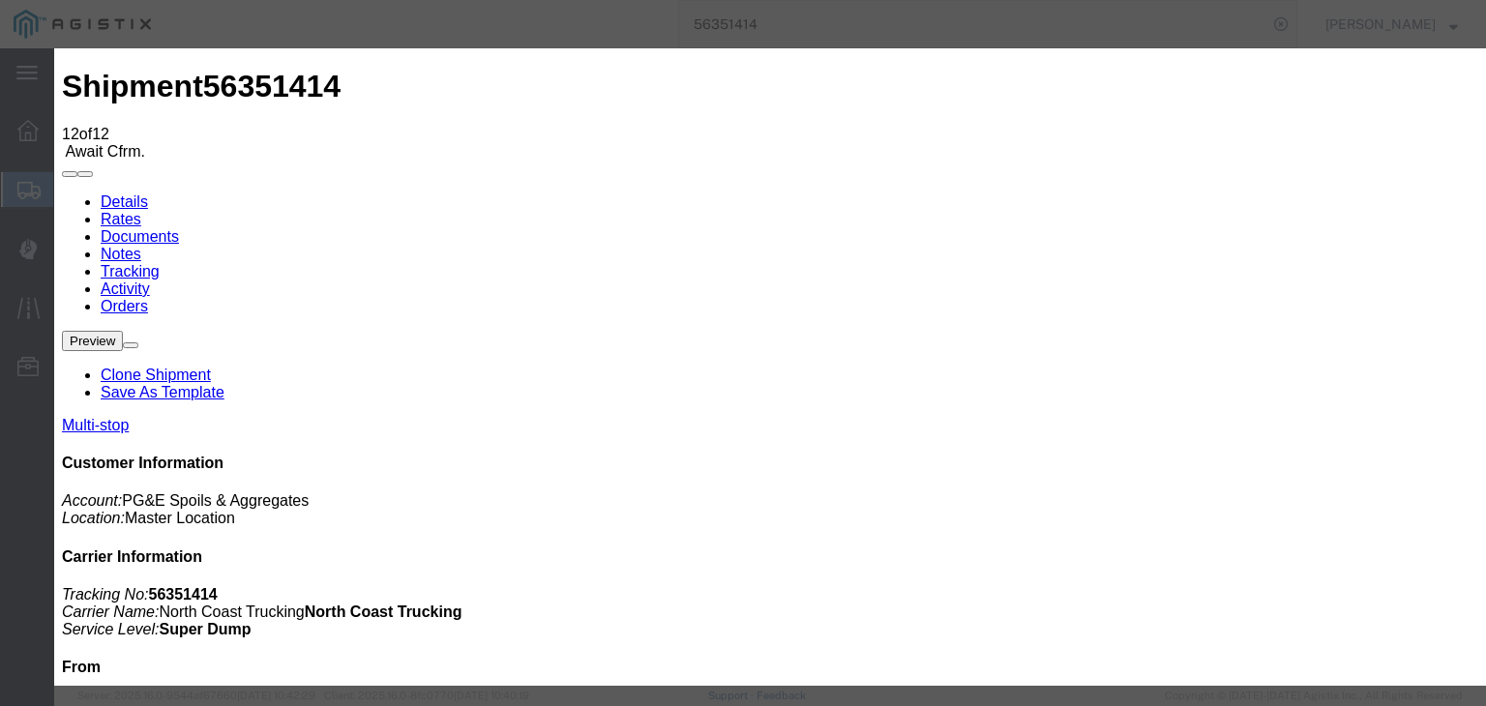
type input "[DATE]"
type input "9:00 AM"
type input "[DATE]"
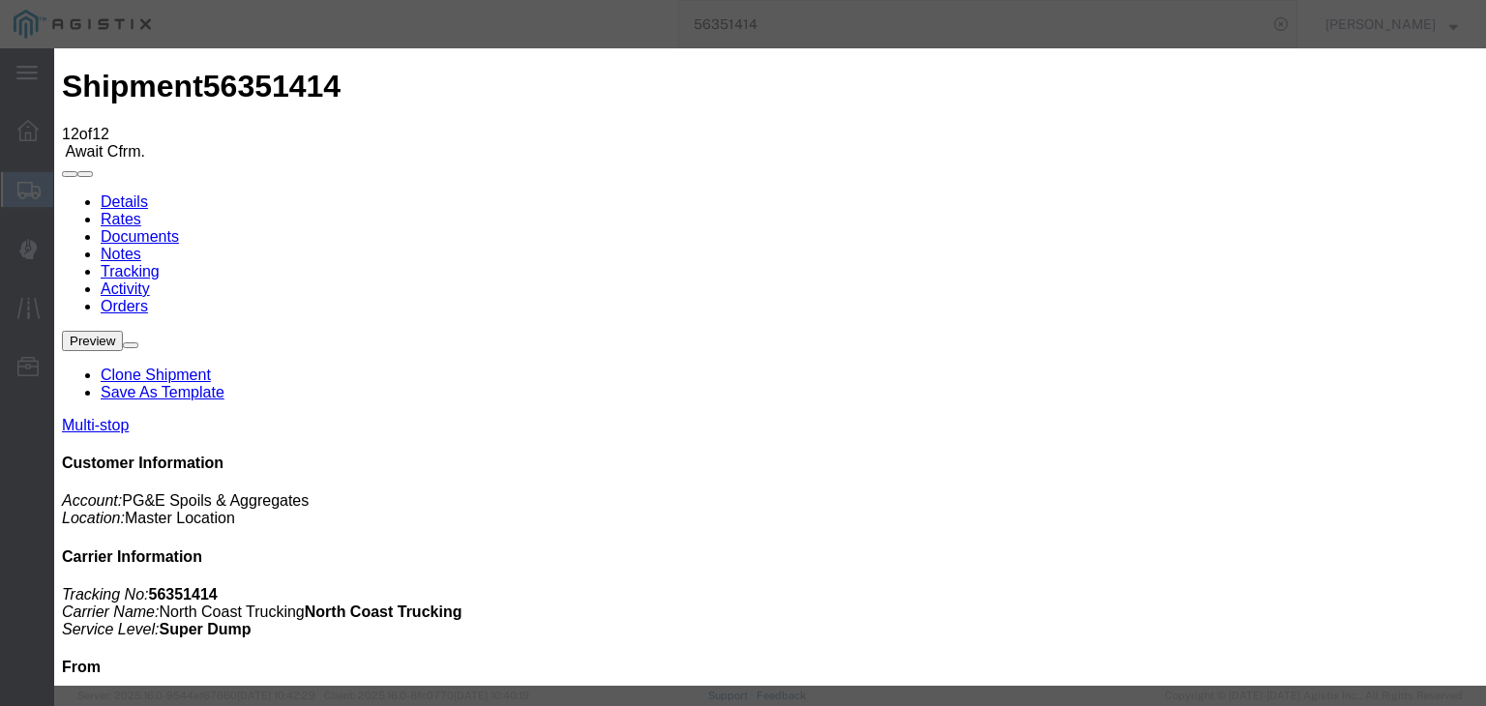
type input "12:00 PM"
select select "DPTDLVLOC"
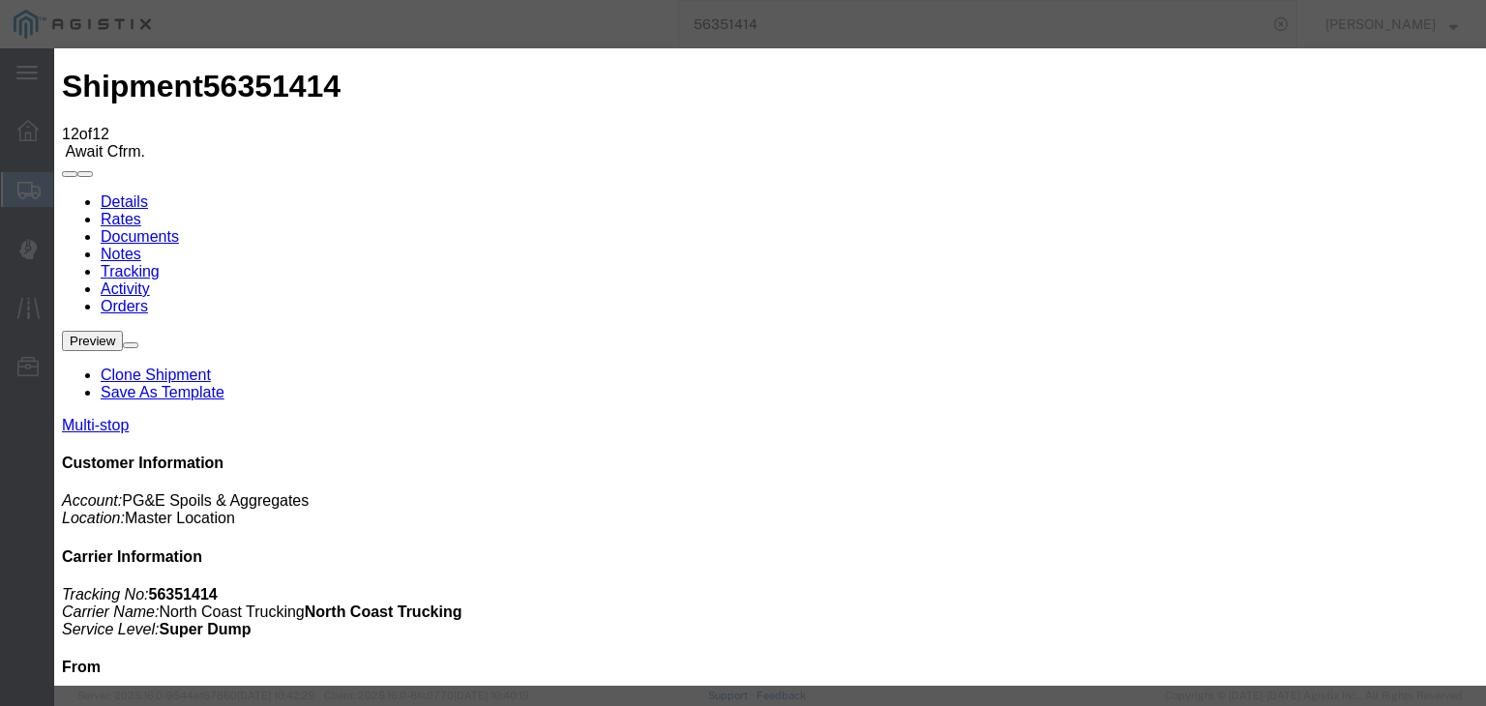
select select "{"pickupDeliveryInfoId": "121985659","pickupOrDelivery": "D","stopNum": "2","lo…"
select select "CA"
type input "Clovis"
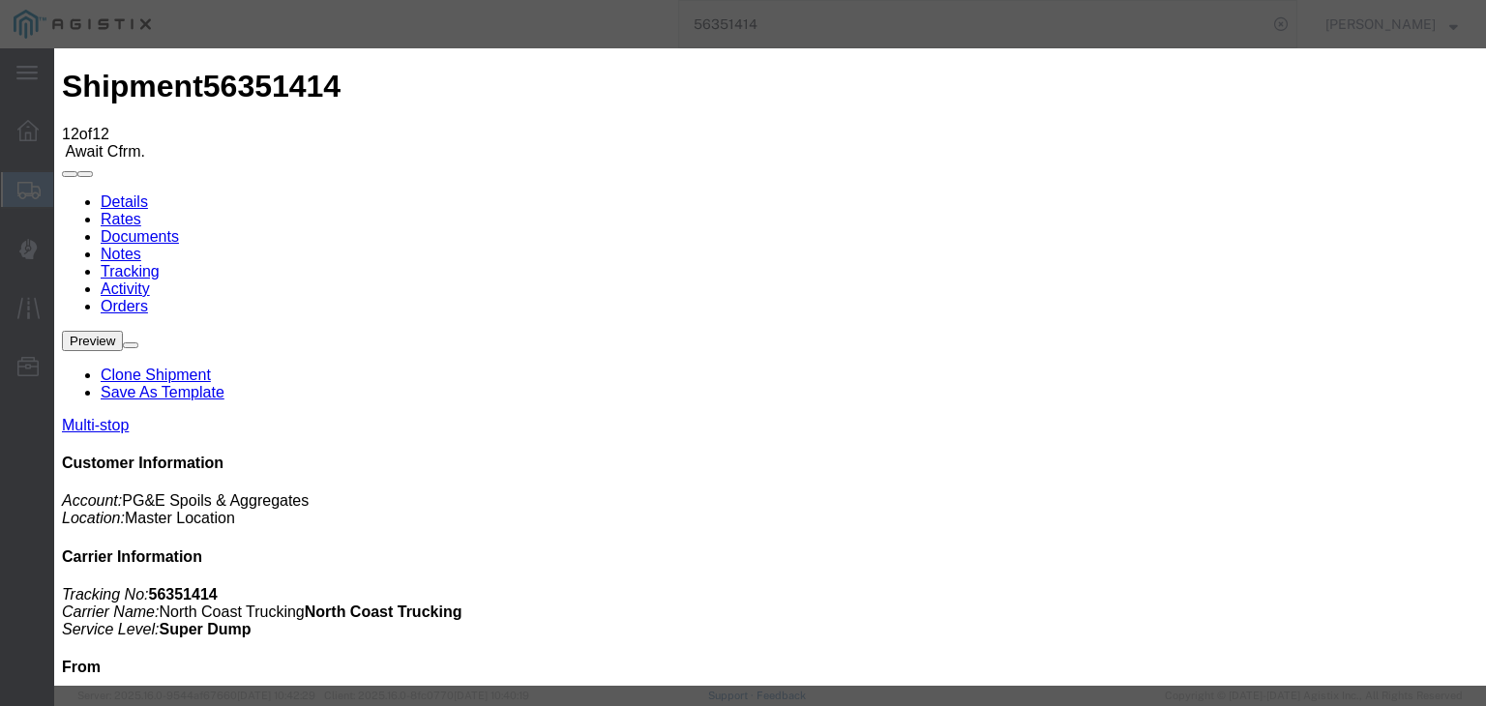
drag, startPoint x: 1214, startPoint y: 587, endPoint x: 1202, endPoint y: 577, distance: 15.1
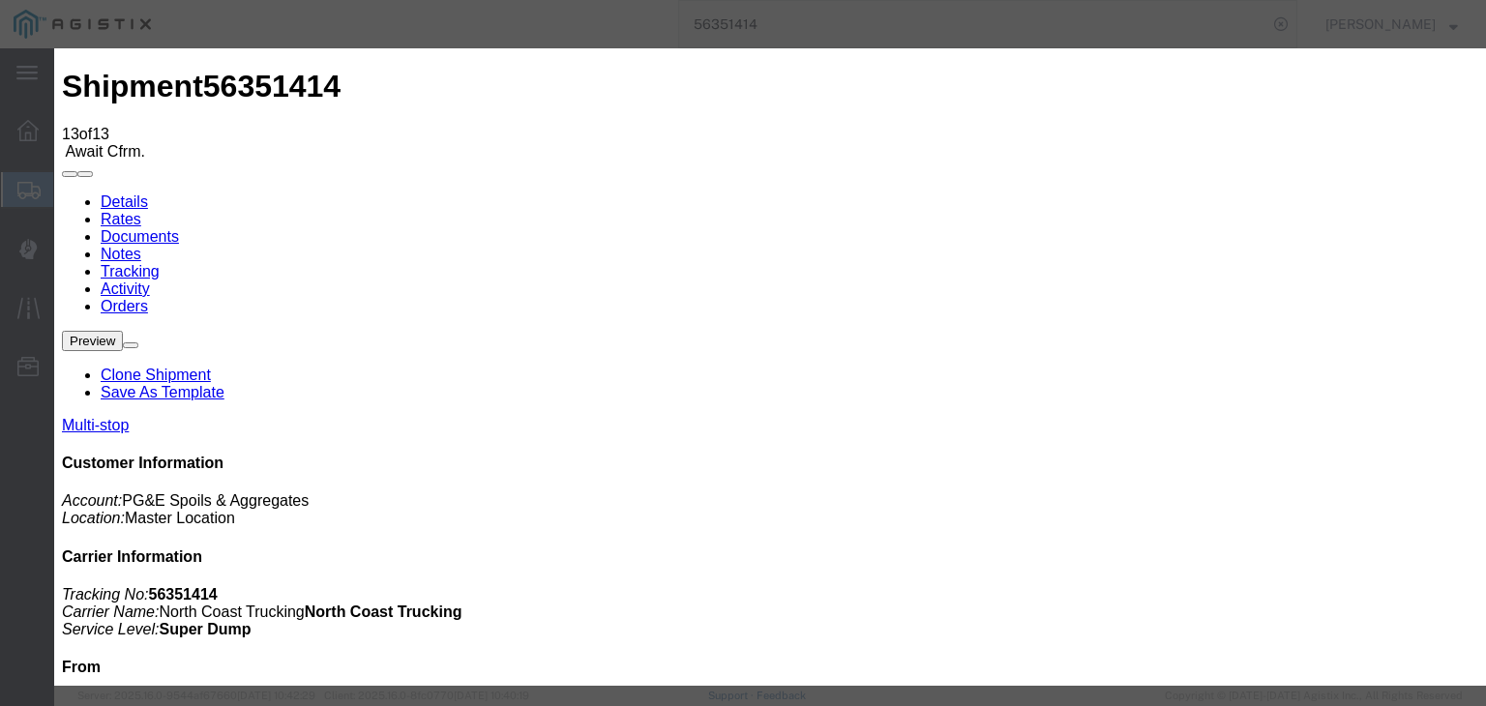
type input "[DATE]"
type input "9:00 AM"
type input "[DATE]"
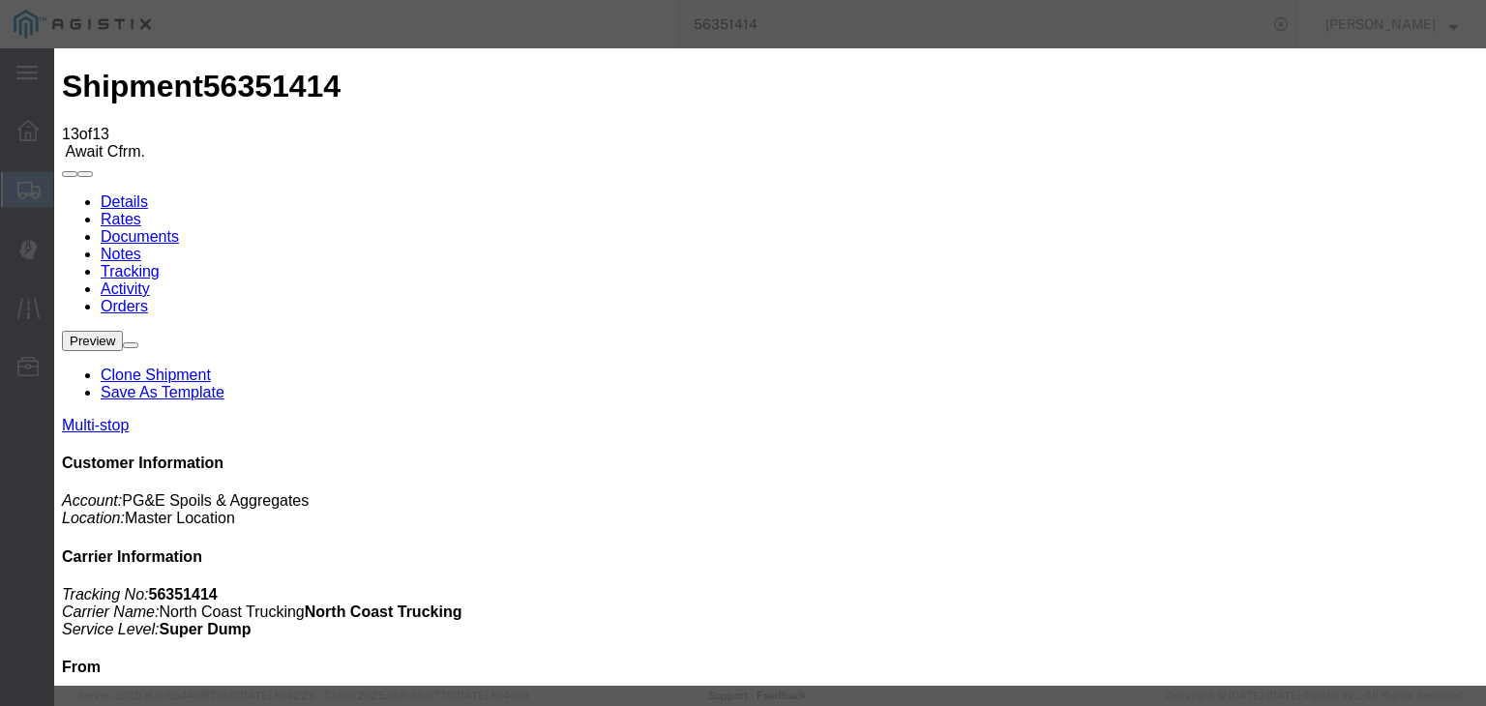
type input "12:30 PM"
select select "ARVPULOC"
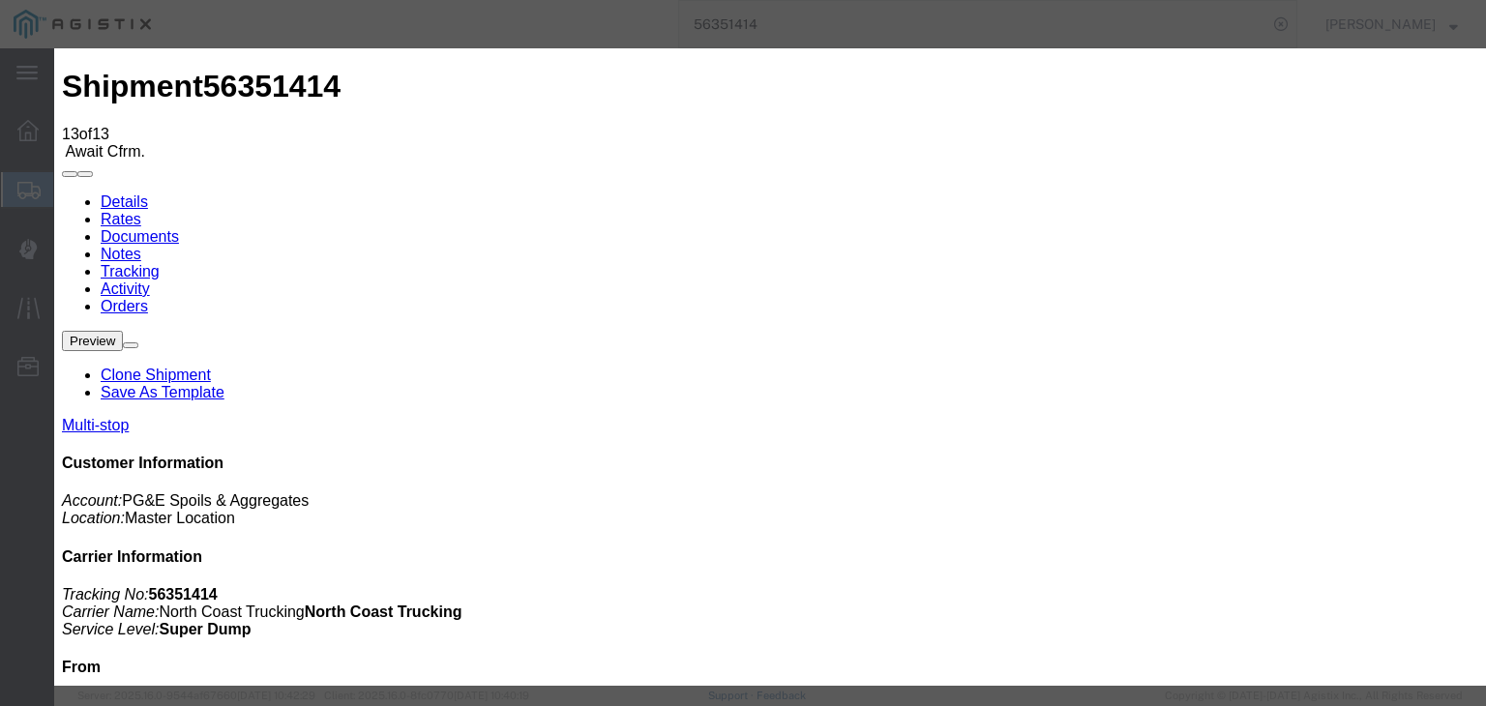
drag, startPoint x: 969, startPoint y: 246, endPoint x: 971, endPoint y: 256, distance: 10.8
select select "{"pickupDeliveryInfoId": "121985658","pickupOrDelivery": "P","stopNum": "1","lo…"
select select "CA"
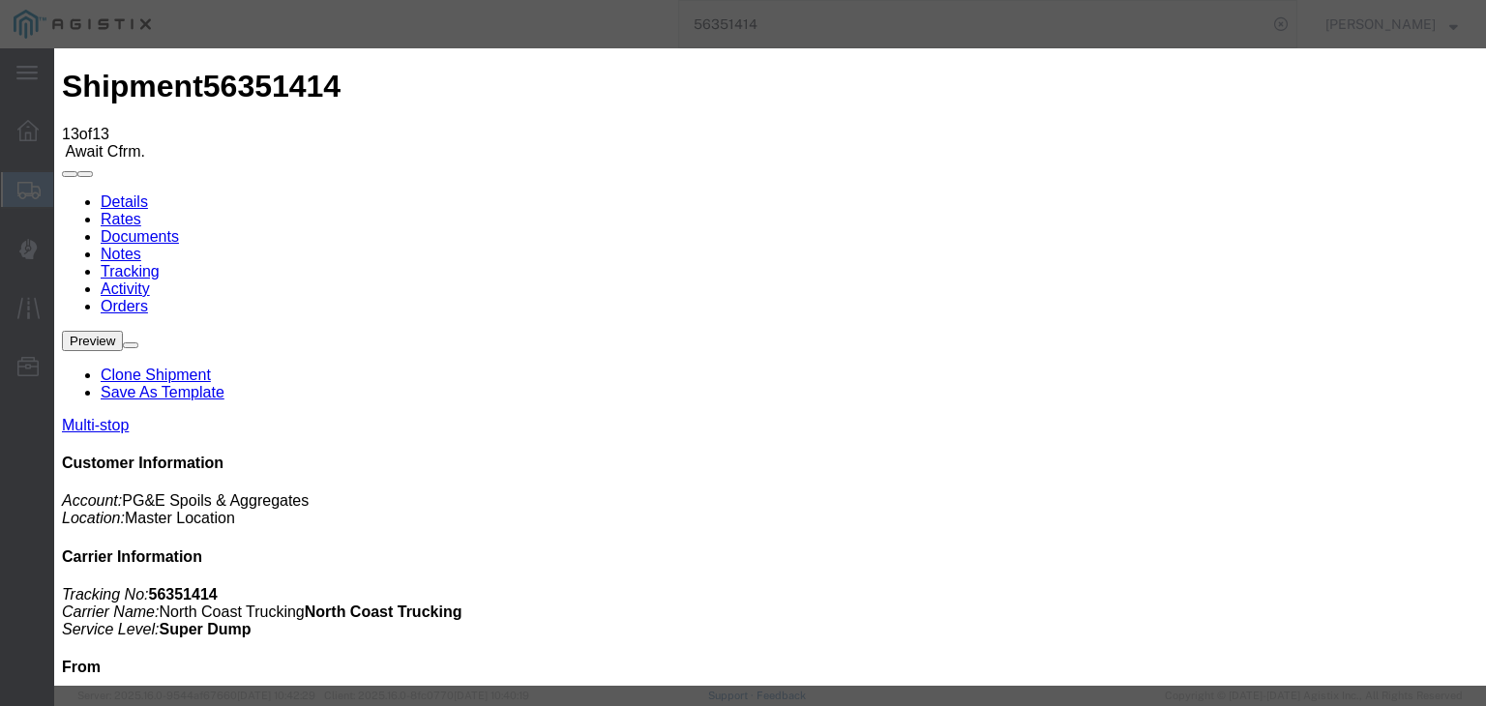
type input "[PERSON_NAME]"
drag, startPoint x: 1215, startPoint y: 591, endPoint x: 1221, endPoint y: 563, distance: 28.6
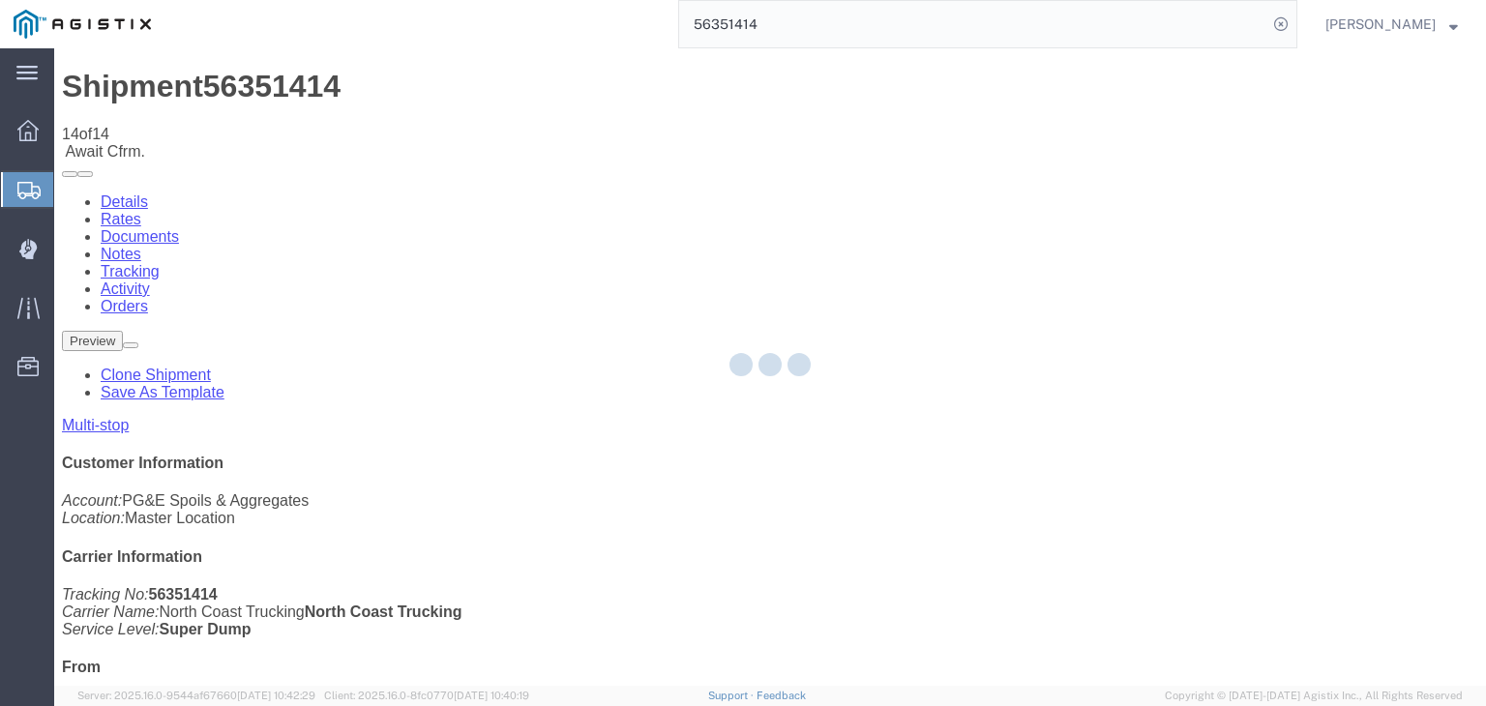
click at [1011, 185] on div at bounding box center [769, 366] width 1431 height 637
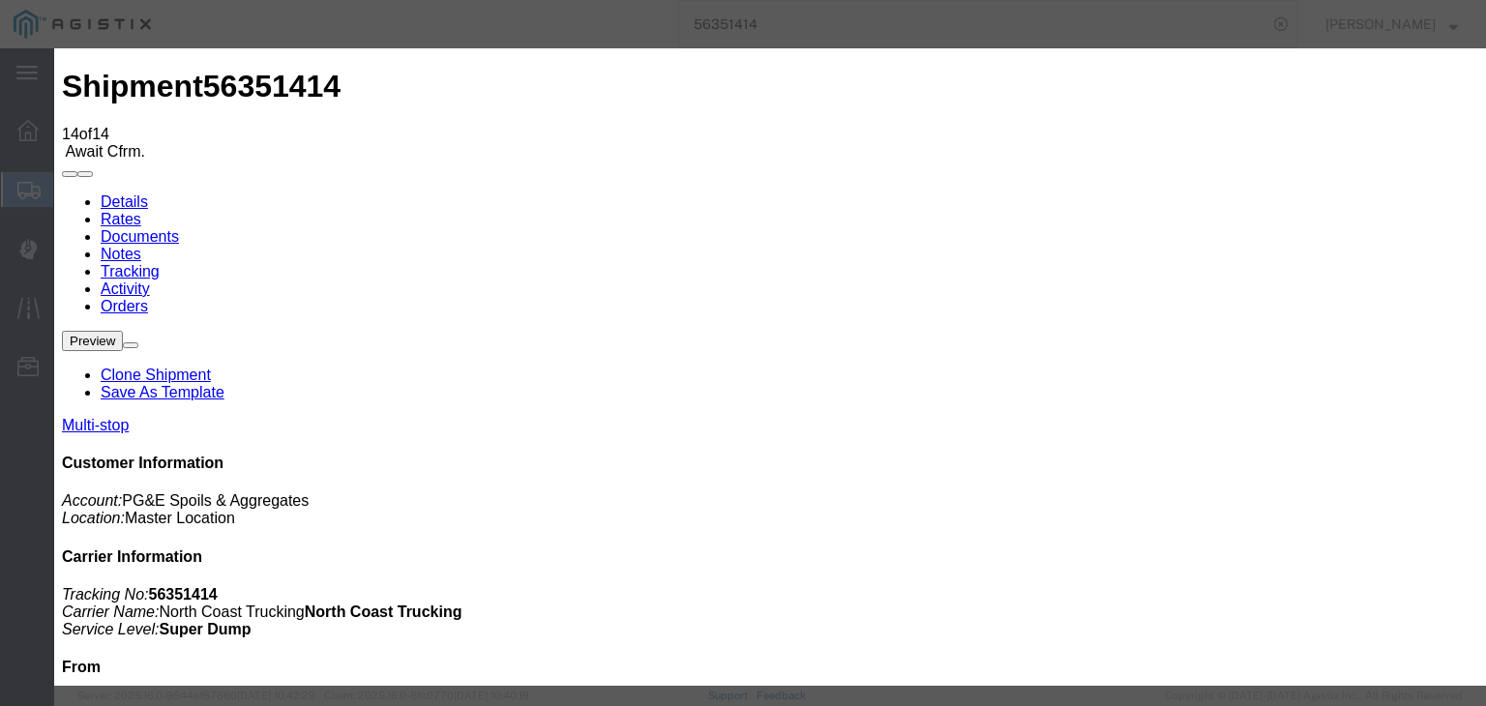
type input "[DATE]"
type input "9:00 AM"
drag, startPoint x: 518, startPoint y: 336, endPoint x: 593, endPoint y: 310, distance: 78.6
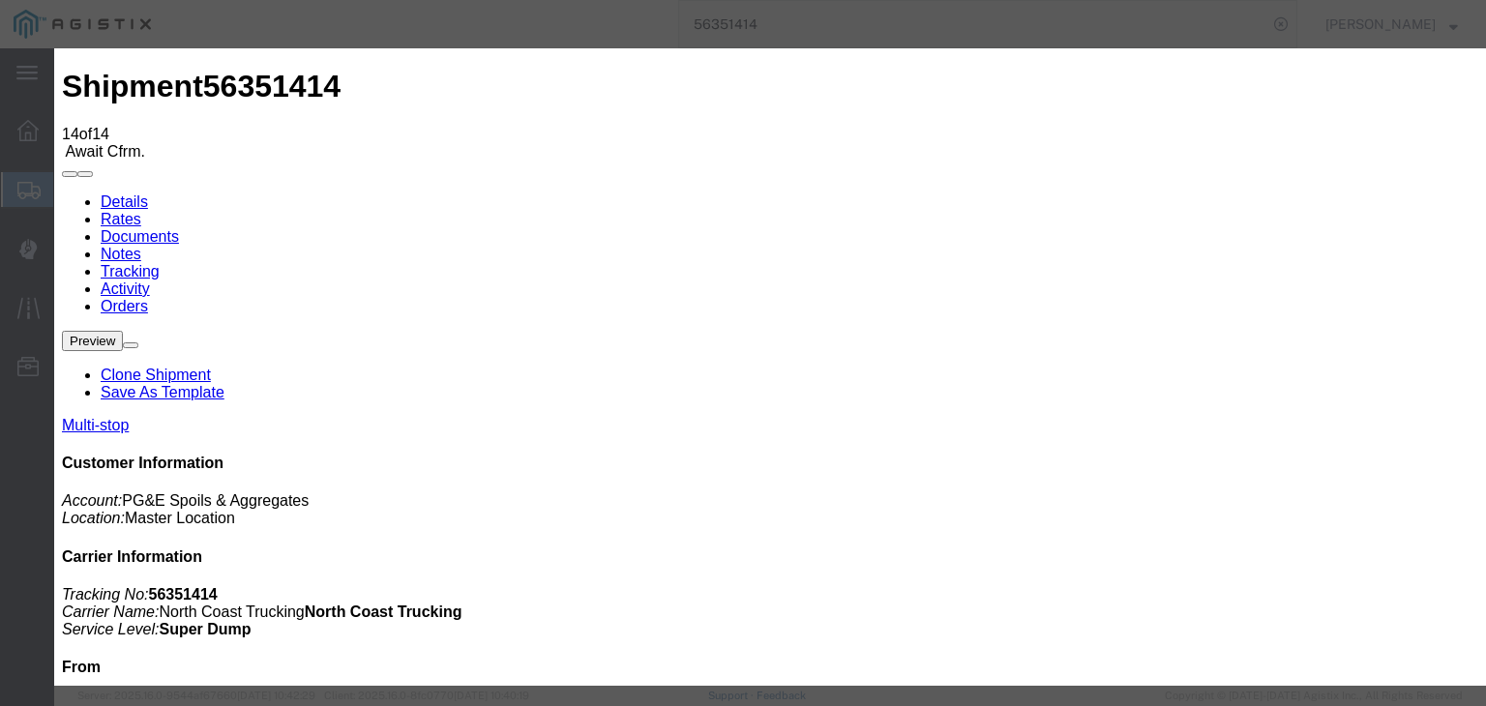
type input "[DATE]"
type input "12:30 PM"
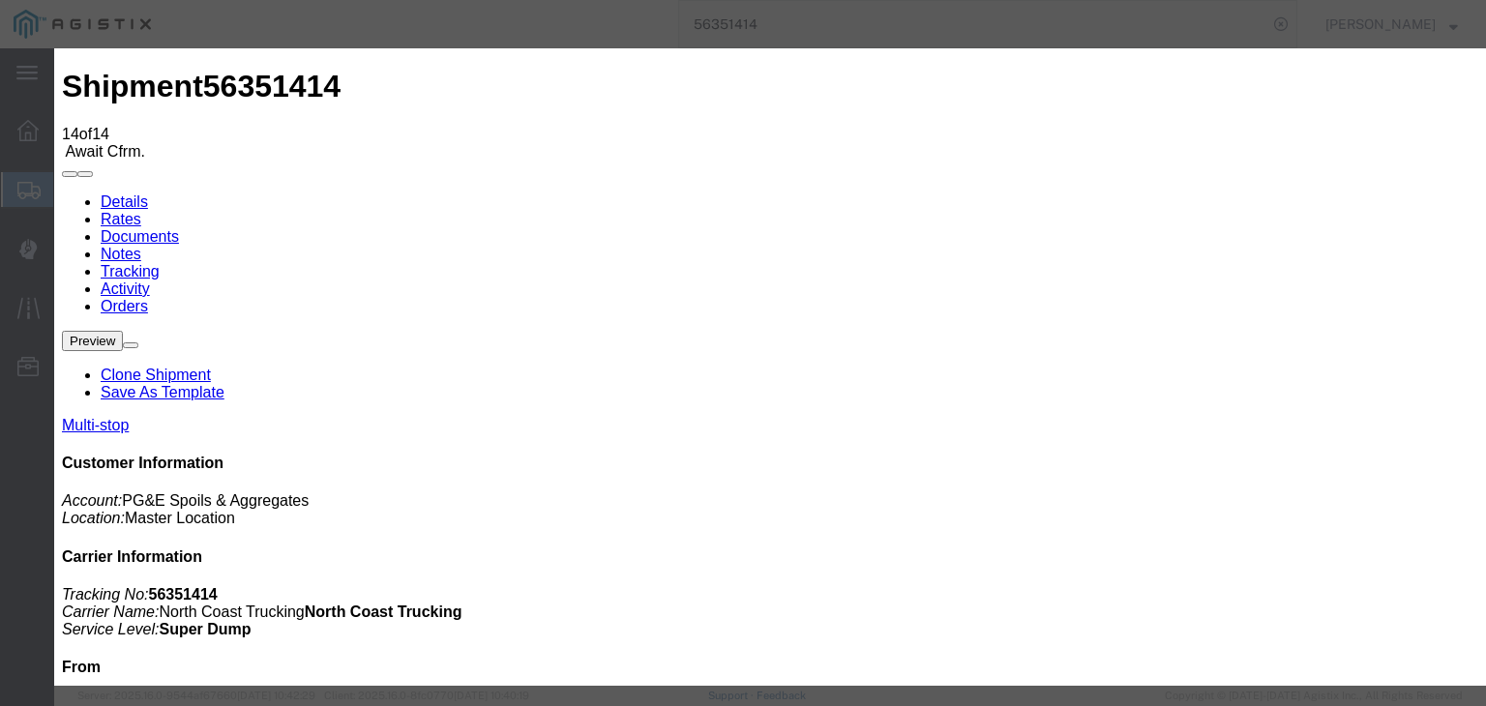
select select "BREAKSTART"
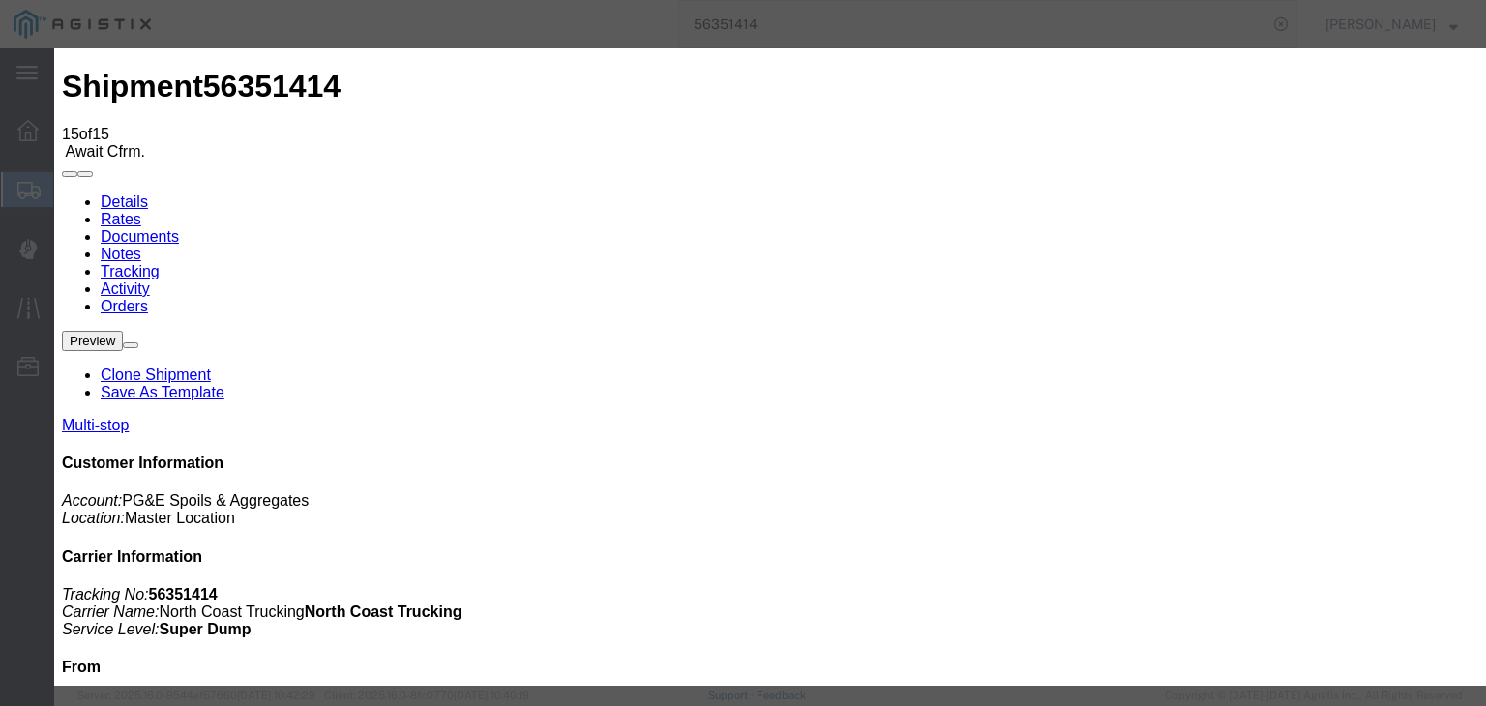
type input "[DATE]"
type input "9:00 AM"
type input "[DATE]"
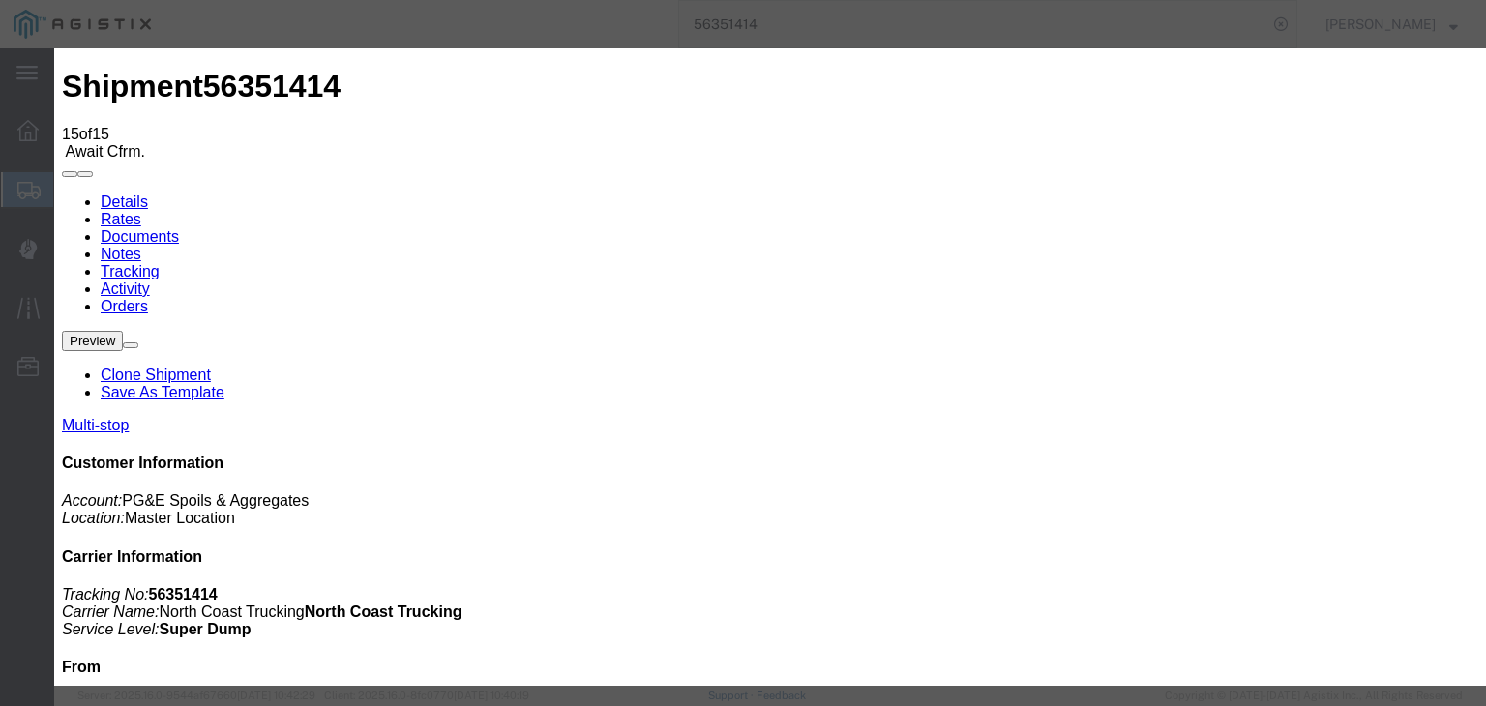
type input "1:00 PM"
select select "BREAKSTOP"
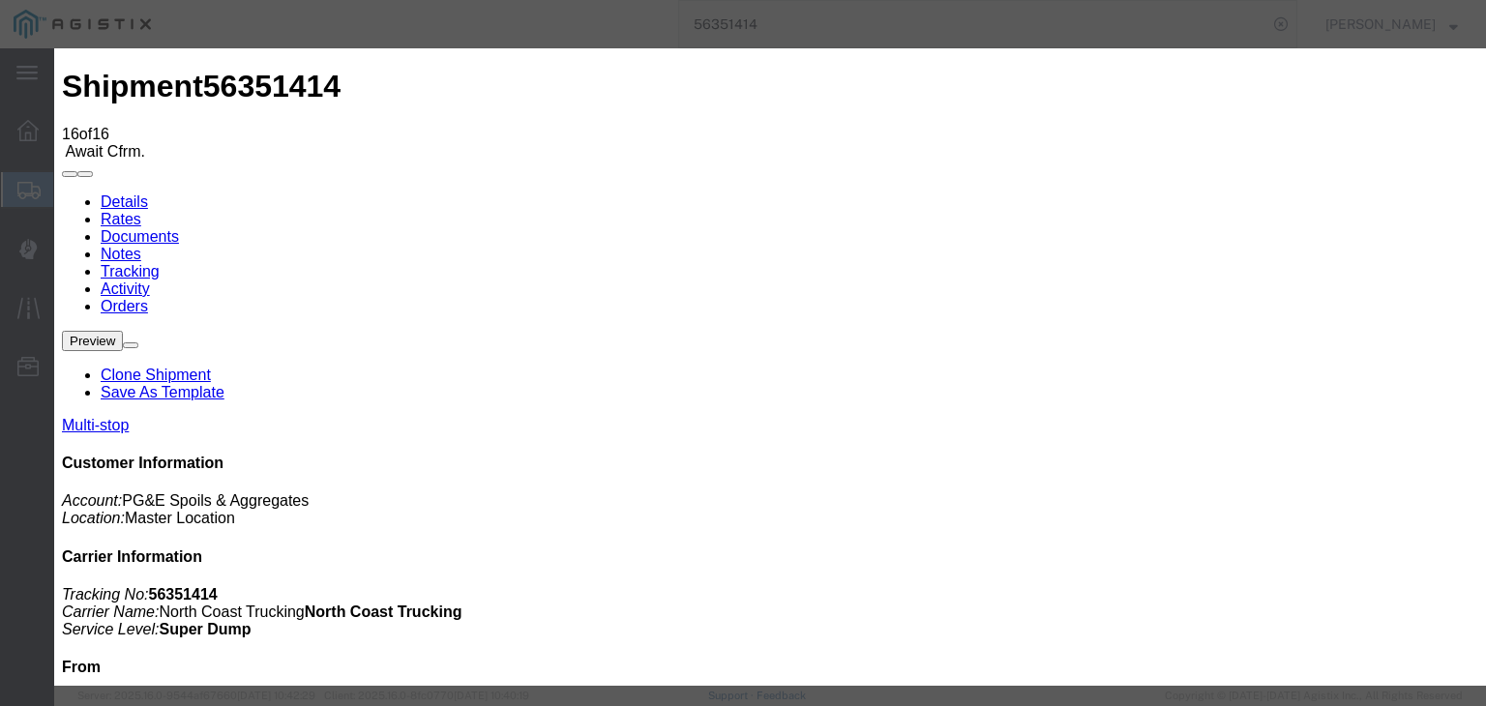
type input "[DATE]"
type input "9:00 AM"
drag, startPoint x: 522, startPoint y: 339, endPoint x: 681, endPoint y: 243, distance: 185.3
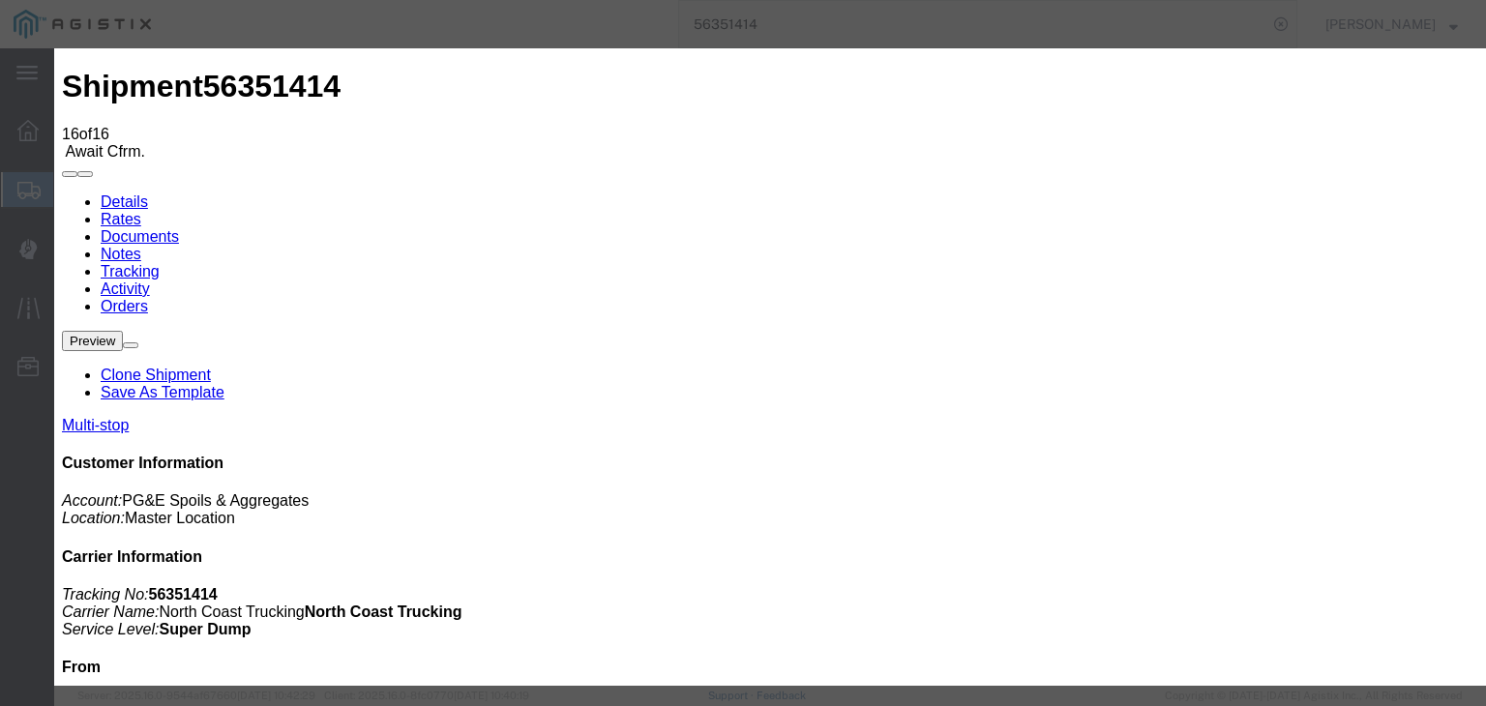
type input "[DATE]"
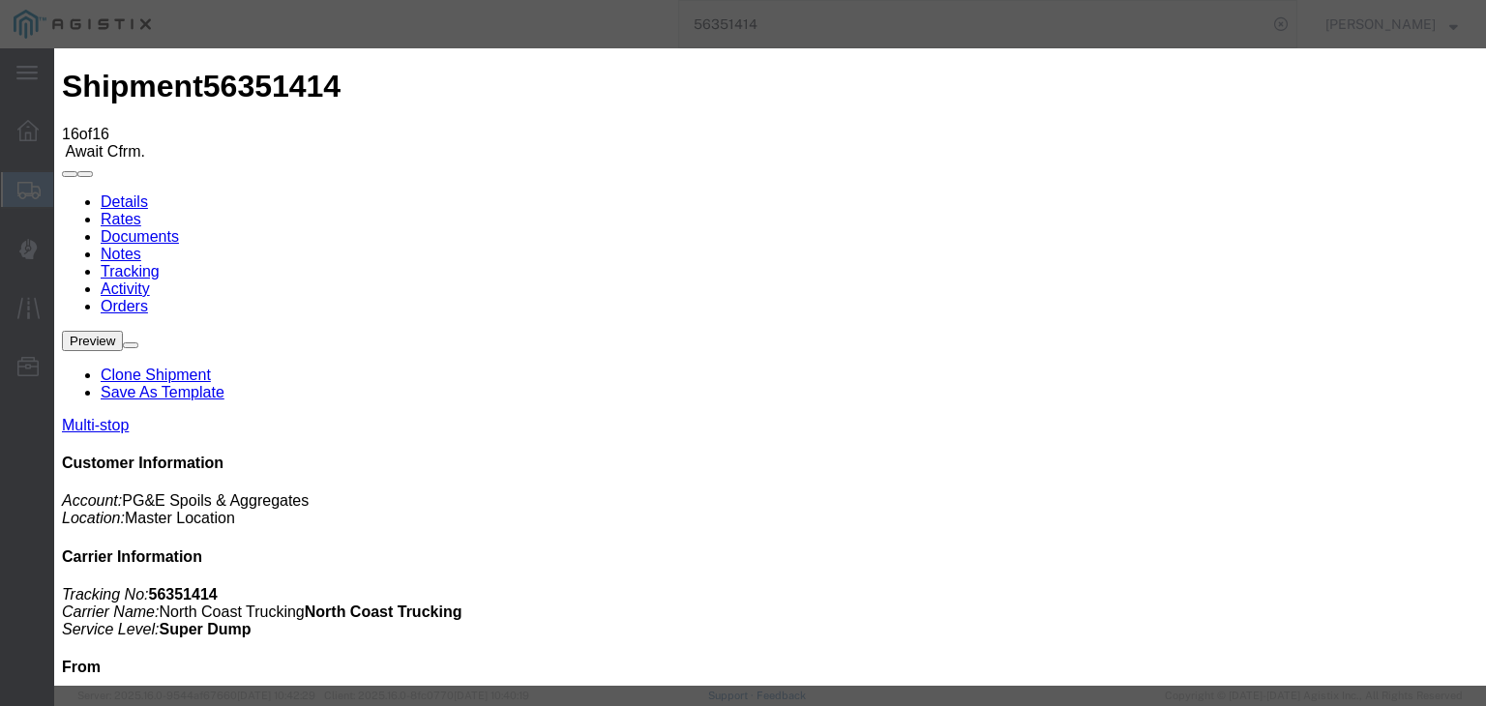
type input "1:20 PM"
select select "DPTPULOC"
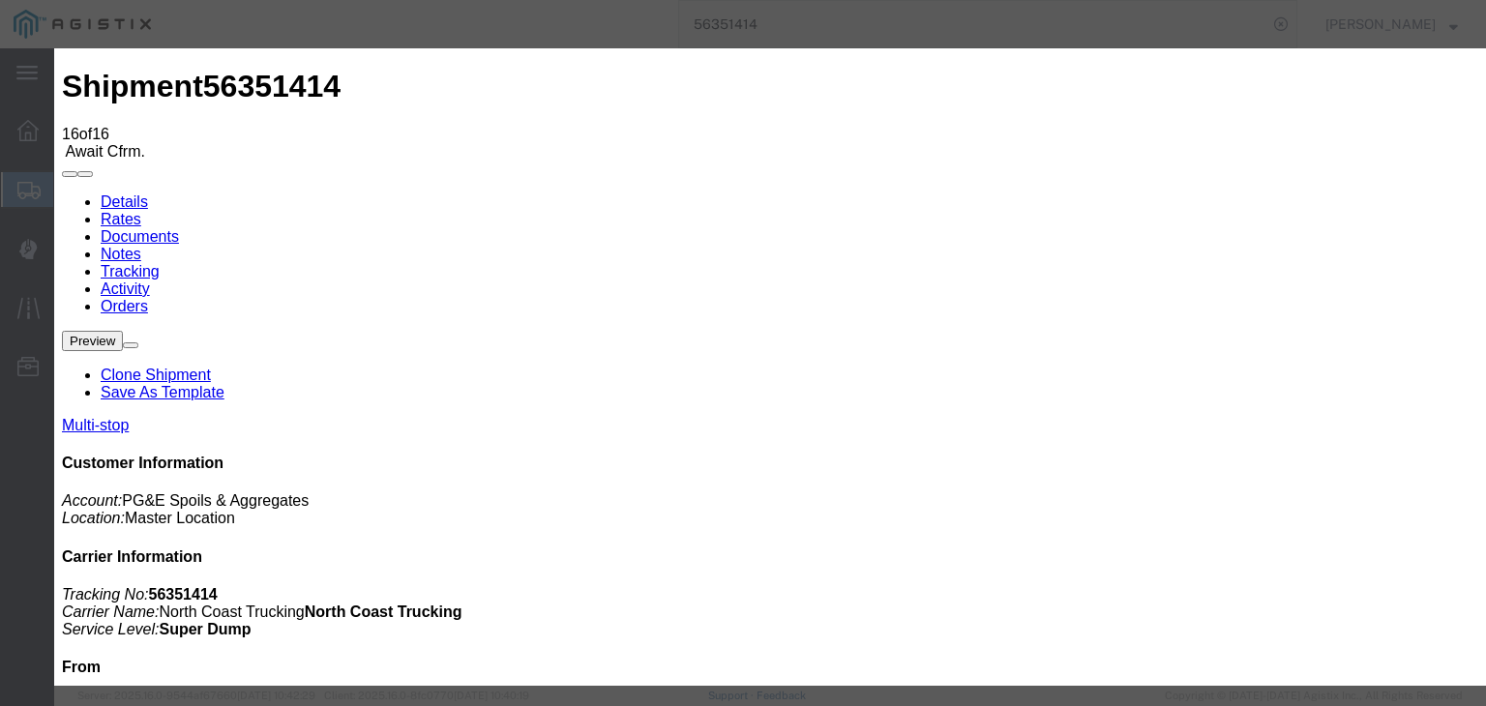
select select "{"pickupDeliveryInfoId": "121985658","pickupOrDelivery": "P","stopNum": "1","lo…"
select select "CA"
type input "[PERSON_NAME]"
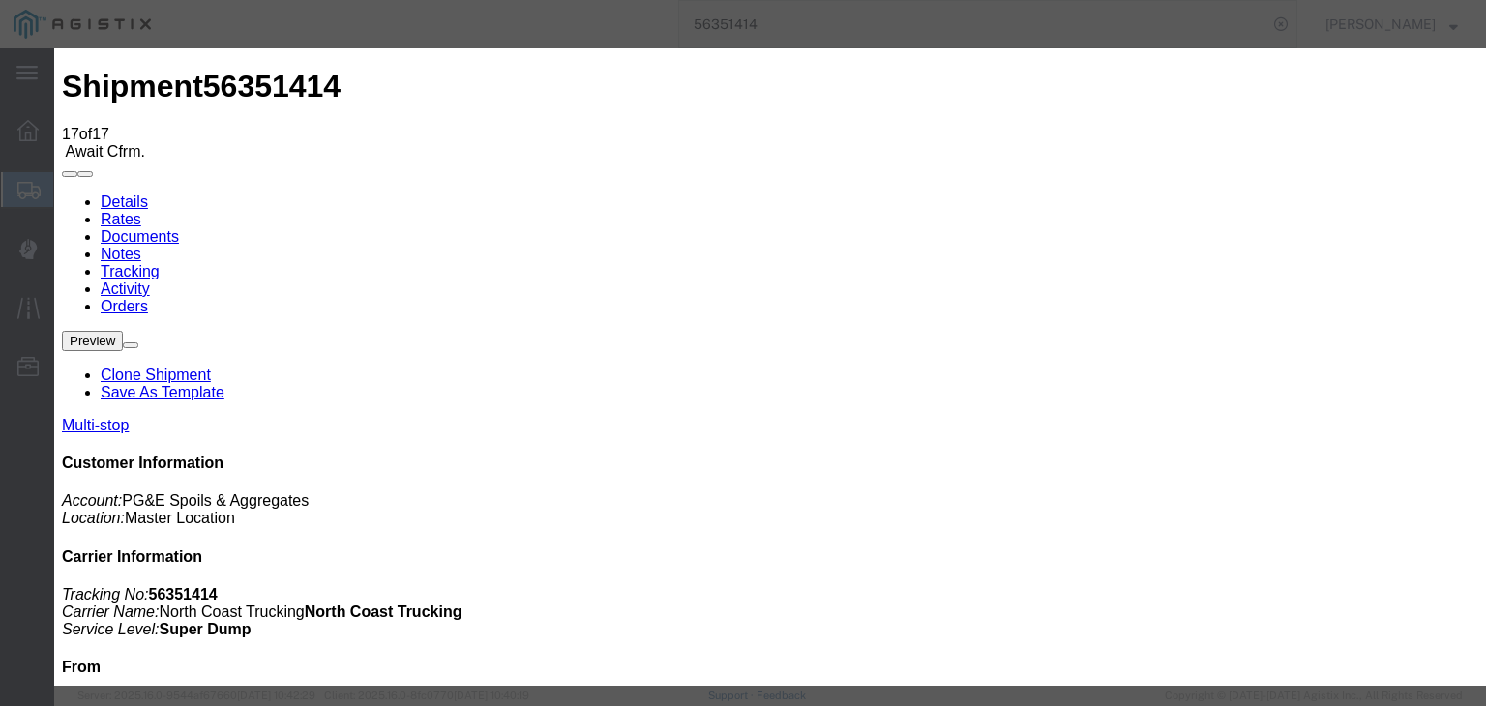
type input "[DATE]"
type input "9:00 AM"
type input "[DATE]"
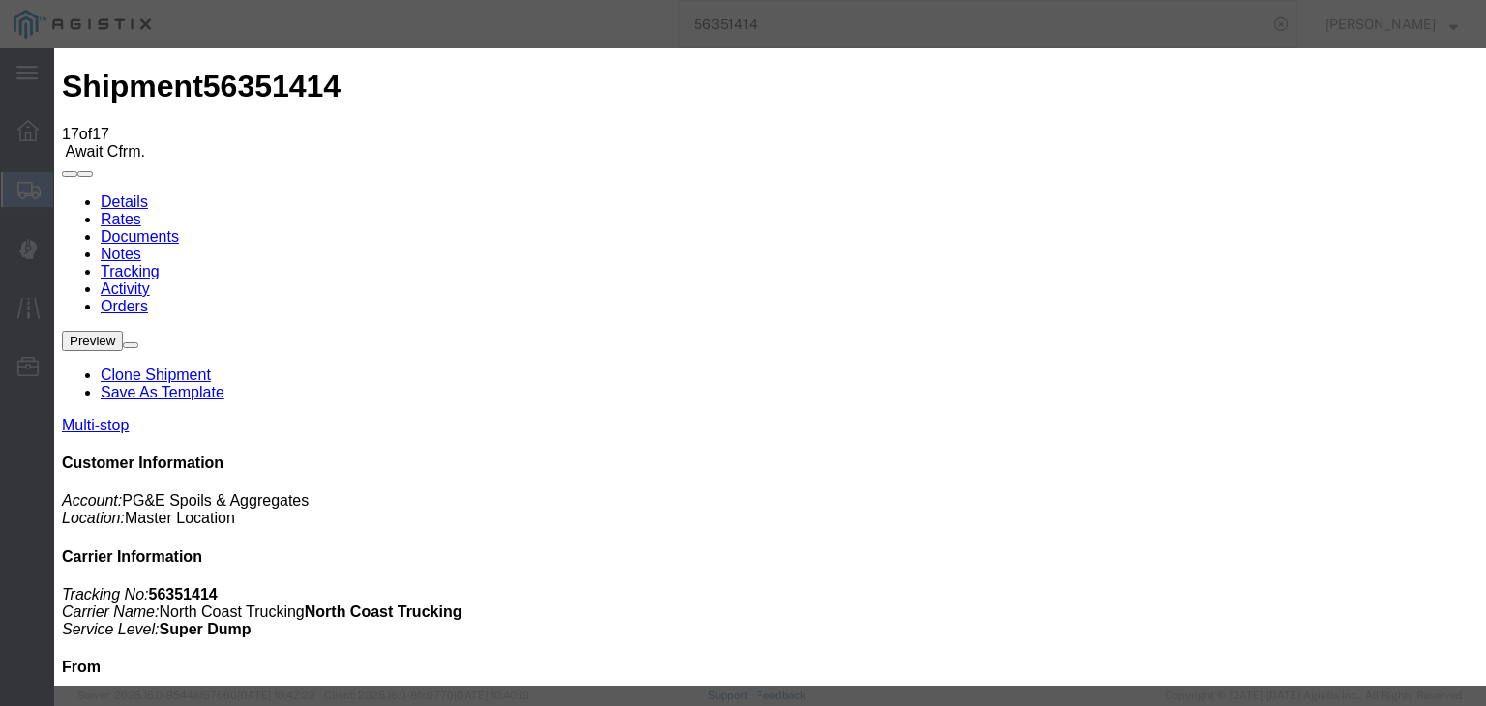
type input "2:00 PM"
select select "ARVDLVLOC"
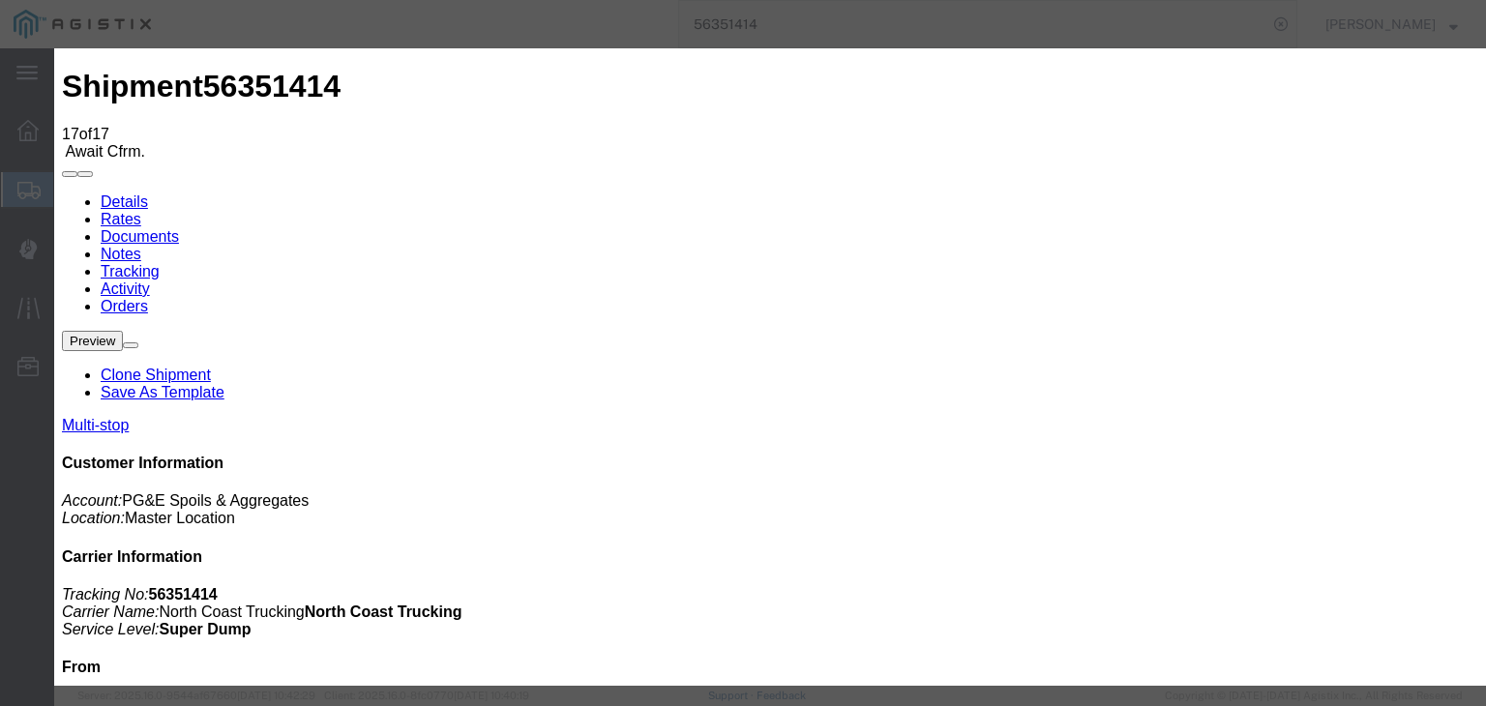
drag, startPoint x: 1007, startPoint y: 242, endPoint x: 1013, endPoint y: 255, distance: 14.7
select select "{"pickupDeliveryInfoId": "121985659","pickupOrDelivery": "D","stopNum": "2","lo…"
select select "CA"
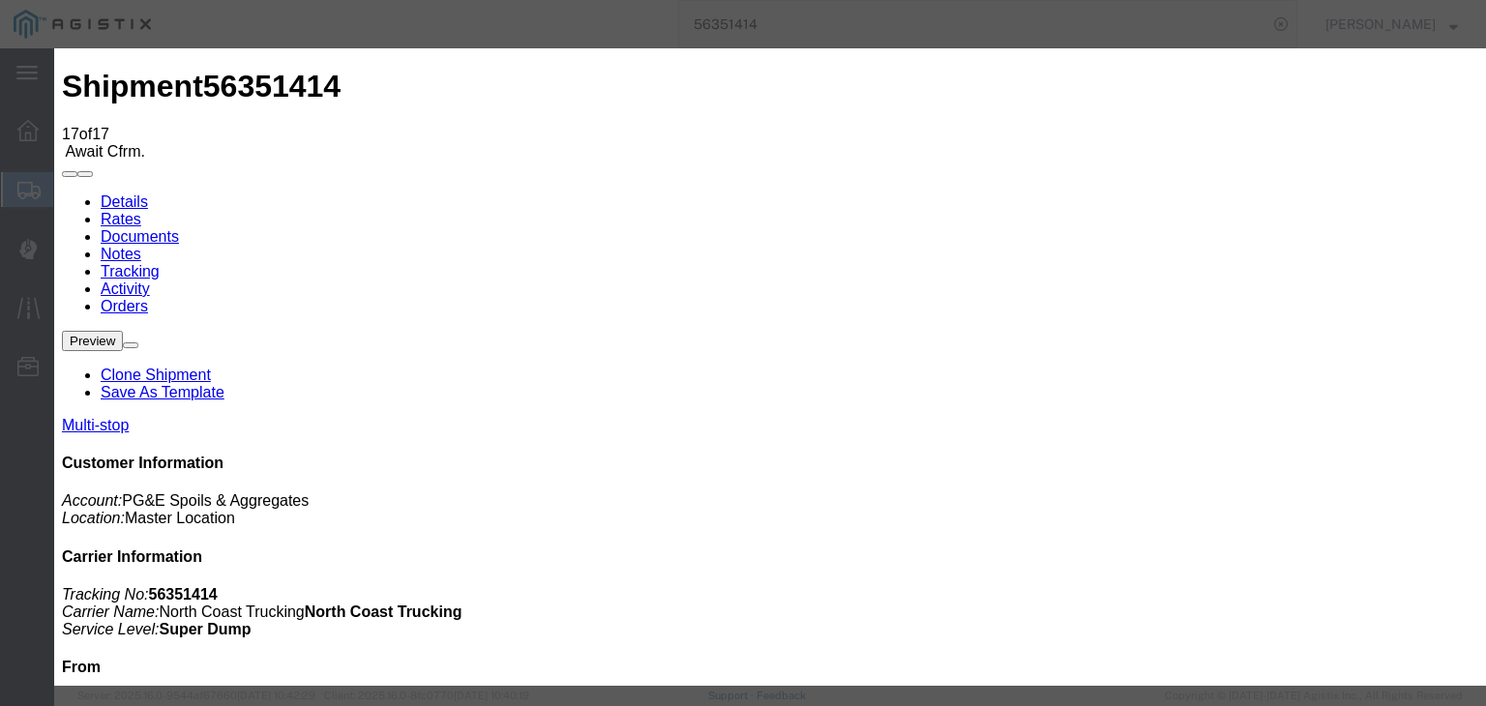
type input "Clovis"
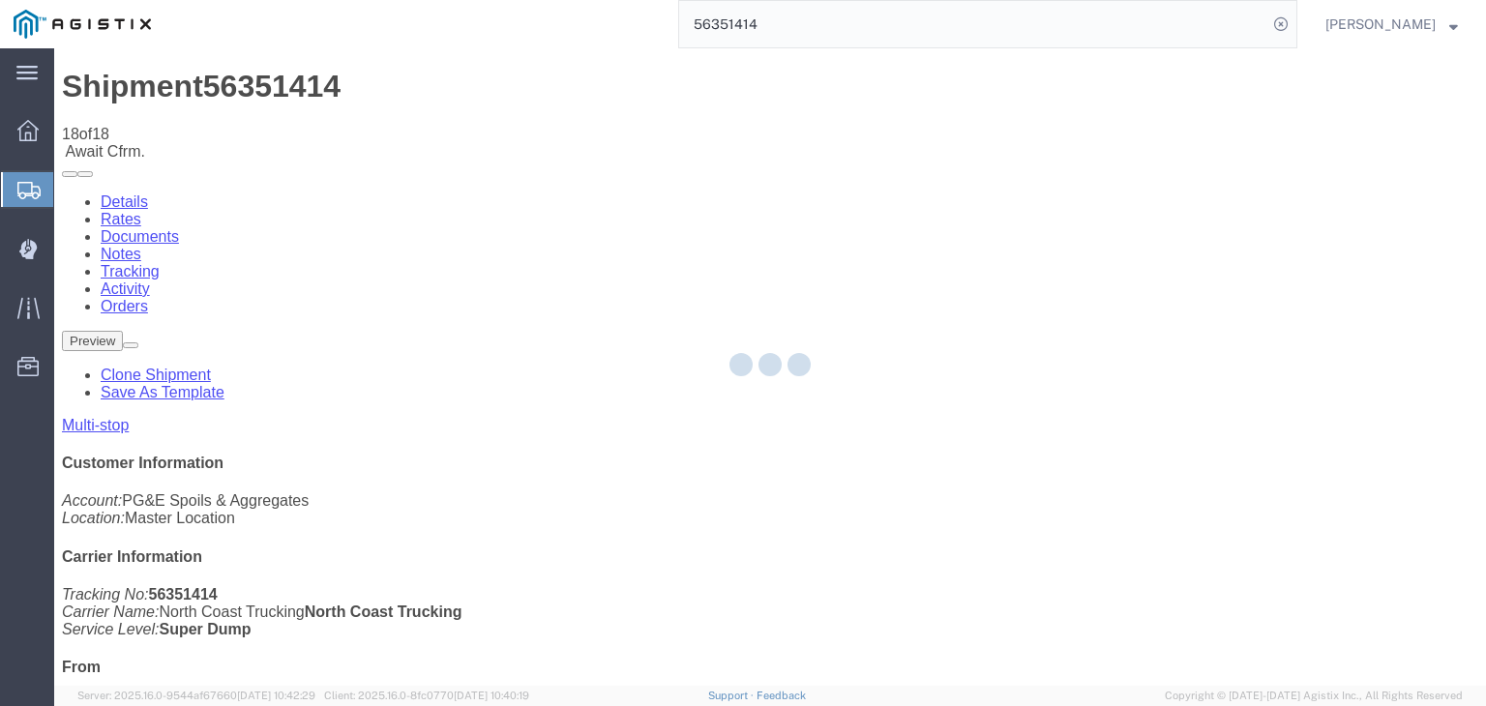
click at [1014, 179] on div at bounding box center [769, 366] width 1431 height 637
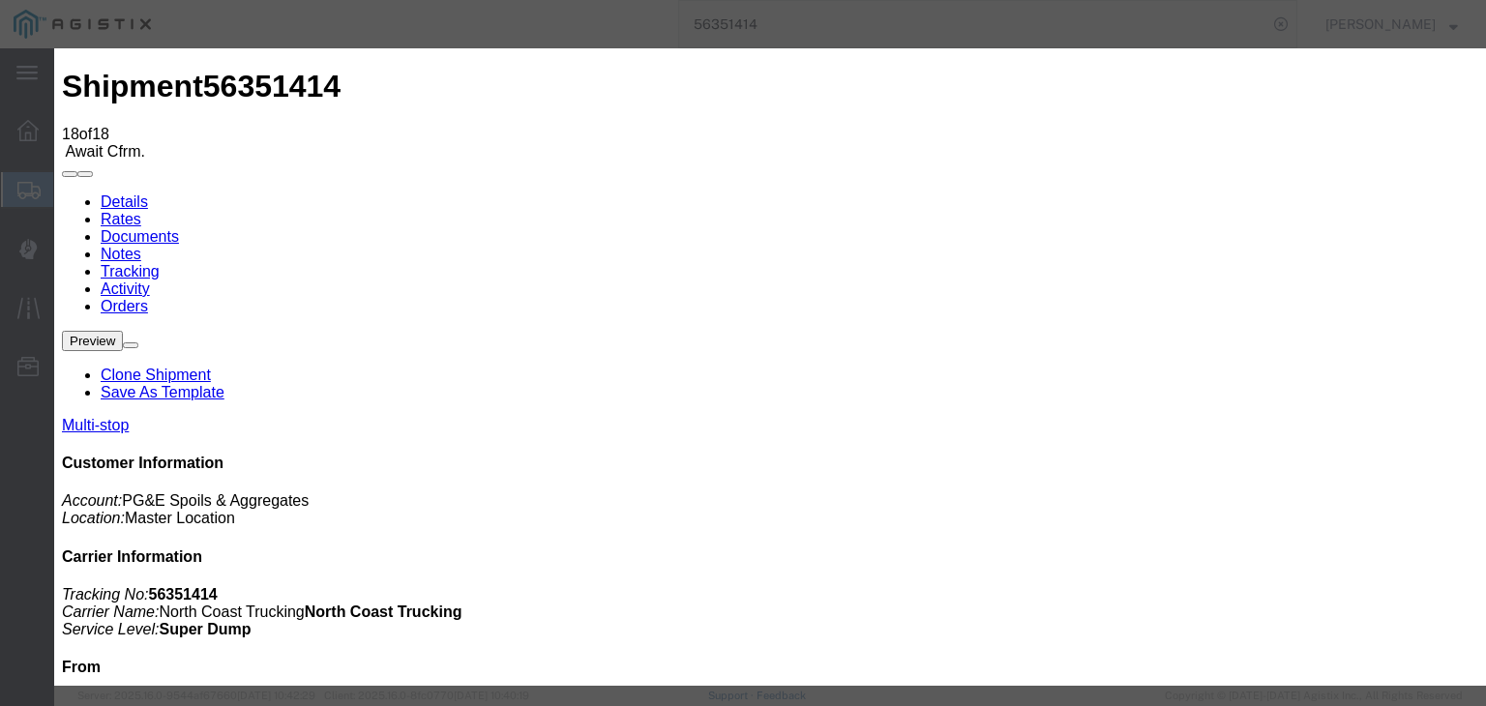
type input "[DATE]"
type input "9:00 AM"
type input "[DATE]"
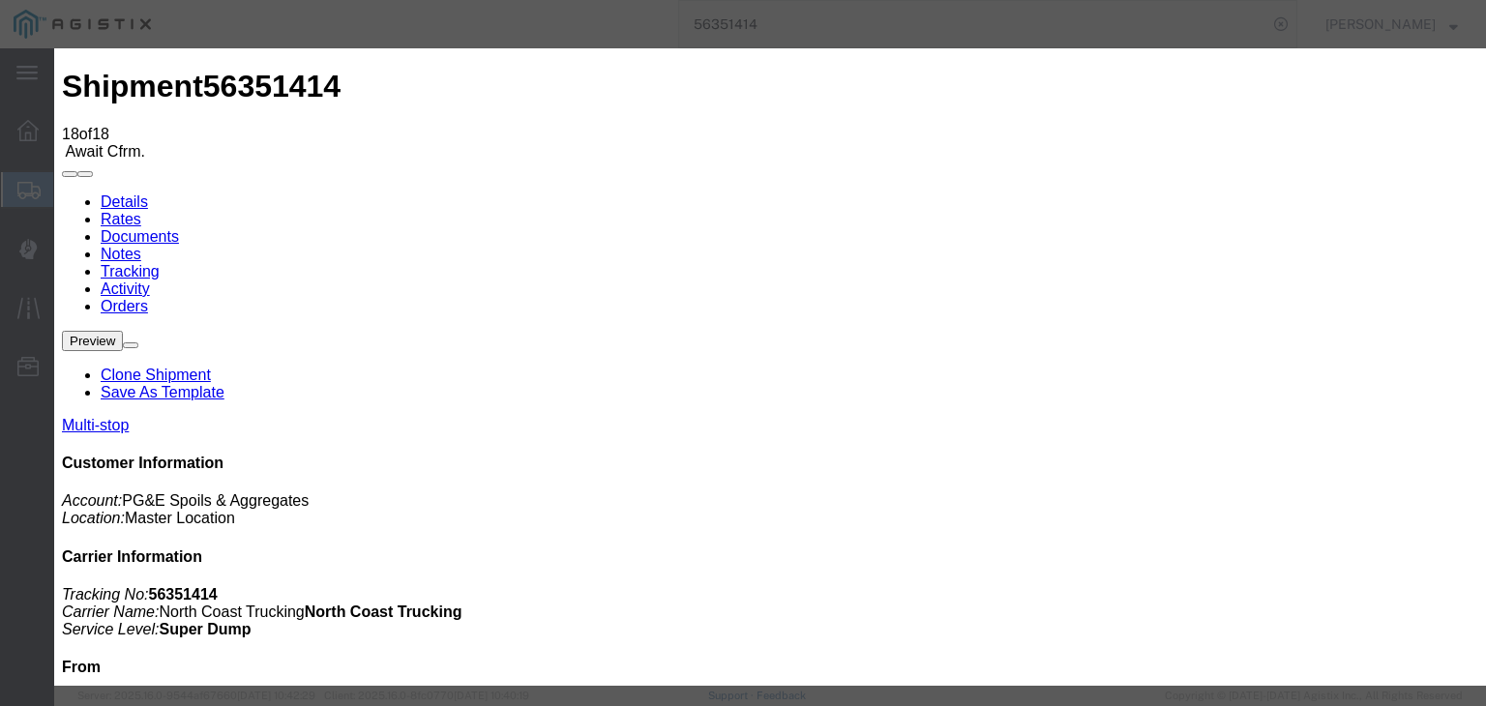
drag, startPoint x: 634, startPoint y: 234, endPoint x: 643, endPoint y: 245, distance: 13.7
type input "2:05 PM"
select select "DPTDLVLOC"
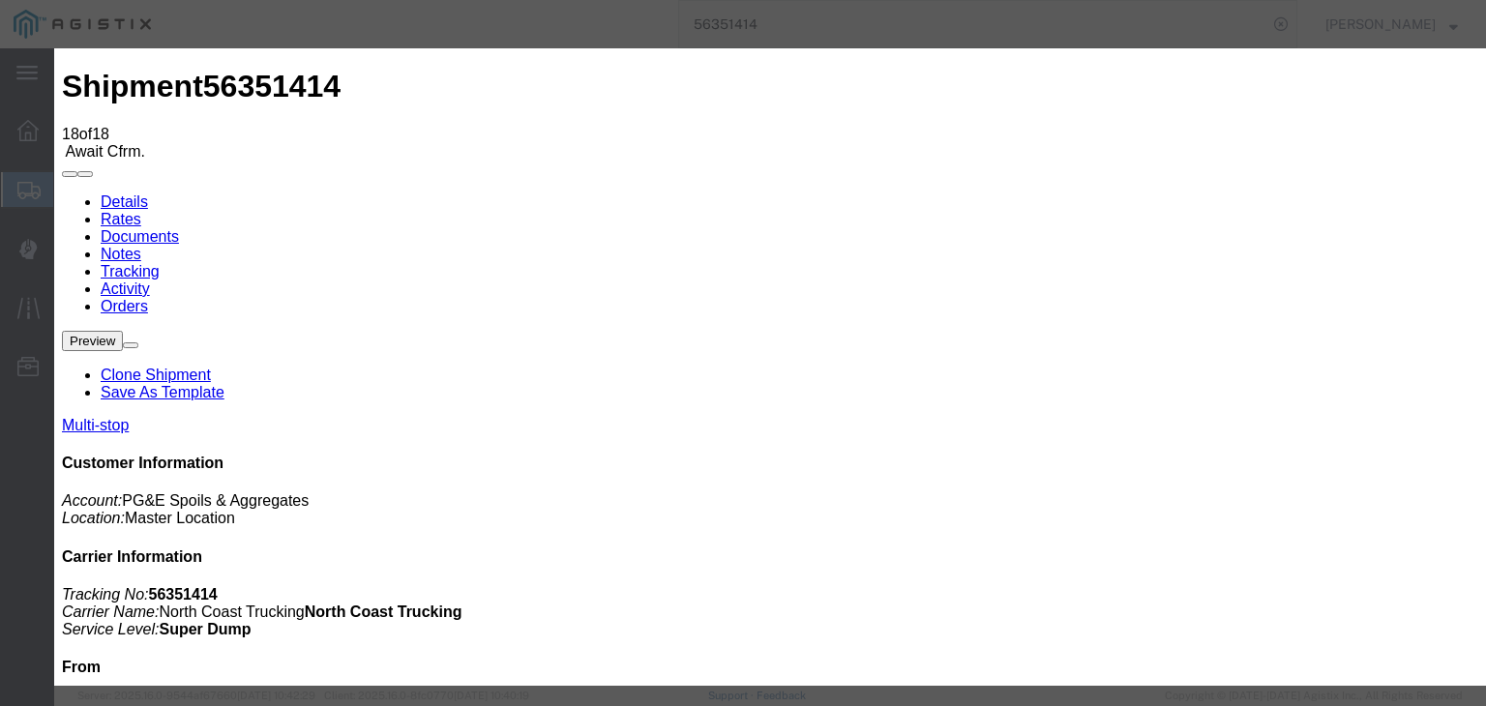
select select "{"pickupDeliveryInfoId": "121985659","pickupOrDelivery": "D","stopNum": "2","lo…"
select select "CA"
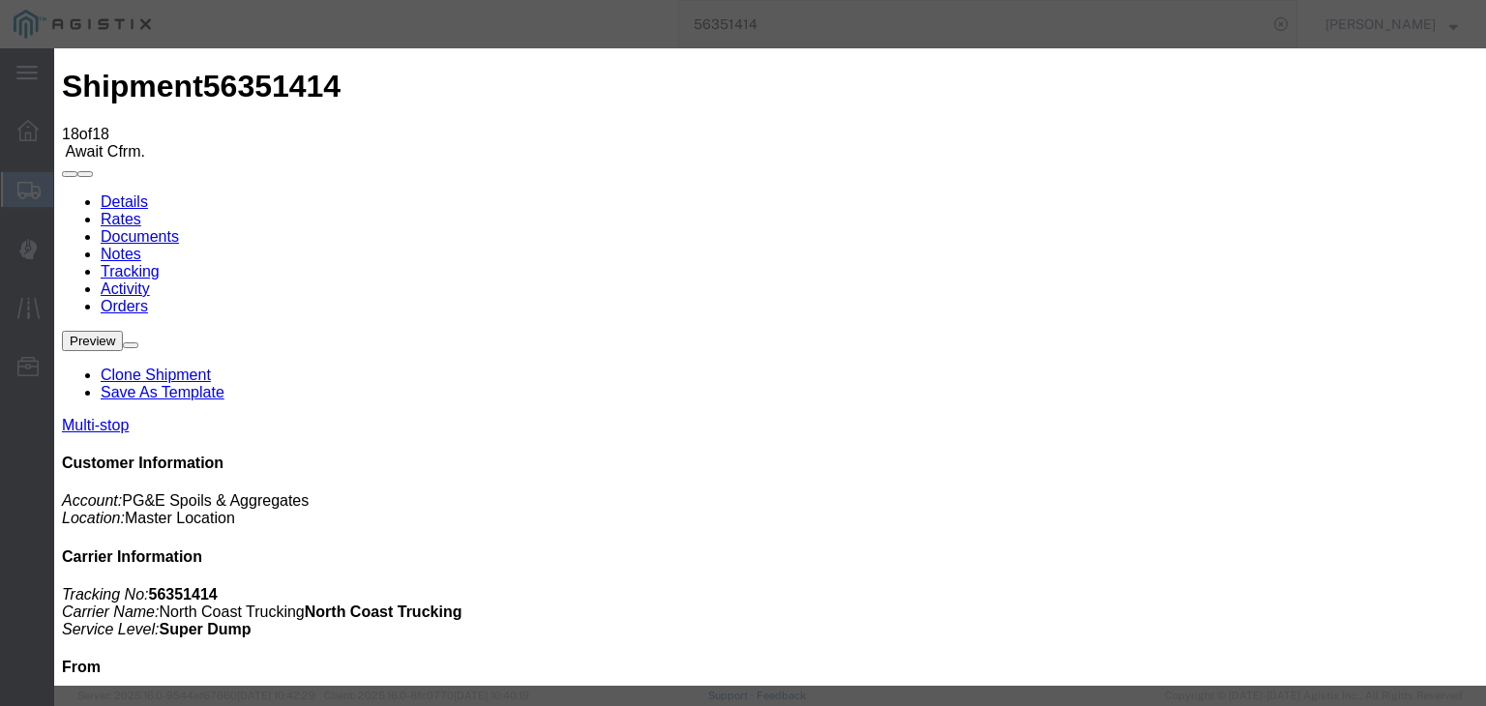
type input "Clovis"
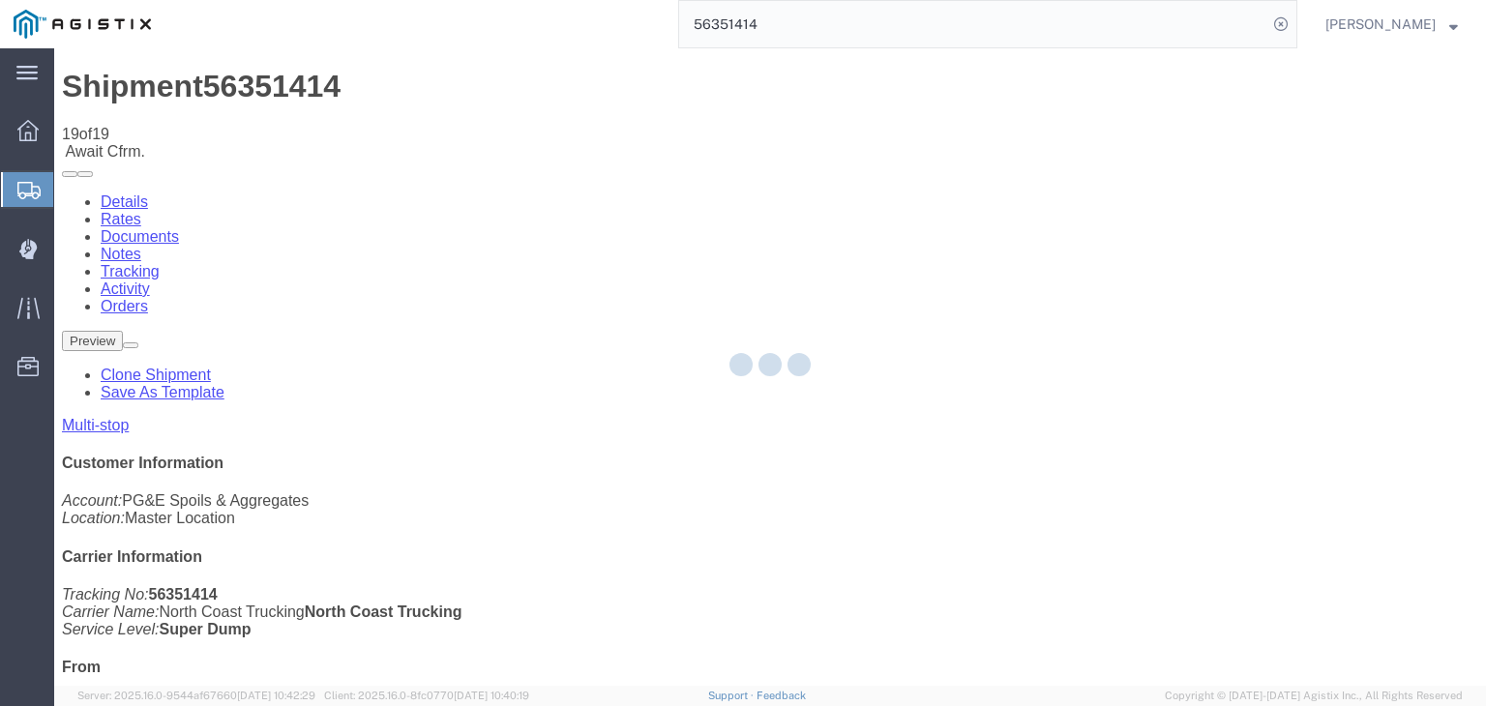
click at [999, 184] on div at bounding box center [769, 366] width 1431 height 637
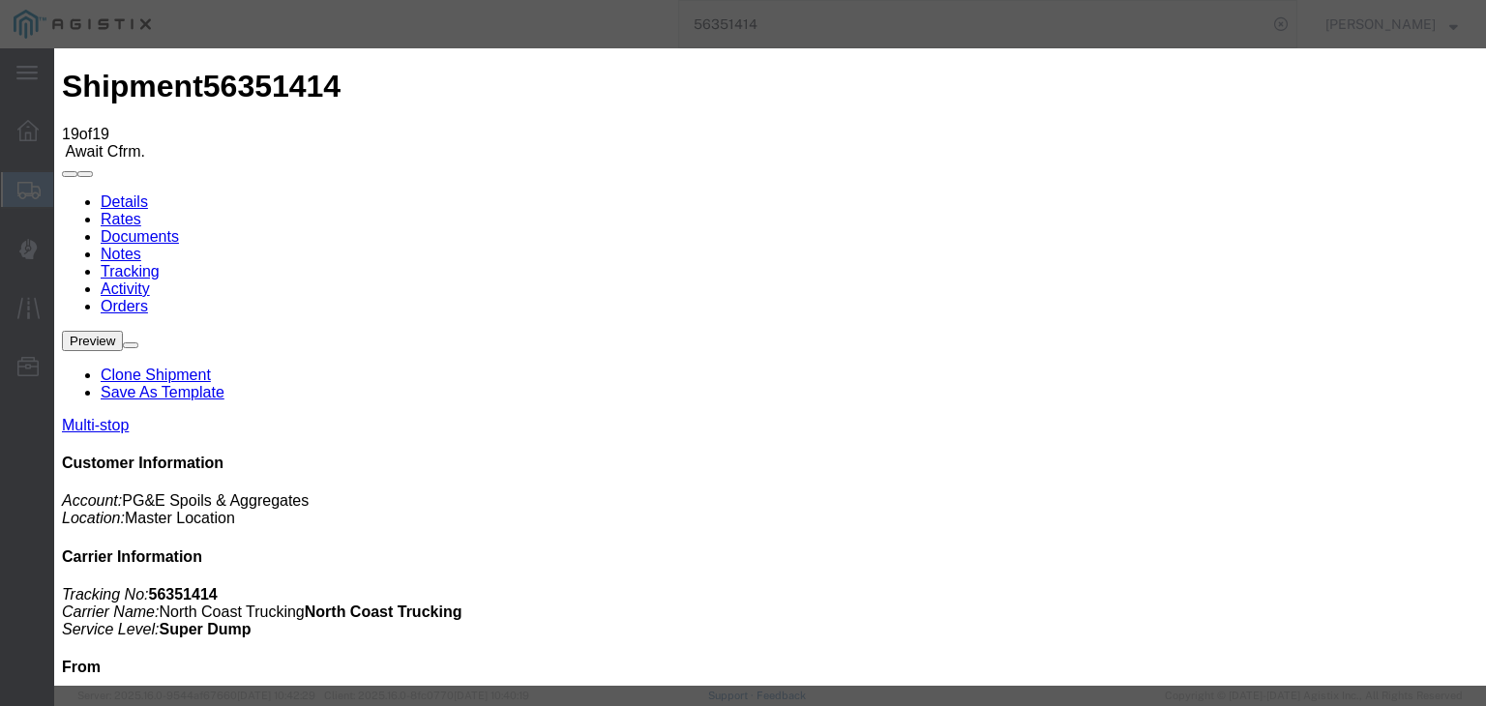
type input "[DATE]"
type input "9:00 AM"
type input "[DATE]"
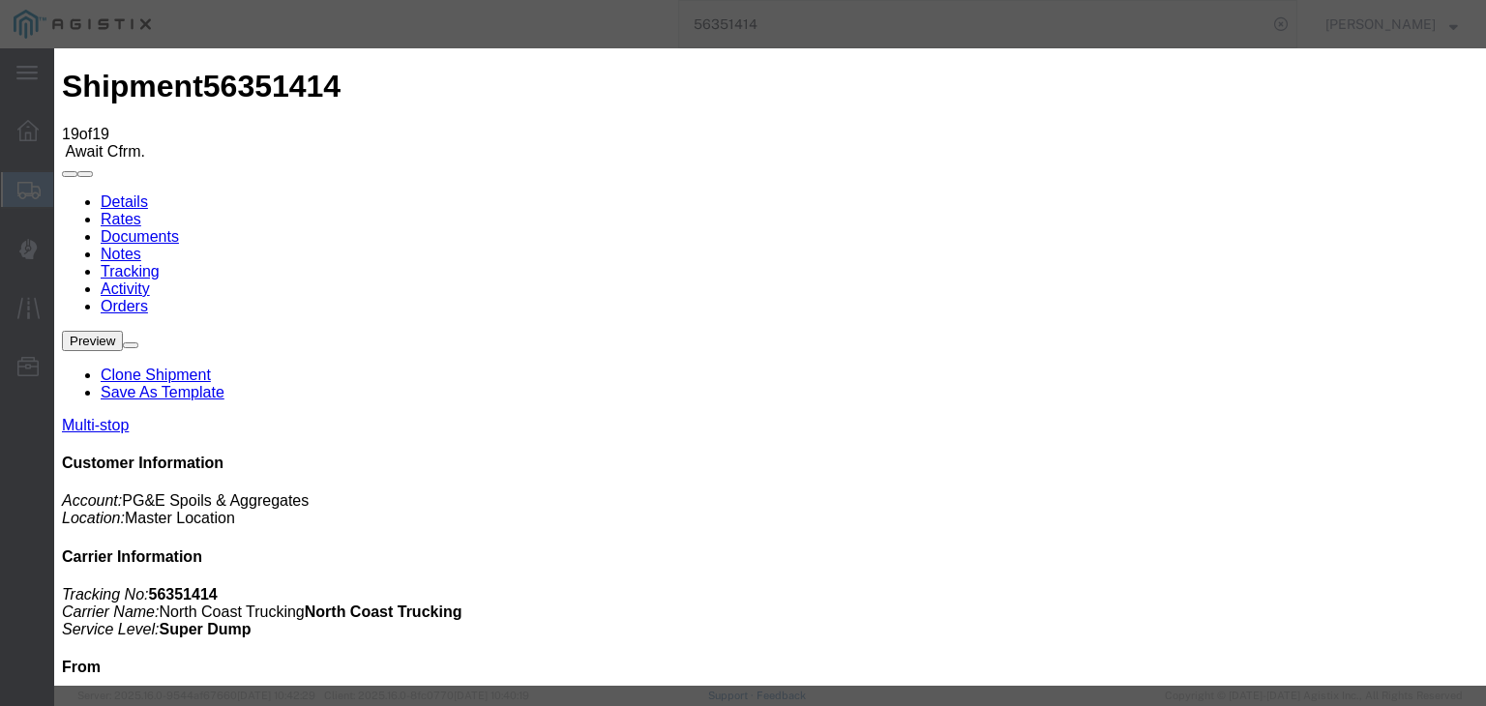
type input "2:30 PM"
select select "ARVPULOC"
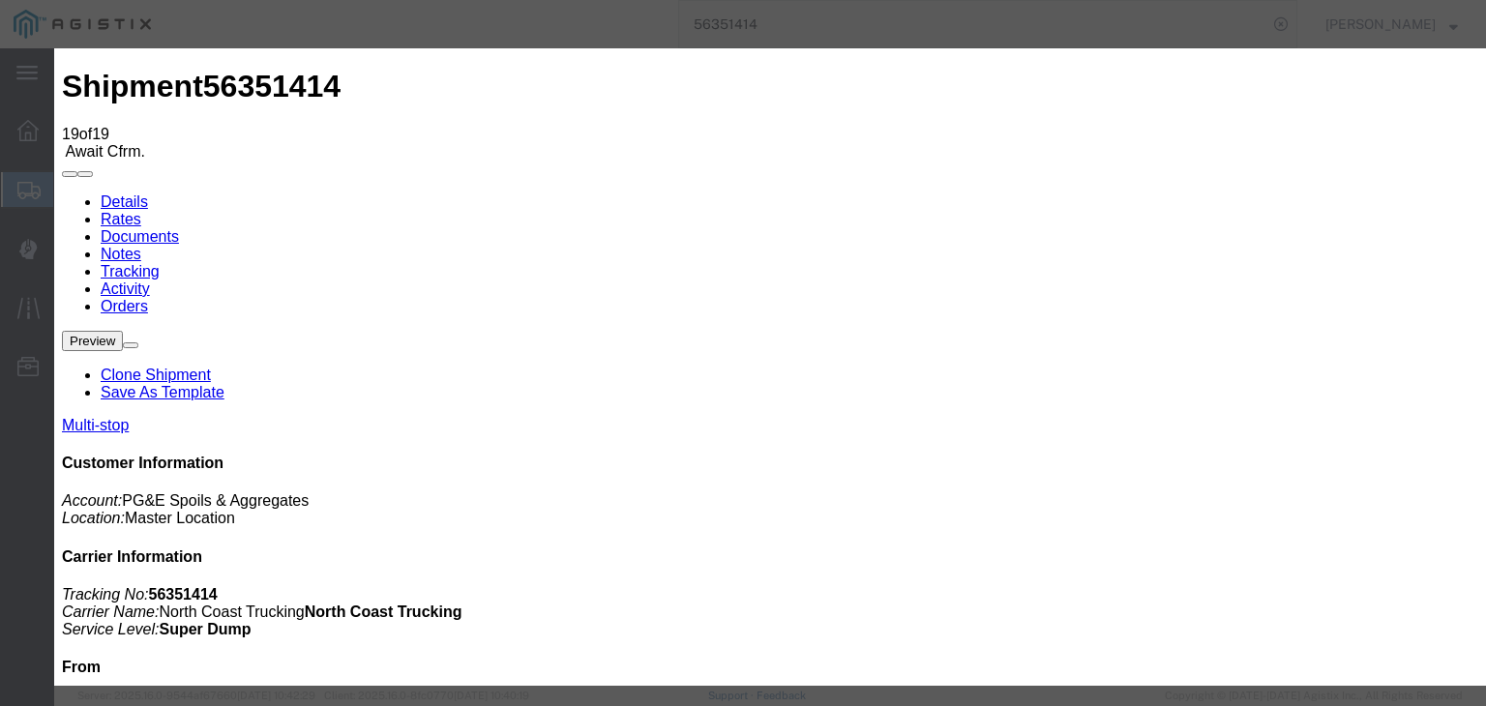
select select "{"pickupDeliveryInfoId": "121985658","pickupOrDelivery": "P","stopNum": "1","lo…"
select select "CA"
type input "[PERSON_NAME]"
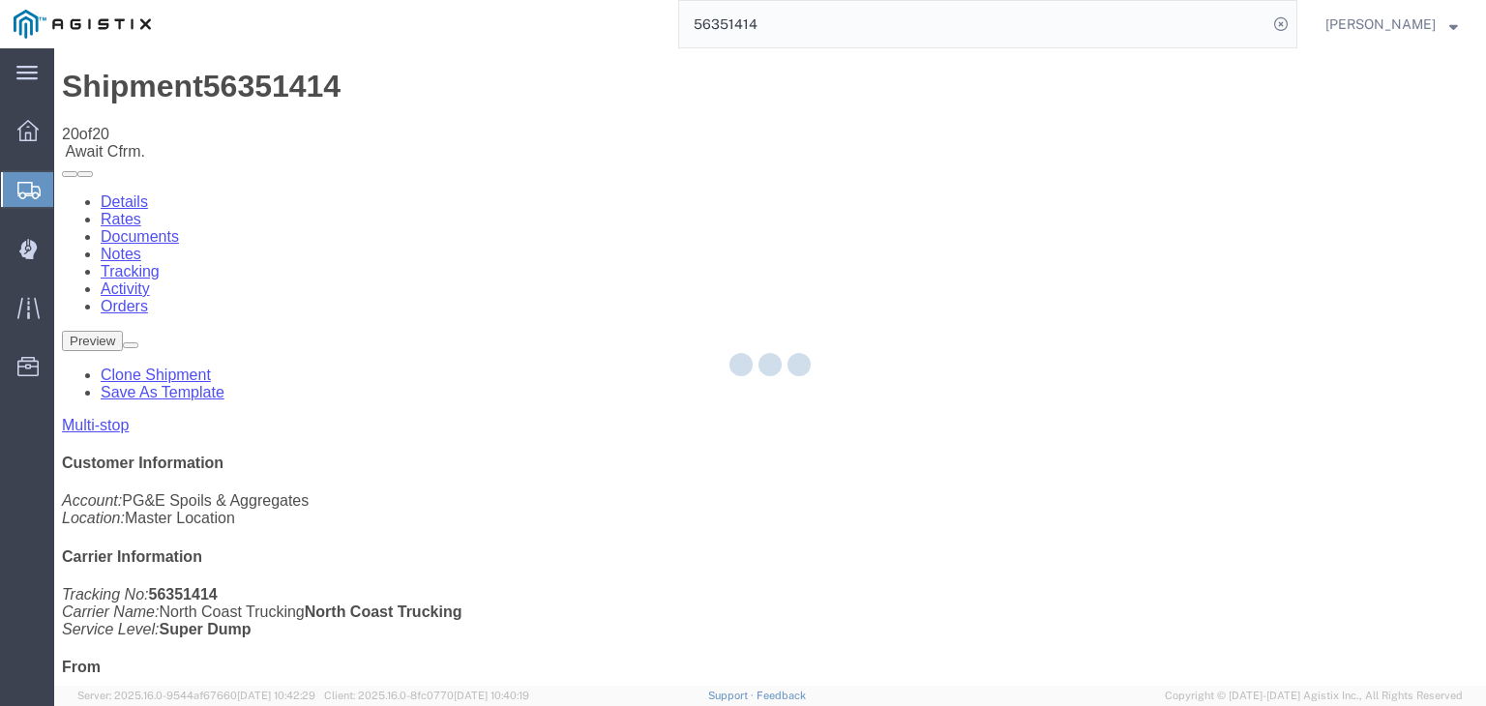
click at [1013, 201] on div at bounding box center [769, 366] width 1431 height 637
click at [998, 188] on div at bounding box center [769, 366] width 1431 height 637
click at [971, 178] on div at bounding box center [769, 366] width 1431 height 637
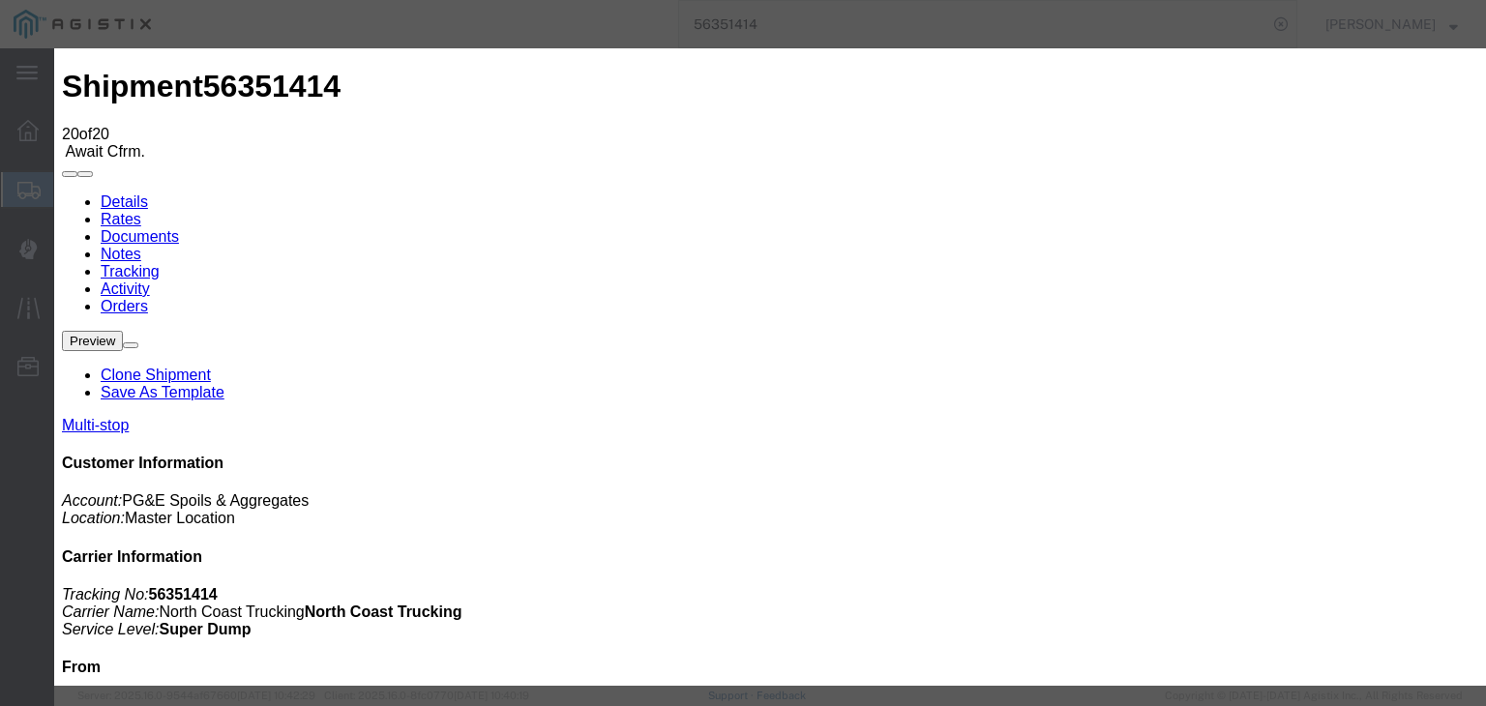
type input "[DATE]"
type input "9:00 AM"
drag, startPoint x: 661, startPoint y: 237, endPoint x: 665, endPoint y: 251, distance: 14.4
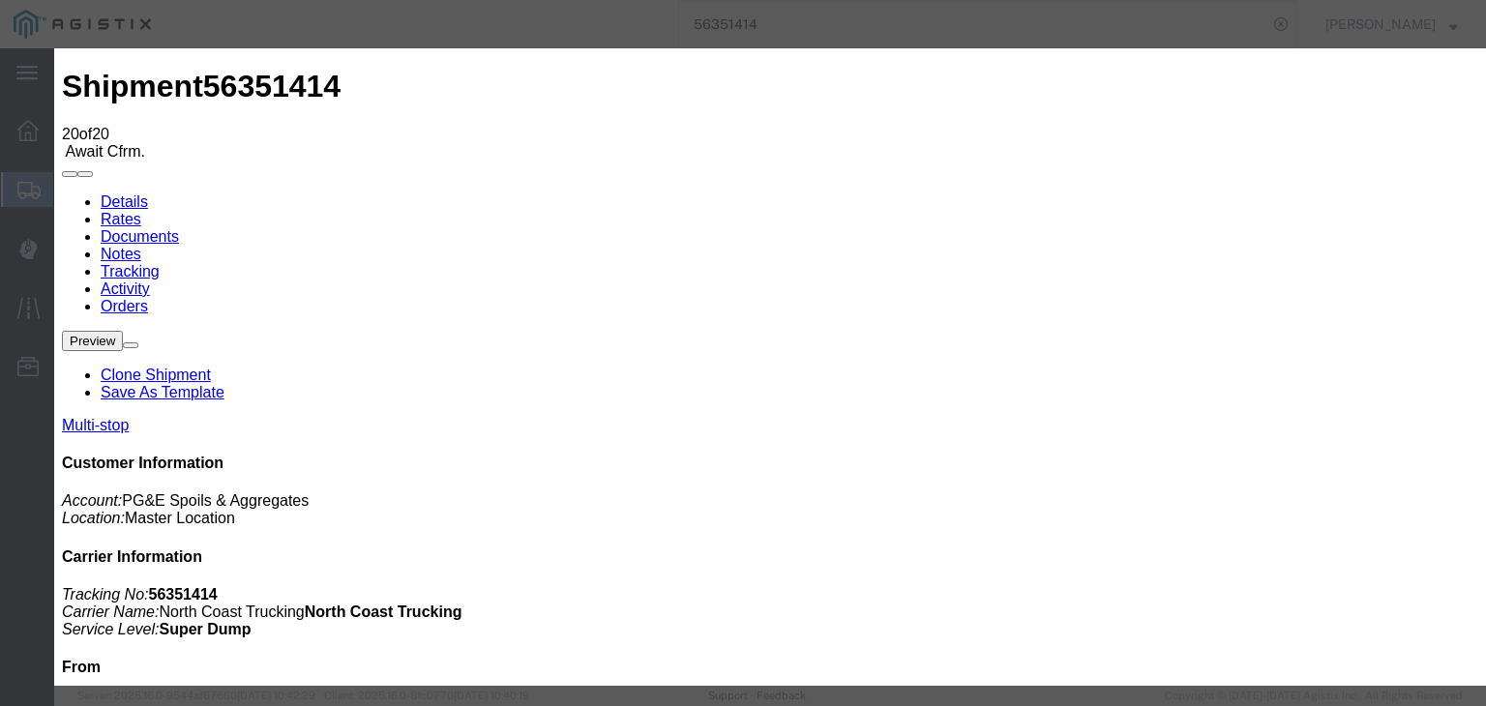
type input "[DATE]"
type input "2:51 PM"
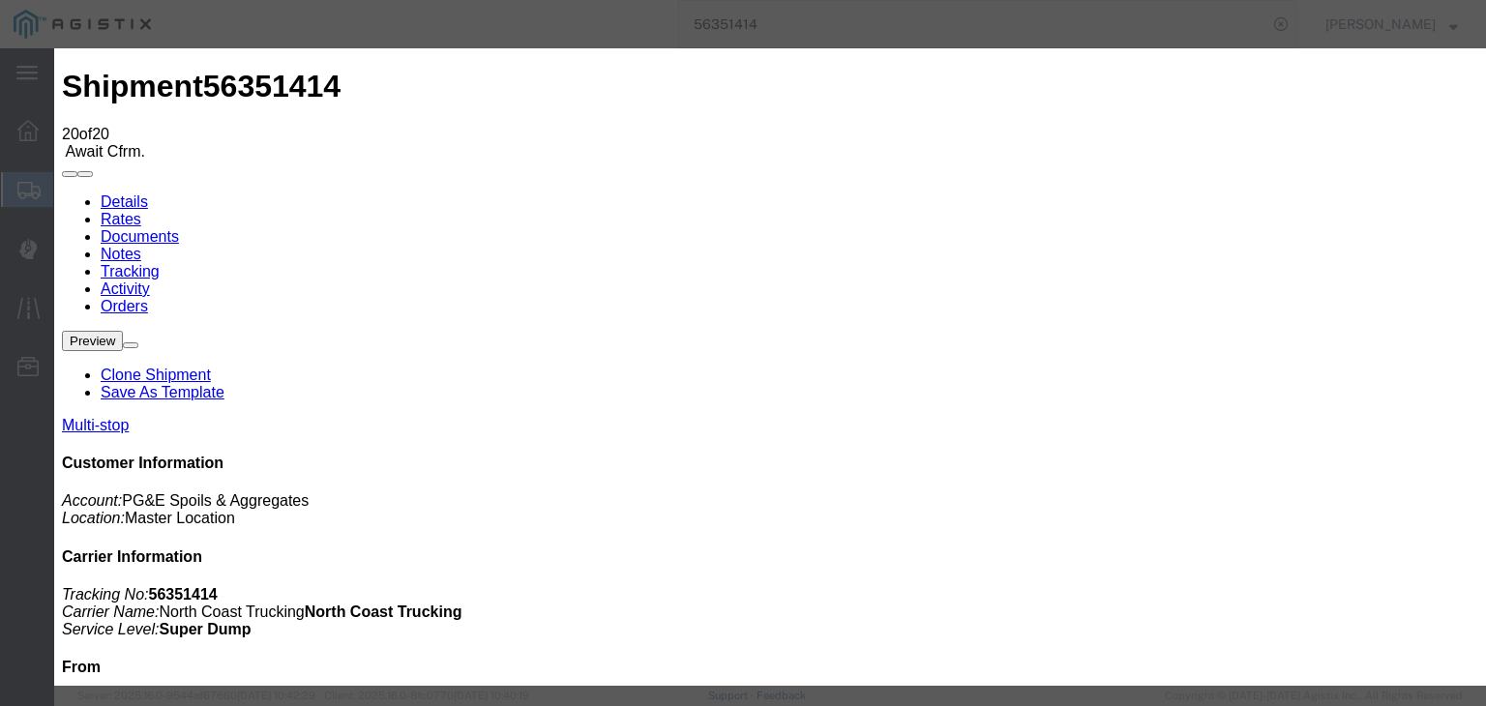
select select "DPTPULOC"
select select "{"pickupDeliveryInfoId": "121985658","pickupOrDelivery": "P","stopNum": "1","lo…"
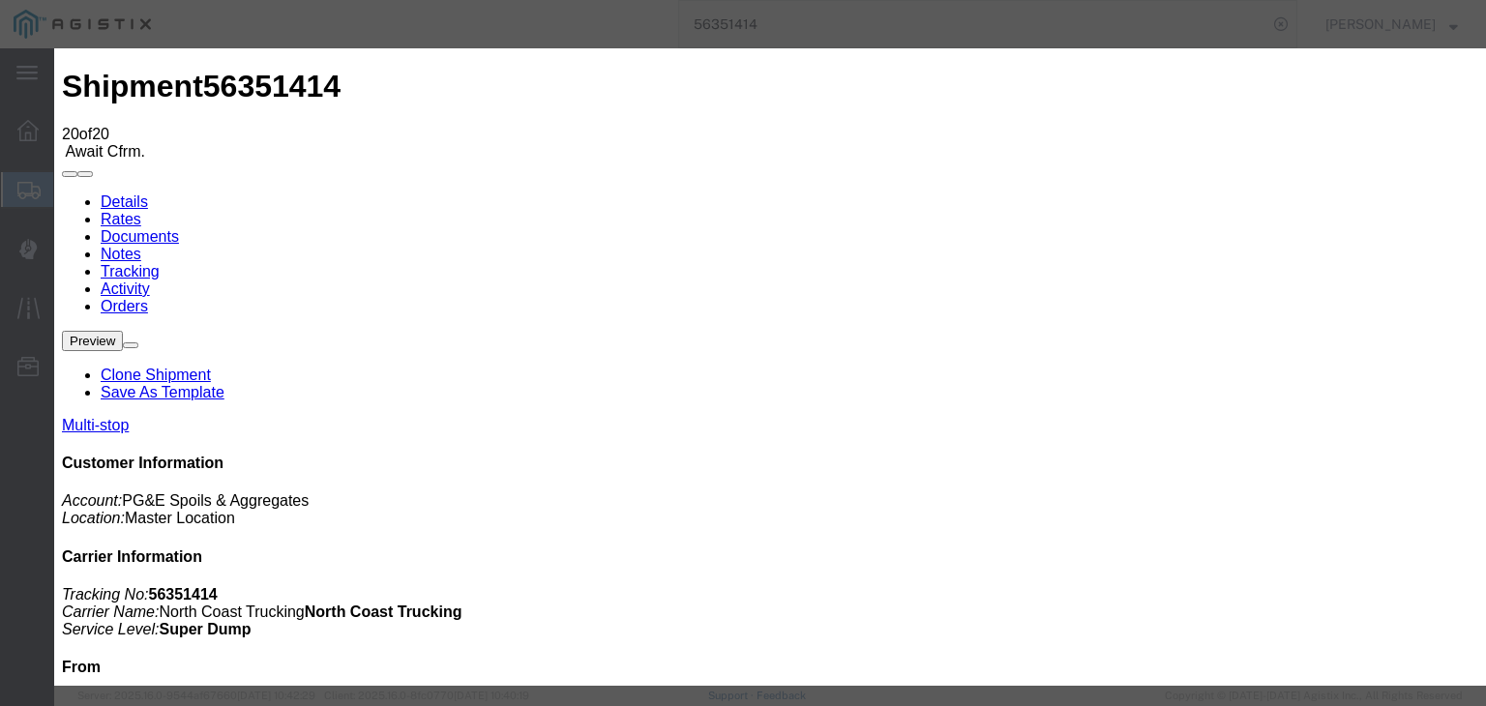
select select "CA"
type input "[PERSON_NAME]"
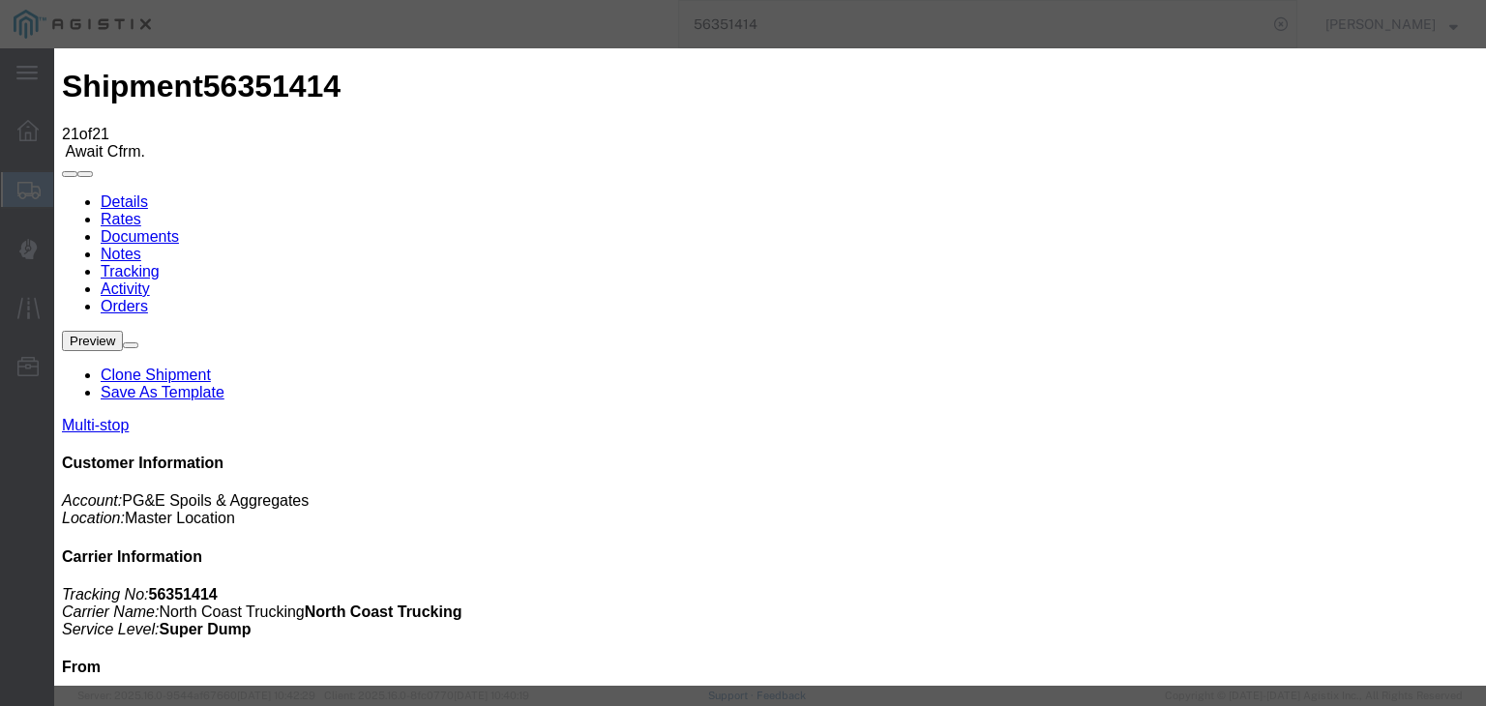
type input "[DATE]"
type input "9:00 AM"
type input "[DATE]"
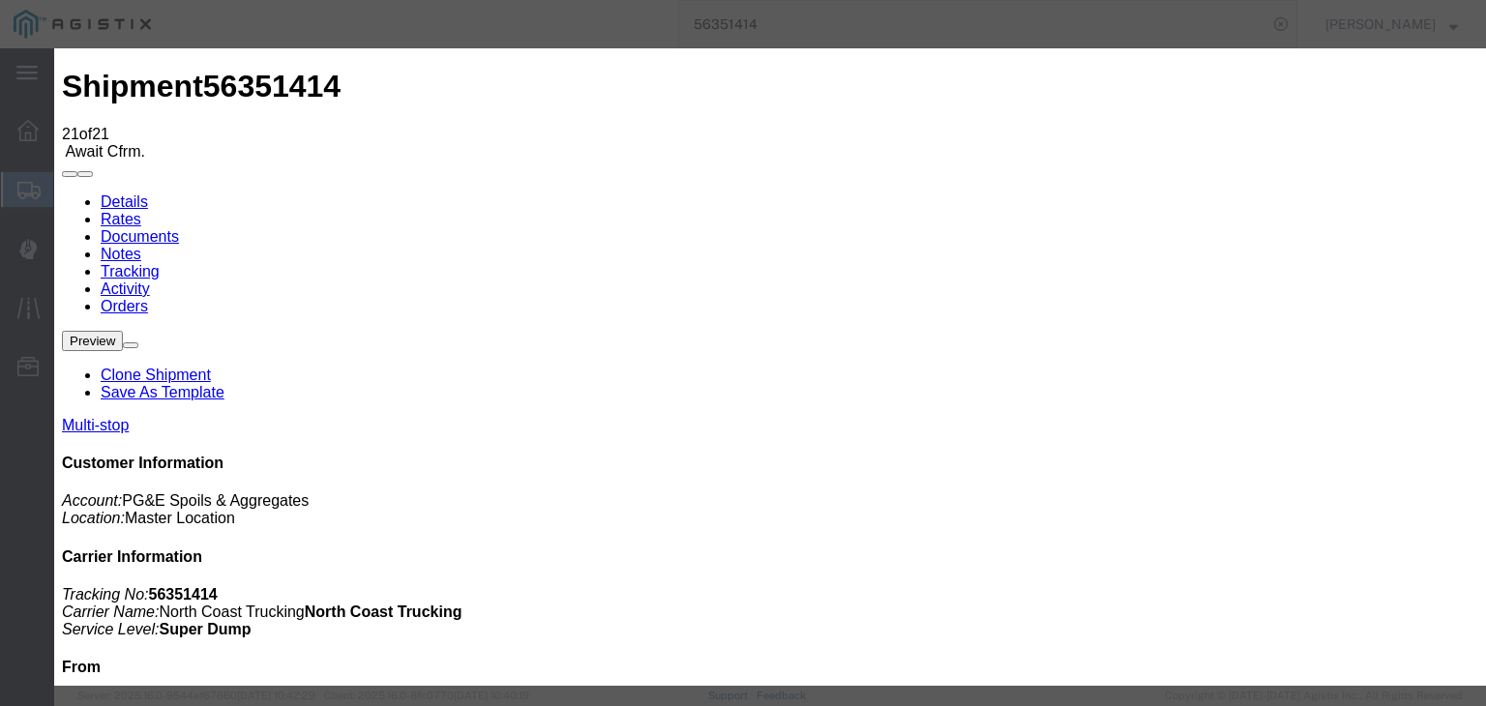
type input "3:28 PM"
select select "ARVDLVLOC"
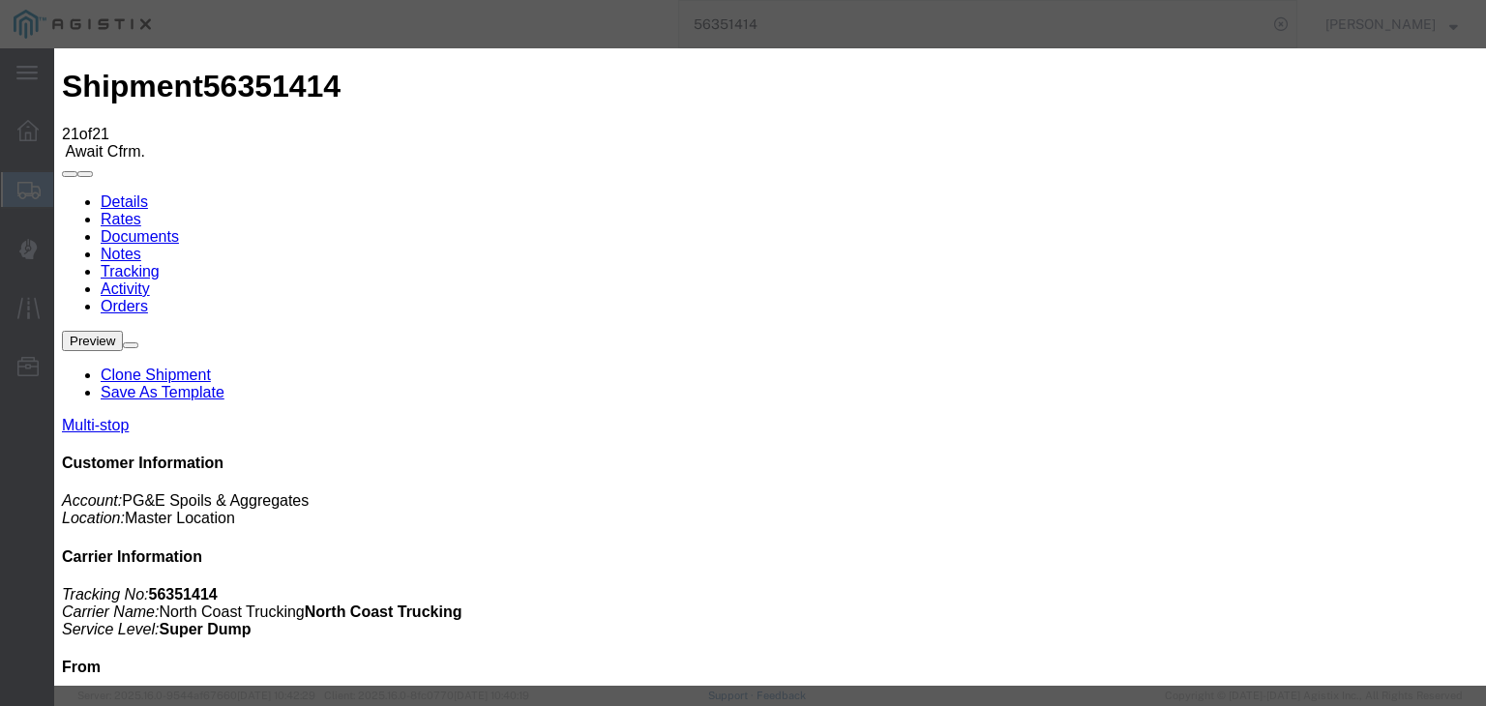
select select "{"pickupDeliveryInfoId": "121985659","pickupOrDelivery": "D","stopNum": "2","lo…"
select select "CA"
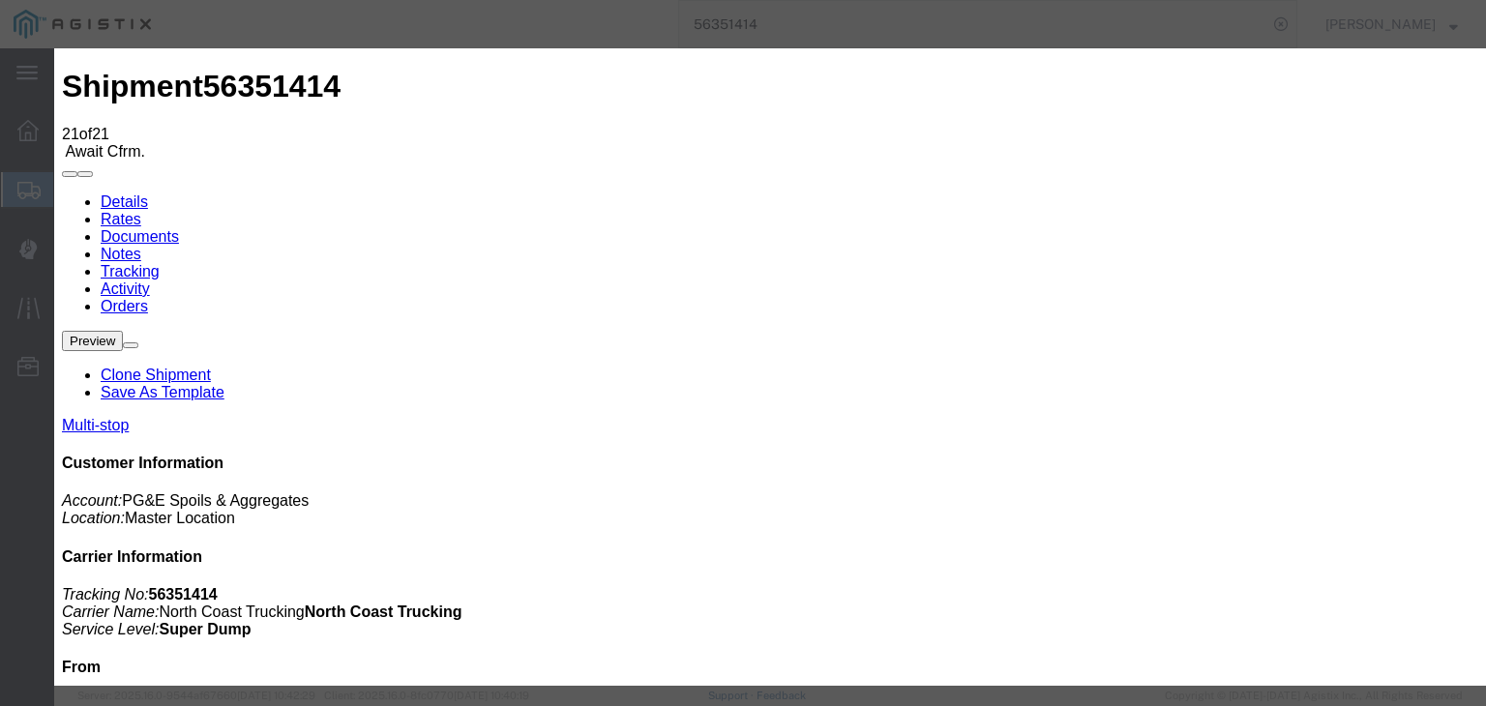
type input "Clovis"
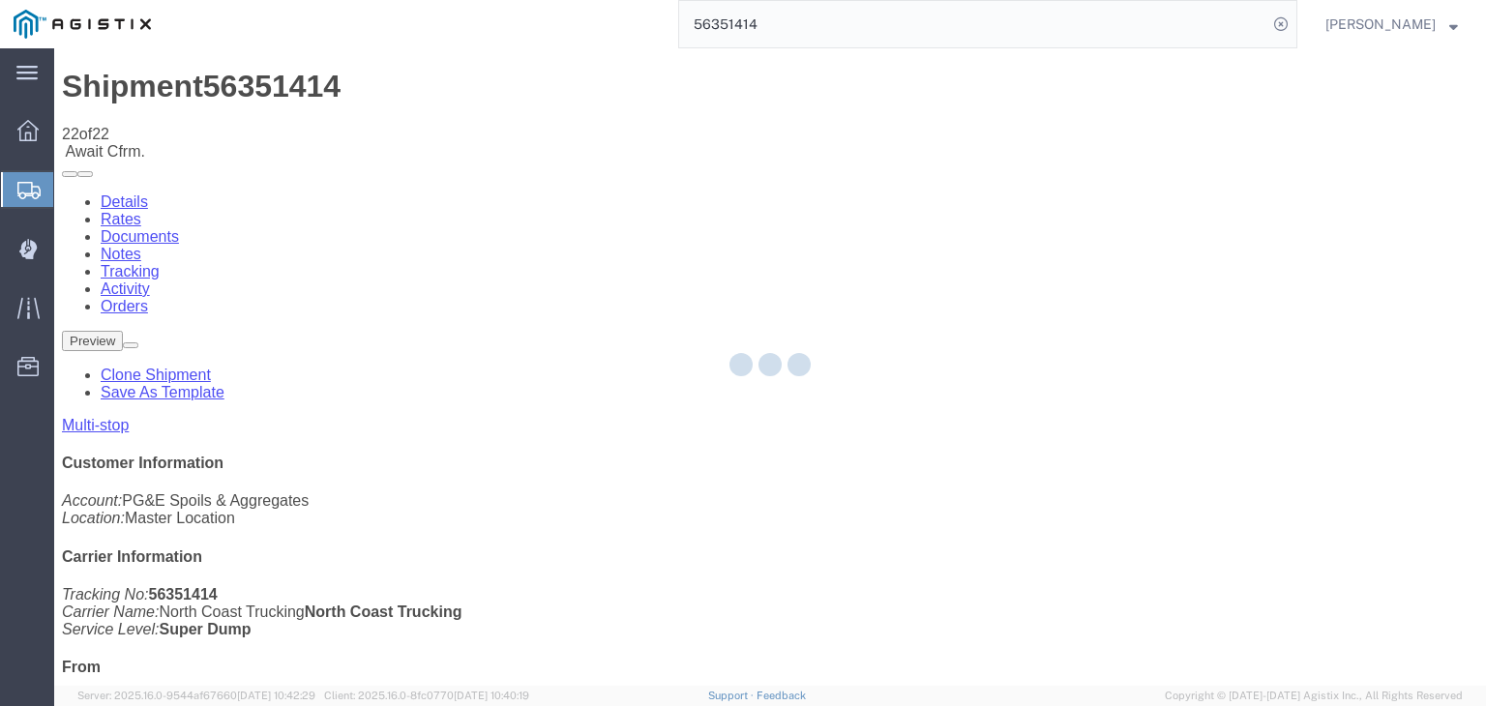
click at [985, 184] on div at bounding box center [769, 366] width 1431 height 637
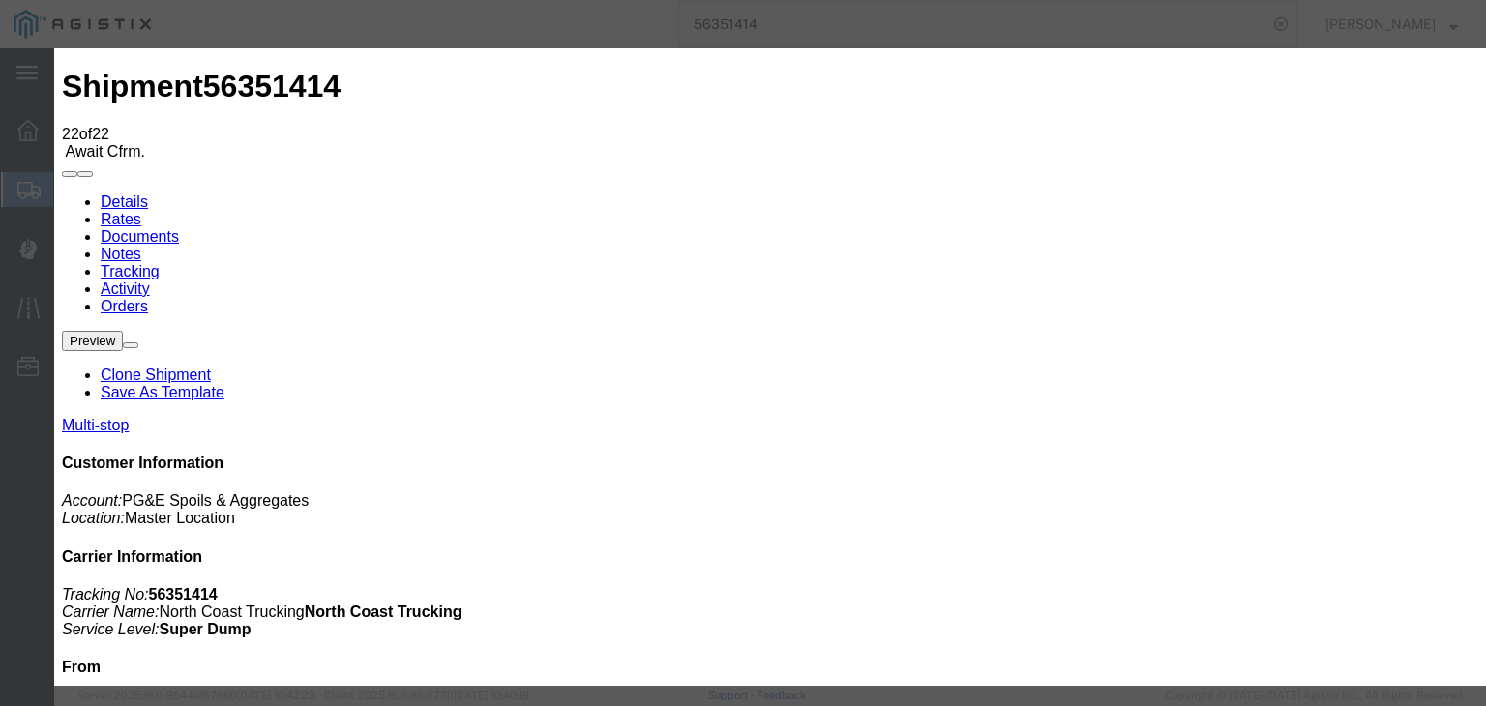
type input "[DATE]"
type input "9:00 AM"
type input "[DATE]"
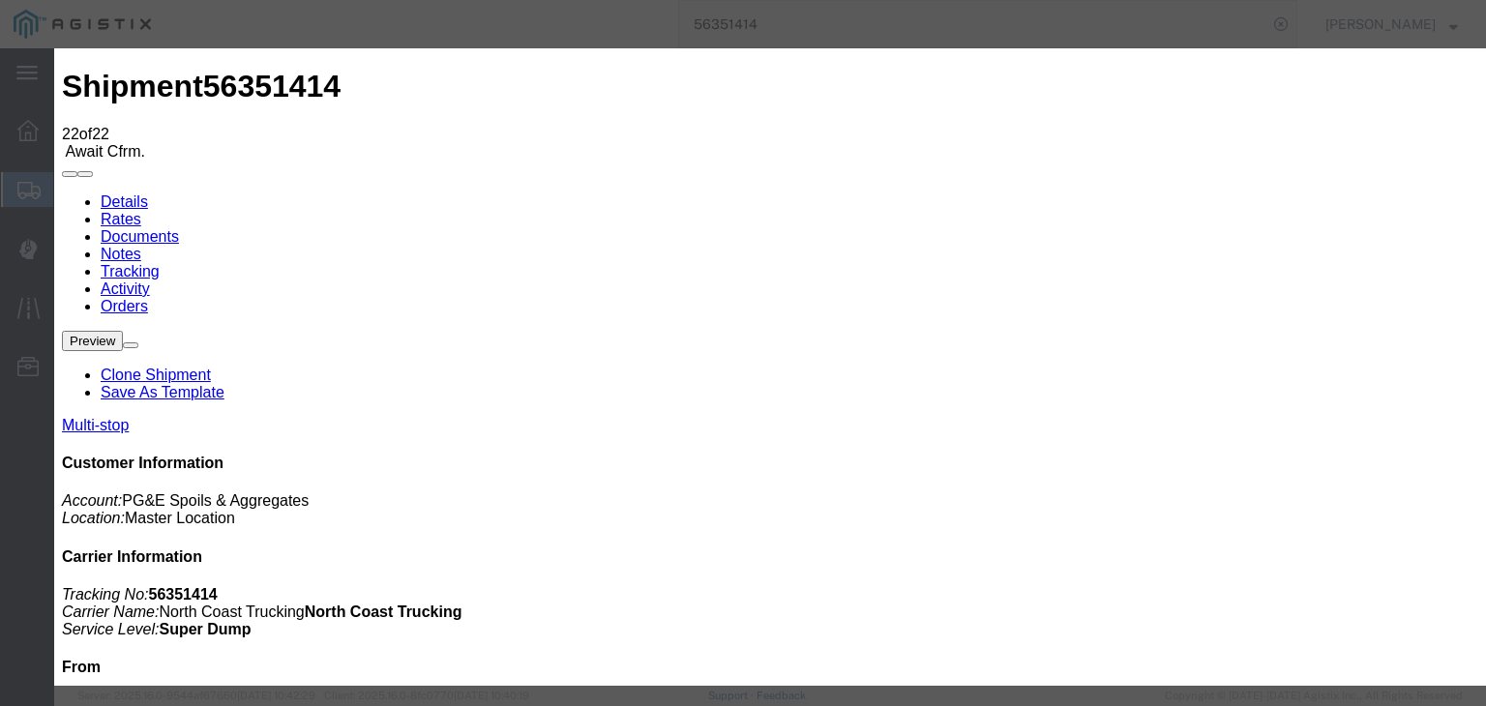
type input "3:33 PM"
select select "DPTDLVLOC"
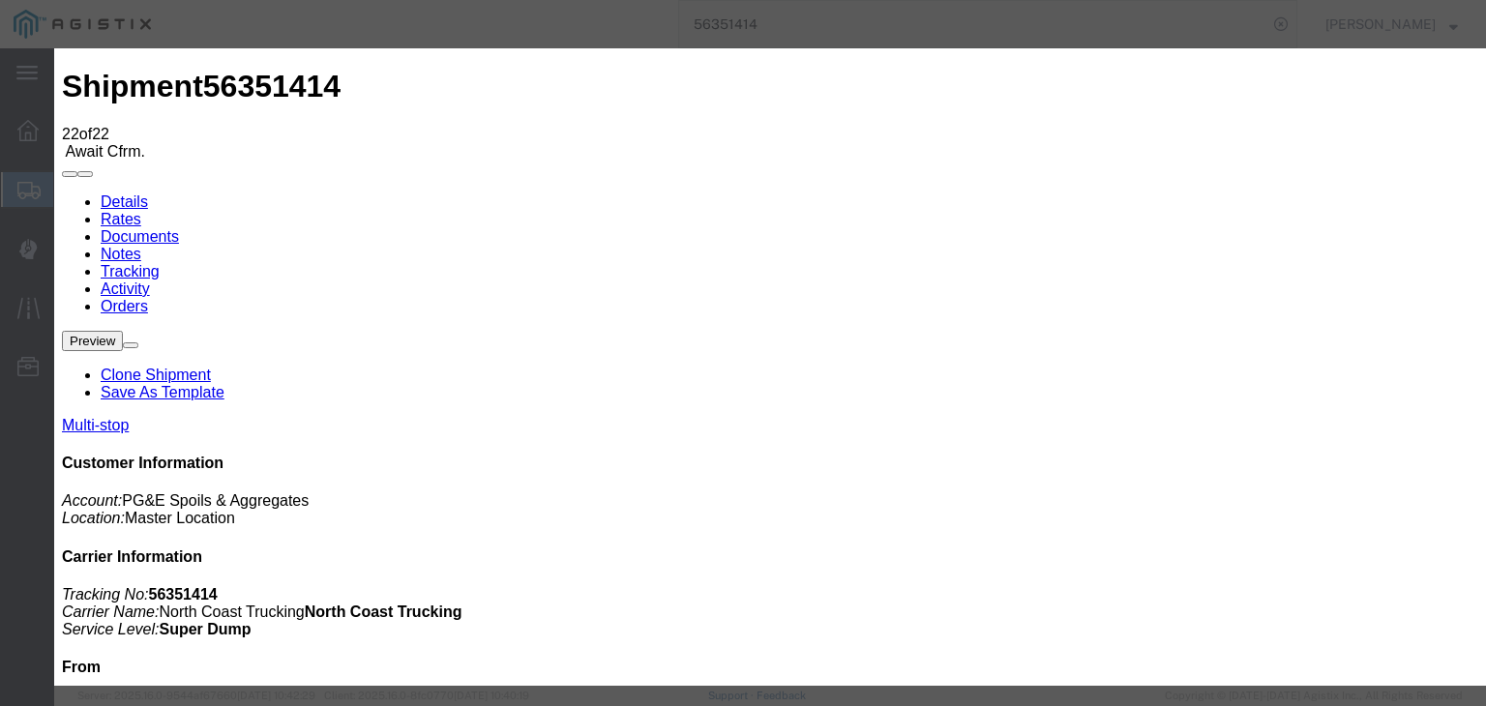
select select "{"pickupDeliveryInfoId": "121985659","pickupOrDelivery": "D","stopNum": "2","lo…"
select select "CA"
type input "Clovis"
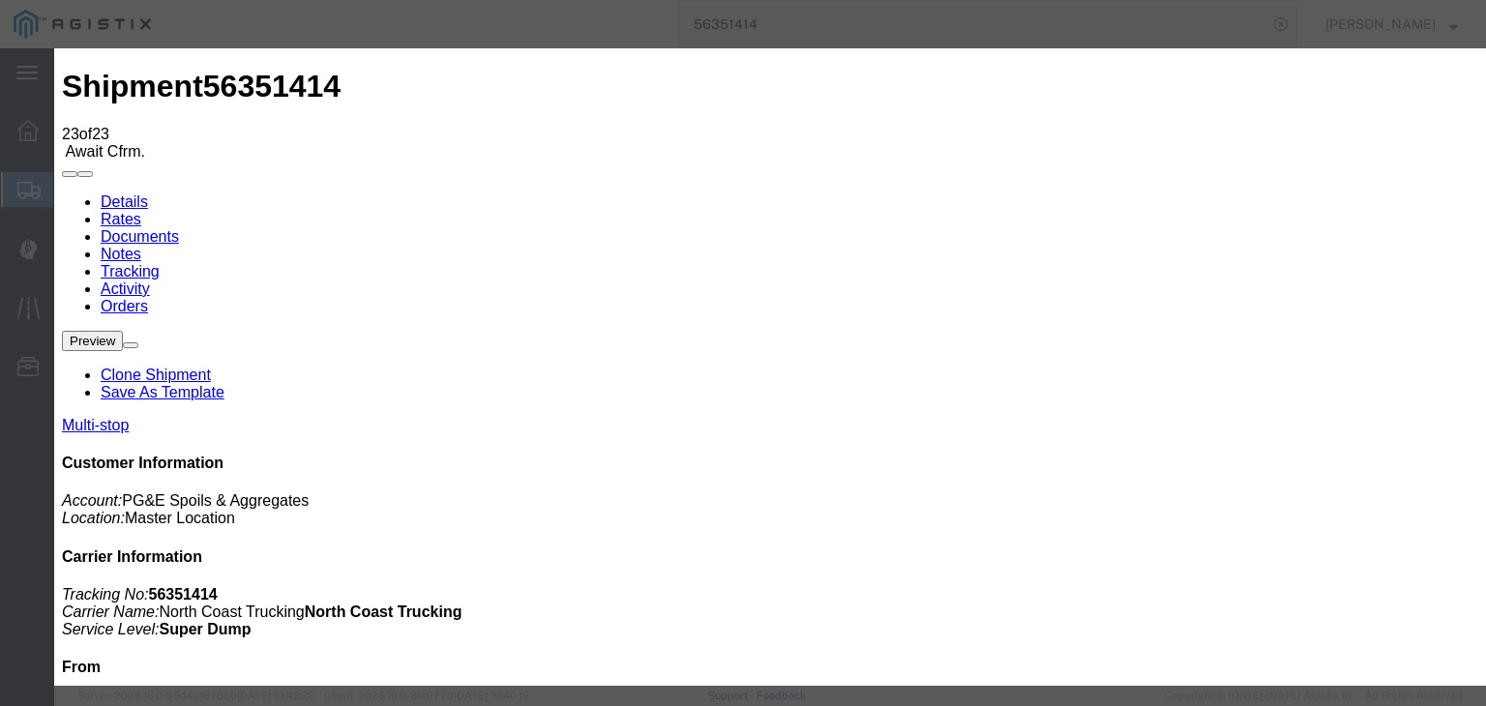
type input "[DATE]"
type input "9:00 AM"
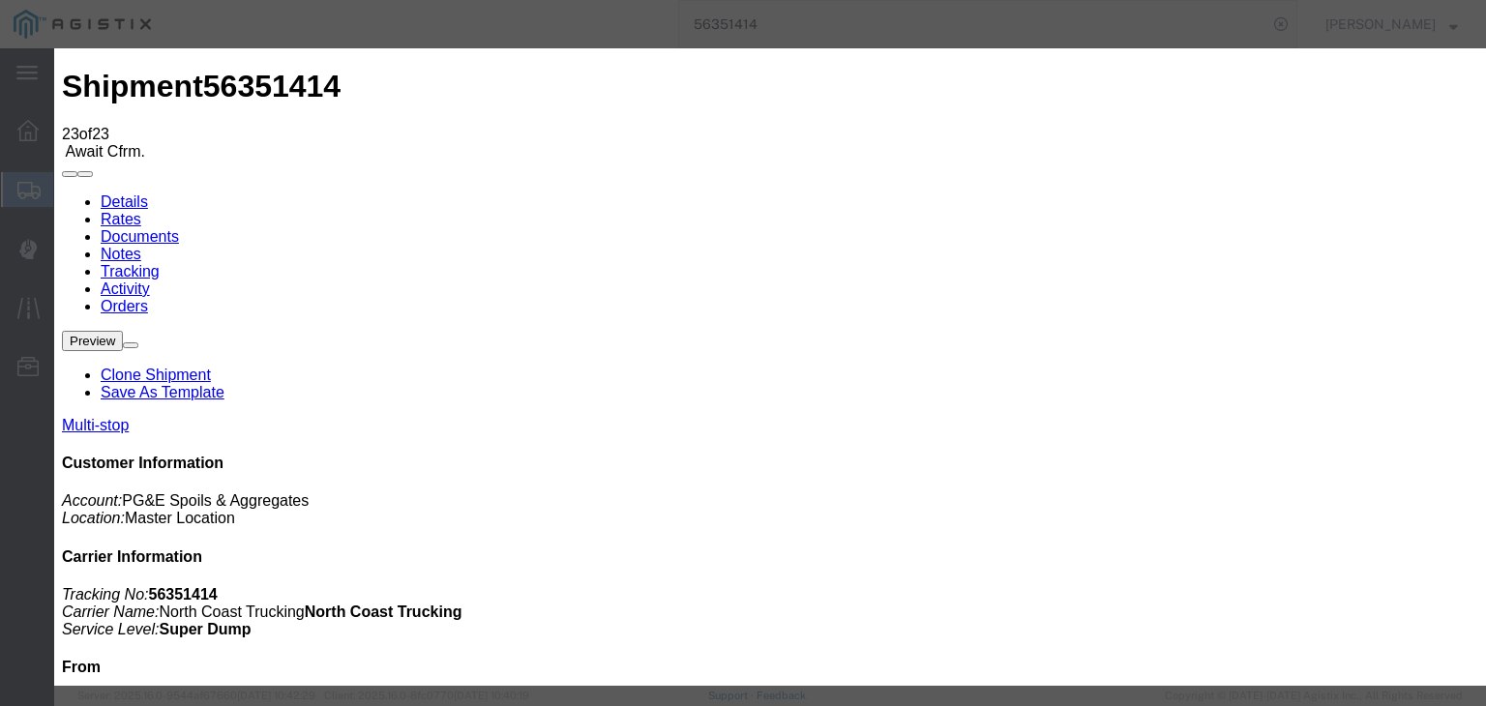
type input "[DATE]"
type input "4:00 PM"
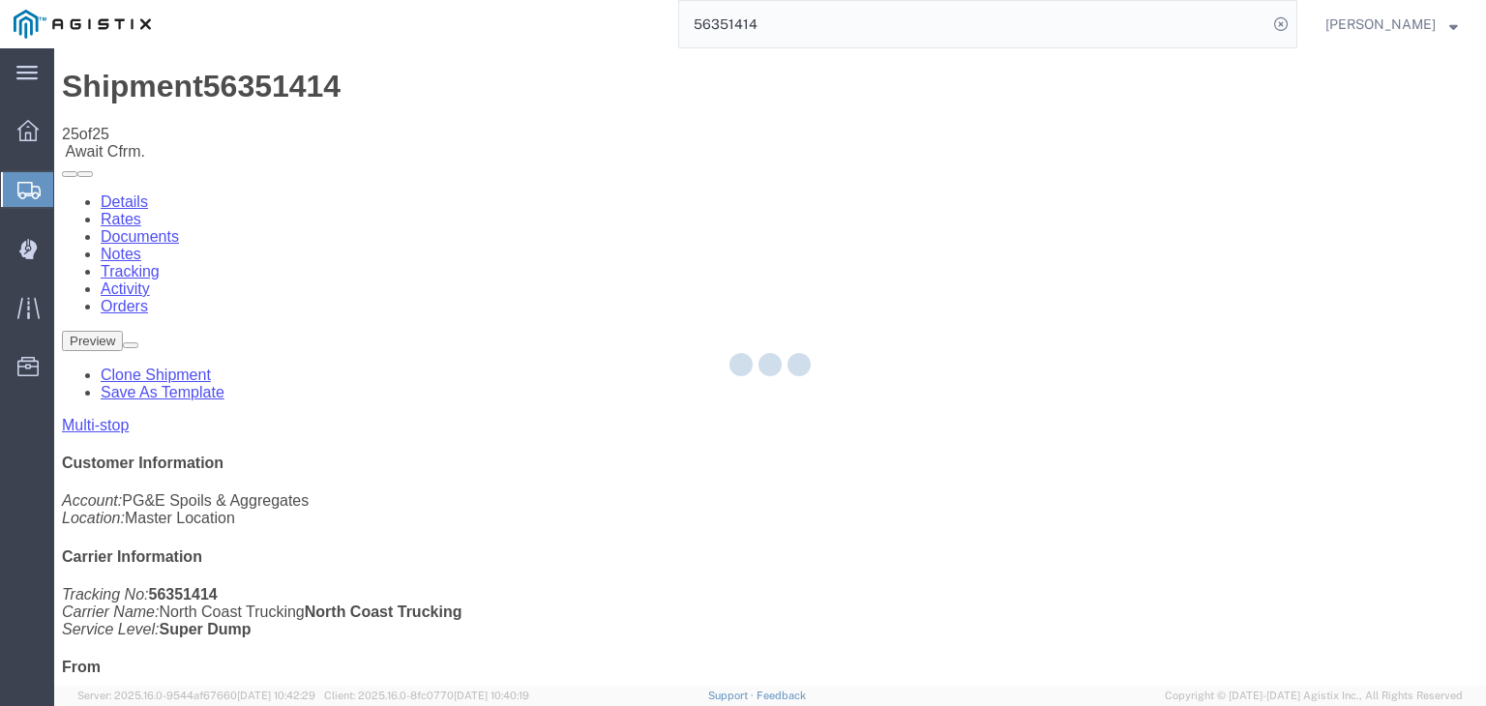
click at [996, 188] on div at bounding box center [769, 366] width 1431 height 637
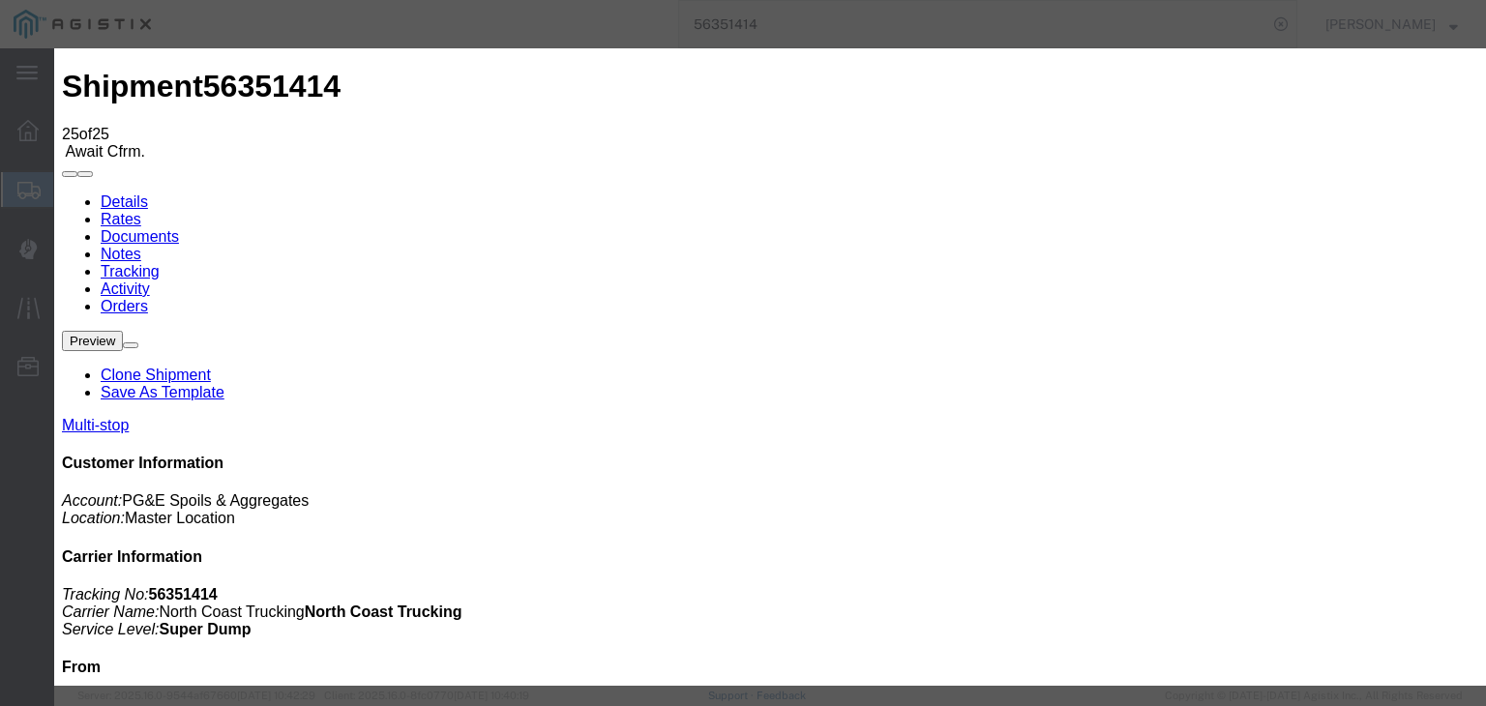
drag, startPoint x: 629, startPoint y: 242, endPoint x: 650, endPoint y: 271, distance: 36.0
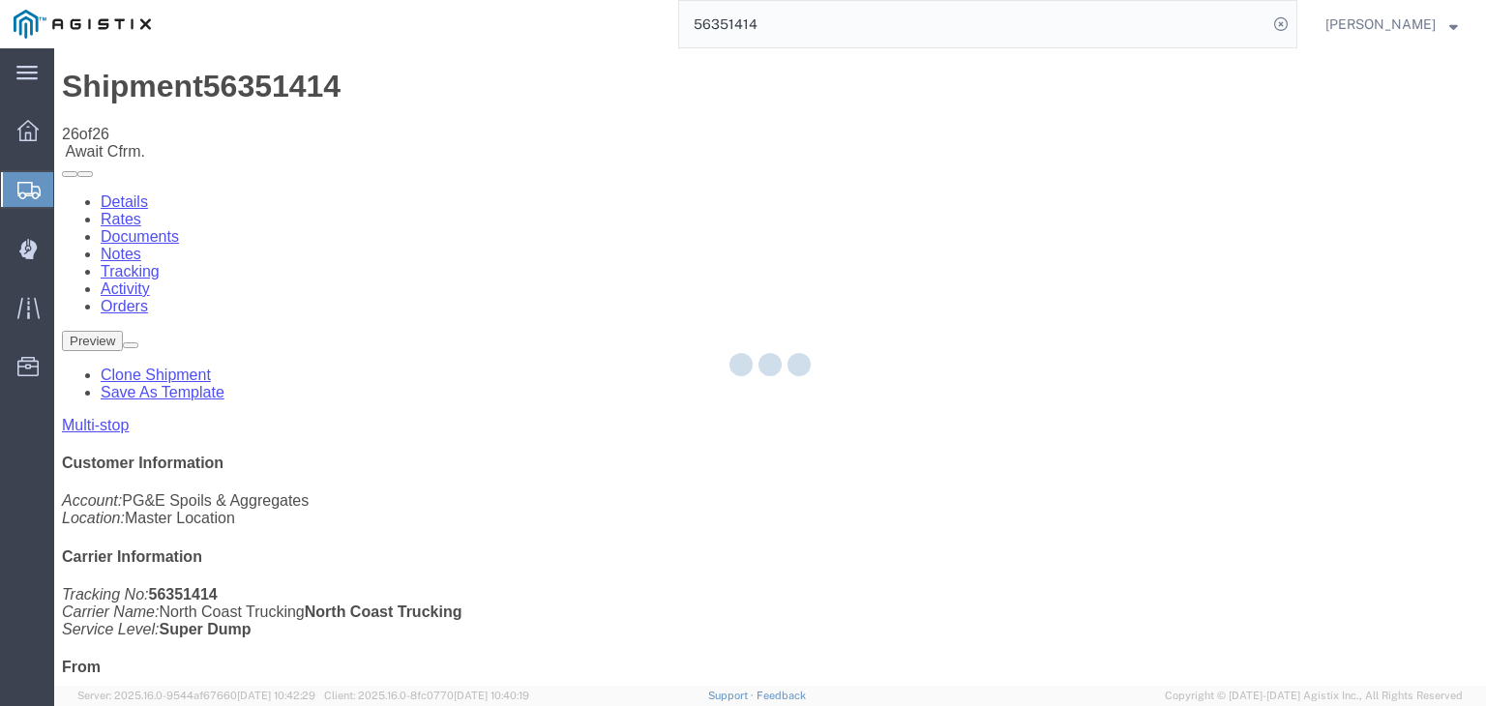
click at [1011, 187] on div at bounding box center [769, 366] width 1431 height 637
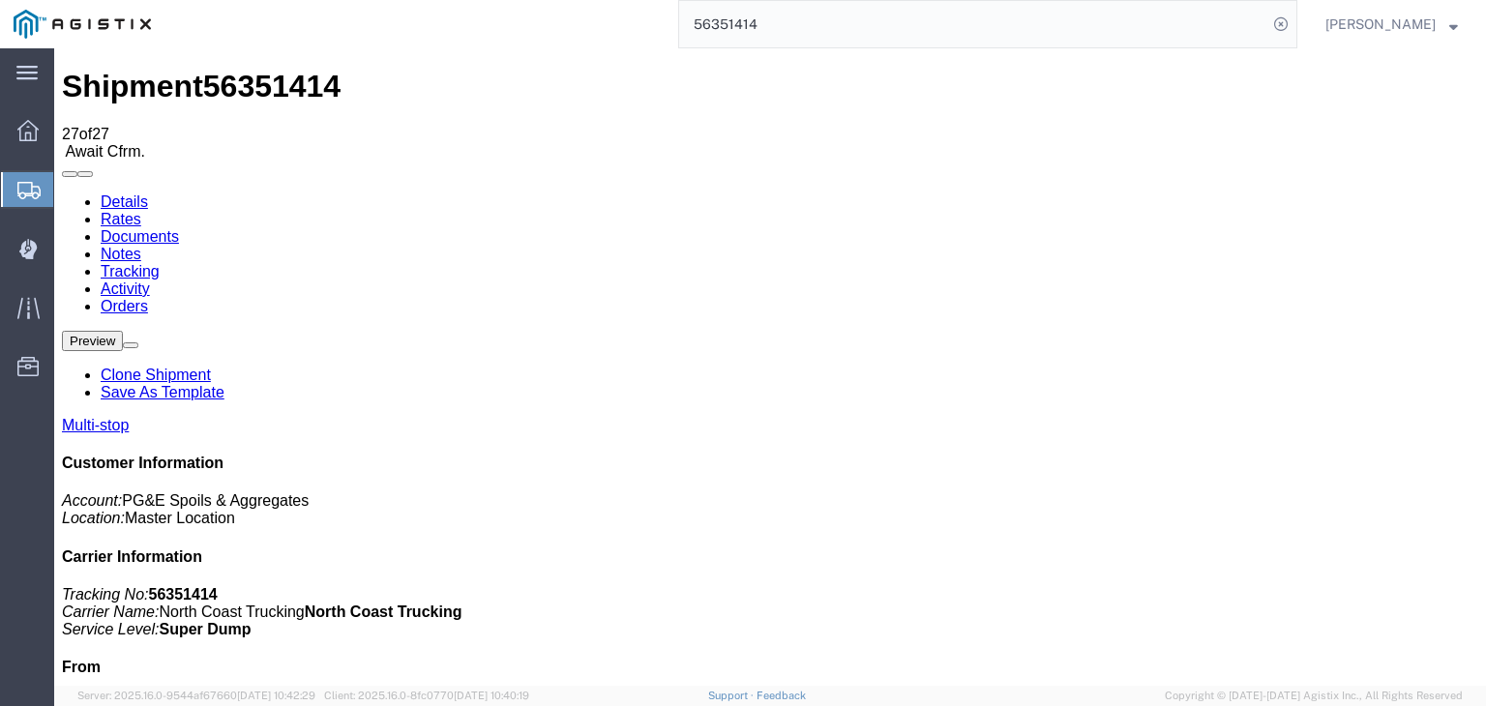
click at [179, 228] on link "Documents" at bounding box center [140, 236] width 78 height 16
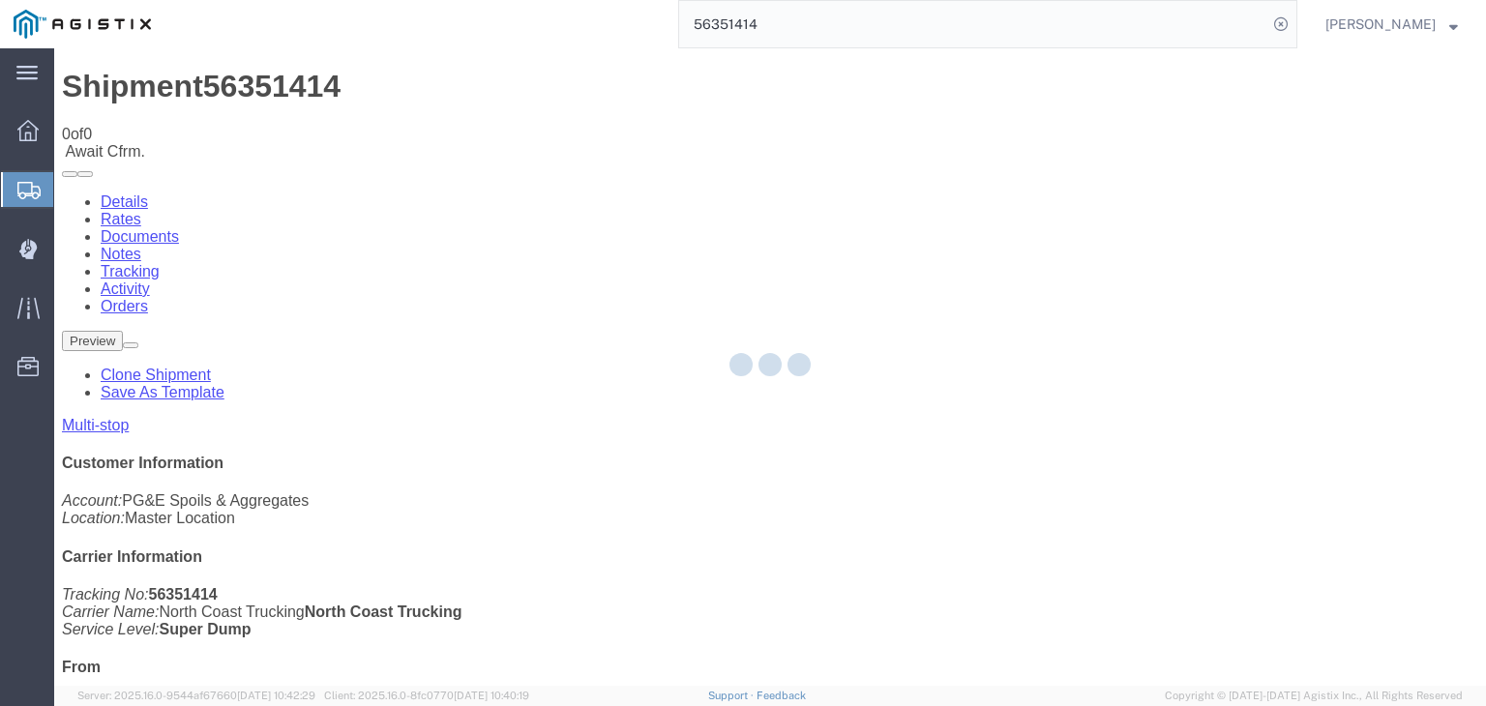
click at [840, 184] on div at bounding box center [769, 366] width 1431 height 637
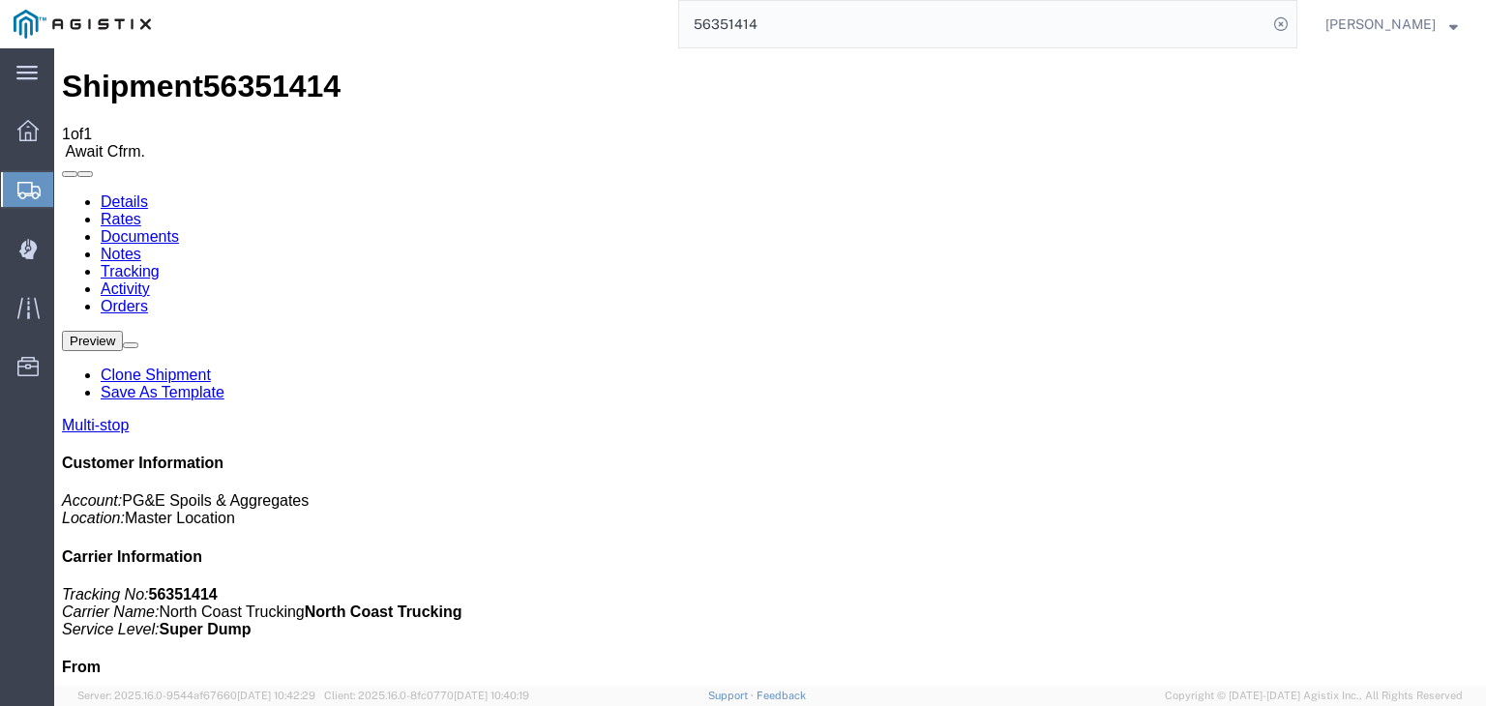
click at [160, 263] on link "Tracking" at bounding box center [130, 271] width 59 height 16
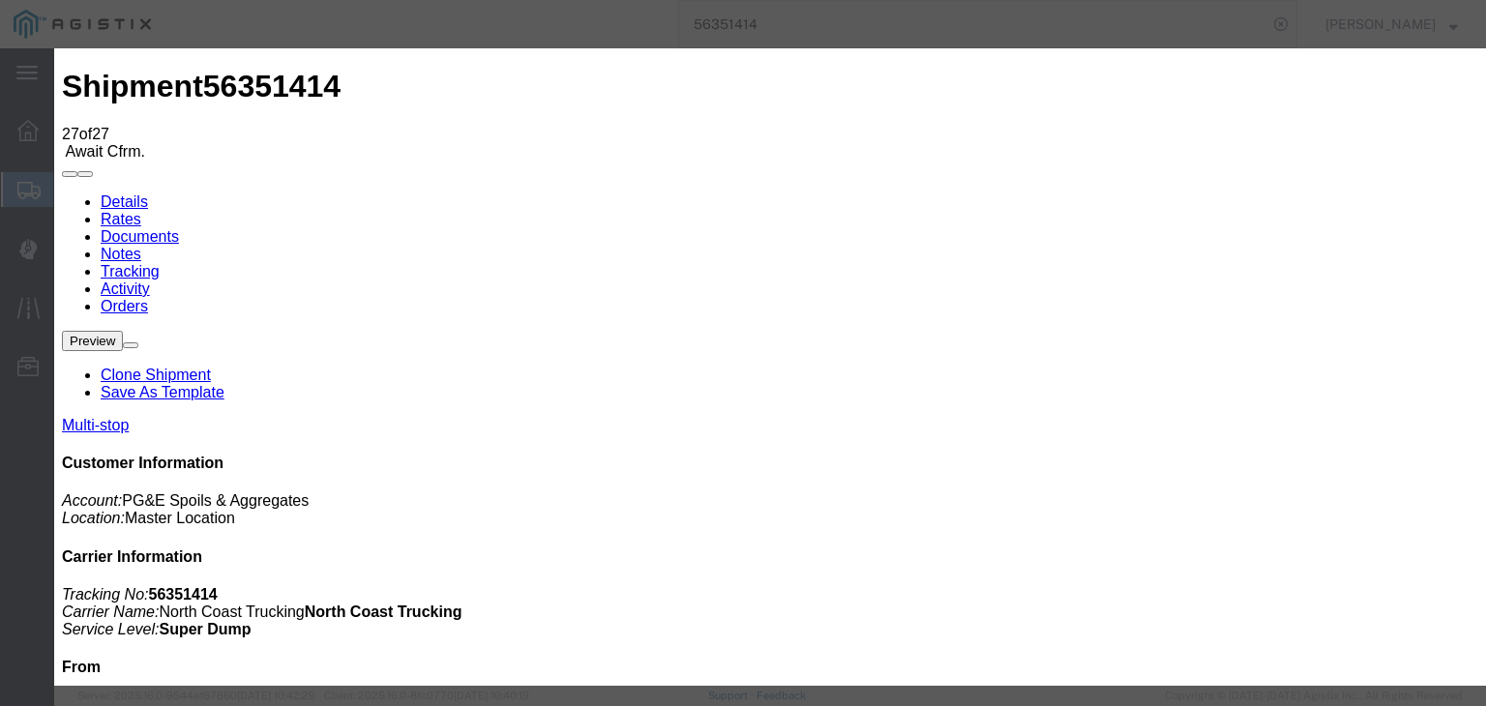
paste textarea "Point of origin: time ends at original starting point empty."
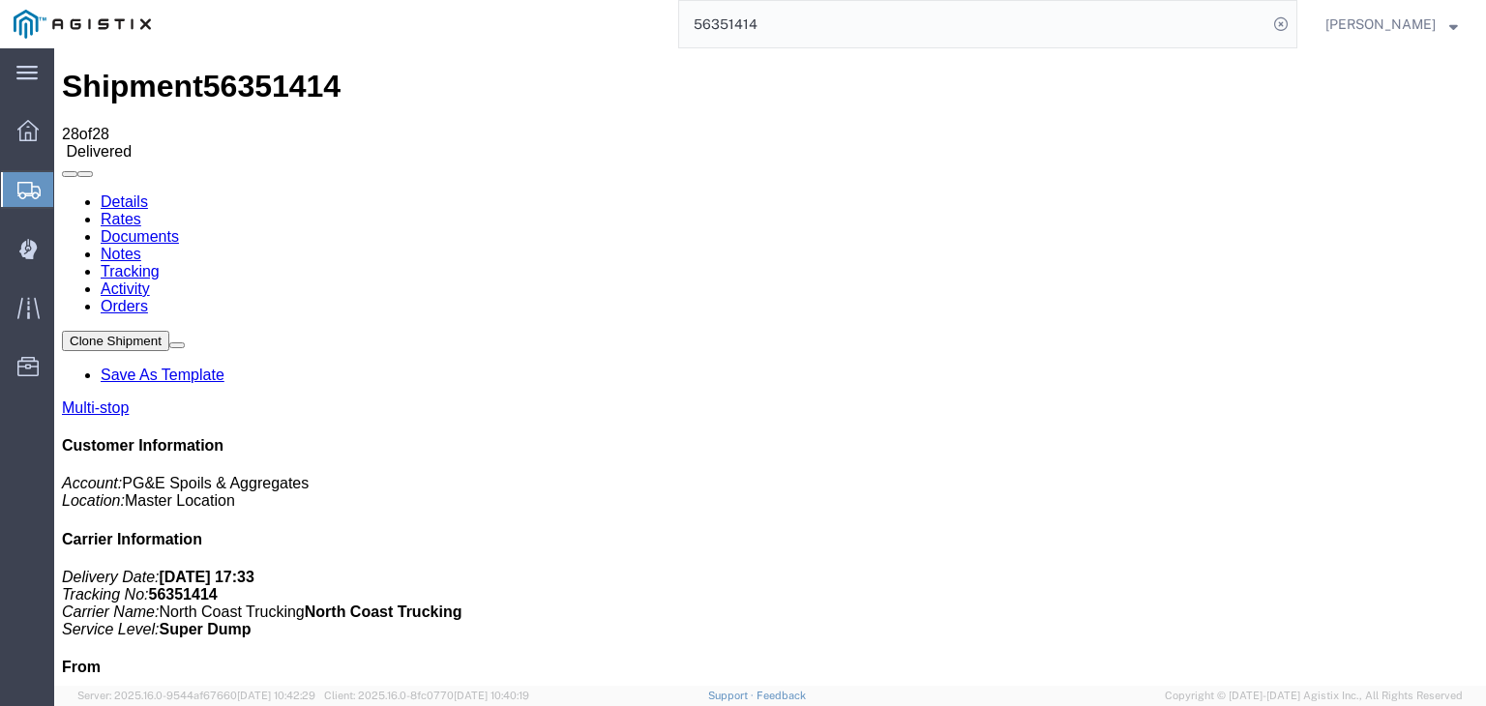
click at [141, 246] on link "Notes" at bounding box center [121, 254] width 41 height 16
